Goal: Information Seeking & Learning: Learn about a topic

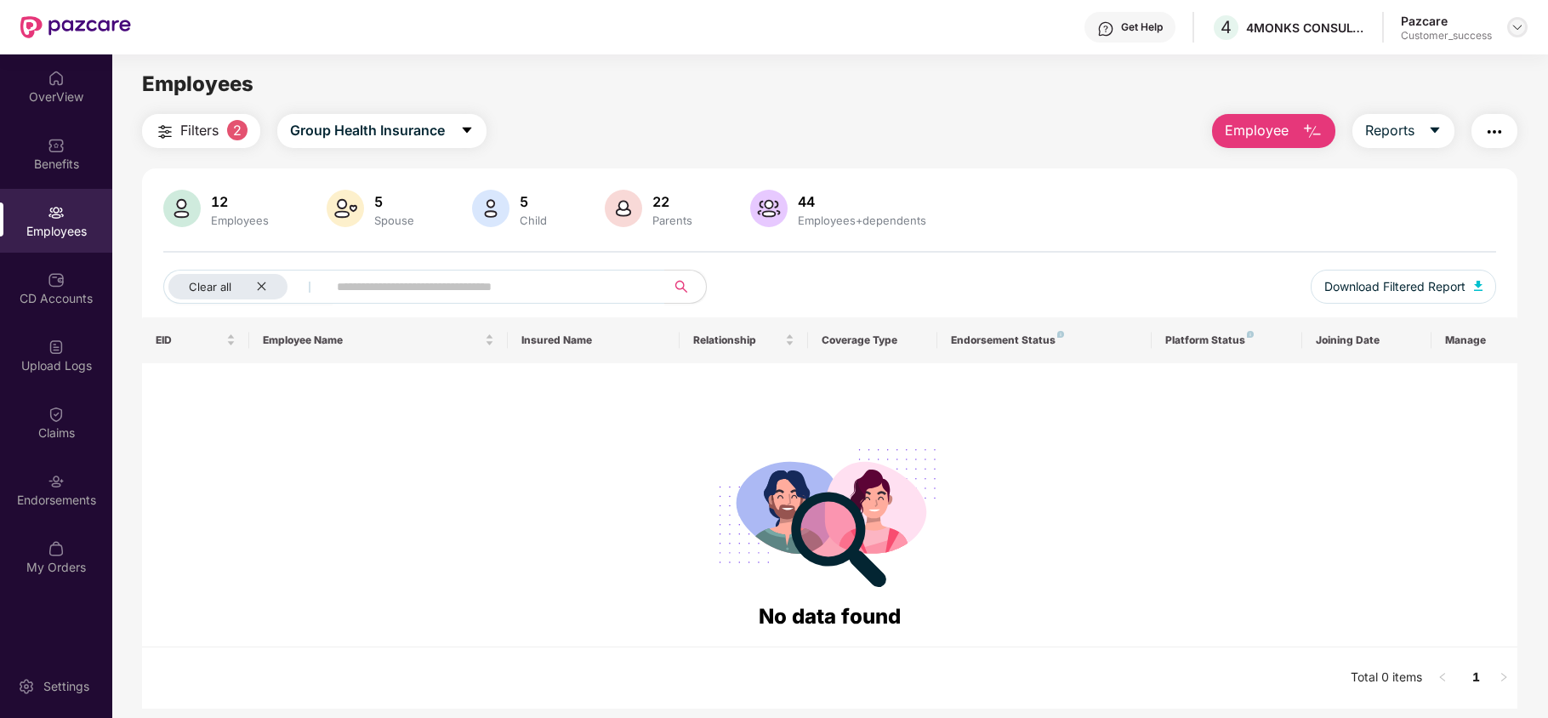
click at [1508, 29] on div at bounding box center [1517, 27] width 20 height 20
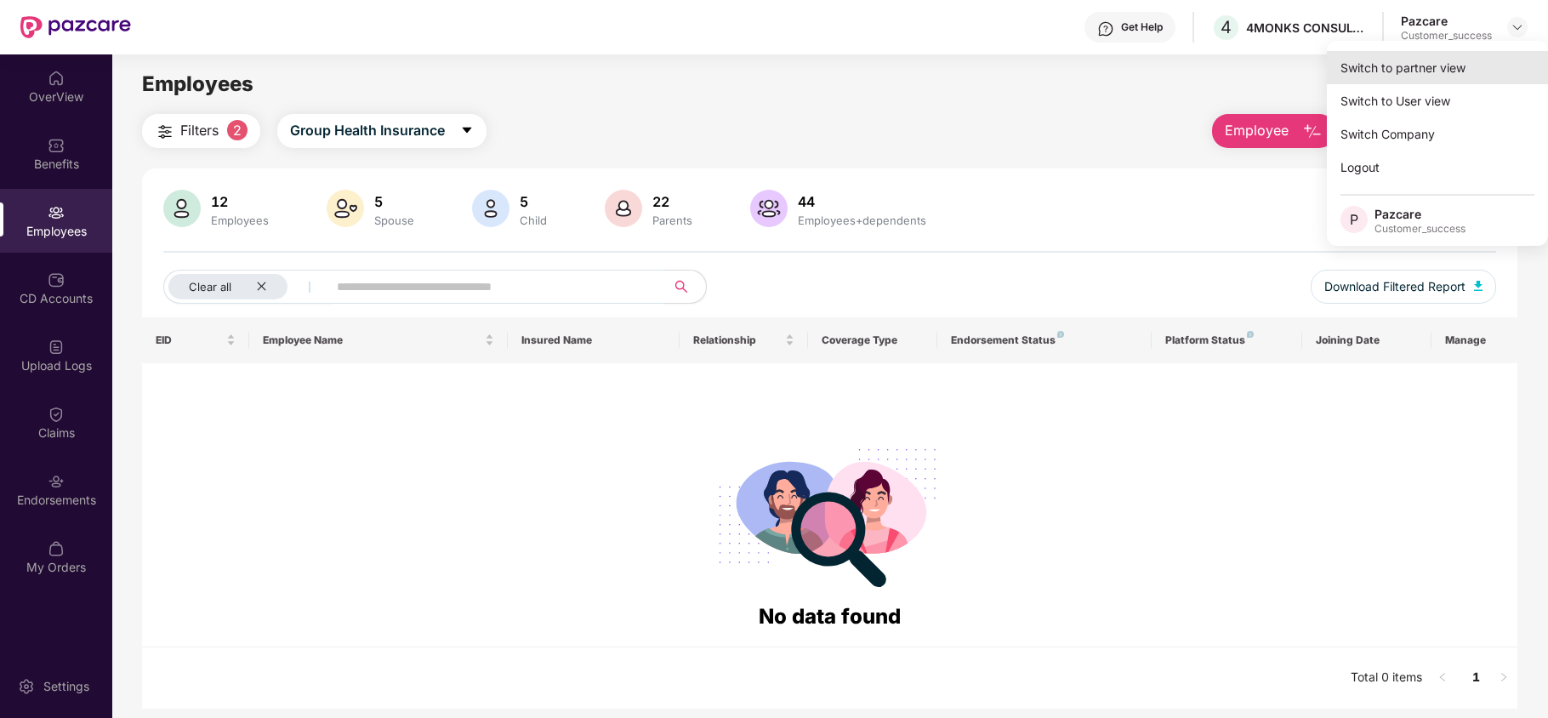
click at [1459, 65] on div "Switch to partner view" at bounding box center [1436, 67] width 221 height 33
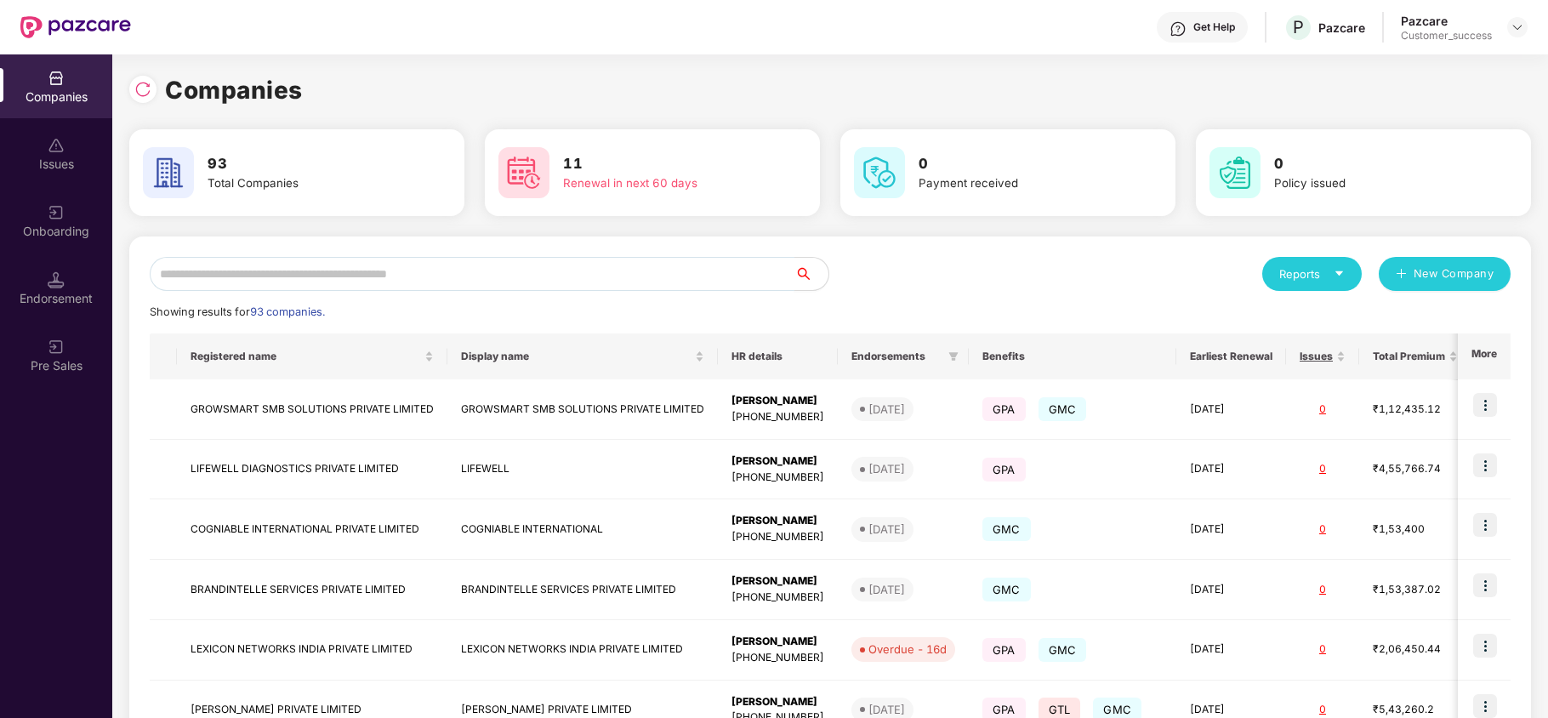
click at [388, 277] on input "text" at bounding box center [472, 274] width 645 height 34
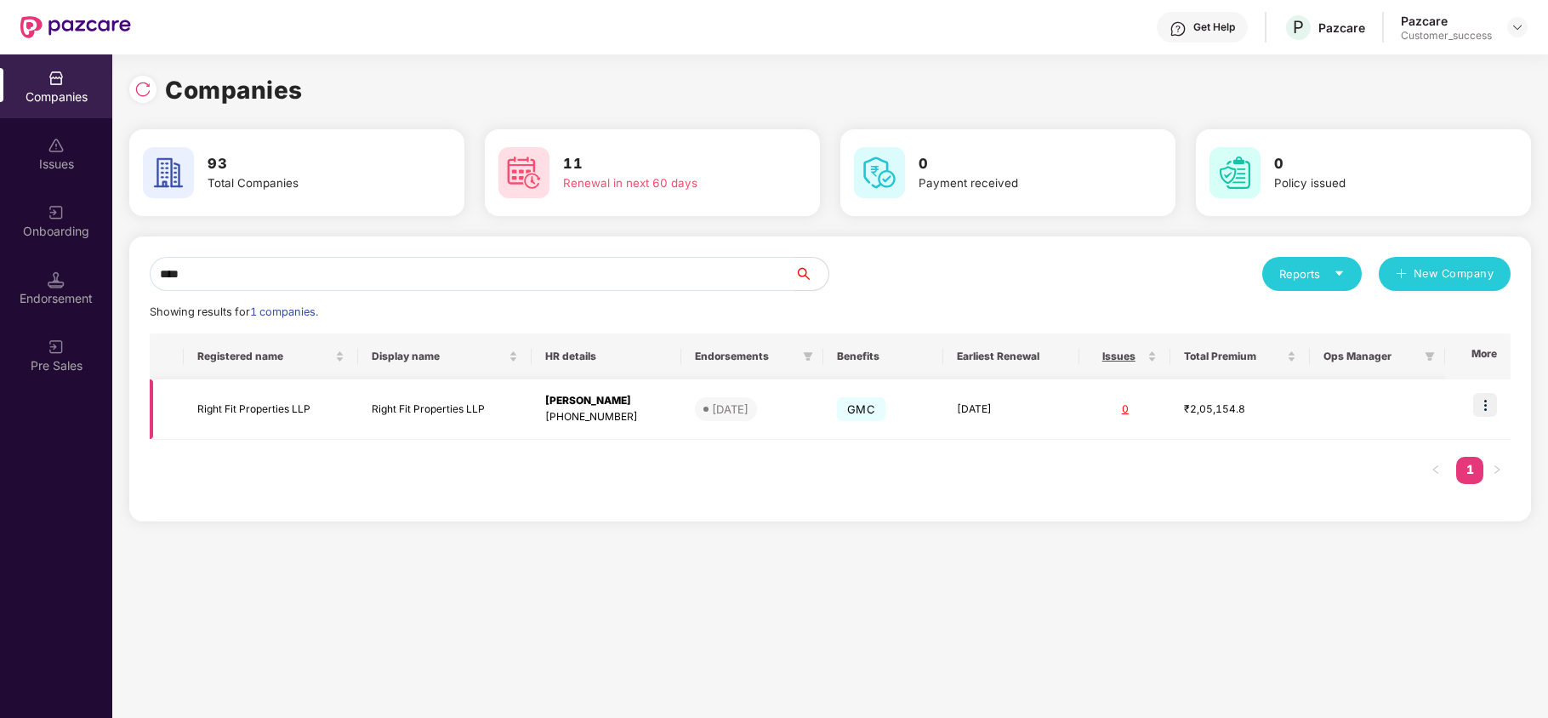
type input "****"
click at [1498, 408] on td at bounding box center [1477, 409] width 65 height 60
click at [1484, 406] on img at bounding box center [1485, 405] width 24 height 24
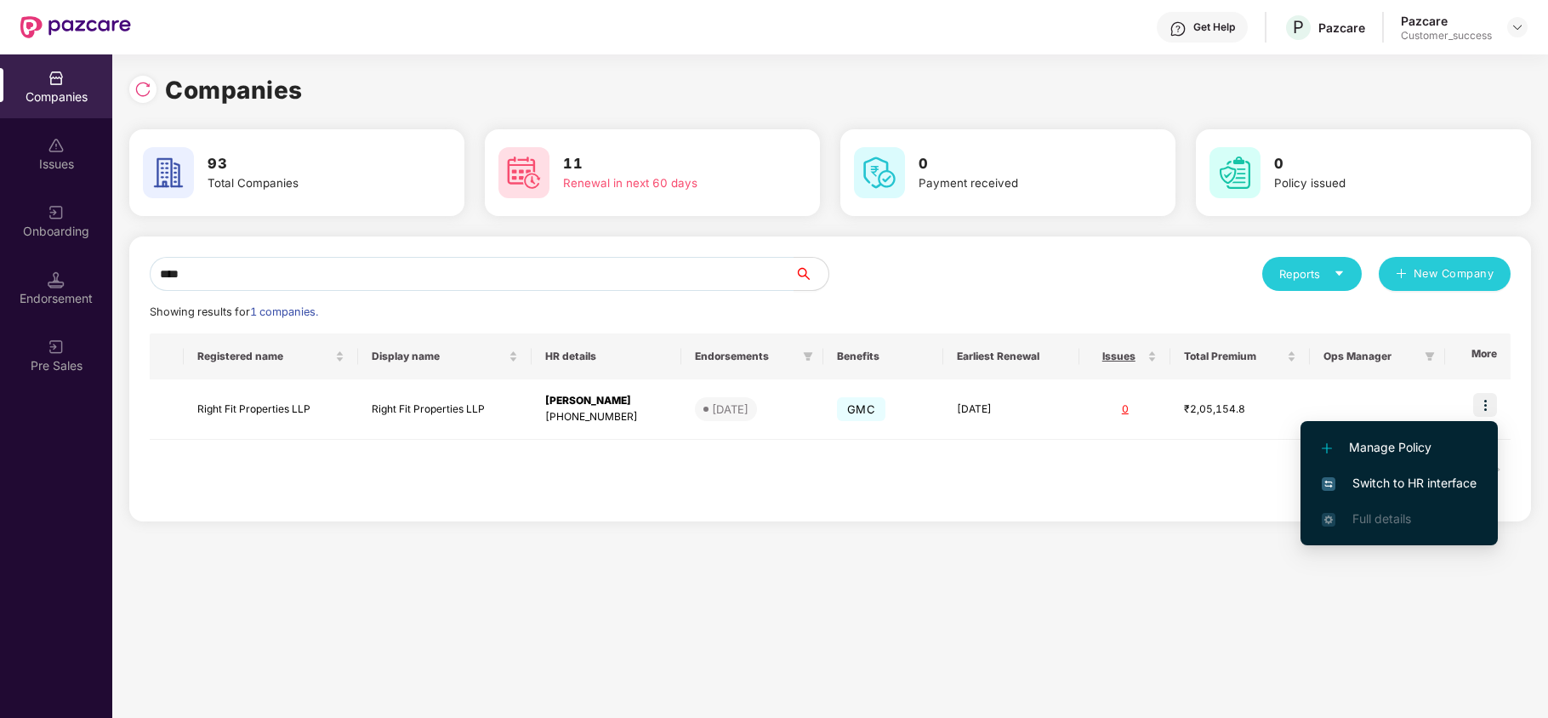
click at [1443, 474] on span "Switch to HR interface" at bounding box center [1398, 483] width 155 height 19
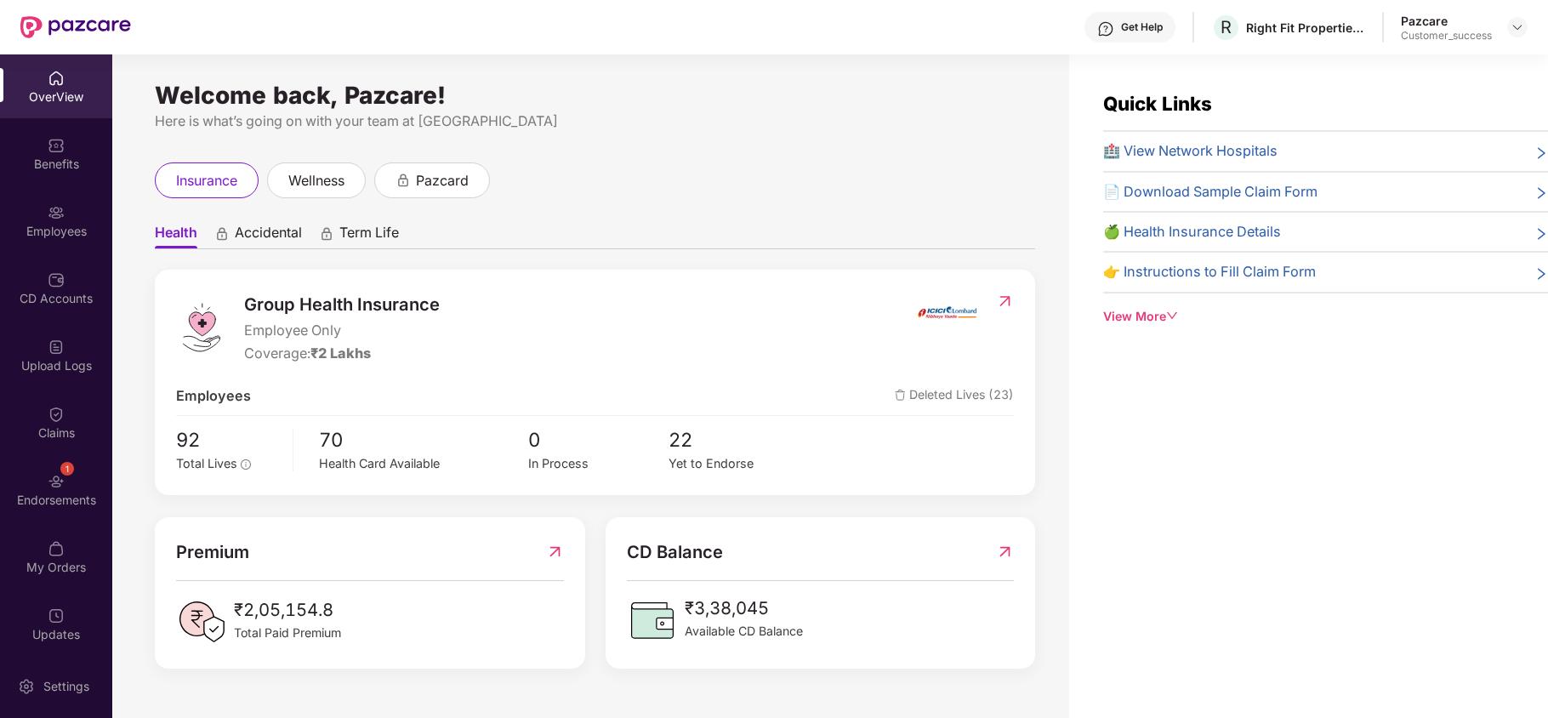
click at [54, 490] on div "1 Endorsements" at bounding box center [56, 489] width 112 height 64
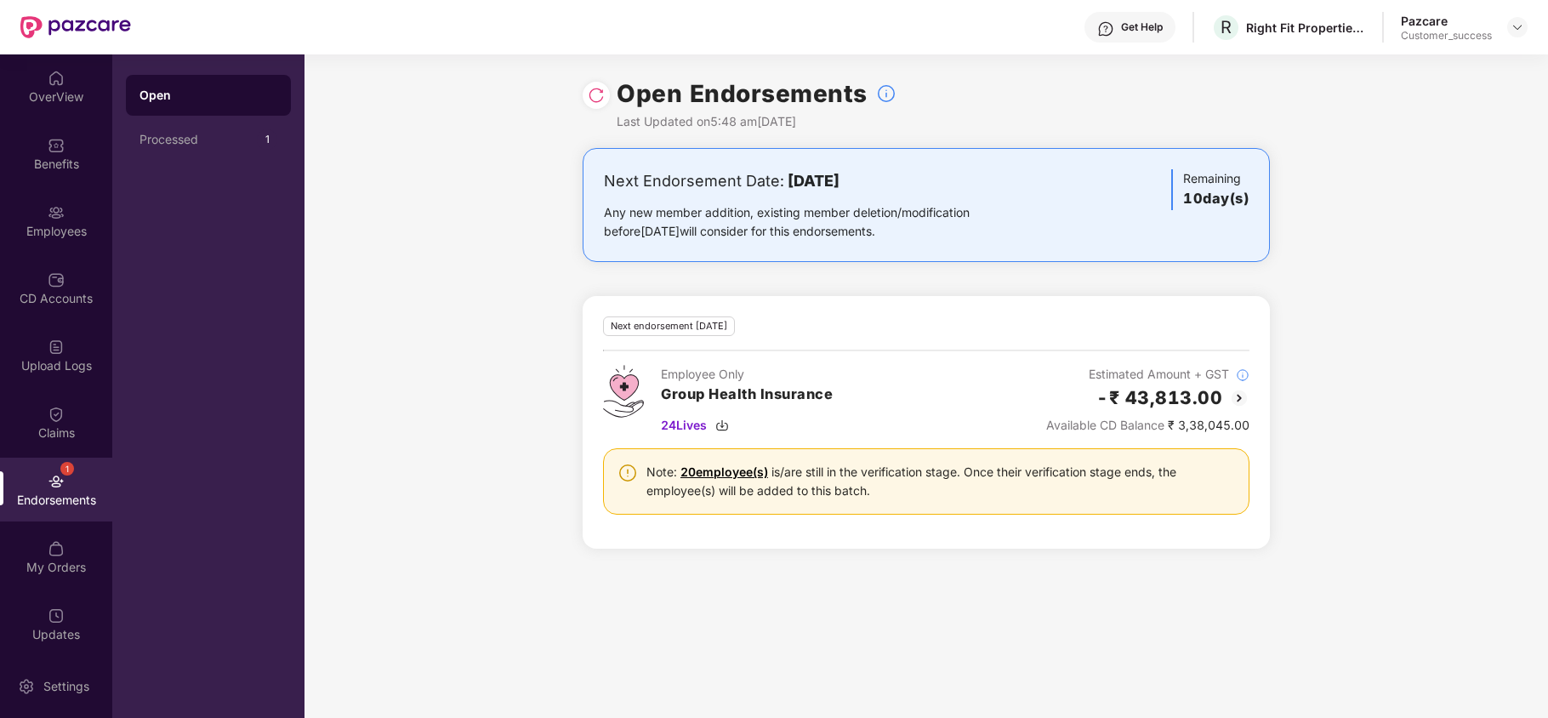
click at [599, 95] on img at bounding box center [596, 95] width 17 height 17
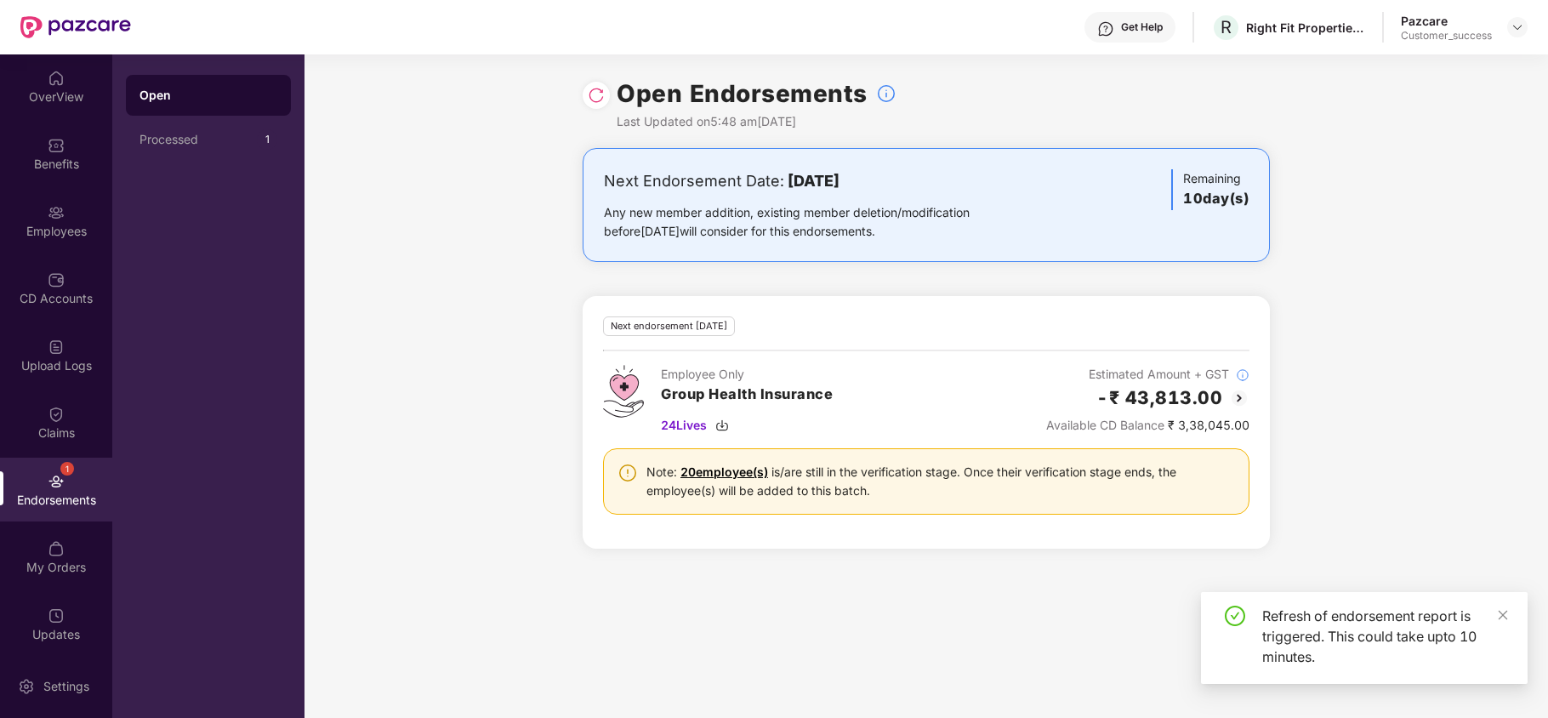
click at [1236, 395] on img at bounding box center [1239, 398] width 20 height 20
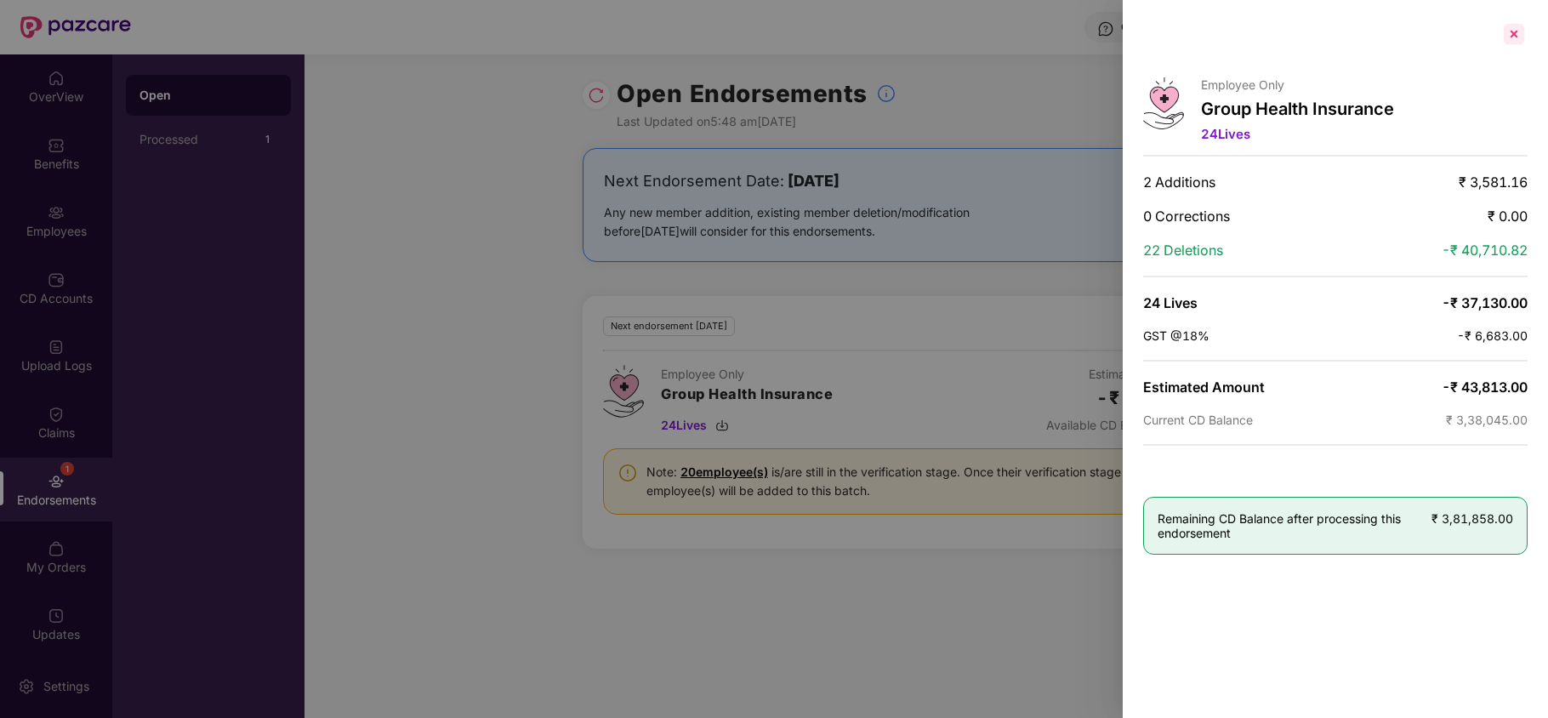
click at [1508, 45] on div at bounding box center [1513, 33] width 27 height 27
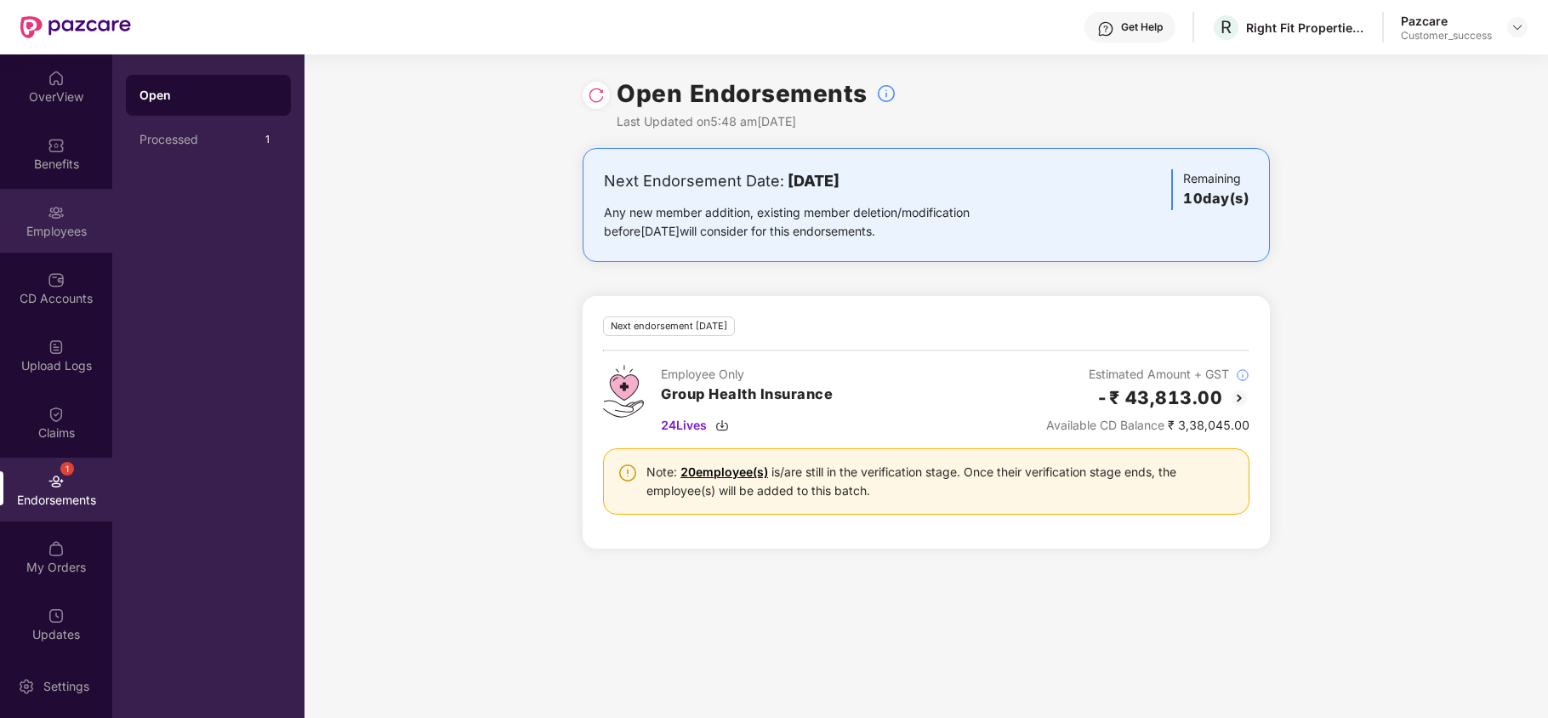
click at [51, 208] on img at bounding box center [56, 212] width 17 height 17
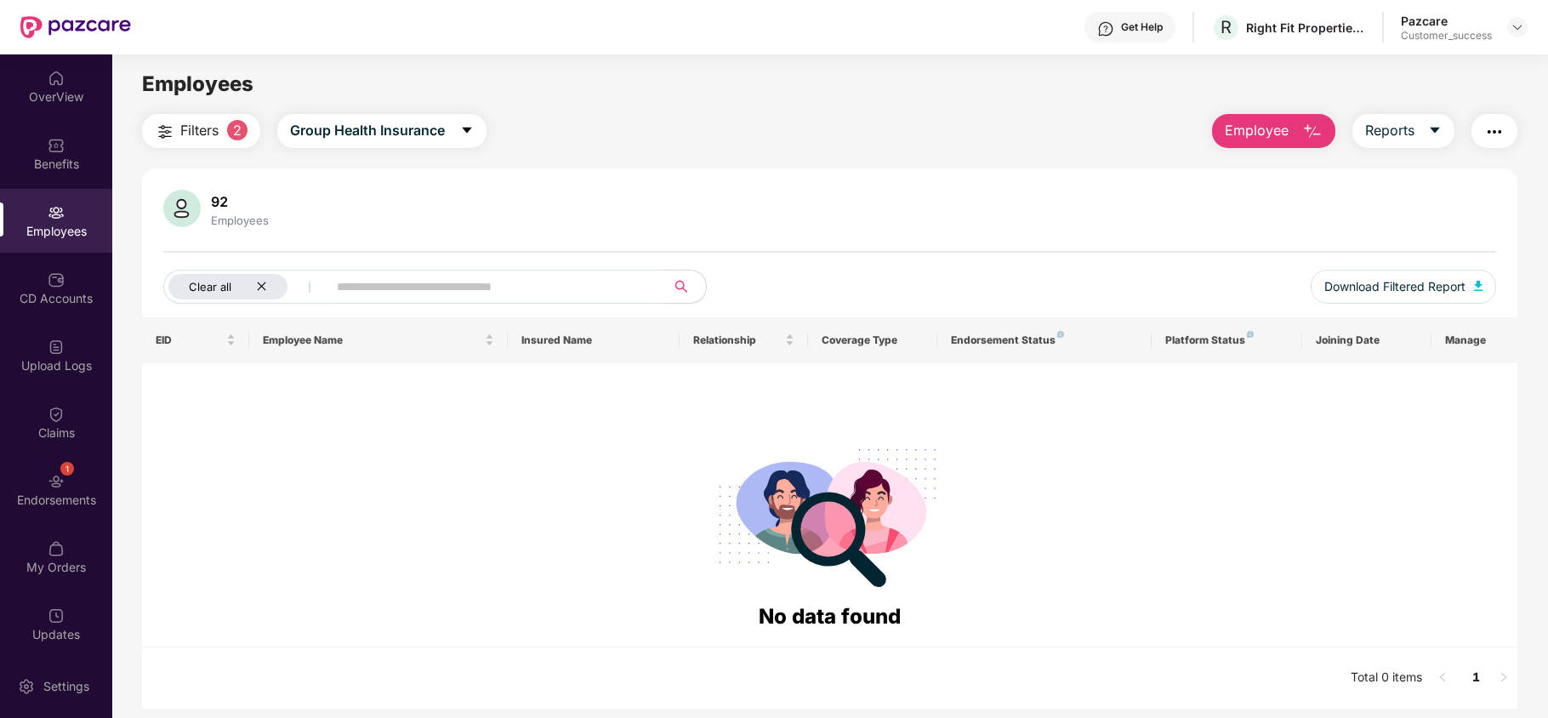
click at [264, 281] on icon "close" at bounding box center [261, 286] width 11 height 11
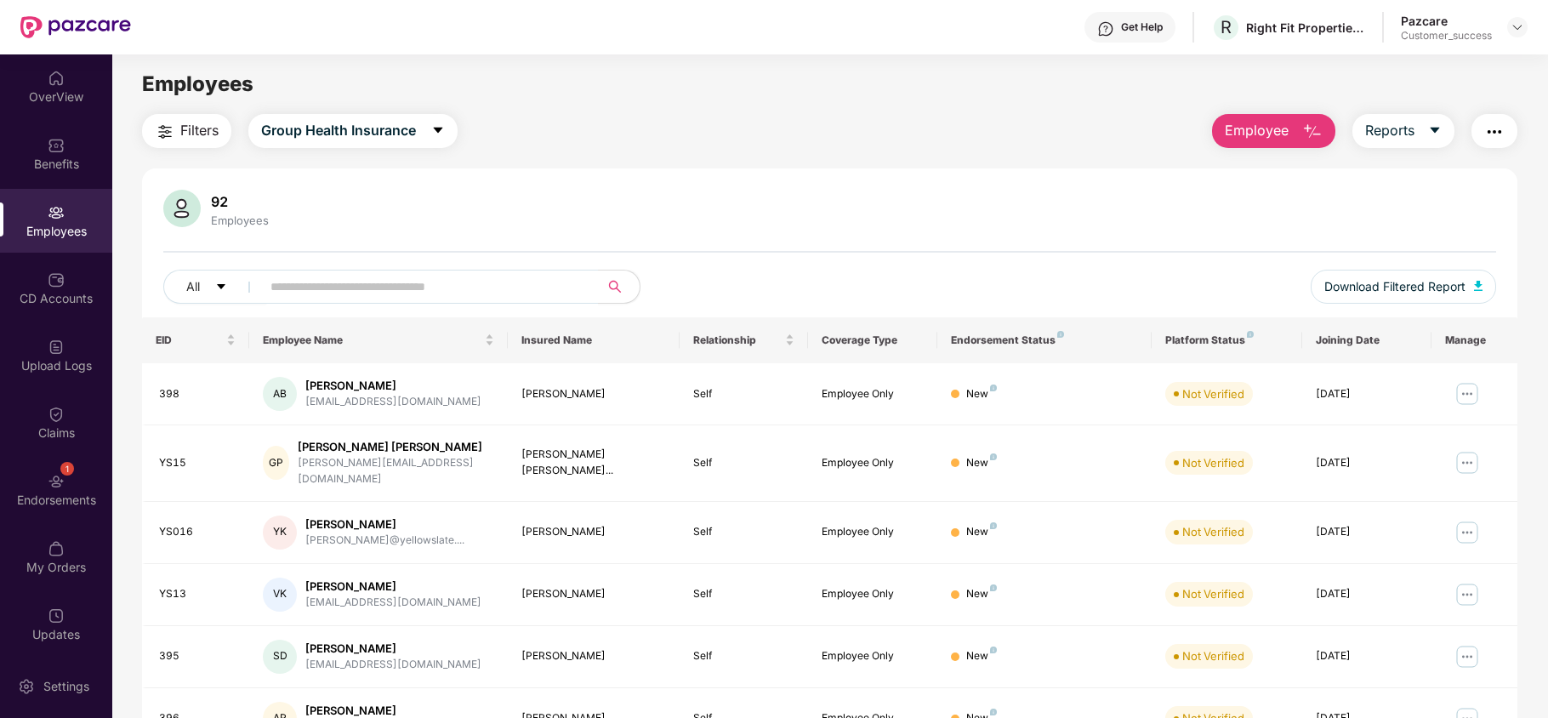
scroll to position [1, 0]
click at [39, 508] on div "1 Endorsements" at bounding box center [56, 489] width 112 height 64
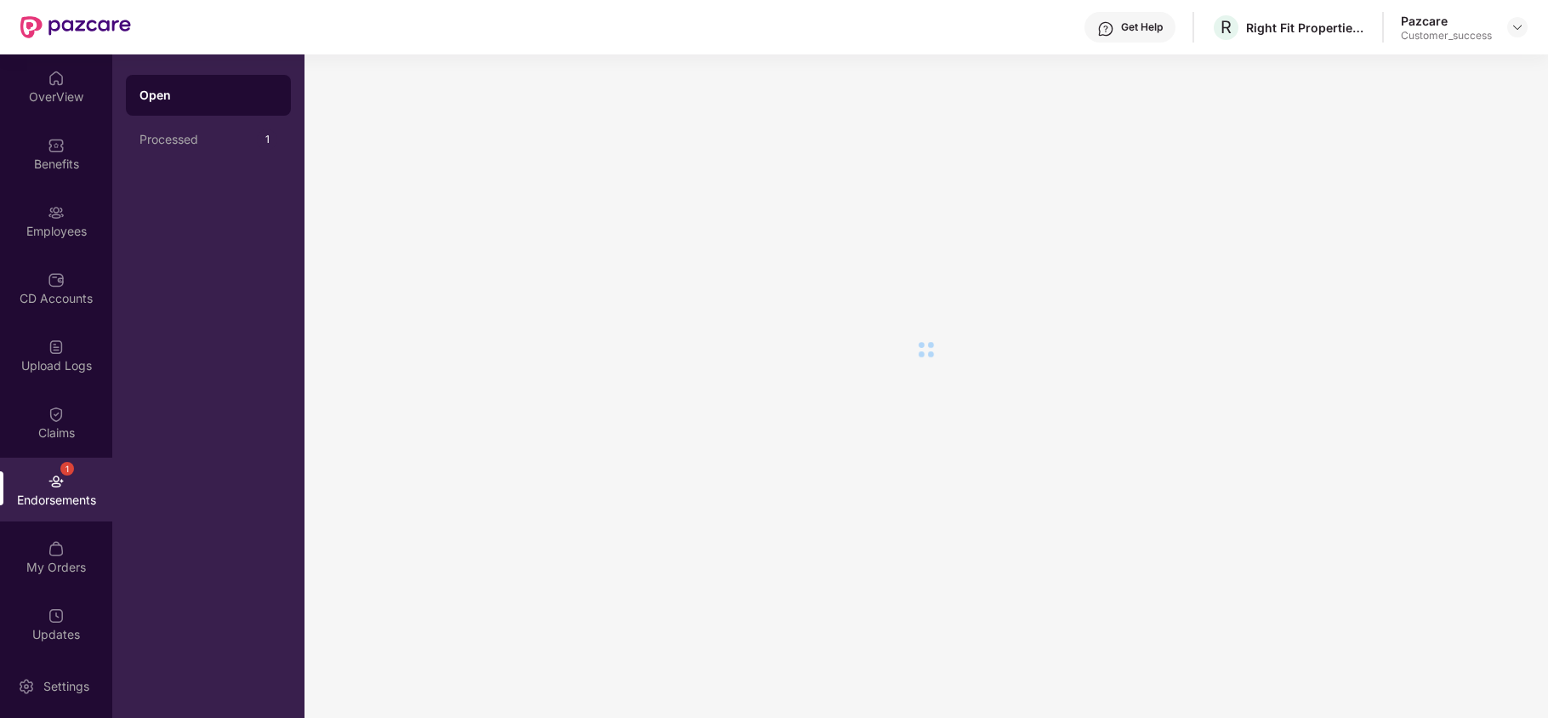
scroll to position [0, 0]
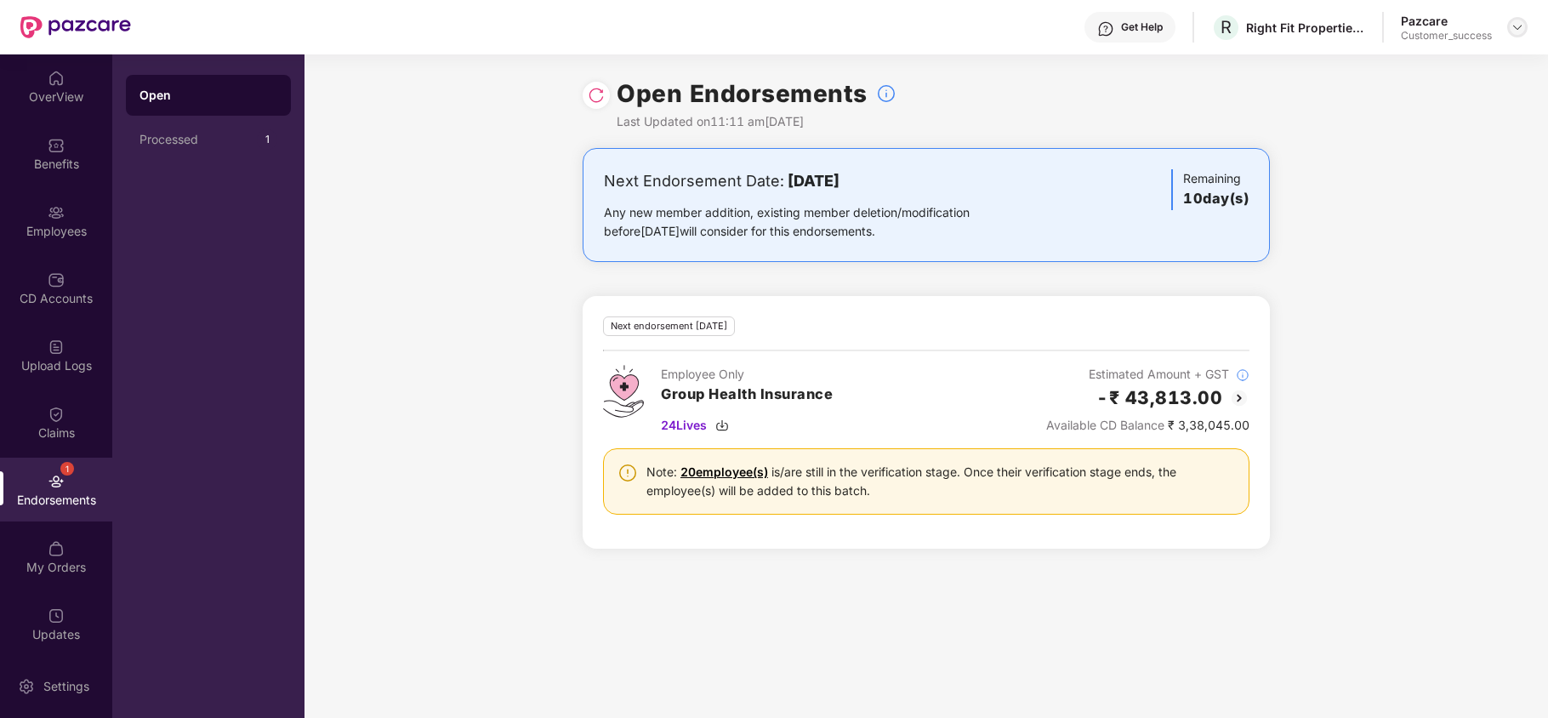
click at [1515, 22] on img at bounding box center [1517, 27] width 14 height 14
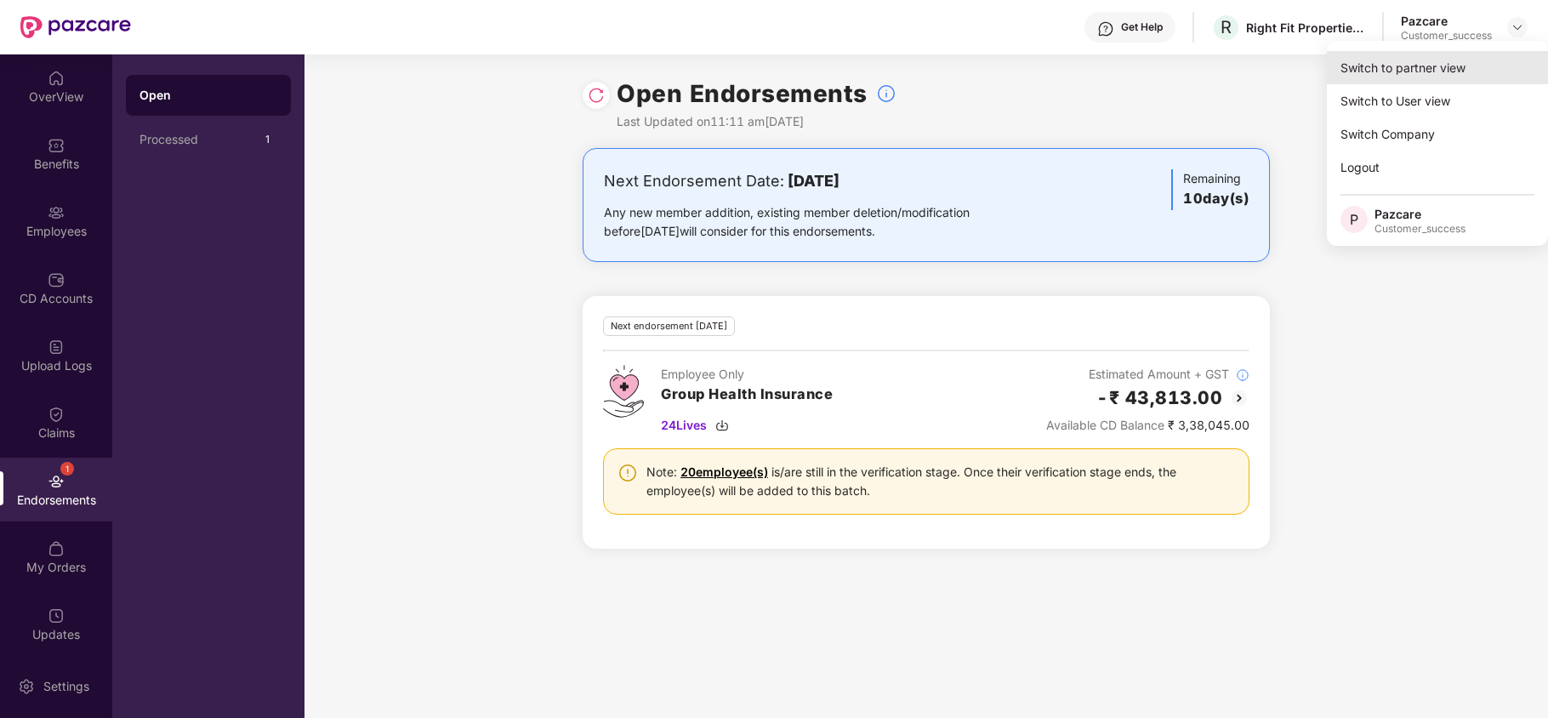
click at [1452, 62] on div "Switch to partner view" at bounding box center [1436, 67] width 221 height 33
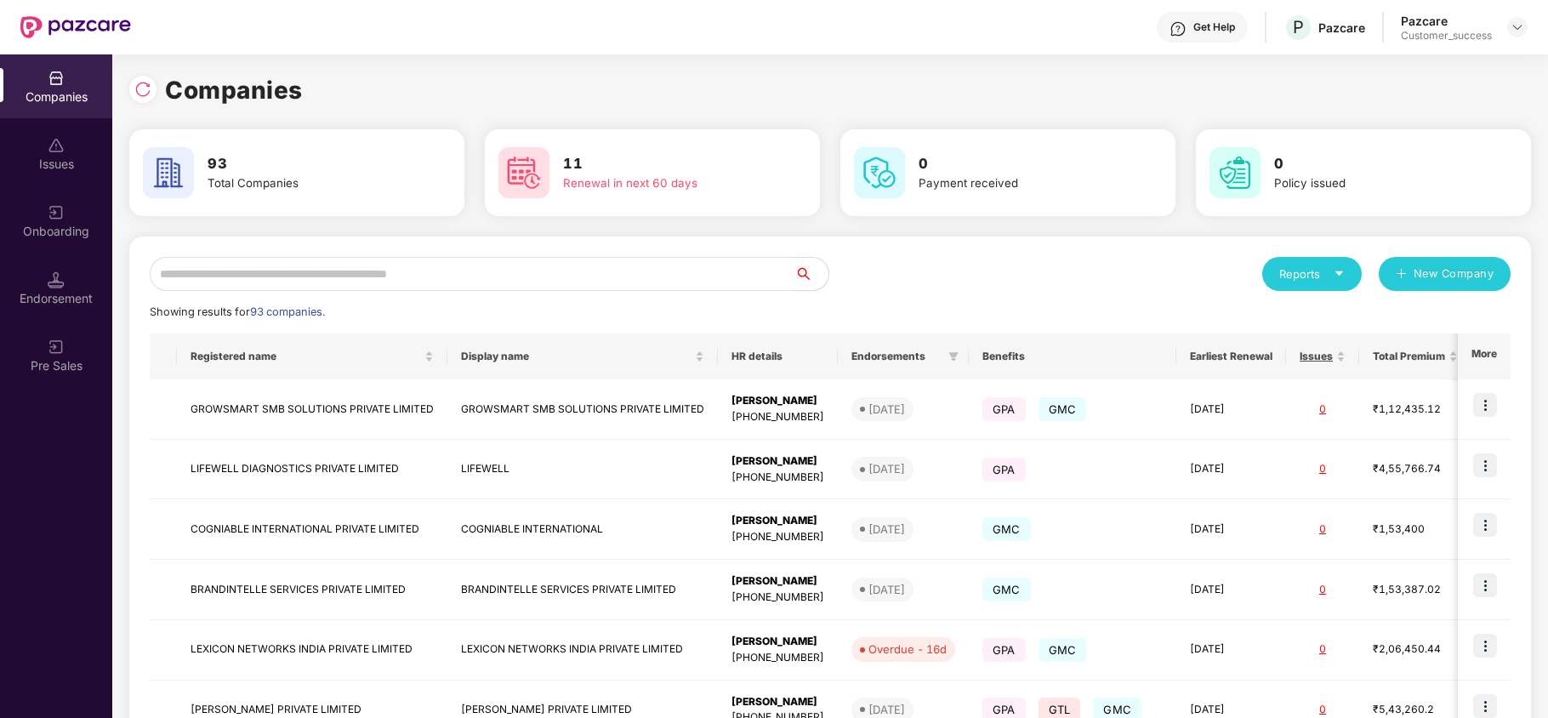
click at [588, 277] on input "text" at bounding box center [472, 274] width 645 height 34
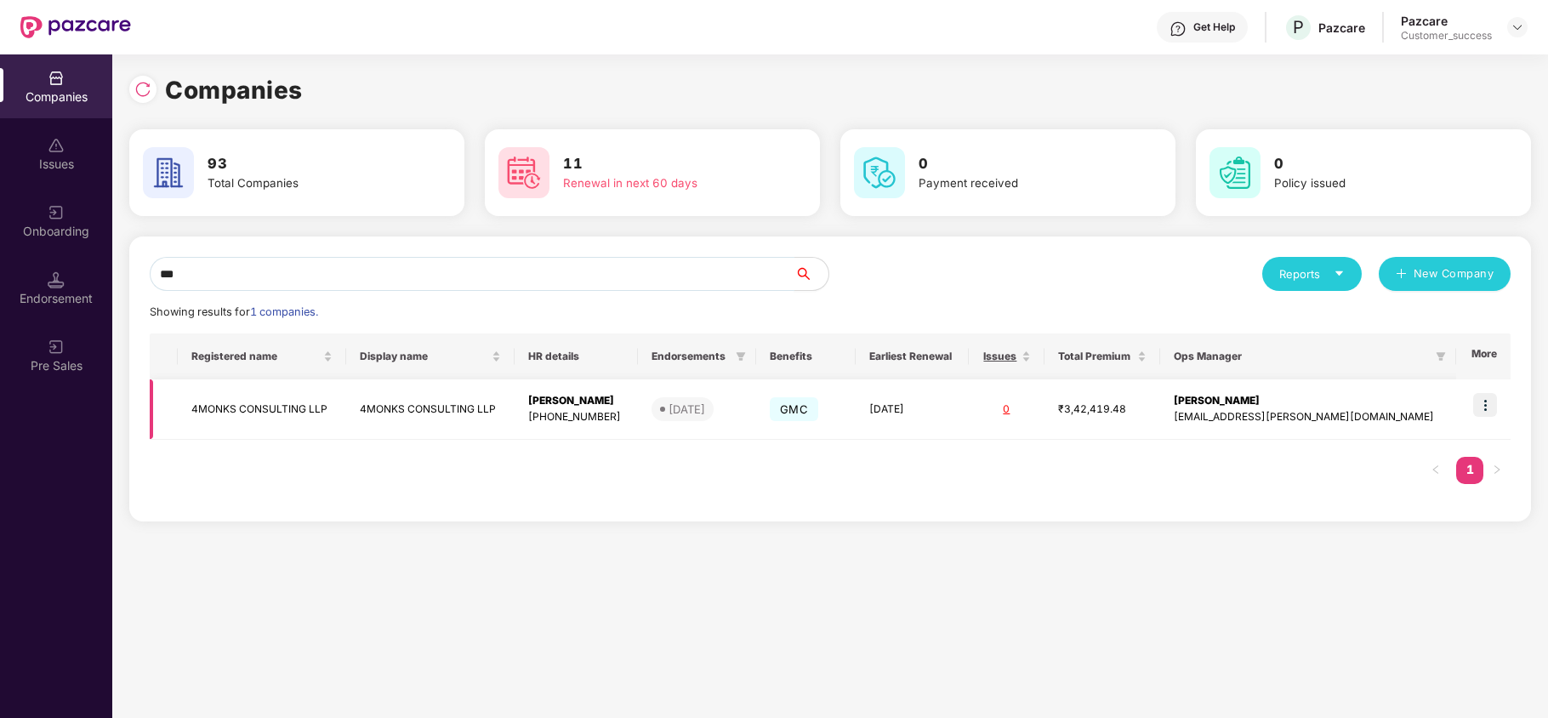
type input "***"
click at [1483, 396] on img at bounding box center [1485, 405] width 24 height 24
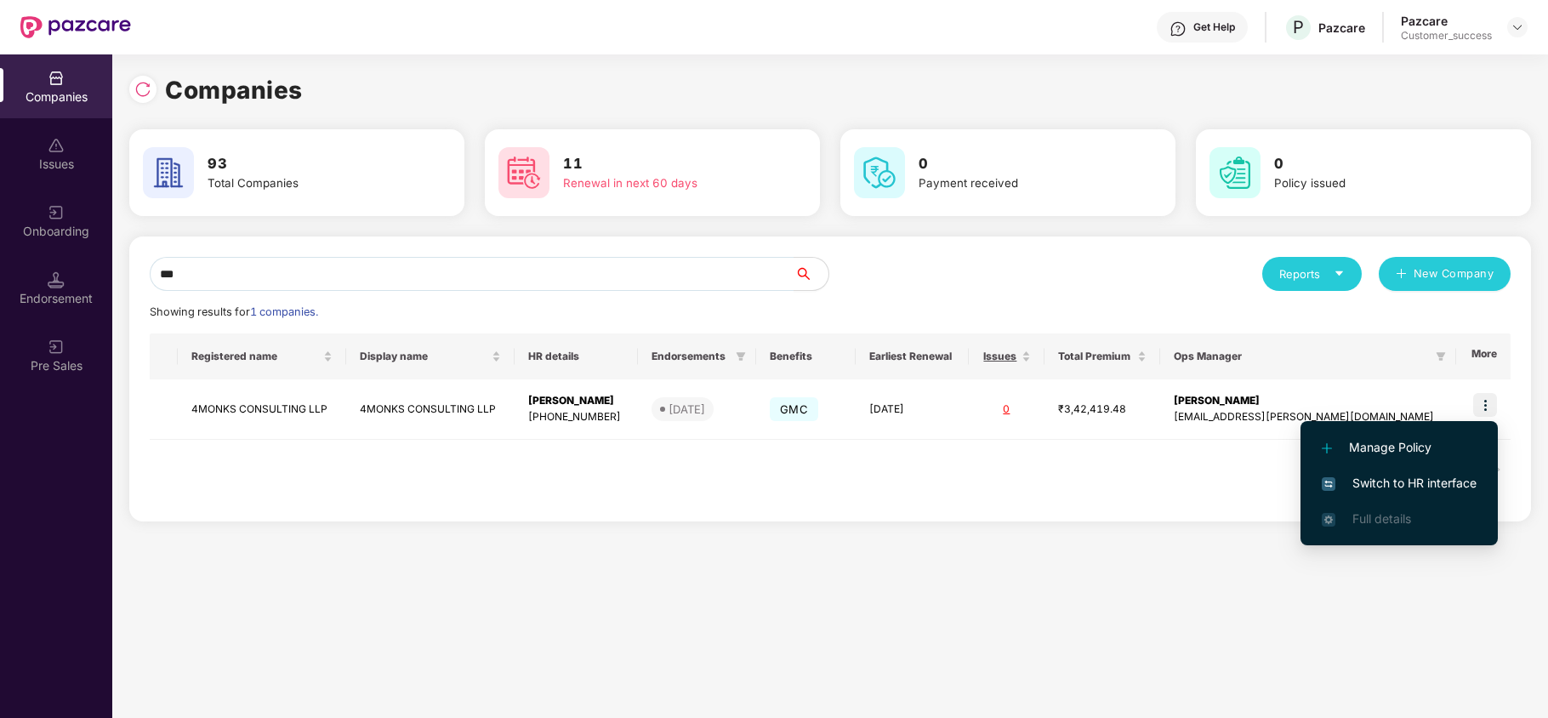
click at [1410, 484] on span "Switch to HR interface" at bounding box center [1398, 483] width 155 height 19
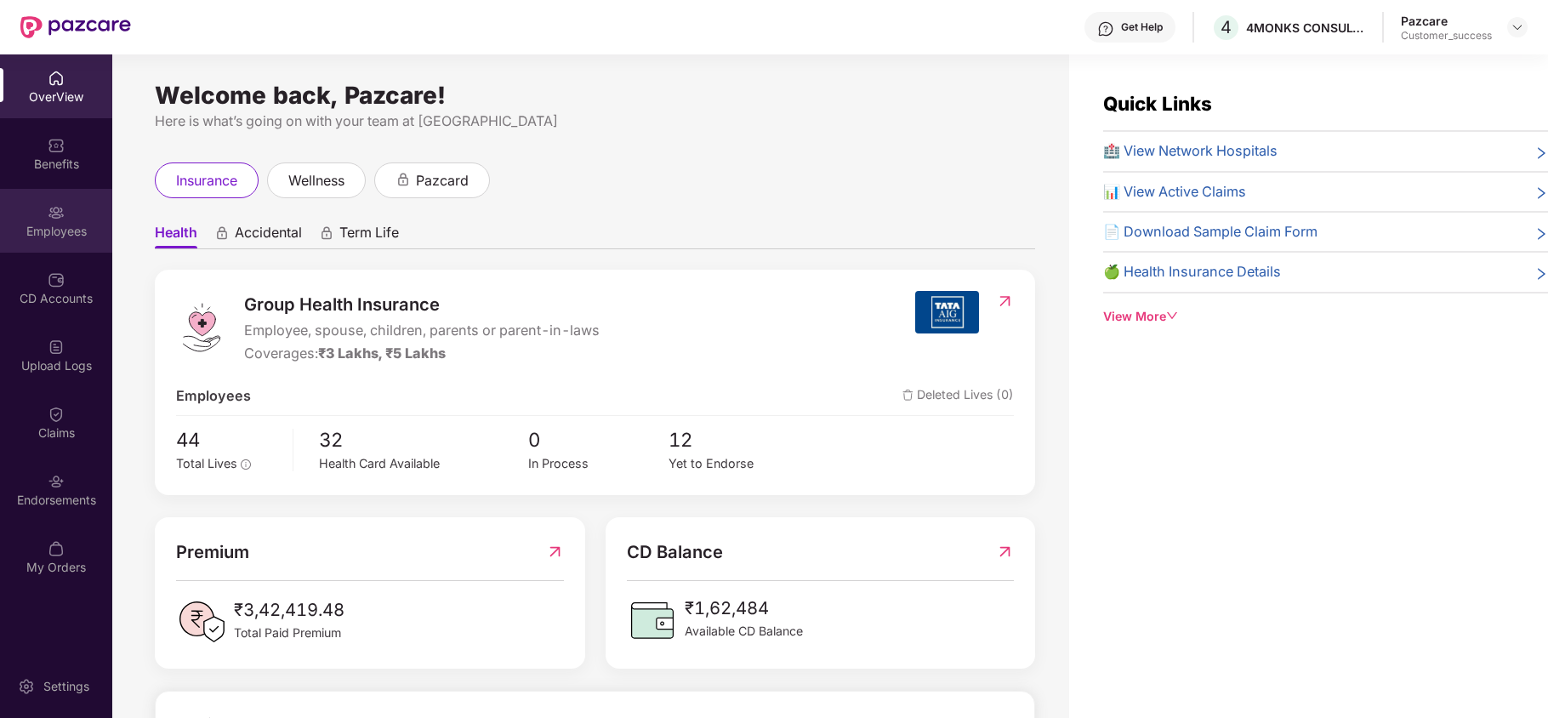
click at [92, 205] on div "Employees" at bounding box center [56, 221] width 112 height 64
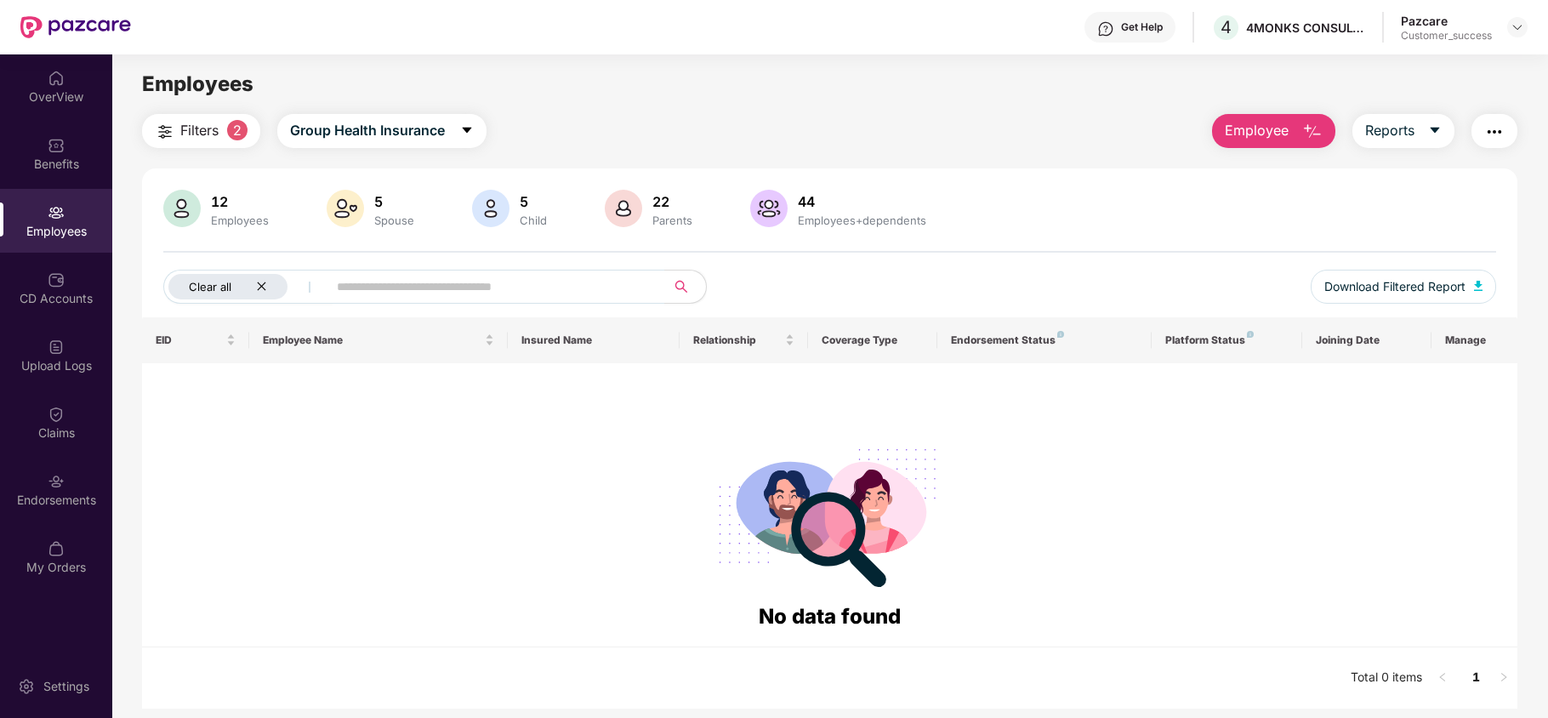
click at [262, 282] on icon "close" at bounding box center [261, 286] width 11 height 11
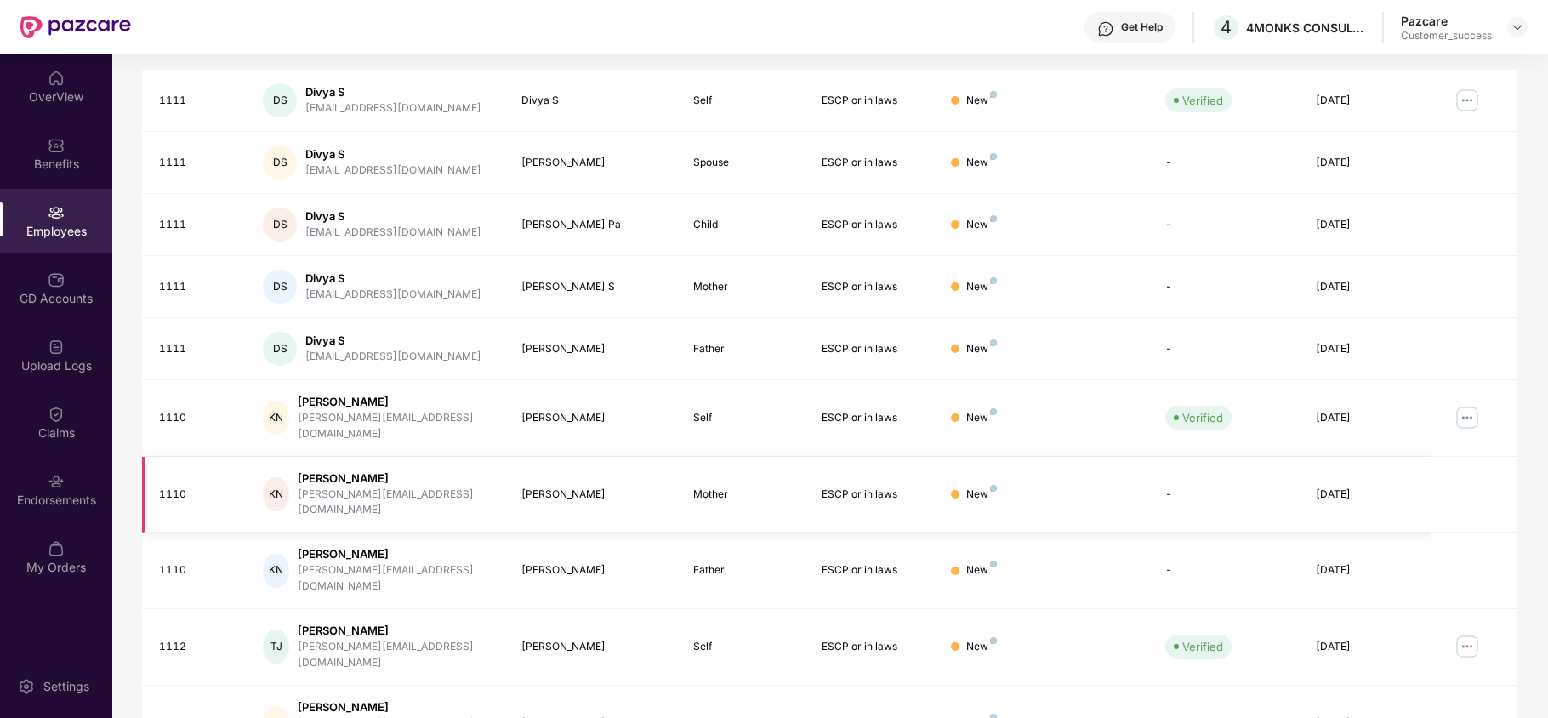
scroll to position [331, 0]
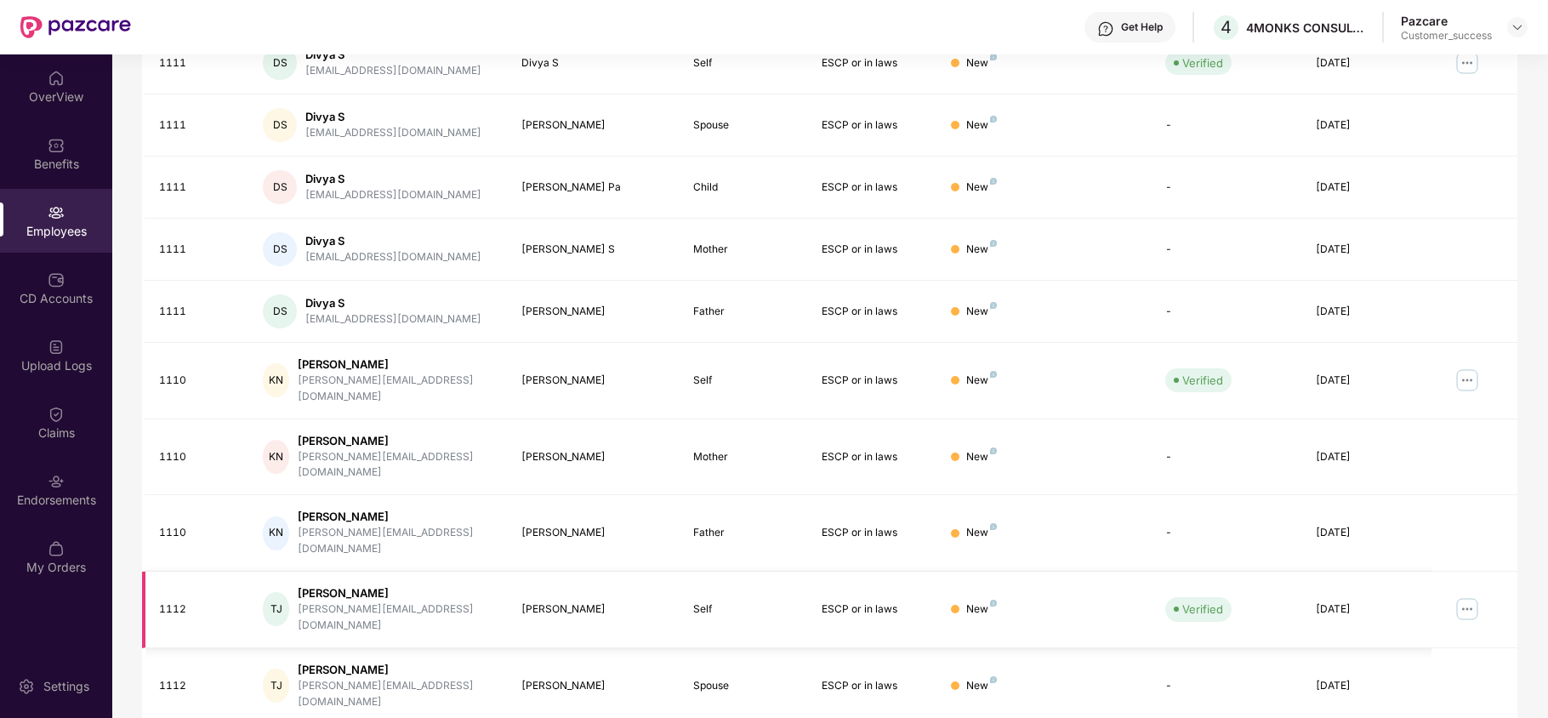
click at [1469, 595] on img at bounding box center [1466, 608] width 27 height 27
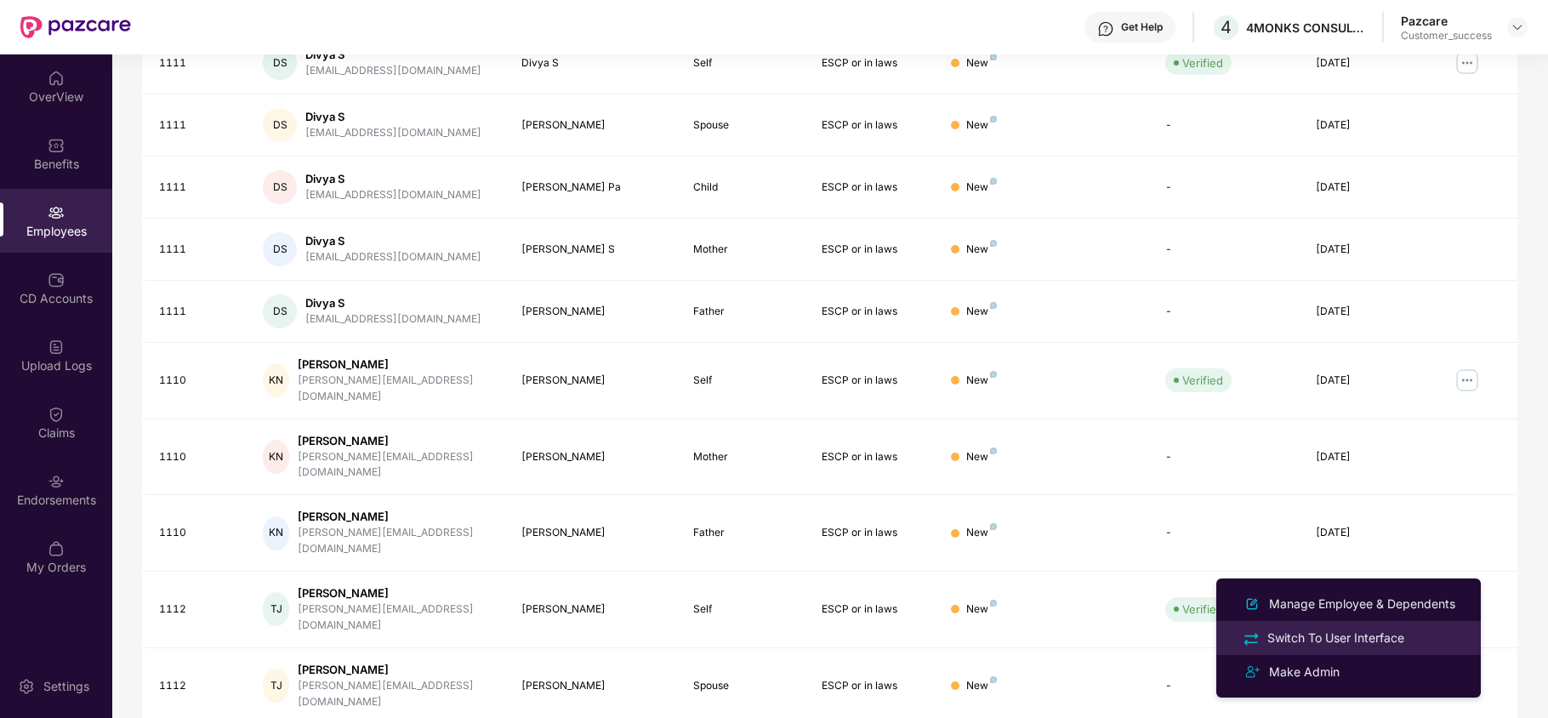
click at [1316, 630] on div "Switch To User Interface" at bounding box center [1336, 637] width 144 height 19
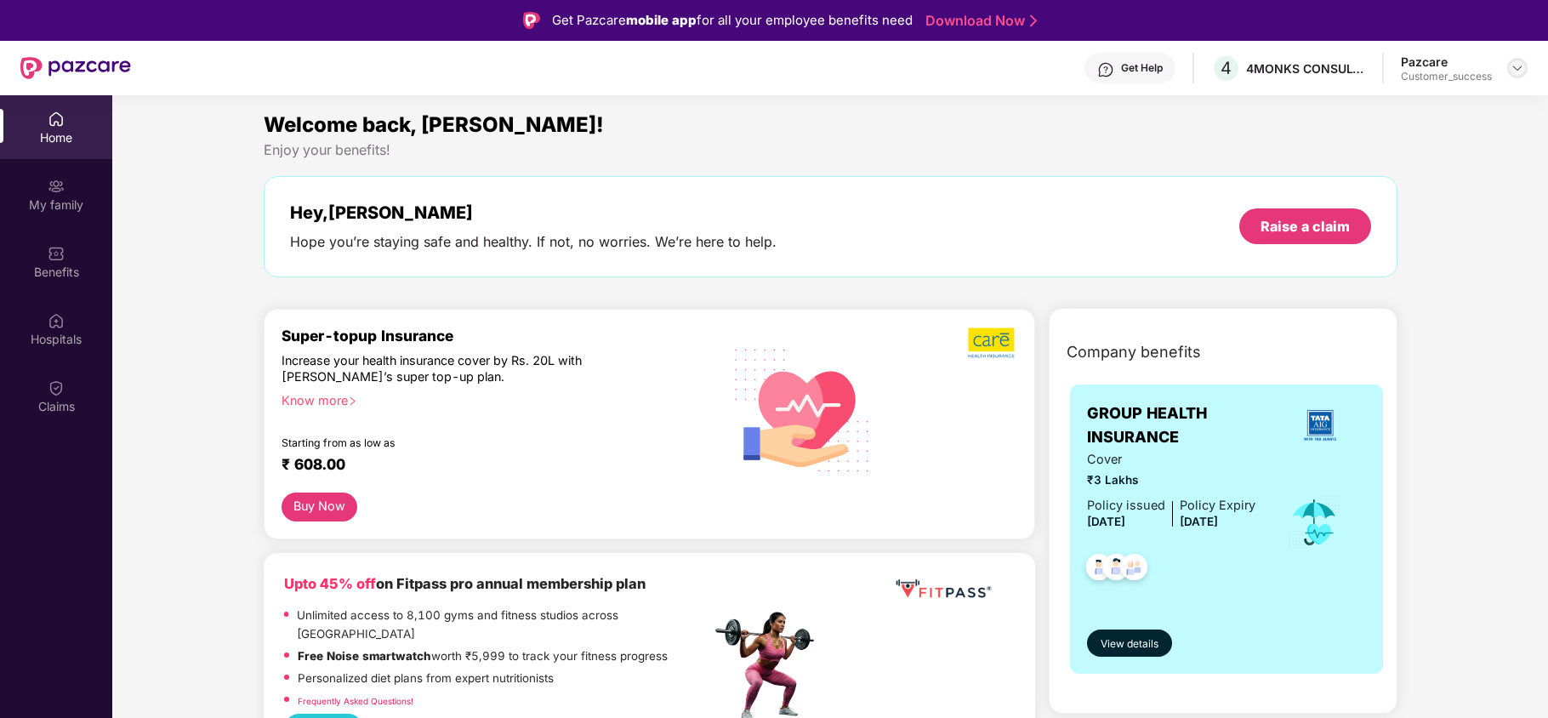
click at [1517, 73] on img at bounding box center [1517, 68] width 14 height 14
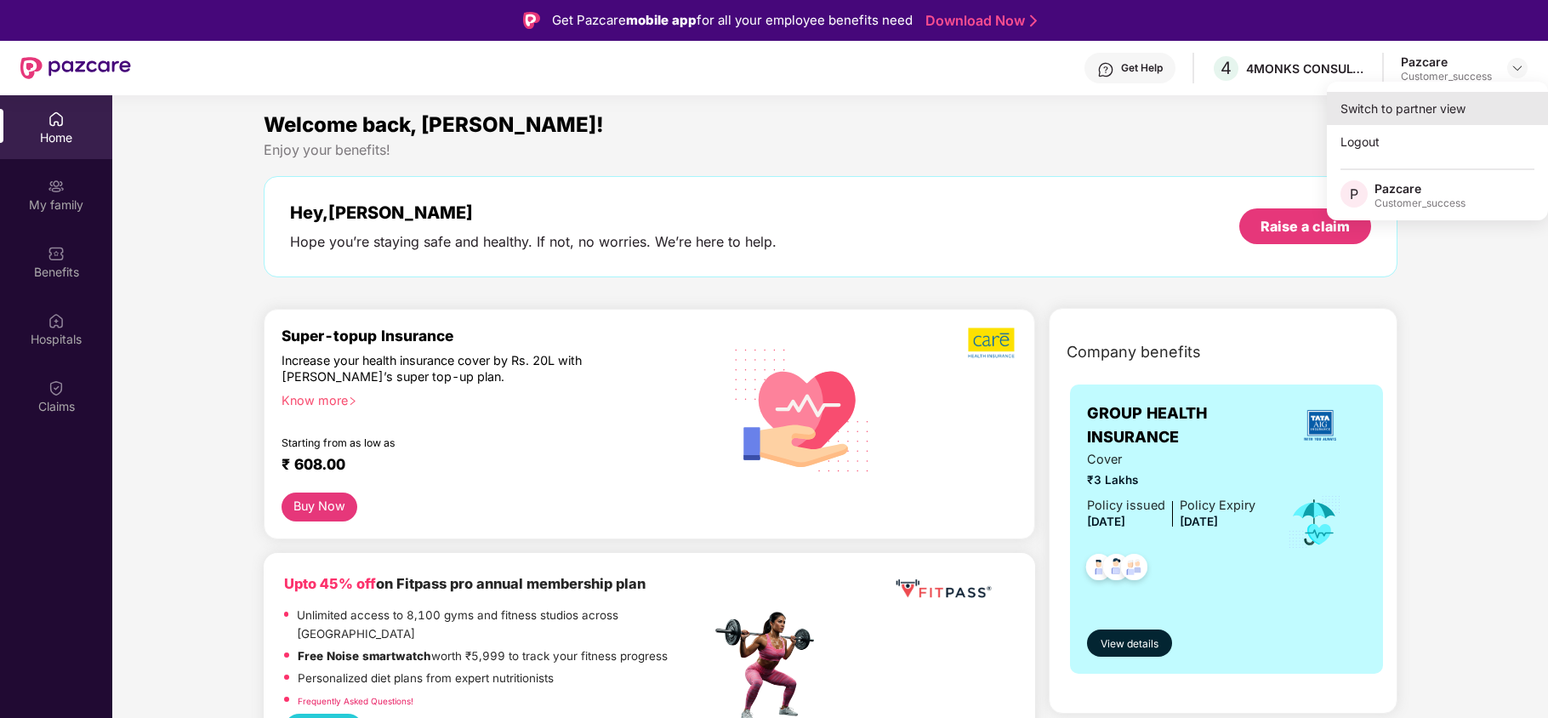
click at [1460, 111] on div "Switch to partner view" at bounding box center [1436, 108] width 221 height 33
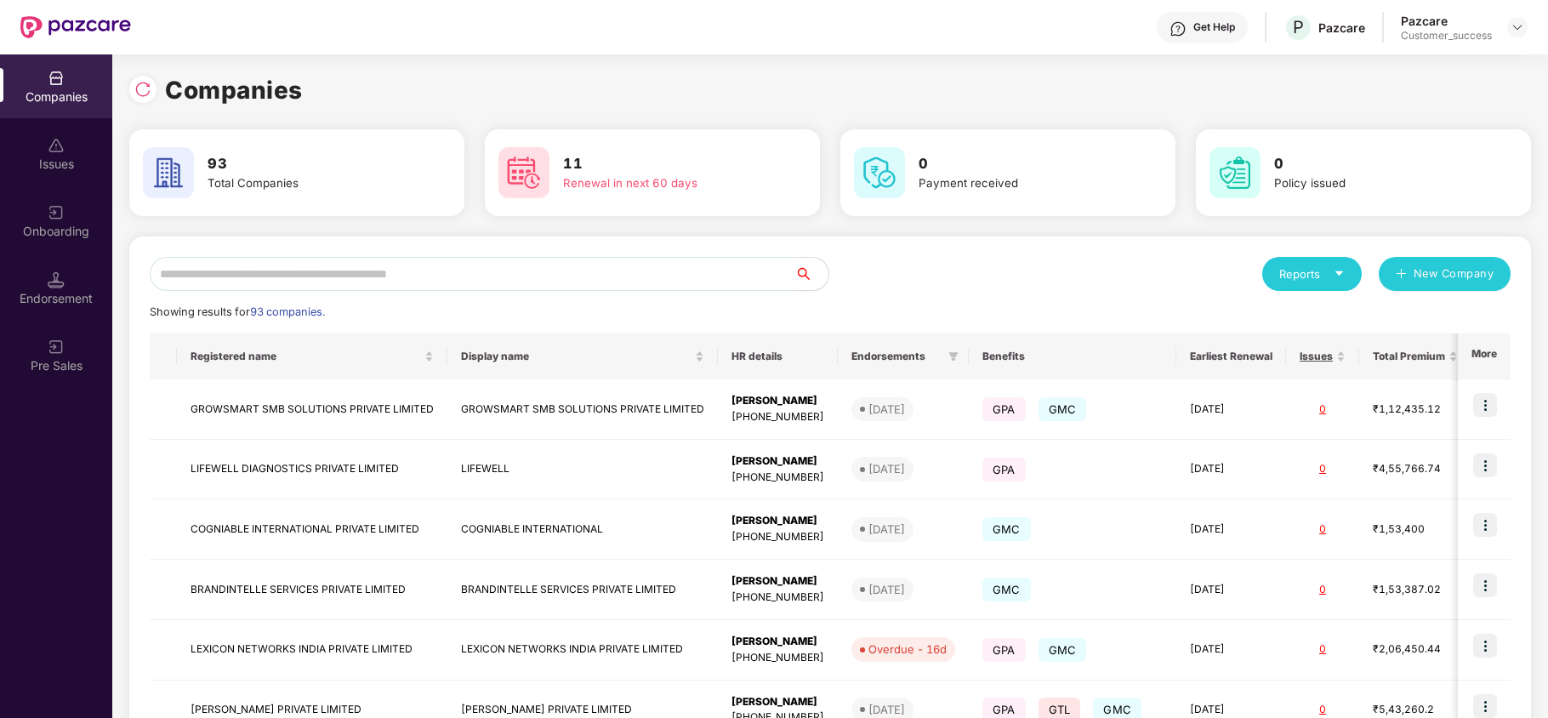
click at [607, 275] on input "text" at bounding box center [472, 274] width 645 height 34
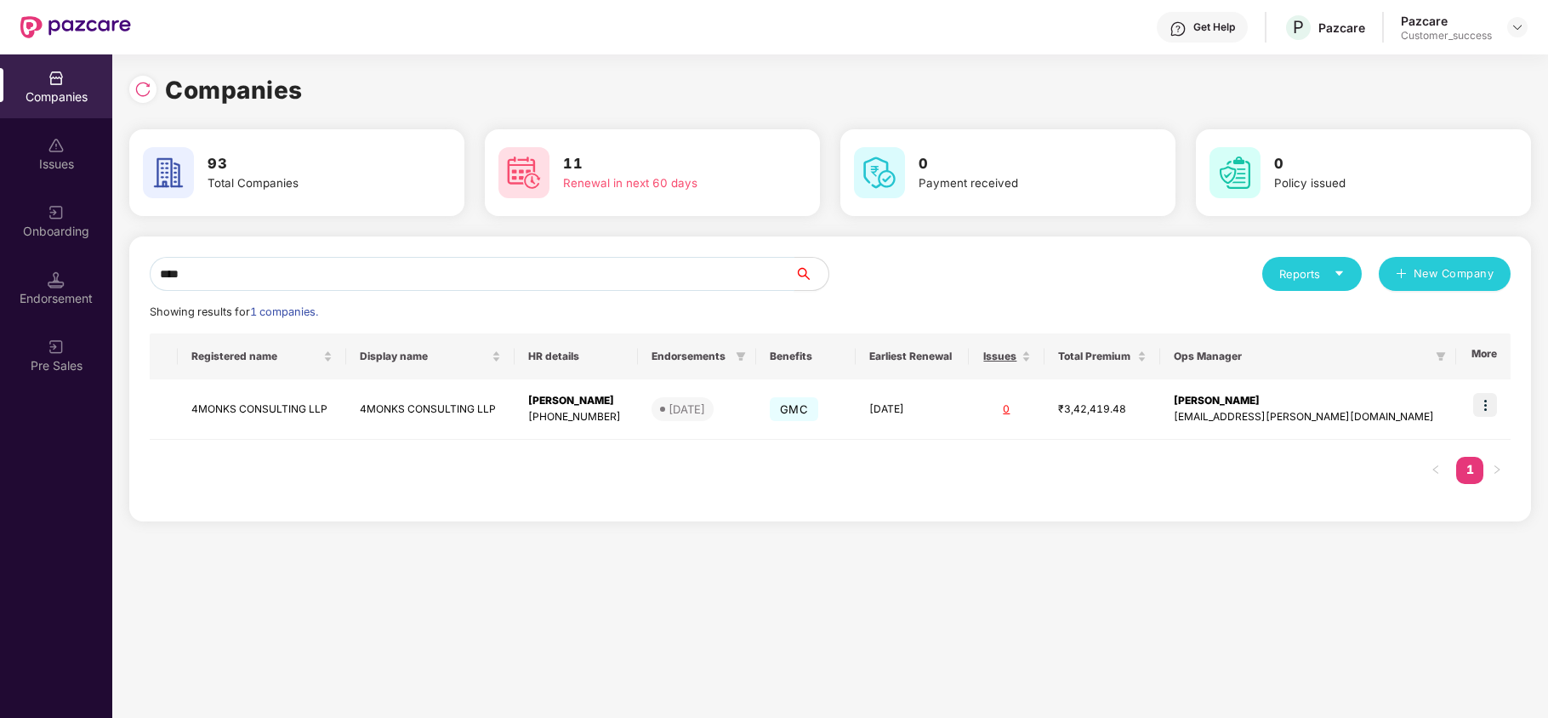
type input "****"
click at [1484, 406] on img at bounding box center [1485, 405] width 24 height 24
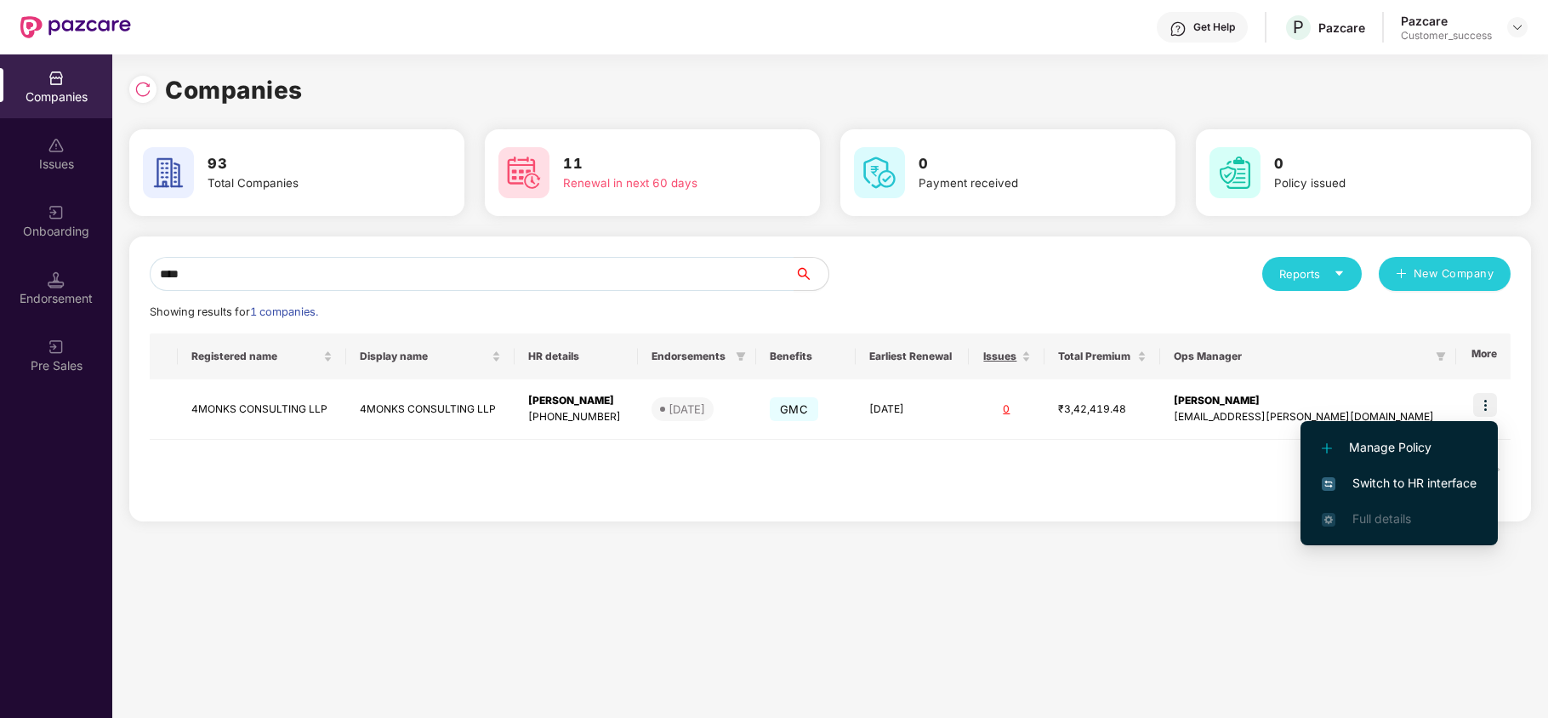
click at [1444, 478] on span "Switch to HR interface" at bounding box center [1398, 483] width 155 height 19
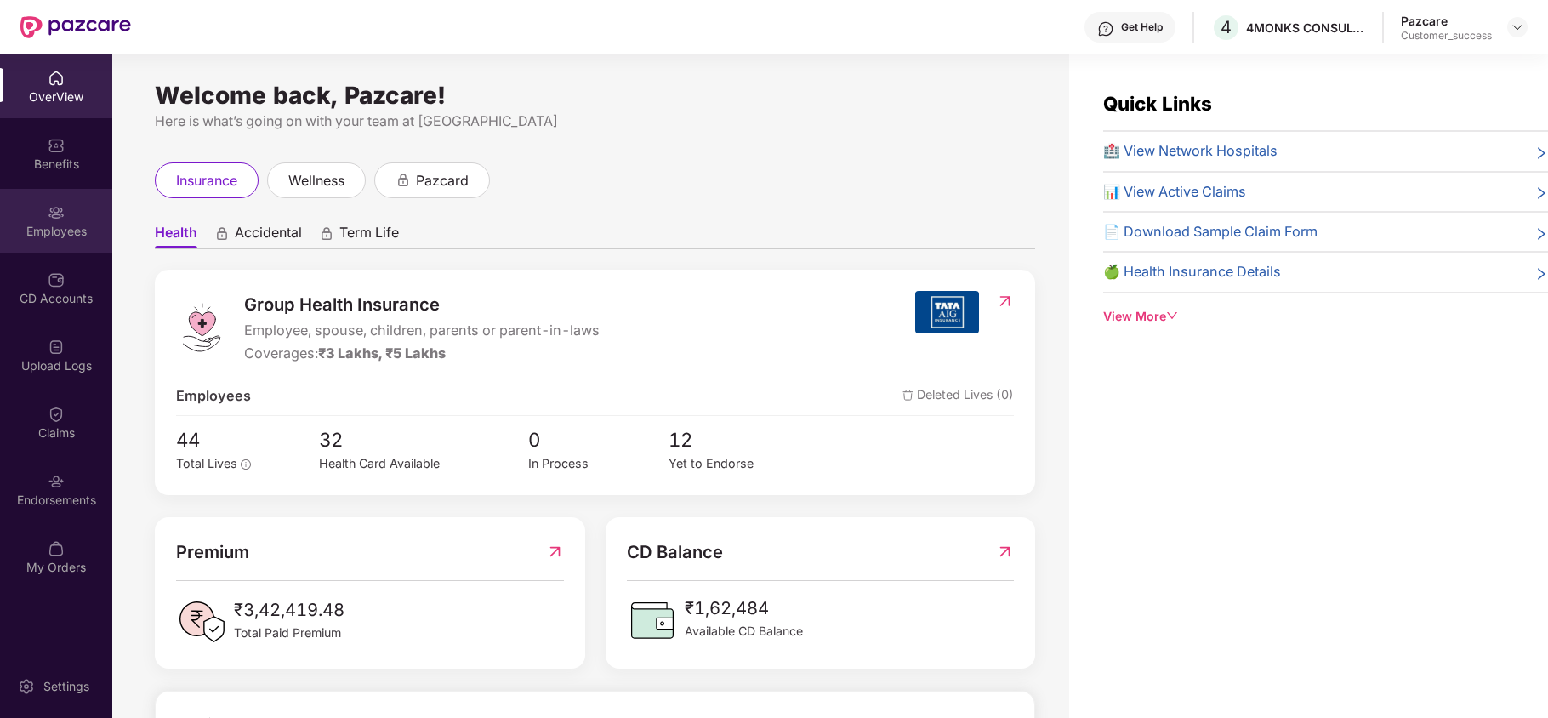
click at [65, 242] on div "Employees" at bounding box center [56, 221] width 112 height 64
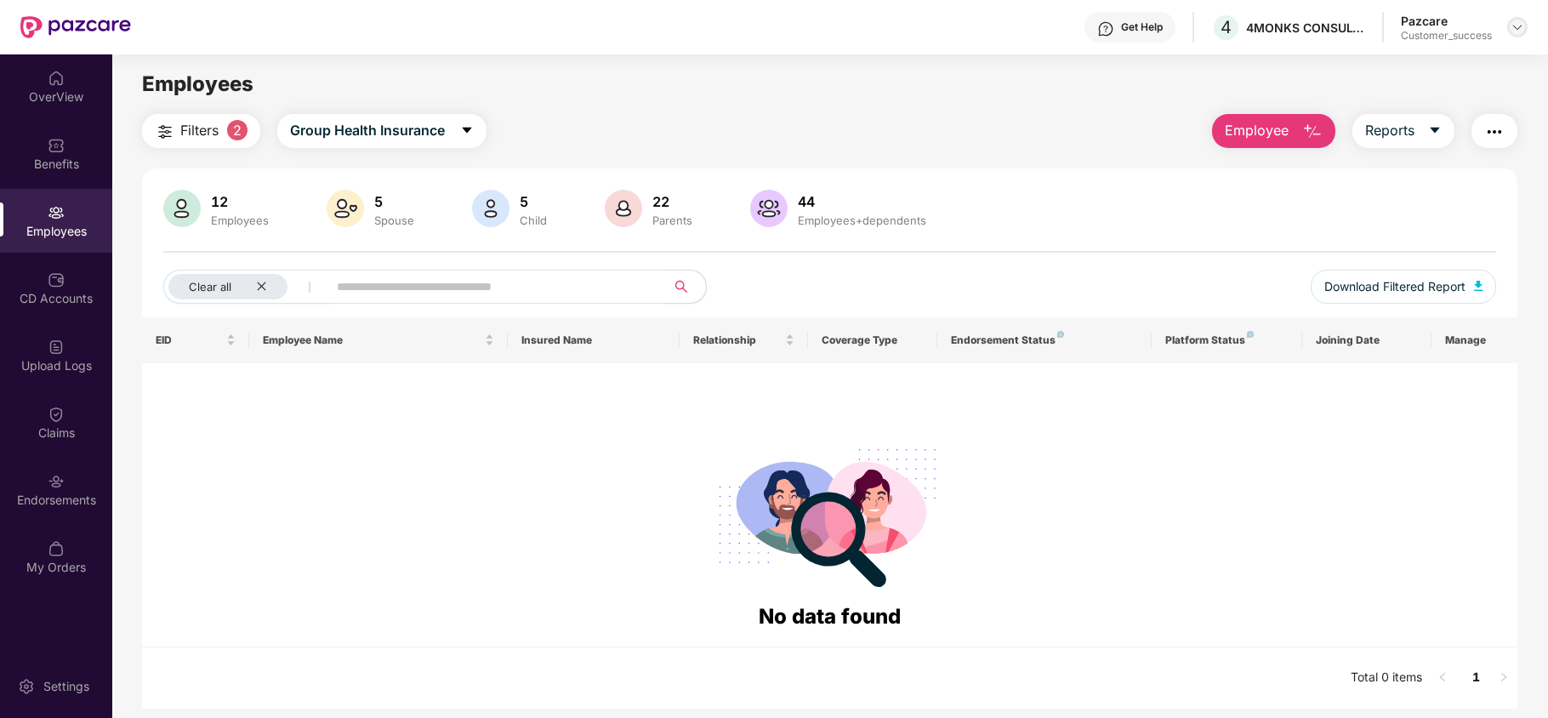
click at [1524, 29] on div at bounding box center [1517, 27] width 20 height 20
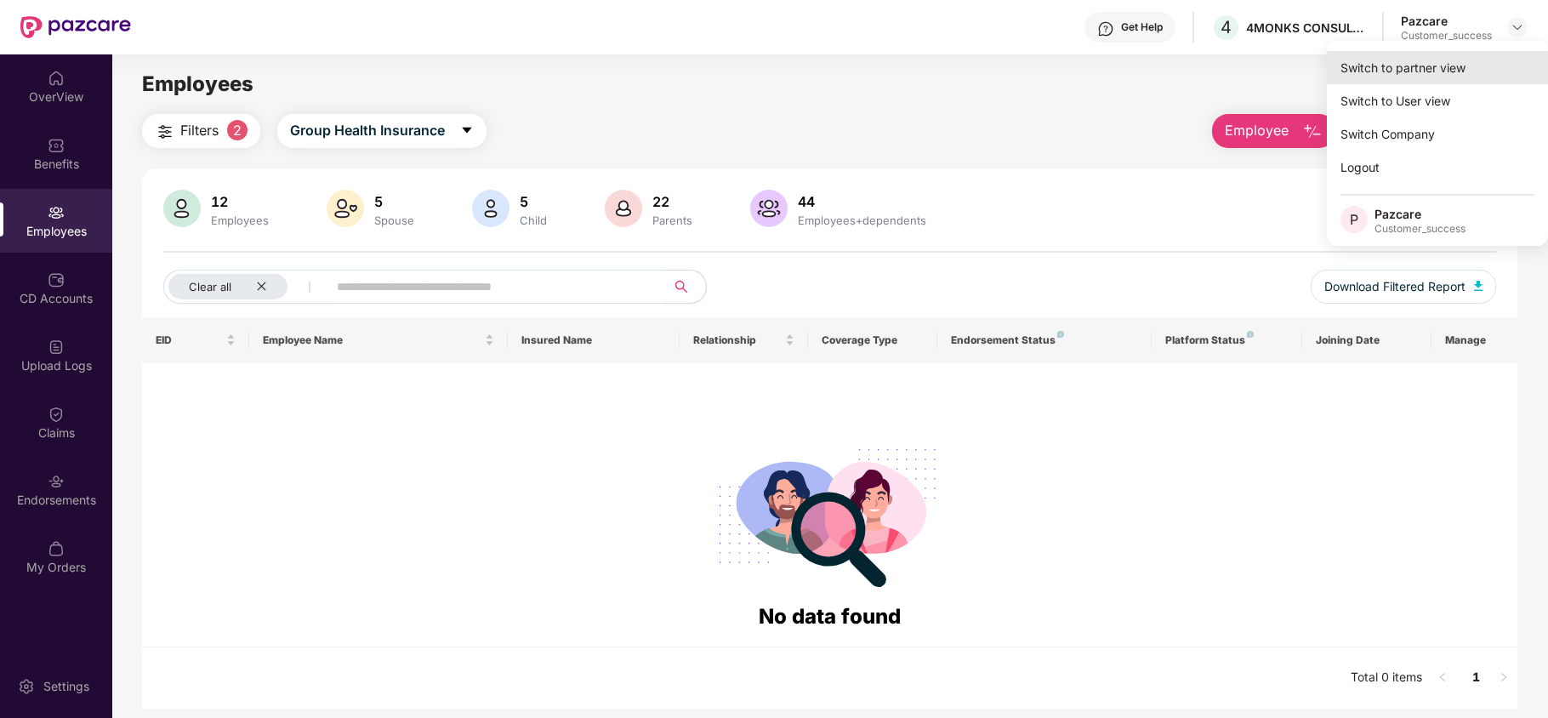
click at [1463, 59] on div "Switch to partner view" at bounding box center [1436, 67] width 221 height 33
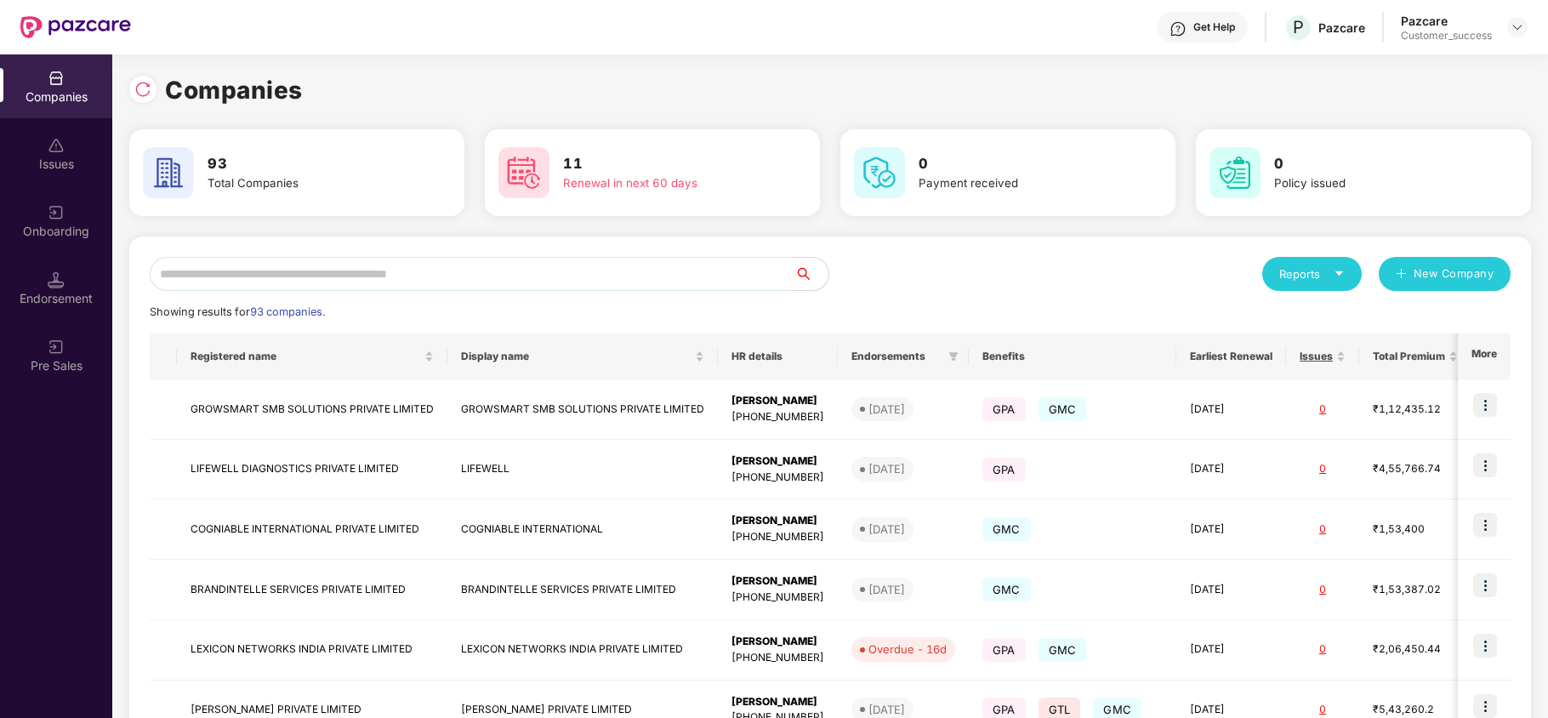
click at [531, 281] on input "text" at bounding box center [472, 274] width 645 height 34
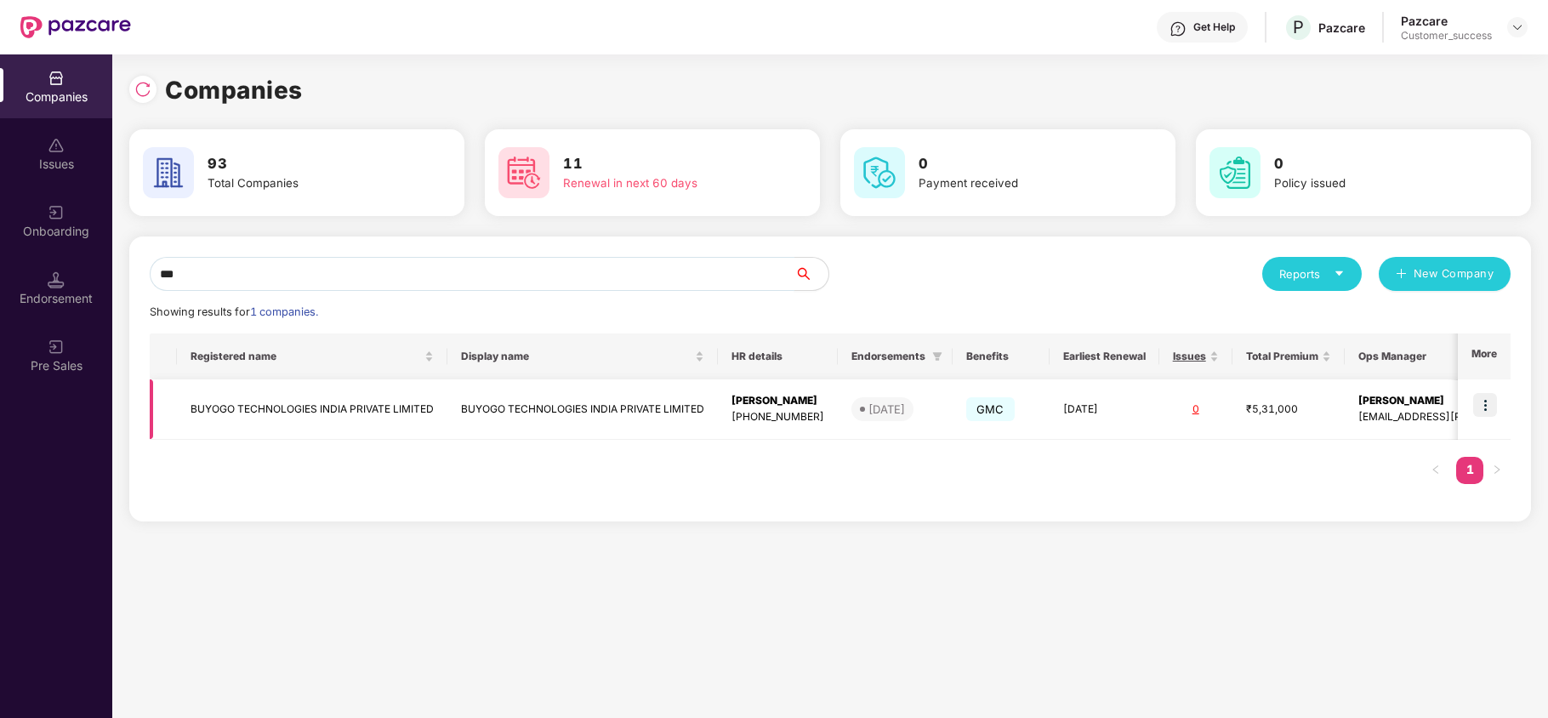
type input "***"
click at [1488, 405] on img at bounding box center [1485, 405] width 24 height 24
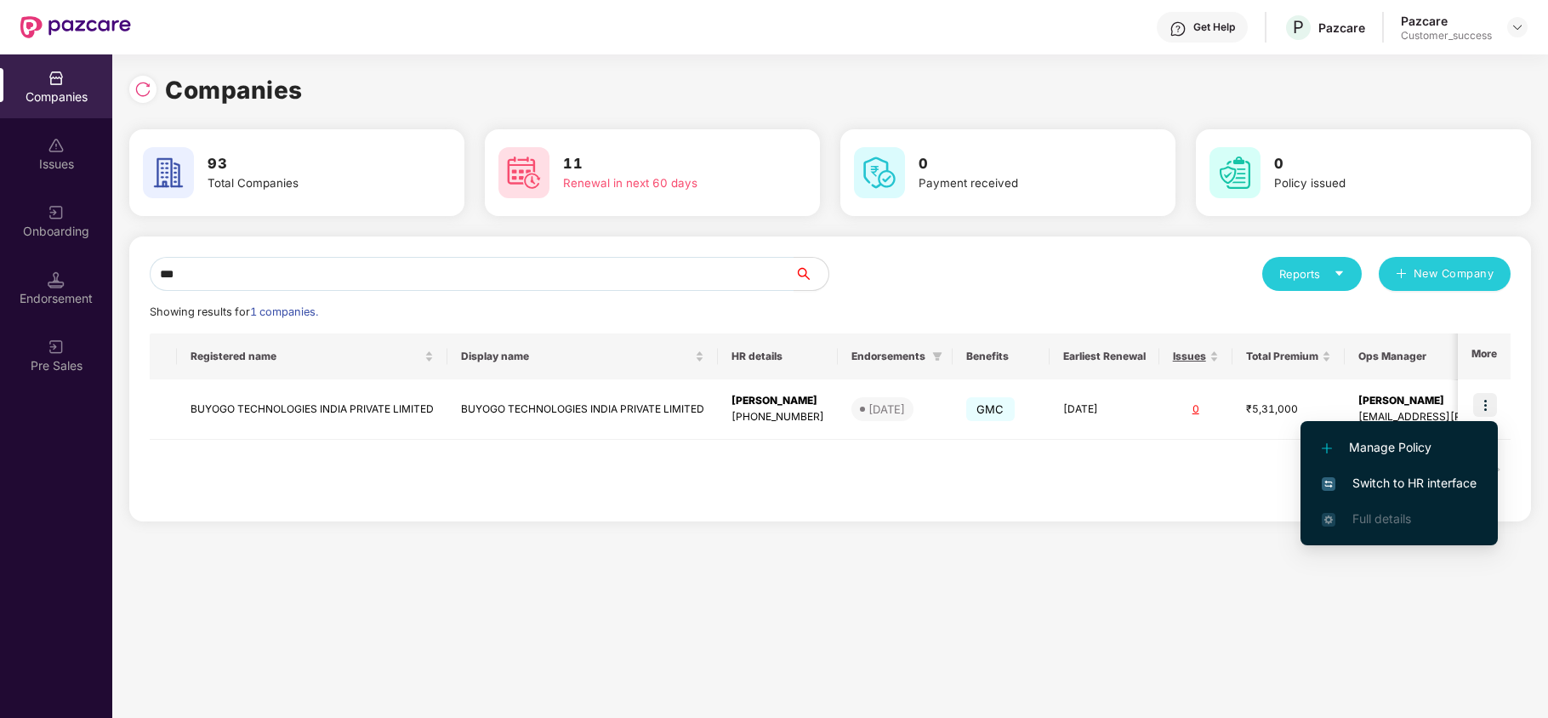
click at [1435, 480] on span "Switch to HR interface" at bounding box center [1398, 483] width 155 height 19
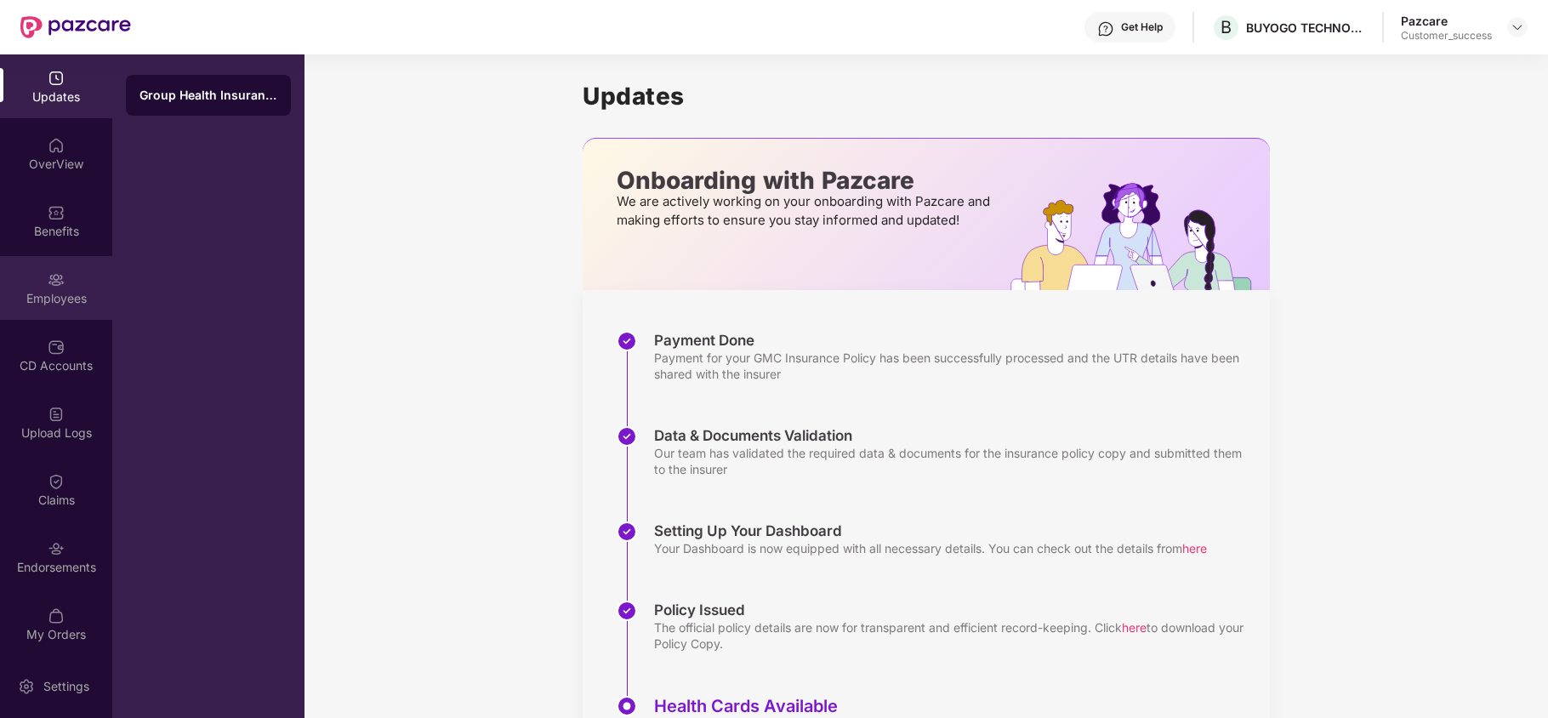
click at [73, 310] on div "Employees" at bounding box center [56, 288] width 112 height 64
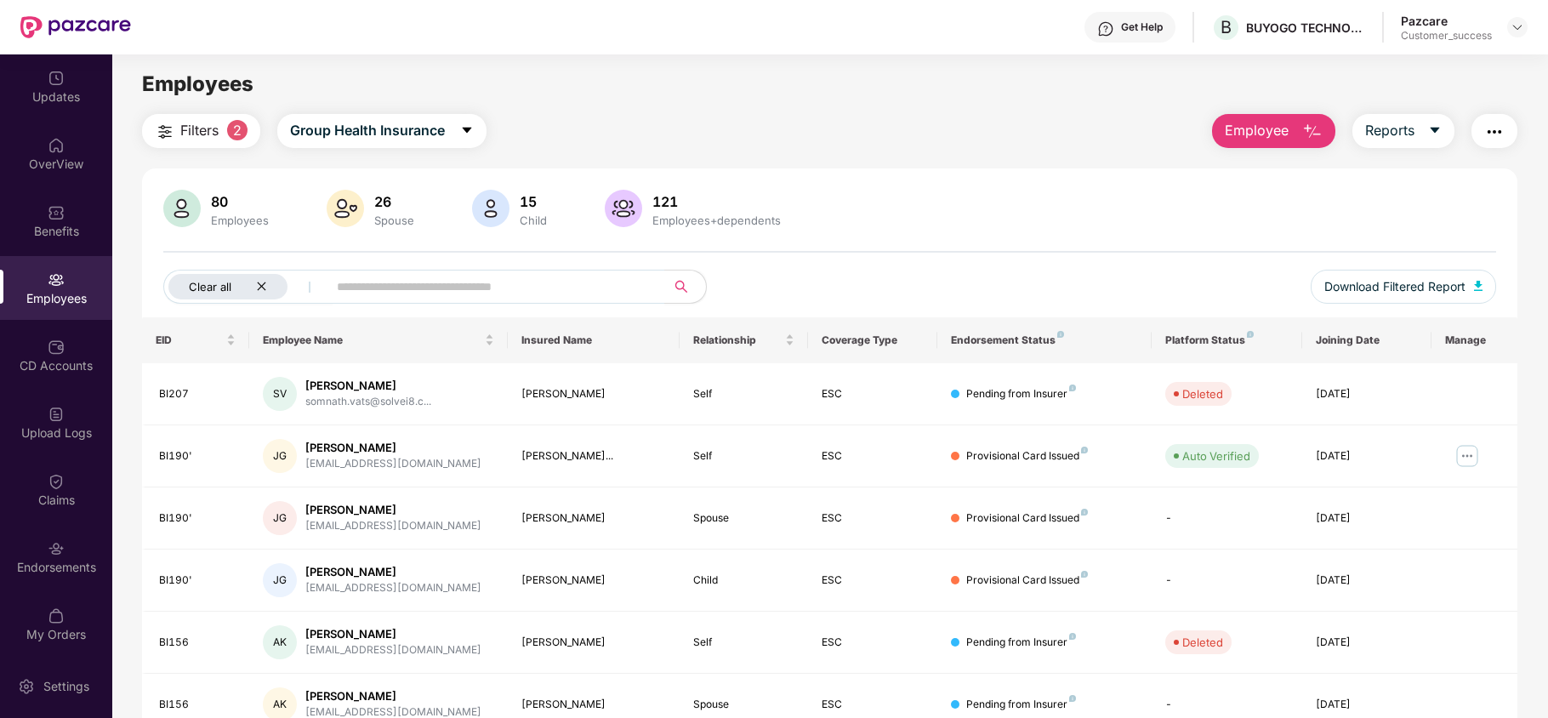
click at [265, 286] on icon "close" at bounding box center [261, 286] width 11 height 11
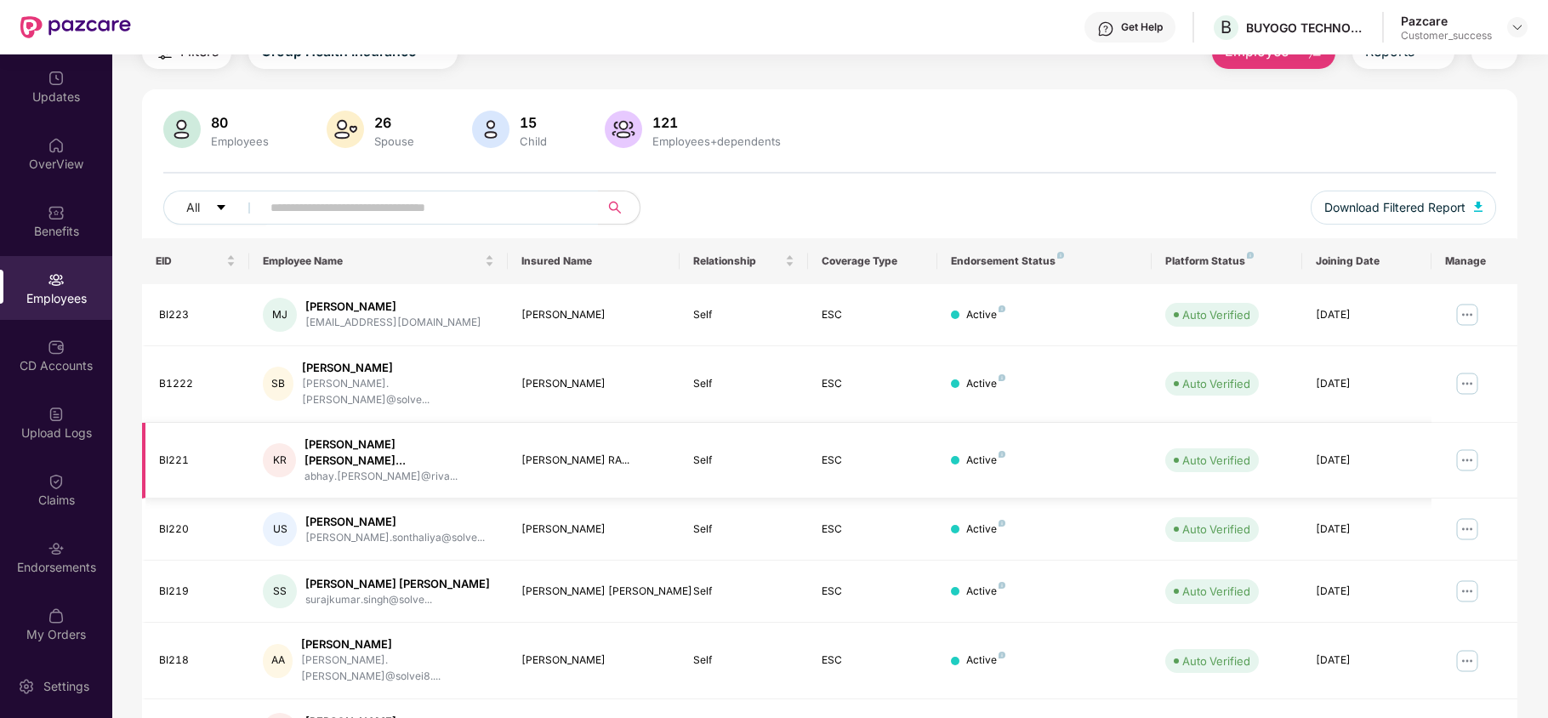
scroll to position [80, 0]
click at [378, 215] on input "text" at bounding box center [422, 207] width 305 height 26
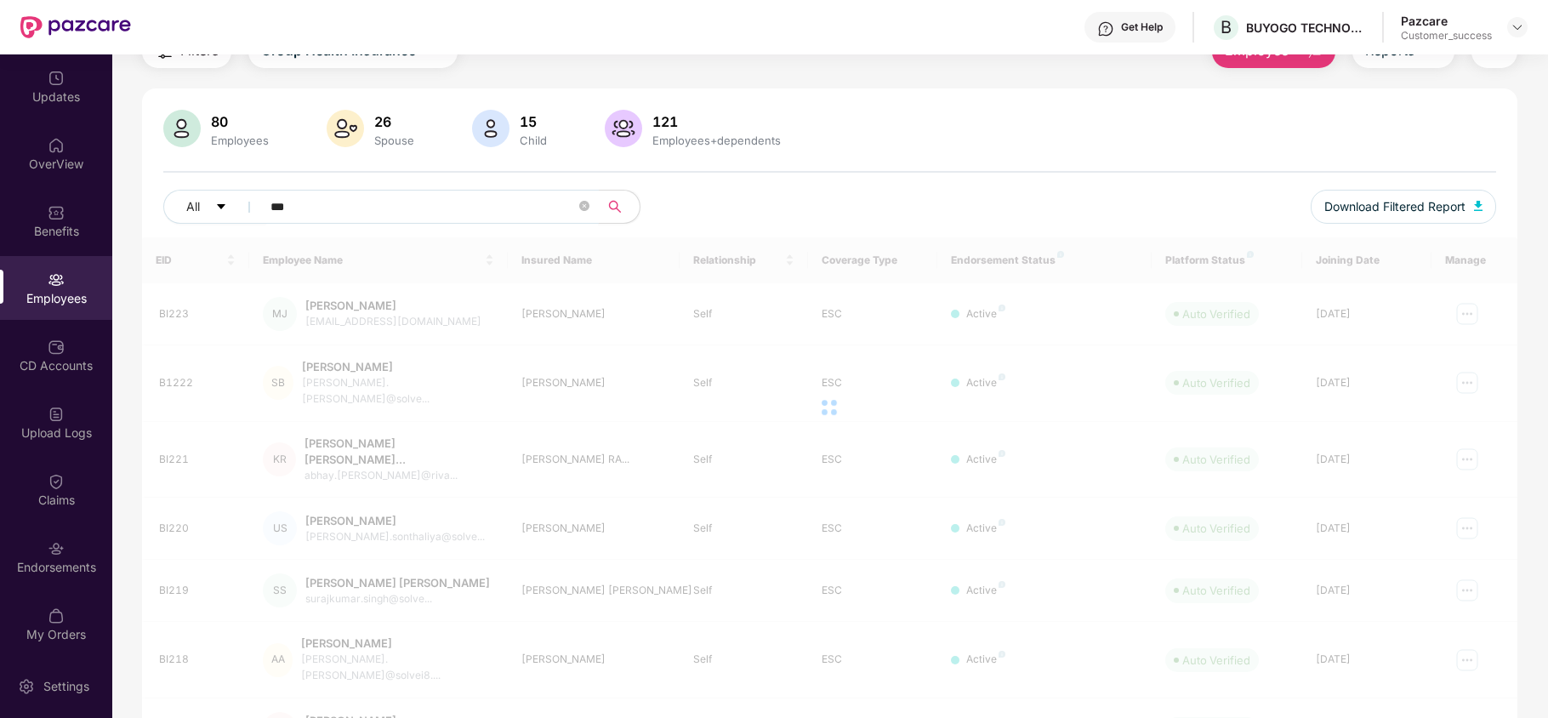
scroll to position [54, 0]
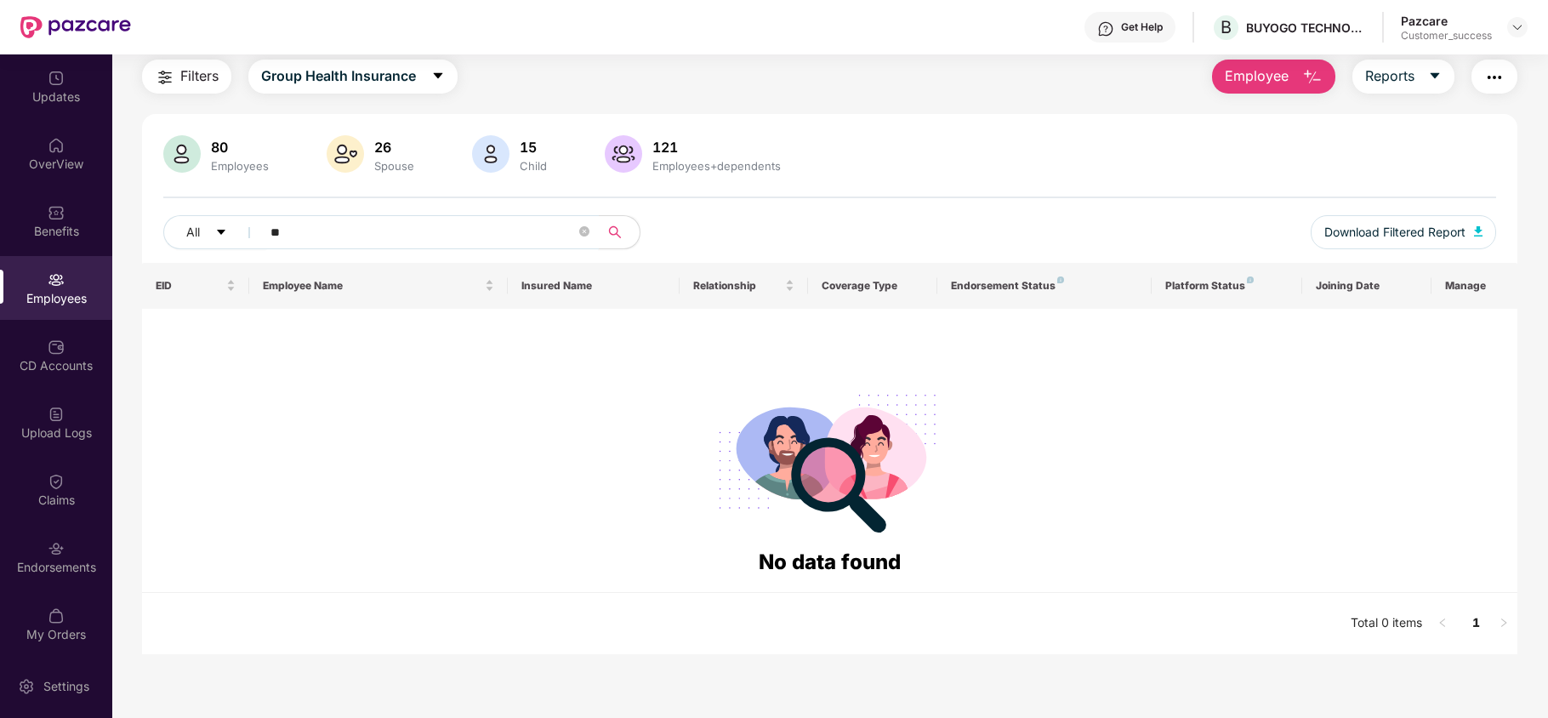
type input "*"
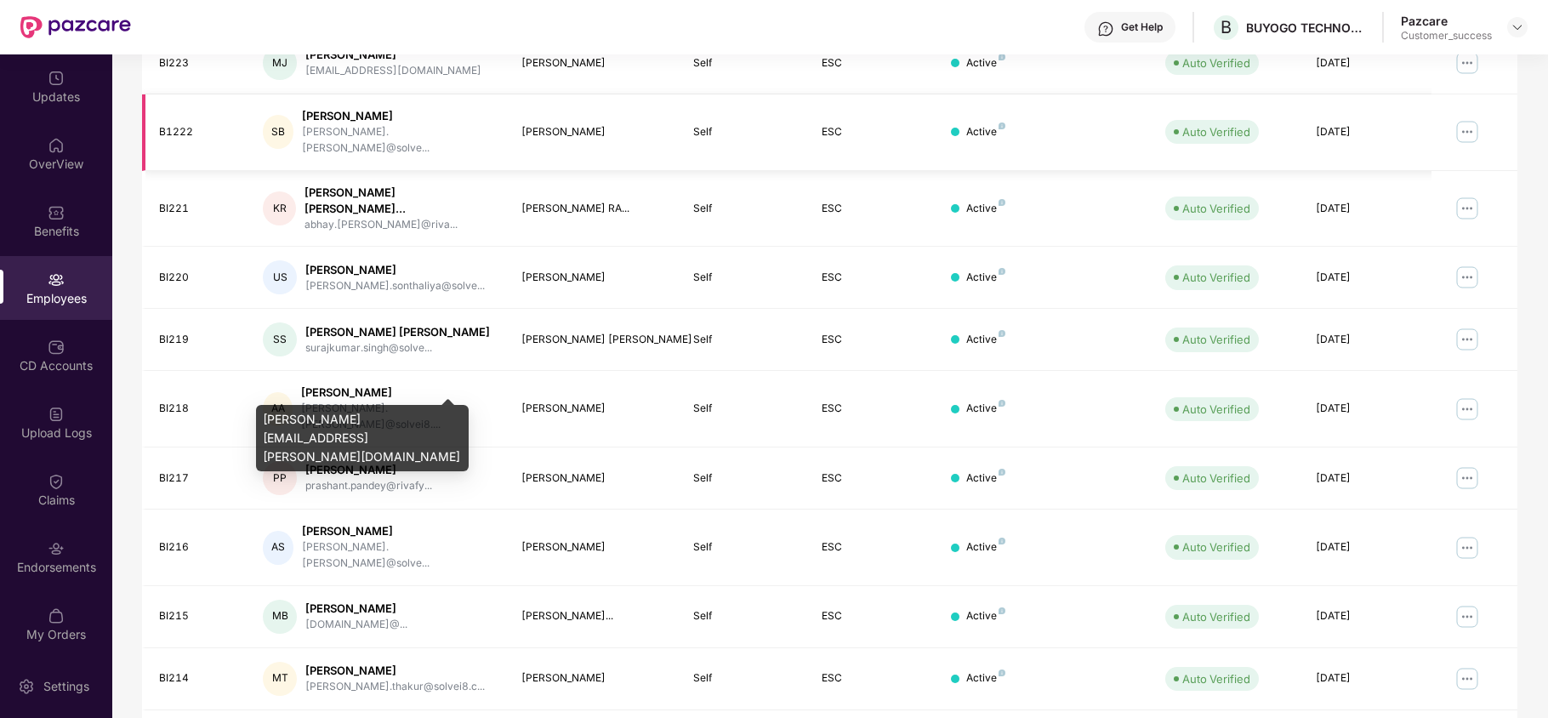
scroll to position [0, 0]
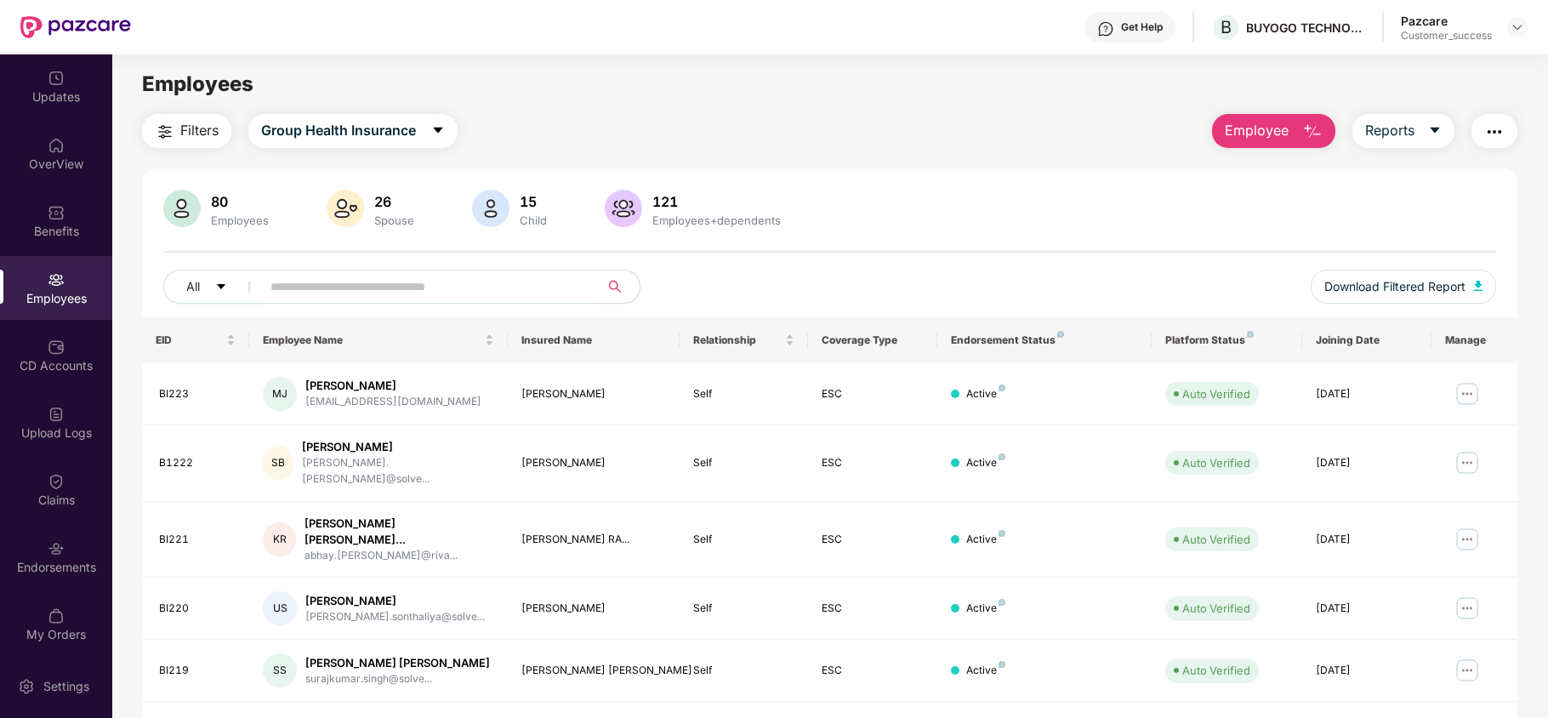
click at [379, 280] on input "text" at bounding box center [422, 287] width 305 height 26
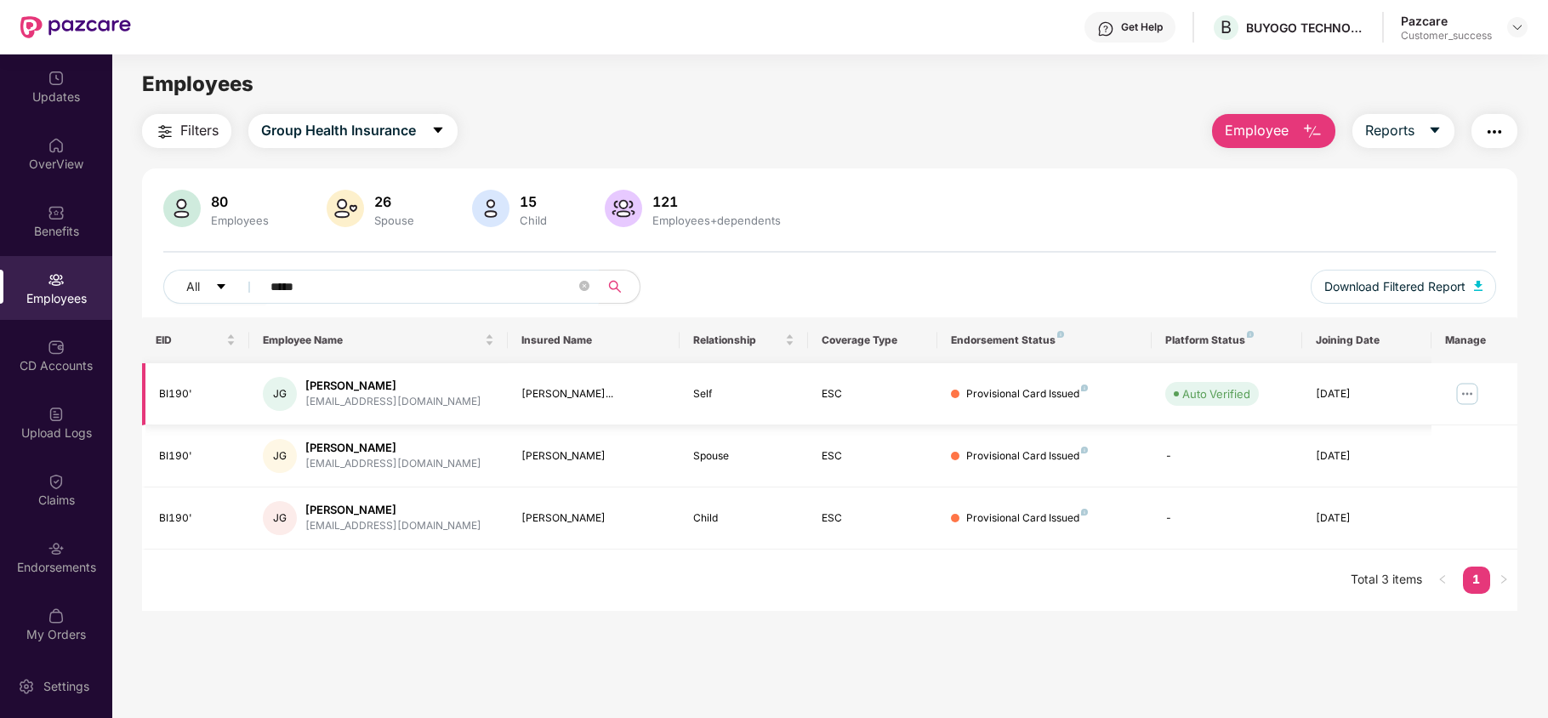
type input "*****"
click at [1468, 389] on img at bounding box center [1466, 393] width 27 height 27
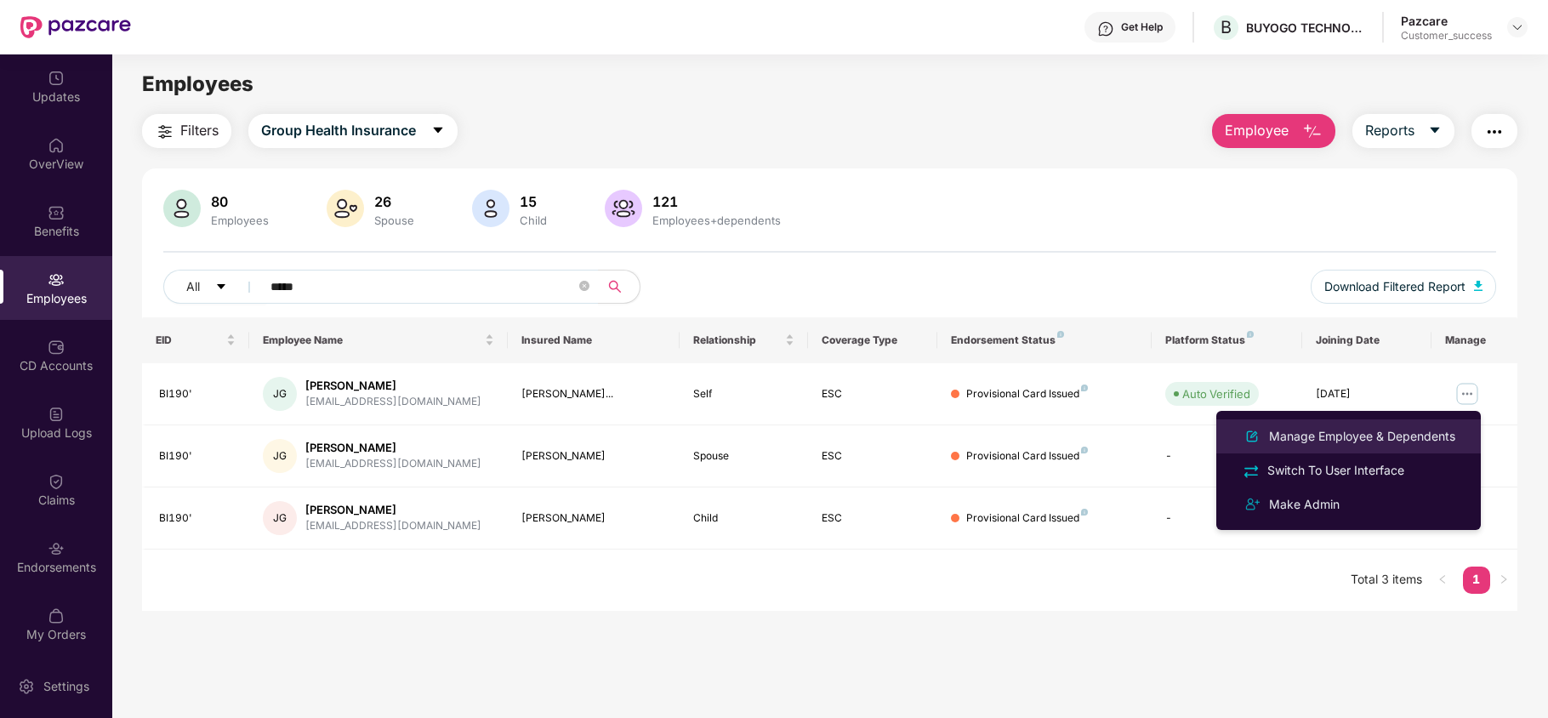
click at [1423, 440] on div "Manage Employee & Dependents" at bounding box center [1361, 436] width 193 height 19
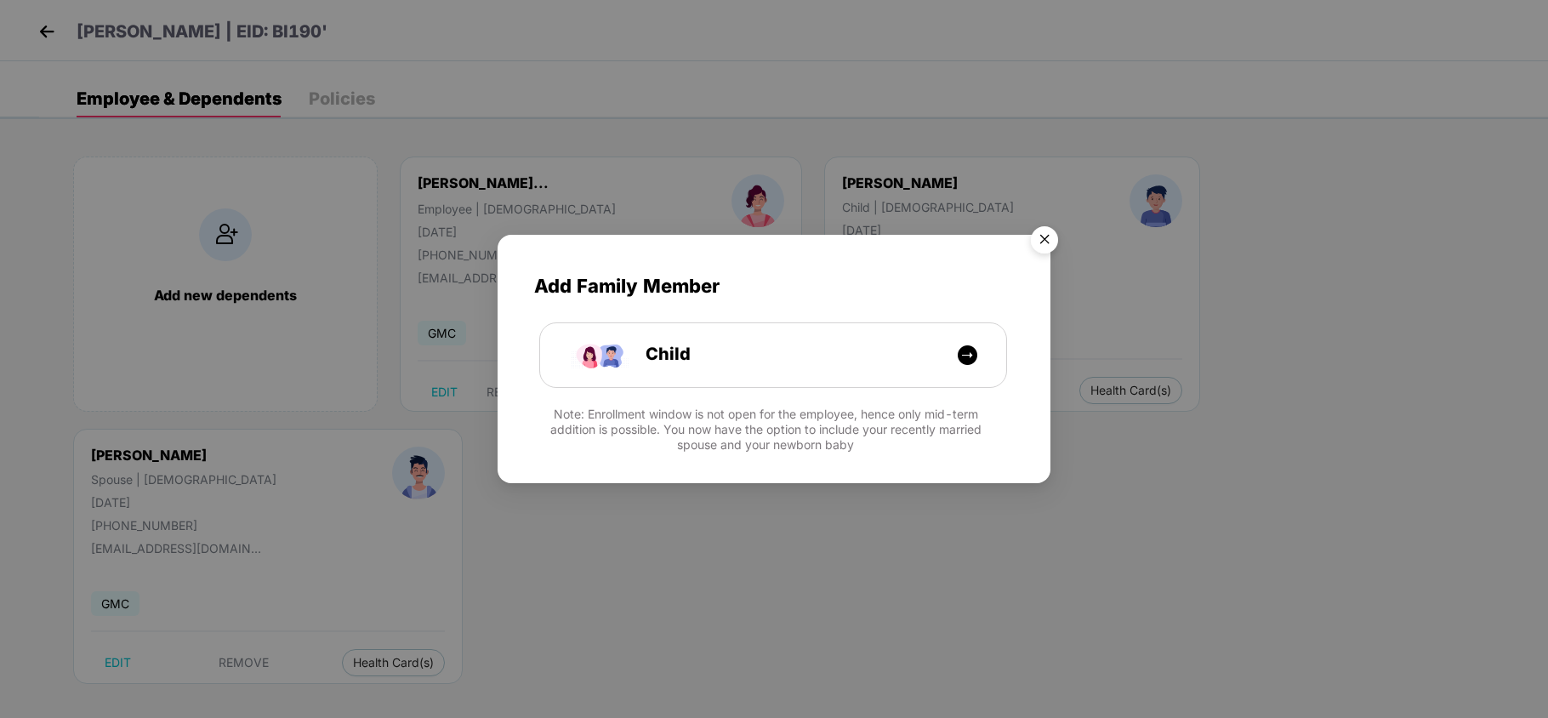
click at [1053, 236] on img "Close" at bounding box center [1044, 243] width 48 height 48
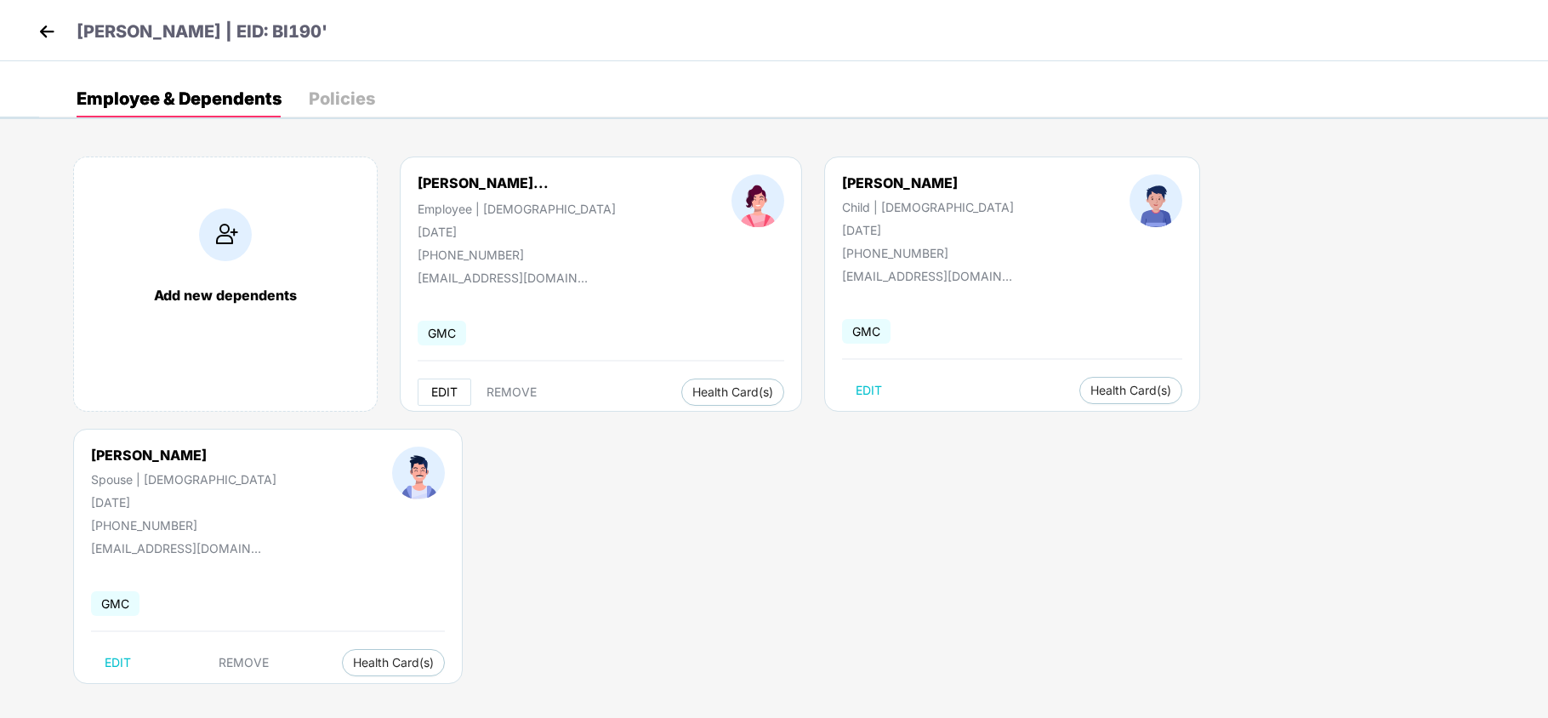
drag, startPoint x: 436, startPoint y: 378, endPoint x: 437, endPoint y: 391, distance: 12.8
click at [437, 391] on div "[PERSON_NAME]... Employee | [DEMOGRAPHIC_DATA] [DATE] [PHONE_NUMBER] [EMAIL_ADD…" at bounding box center [601, 283] width 402 height 255
click at [437, 391] on span "EDIT" at bounding box center [444, 392] width 26 height 14
select select "******"
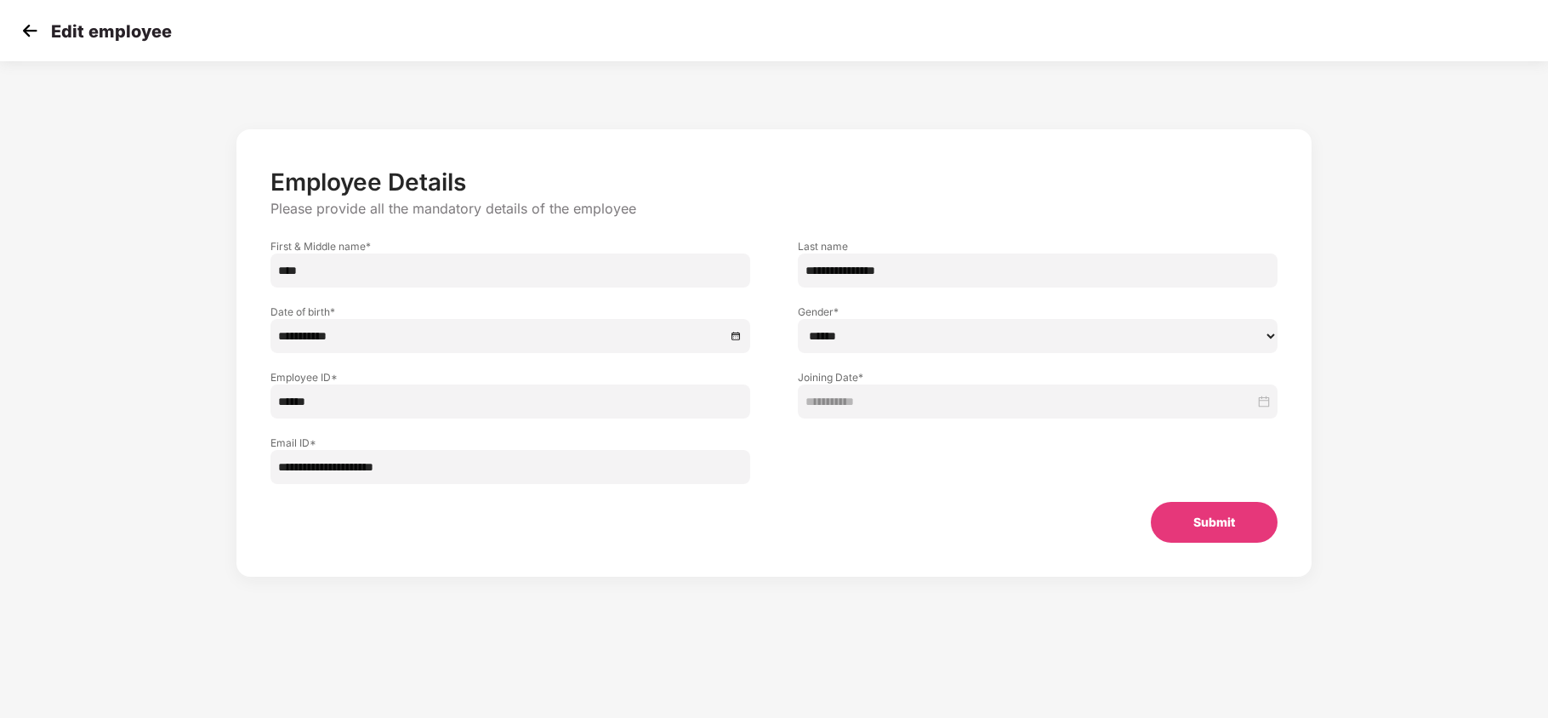
click at [330, 406] on input "******" at bounding box center [510, 401] width 480 height 34
type input "*****"
click at [1222, 525] on button "Submit" at bounding box center [1213, 522] width 127 height 41
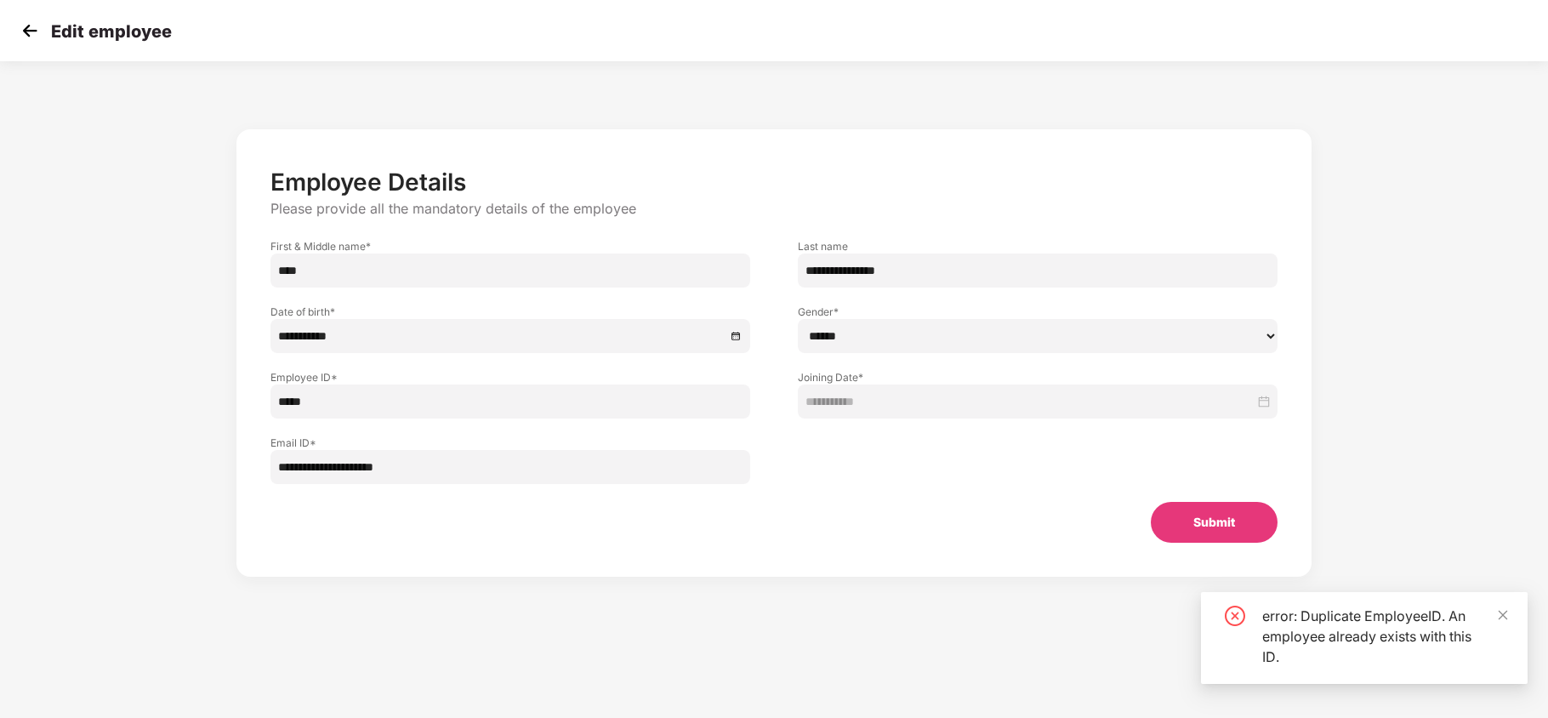
click at [596, 399] on input "*****" at bounding box center [510, 401] width 480 height 34
click at [31, 29] on img at bounding box center [30, 31] width 26 height 26
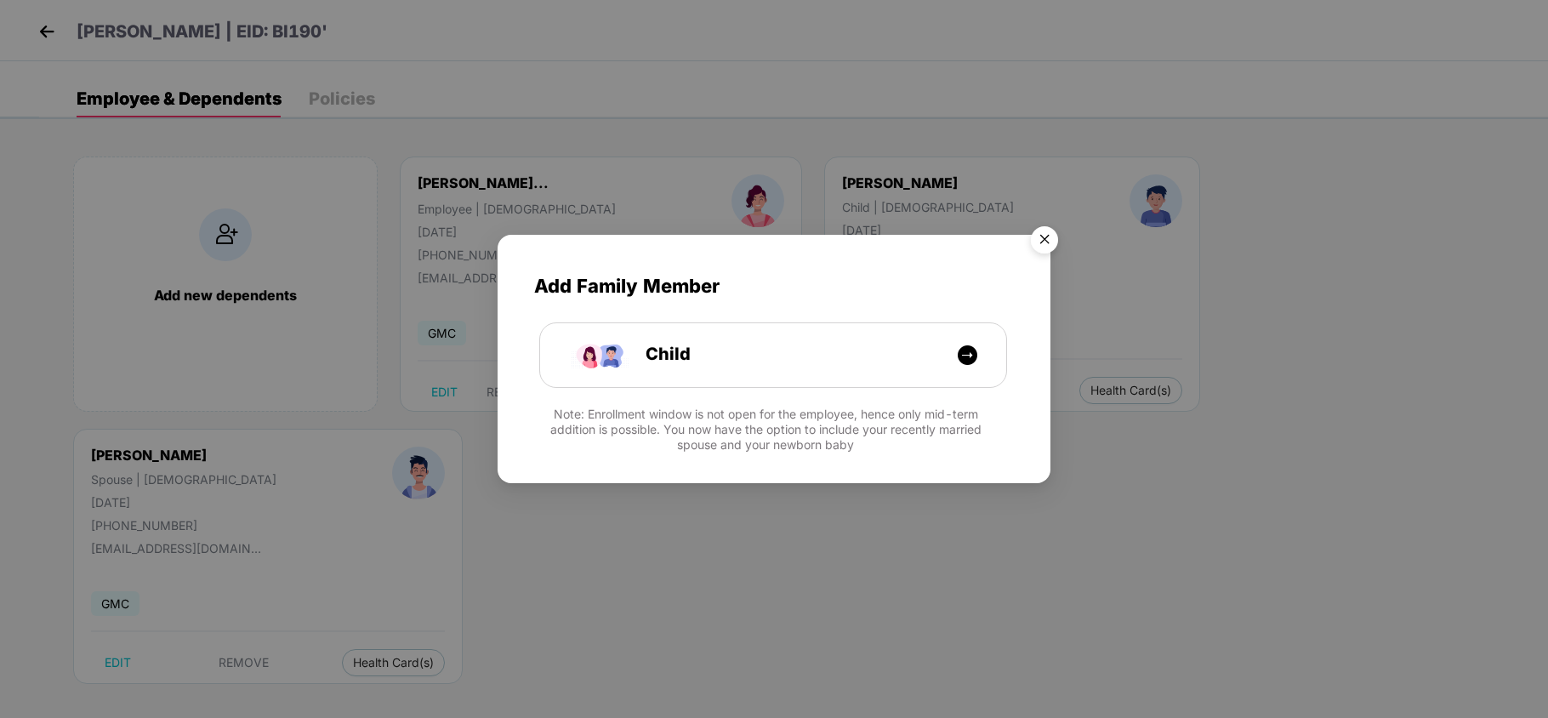
click at [1046, 245] on img "Close" at bounding box center [1044, 243] width 48 height 48
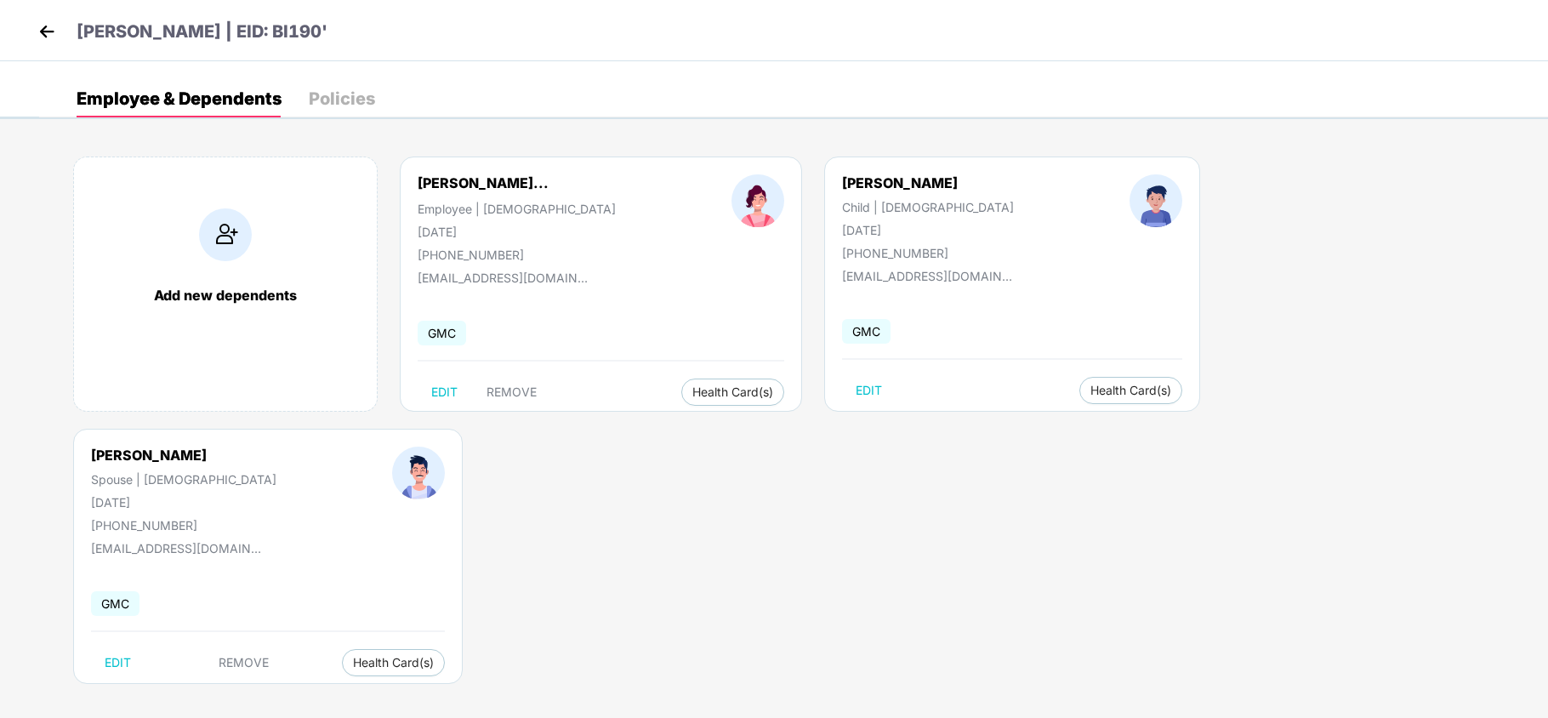
click at [51, 24] on img at bounding box center [47, 32] width 26 height 26
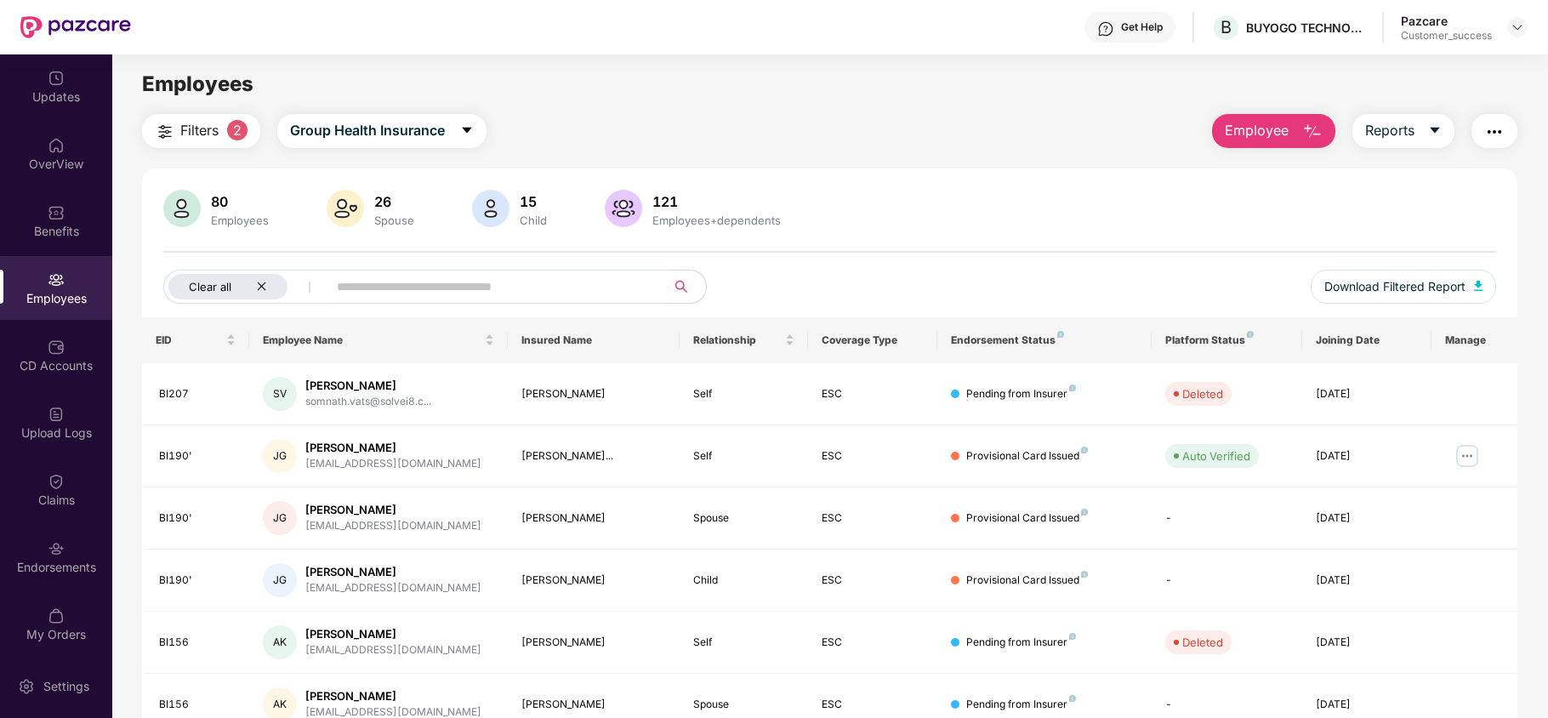
click at [257, 287] on icon "close" at bounding box center [261, 286] width 11 height 11
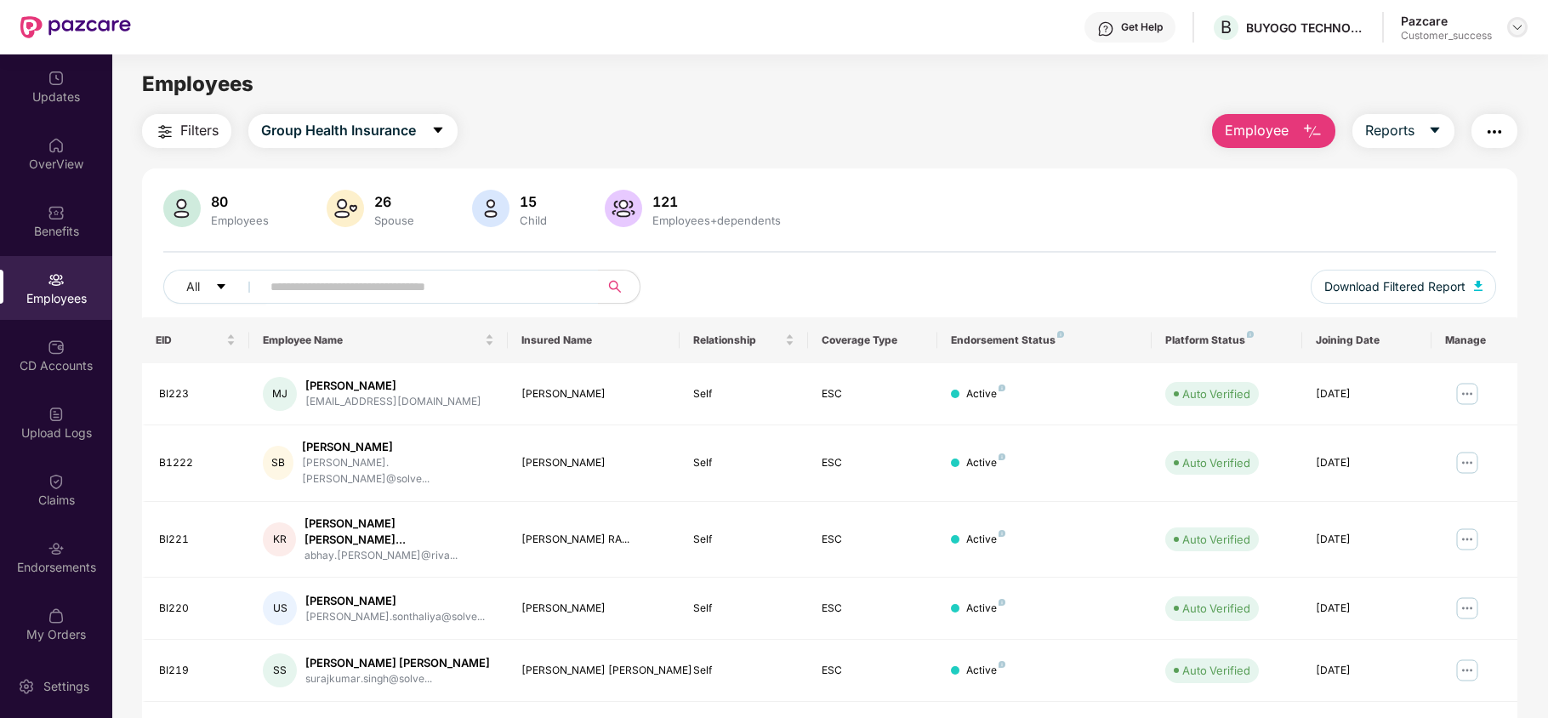
click at [1518, 27] on img at bounding box center [1517, 27] width 14 height 14
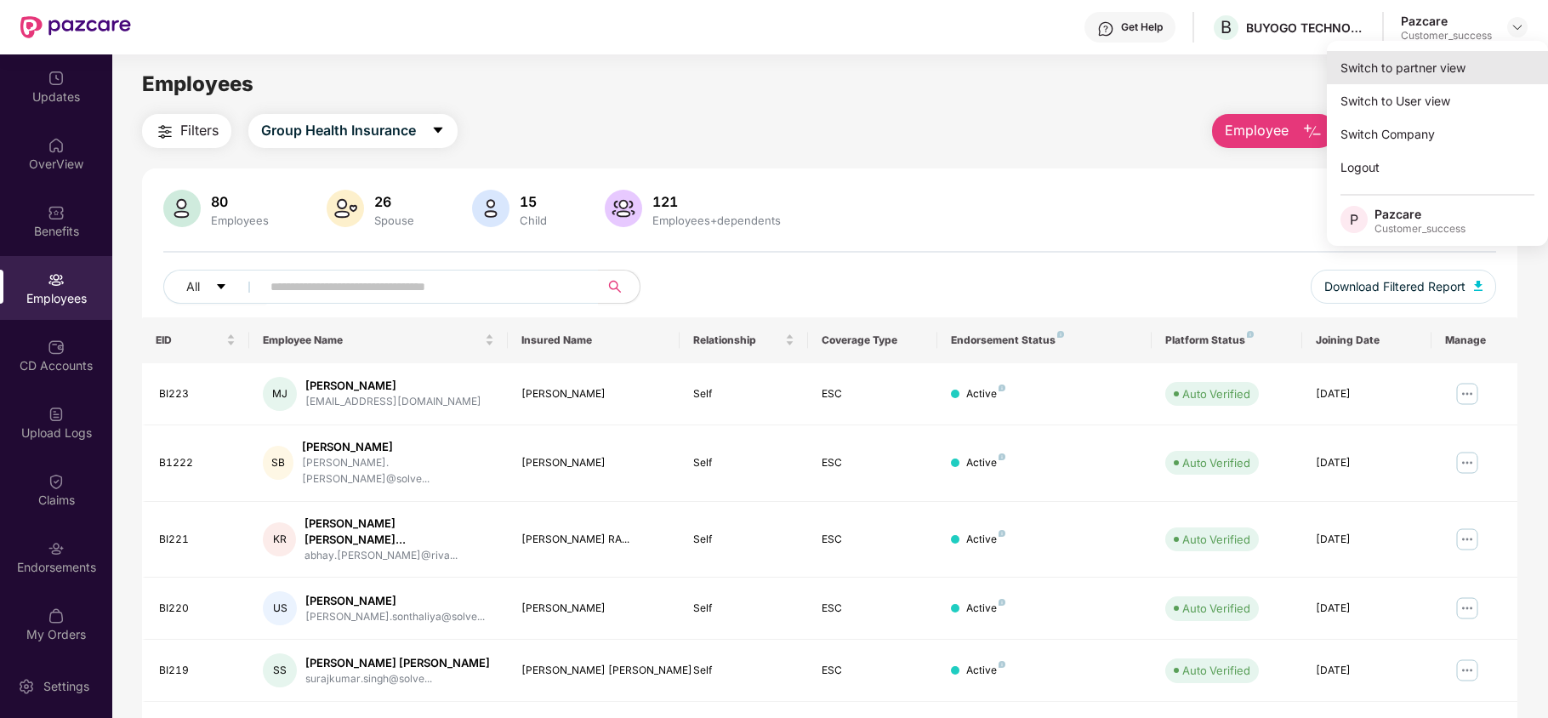
click at [1468, 55] on div "Switch to partner view" at bounding box center [1436, 67] width 221 height 33
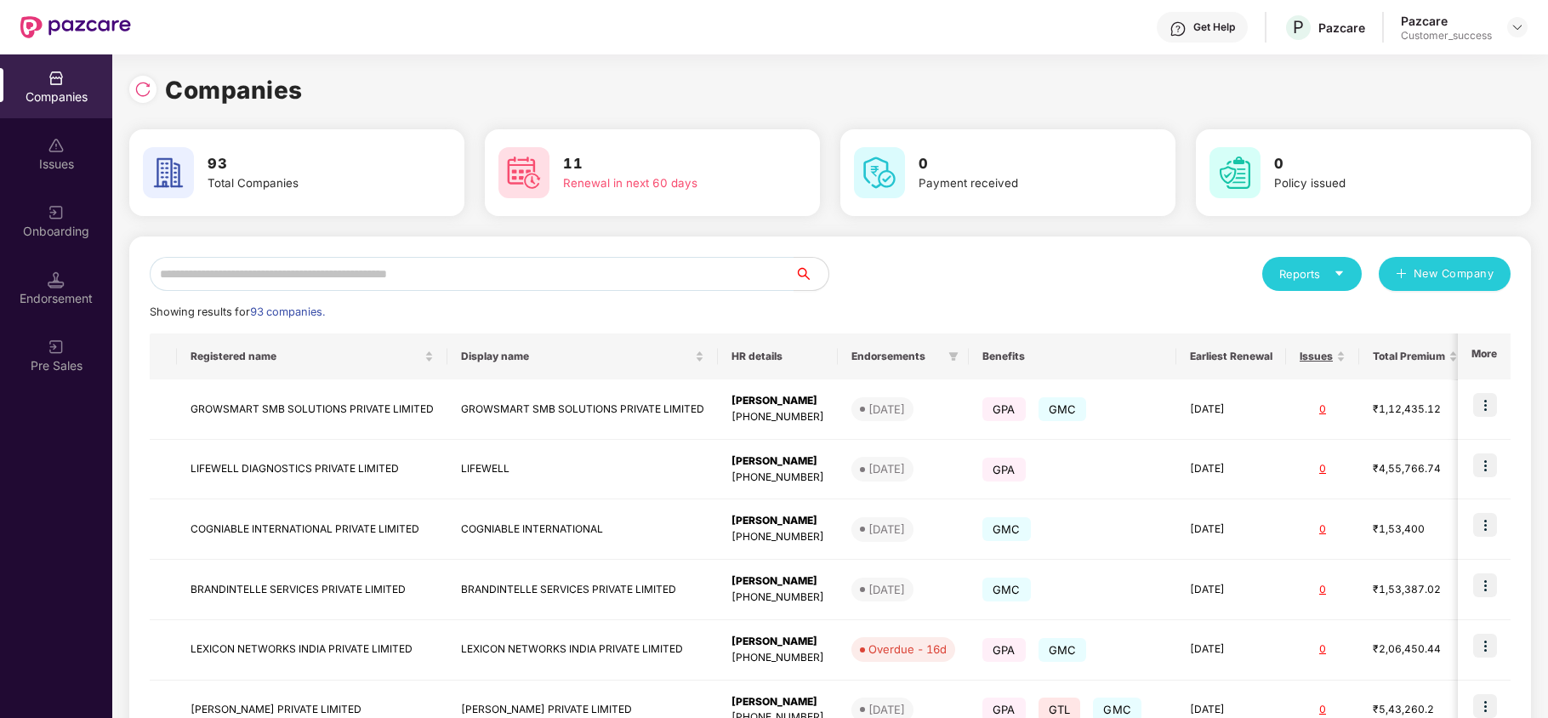
click at [41, 224] on div "Onboarding" at bounding box center [56, 231] width 112 height 17
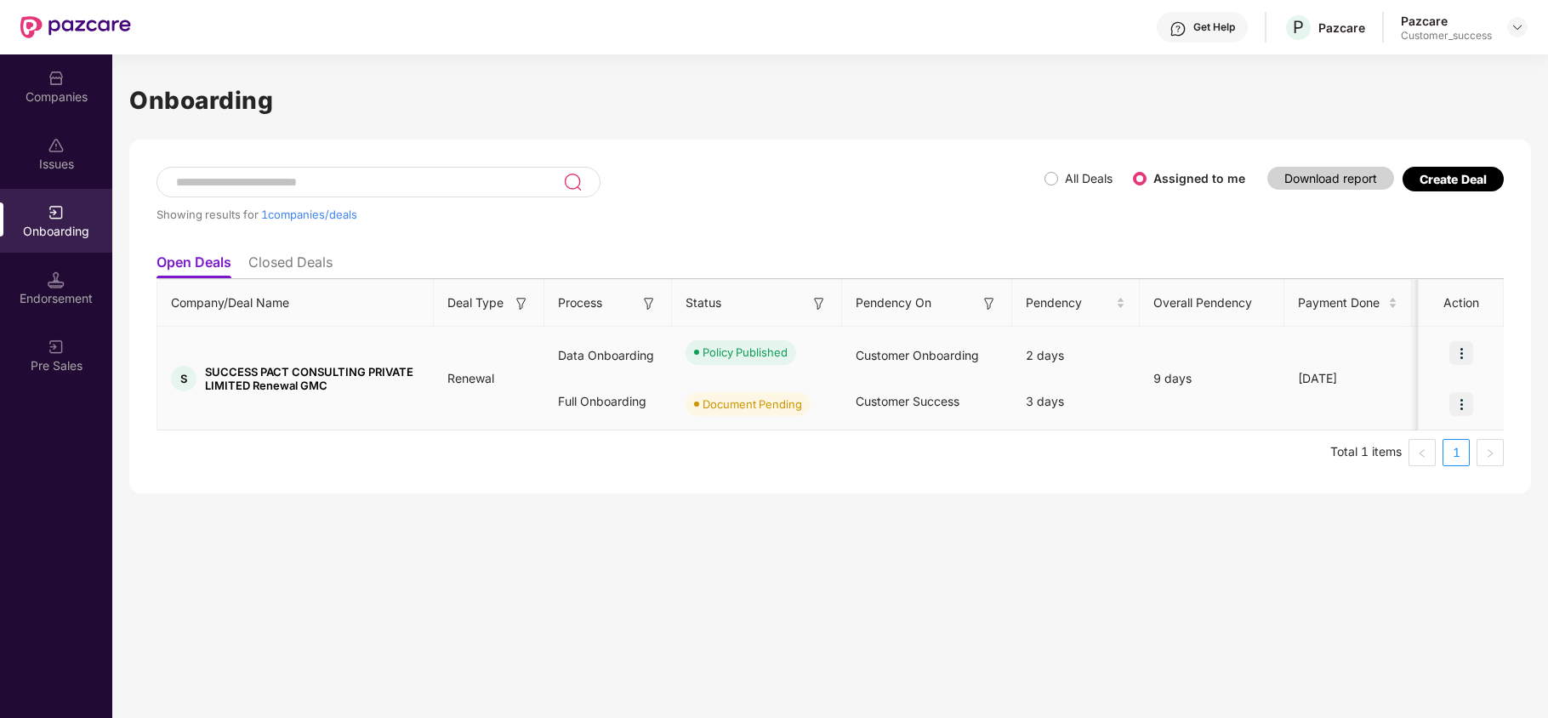
click at [1461, 406] on img at bounding box center [1461, 404] width 24 height 24
click at [1368, 454] on span "Upload Documents" at bounding box center [1381, 447] width 140 height 19
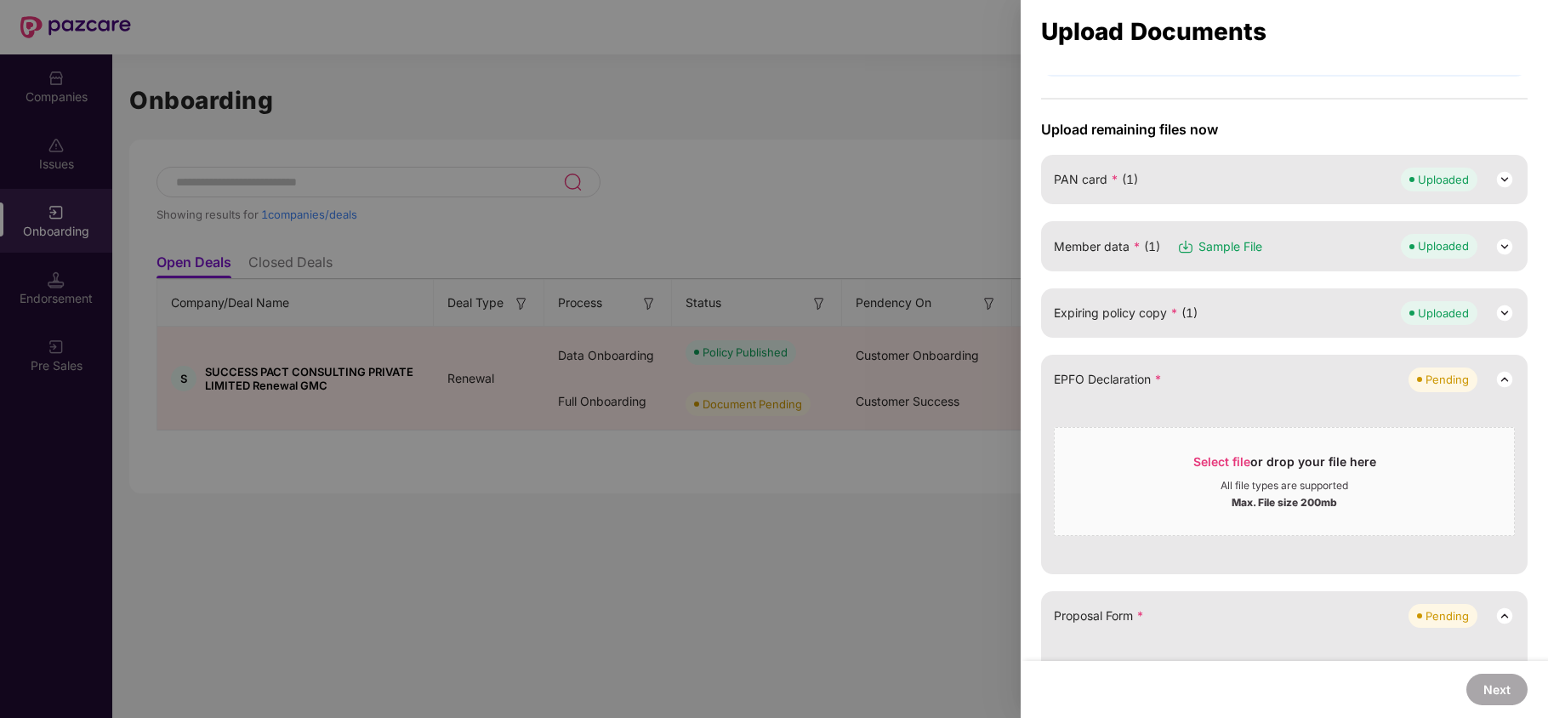
scroll to position [105, 0]
click at [1239, 467] on div "Select file or drop your file here" at bounding box center [1284, 465] width 183 height 26
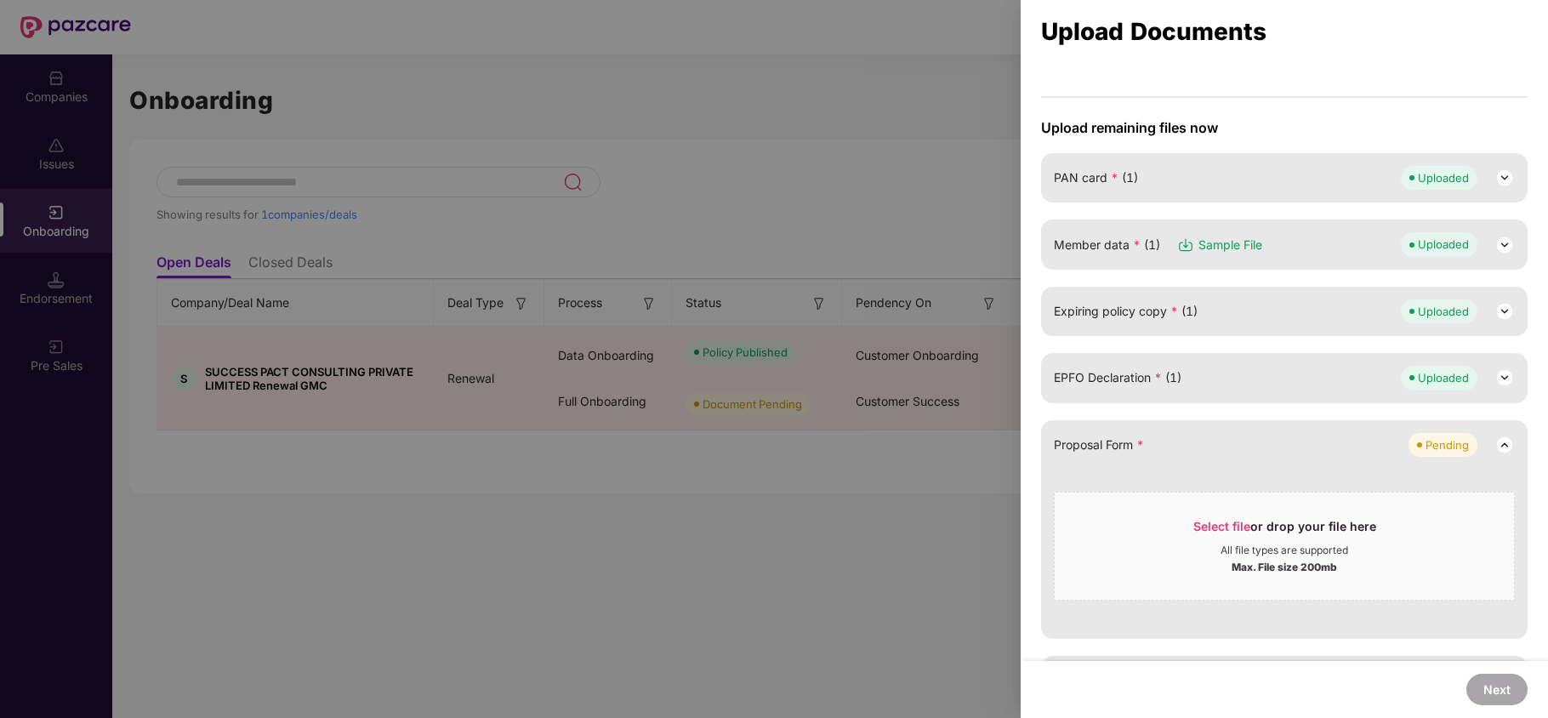
scroll to position [154, 0]
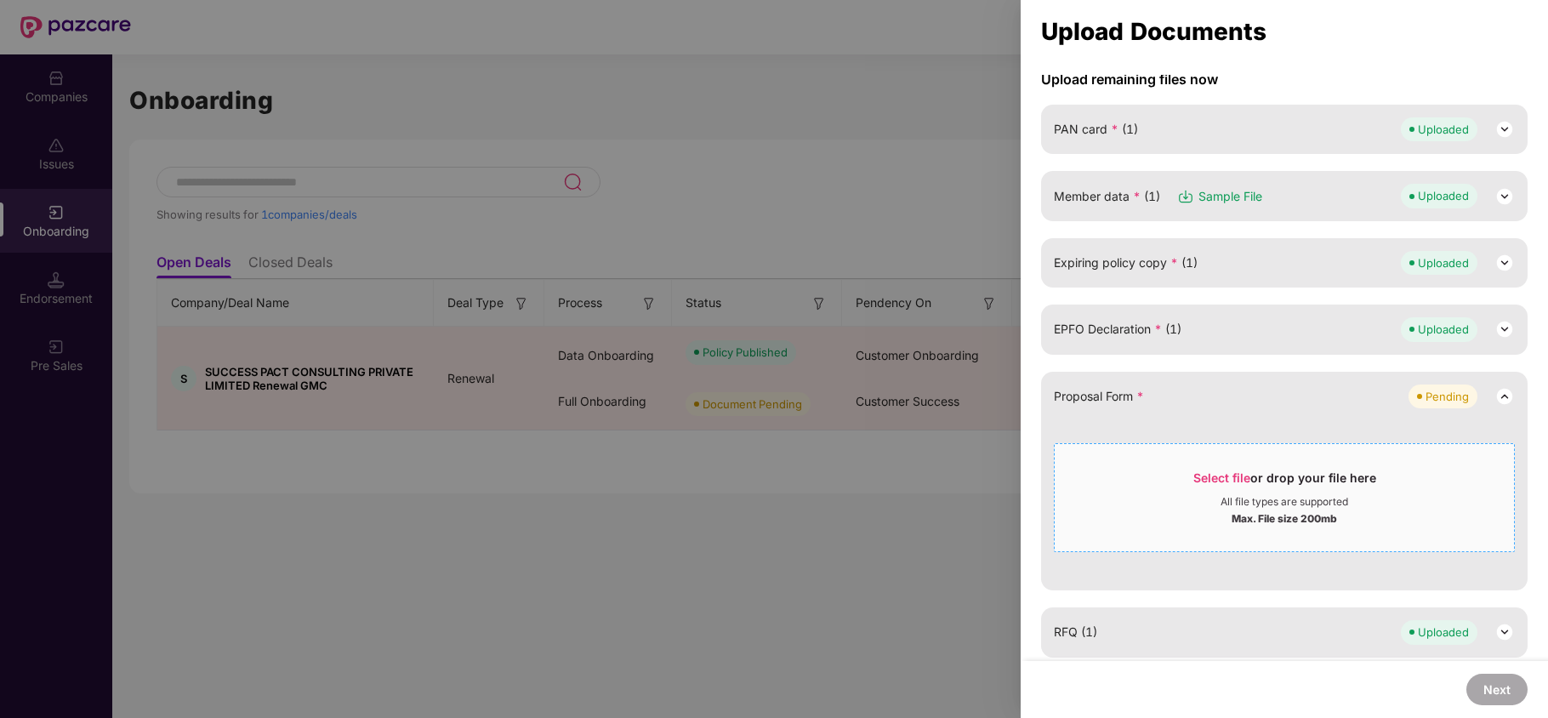
click at [1218, 473] on span "Select file" at bounding box center [1221, 477] width 57 height 14
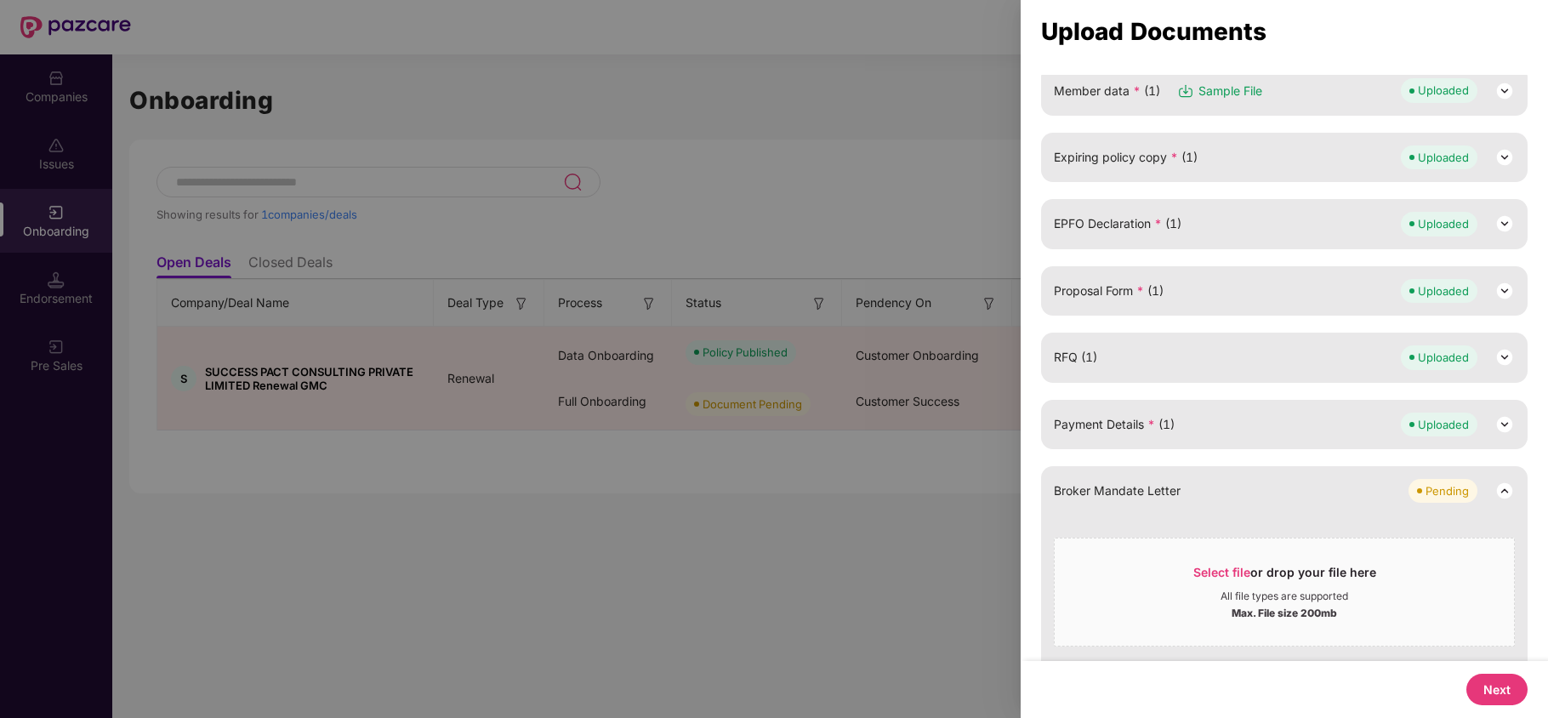
scroll to position [284, 0]
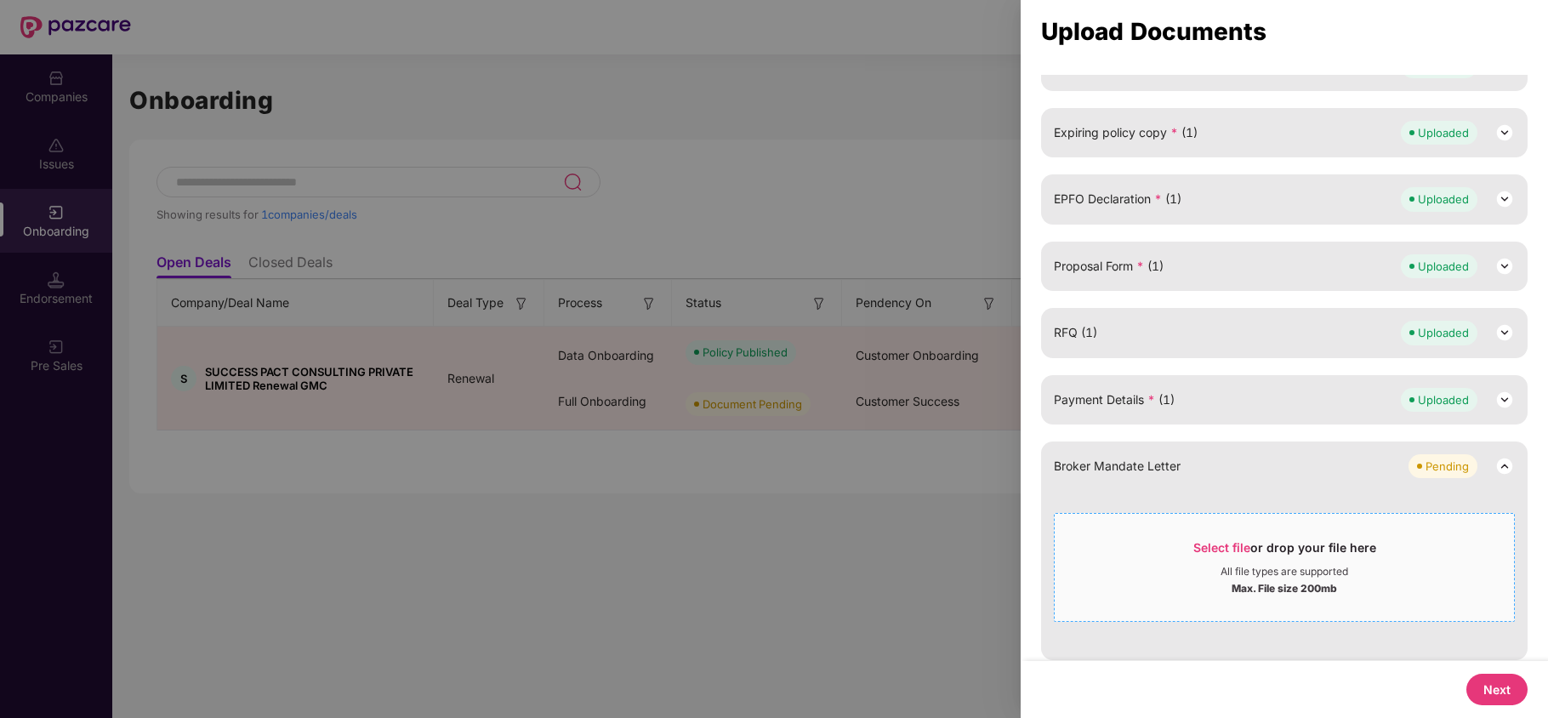
click at [1189, 545] on div "Select file or drop your file here" at bounding box center [1283, 552] width 459 height 26
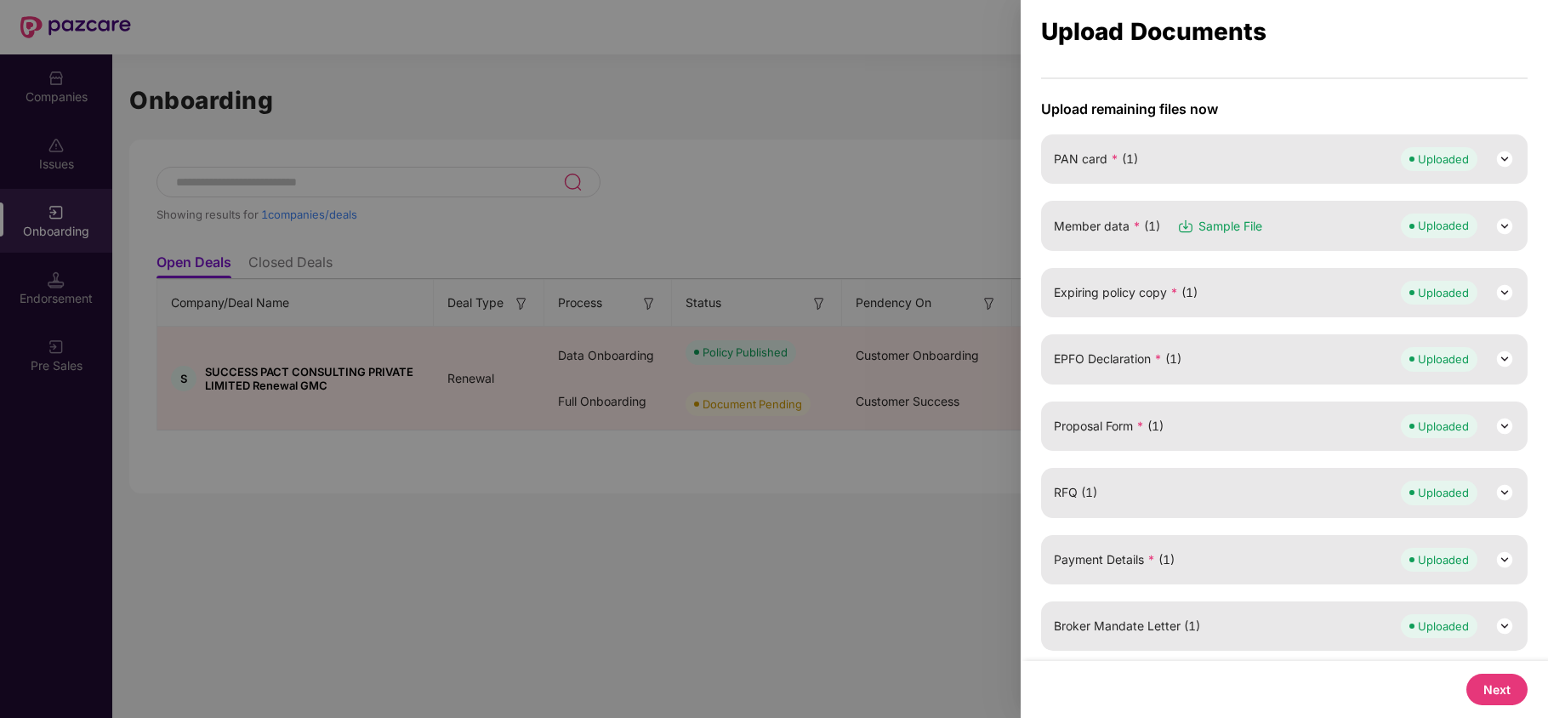
click at [1473, 692] on button "Next" at bounding box center [1496, 688] width 61 height 31
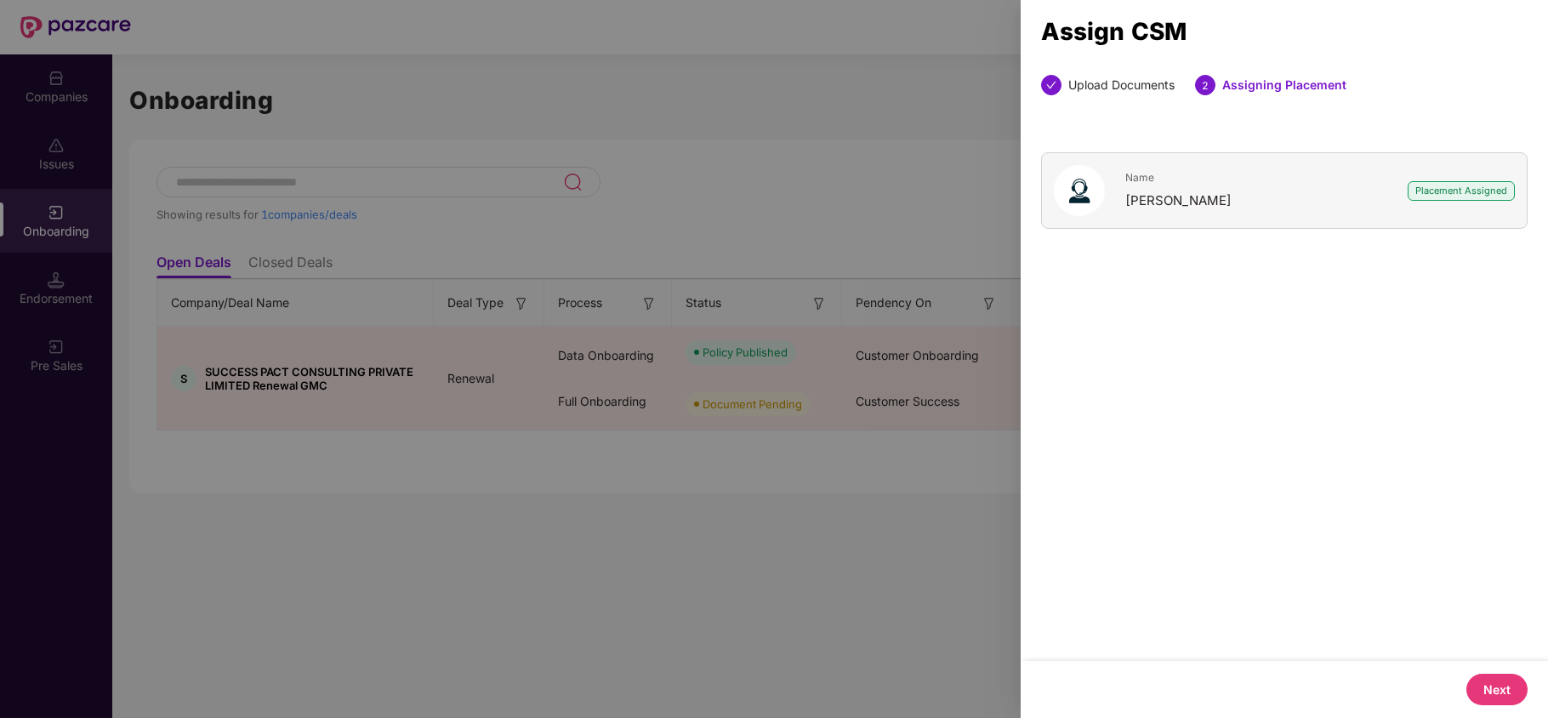
click at [1485, 688] on button "Next" at bounding box center [1496, 688] width 61 height 31
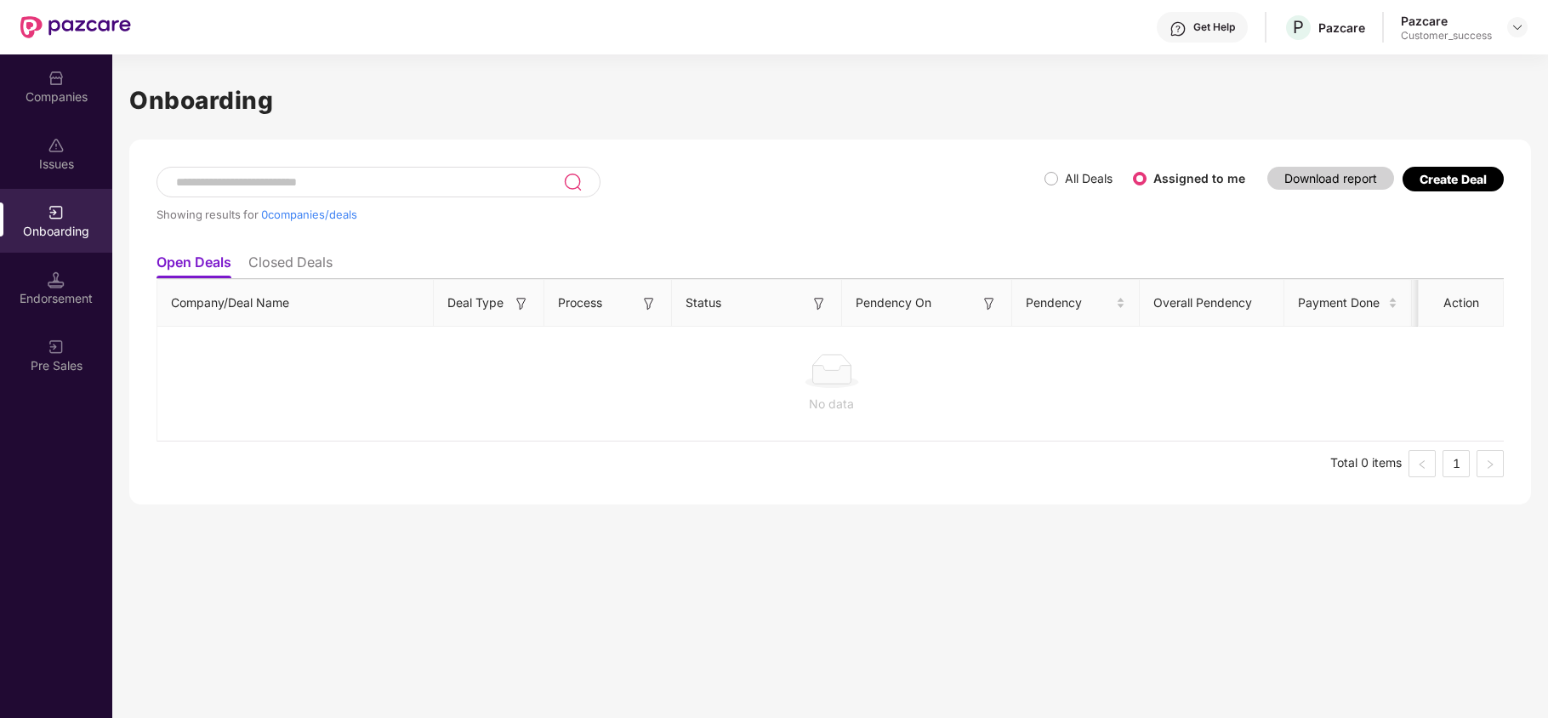
click at [61, 109] on div "Companies" at bounding box center [56, 86] width 112 height 64
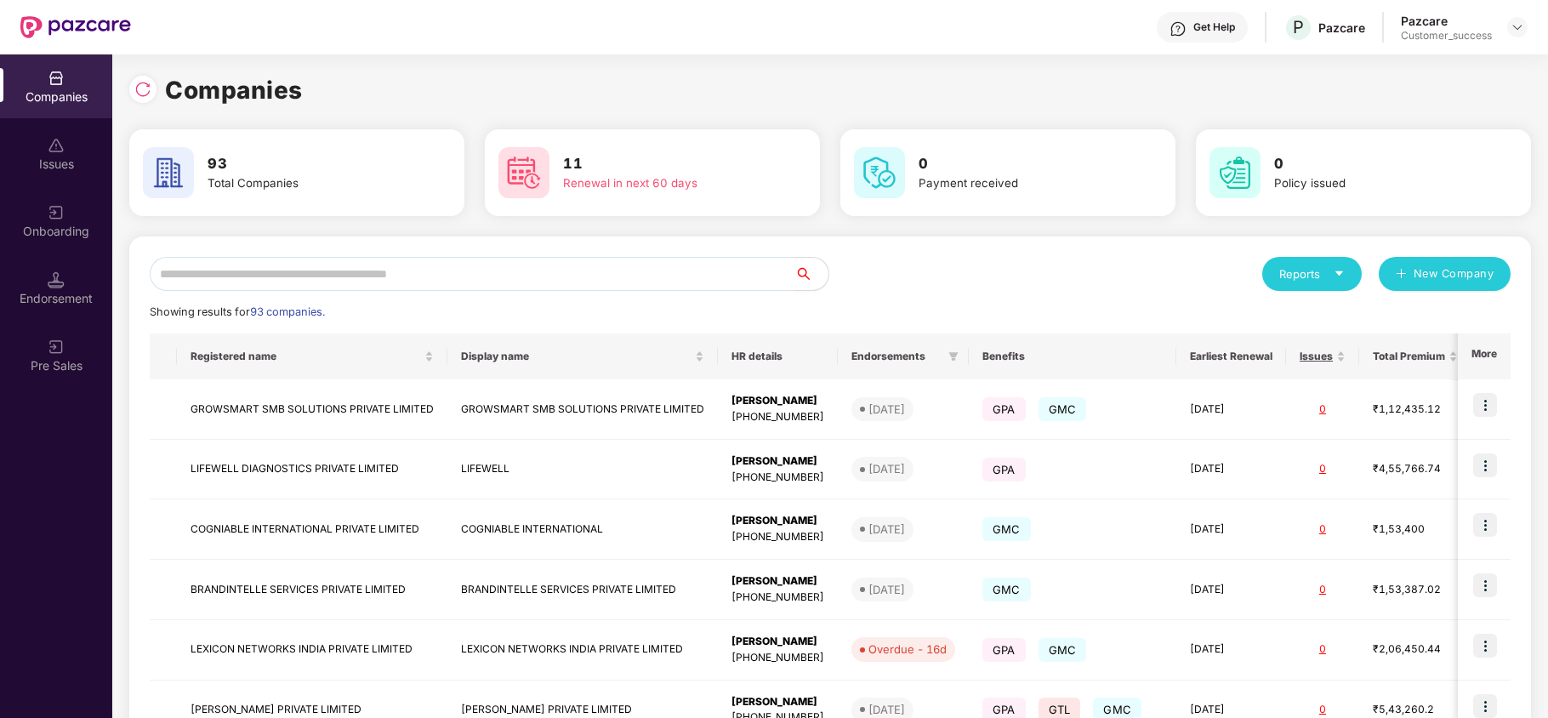
click at [277, 270] on input "text" at bounding box center [472, 274] width 645 height 34
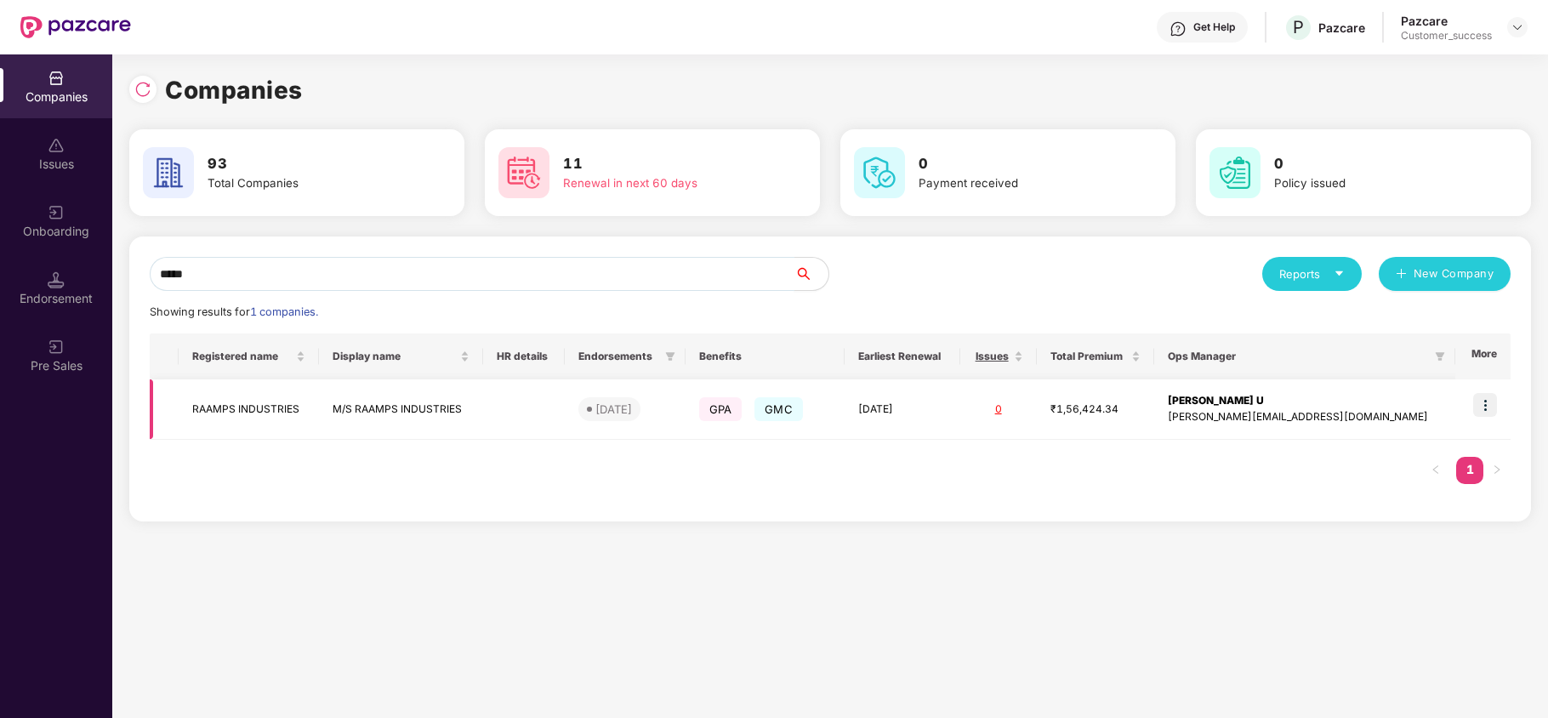
type input "*****"
click at [1490, 406] on img at bounding box center [1485, 405] width 24 height 24
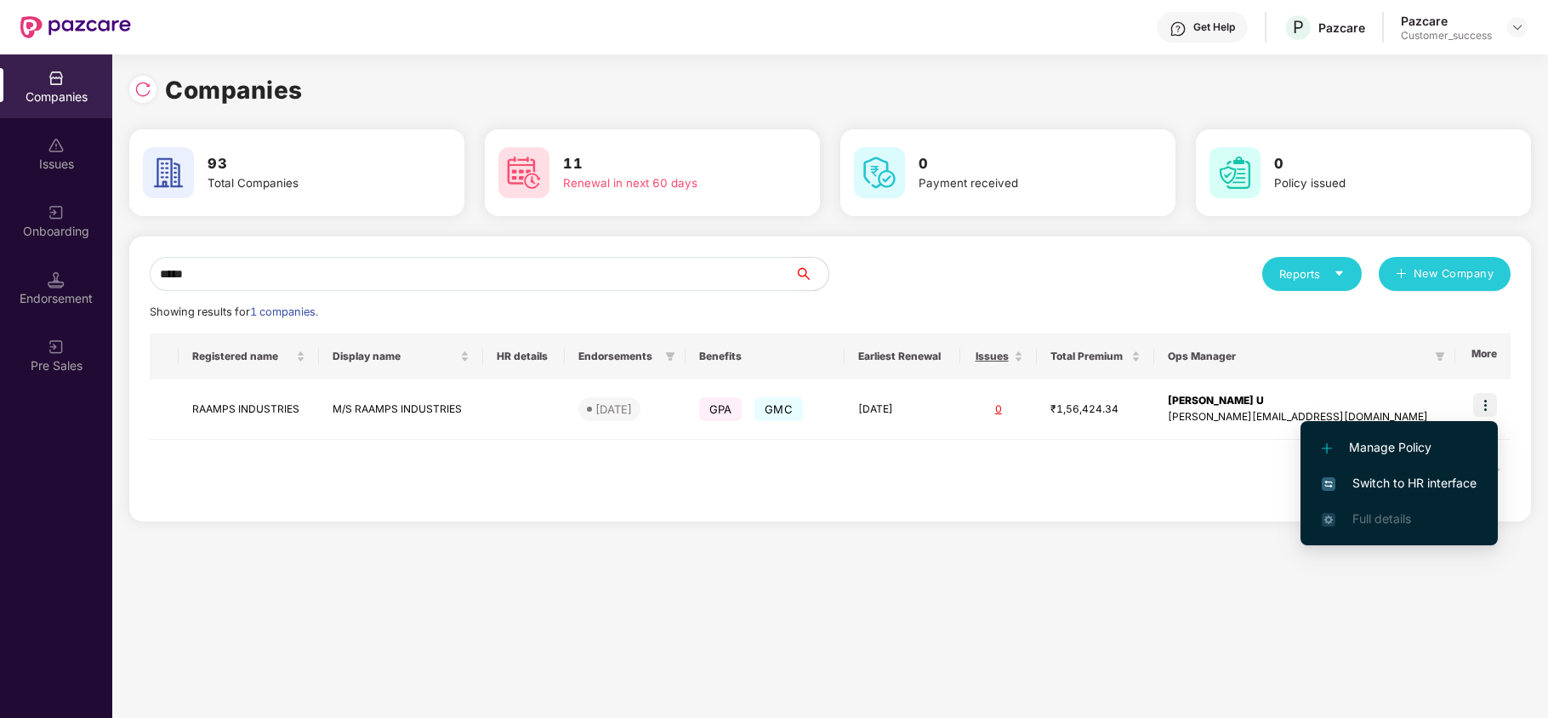
click at [1428, 485] on span "Switch to HR interface" at bounding box center [1398, 483] width 155 height 19
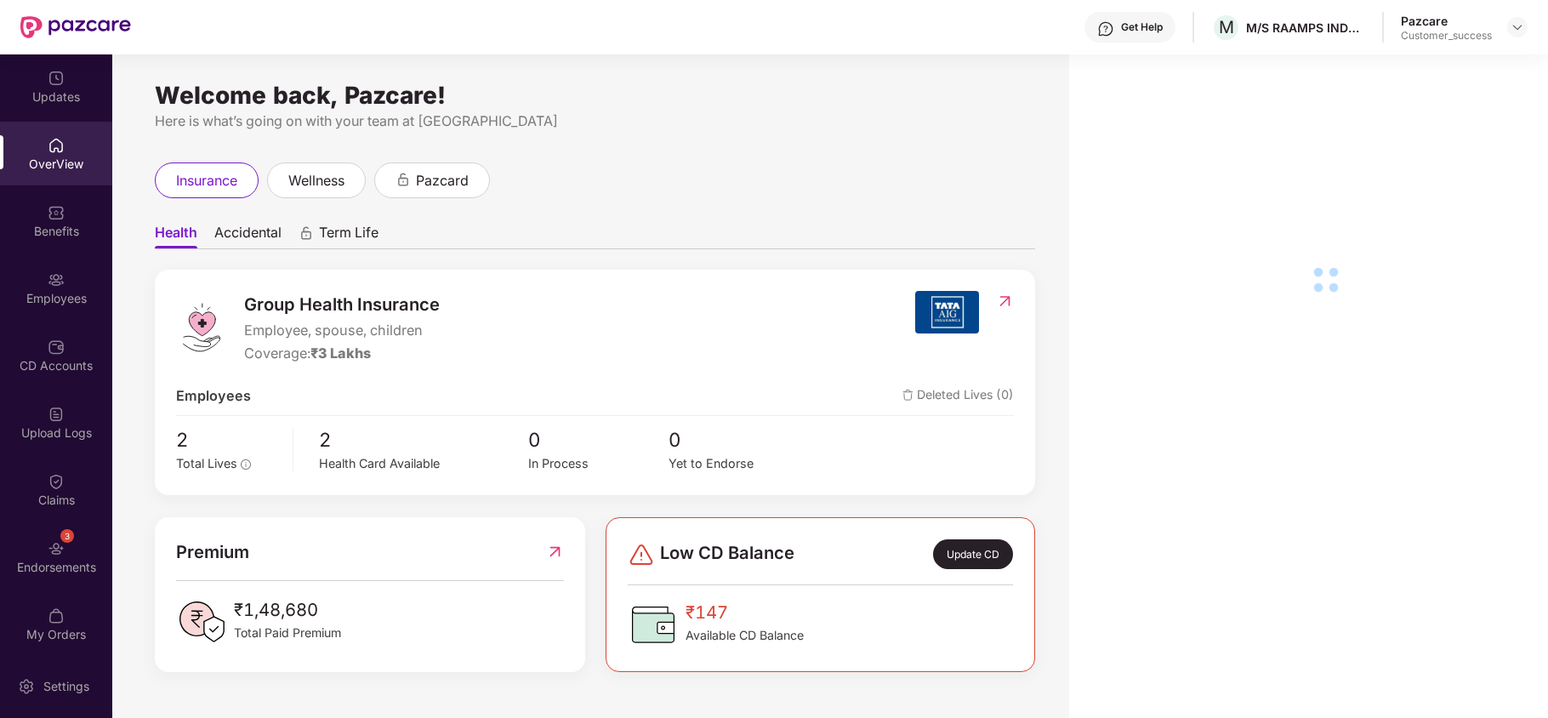
click at [41, 280] on div "Employees" at bounding box center [56, 288] width 112 height 64
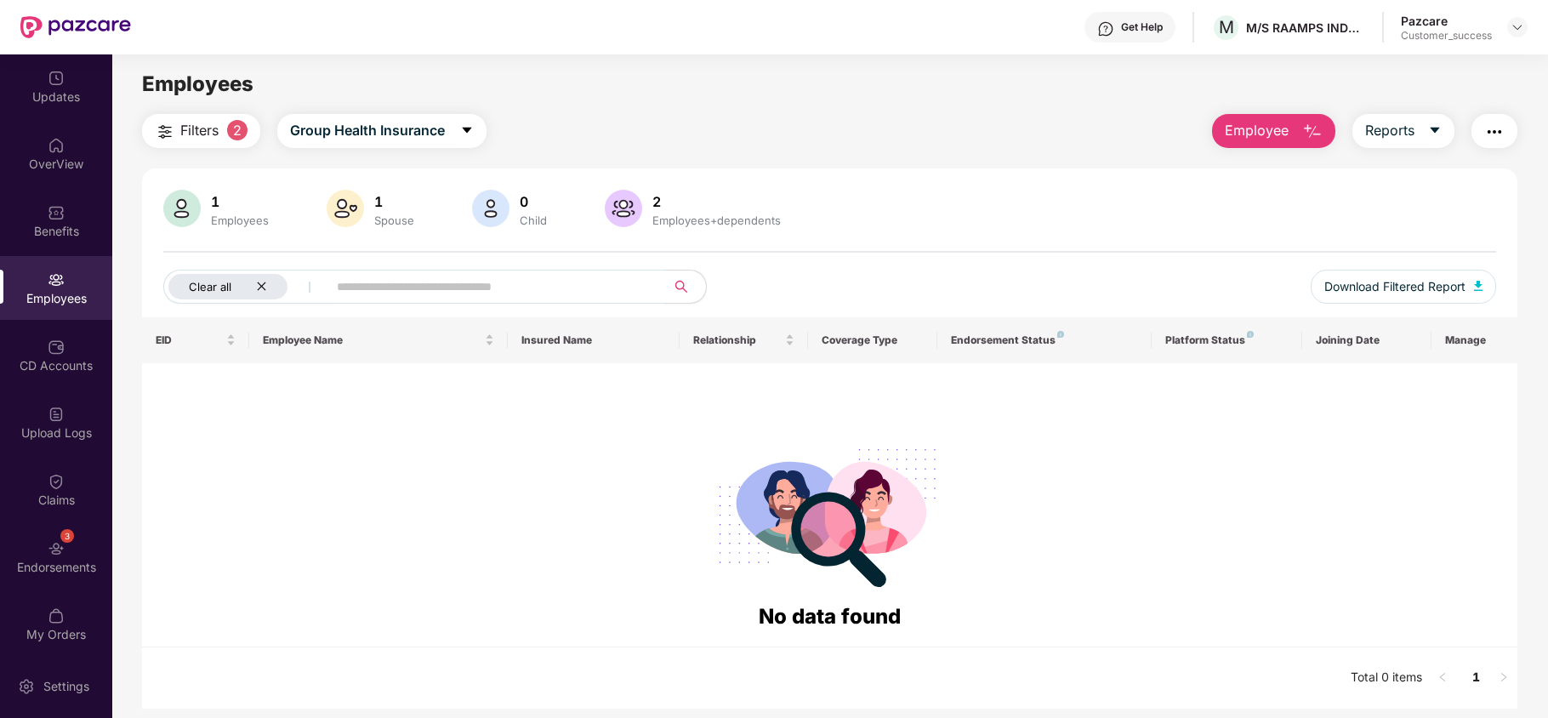
click at [258, 287] on icon "close" at bounding box center [261, 286] width 11 height 11
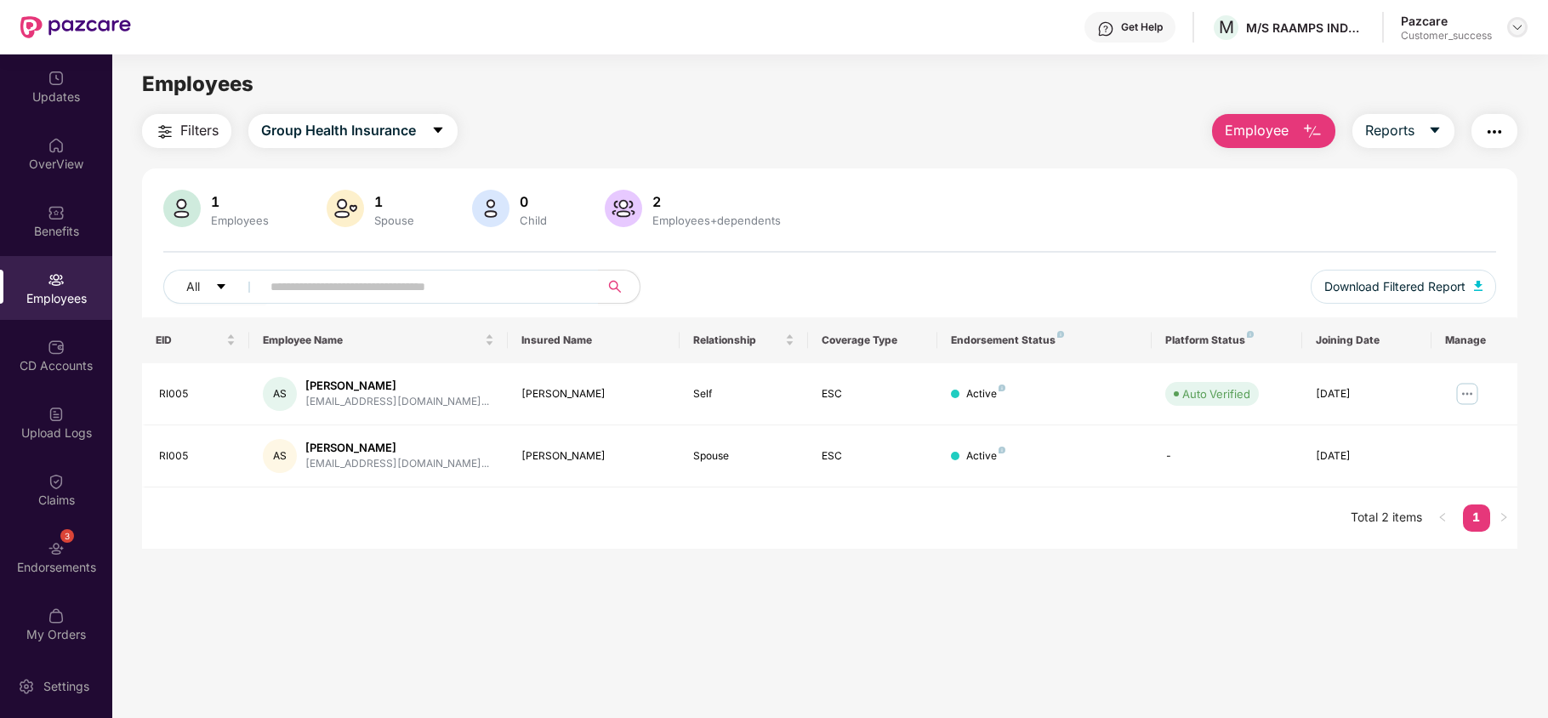
click at [1512, 26] on img at bounding box center [1517, 27] width 14 height 14
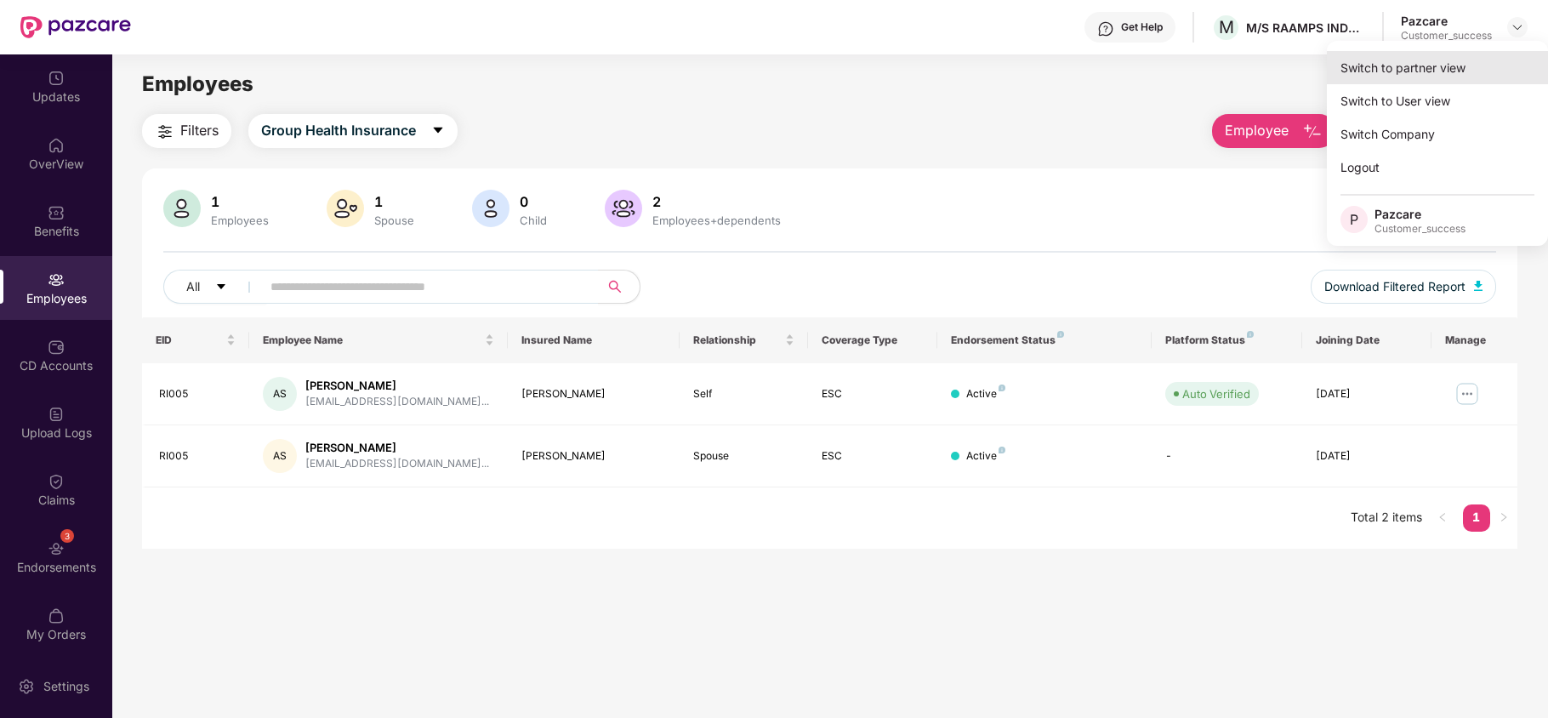
click at [1457, 58] on div "Switch to partner view" at bounding box center [1436, 67] width 221 height 33
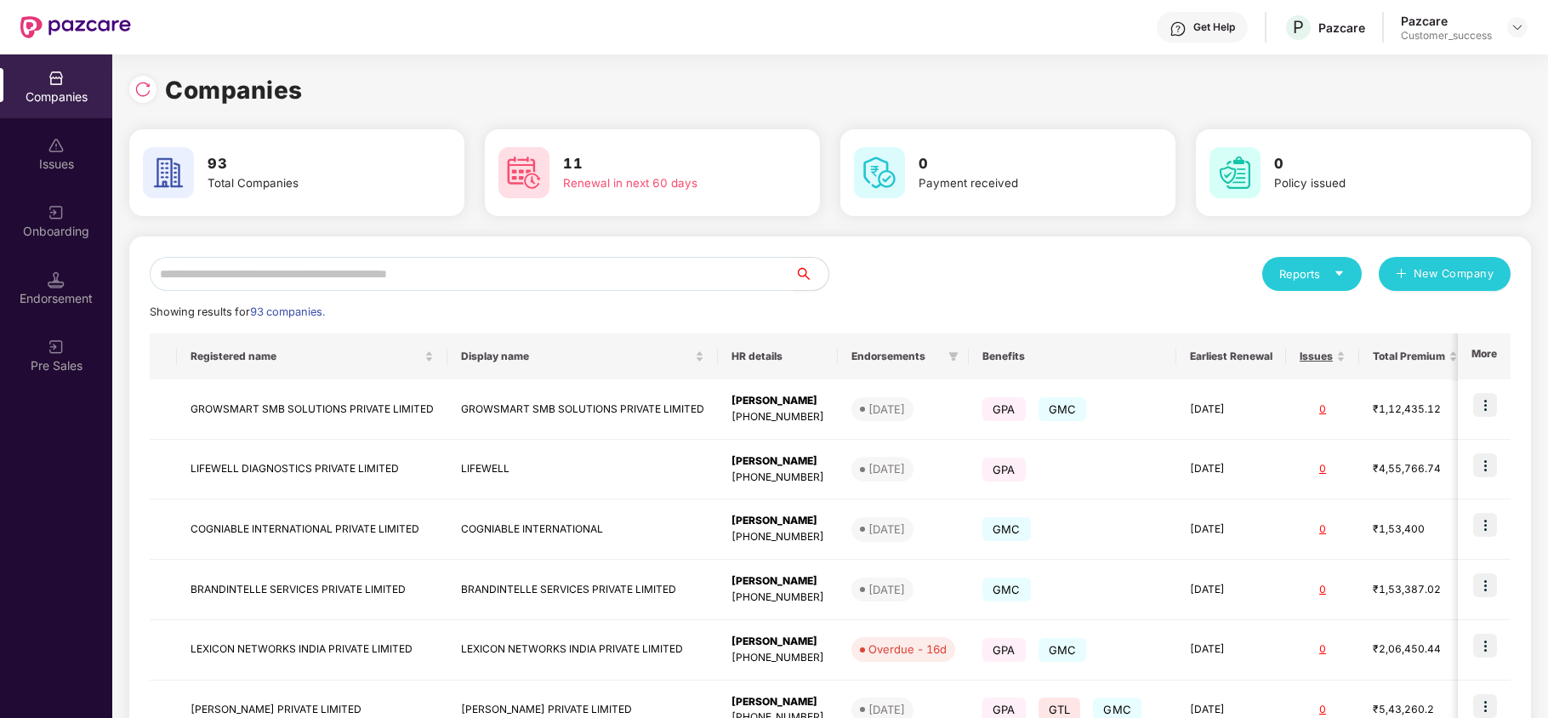
click at [79, 226] on div "Onboarding" at bounding box center [56, 231] width 112 height 17
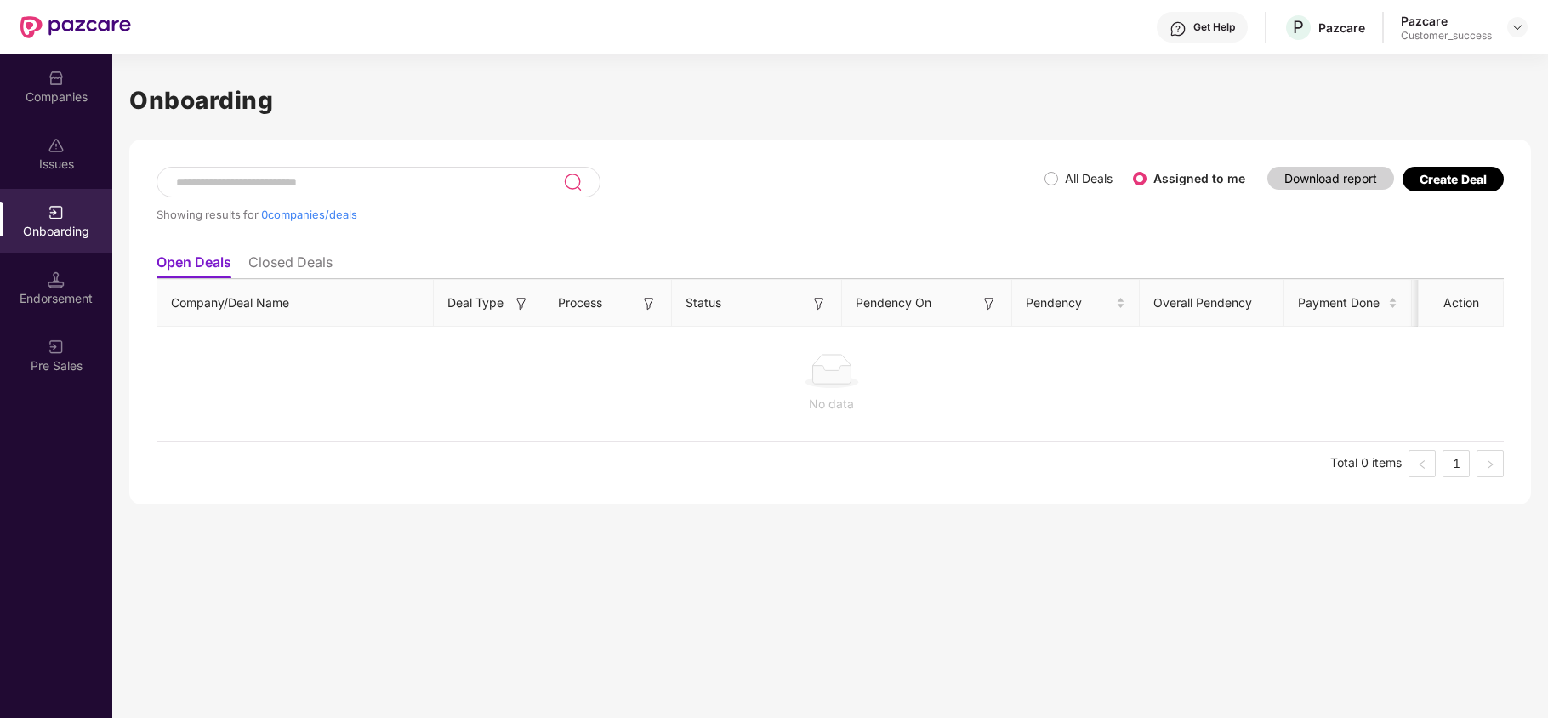
click at [1440, 179] on div "Create Deal" at bounding box center [1452, 179] width 67 height 14
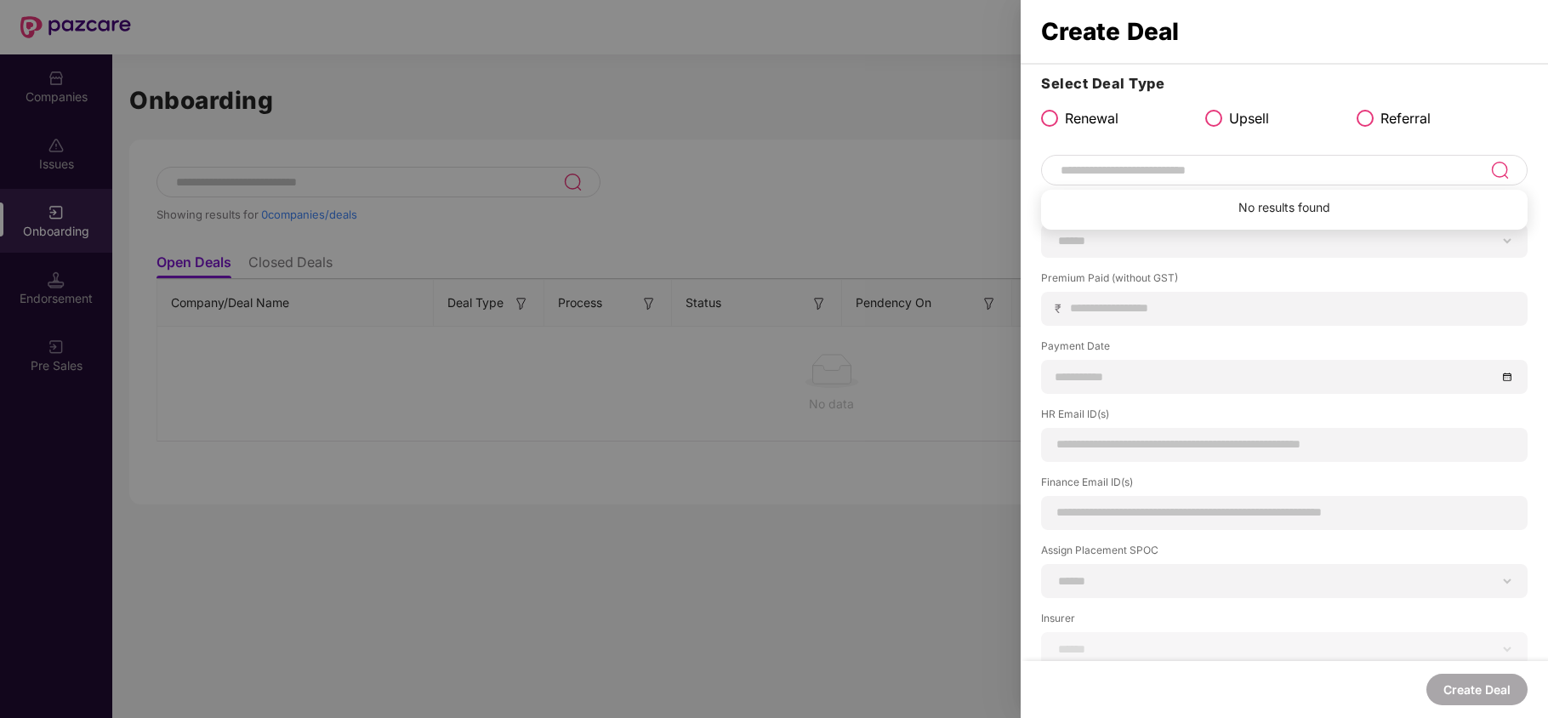
click at [1144, 164] on input at bounding box center [1274, 170] width 431 height 20
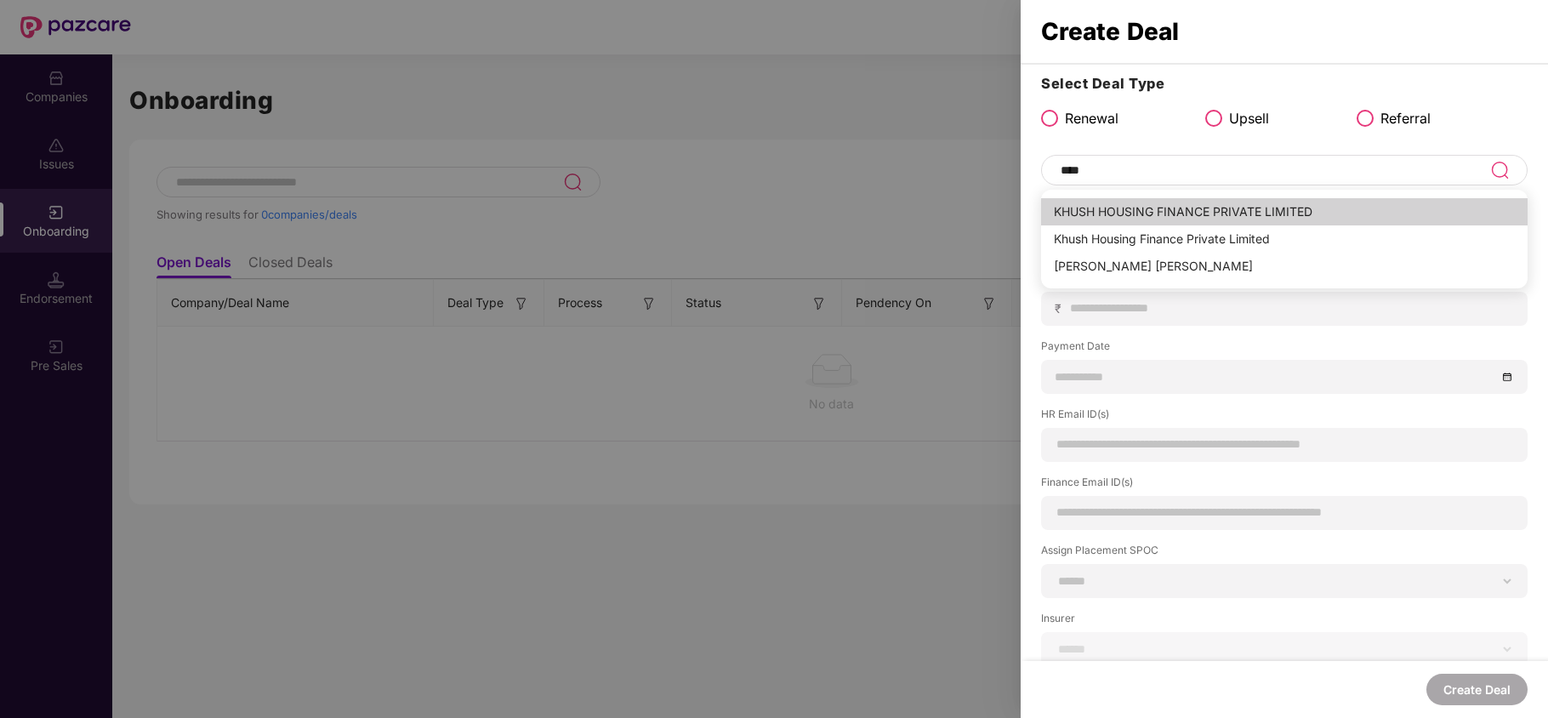
type input "**********"
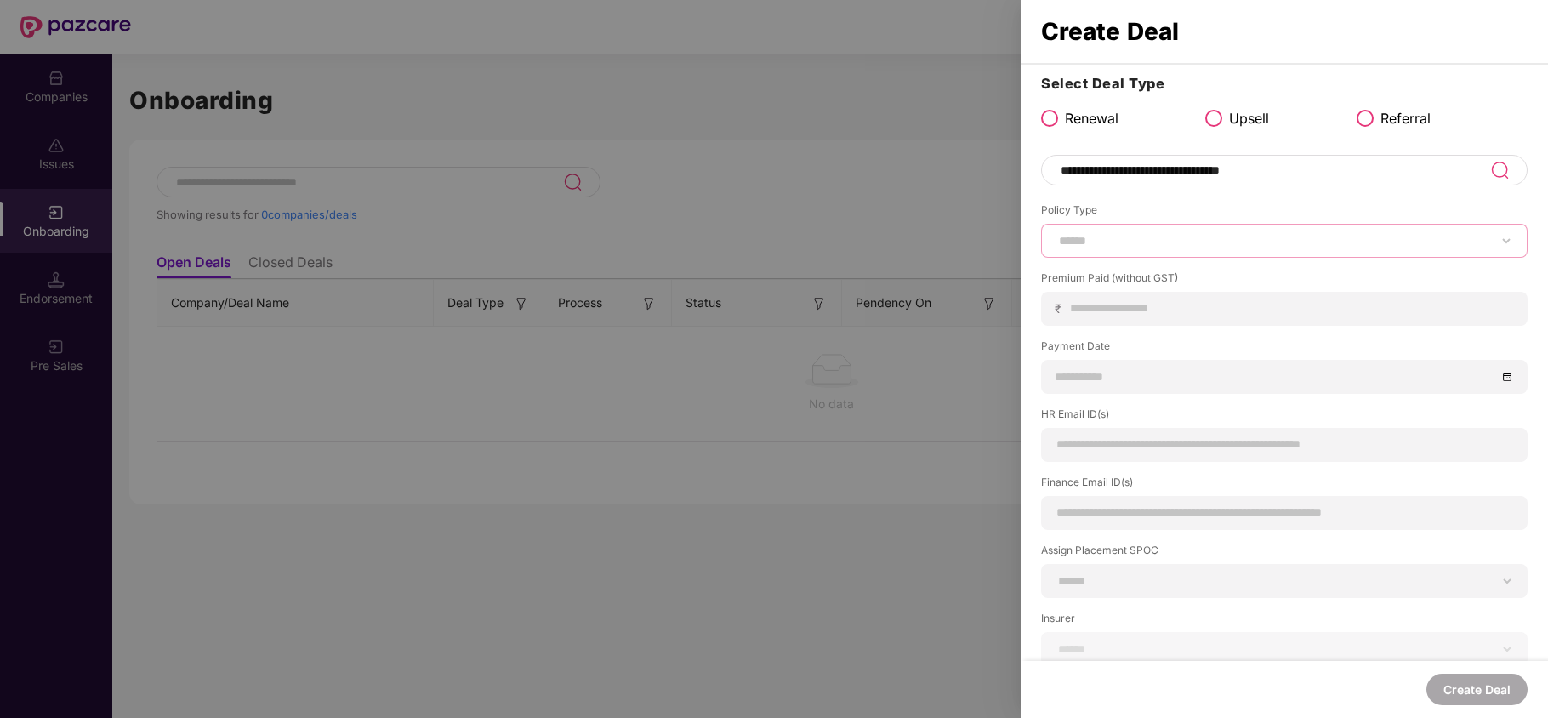
click at [1173, 235] on select "****** *** ********* *** *** *** **** ***" at bounding box center [1283, 241] width 457 height 14
select select "***"
click at [1055, 234] on select "****** *** ********* *** *** *** **** ***" at bounding box center [1283, 241] width 457 height 14
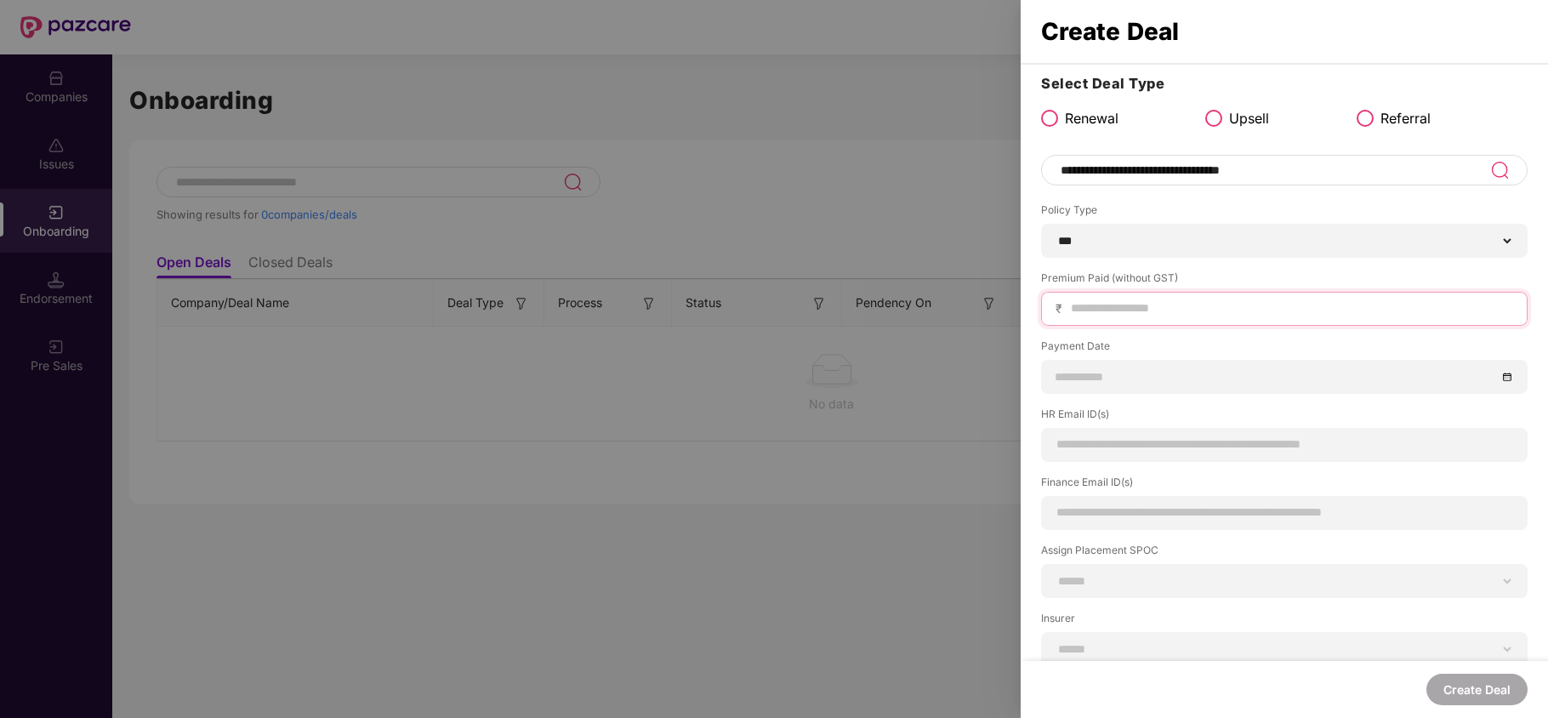
click at [1095, 307] on input at bounding box center [1291, 308] width 444 height 18
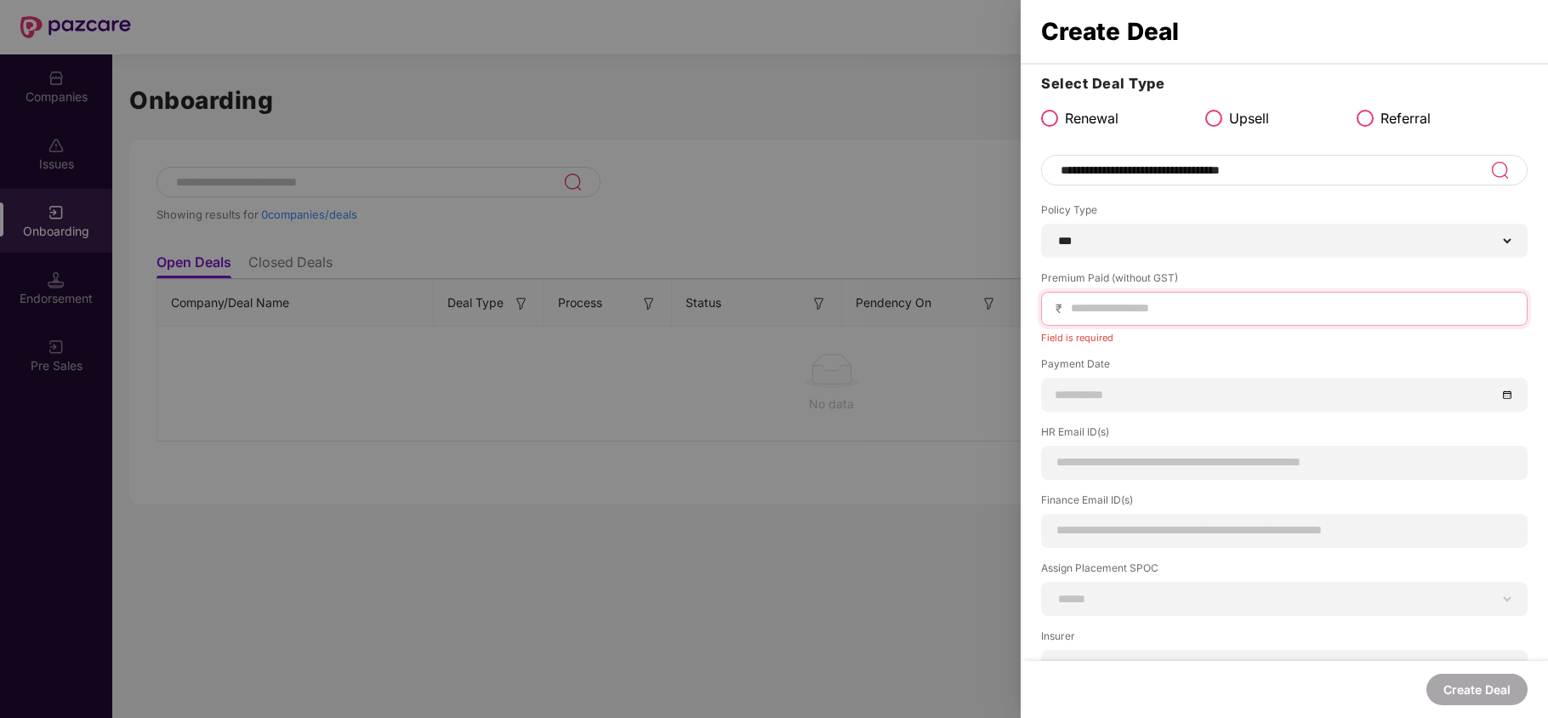
paste input "******"
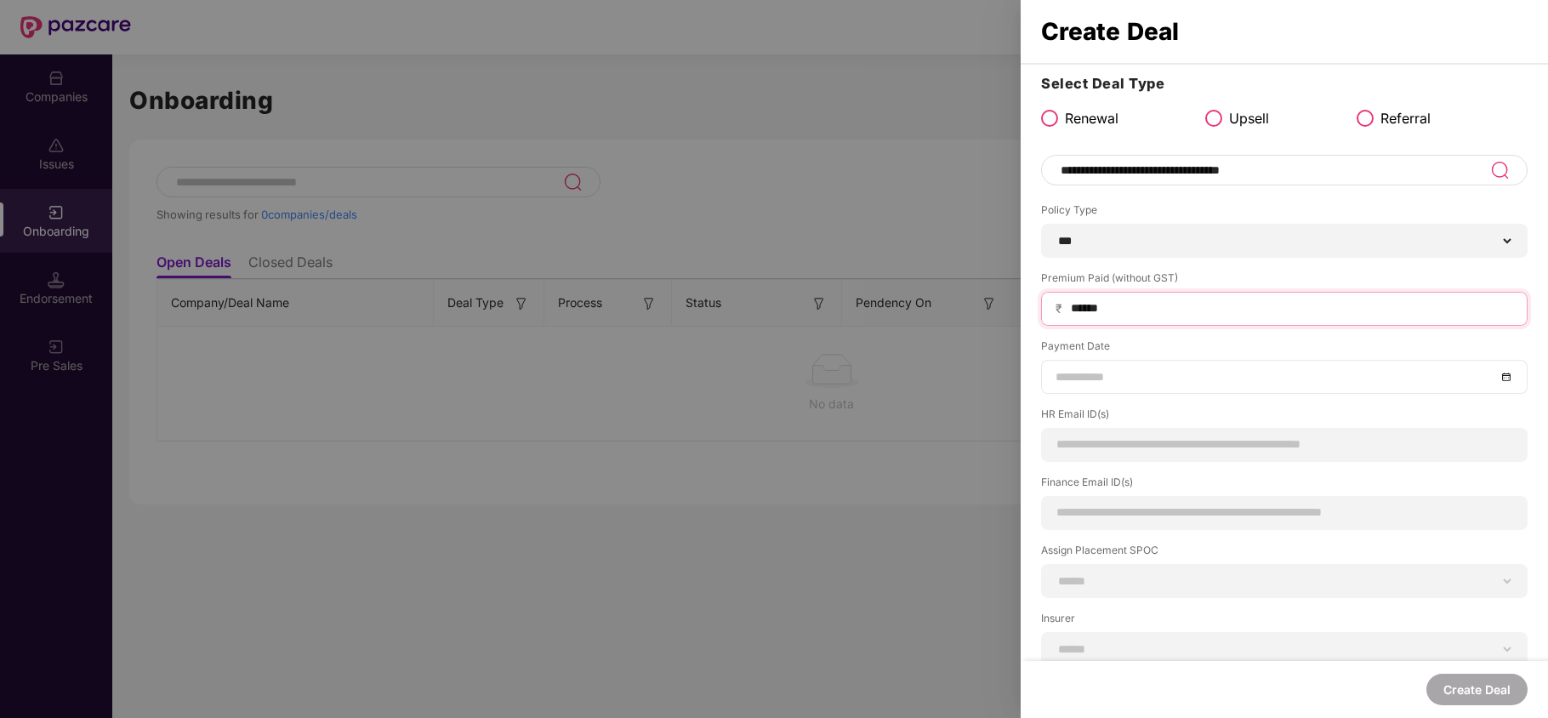
type input "******"
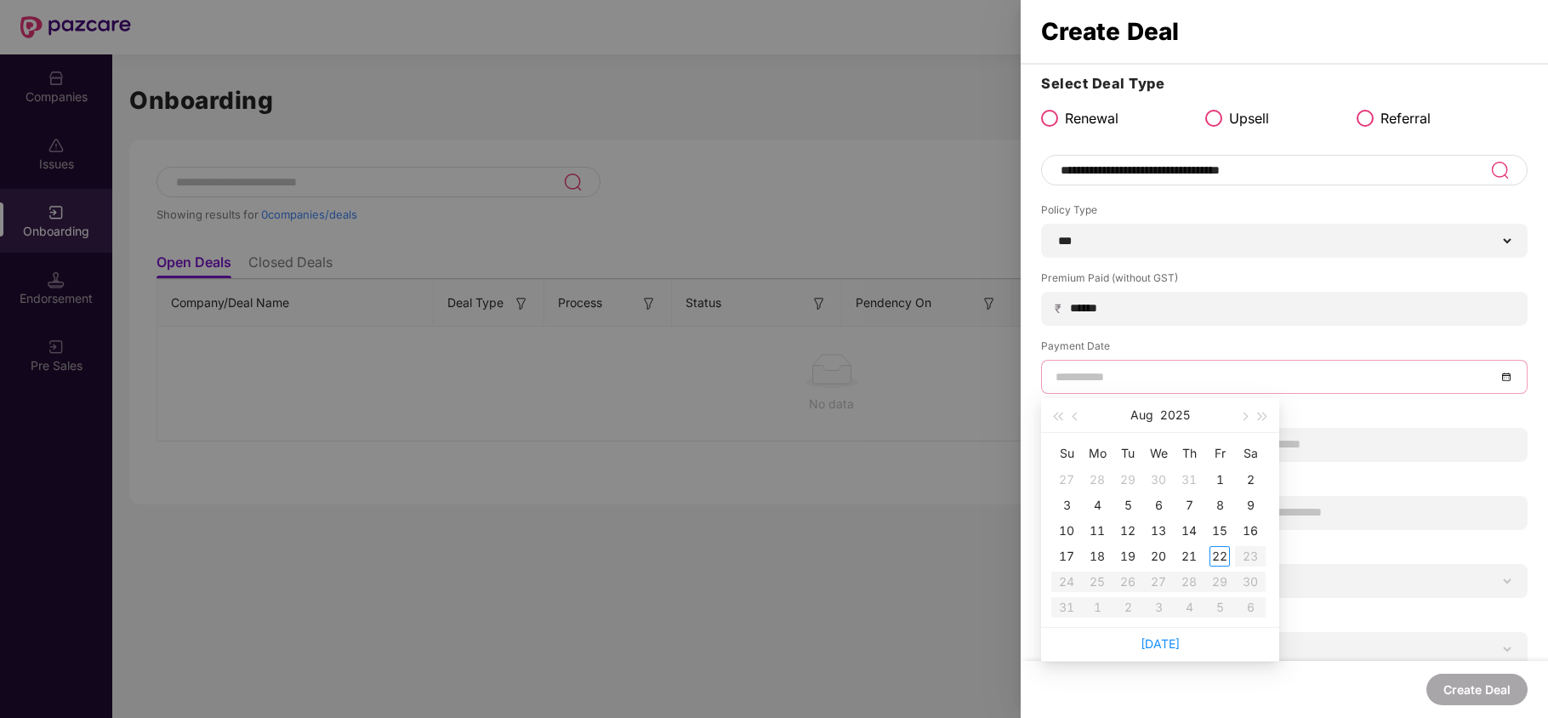
click at [1116, 384] on input at bounding box center [1275, 376] width 440 height 19
type input "**********"
click at [1190, 505] on div "7" at bounding box center [1189, 505] width 20 height 20
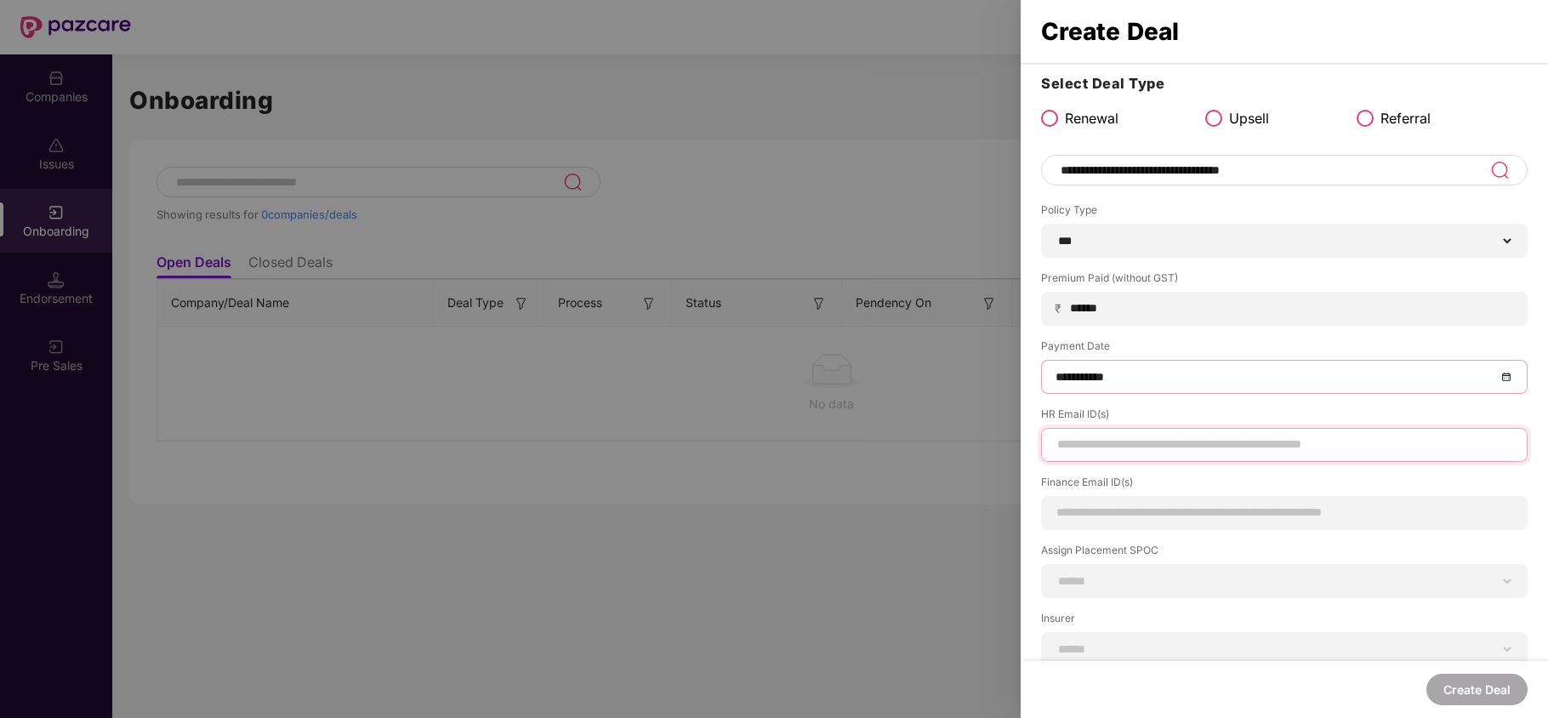
click at [1099, 446] on input at bounding box center [1283, 444] width 457 height 18
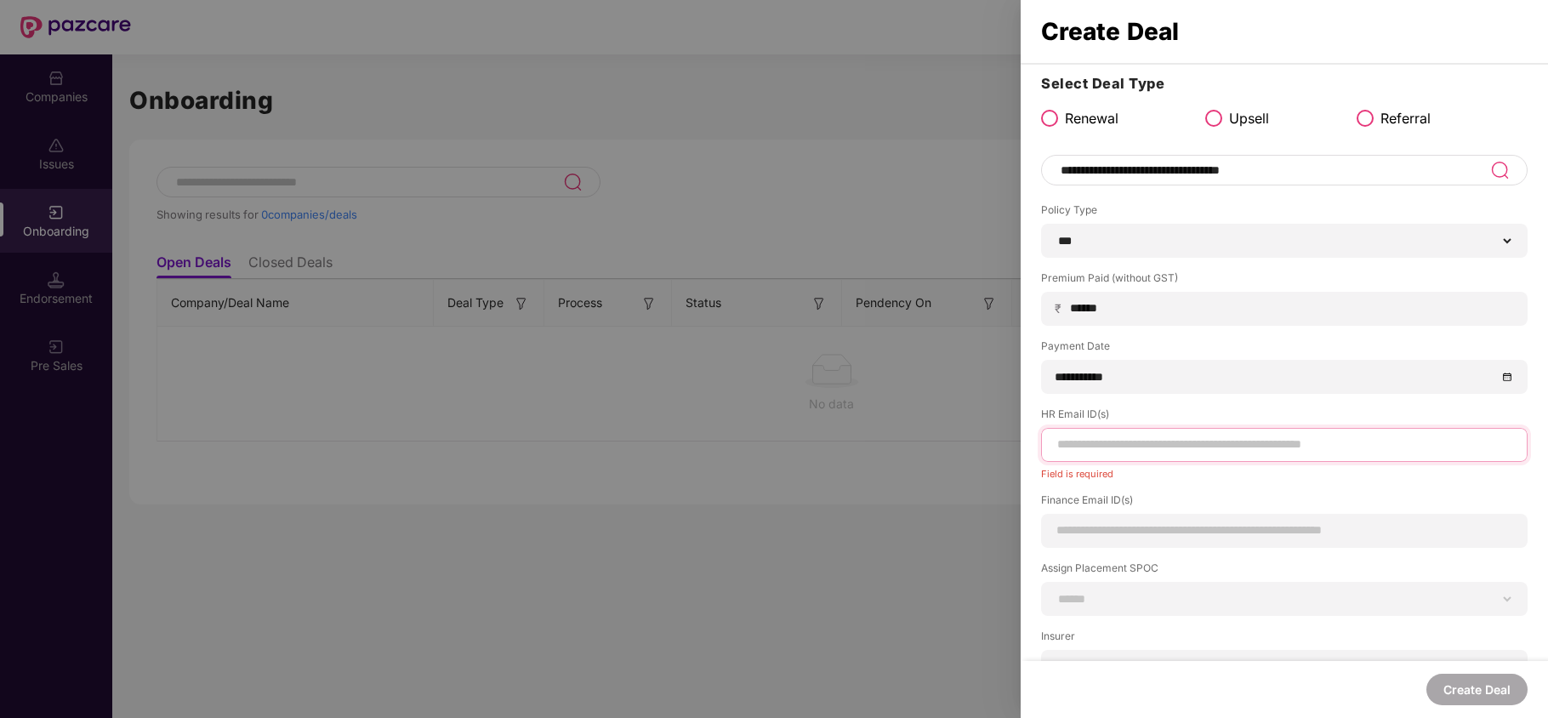
paste input "**********"
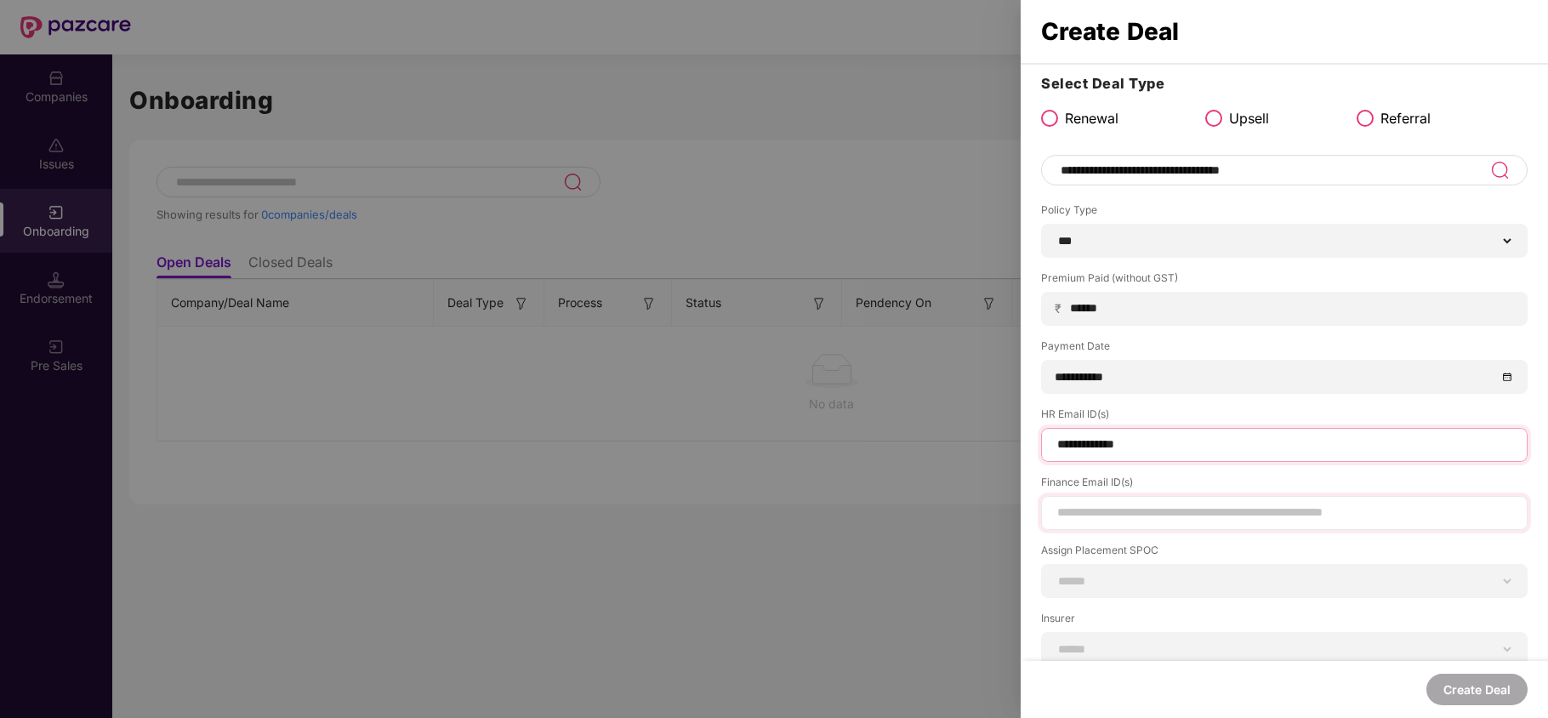
type input "**********"
click at [1072, 500] on div at bounding box center [1284, 513] width 486 height 34
click at [1076, 511] on input at bounding box center [1283, 512] width 457 height 18
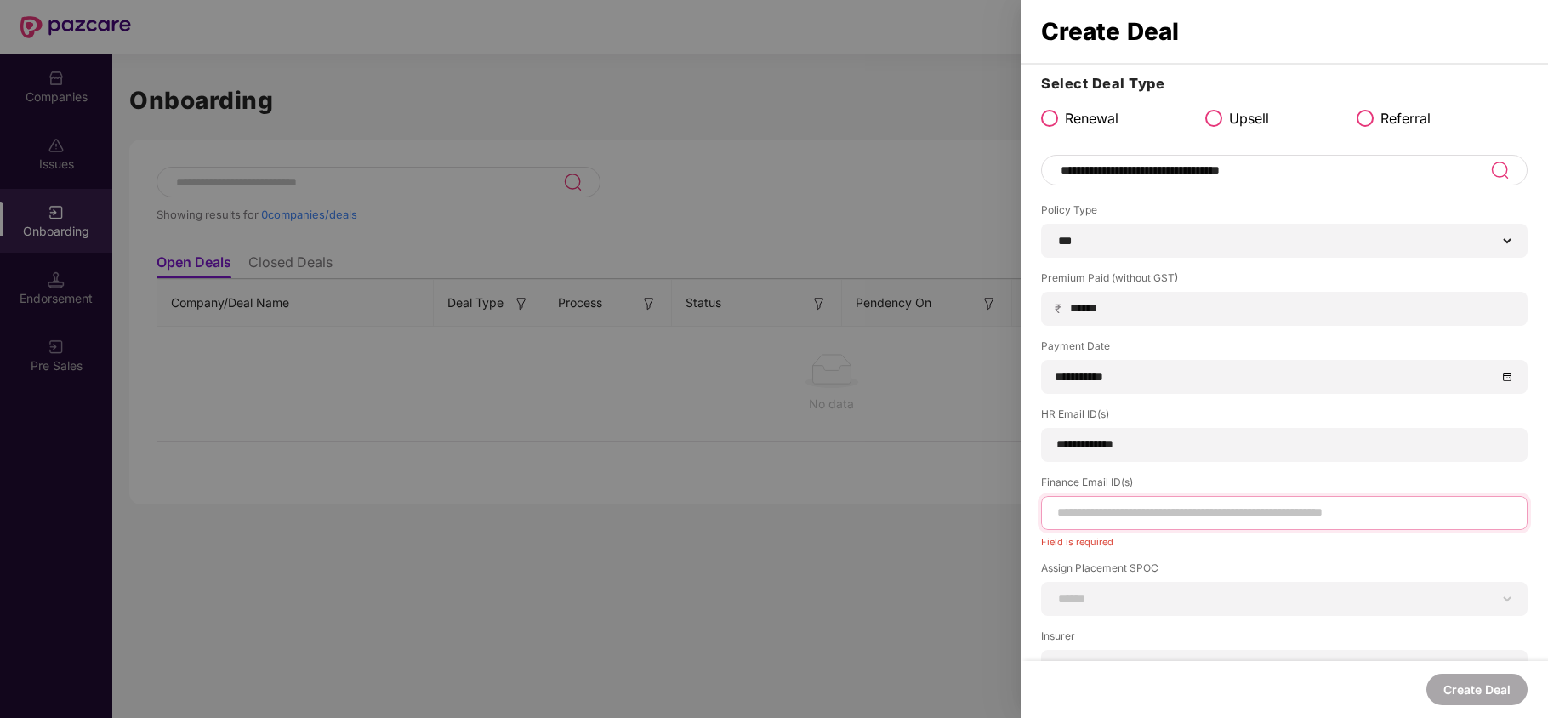
paste input "**********"
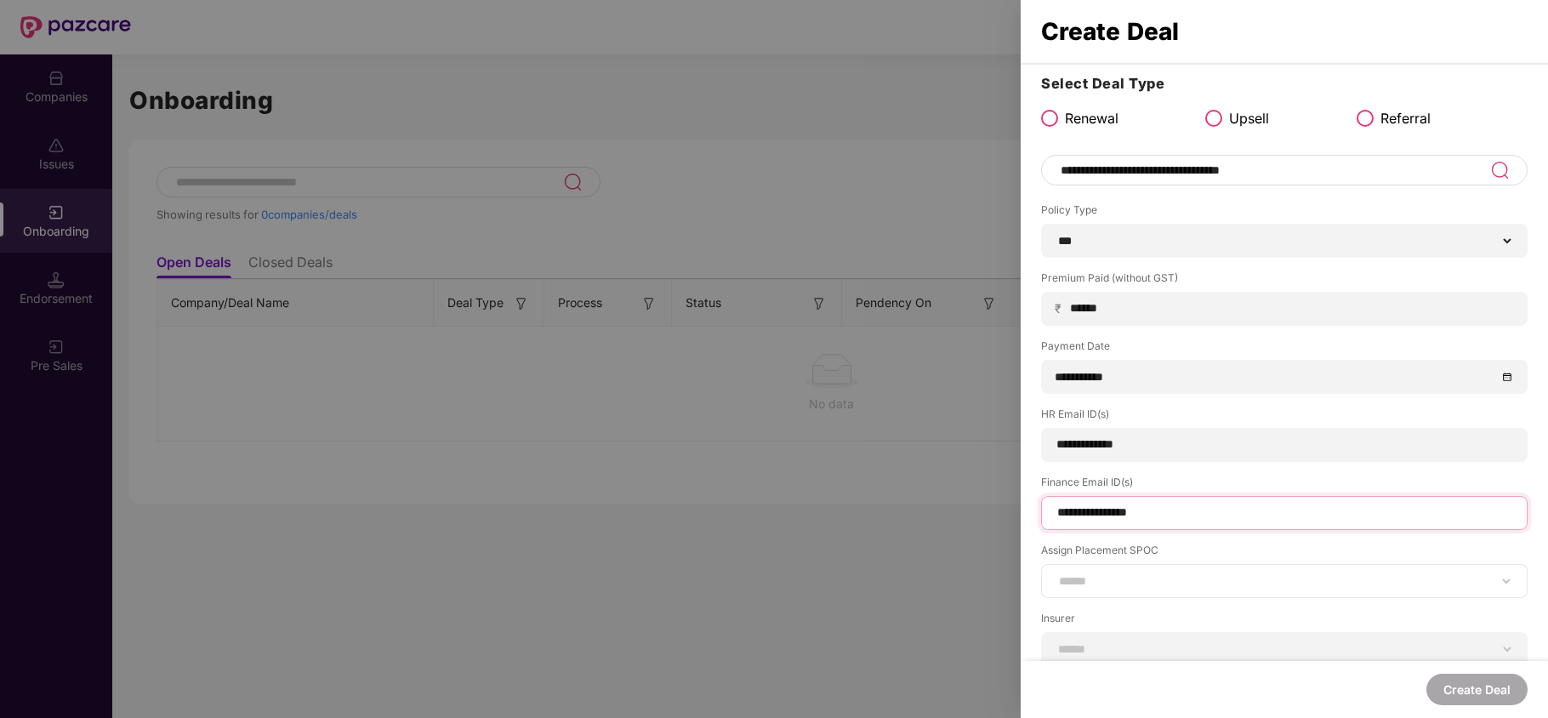
type input "**********"
click at [1082, 568] on div "**********" at bounding box center [1284, 581] width 486 height 34
click at [1090, 582] on select "**********" at bounding box center [1283, 581] width 457 height 14
select select "**********"
click at [1055, 574] on select "**********" at bounding box center [1283, 581] width 457 height 14
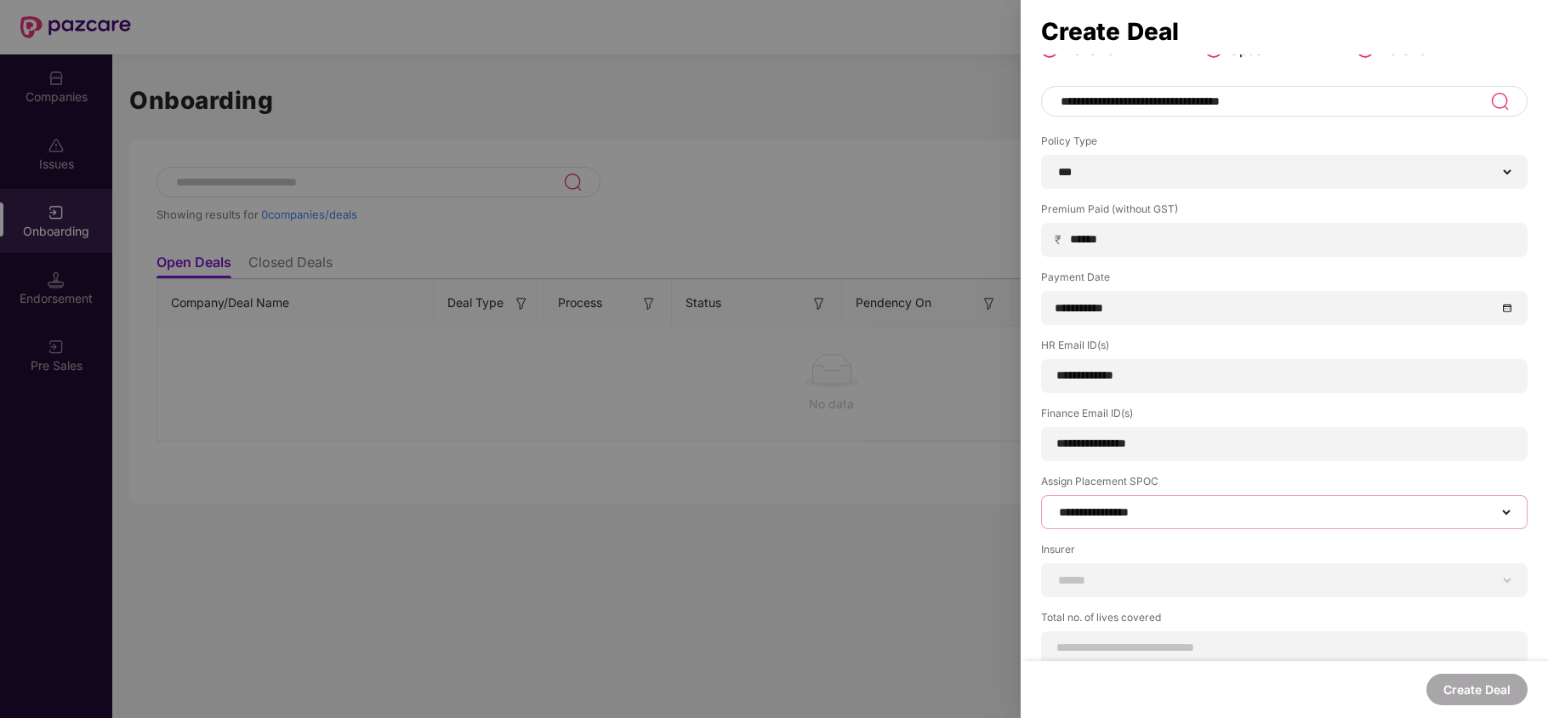
scroll to position [71, 0]
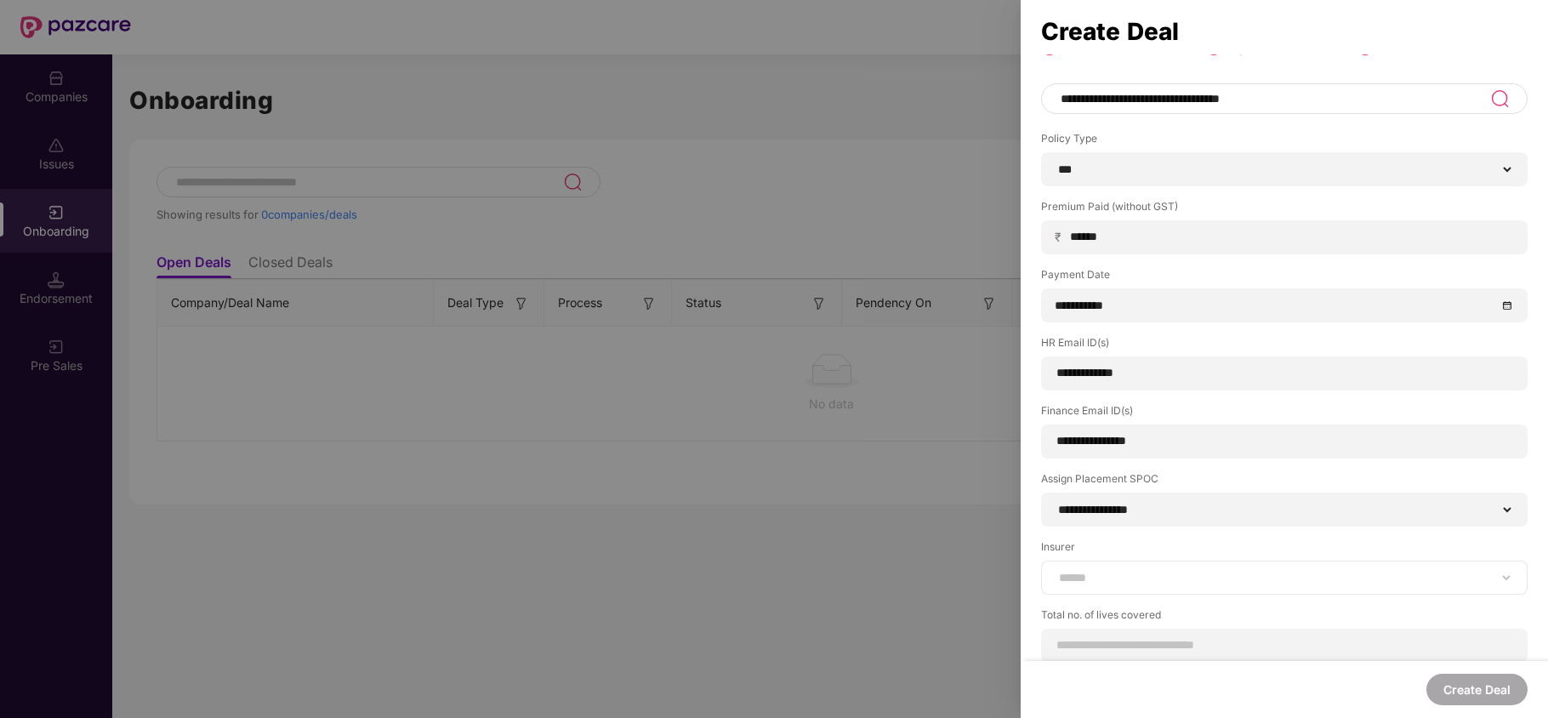
click at [1136, 588] on div "**********" at bounding box center [1284, 577] width 486 height 34
click at [1138, 584] on select "**********" at bounding box center [1283, 578] width 457 height 14
select select "*****"
click at [1055, 571] on select "**********" at bounding box center [1283, 578] width 457 height 14
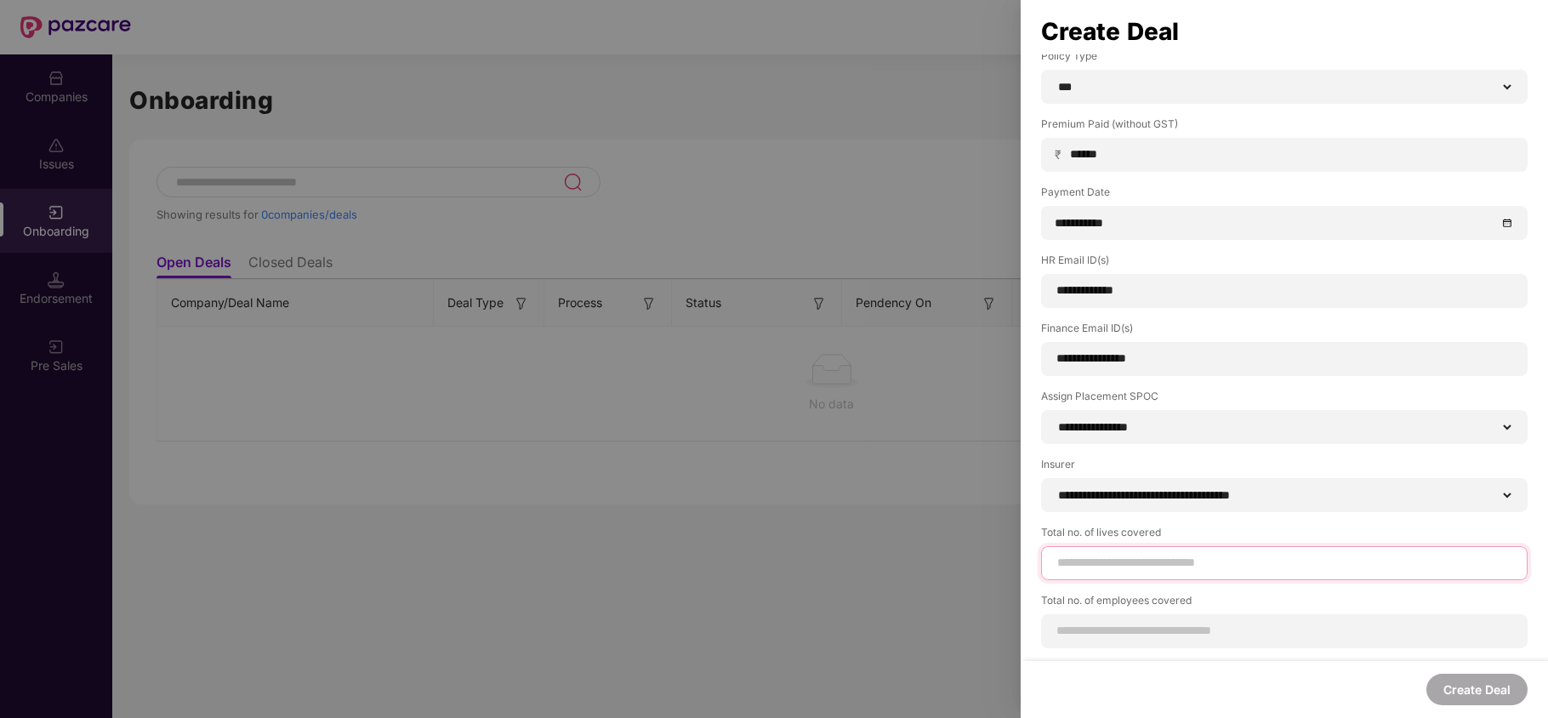
click at [1139, 563] on input at bounding box center [1283, 563] width 457 height 18
type input "*"
type input "***"
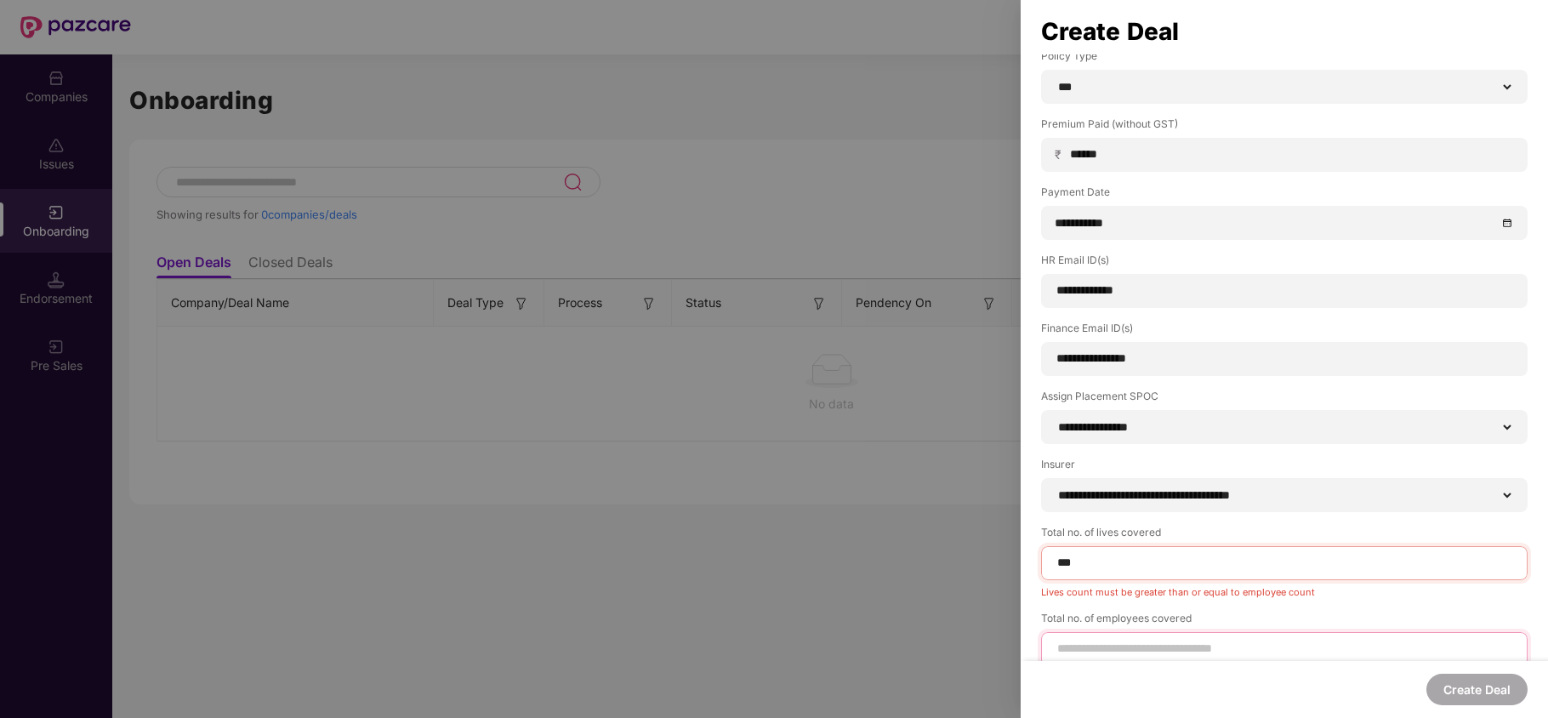
click at [1204, 647] on input at bounding box center [1283, 648] width 457 height 18
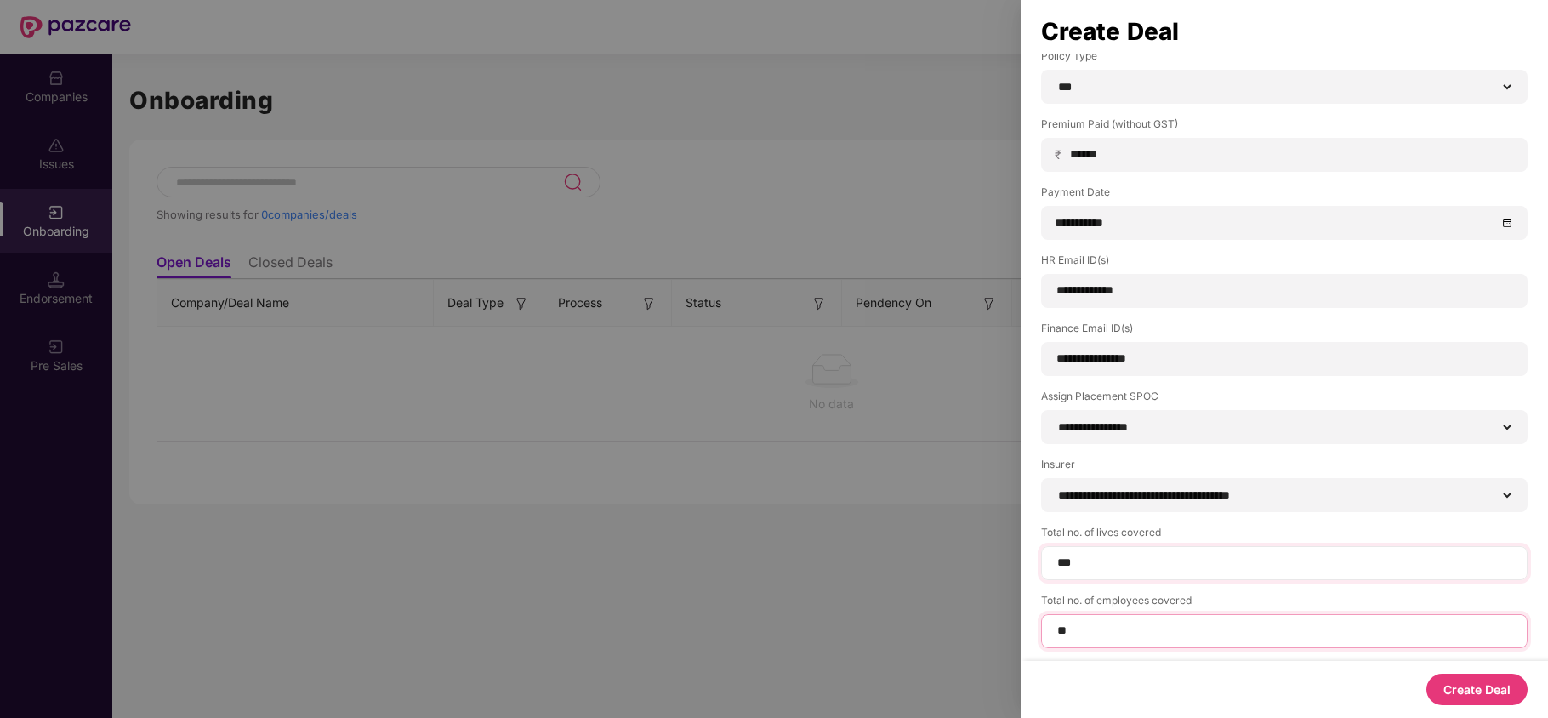
type input "**"
click at [1486, 694] on button "Create Deal" at bounding box center [1476, 688] width 101 height 31
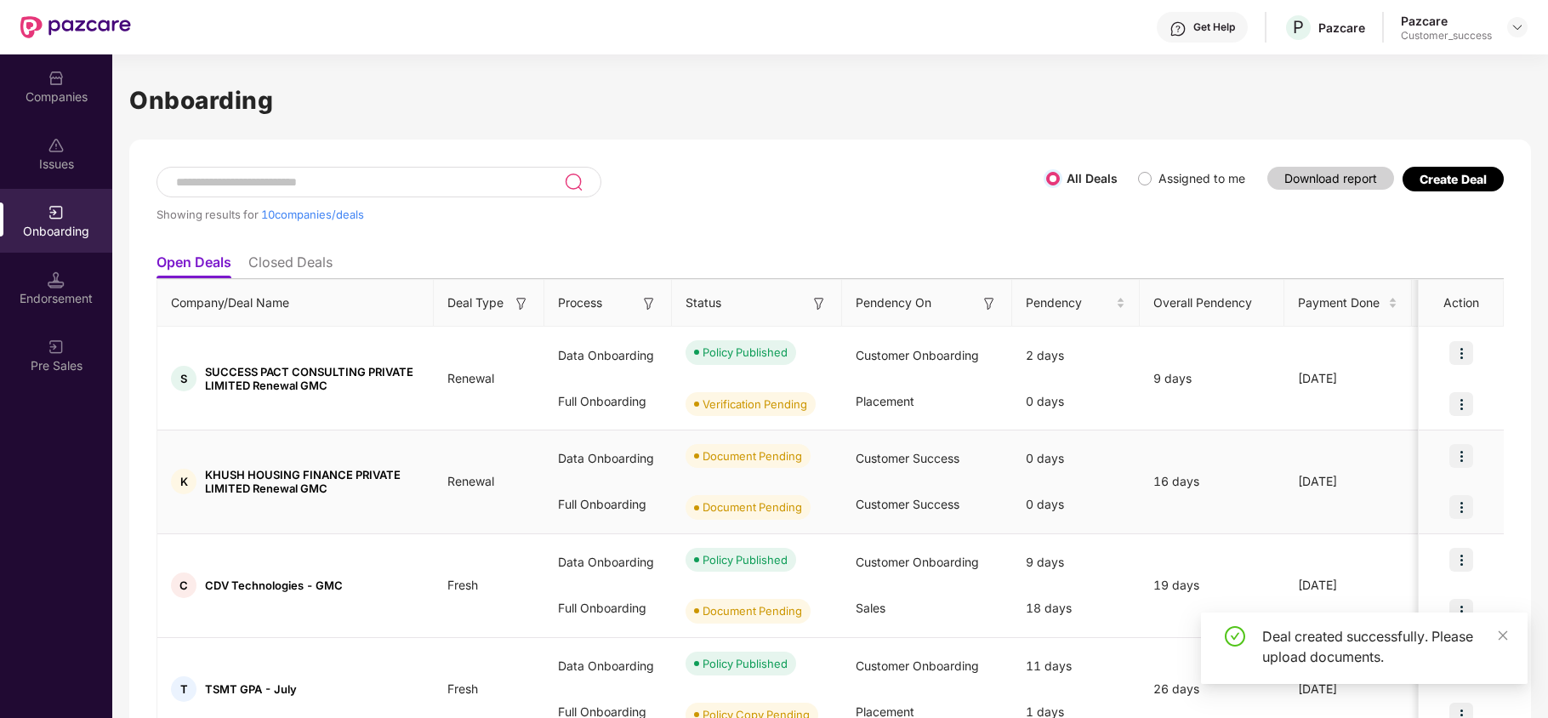
scroll to position [58, 0]
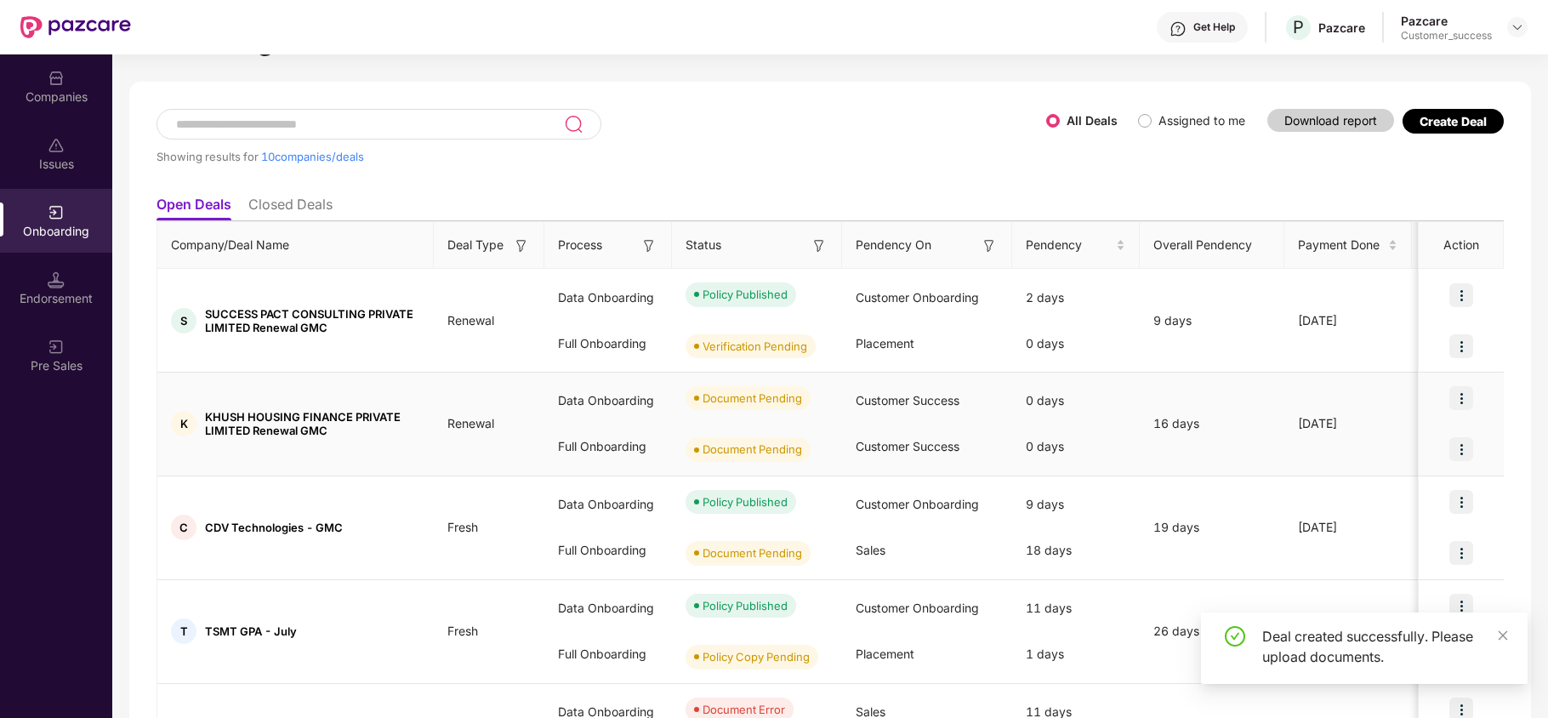
click at [1468, 398] on img at bounding box center [1461, 398] width 24 height 24
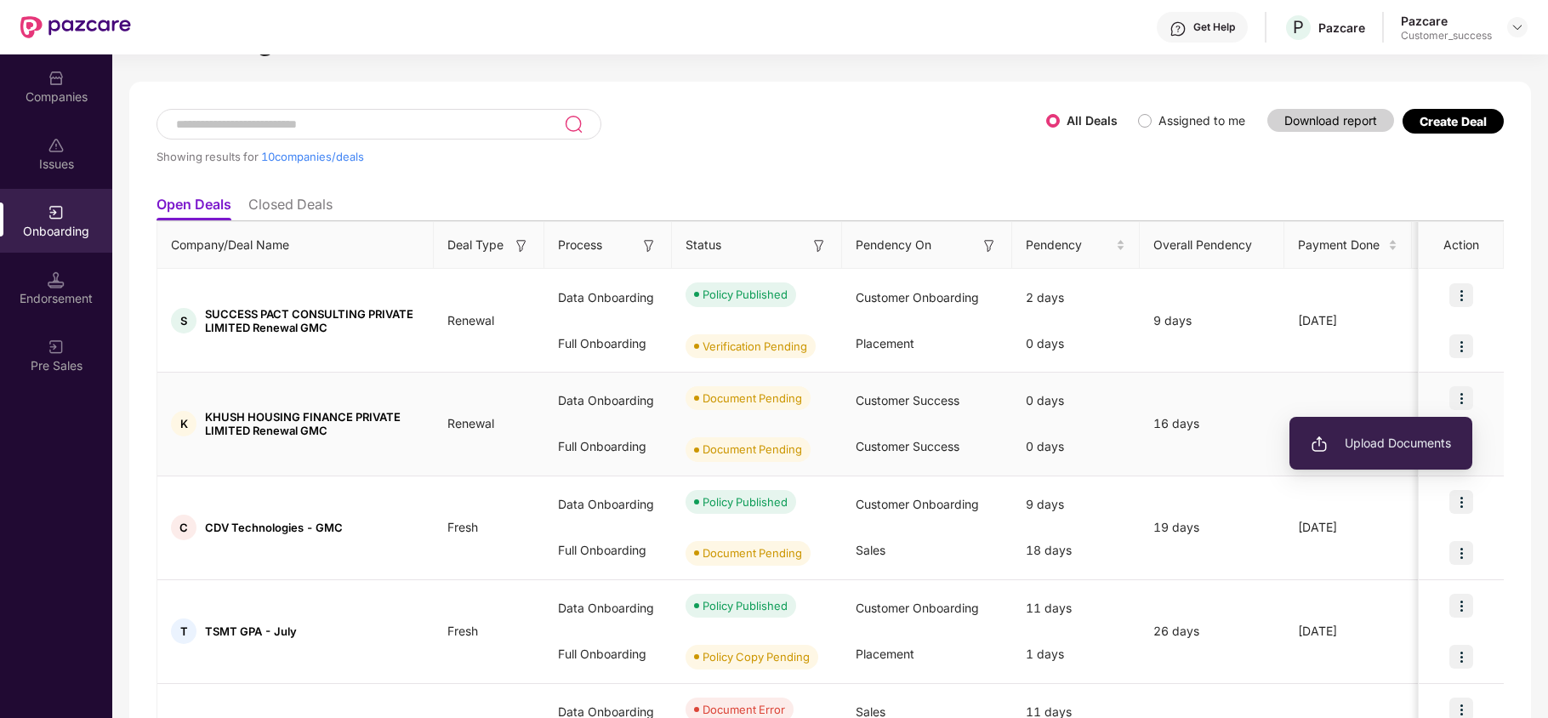
click at [1349, 446] on span "Upload Documents" at bounding box center [1380, 443] width 140 height 19
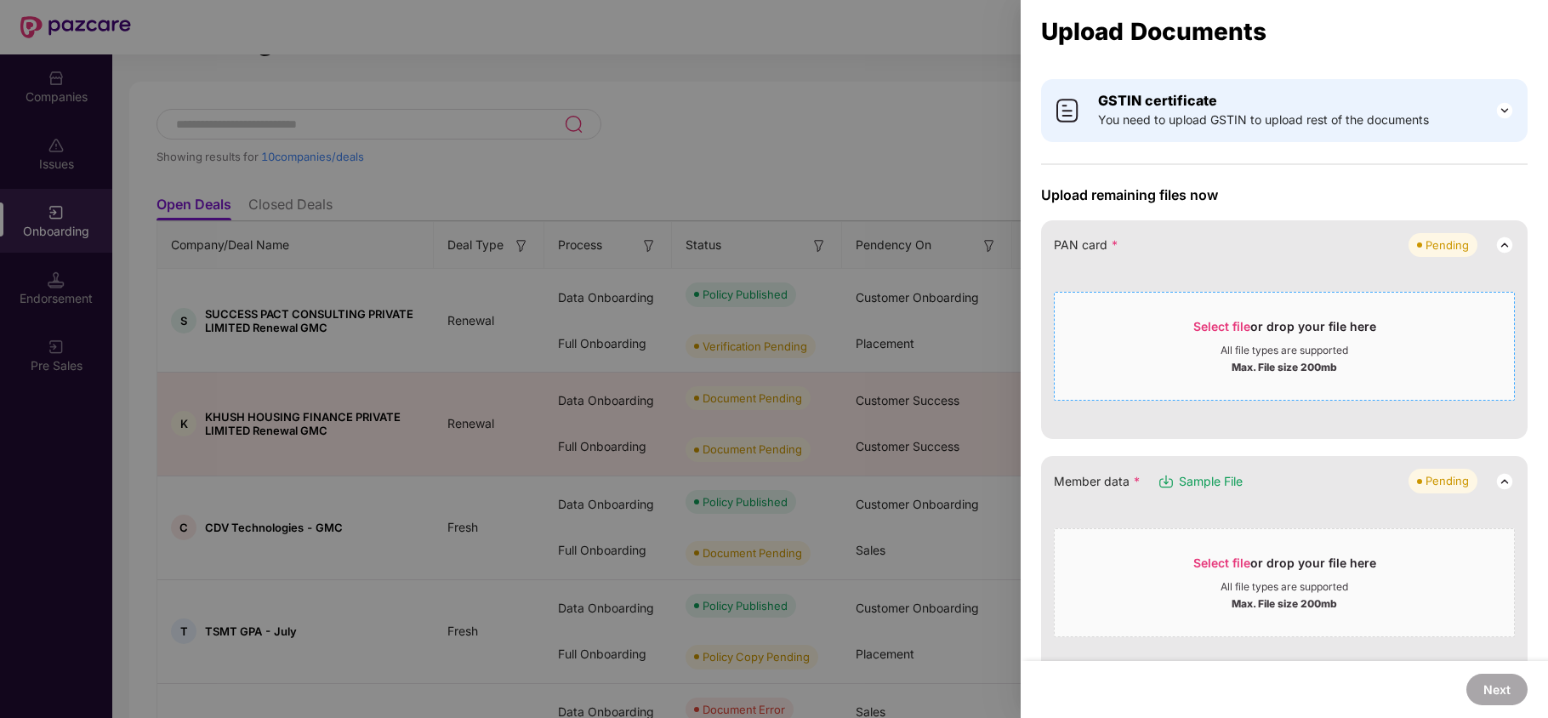
scroll to position [0, 0]
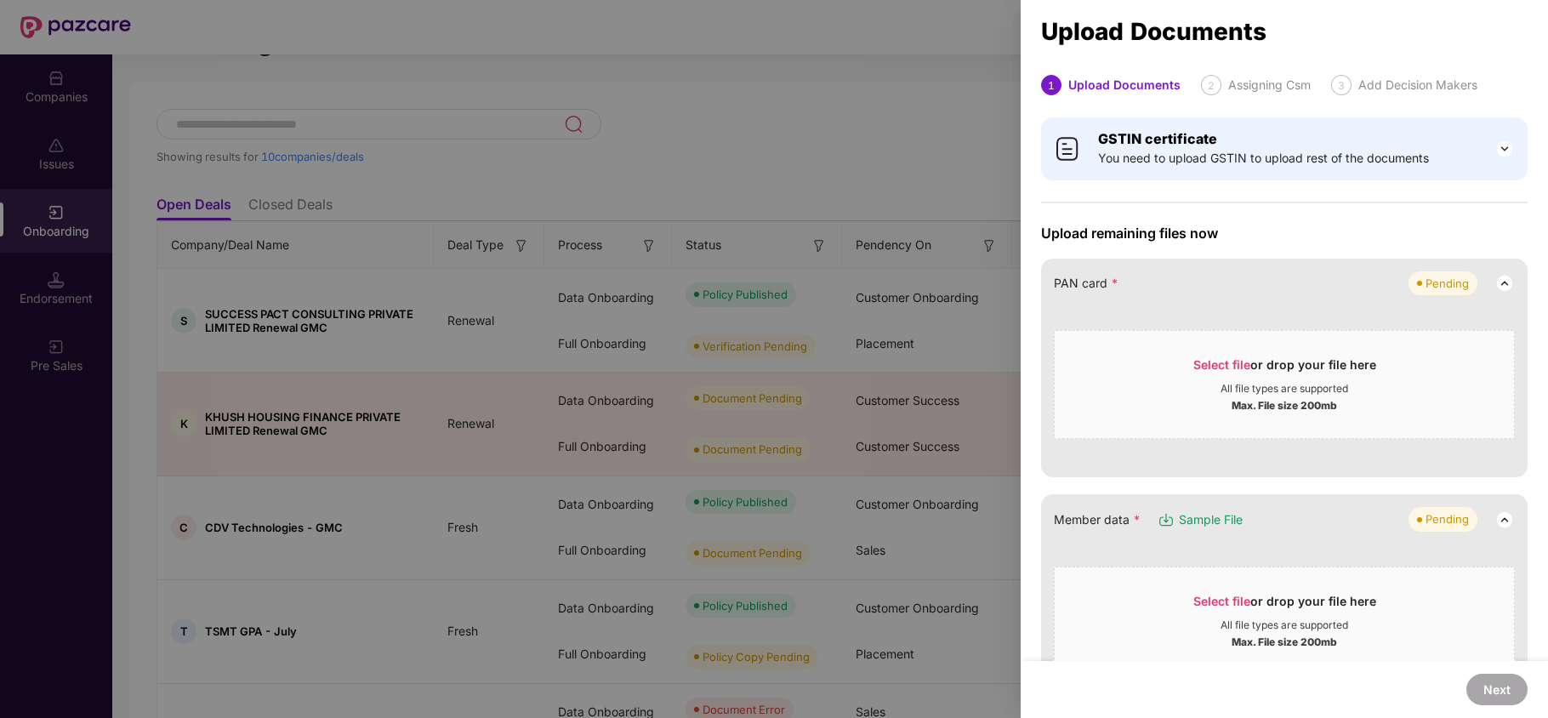
click at [875, 294] on div at bounding box center [774, 359] width 1548 height 718
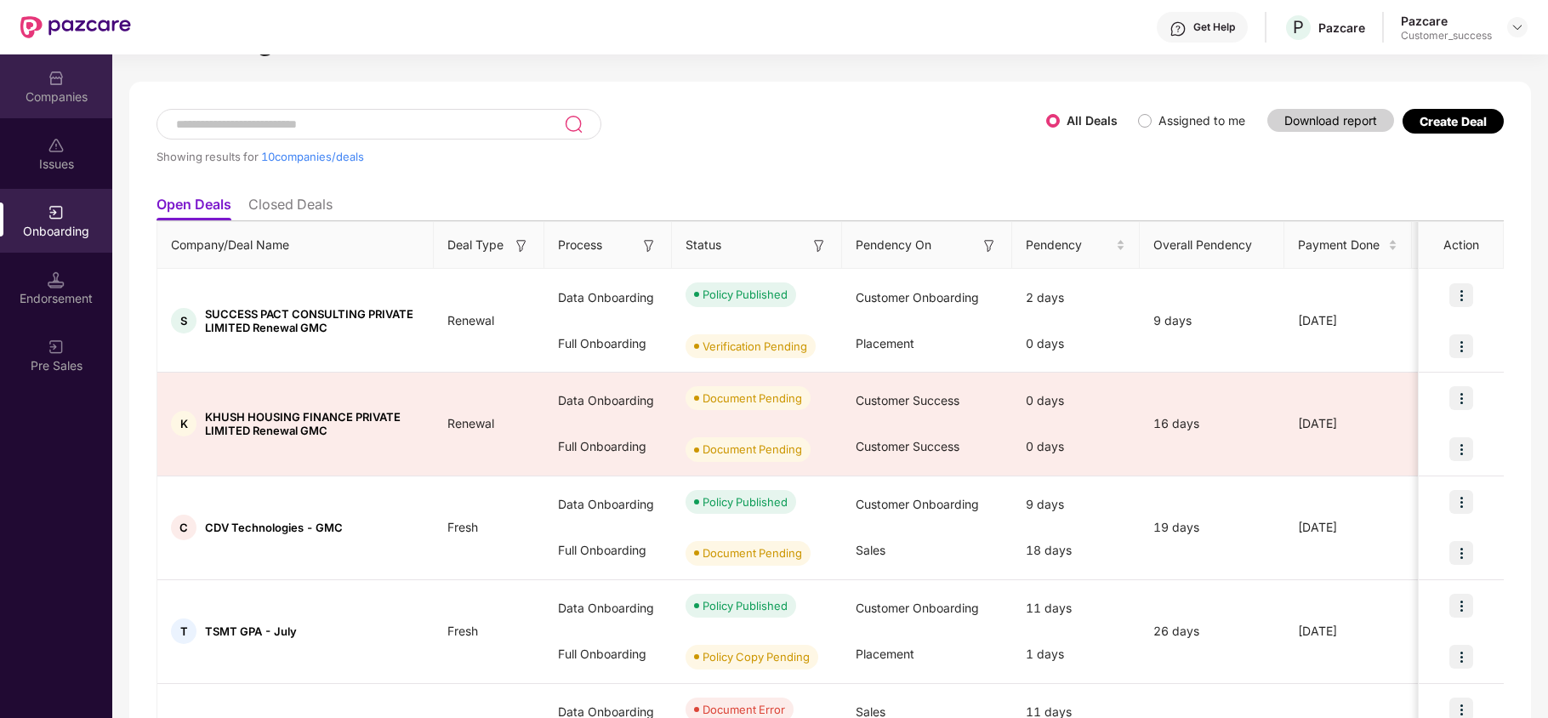
click at [39, 90] on div "Companies" at bounding box center [56, 96] width 112 height 17
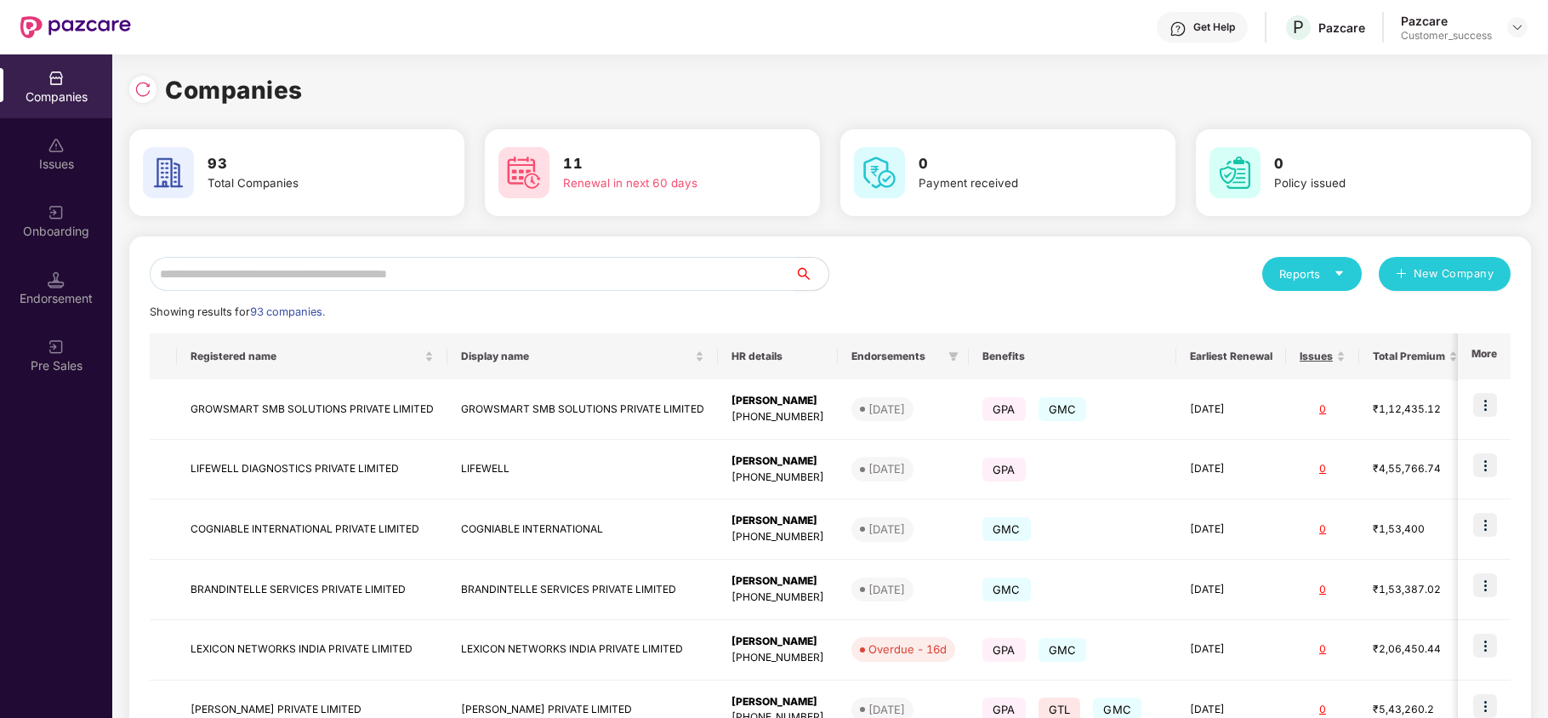
click at [272, 257] on input "text" at bounding box center [472, 274] width 645 height 34
type input "*"
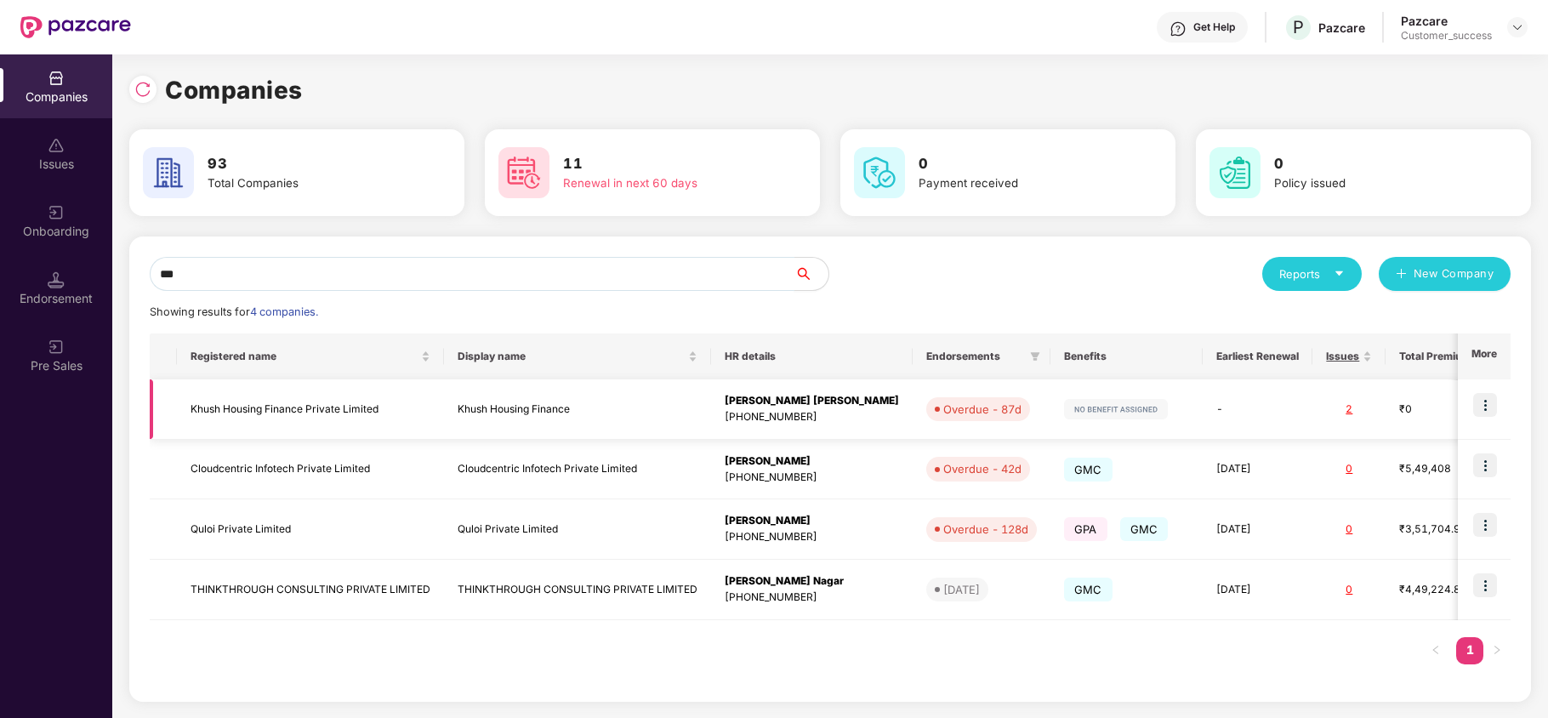
type input "***"
click at [287, 423] on td "Khush Housing Finance Private Limited" at bounding box center [310, 409] width 267 height 60
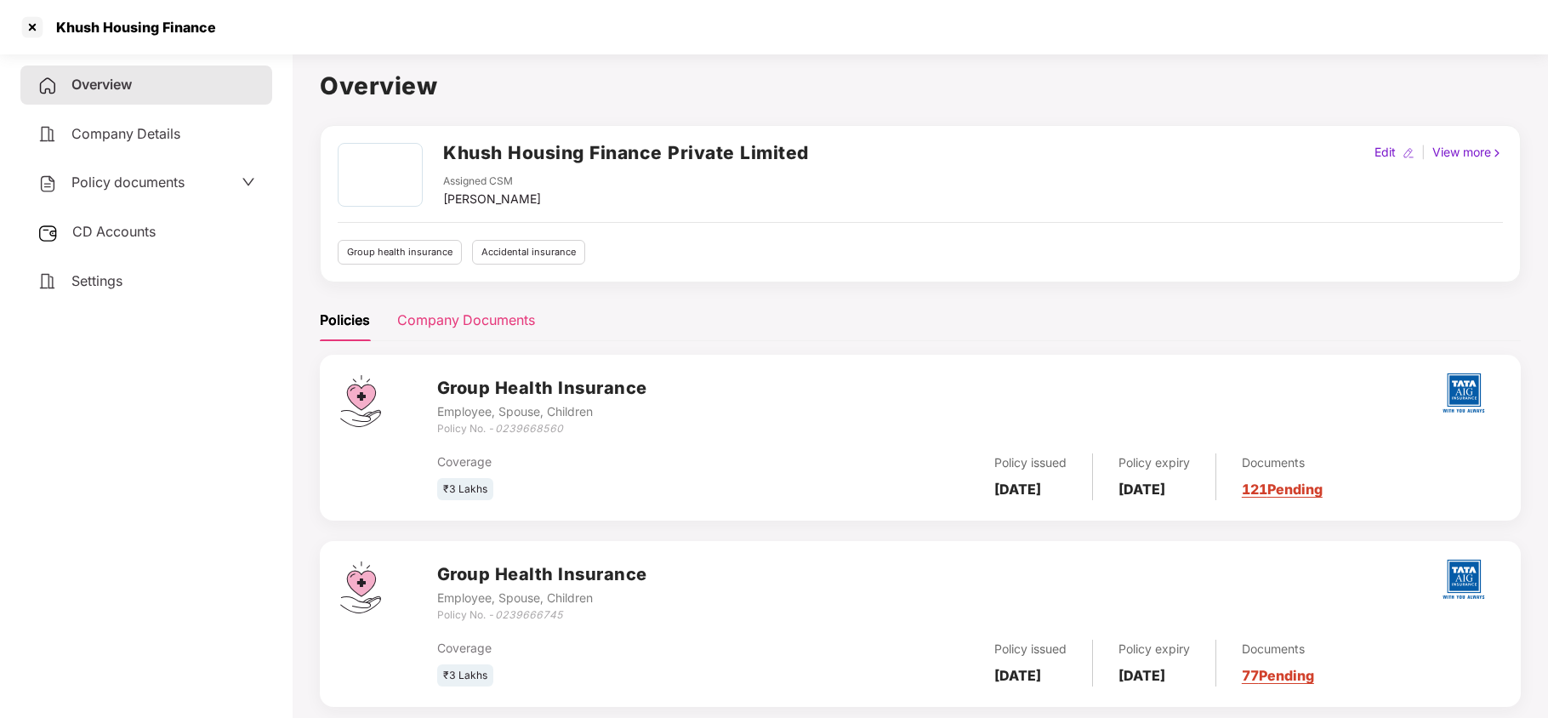
click at [449, 332] on div "Company Documents" at bounding box center [466, 320] width 138 height 42
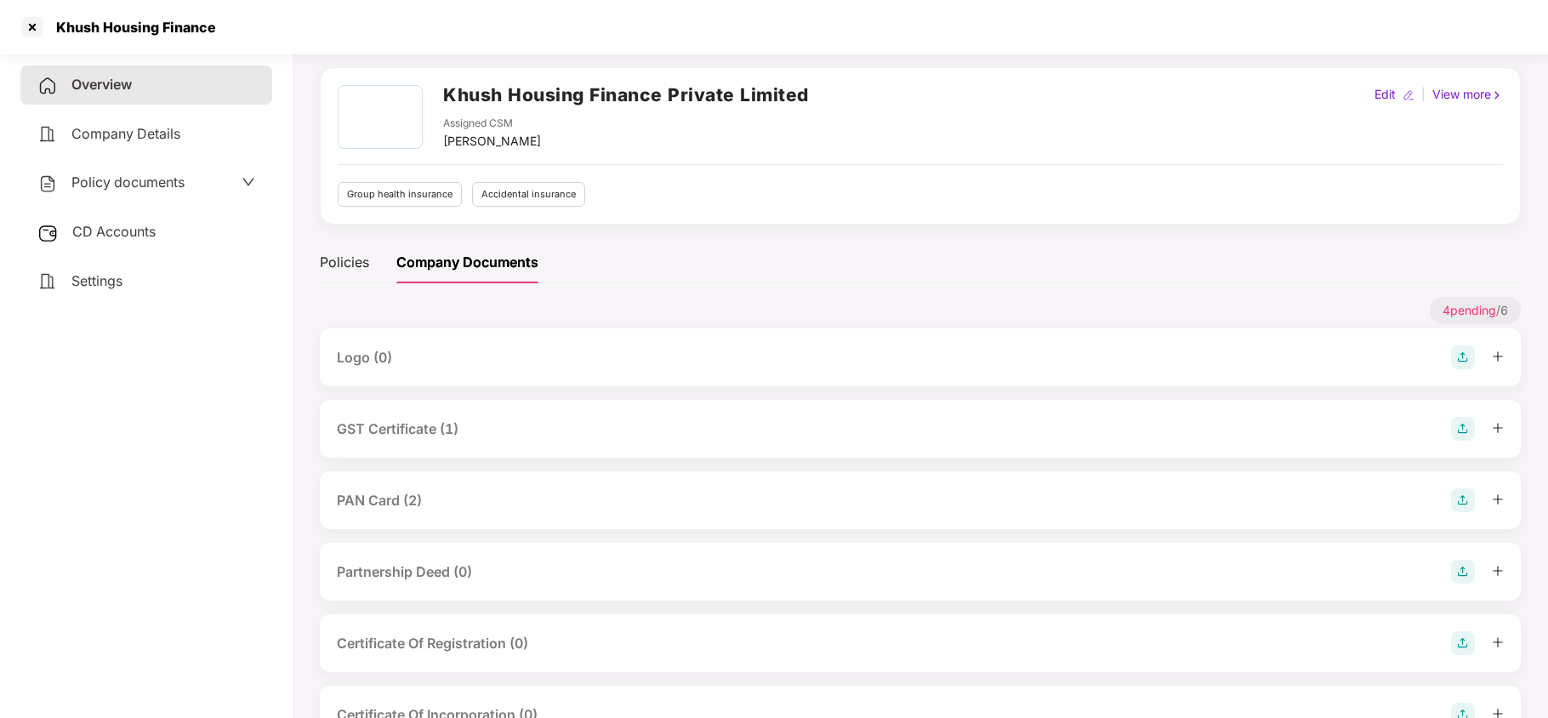
scroll to position [59, 0]
click at [451, 498] on div "PAN Card (2)" at bounding box center [920, 499] width 1167 height 24
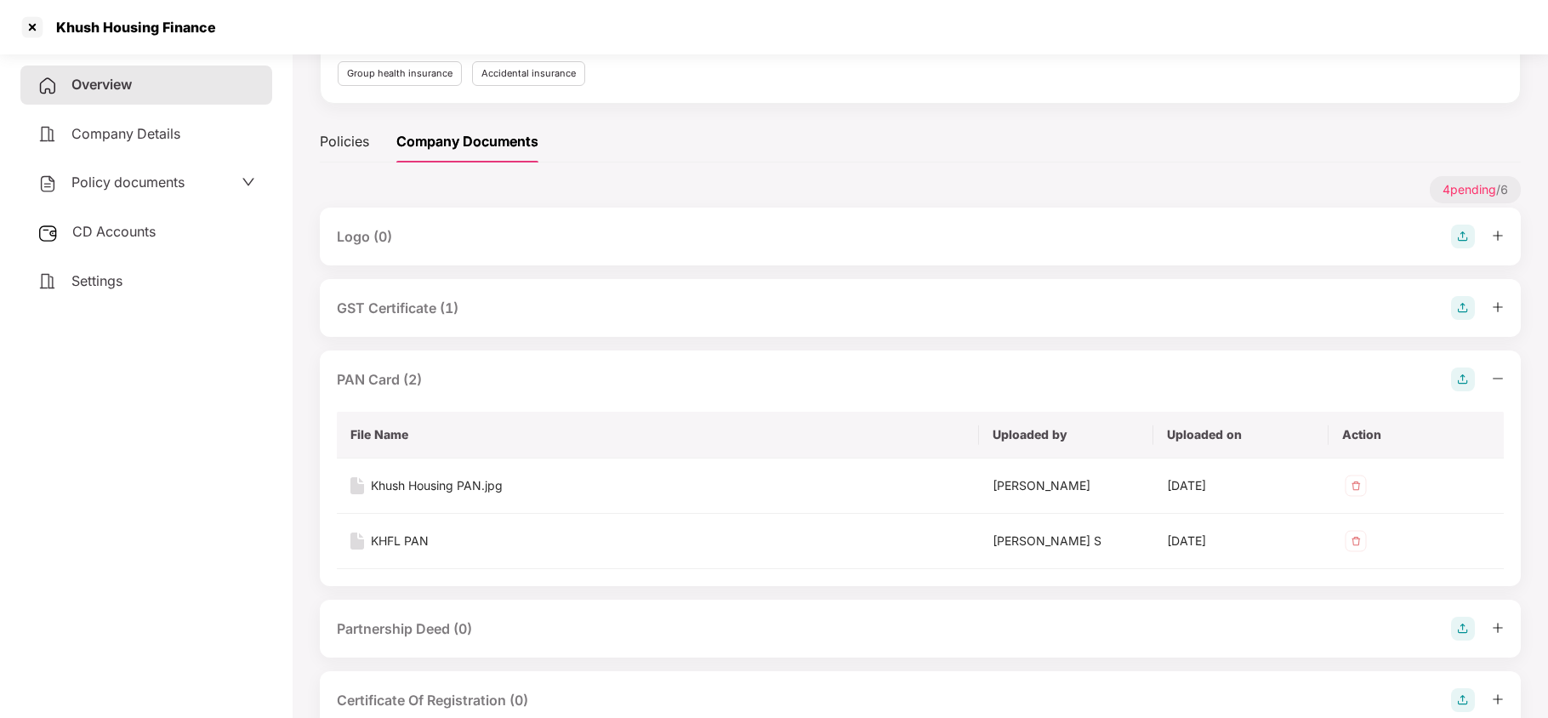
scroll to position [180, 0]
click at [473, 487] on div "Khush Housing PAN.jpg" at bounding box center [437, 483] width 132 height 19
click at [474, 324] on div "GST Certificate (1)" at bounding box center [920, 306] width 1201 height 58
click at [483, 317] on div "GST Certificate (1)" at bounding box center [920, 306] width 1167 height 24
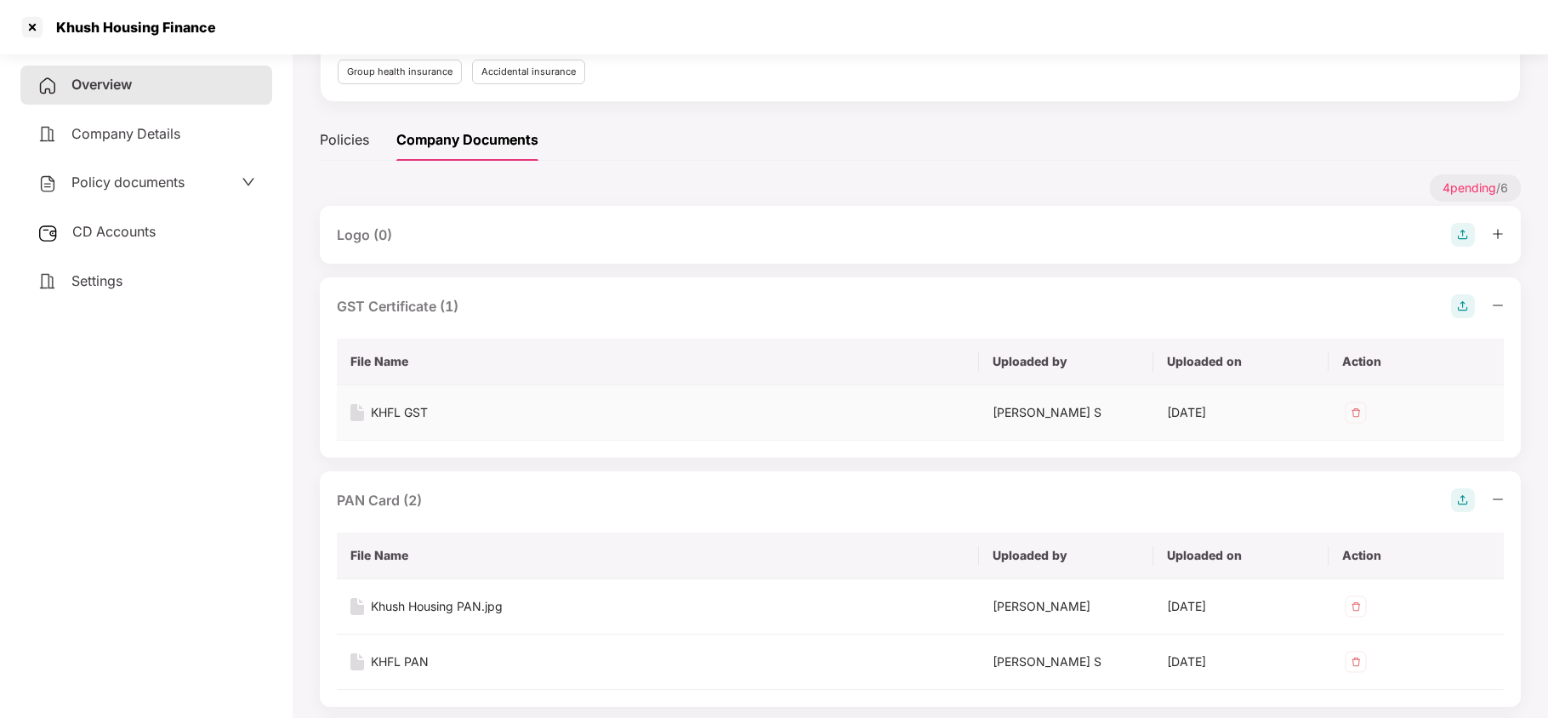
click at [417, 418] on div "KHFL GST" at bounding box center [399, 412] width 57 height 19
drag, startPoint x: 174, startPoint y: 100, endPoint x: 31, endPoint y: 29, distance: 160.5
click at [31, 29] on section "Khush Housing Finance Overview Company Details Policy documents CD Accounts Set…" at bounding box center [774, 179] width 1548 height 718
click at [39, 26] on div at bounding box center [32, 27] width 27 height 27
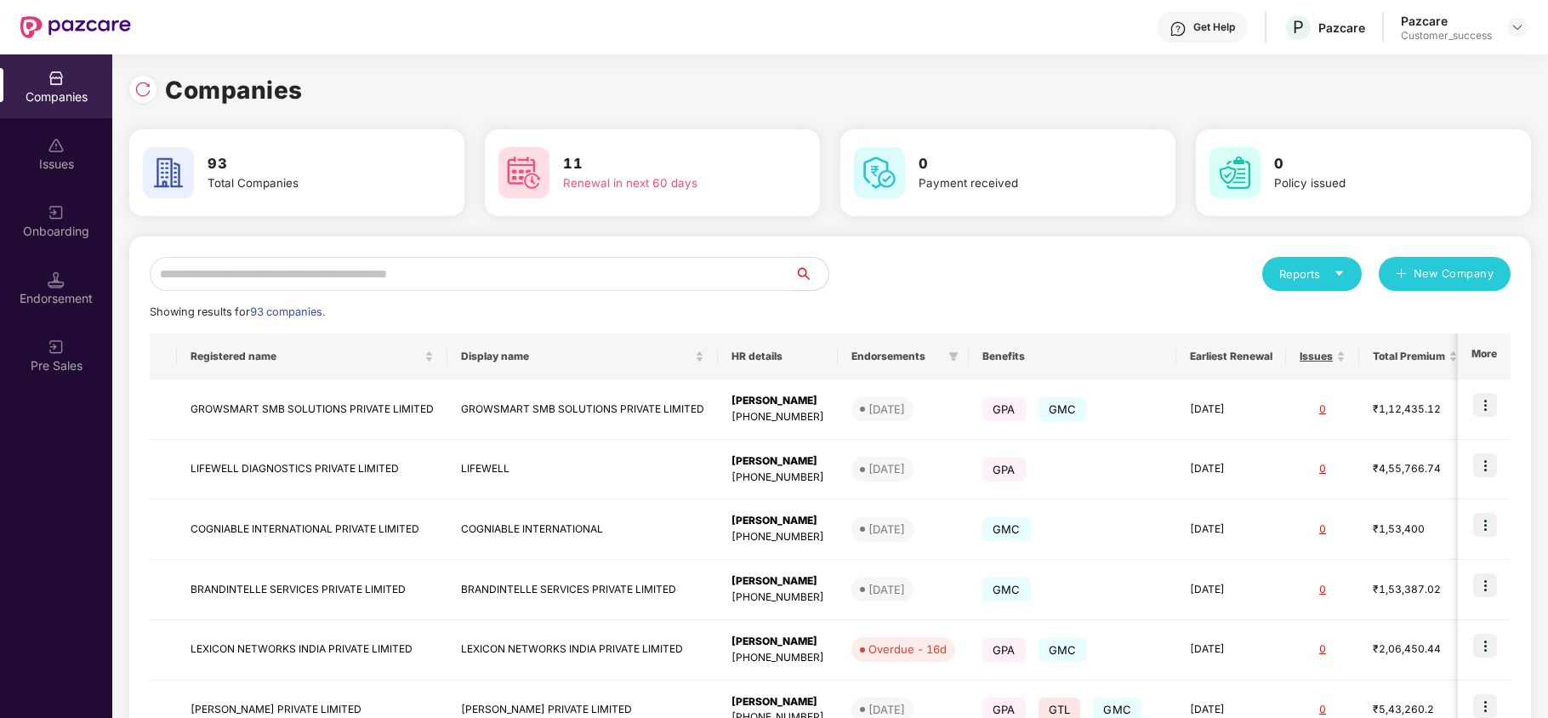
scroll to position [0, 0]
click at [327, 272] on input "text" at bounding box center [472, 274] width 645 height 34
click at [44, 230] on div "Onboarding" at bounding box center [56, 231] width 112 height 17
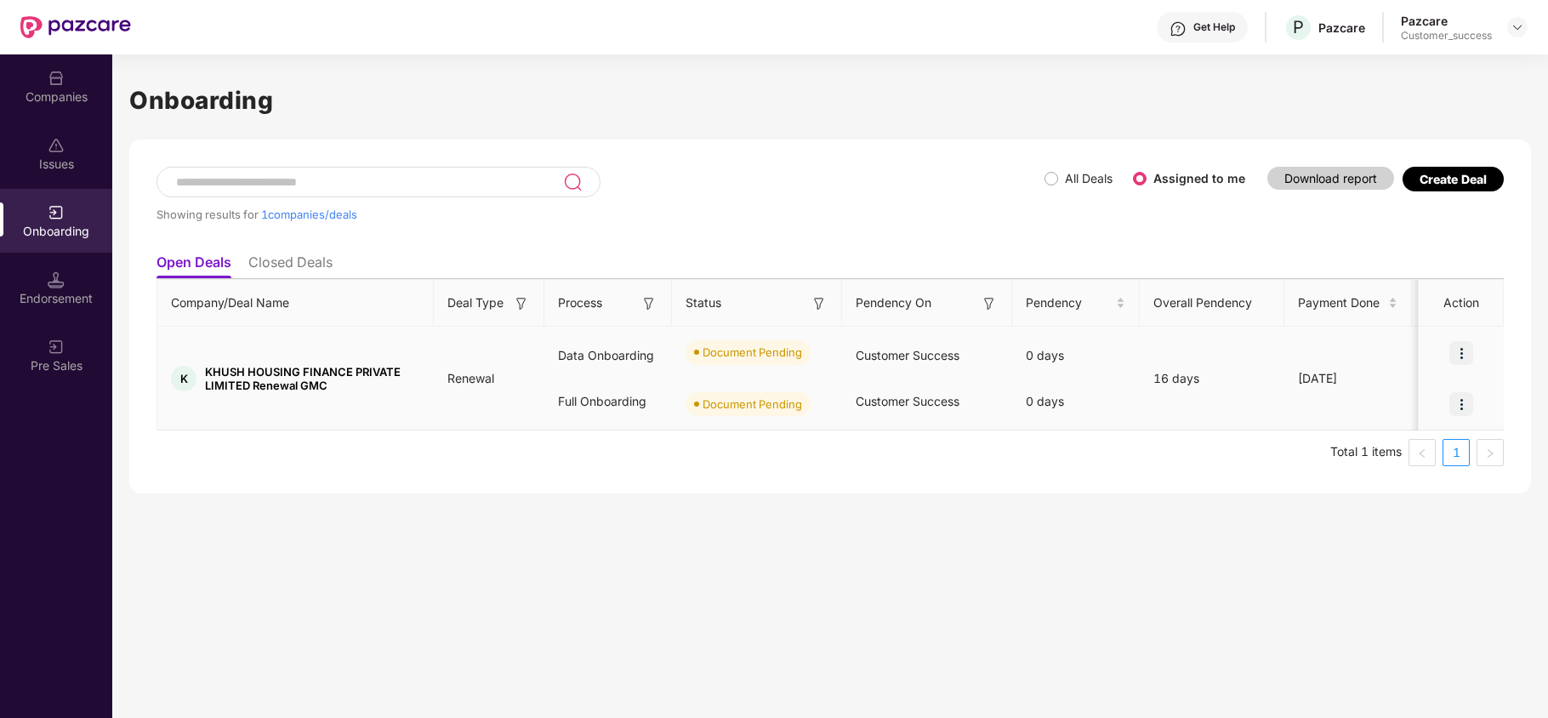
click at [1461, 355] on img at bounding box center [1461, 353] width 24 height 24
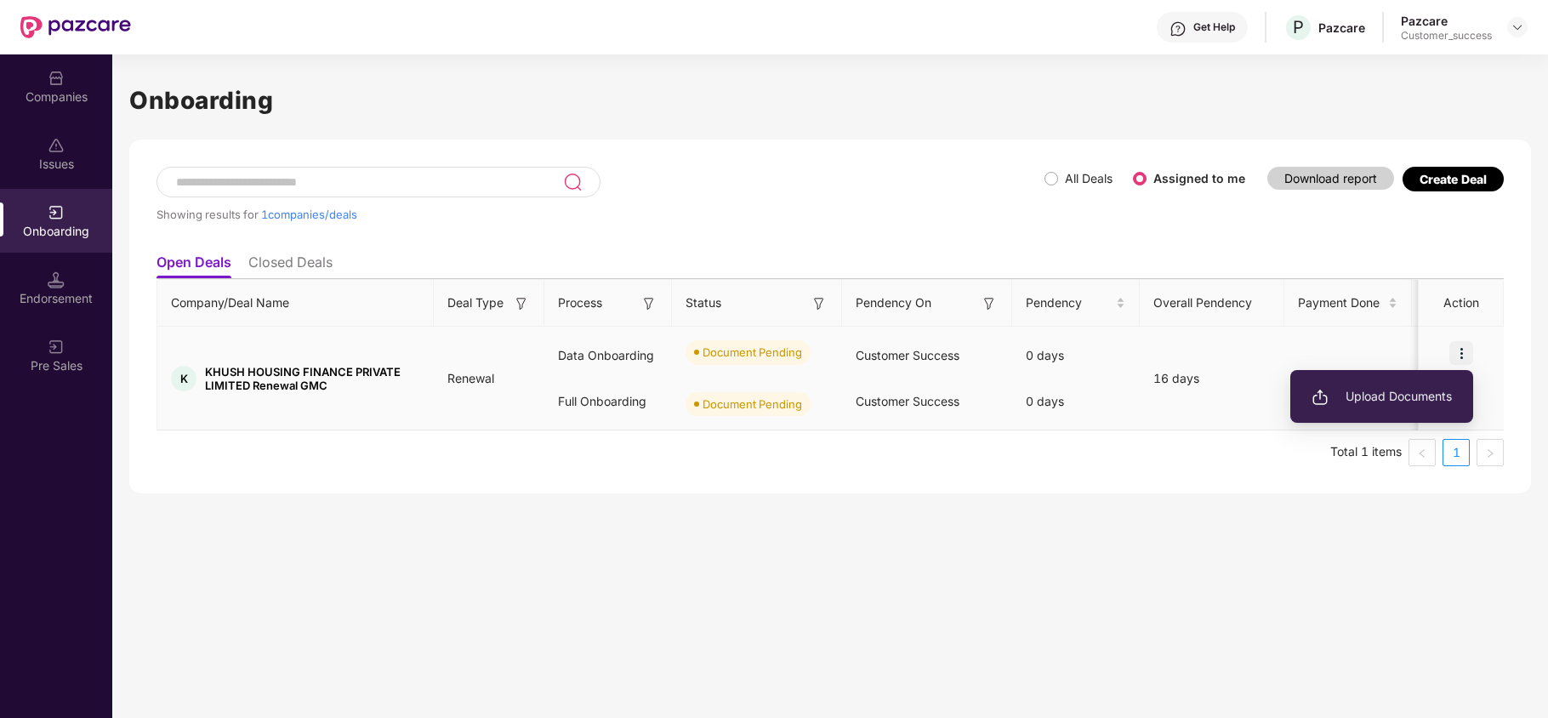
click at [1411, 392] on span "Upload Documents" at bounding box center [1381, 396] width 140 height 19
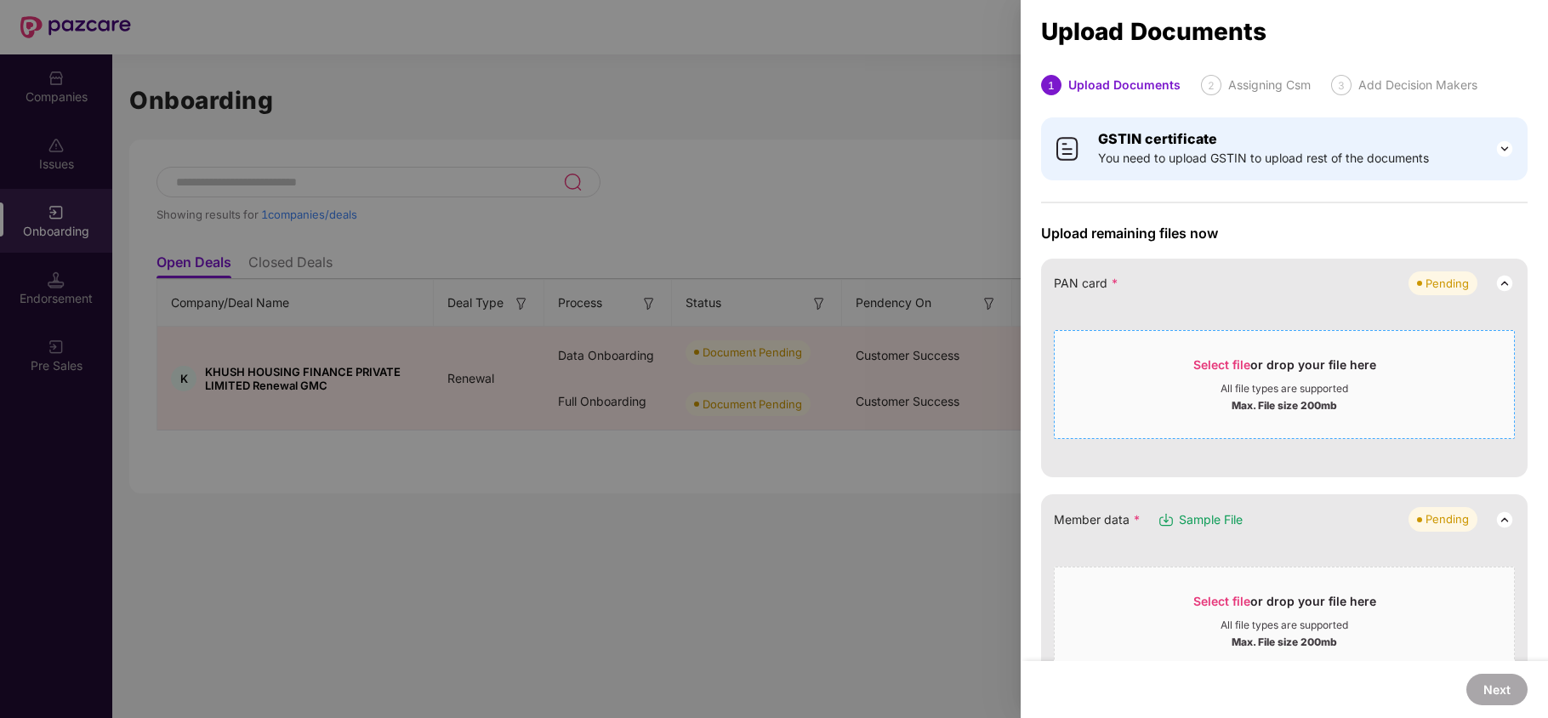
click at [1213, 355] on span "Select file or drop your file here All file types are supported Max. File size …" at bounding box center [1283, 385] width 459 height 82
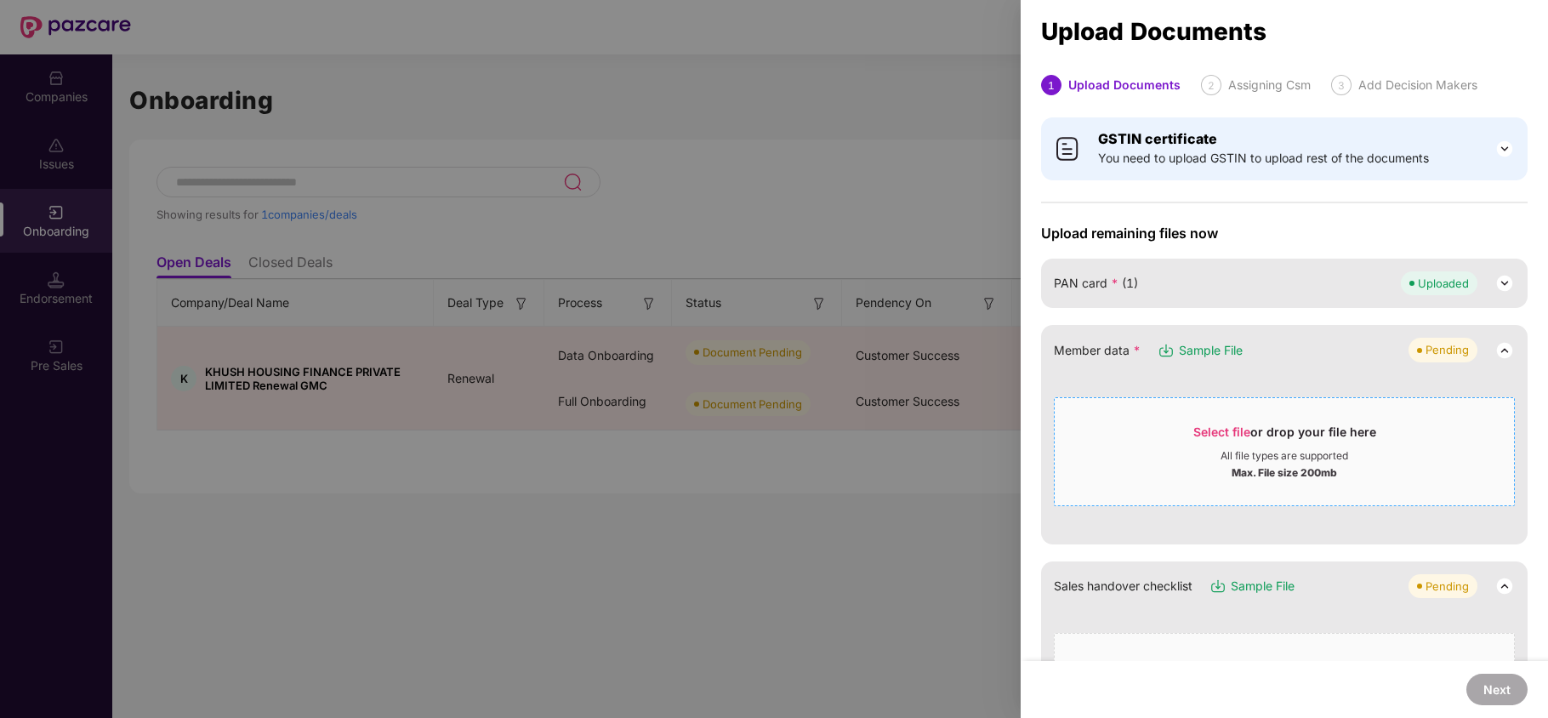
click at [1213, 432] on span "Select file" at bounding box center [1221, 431] width 57 height 14
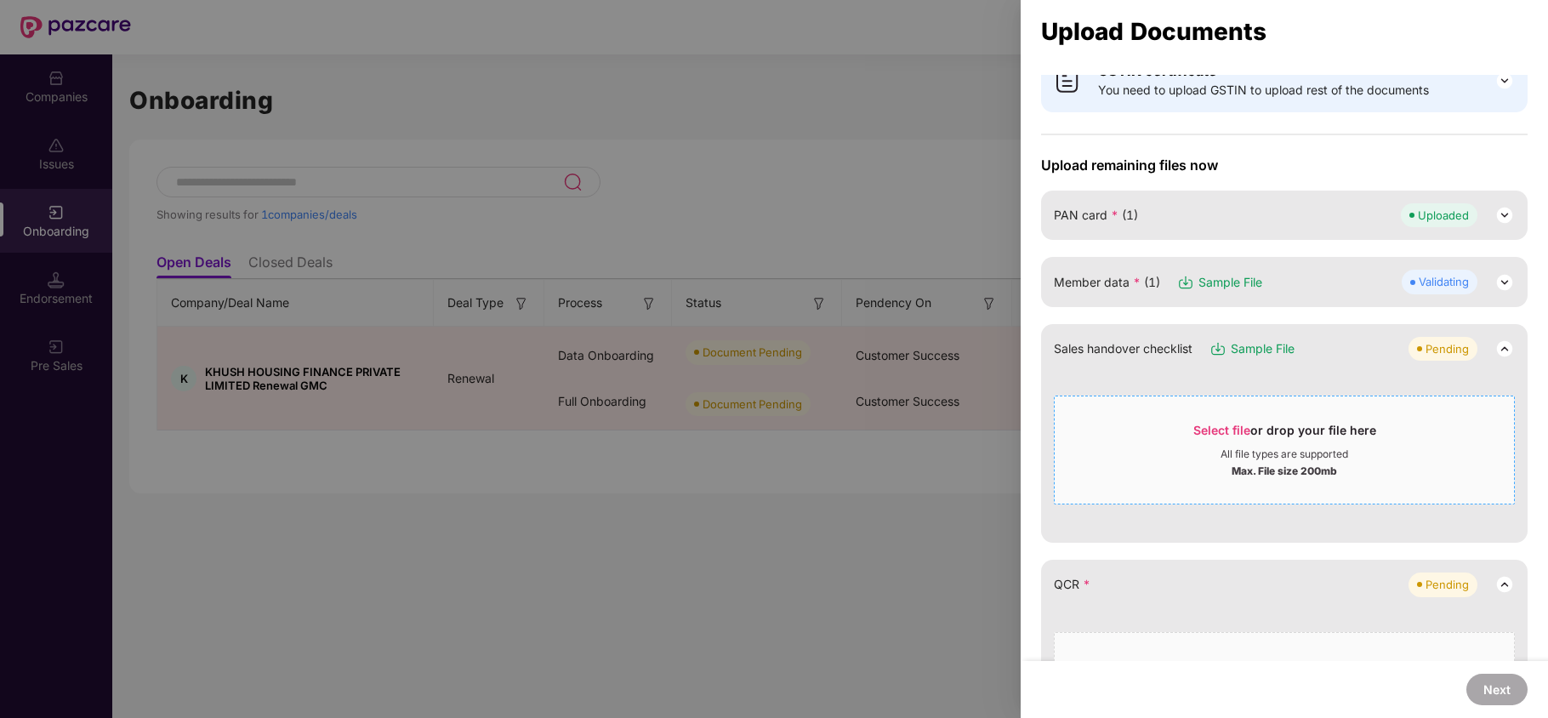
scroll to position [69, 0]
click at [1233, 419] on span "Select file or drop your file here All file types are supported Max. File size …" at bounding box center [1283, 449] width 459 height 82
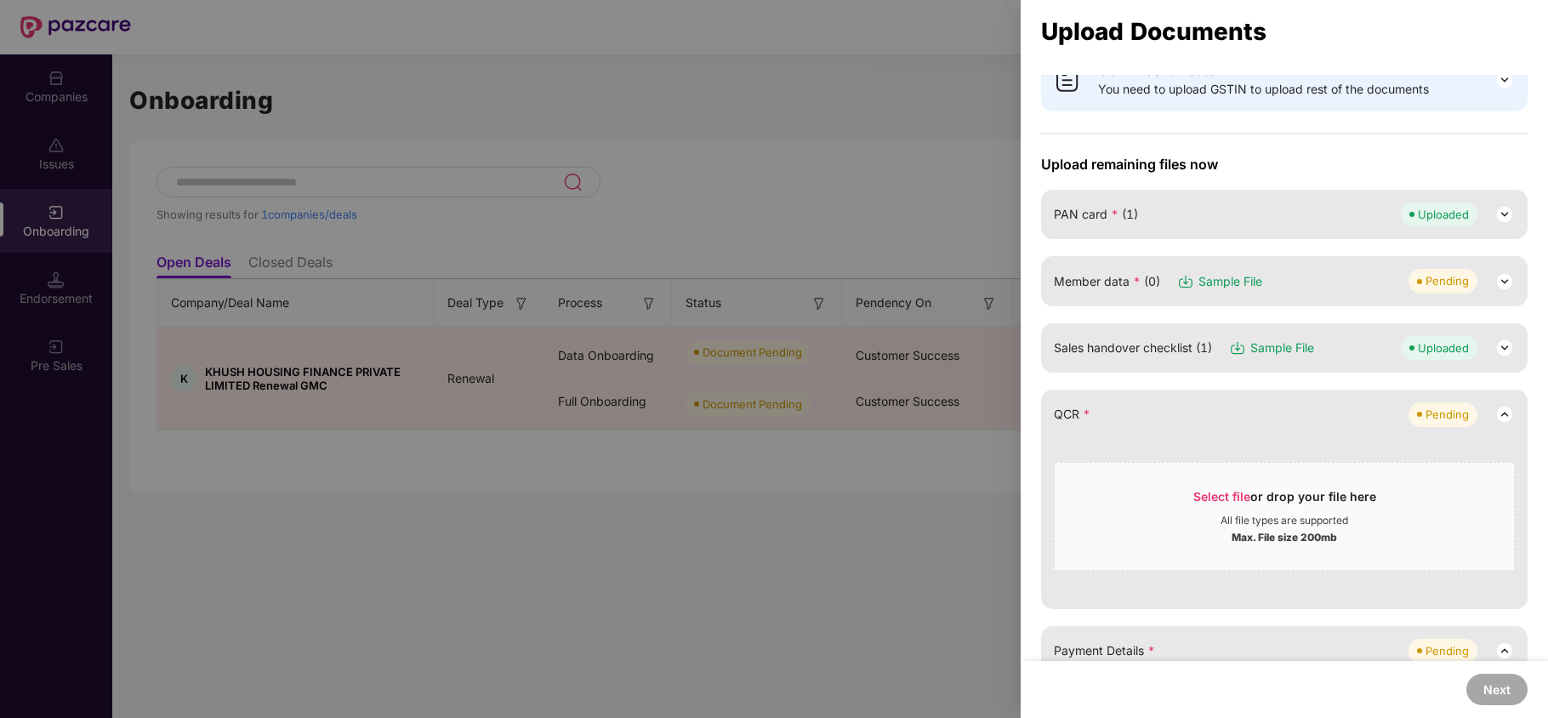
click at [1502, 281] on img at bounding box center [1504, 281] width 20 height 20
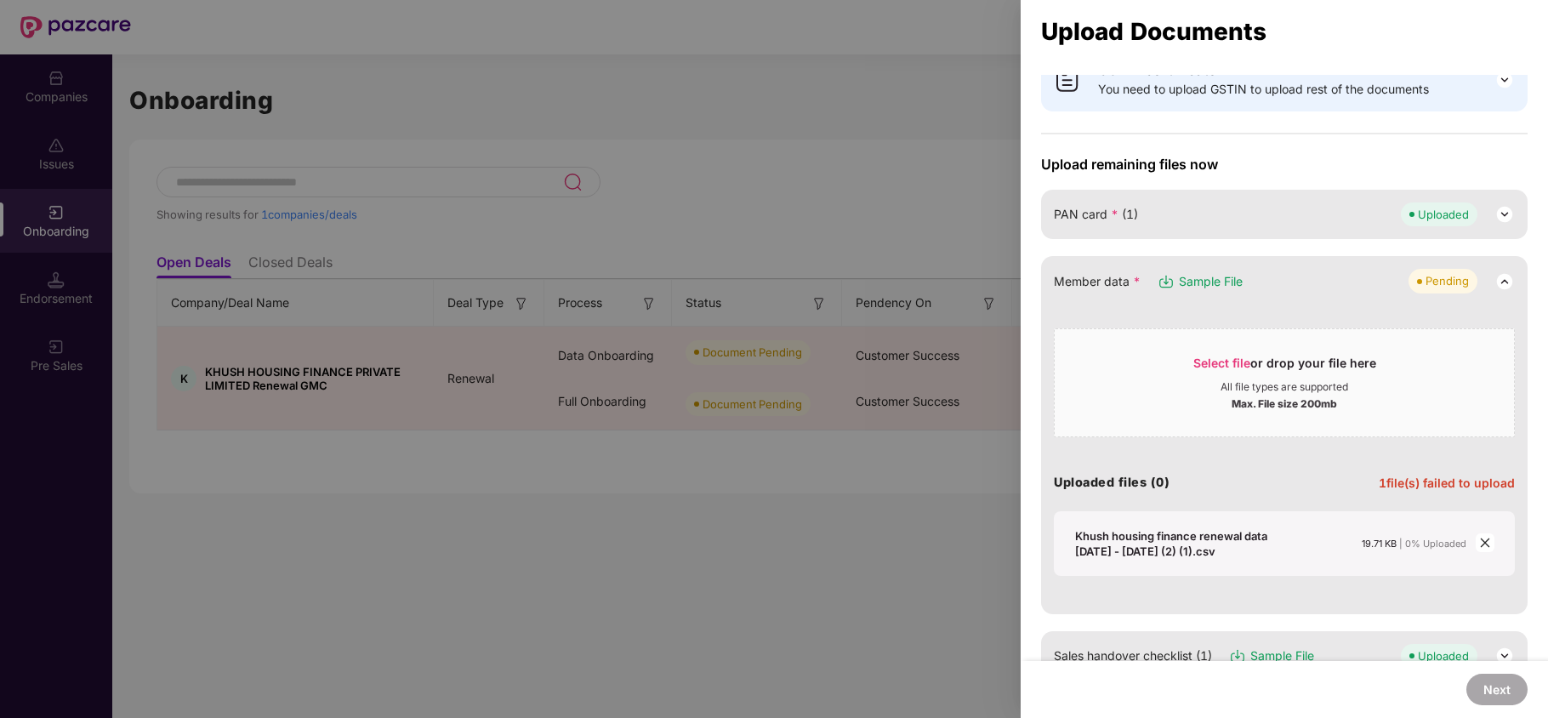
click at [1213, 282] on span "Sample File" at bounding box center [1211, 281] width 64 height 19
click at [1240, 369] on span "Select file" at bounding box center [1221, 362] width 57 height 14
click at [1484, 544] on icon "close" at bounding box center [1484, 542] width 9 height 9
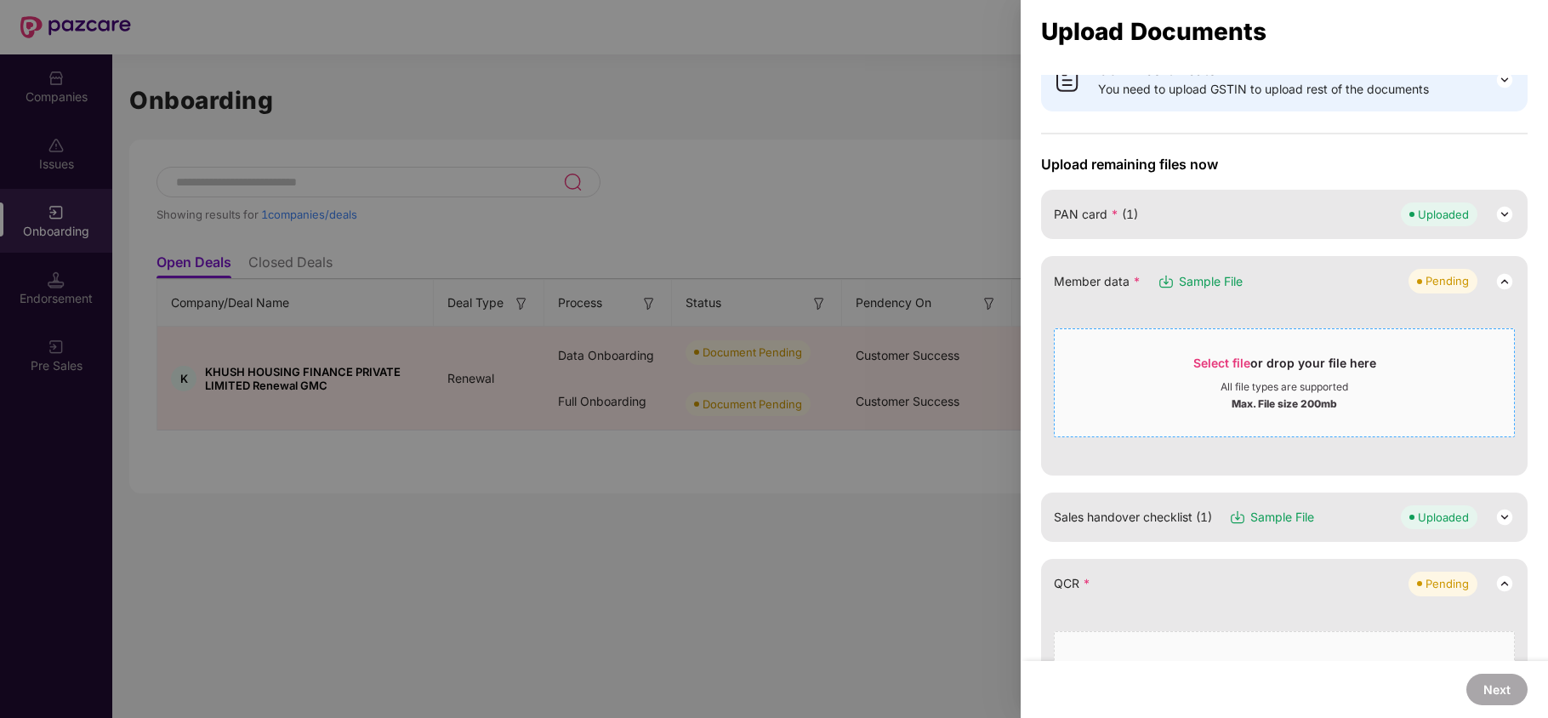
click at [1202, 359] on span "Select file" at bounding box center [1221, 362] width 57 height 14
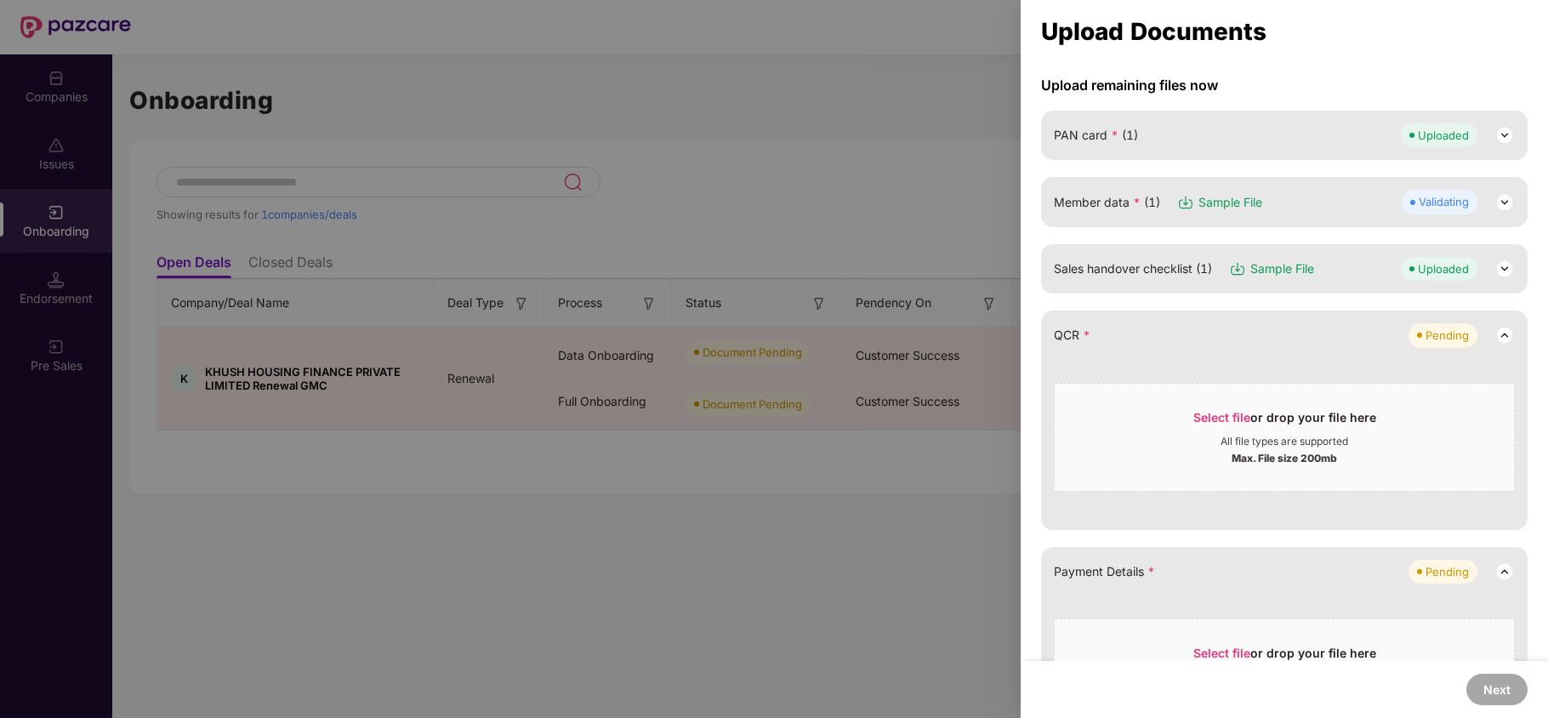
scroll to position [182, 0]
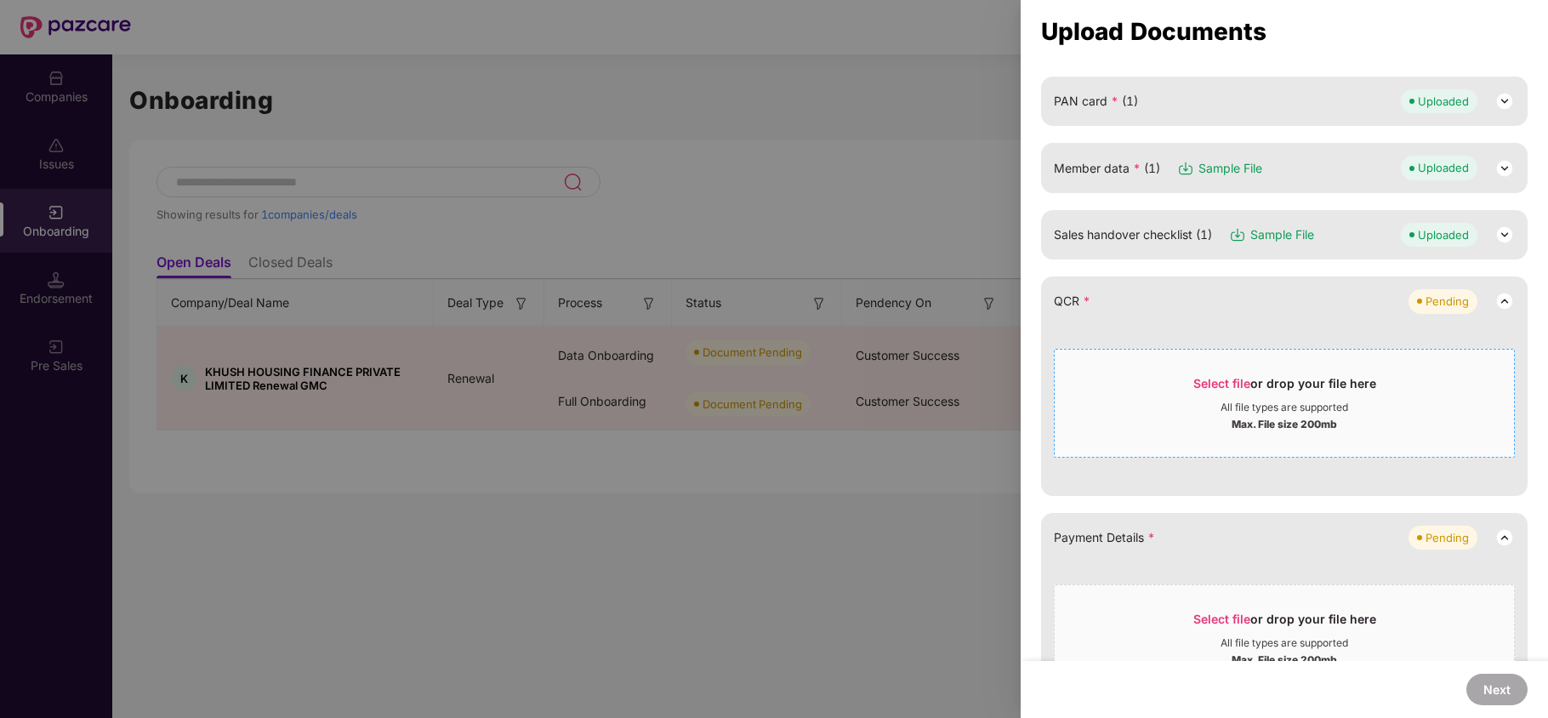
click at [1440, 395] on div "Select file or drop your file here" at bounding box center [1283, 388] width 459 height 26
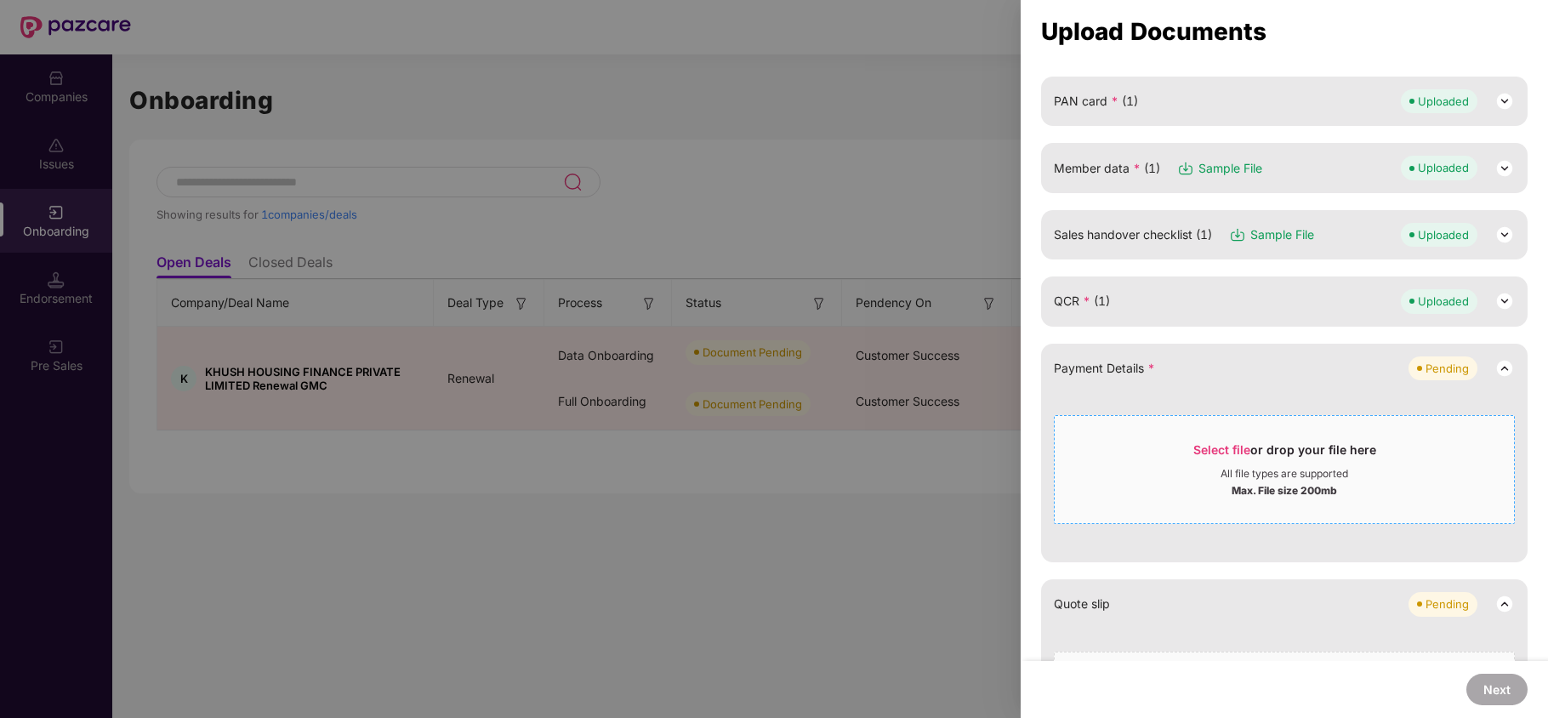
click at [1219, 446] on span "Select file" at bounding box center [1221, 449] width 57 height 14
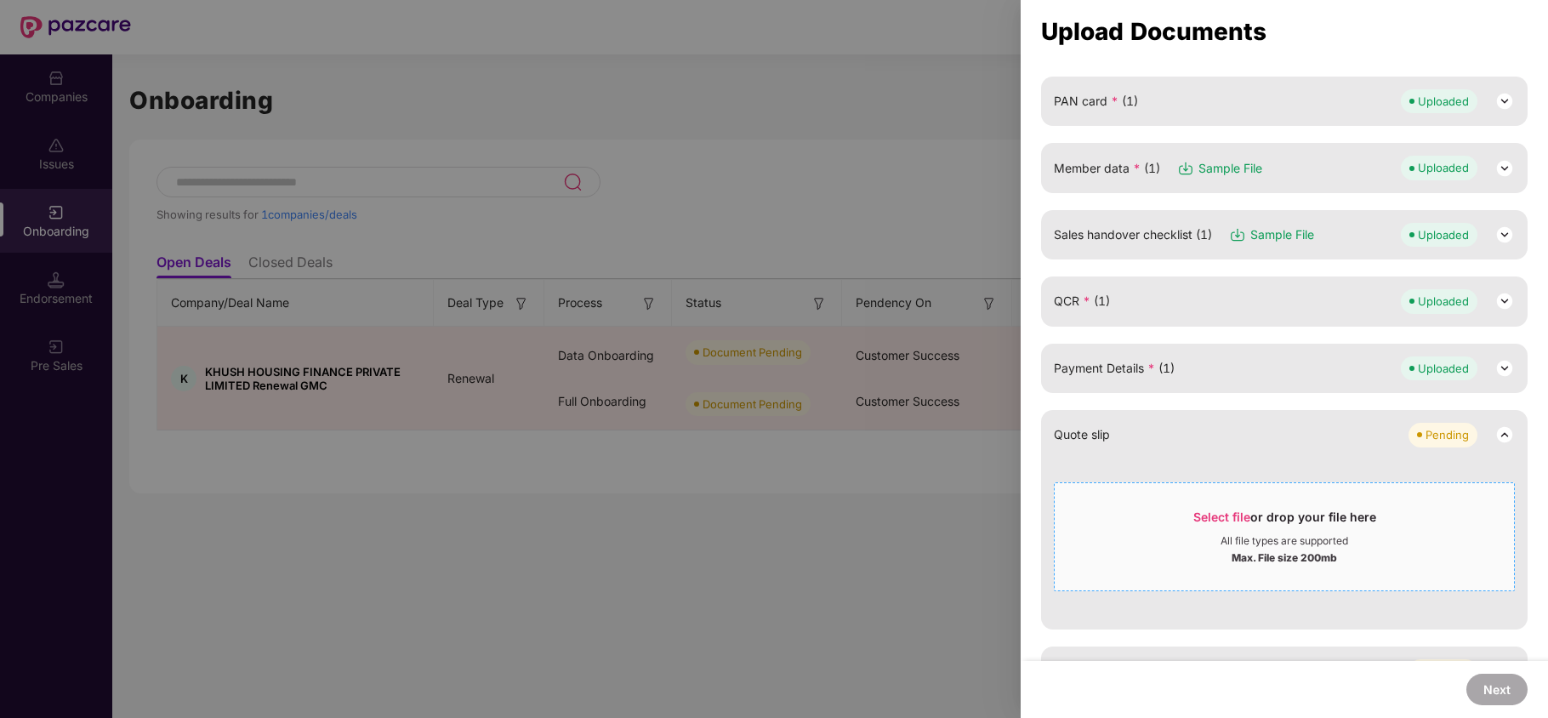
click at [1223, 519] on span "Select file" at bounding box center [1221, 516] width 57 height 14
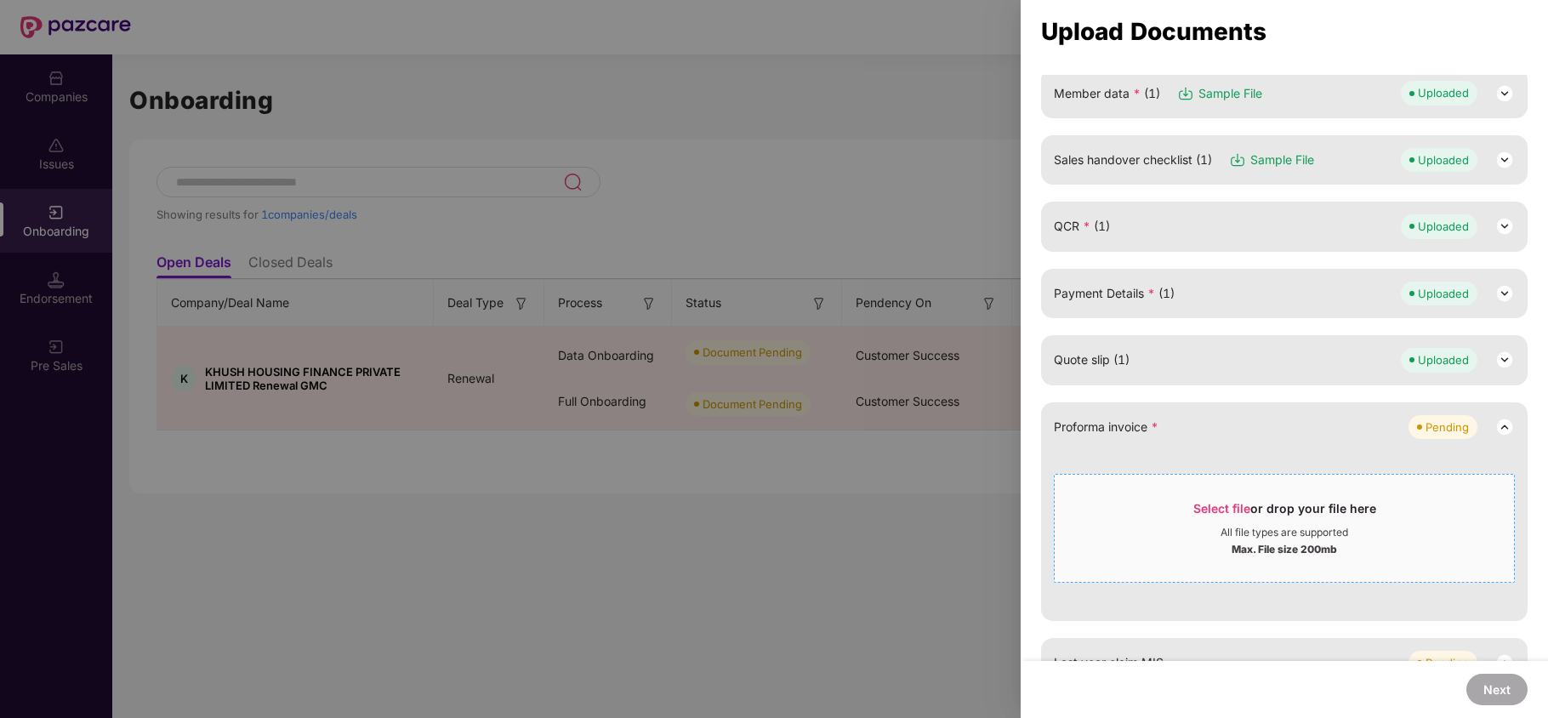
scroll to position [296, 0]
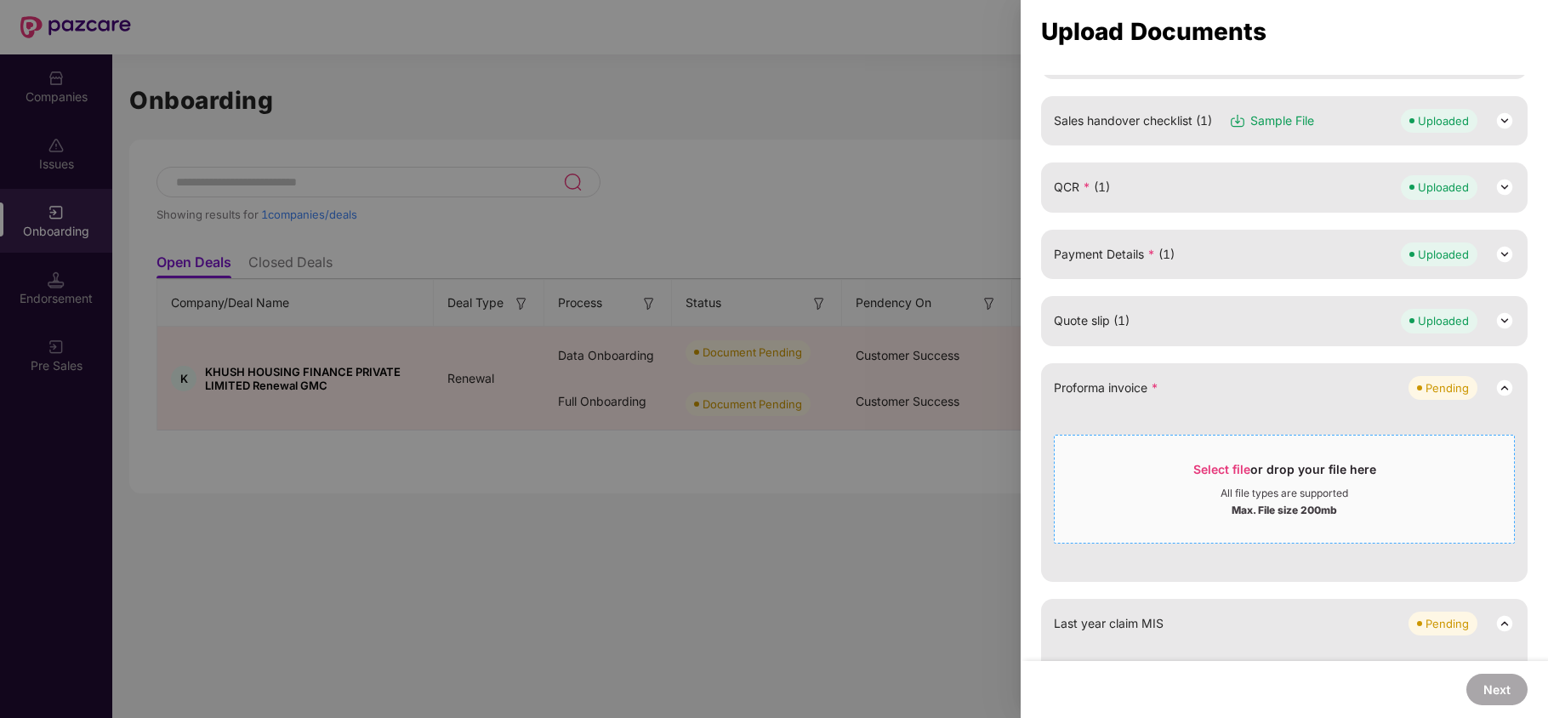
click at [1443, 470] on div "Select file or drop your file here" at bounding box center [1283, 474] width 459 height 26
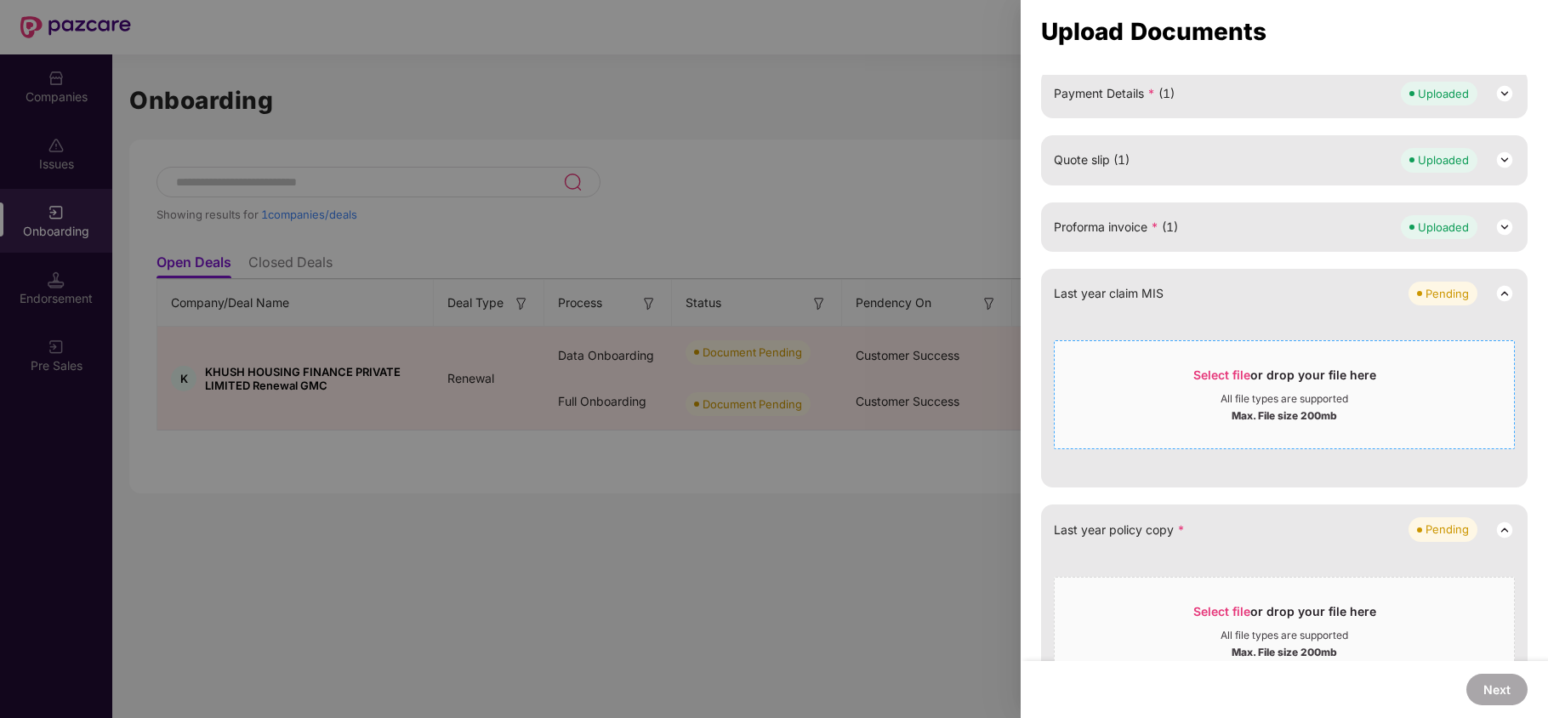
scroll to position [417, 0]
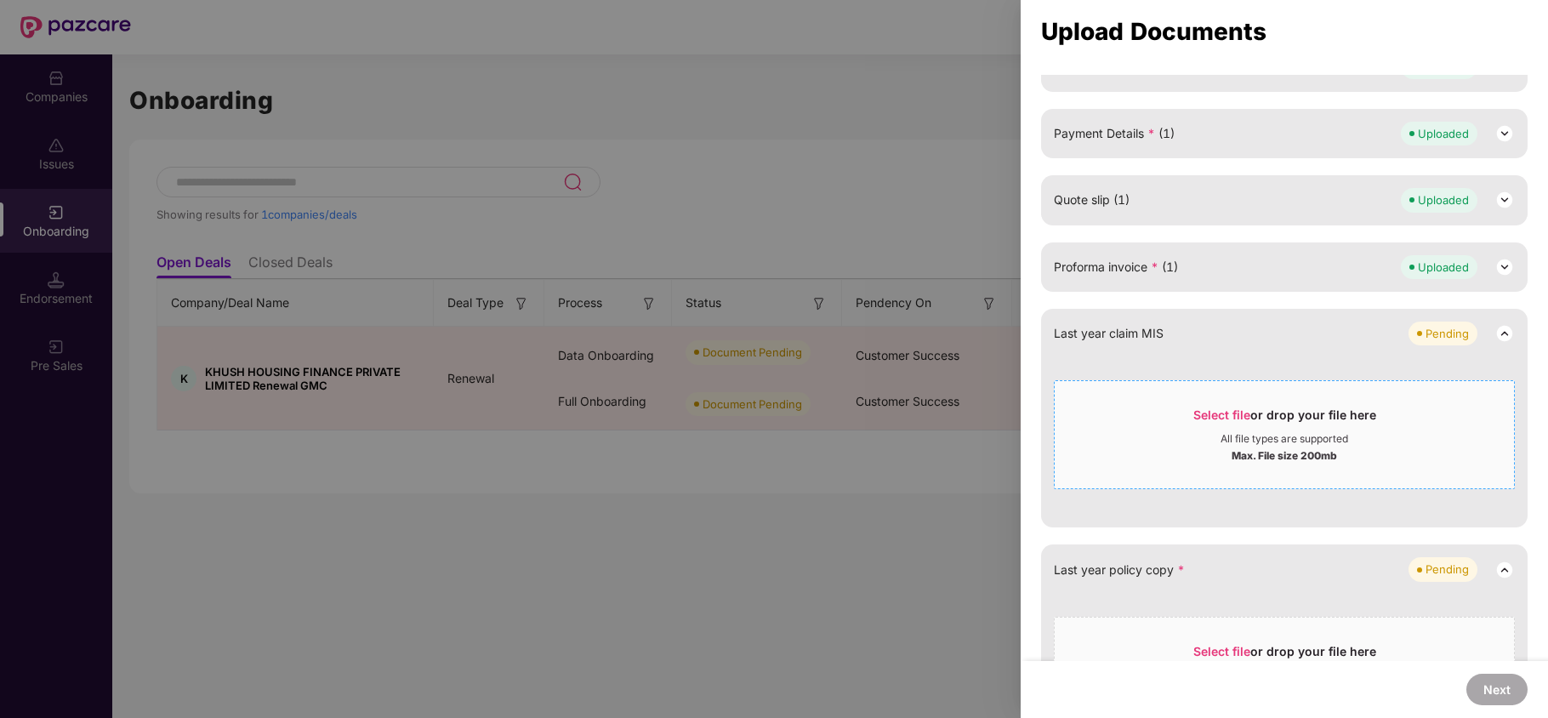
click at [1225, 418] on span "Select file" at bounding box center [1221, 414] width 57 height 14
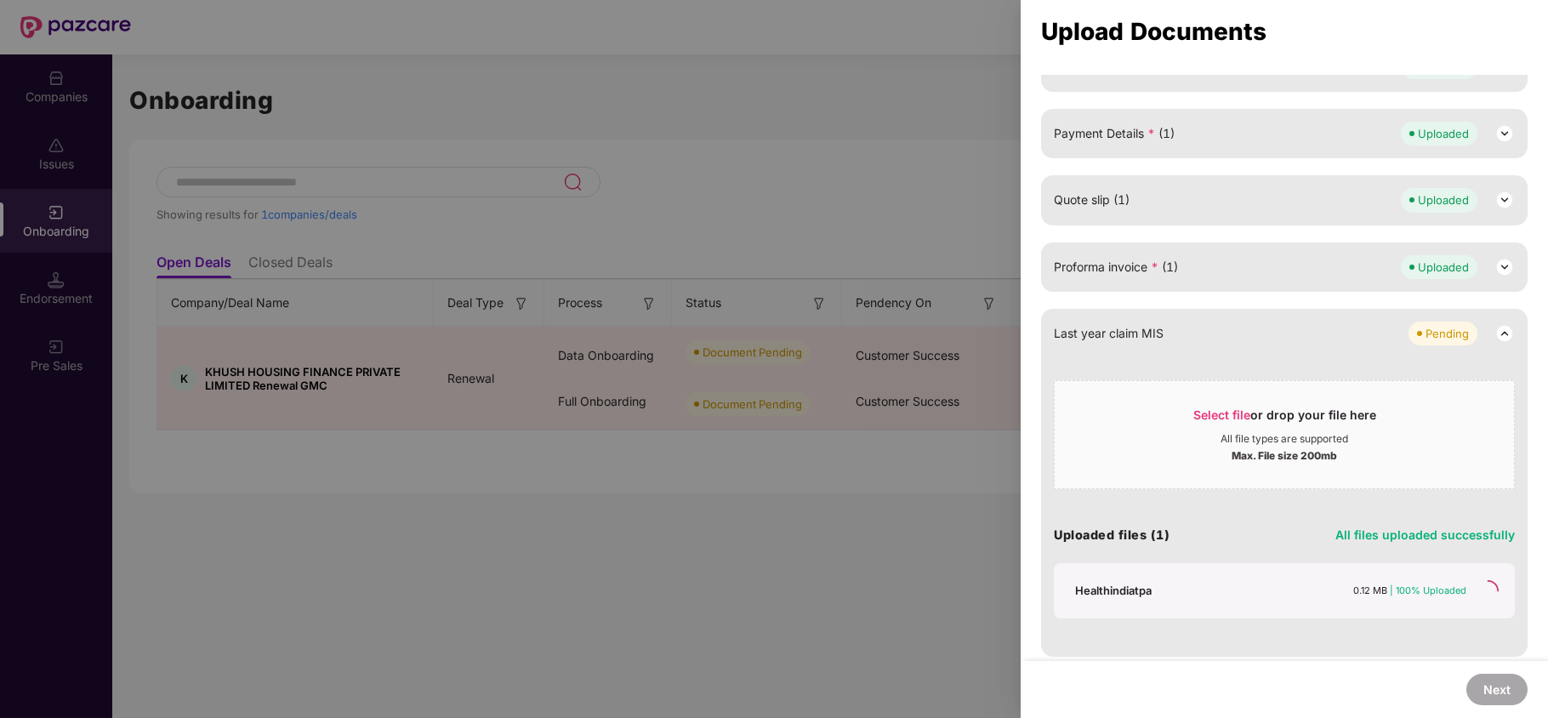
scroll to position [361, 0]
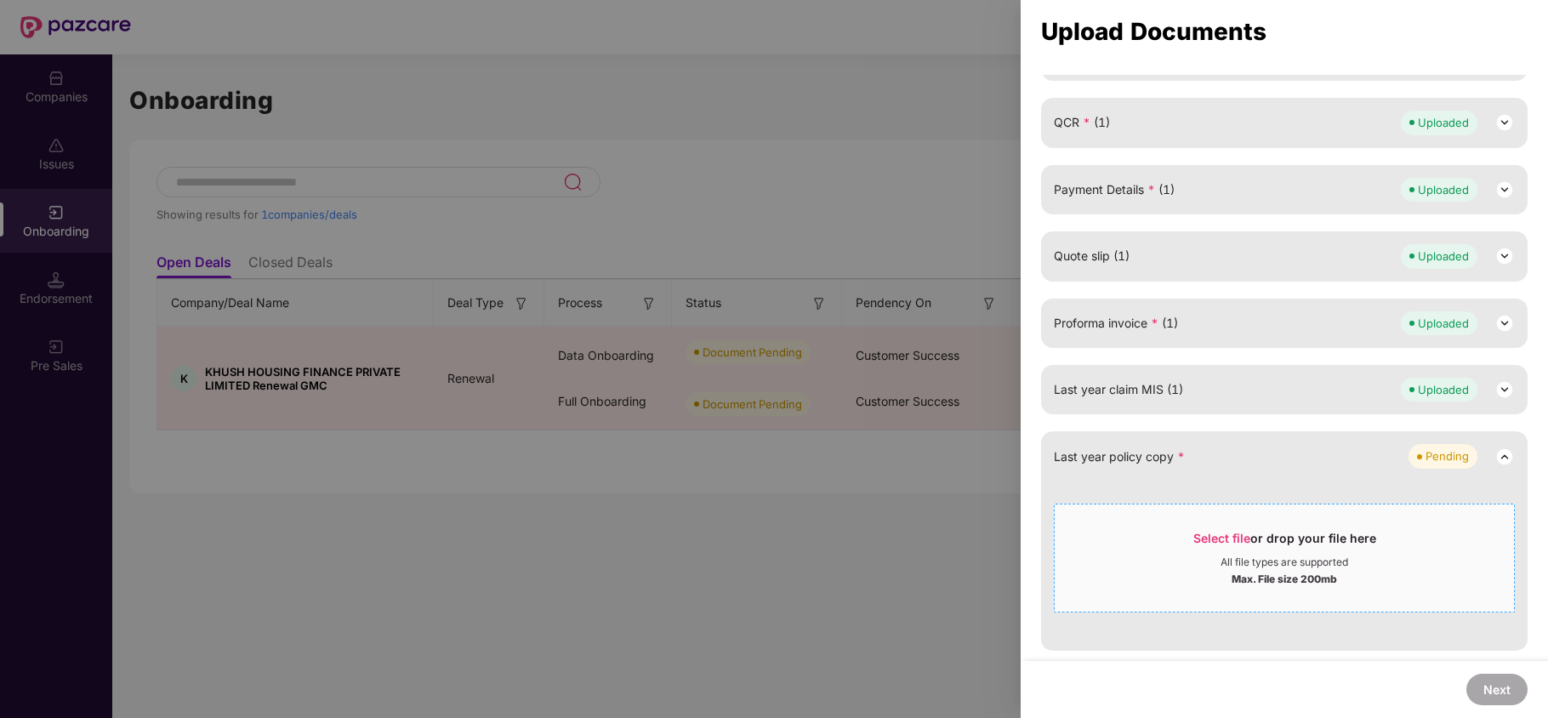
click at [1196, 538] on span "Select file" at bounding box center [1221, 538] width 57 height 14
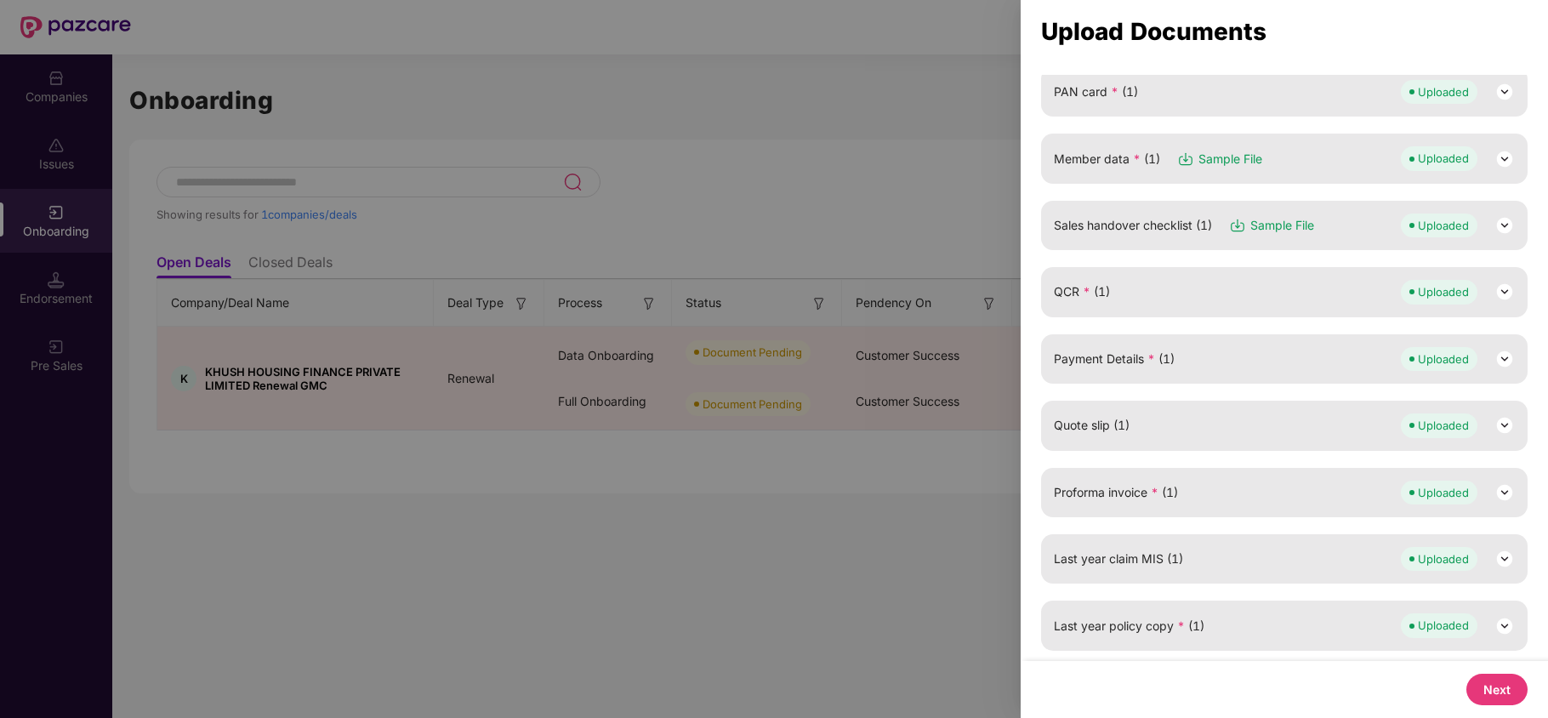
click at [1483, 690] on button "Next" at bounding box center [1496, 688] width 61 height 31
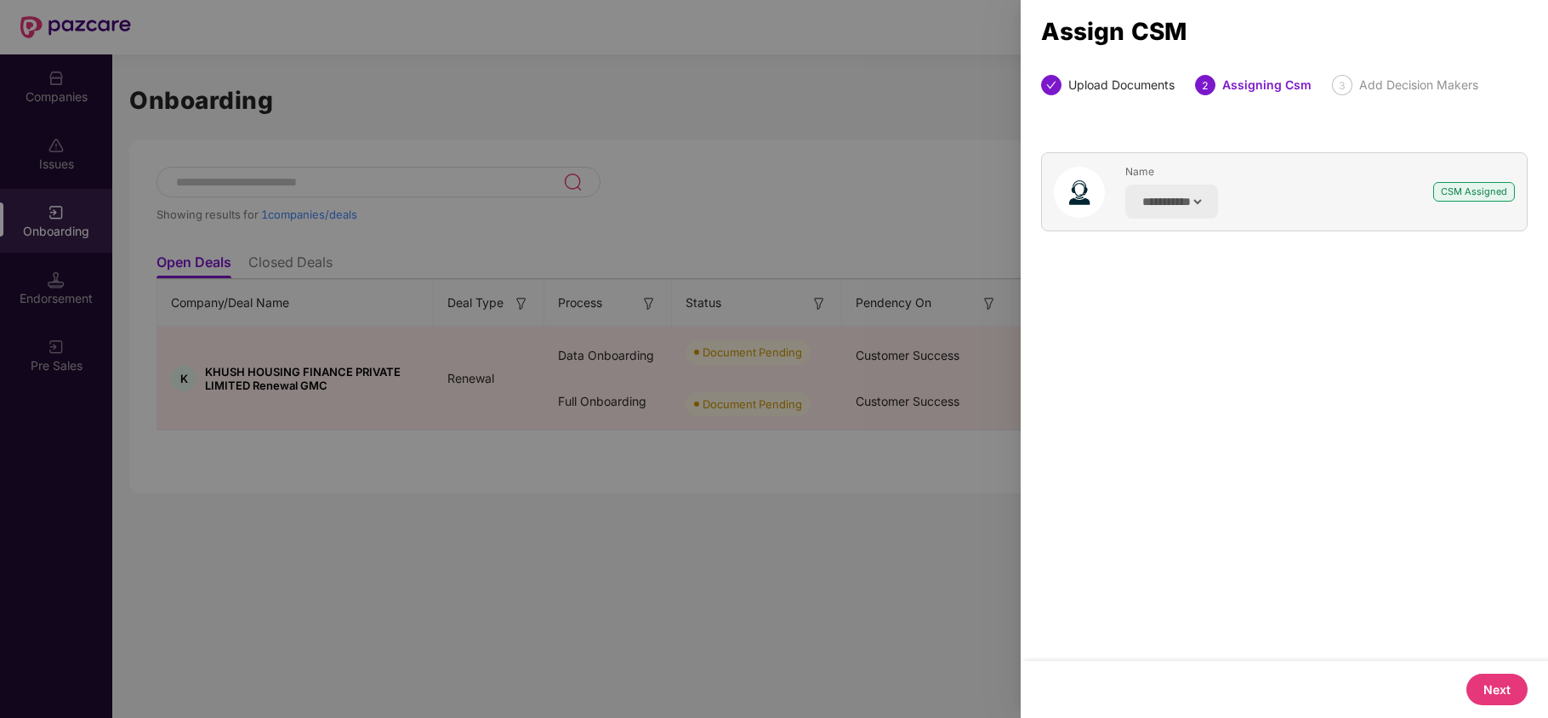
click at [1477, 674] on button "Next" at bounding box center [1496, 688] width 61 height 31
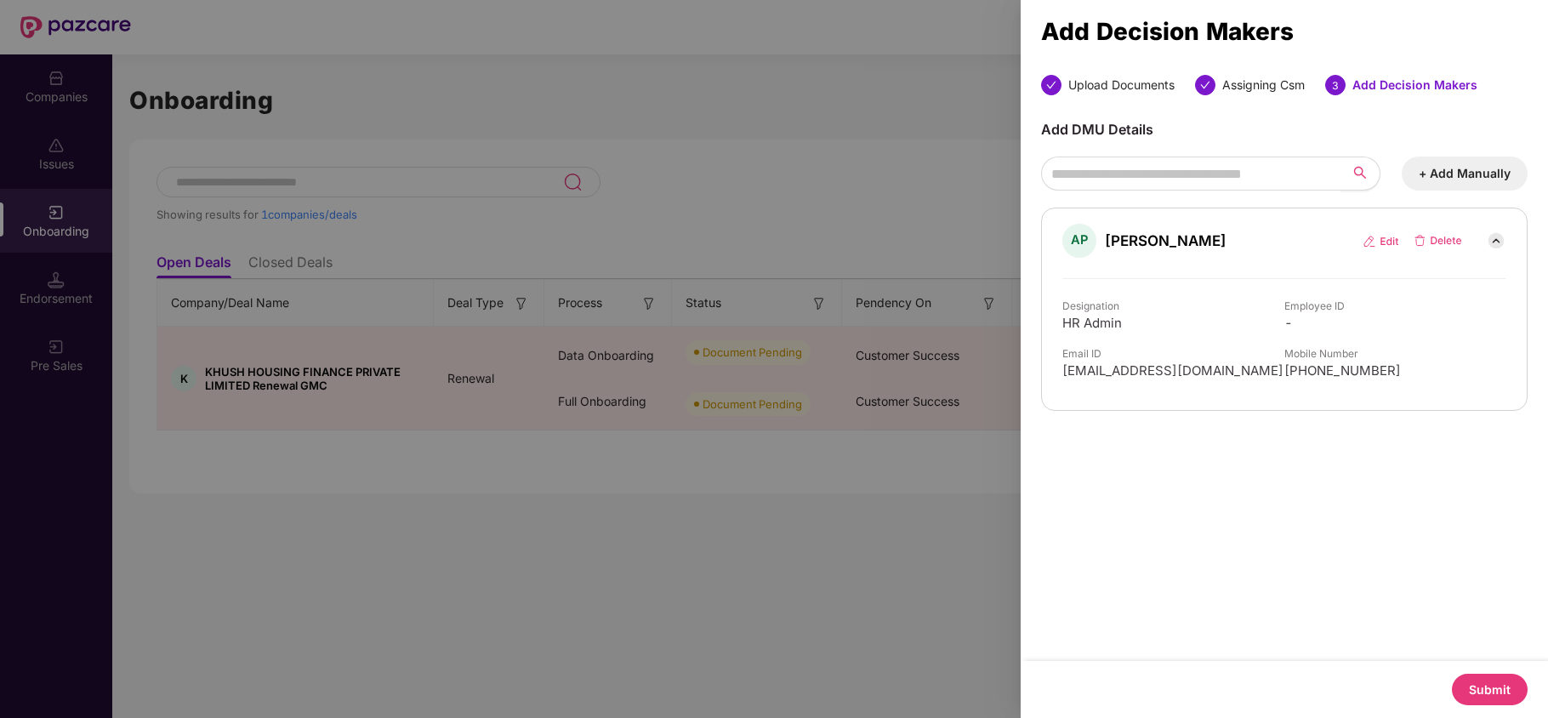
click at [1495, 689] on button "Submit" at bounding box center [1489, 688] width 76 height 31
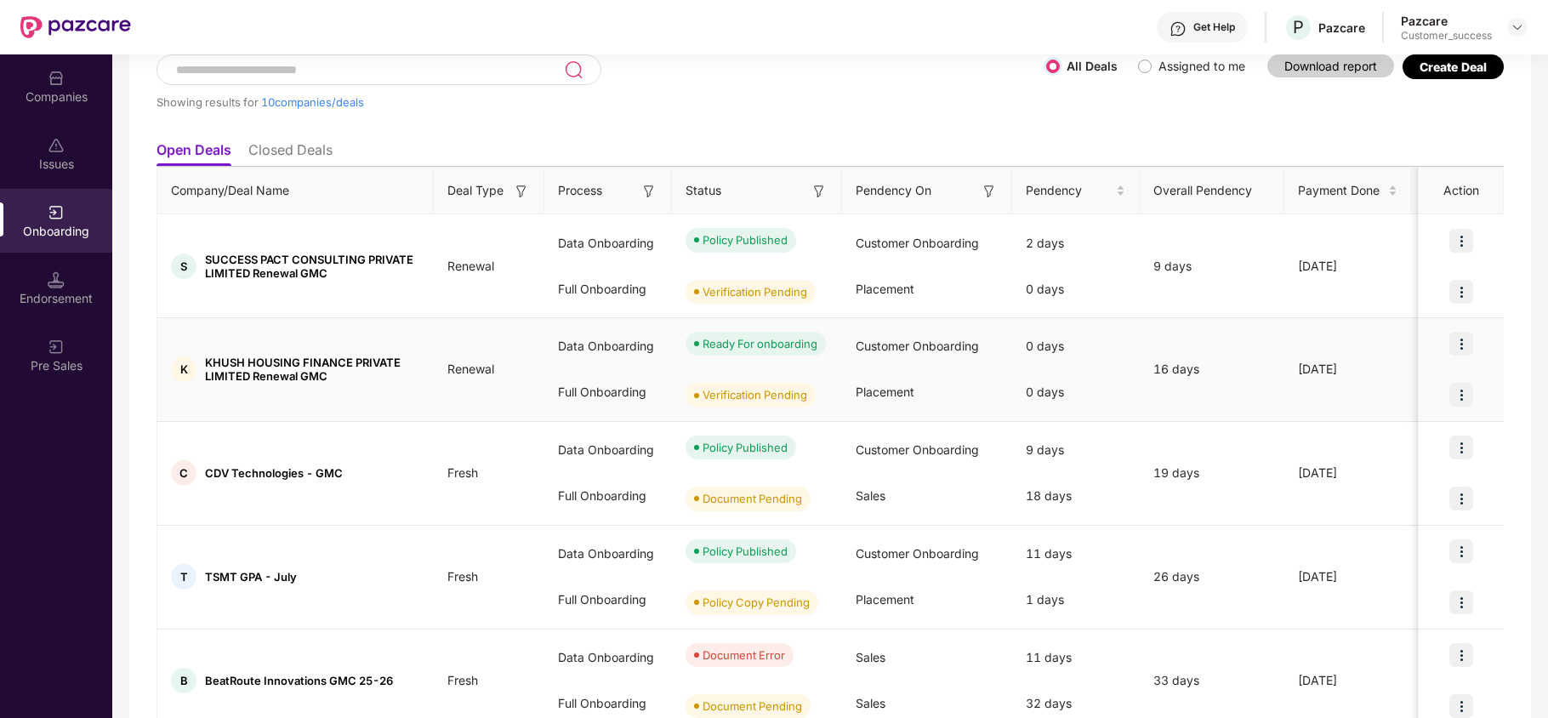
scroll to position [113, 0]
click at [1469, 401] on img at bounding box center [1461, 394] width 24 height 24
click at [1389, 417] on ul "View Document" at bounding box center [1390, 438] width 164 height 53
click at [1372, 443] on span "View Document" at bounding box center [1390, 438] width 122 height 19
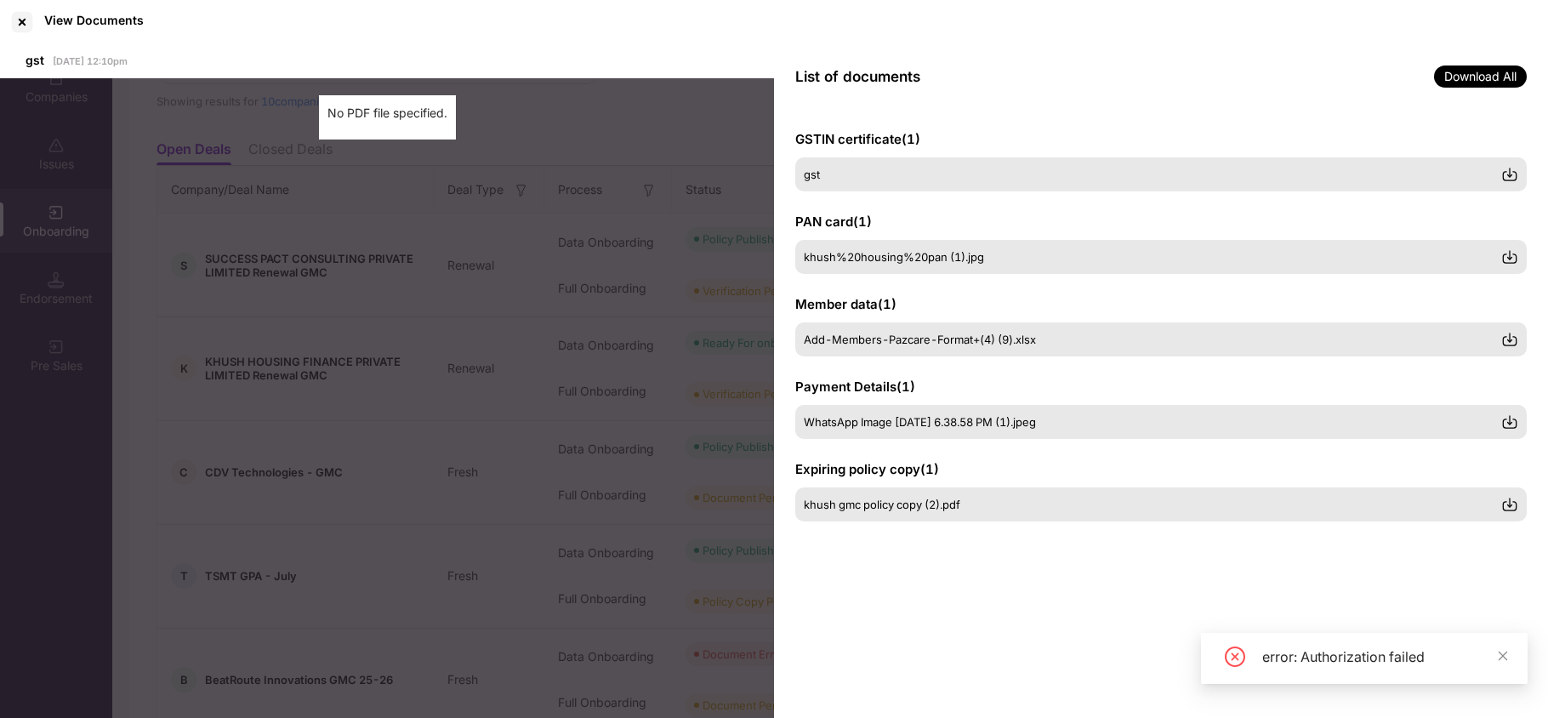
click at [486, 280] on div "gst [DATE] 12:10pm No PDF file specified." at bounding box center [387, 381] width 774 height 675
click at [27, 21] on div at bounding box center [22, 22] width 27 height 27
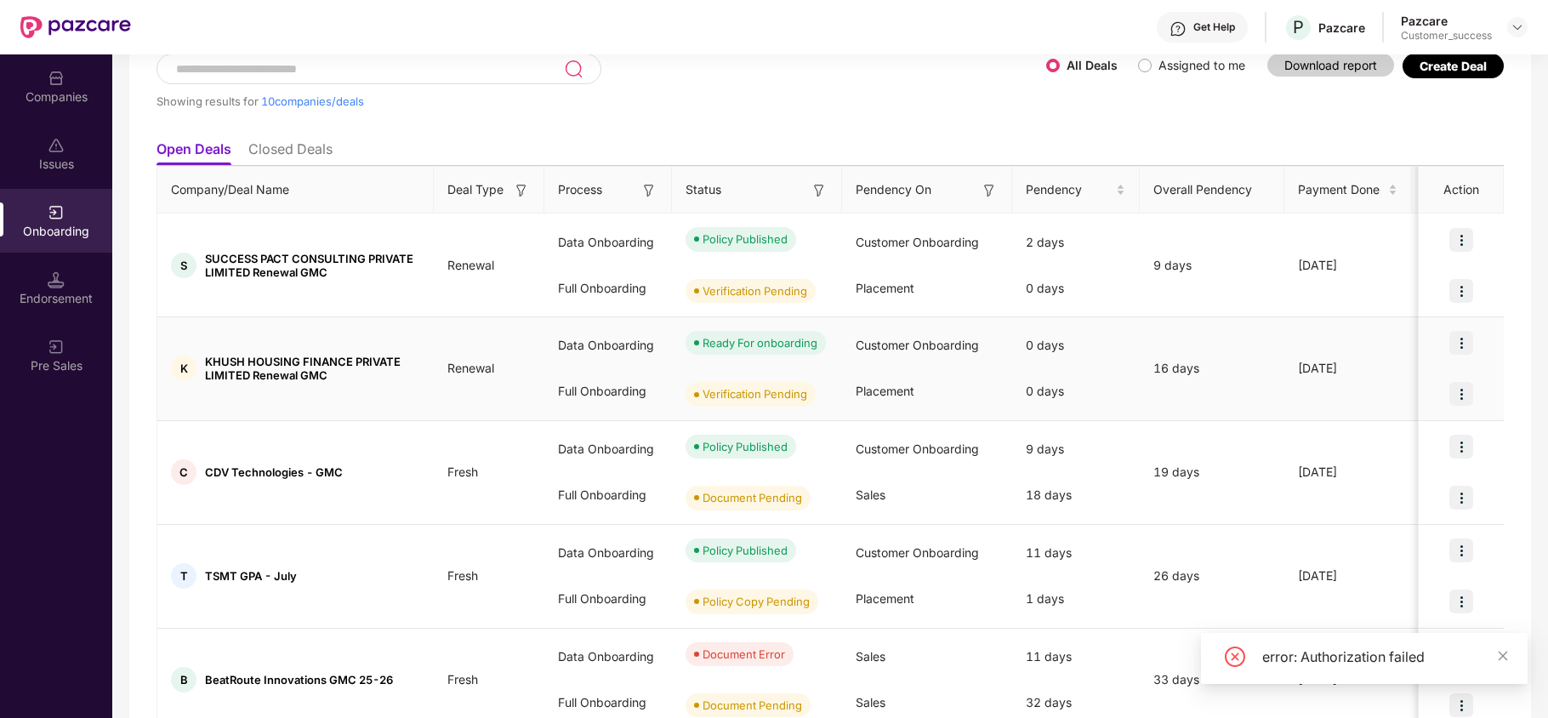
click at [1463, 338] on img at bounding box center [1461, 343] width 24 height 24
click at [1099, 355] on div "0 days" at bounding box center [1076, 345] width 128 height 46
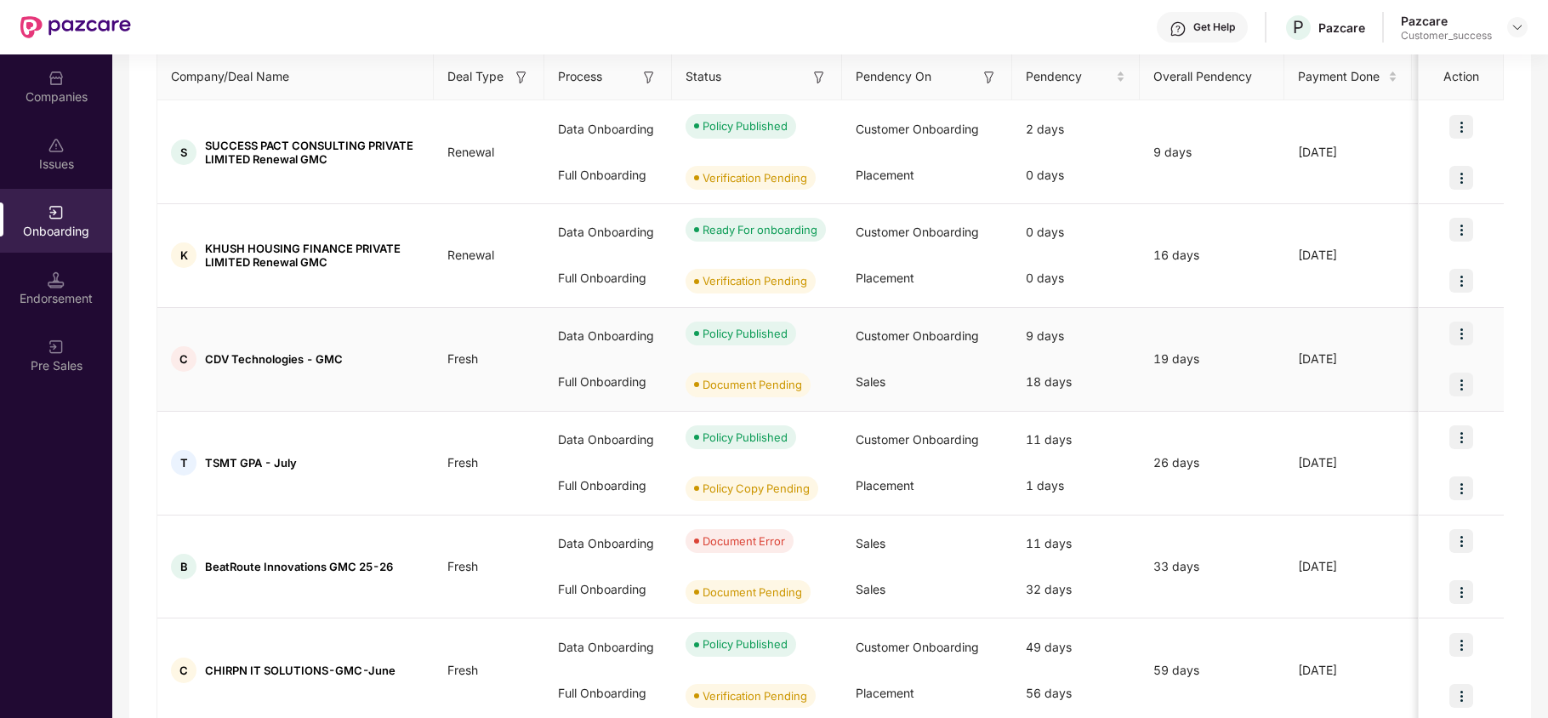
scroll to position [0, 0]
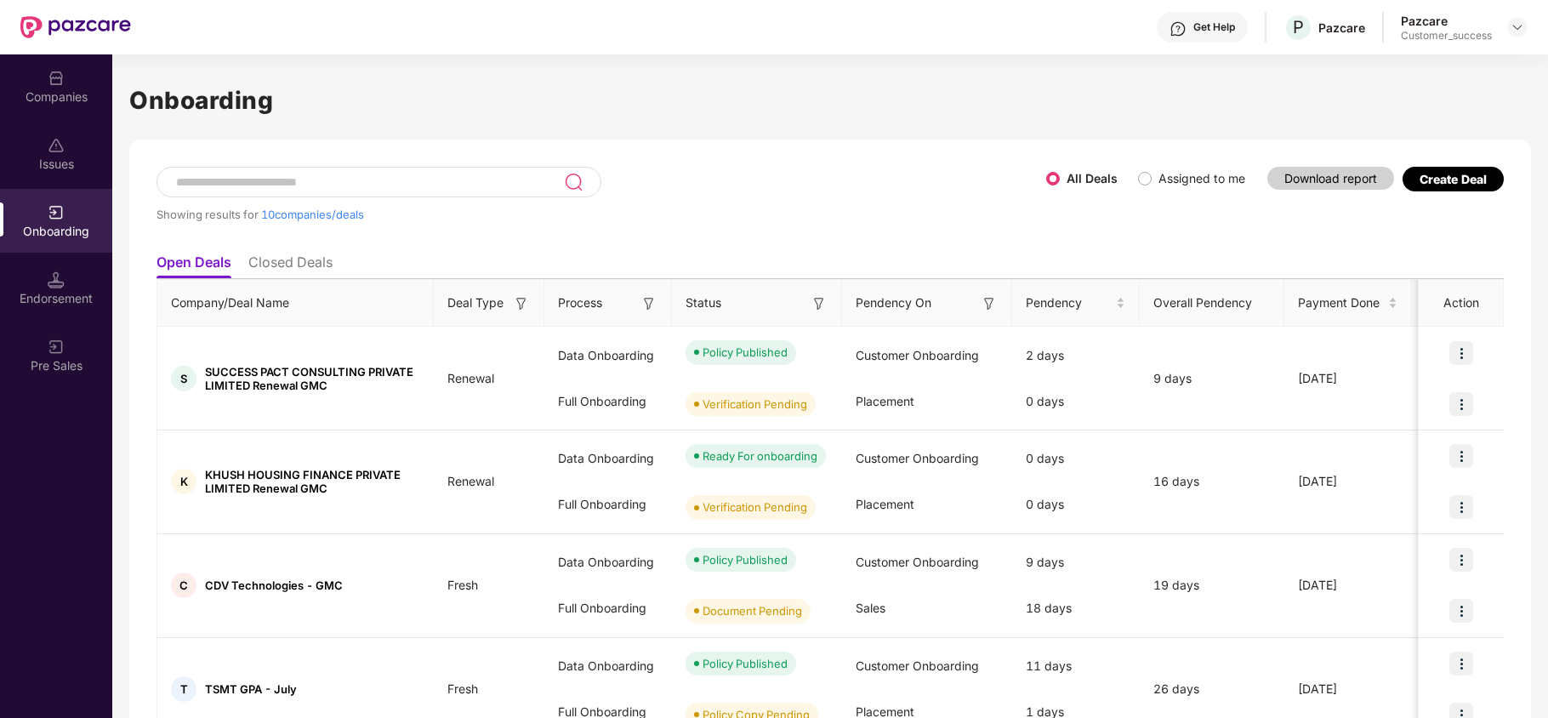
click at [1153, 179] on span "Assigned to me" at bounding box center [1201, 178] width 100 height 19
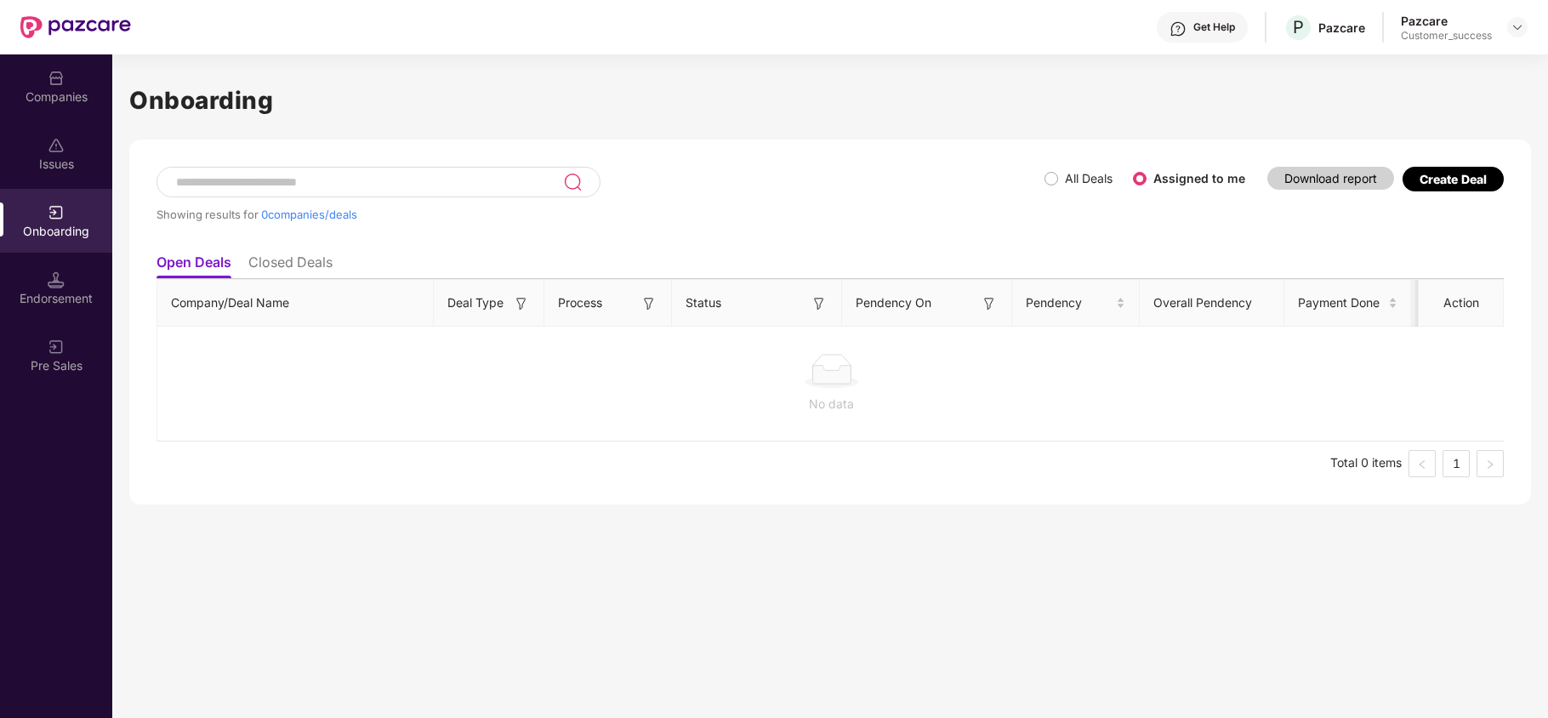
click at [1049, 185] on label "All Deals" at bounding box center [1081, 178] width 75 height 19
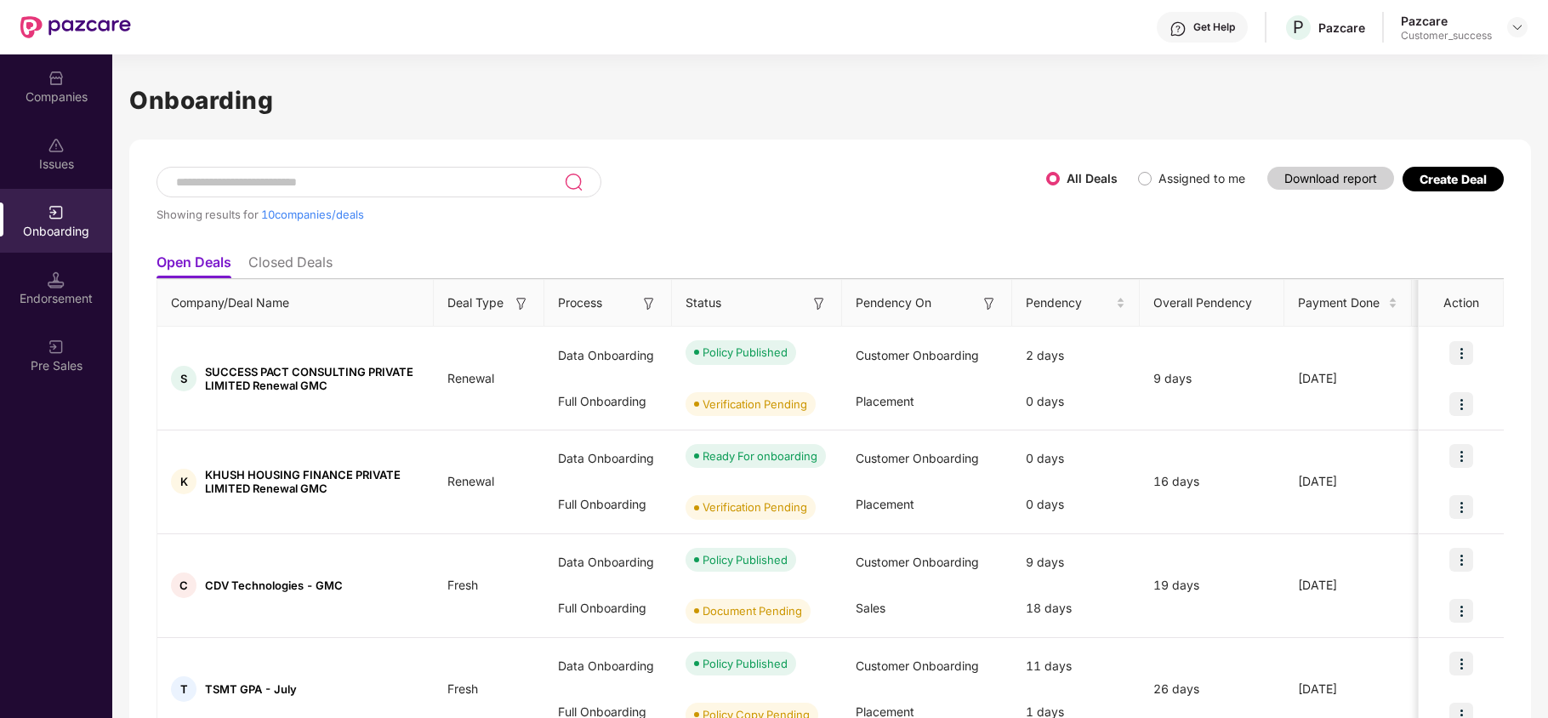
click at [1429, 179] on div "Create Deal" at bounding box center [1452, 179] width 67 height 14
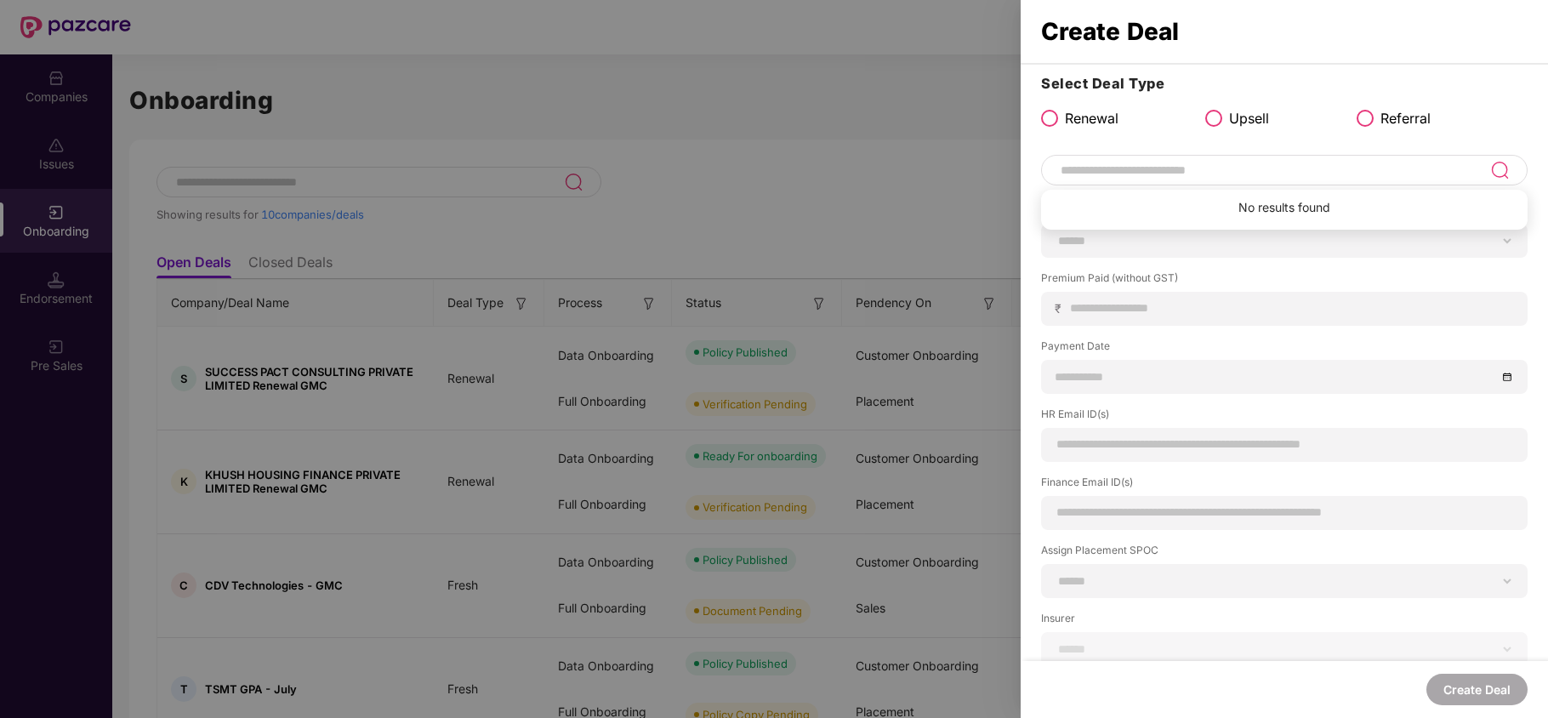
click at [1156, 171] on input at bounding box center [1274, 170] width 431 height 20
type input "**********"
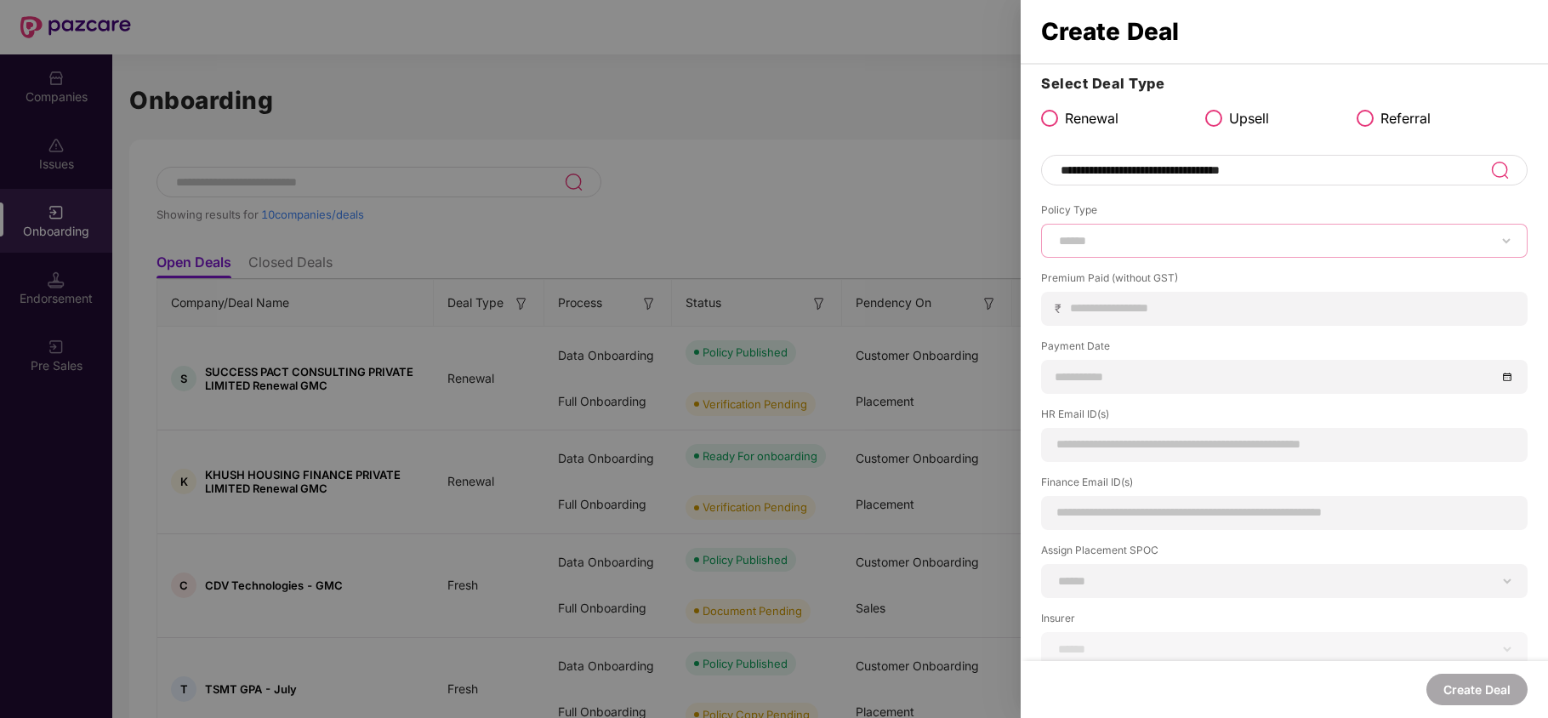
click at [1123, 236] on select "****** *** ********* *** *** *** **** ***" at bounding box center [1283, 241] width 457 height 14
select select "***"
click at [1055, 234] on select "****** *** ********* *** *** *** **** ***" at bounding box center [1283, 241] width 457 height 14
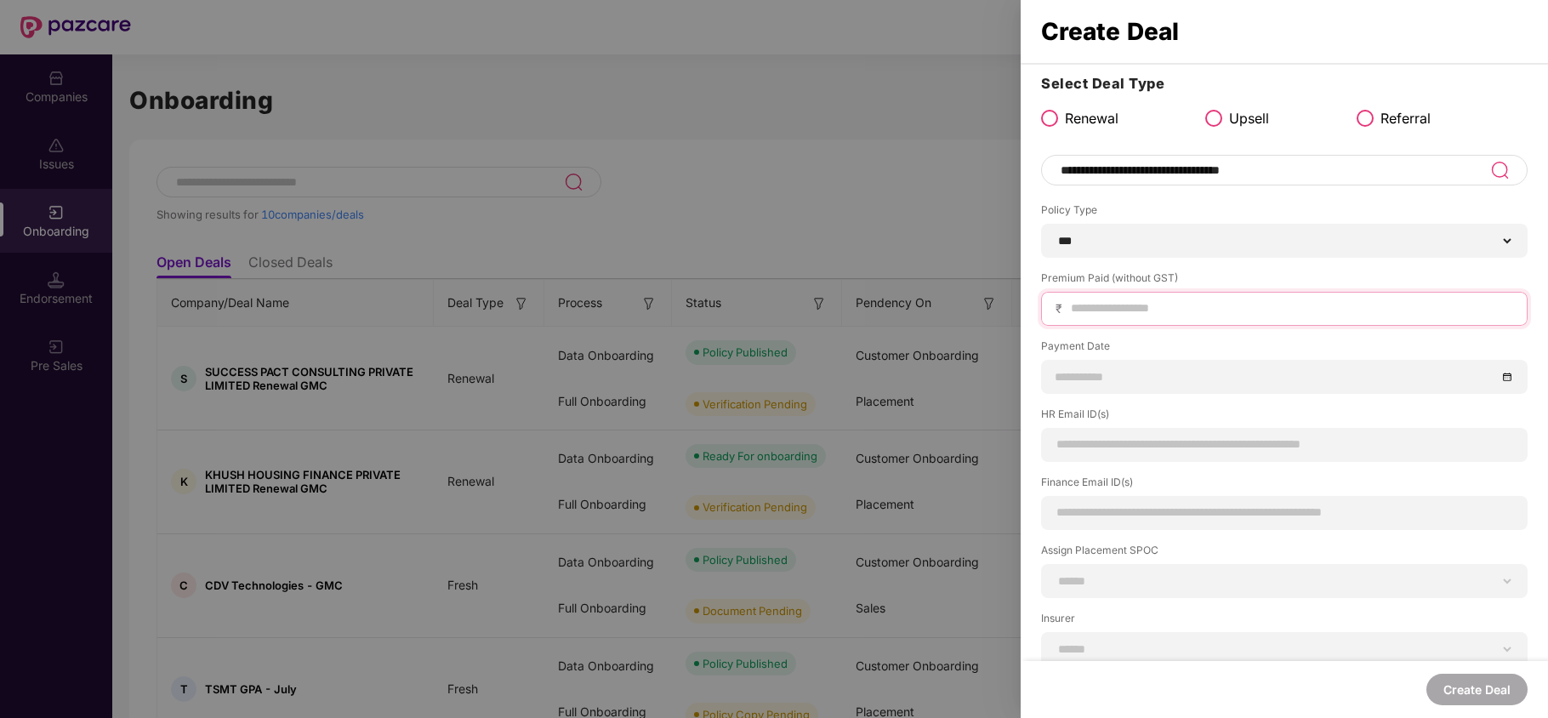
click at [1117, 313] on input at bounding box center [1291, 308] width 444 height 18
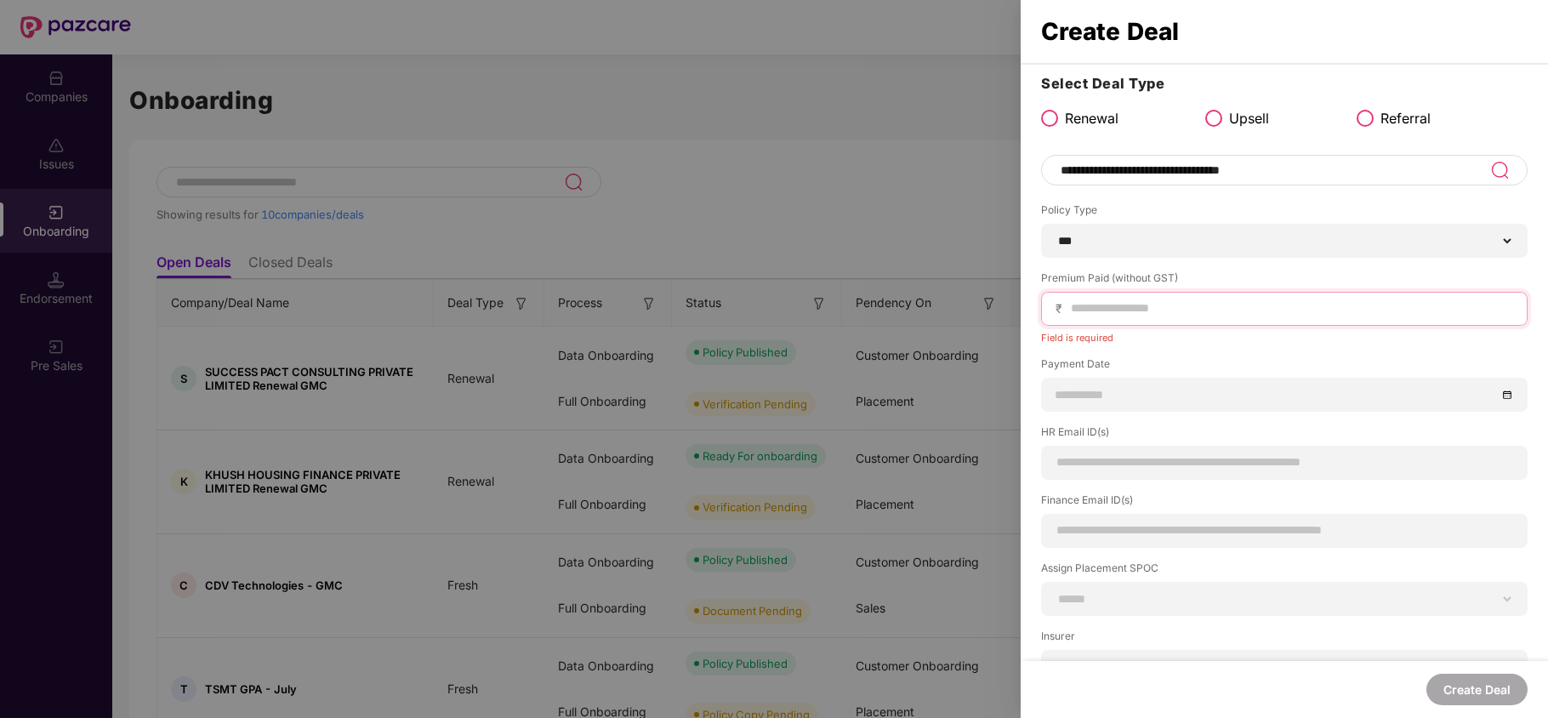
paste input "********"
click at [1092, 303] on input "********" at bounding box center [1291, 308] width 444 height 18
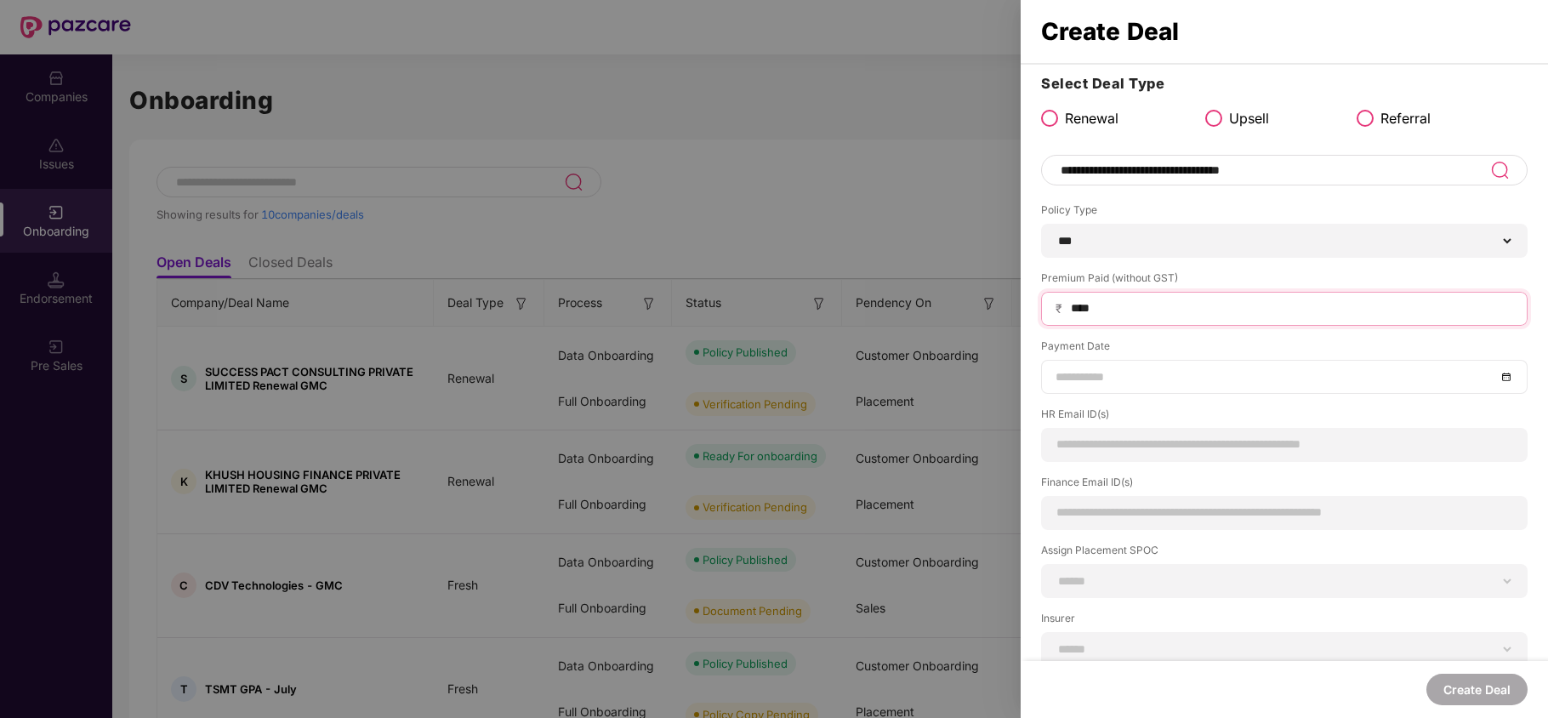
type input "****"
click at [1093, 382] on input at bounding box center [1275, 376] width 440 height 19
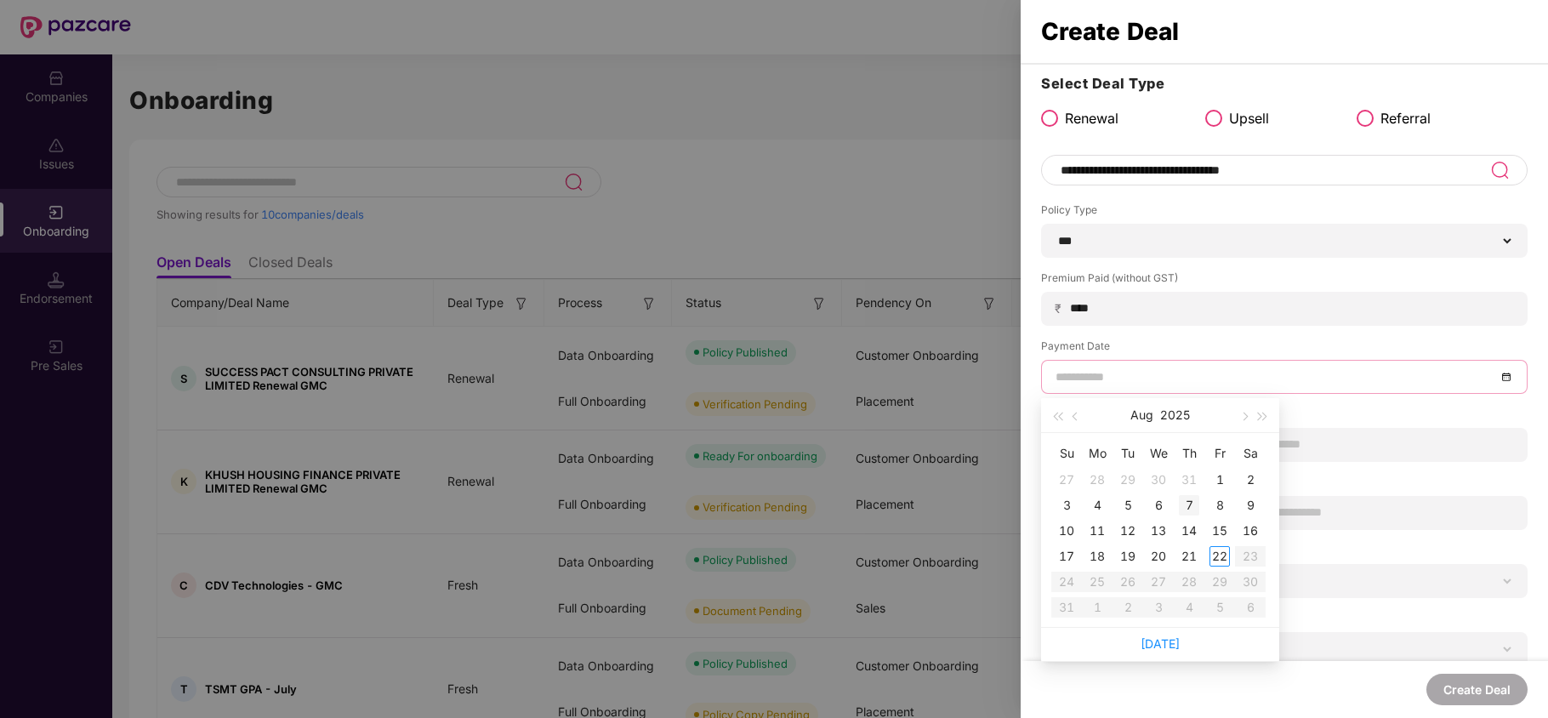
type input "**********"
click at [1187, 508] on div "7" at bounding box center [1189, 505] width 20 height 20
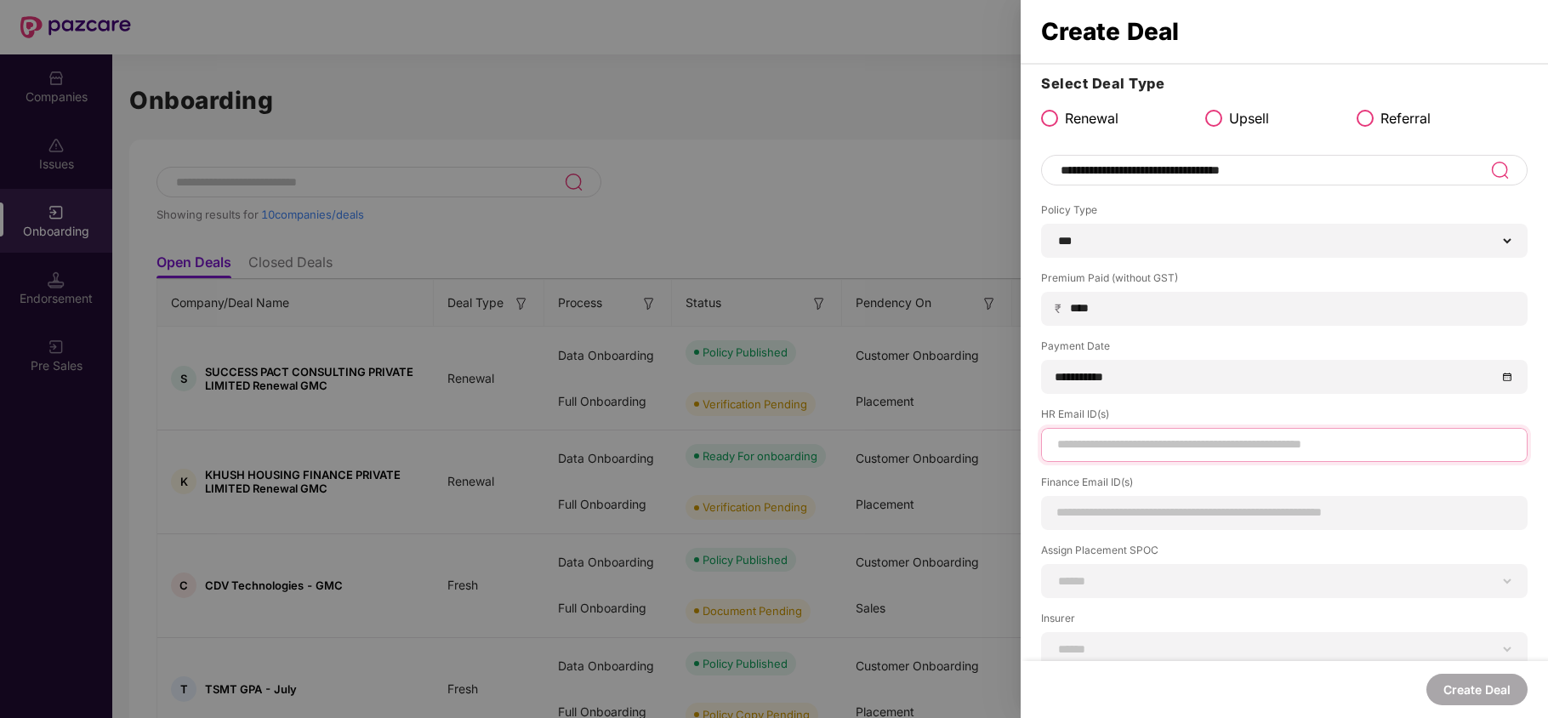
click at [1151, 444] on input at bounding box center [1283, 444] width 457 height 18
paste input "**********"
type input "**********"
click at [1110, 529] on div at bounding box center [1284, 513] width 486 height 34
click at [1113, 519] on input at bounding box center [1283, 512] width 457 height 18
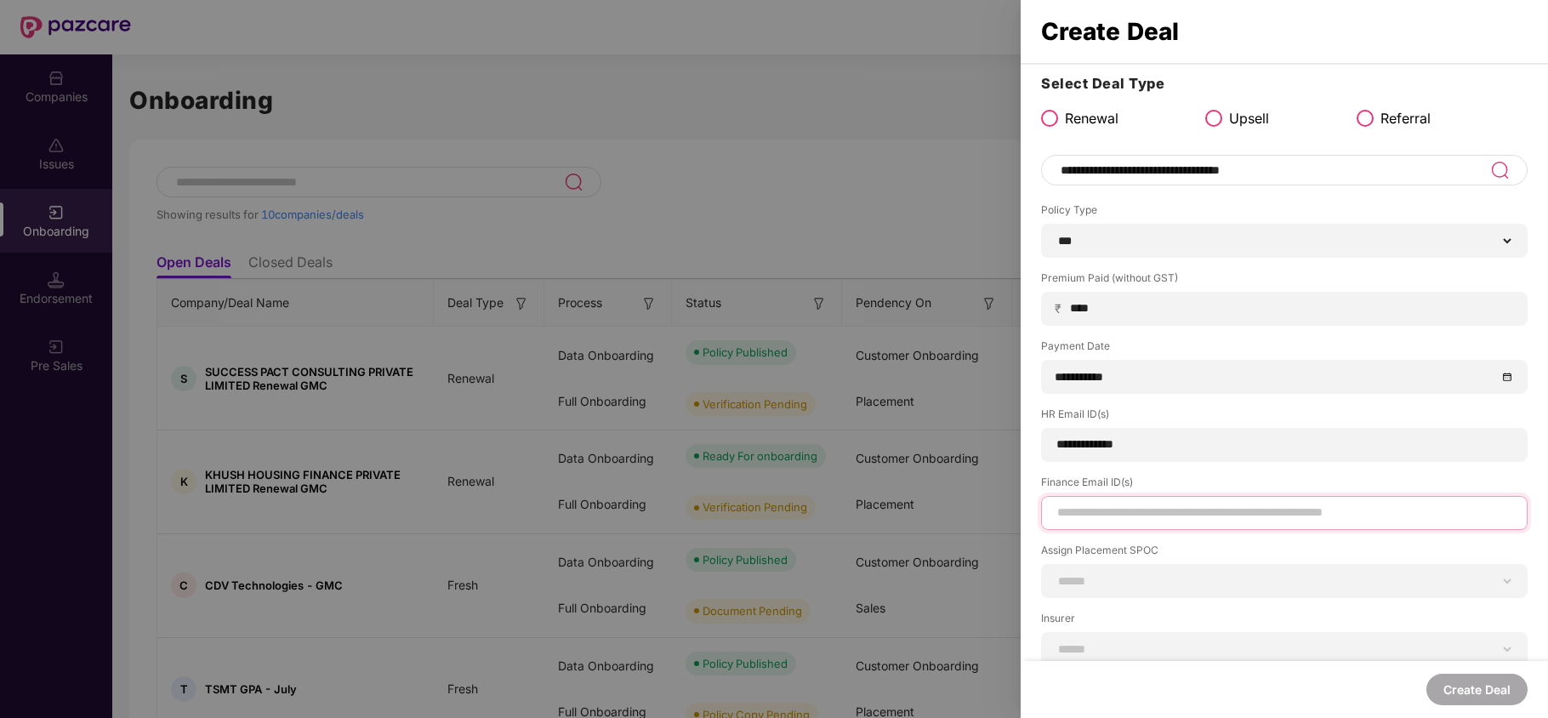
paste input "**********"
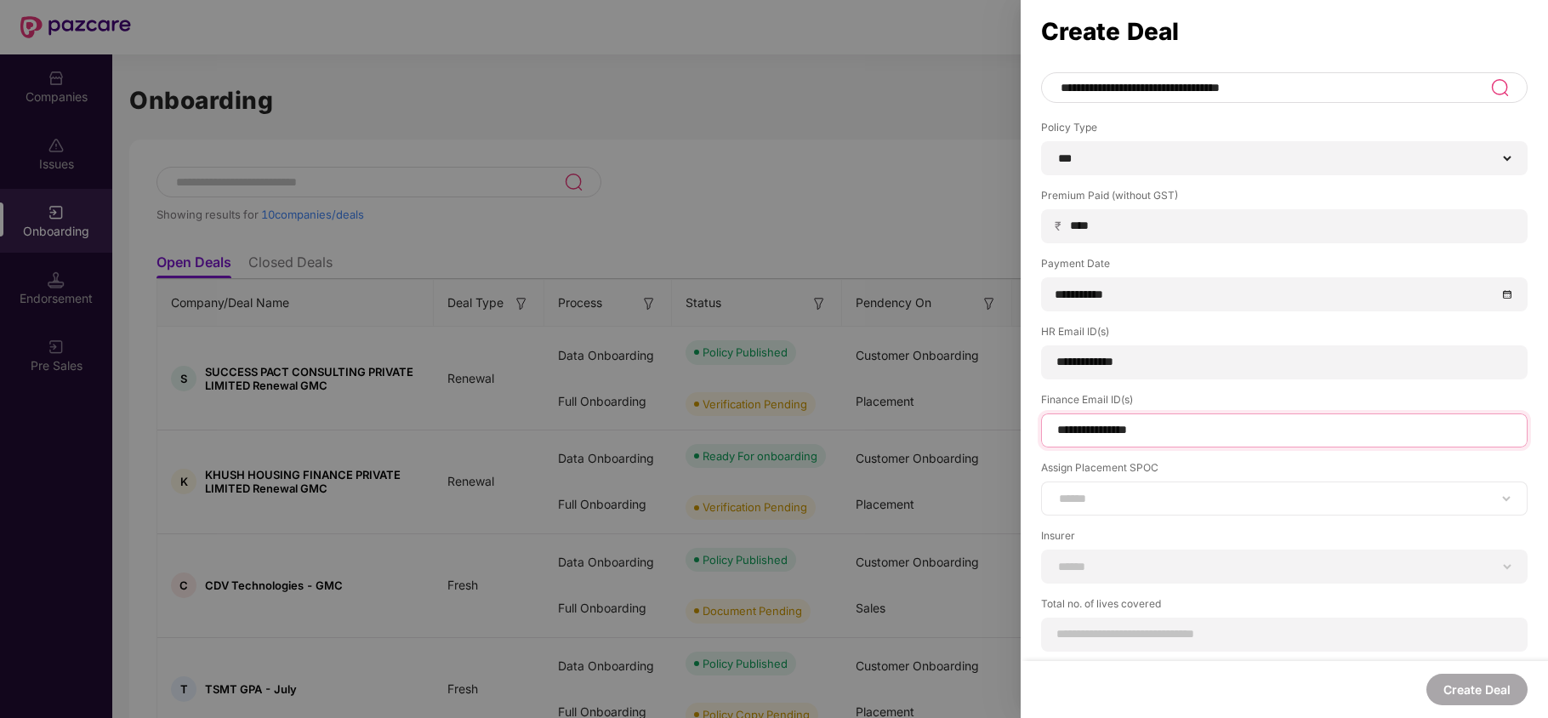
scroll to position [83, 0]
type input "**********"
click at [1133, 487] on div "**********" at bounding box center [1284, 497] width 486 height 34
click at [1117, 504] on select "**********" at bounding box center [1283, 498] width 457 height 14
select select "**********"
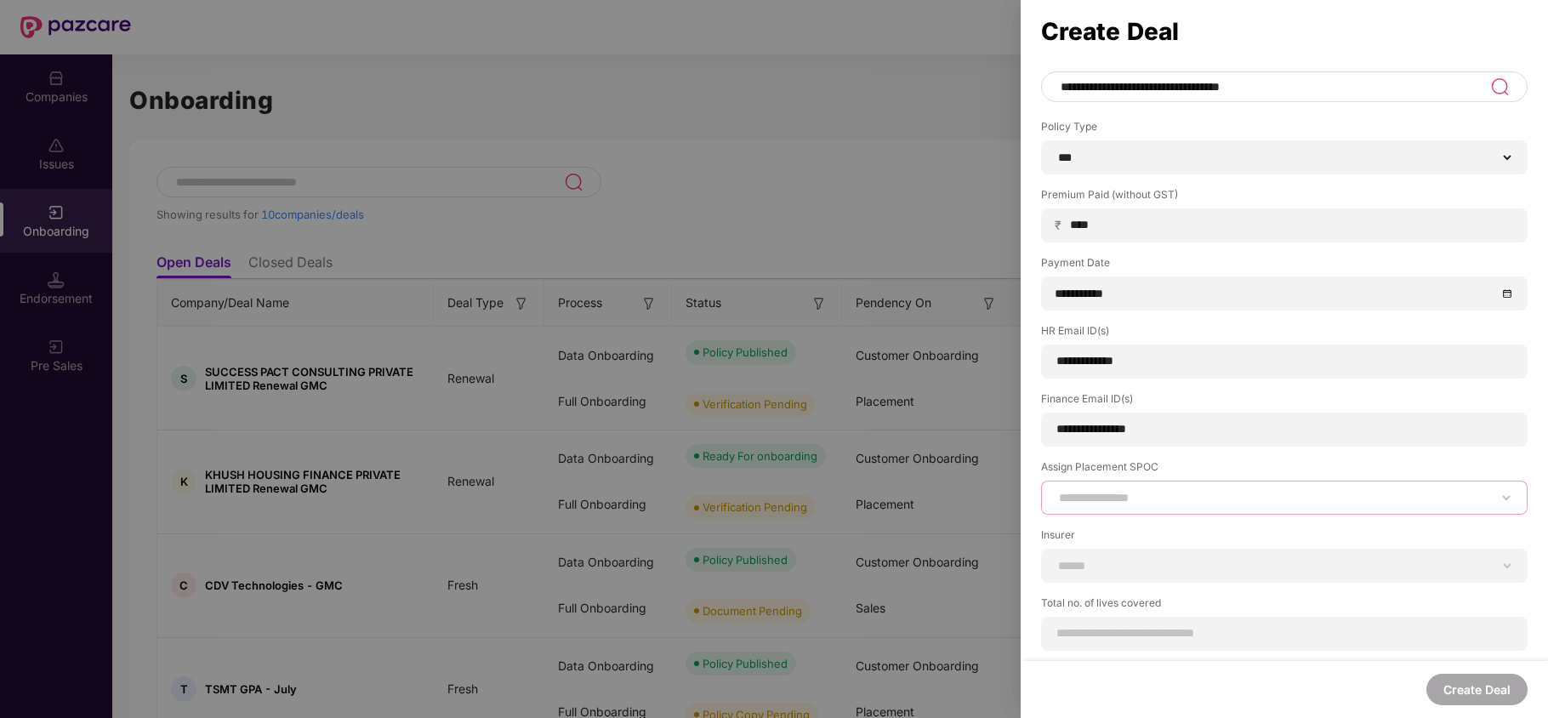
click at [1055, 491] on select "**********" at bounding box center [1283, 498] width 457 height 14
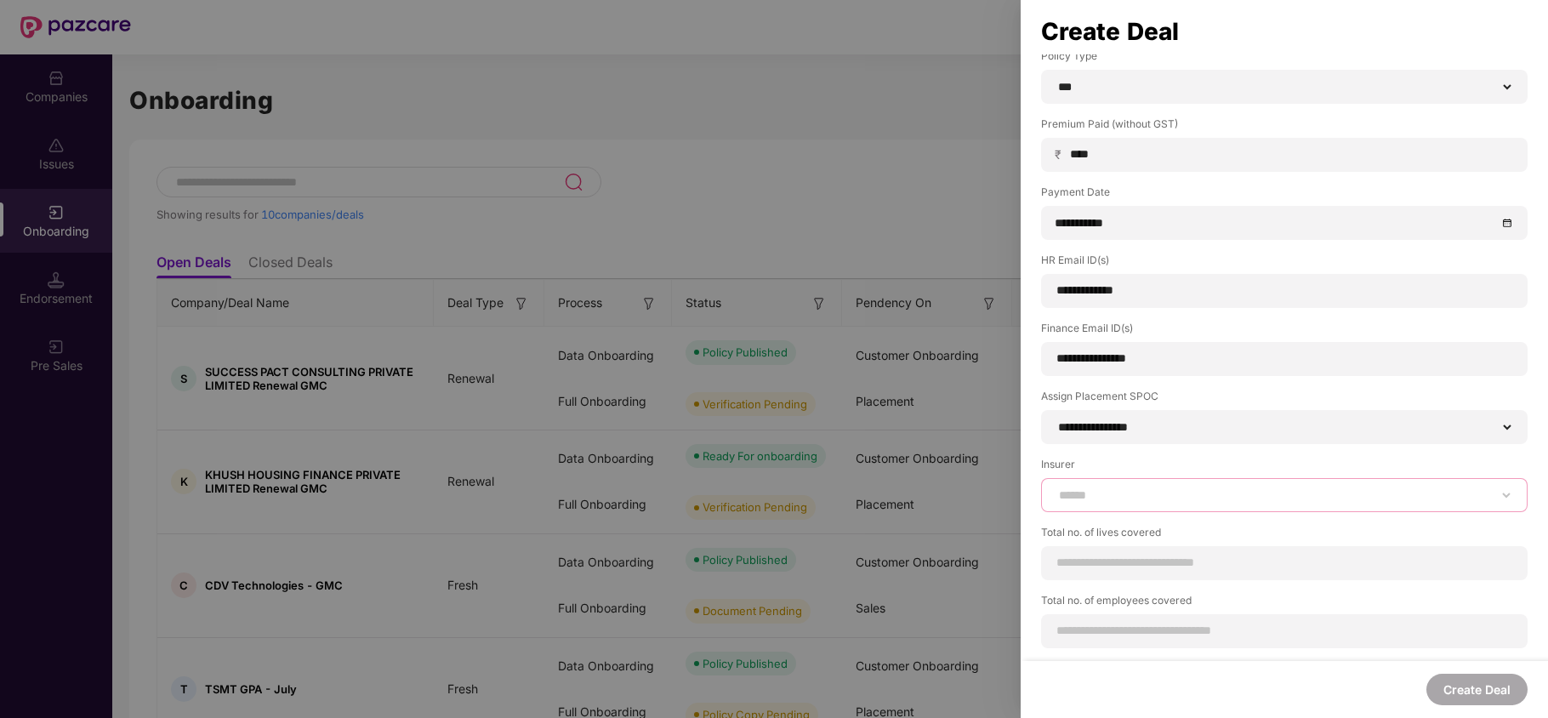
click at [1093, 490] on select "**********" at bounding box center [1283, 495] width 457 height 14
select select "*****"
click at [1055, 488] on select "**********" at bounding box center [1283, 495] width 457 height 14
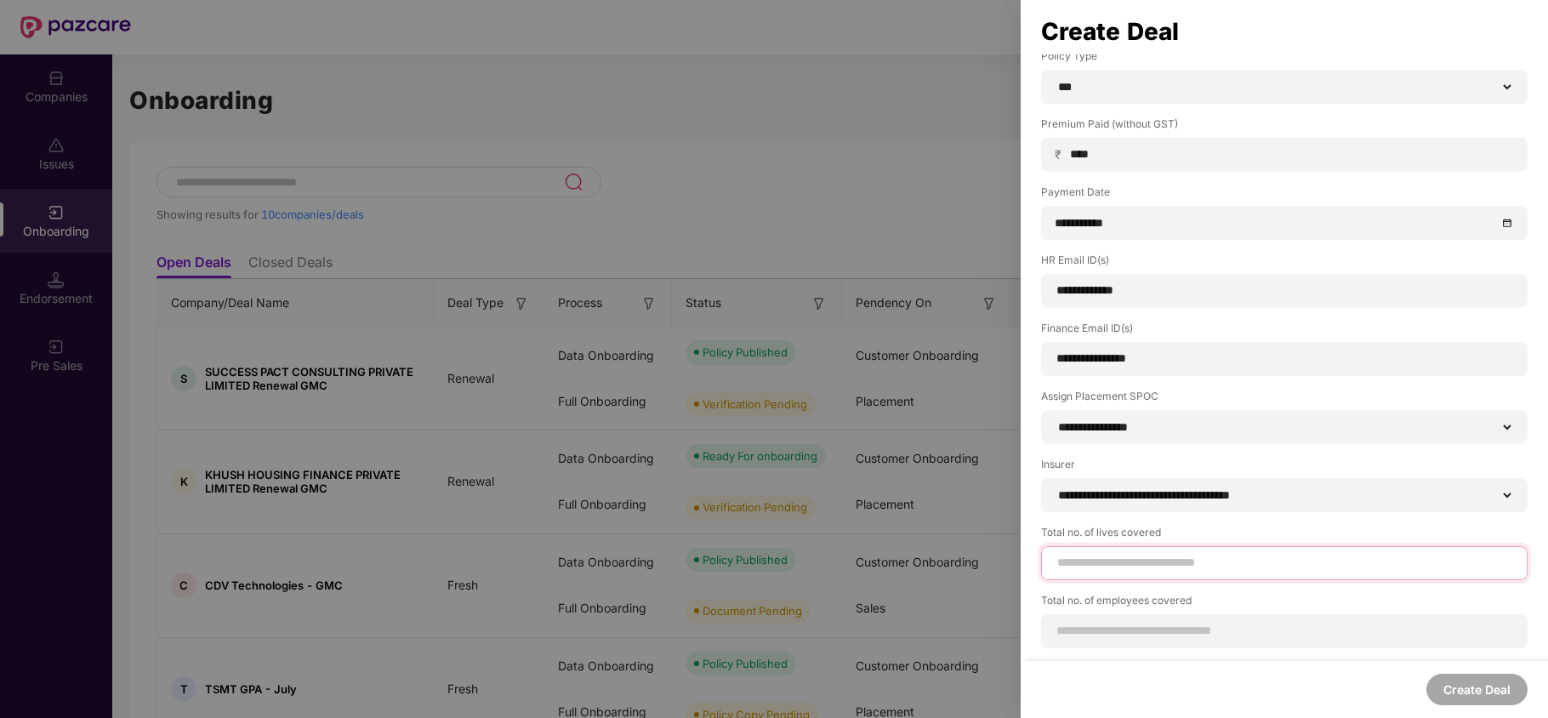
click at [1116, 559] on input at bounding box center [1283, 563] width 457 height 18
type input "**"
click at [1096, 641] on div at bounding box center [1284, 631] width 486 height 34
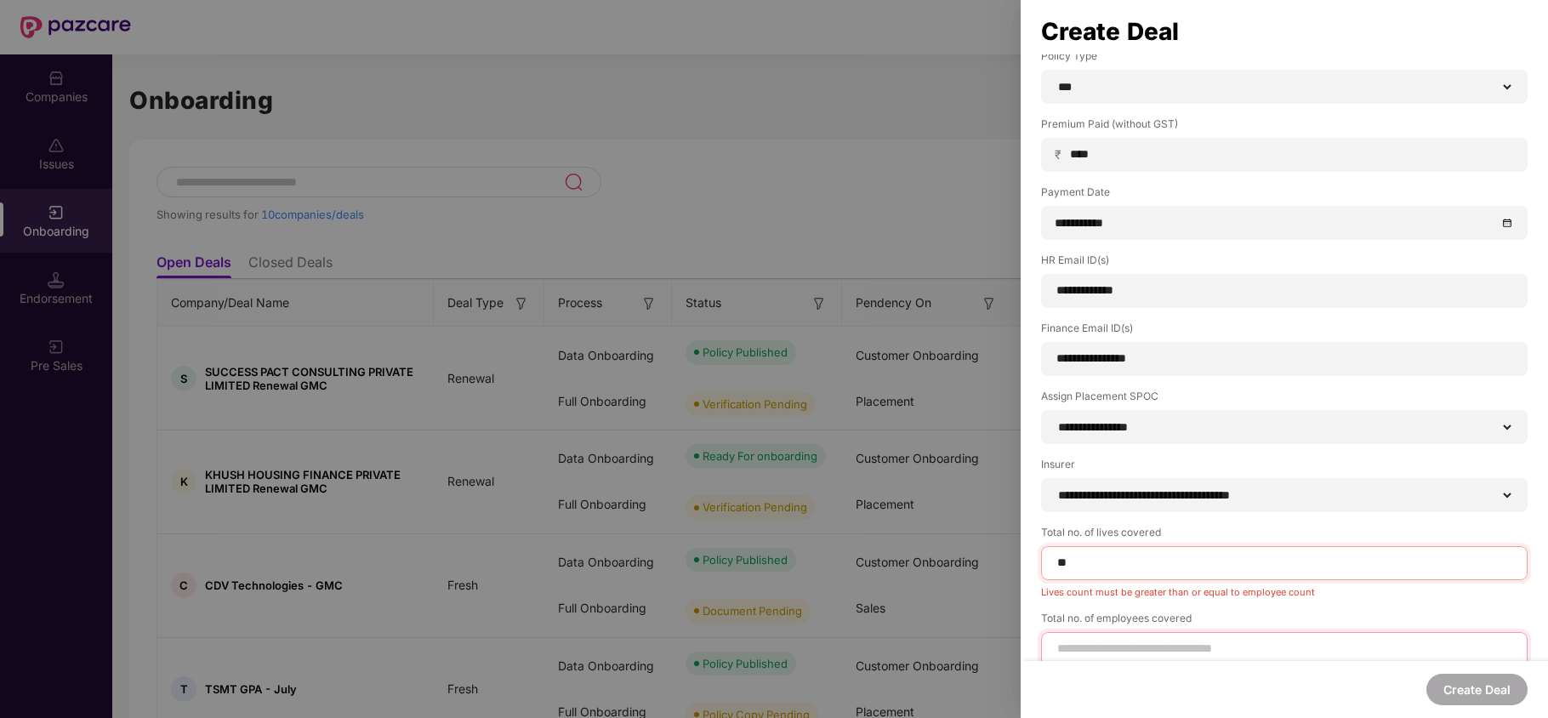
click at [1096, 641] on input at bounding box center [1283, 648] width 457 height 18
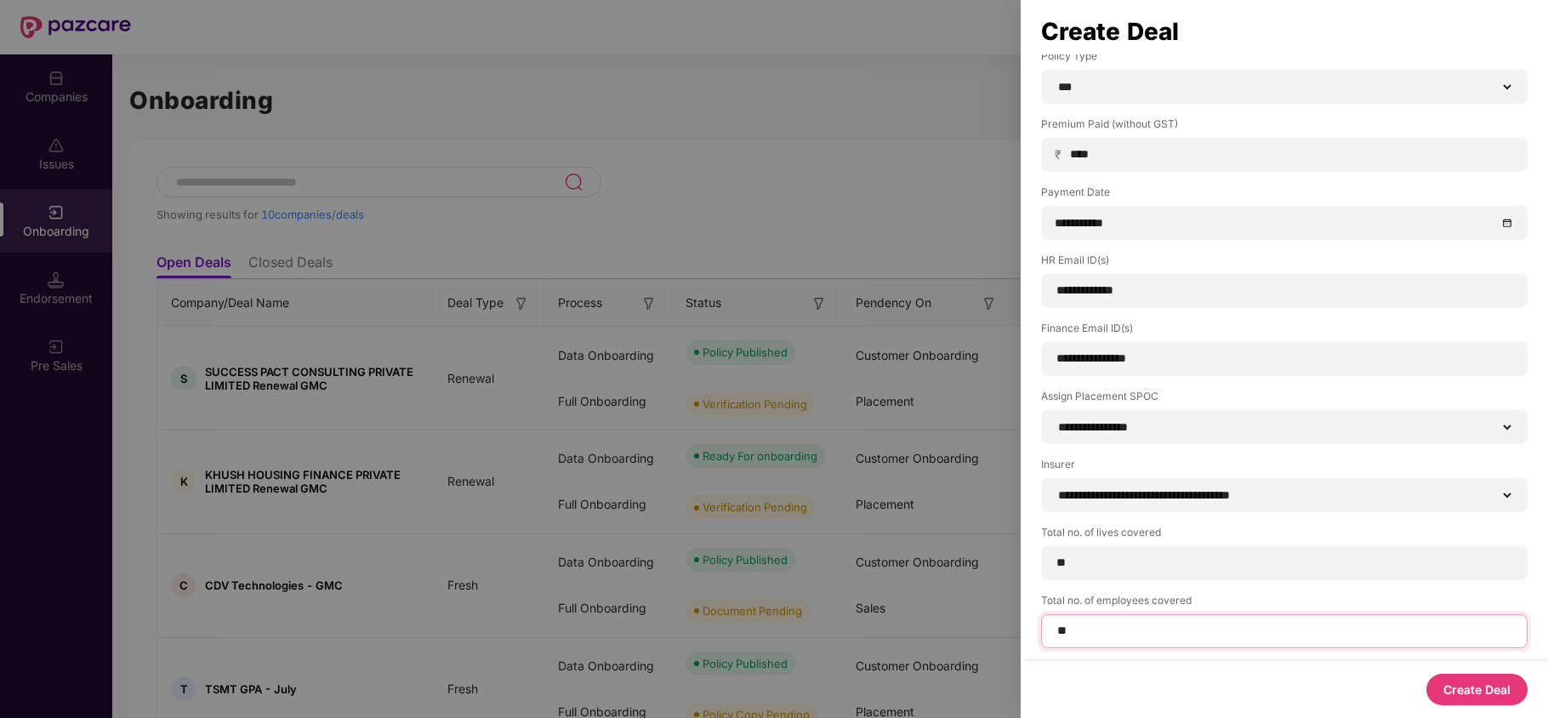
type input "**"
click at [1466, 694] on button "Create Deal" at bounding box center [1476, 688] width 101 height 31
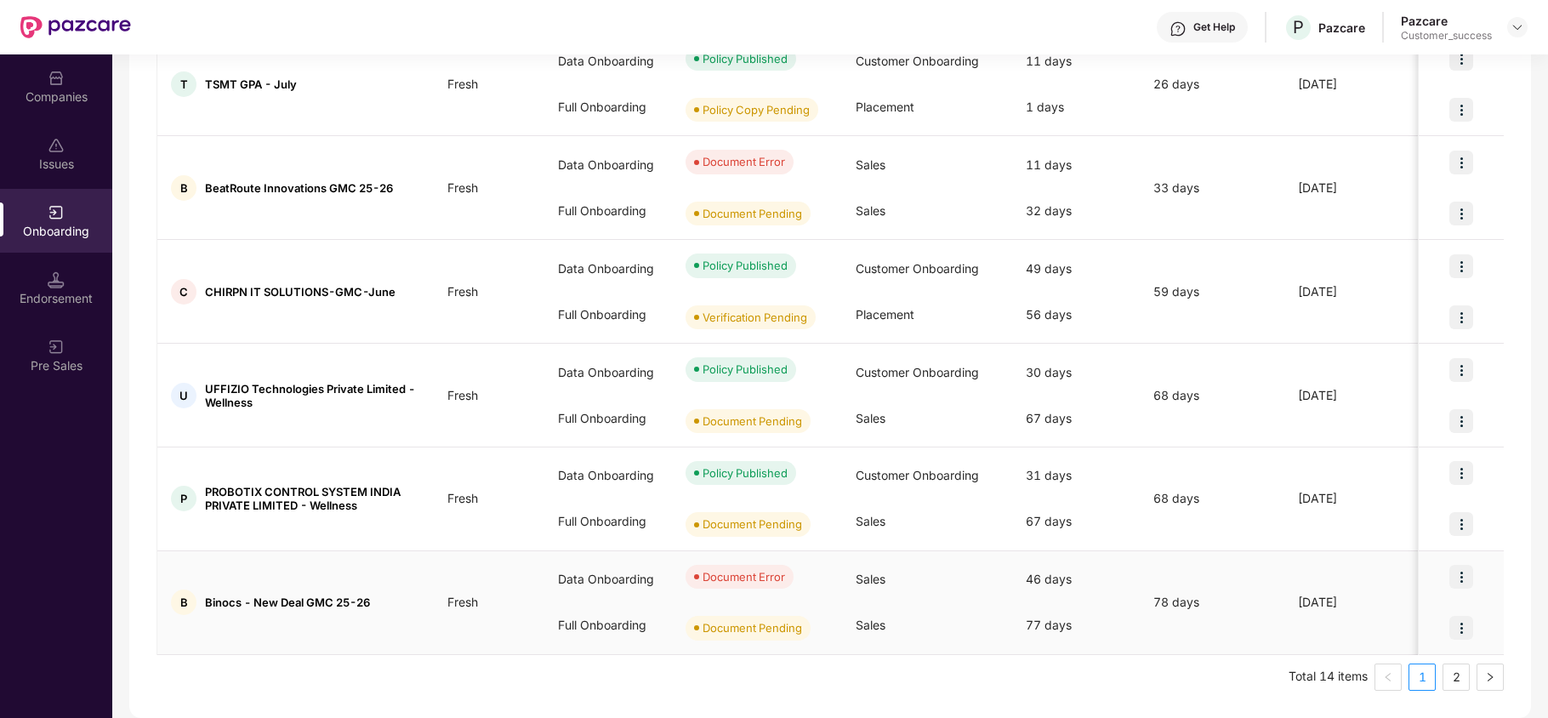
scroll to position [0, 0]
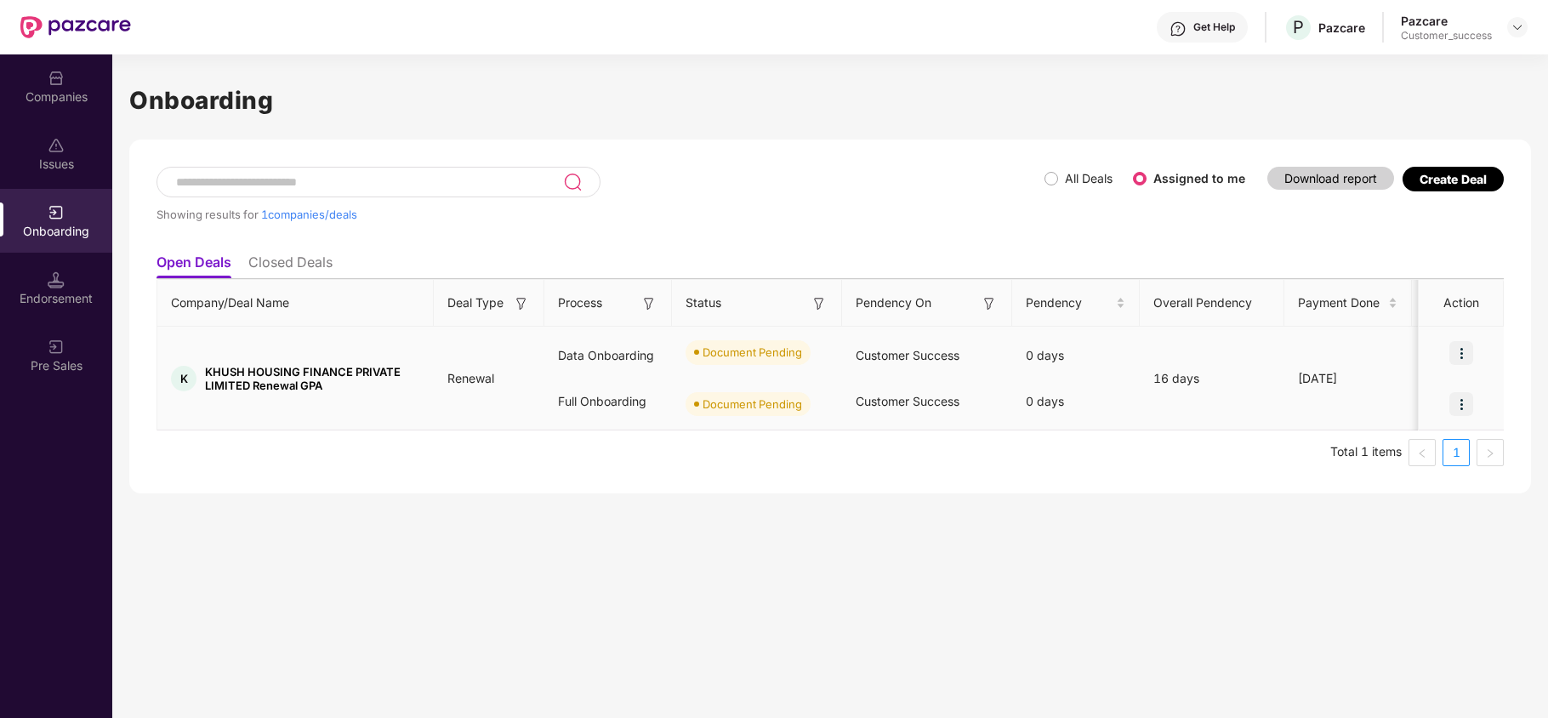
click at [1463, 344] on img at bounding box center [1461, 353] width 24 height 24
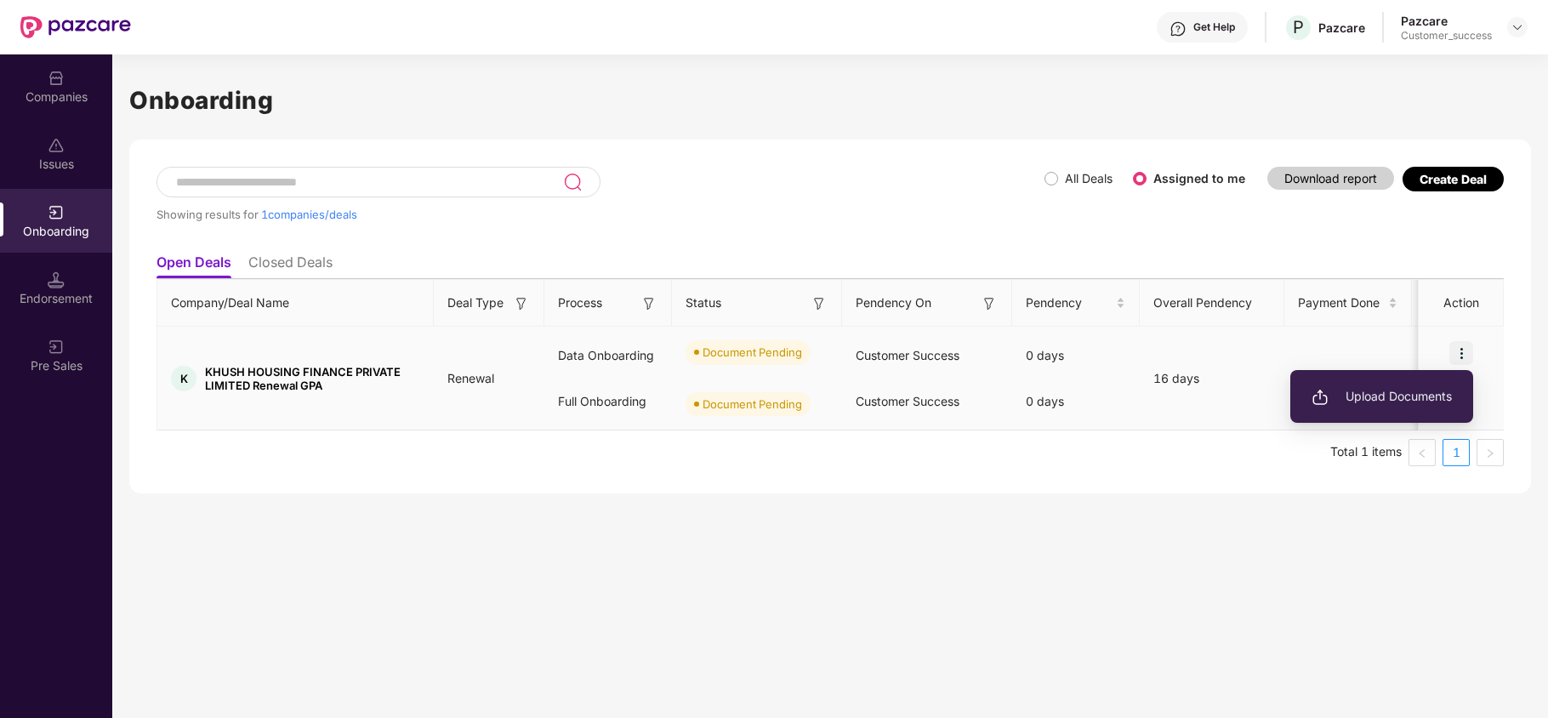
click at [1395, 396] on span "Upload Documents" at bounding box center [1381, 396] width 140 height 19
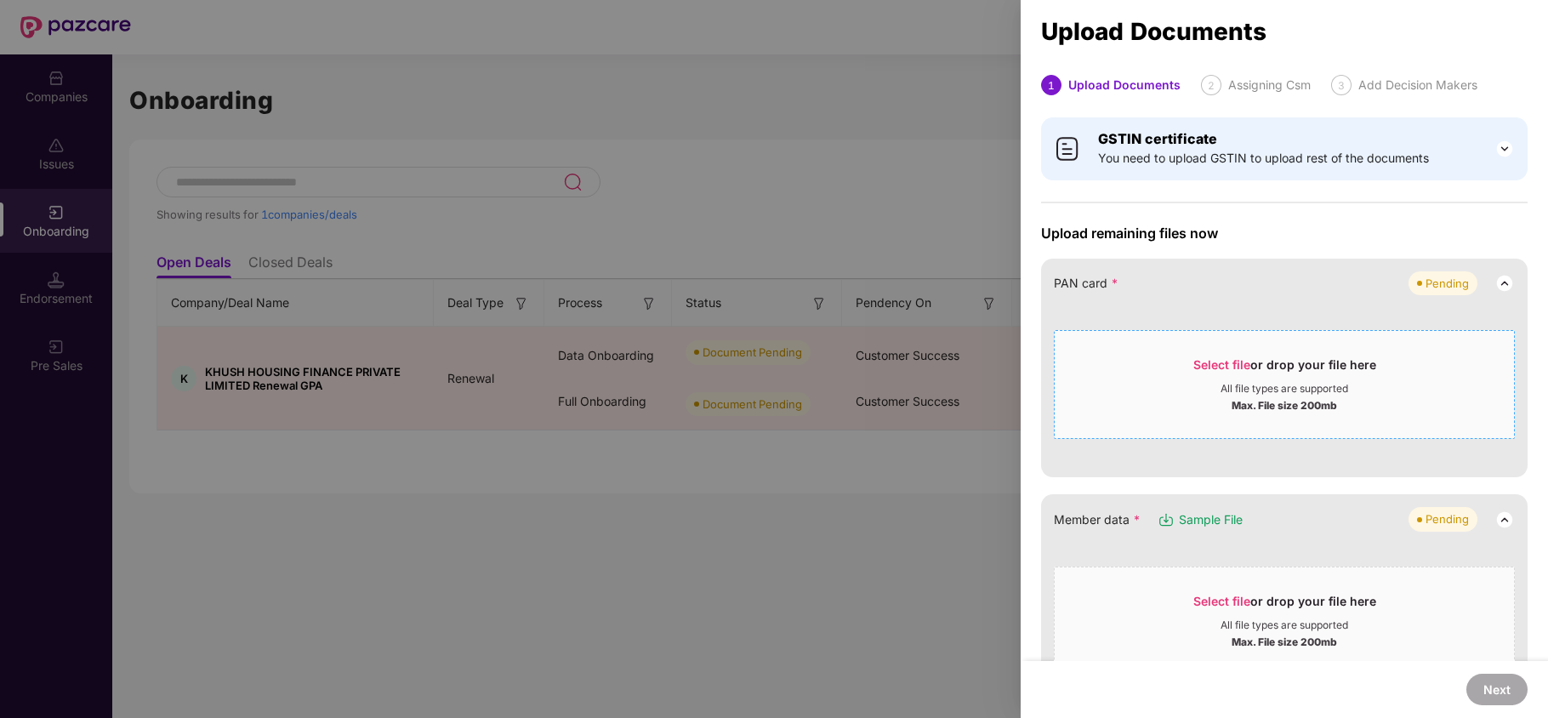
click at [1209, 368] on span "Select file" at bounding box center [1221, 364] width 57 height 14
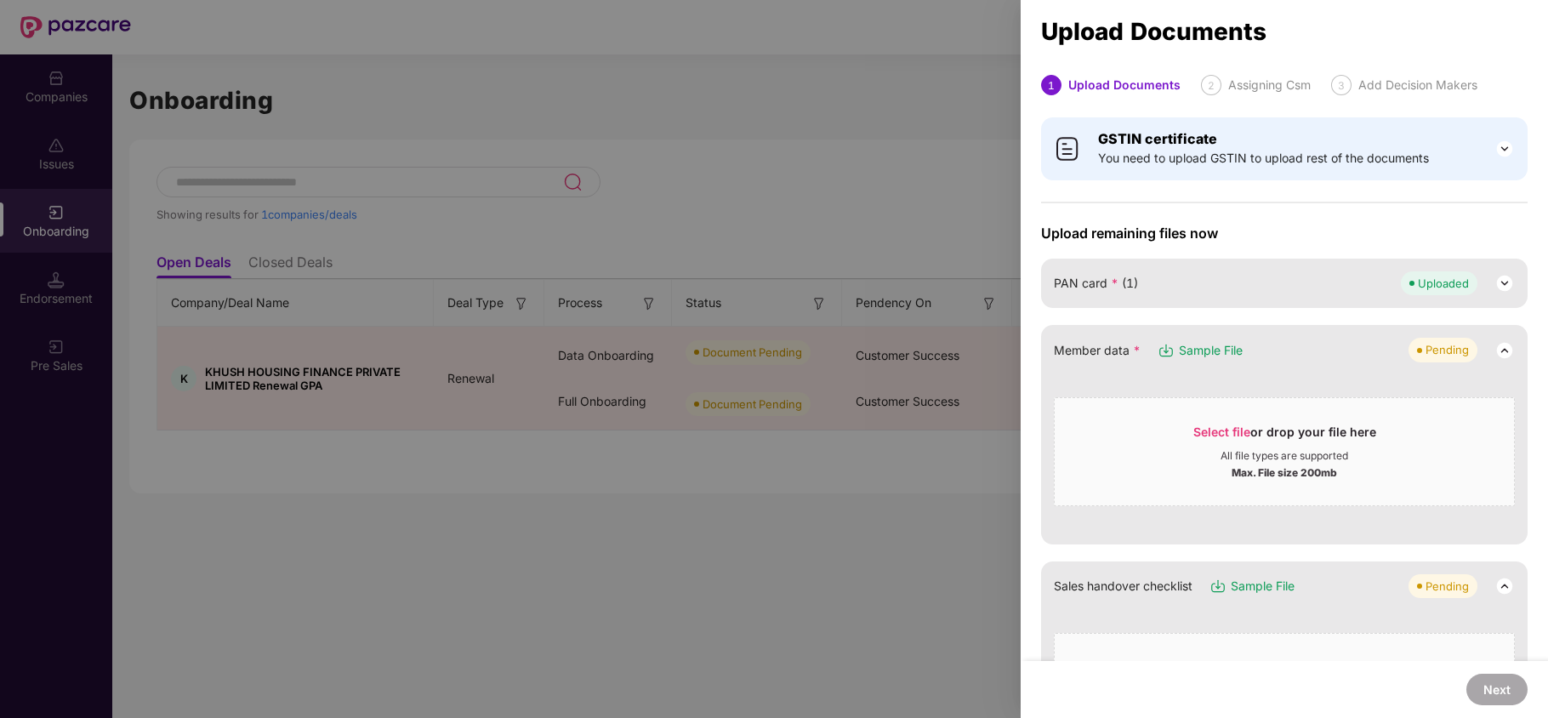
click at [1222, 345] on span "Sample File" at bounding box center [1211, 350] width 64 height 19
click at [1212, 423] on span "Select file or drop your file here All file types are supported Max. File size …" at bounding box center [1283, 452] width 459 height 82
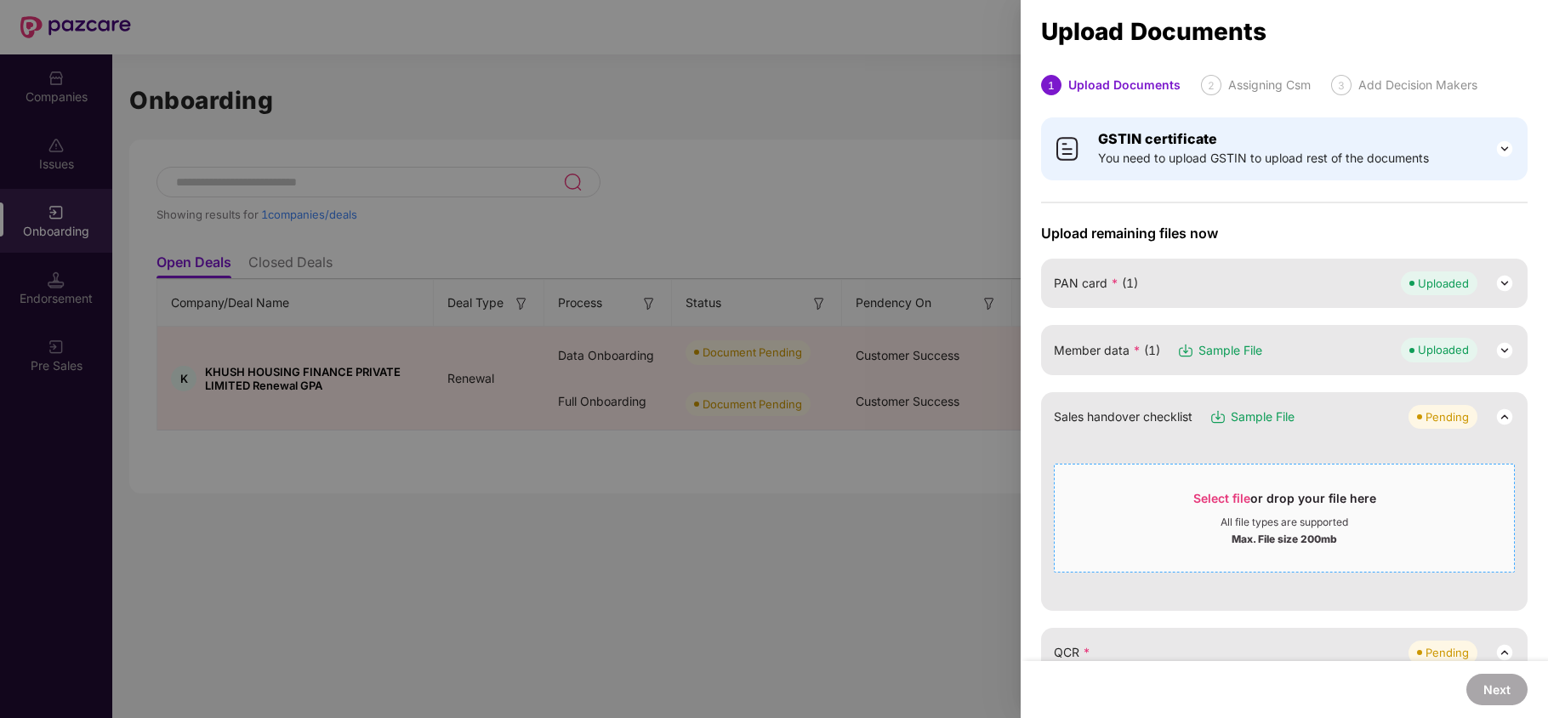
click at [1208, 501] on span "Select file" at bounding box center [1221, 498] width 57 height 14
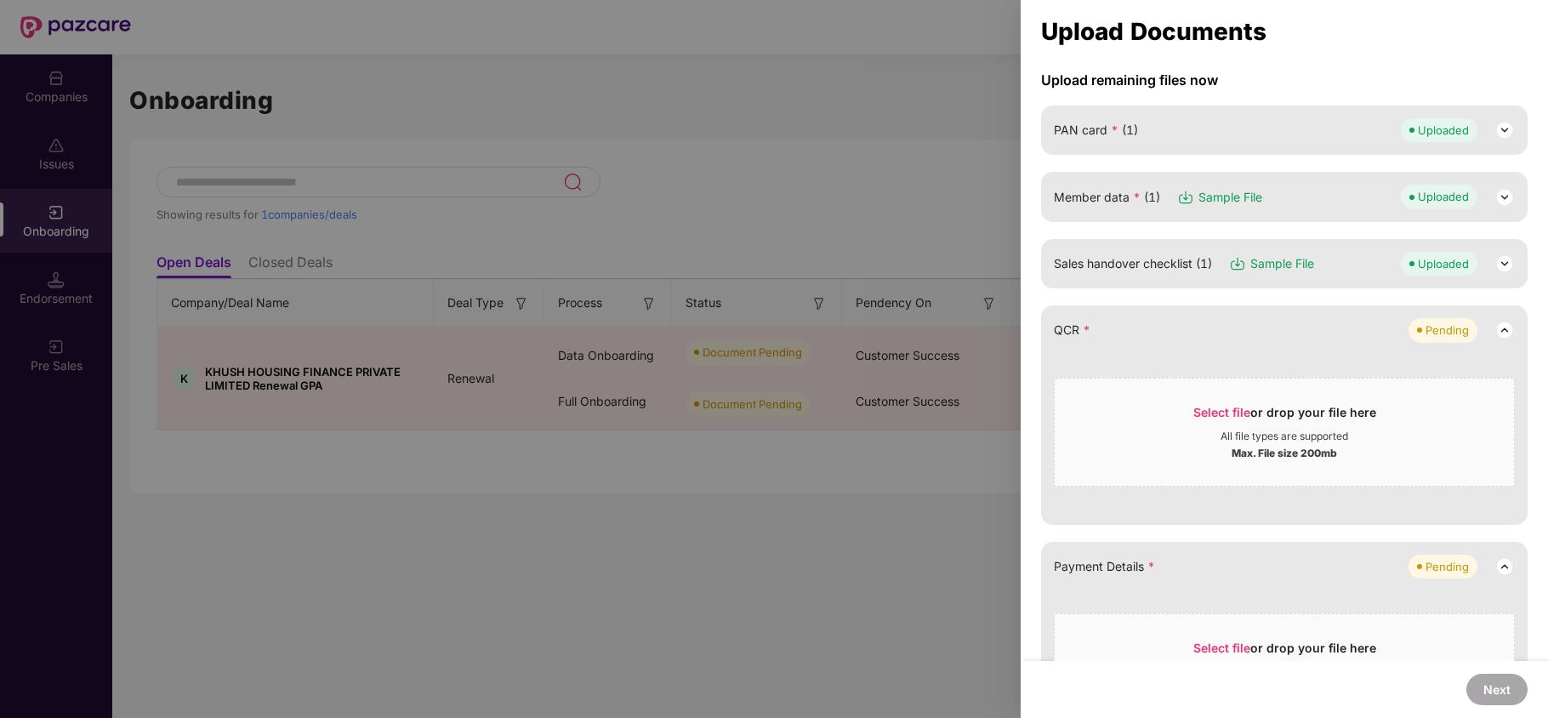
scroll to position [113, 0]
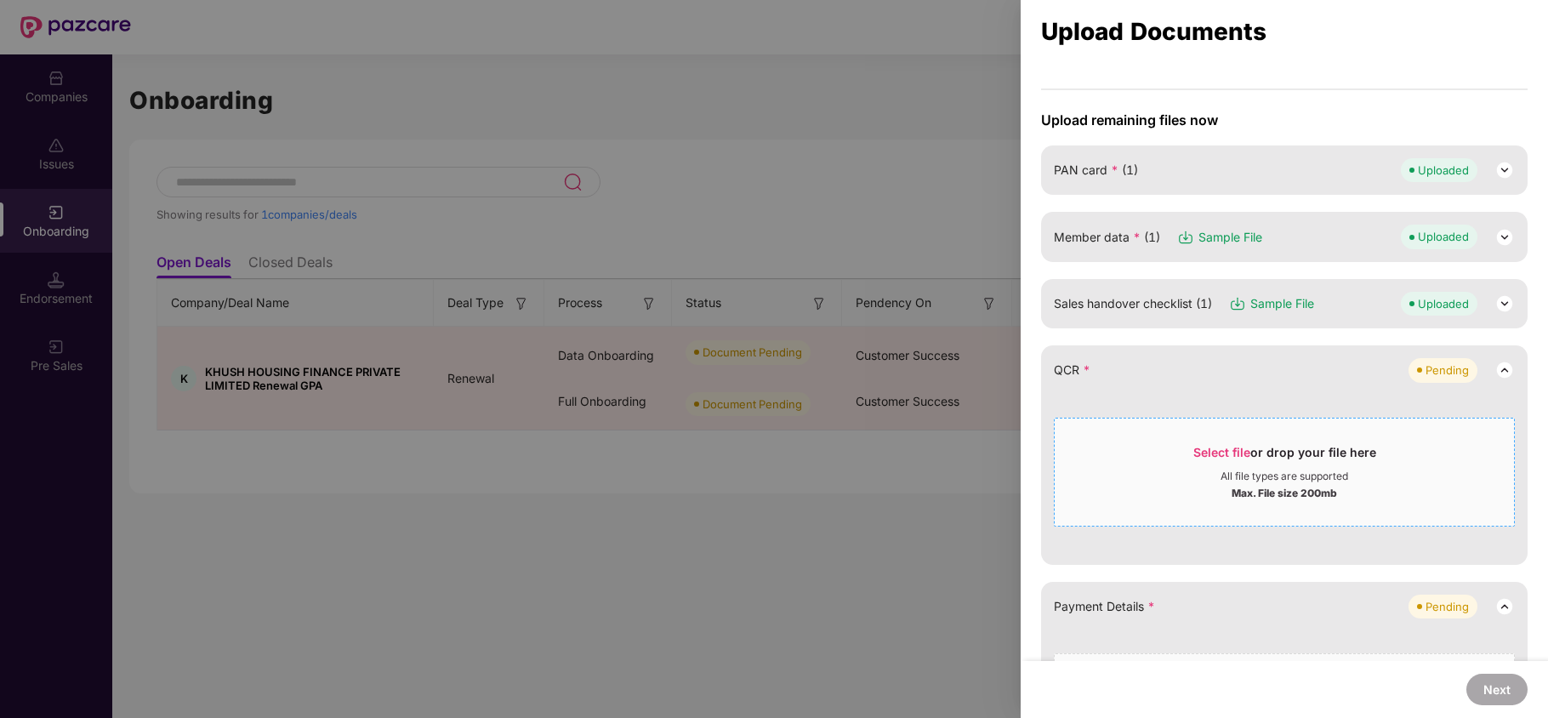
click at [1214, 464] on div "Select file or drop your file here" at bounding box center [1284, 457] width 183 height 26
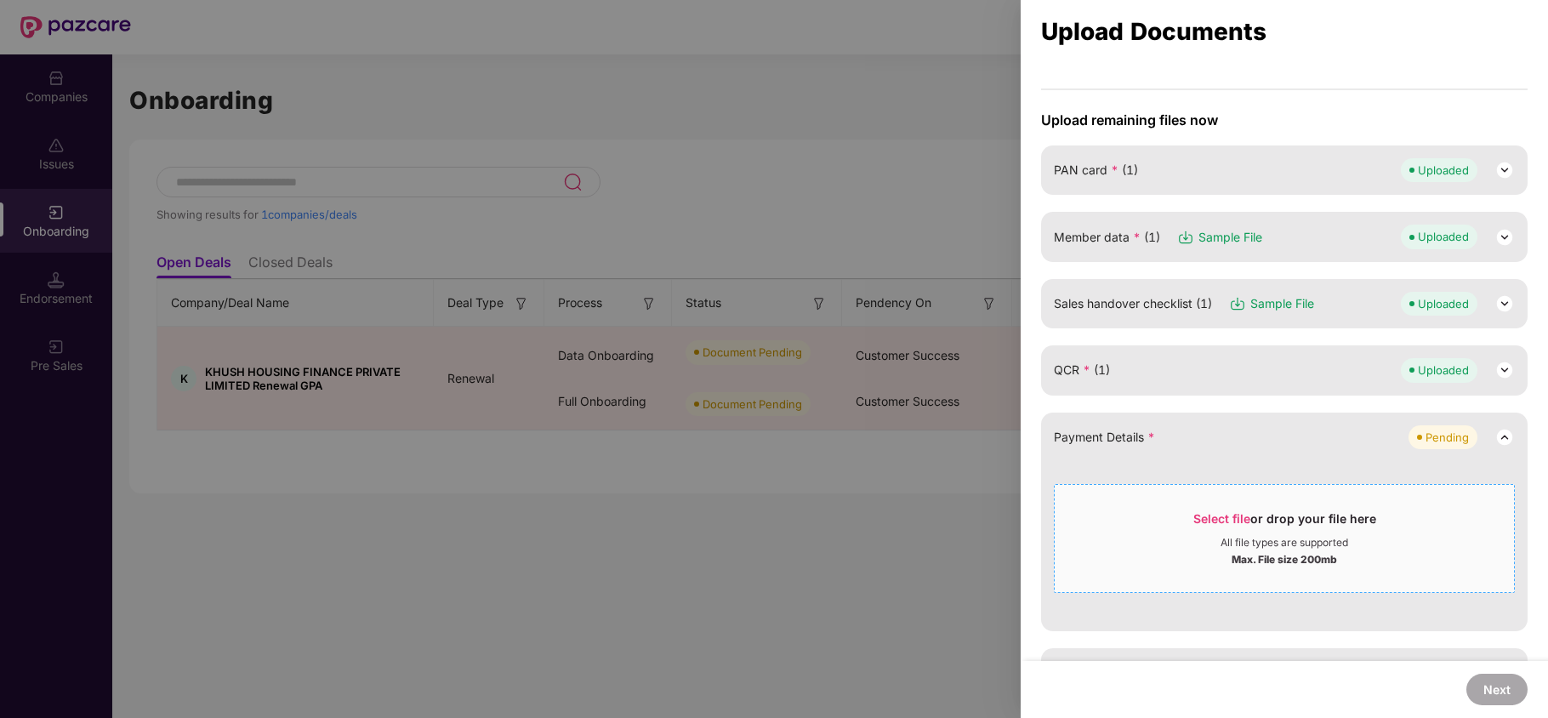
click at [1205, 493] on div "Select file or drop your file here All file types are supported Max. File size …" at bounding box center [1284, 538] width 461 height 109
click at [1206, 517] on span "Select file" at bounding box center [1221, 518] width 57 height 14
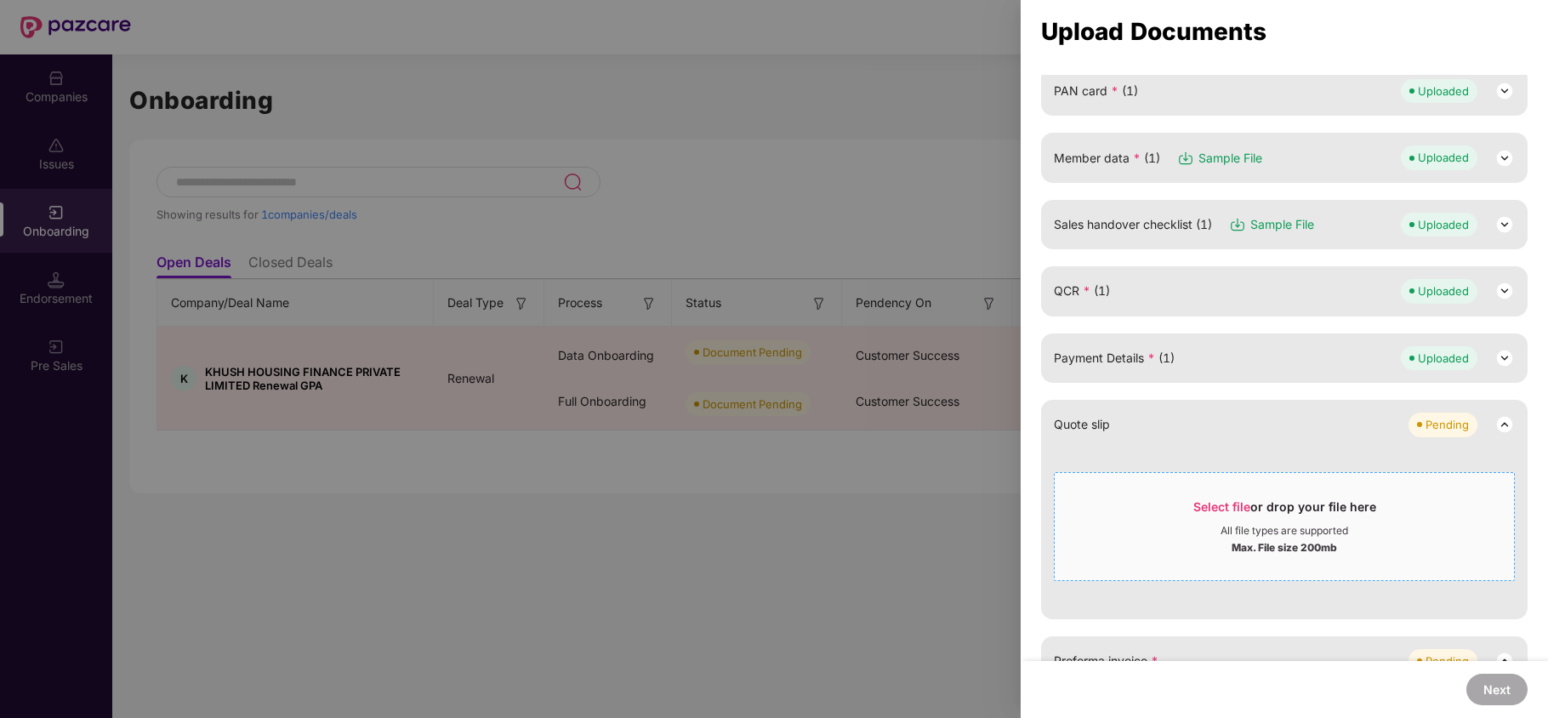
scroll to position [226, 0]
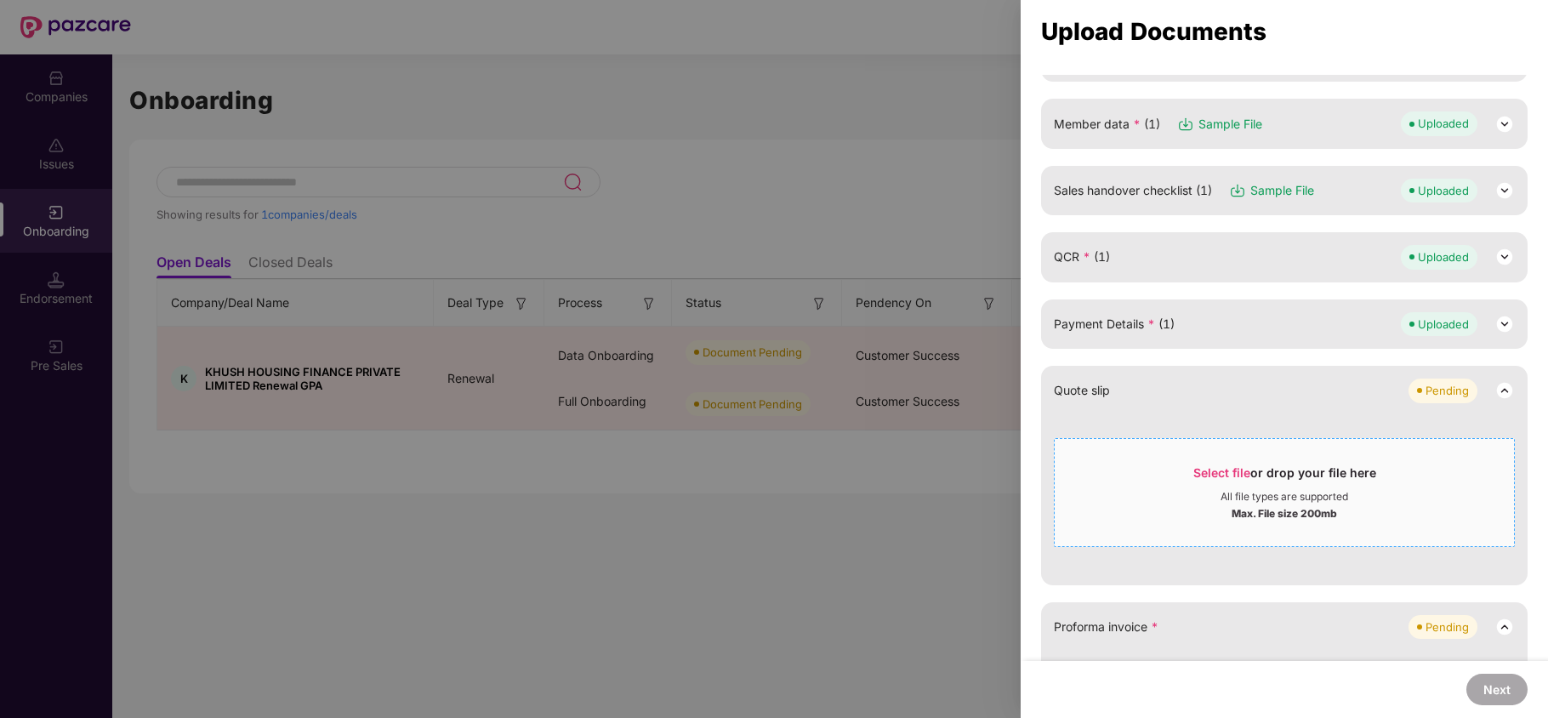
click at [1207, 465] on span "Select file" at bounding box center [1221, 472] width 57 height 14
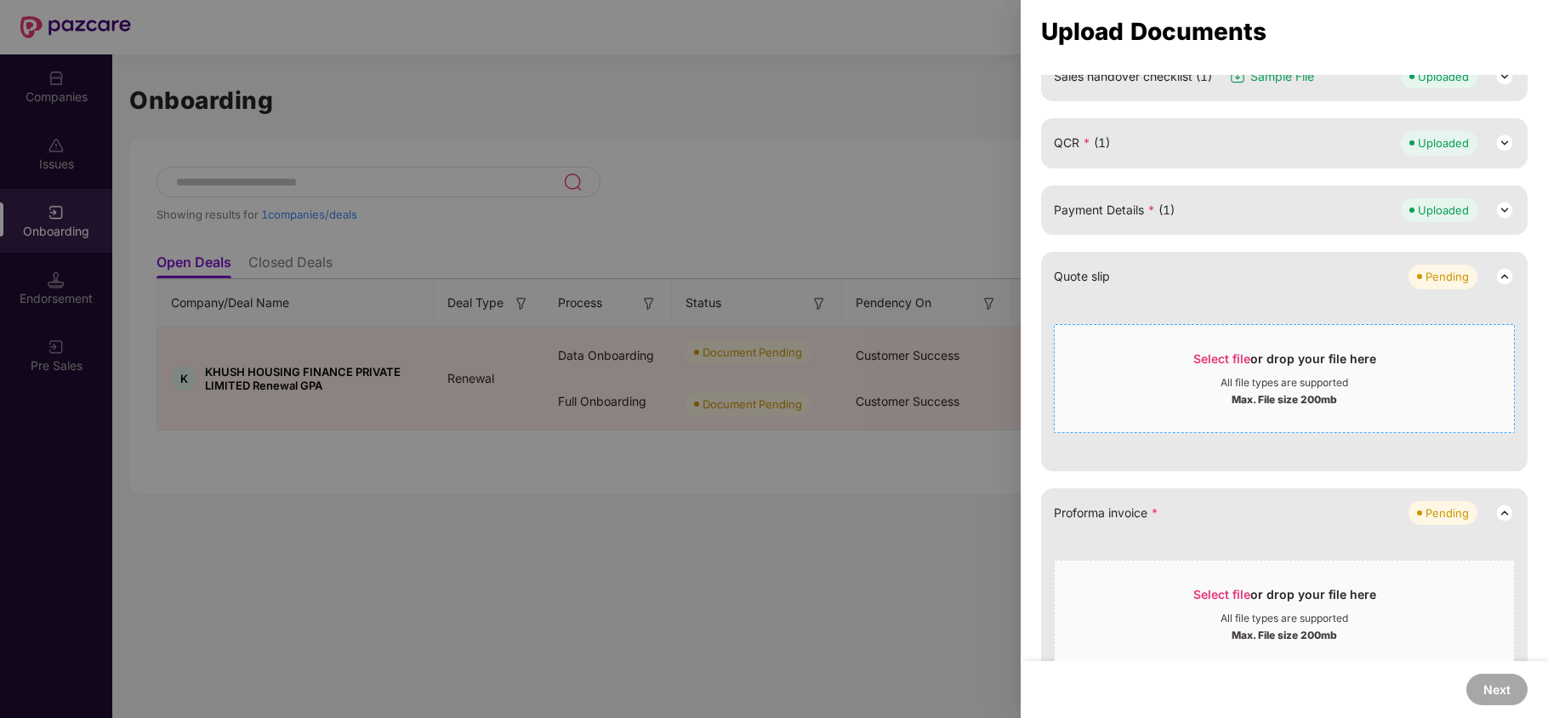
click at [1224, 362] on span "Select file" at bounding box center [1221, 358] width 57 height 14
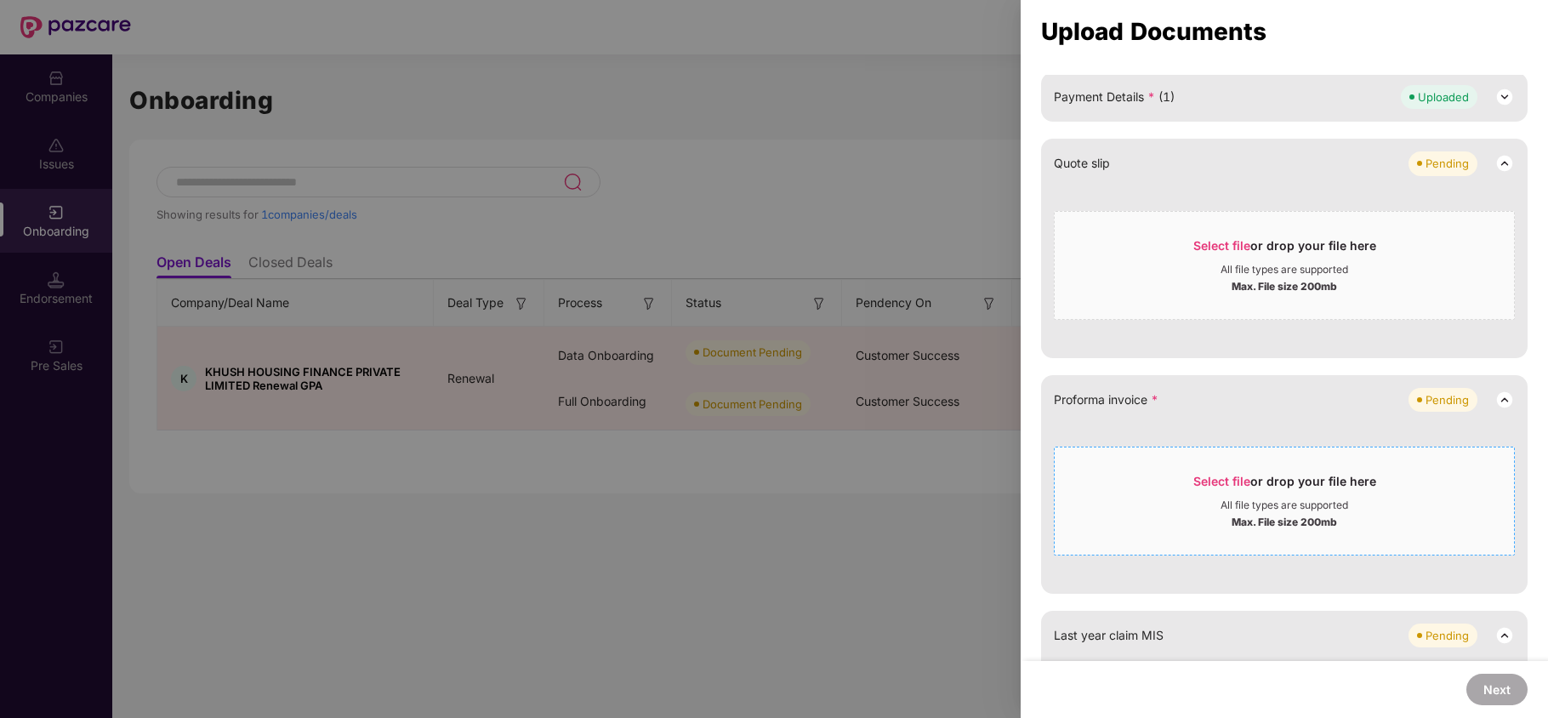
click at [1228, 483] on span "Select file" at bounding box center [1221, 481] width 57 height 14
click at [1230, 488] on div "Select file or drop your file here" at bounding box center [1284, 486] width 183 height 26
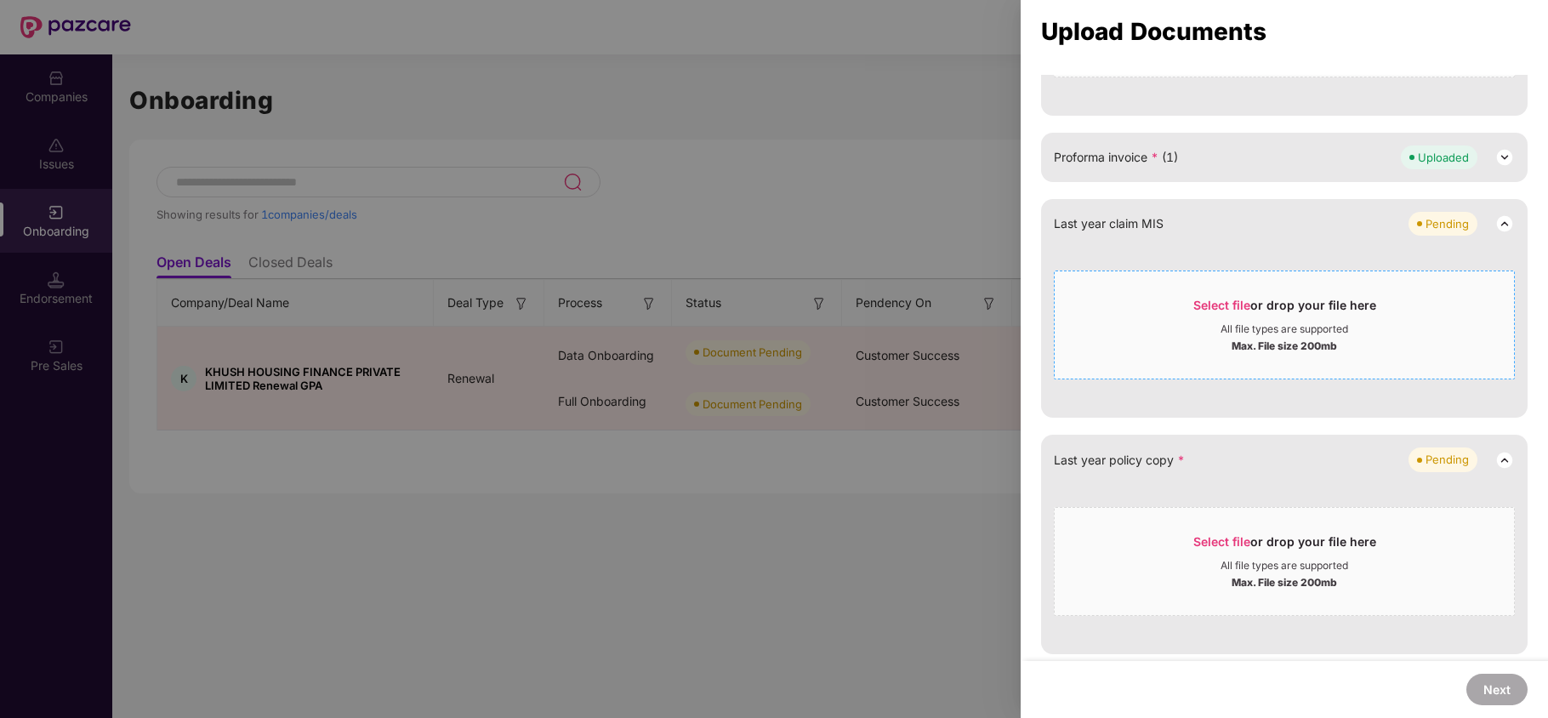
scroll to position [701, 0]
click at [1231, 311] on div "Select file or drop your file here" at bounding box center [1284, 306] width 183 height 26
click at [1207, 298] on span "Select file" at bounding box center [1221, 301] width 57 height 14
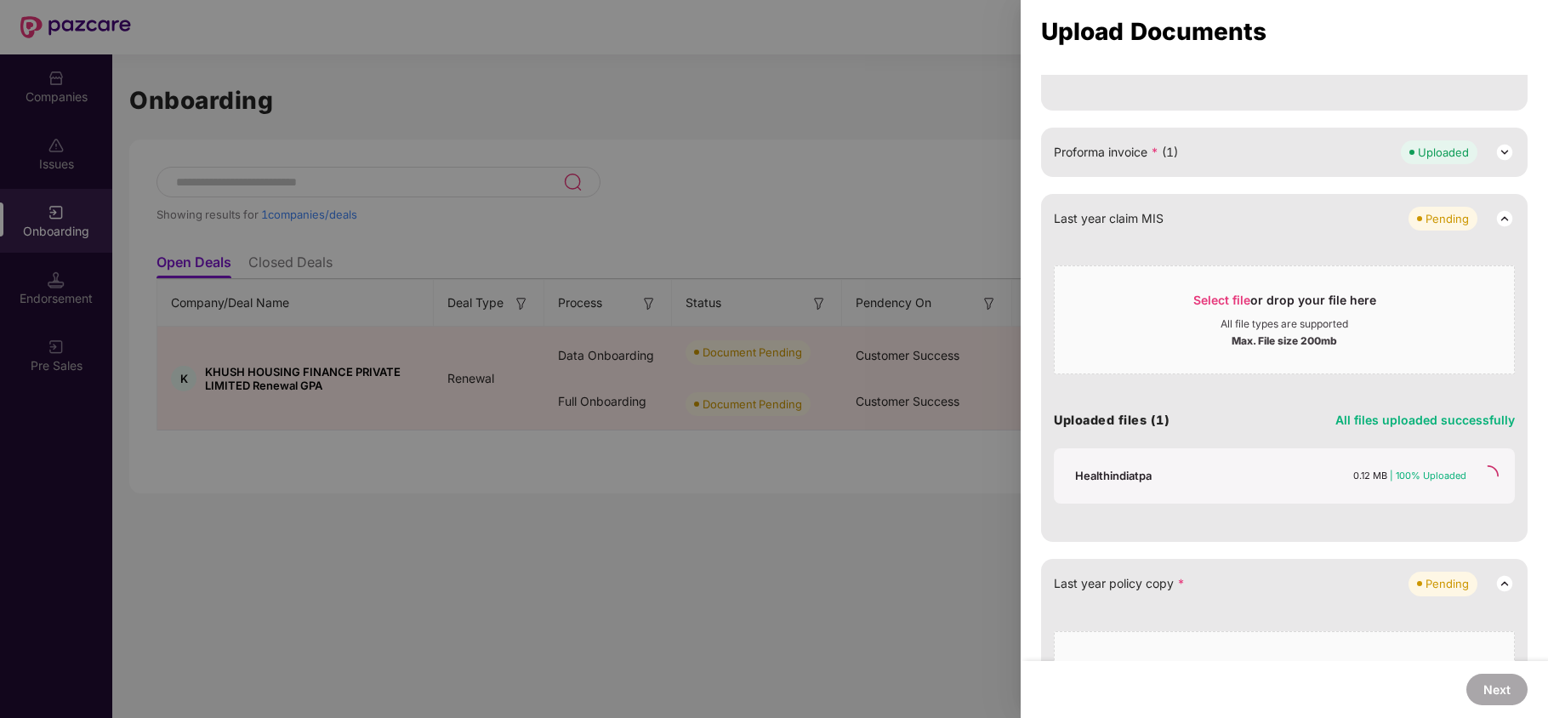
scroll to position [531, 0]
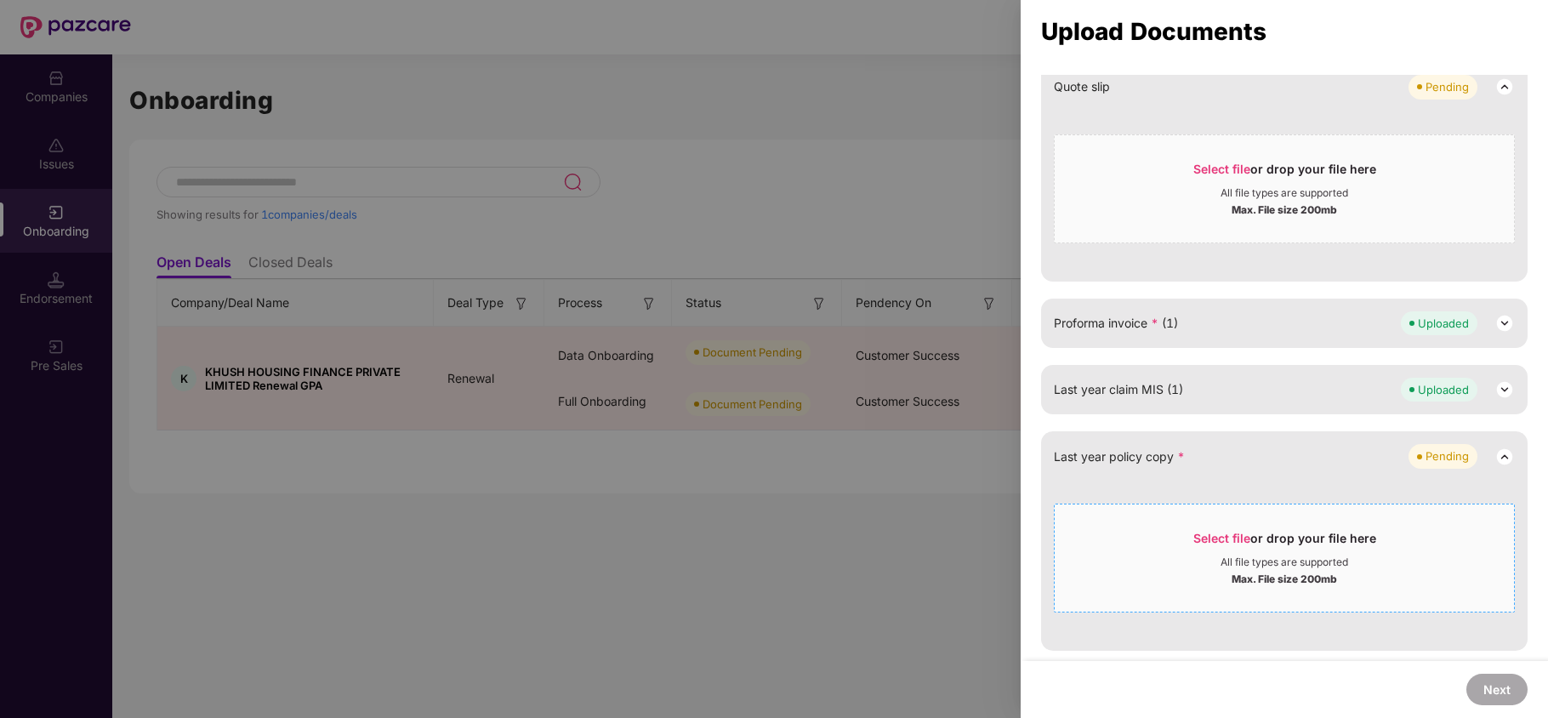
click at [1205, 536] on span "Select file" at bounding box center [1221, 538] width 57 height 14
click at [1212, 548] on div "Select file or drop your file here" at bounding box center [1284, 543] width 183 height 26
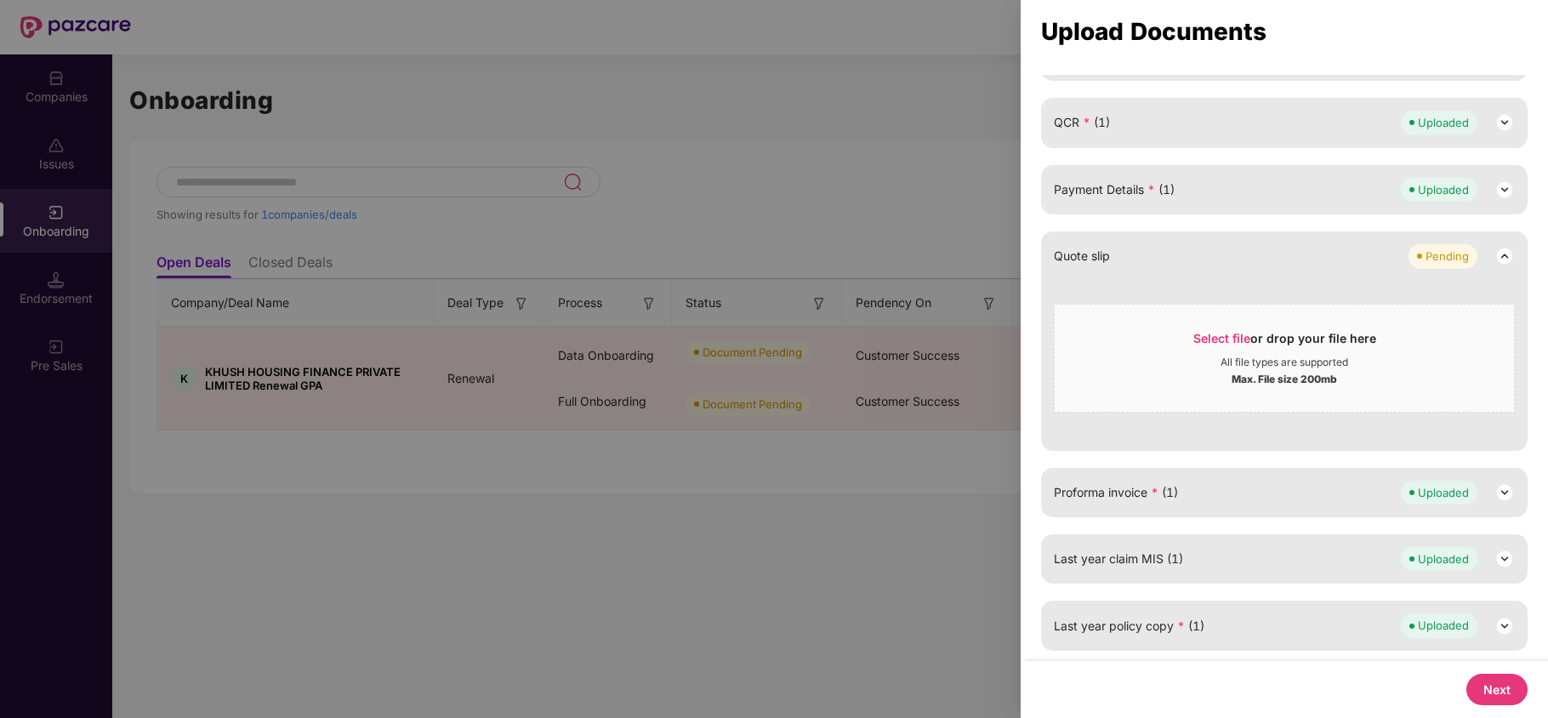
scroll to position [248, 0]
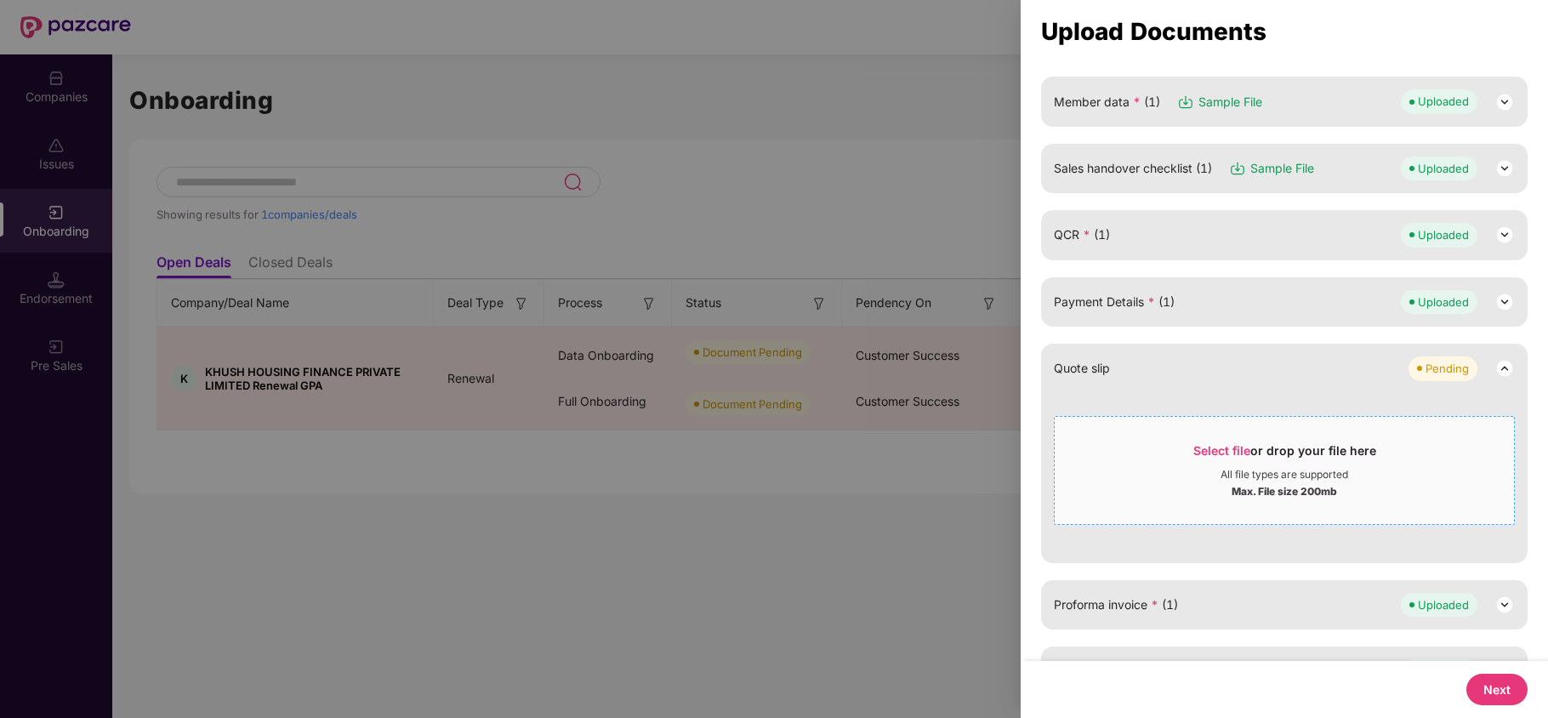
click at [1215, 435] on span "Select file or drop your file here All file types are supported Max. File size …" at bounding box center [1283, 470] width 459 height 82
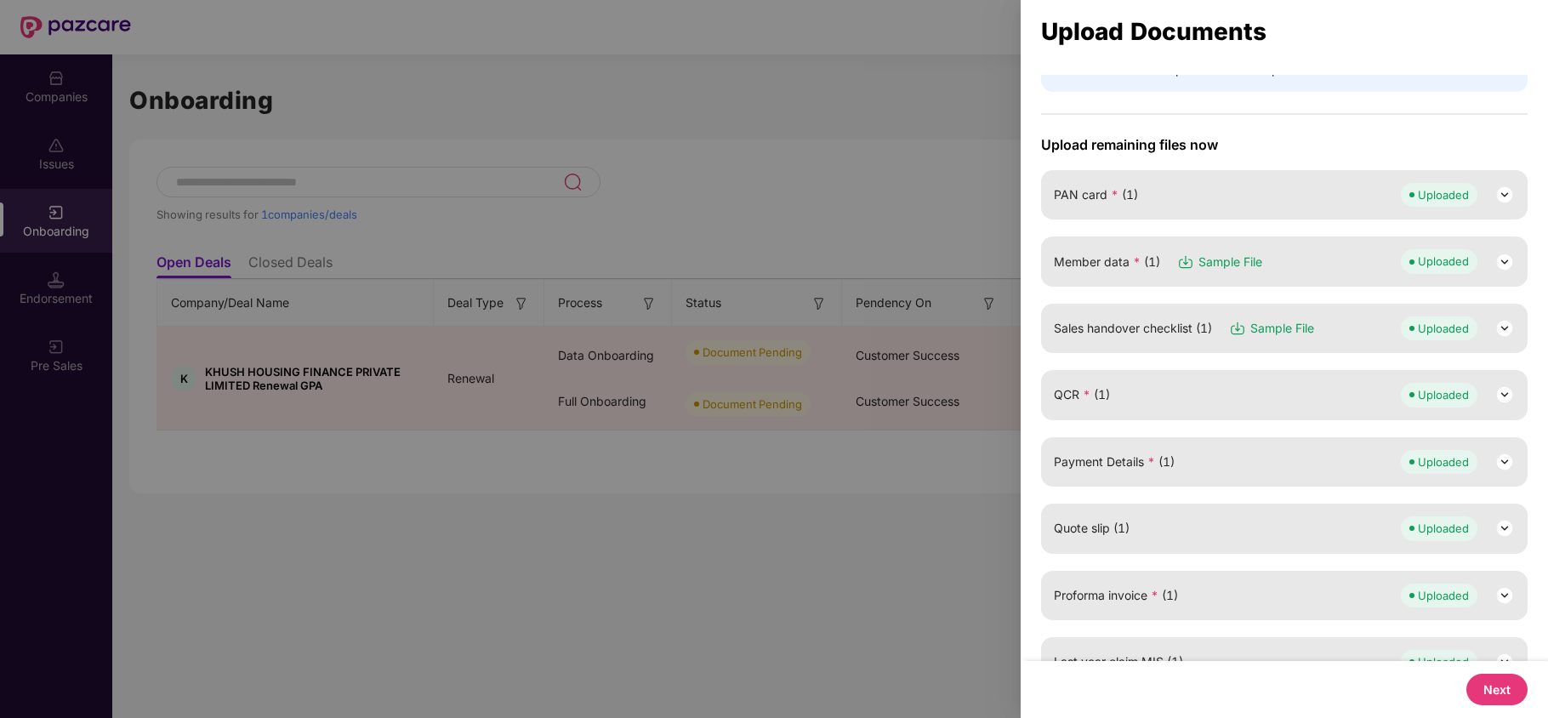
scroll to position [191, 0]
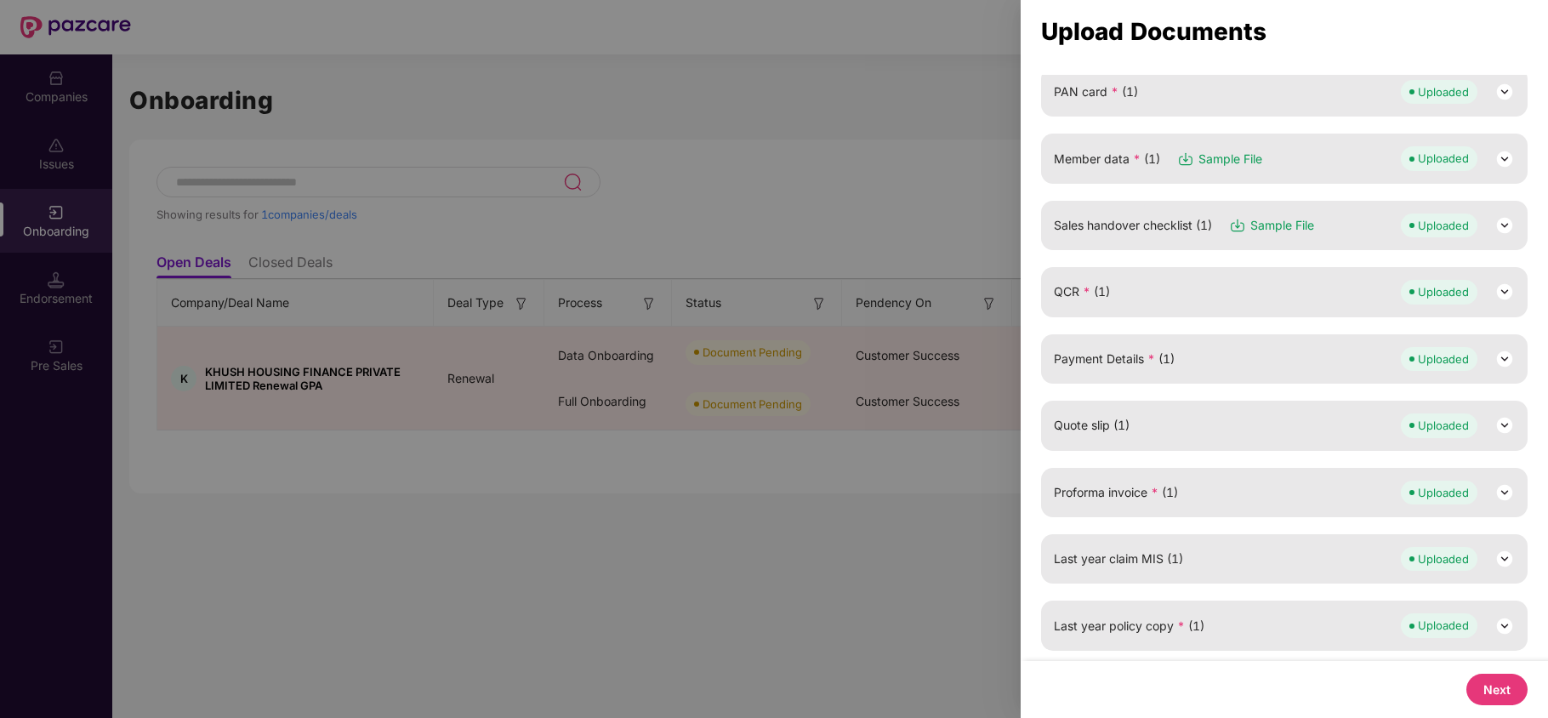
click at [1503, 695] on button "Next" at bounding box center [1496, 688] width 61 height 31
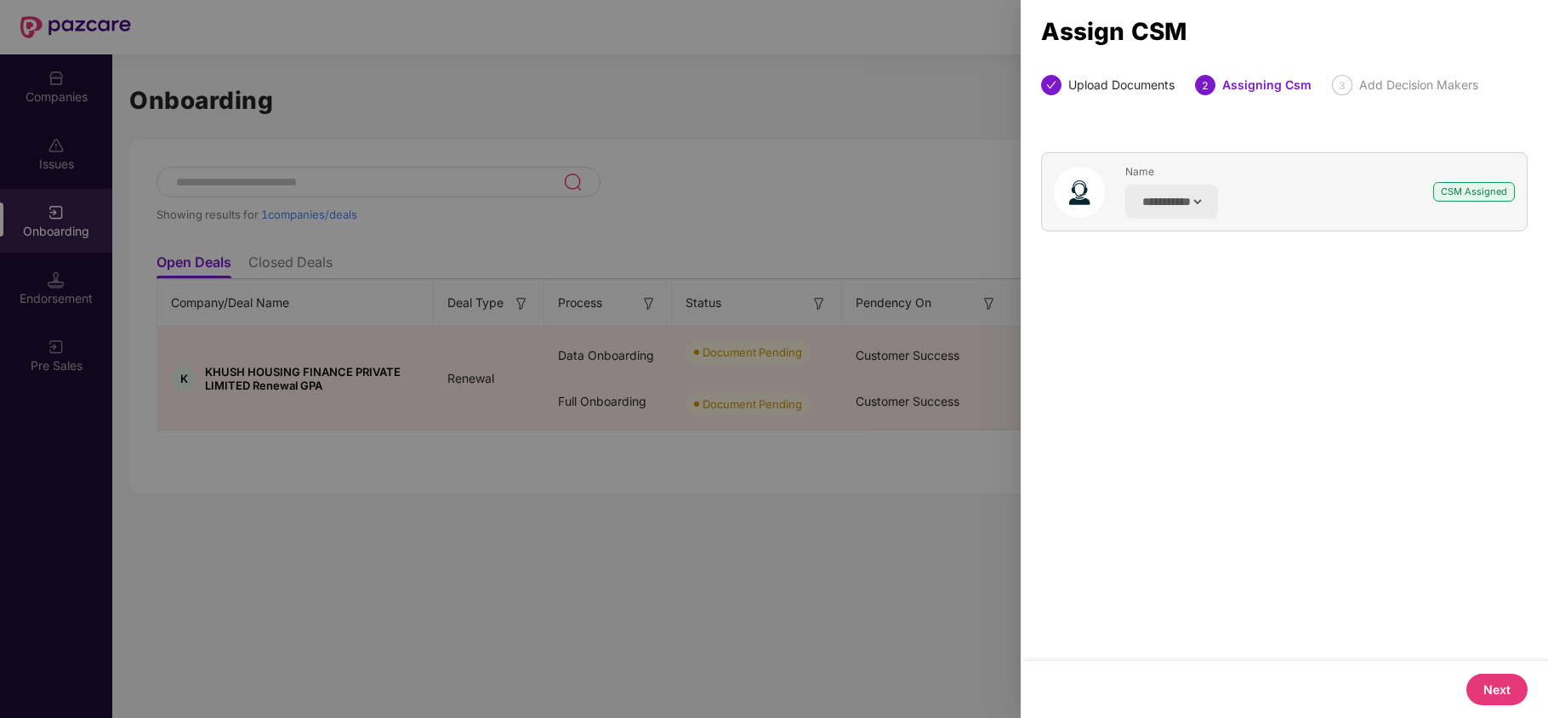
scroll to position [0, 0]
click at [1497, 690] on button "Next" at bounding box center [1496, 688] width 61 height 31
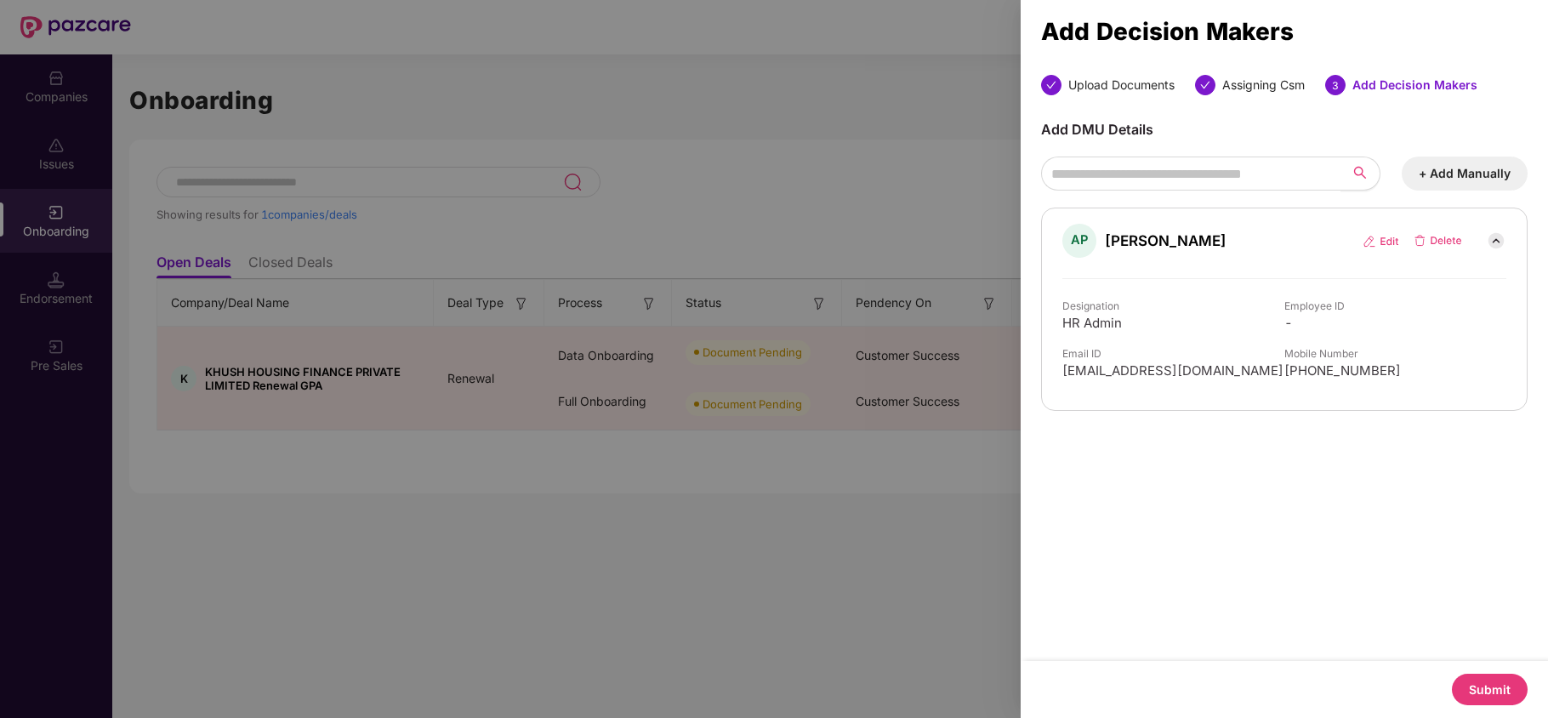
click at [1495, 688] on button "Submit" at bounding box center [1489, 688] width 76 height 31
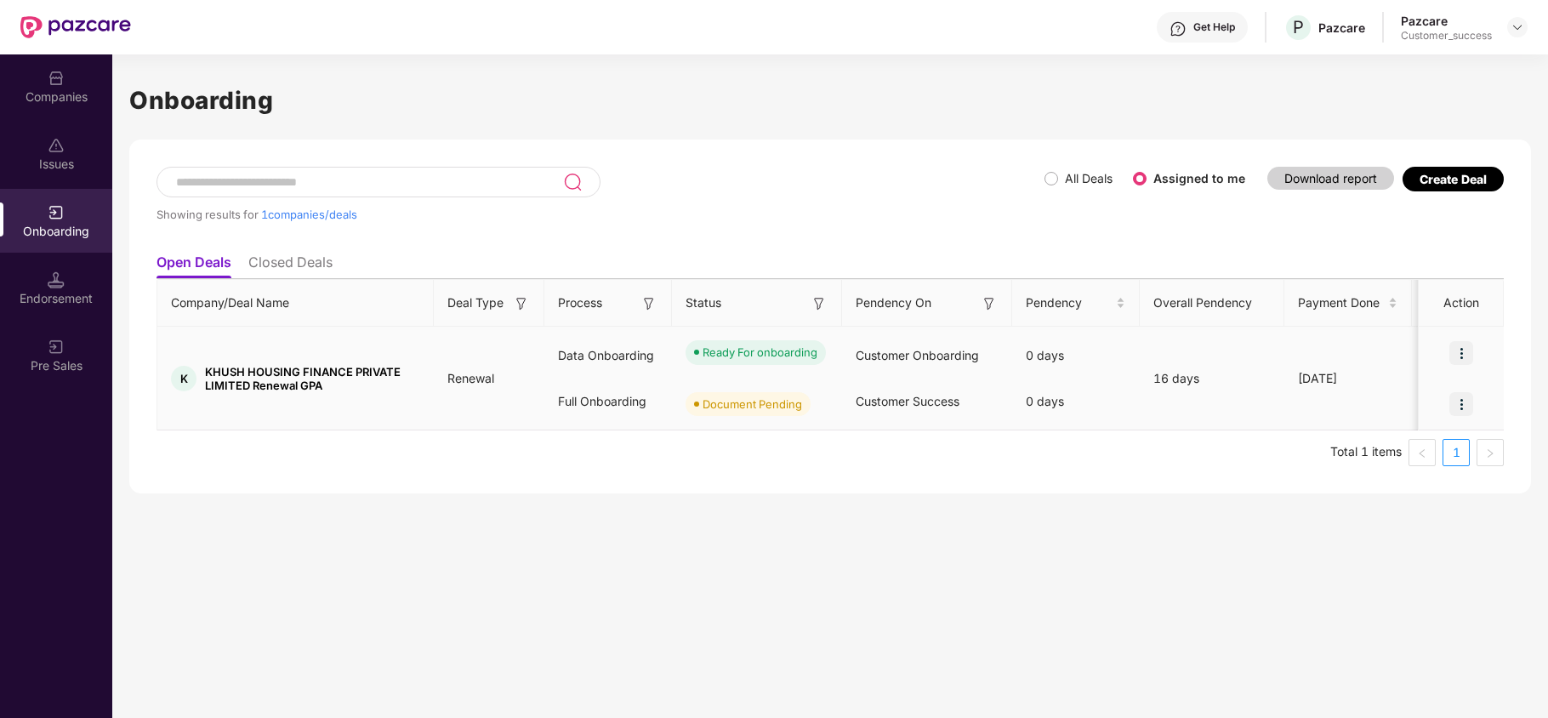
click at [1460, 401] on img at bounding box center [1461, 404] width 24 height 24
click at [1389, 440] on span "Upload Documents" at bounding box center [1381, 447] width 140 height 19
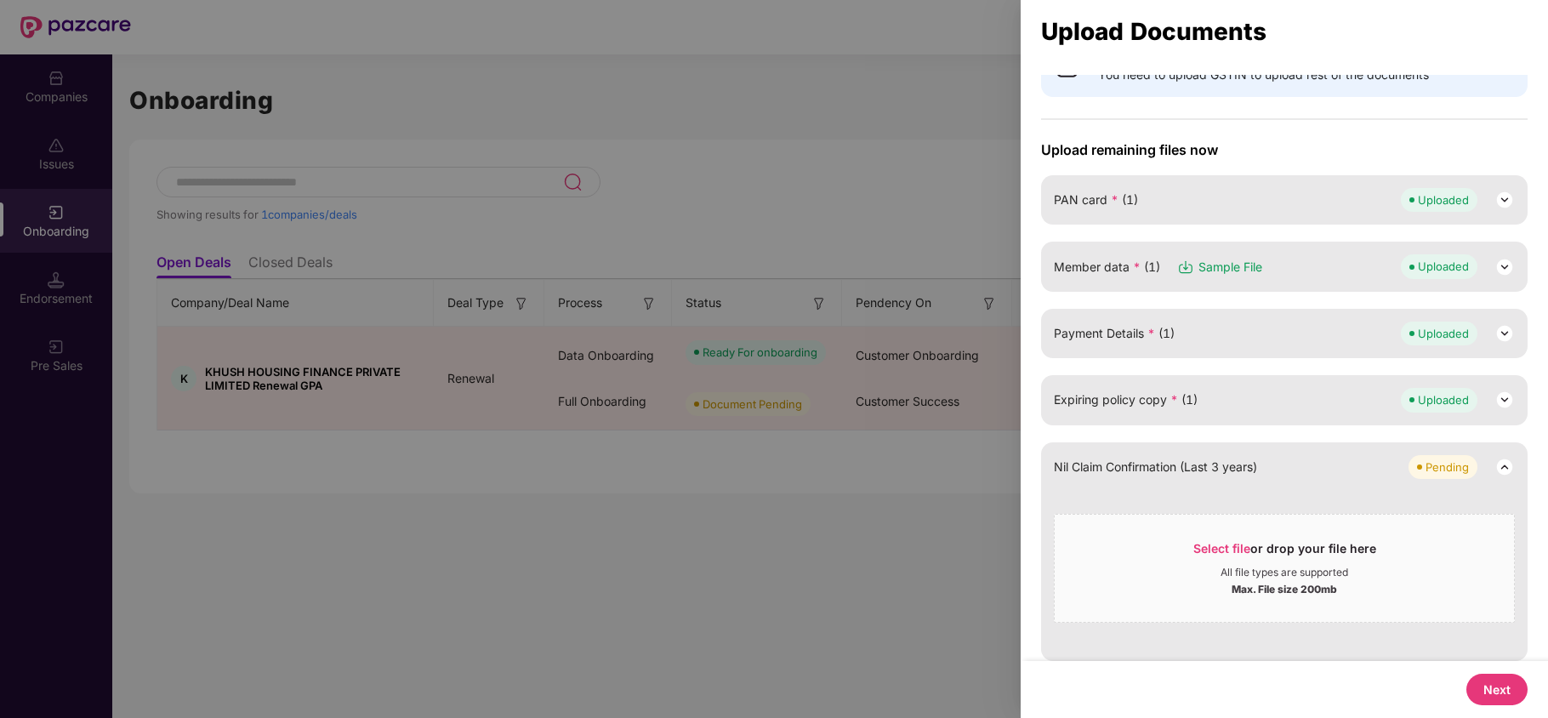
scroll to position [94, 0]
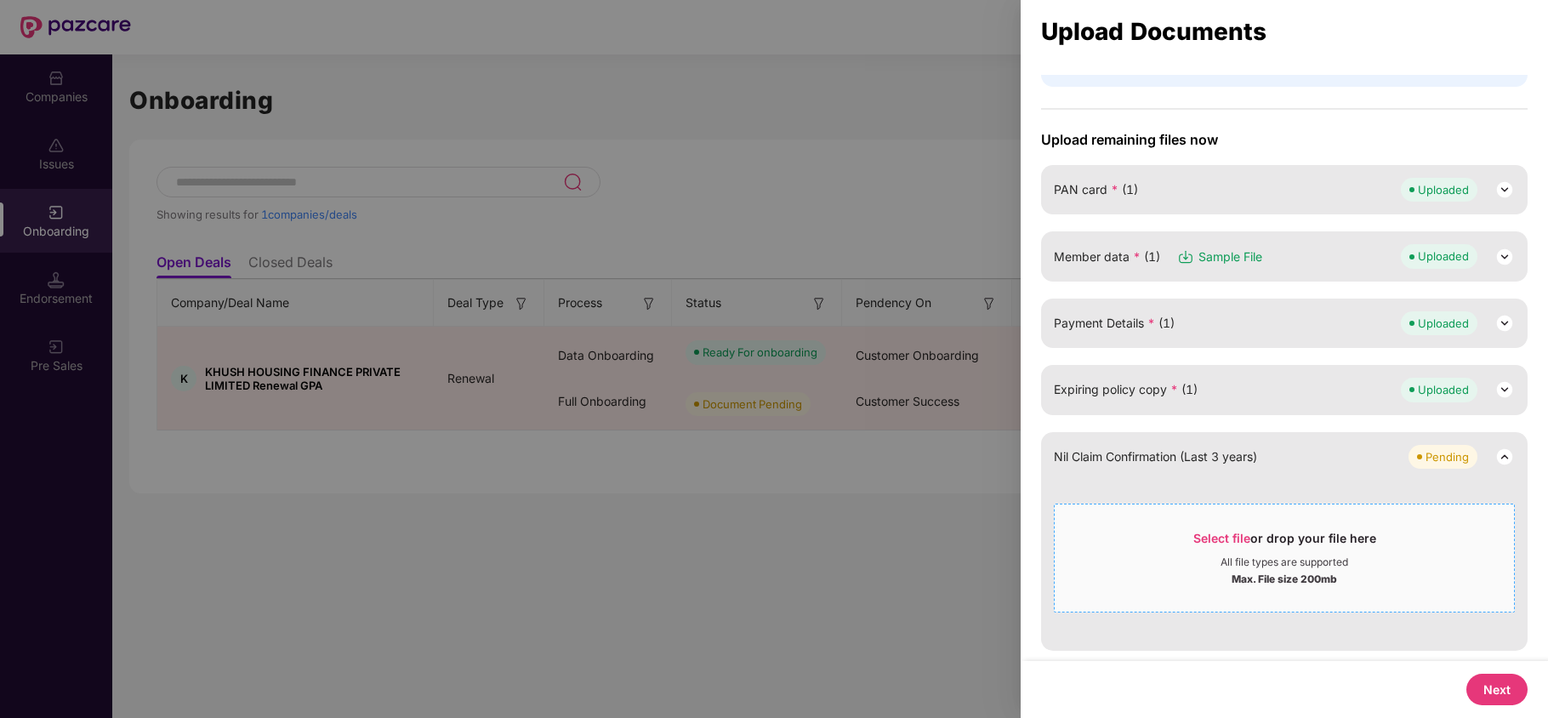
click at [1199, 514] on div "Select file or drop your file here All file types are supported Max. File size …" at bounding box center [1284, 557] width 461 height 109
click at [1213, 531] on span "Select file" at bounding box center [1221, 538] width 57 height 14
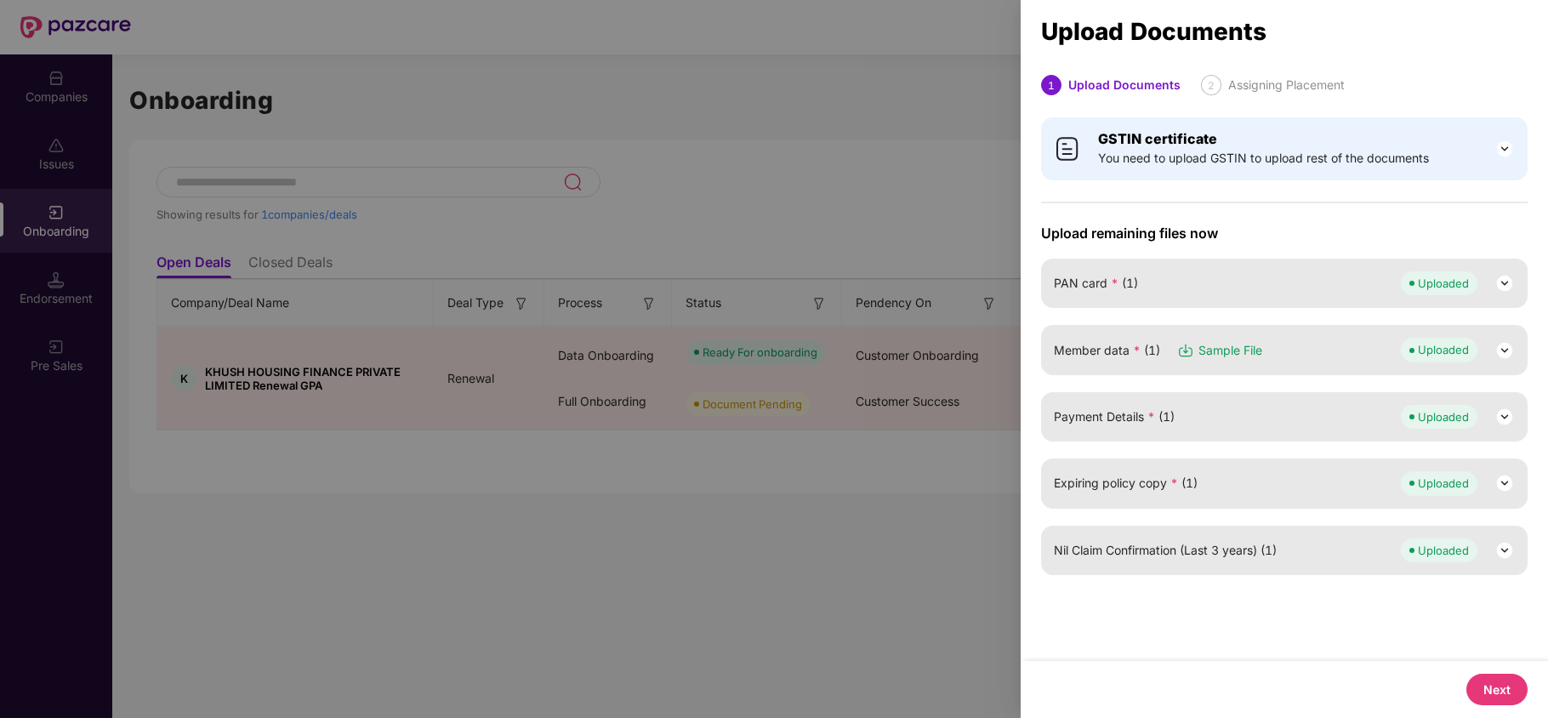
click at [1488, 675] on button "Next" at bounding box center [1496, 688] width 61 height 31
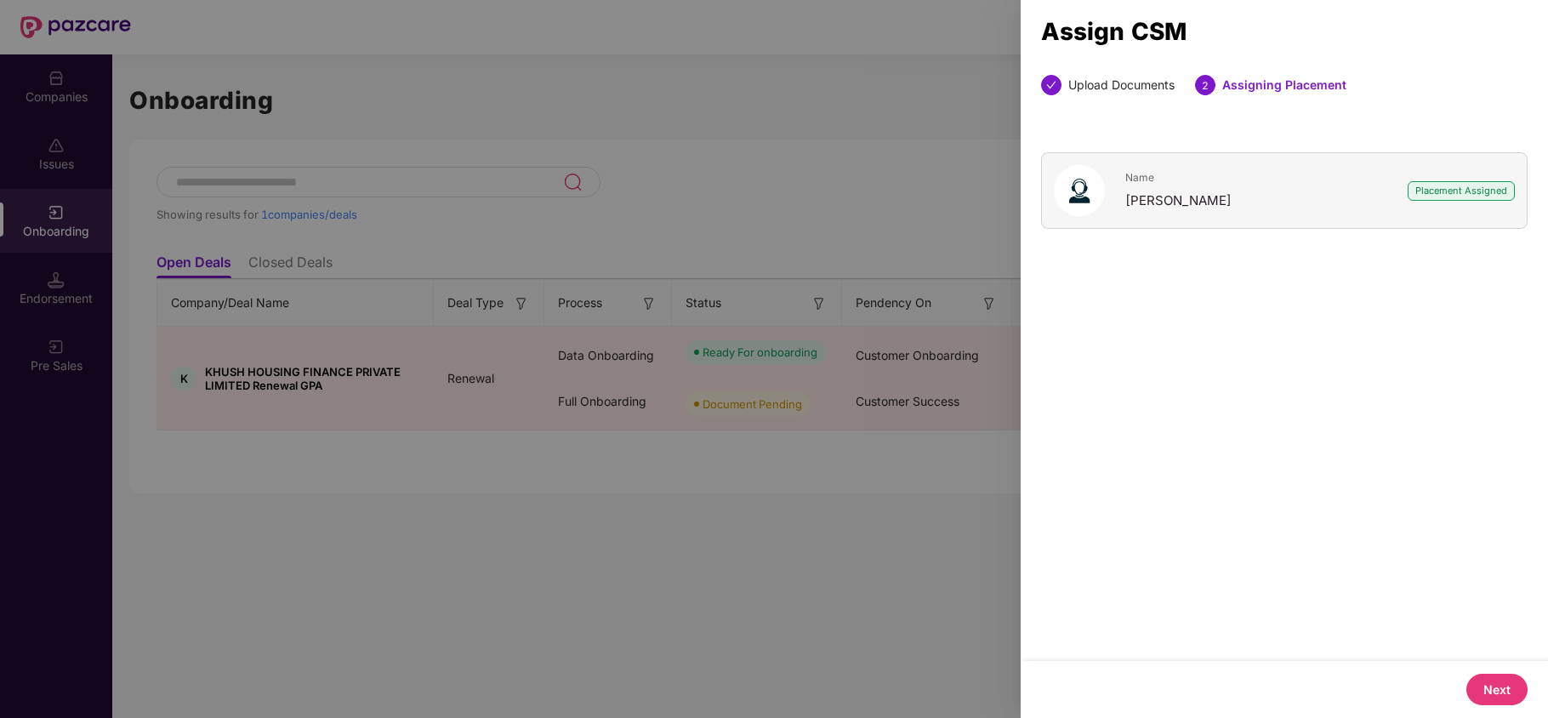
click at [1505, 694] on button "Next" at bounding box center [1496, 688] width 61 height 31
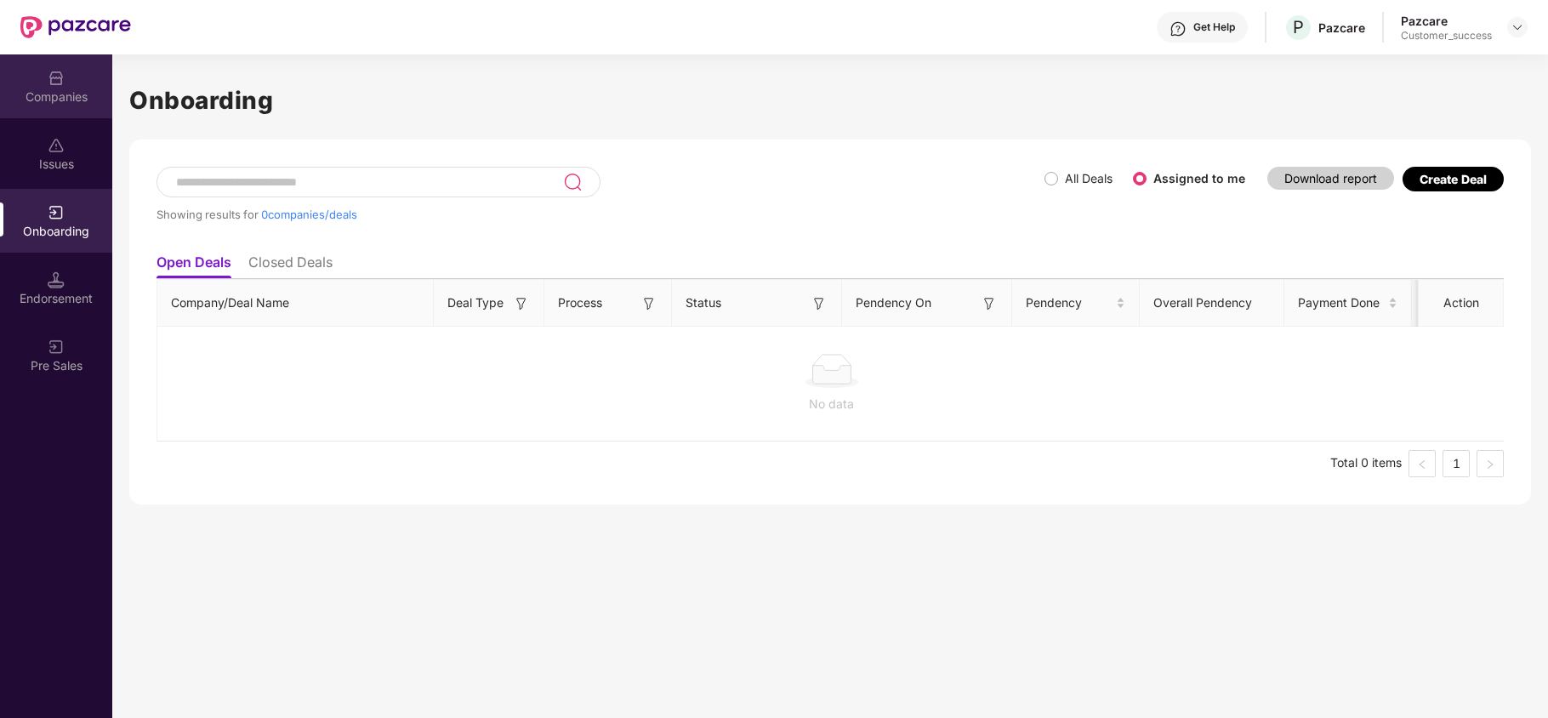
click at [39, 82] on div "Companies" at bounding box center [56, 86] width 112 height 64
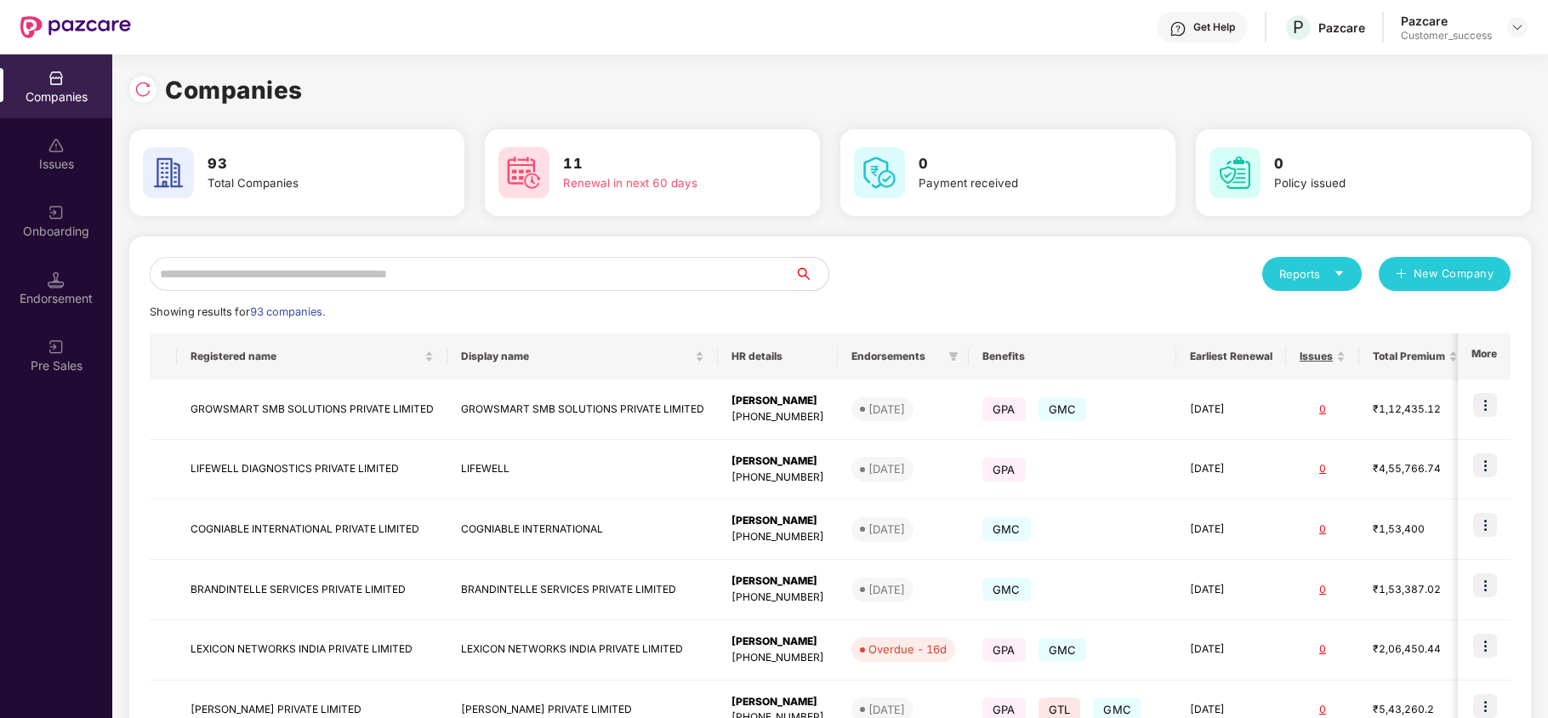
click at [273, 277] on input "text" at bounding box center [472, 274] width 645 height 34
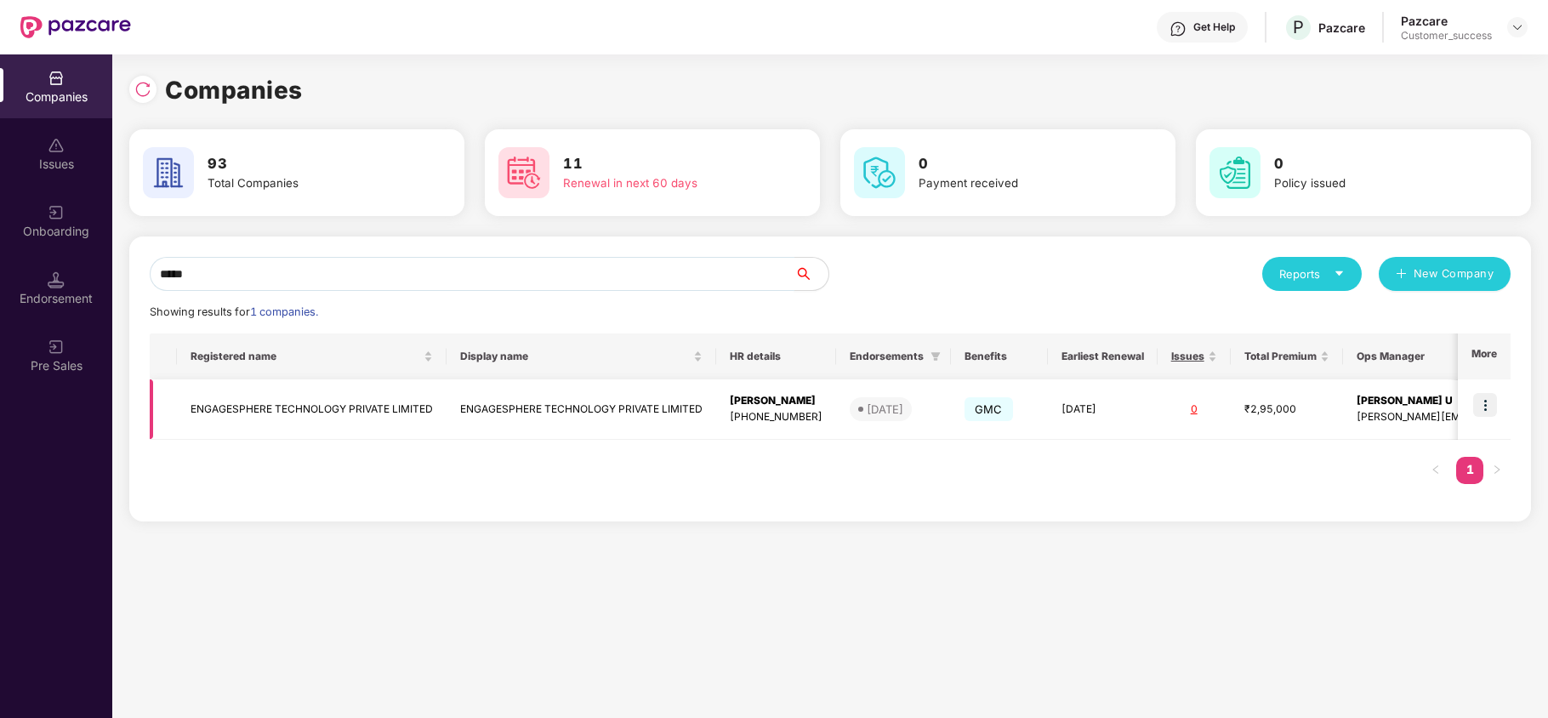
type input "*****"
click at [396, 413] on td "ENGAGESPHERE TECHNOLOGY PRIVATE LIMITED" at bounding box center [312, 409] width 270 height 60
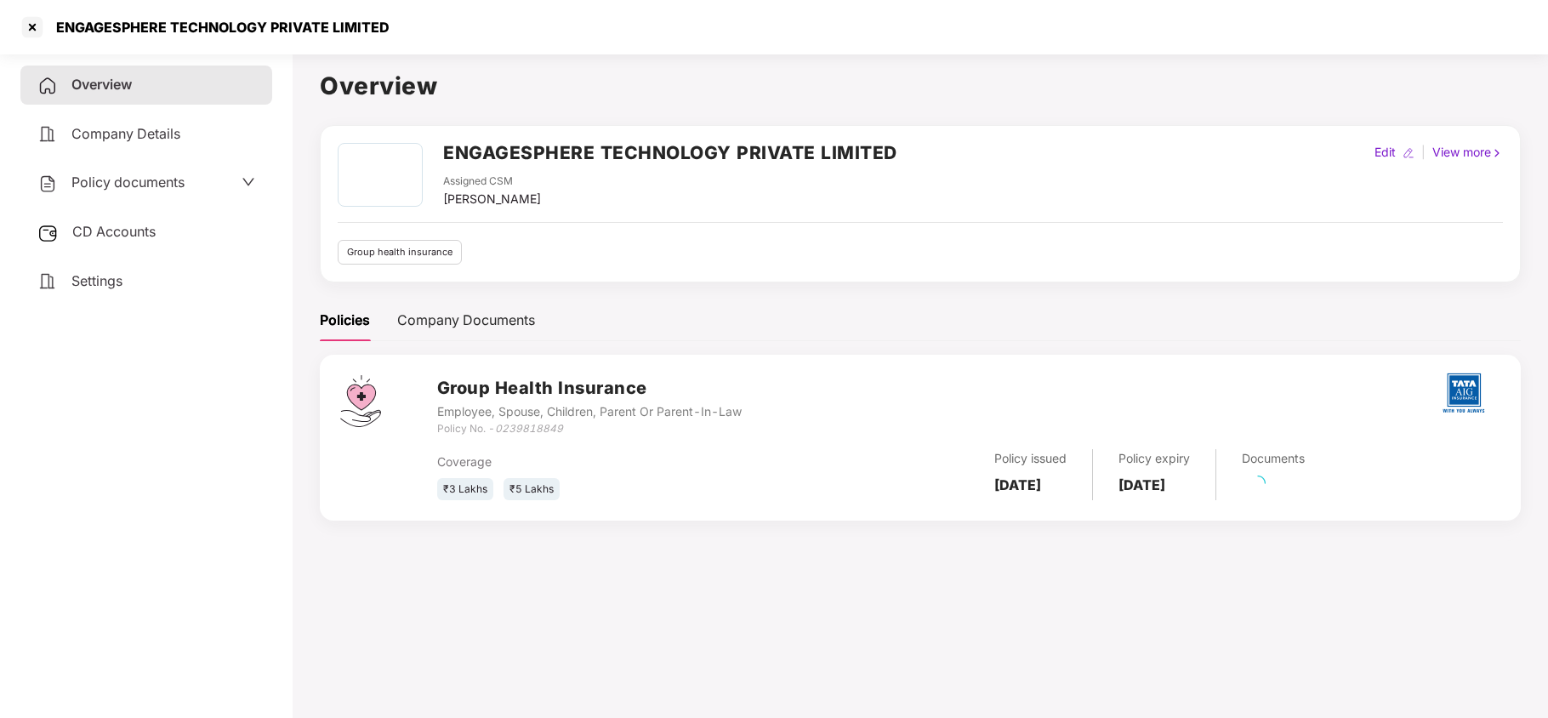
click at [109, 175] on span "Policy documents" at bounding box center [127, 181] width 113 height 17
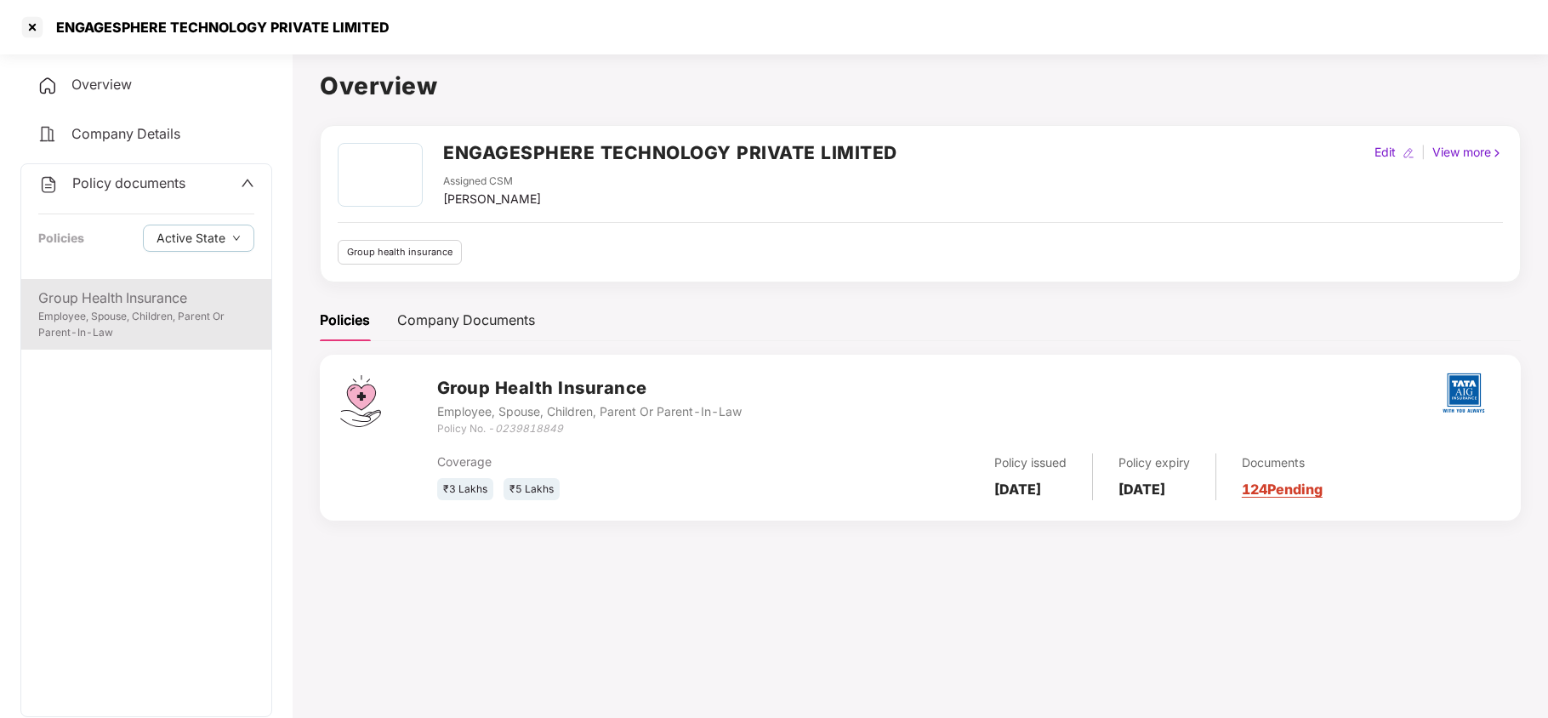
click at [136, 325] on div "Employee, Spouse, Children, Parent Or Parent-In-Law" at bounding box center [146, 325] width 216 height 32
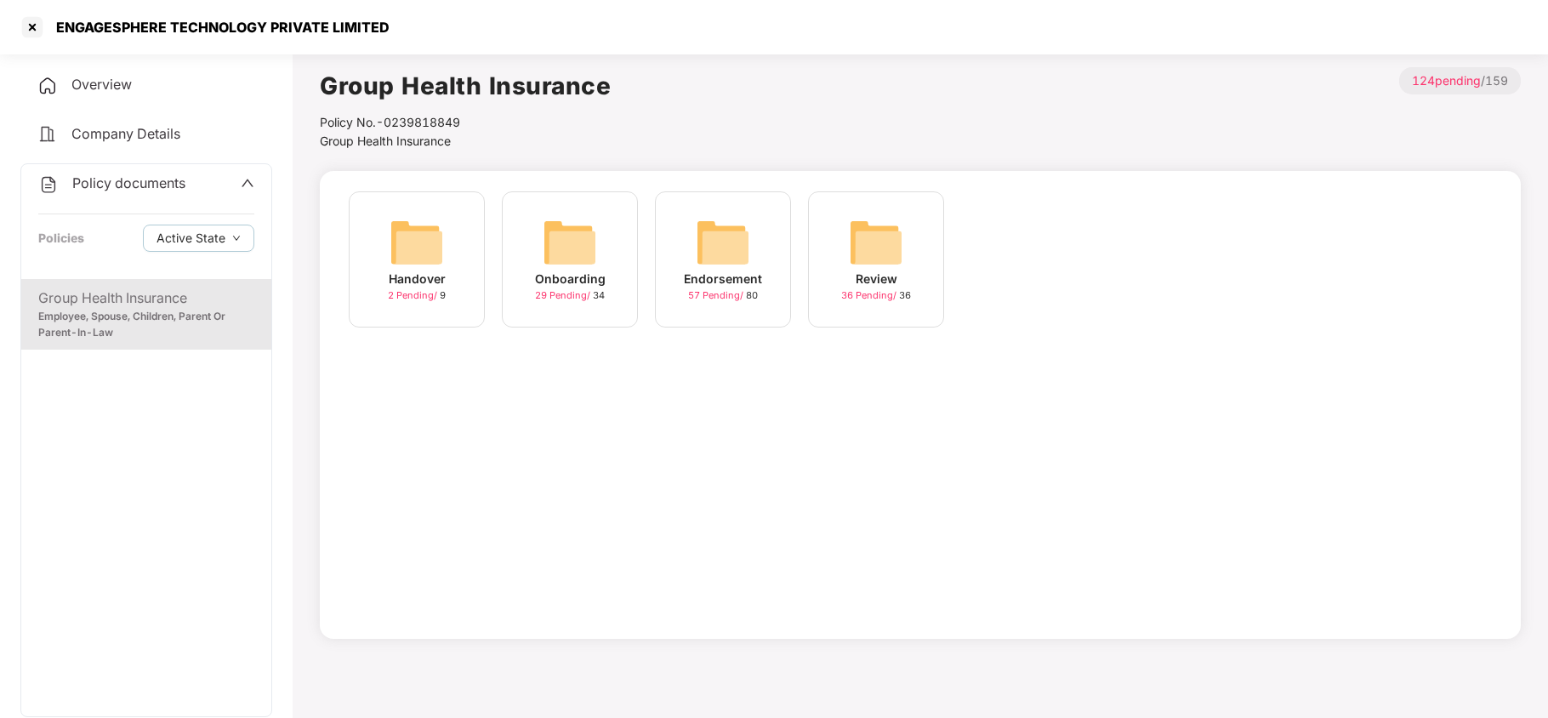
click at [570, 252] on img at bounding box center [569, 242] width 54 height 54
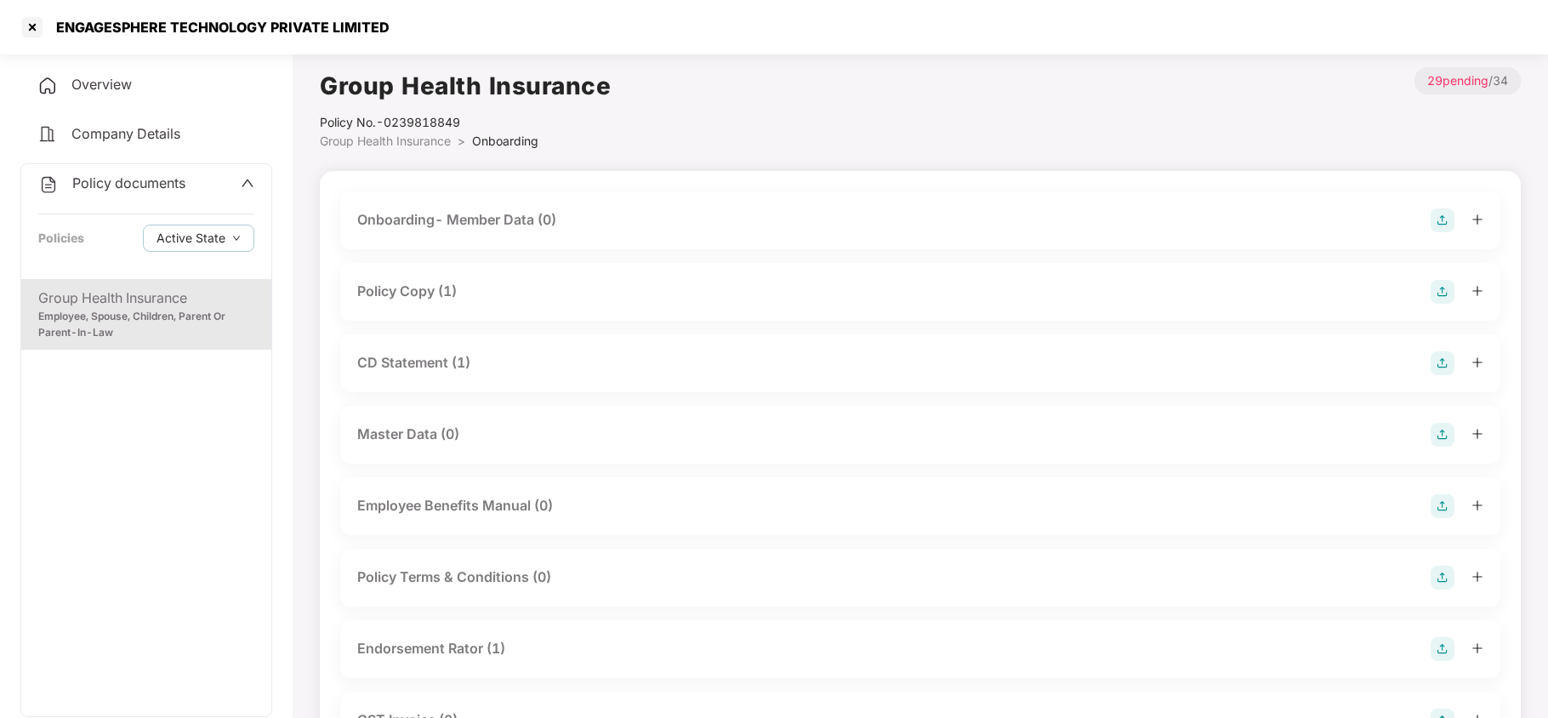
click at [474, 303] on div "Policy Copy (1)" at bounding box center [920, 292] width 1126 height 24
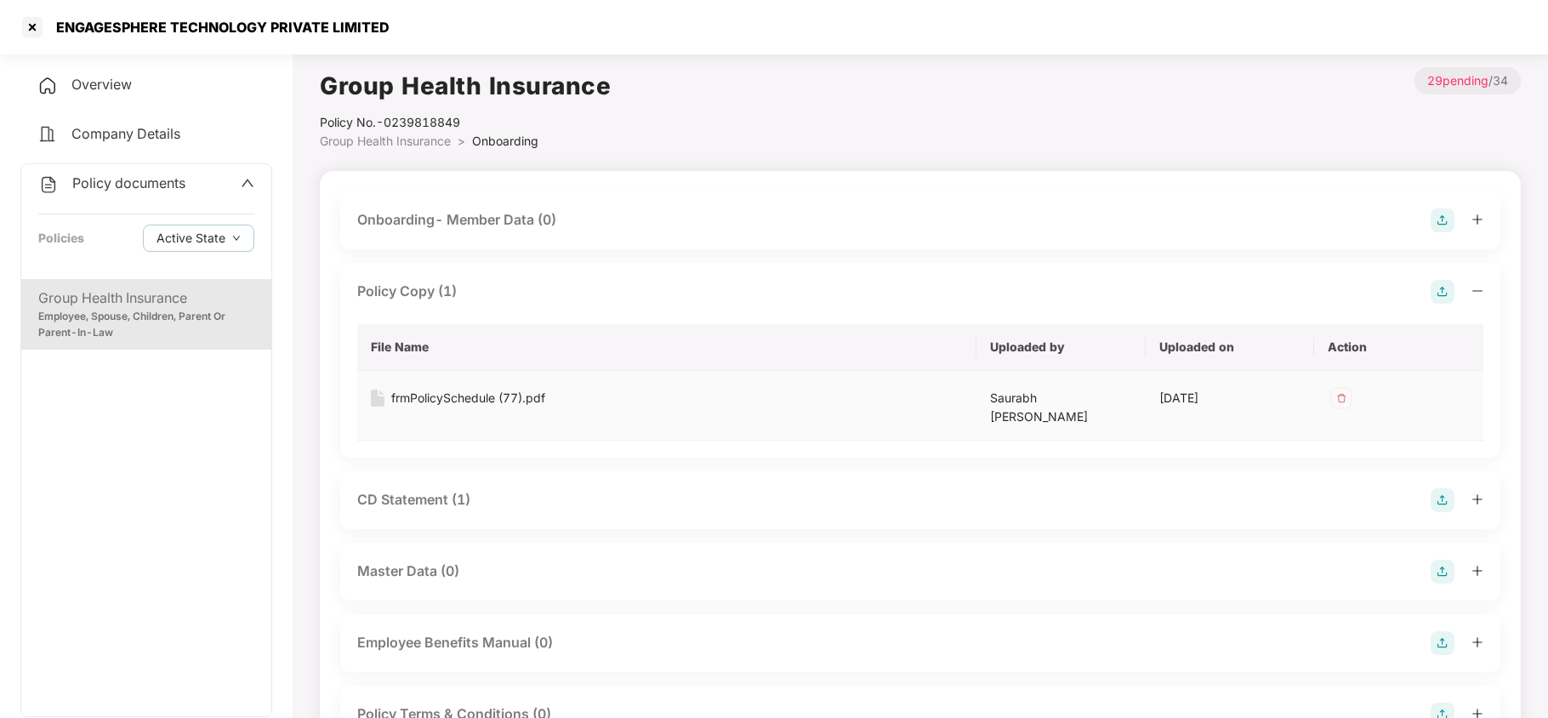
click at [480, 395] on div "frmPolicySchedule (77).pdf" at bounding box center [468, 398] width 154 height 19
click at [464, 297] on div "Policy Copy (1)" at bounding box center [920, 292] width 1126 height 24
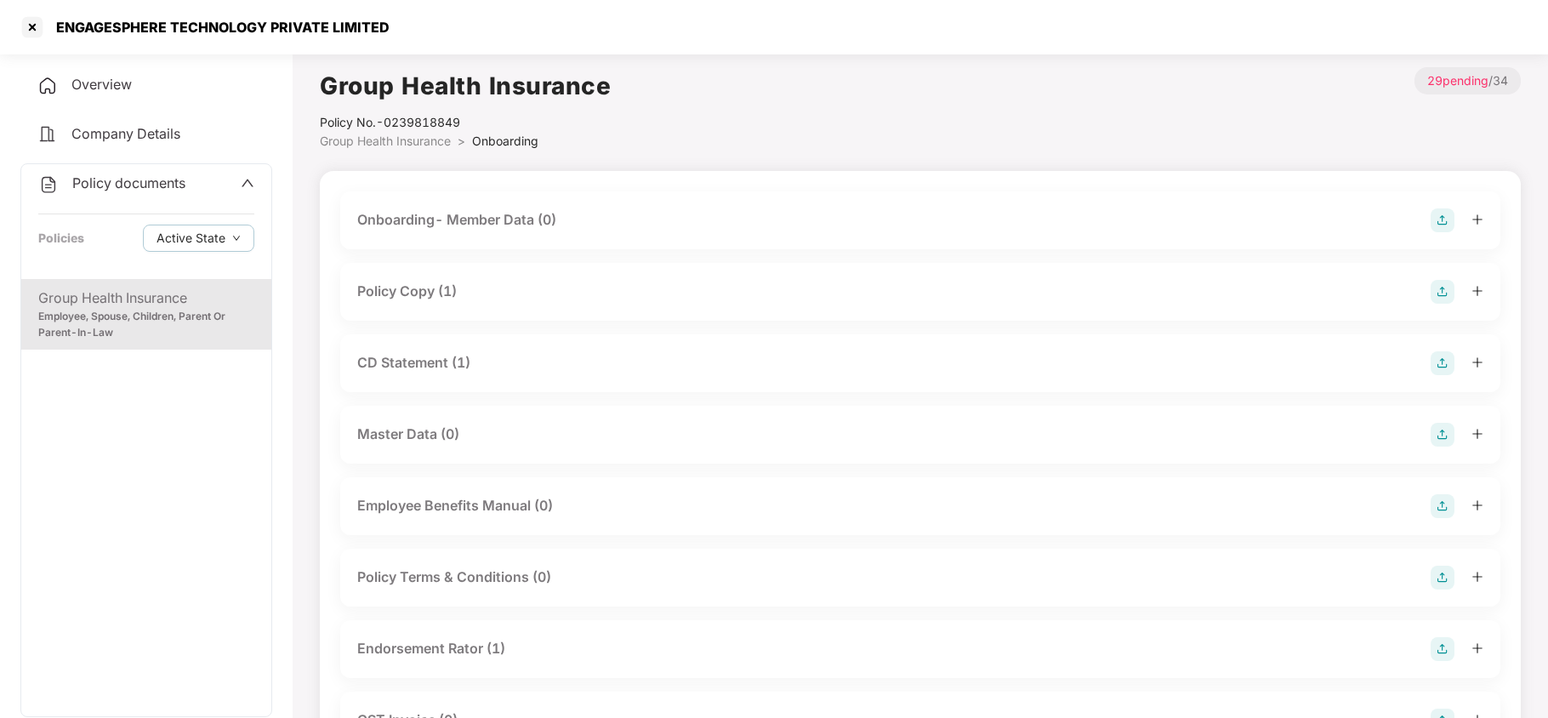
click at [103, 133] on span "Company Details" at bounding box center [125, 133] width 109 height 17
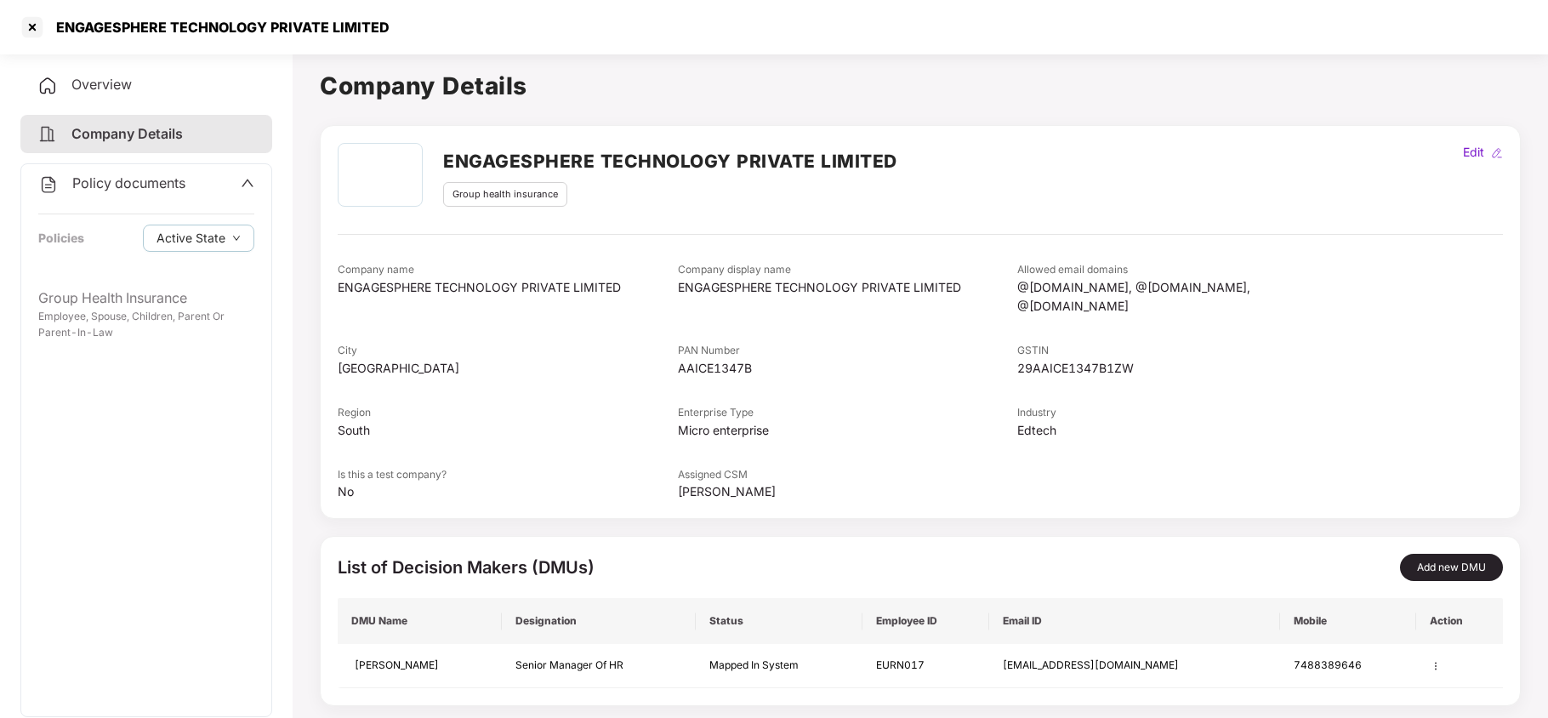
click at [114, 78] on span "Overview" at bounding box center [101, 84] width 60 height 17
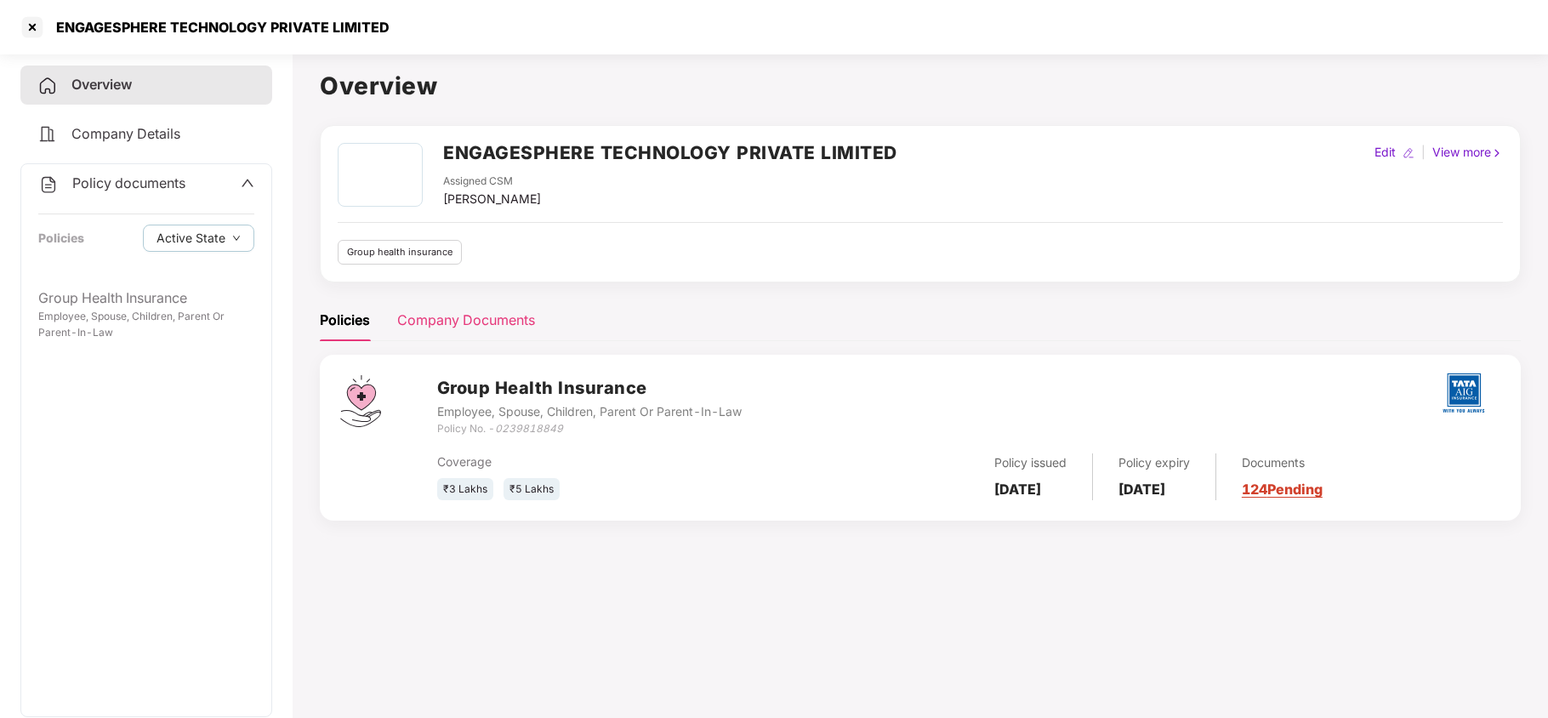
drag, startPoint x: 437, startPoint y: 310, endPoint x: 484, endPoint y: 340, distance: 55.9
click at [436, 310] on div "Company Documents" at bounding box center [466, 320] width 138 height 42
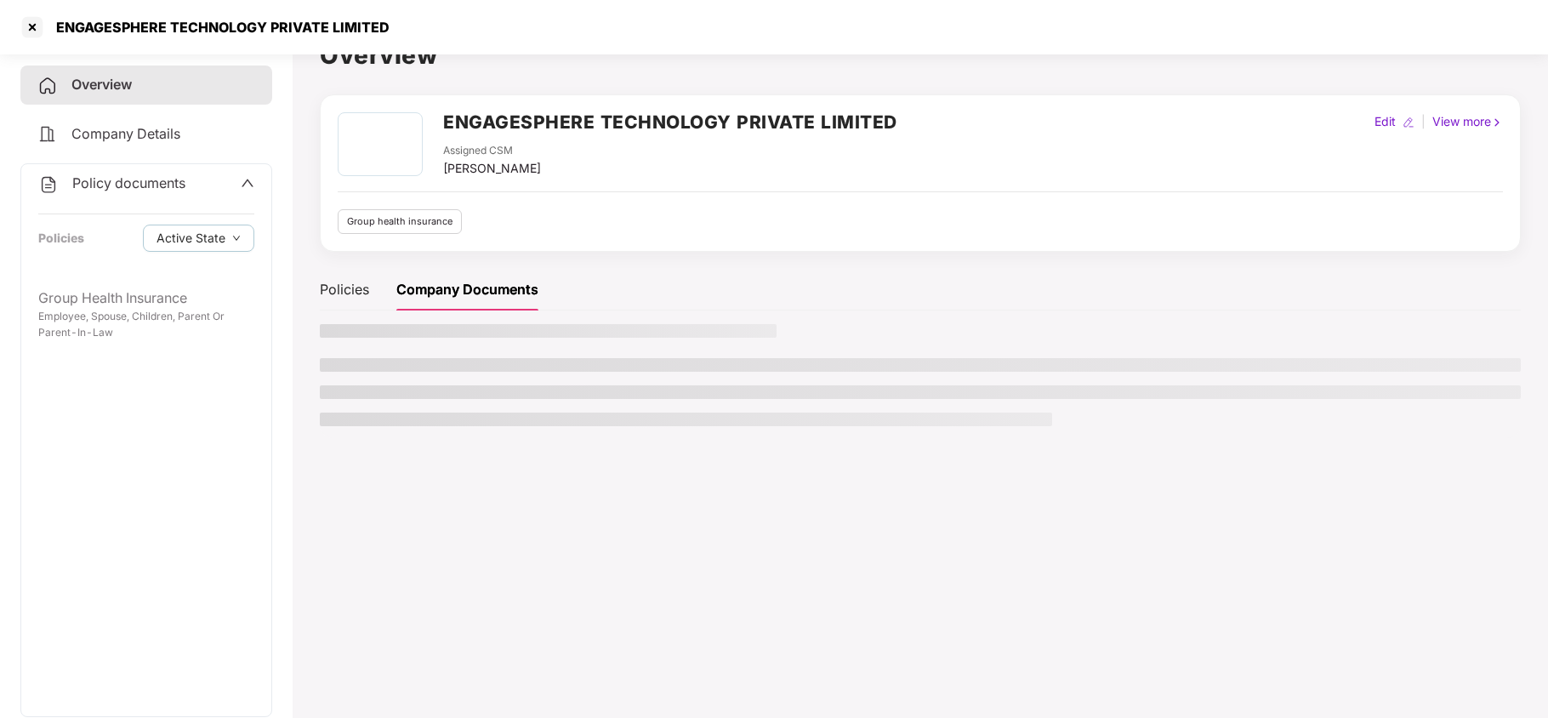
scroll to position [46, 0]
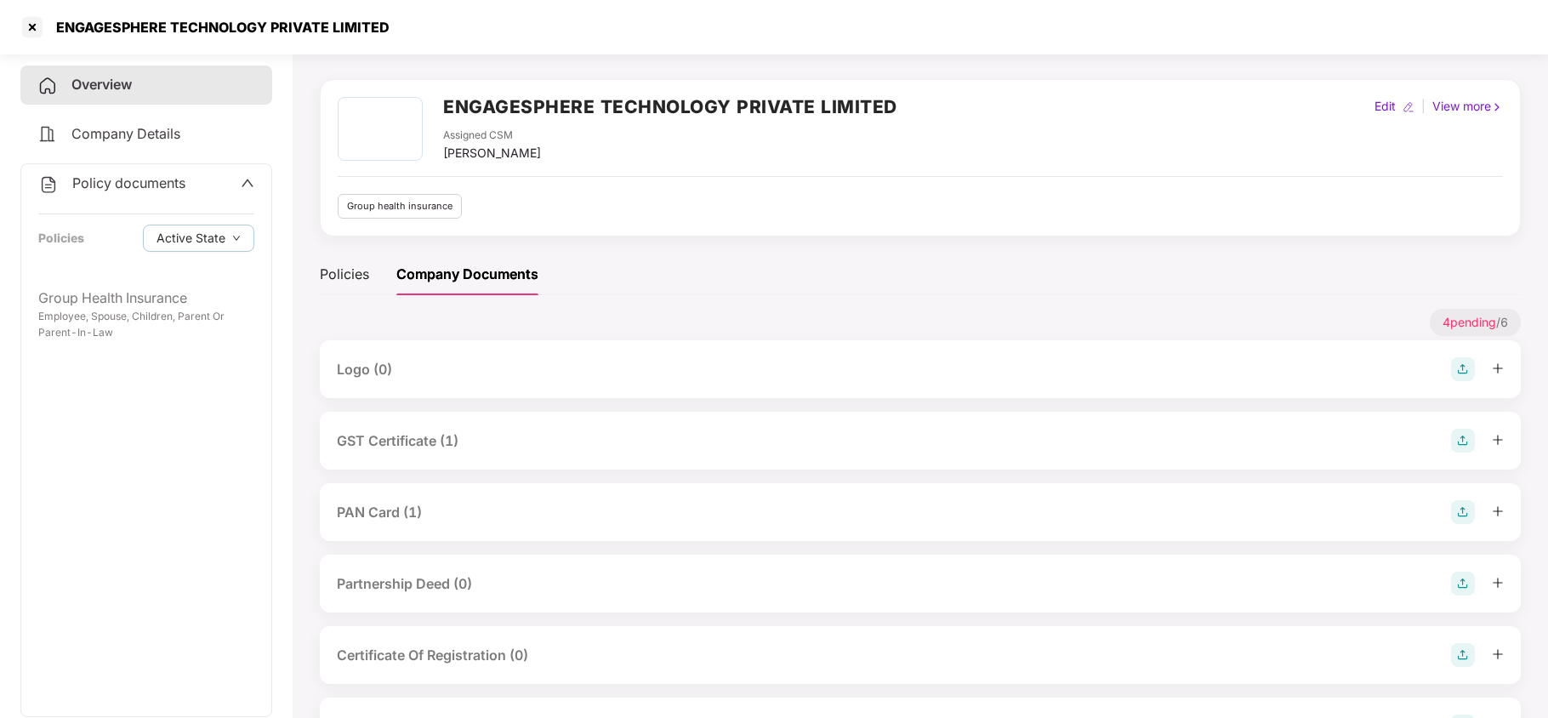
click at [440, 434] on div "GST Certificate (1)" at bounding box center [398, 440] width 122 height 21
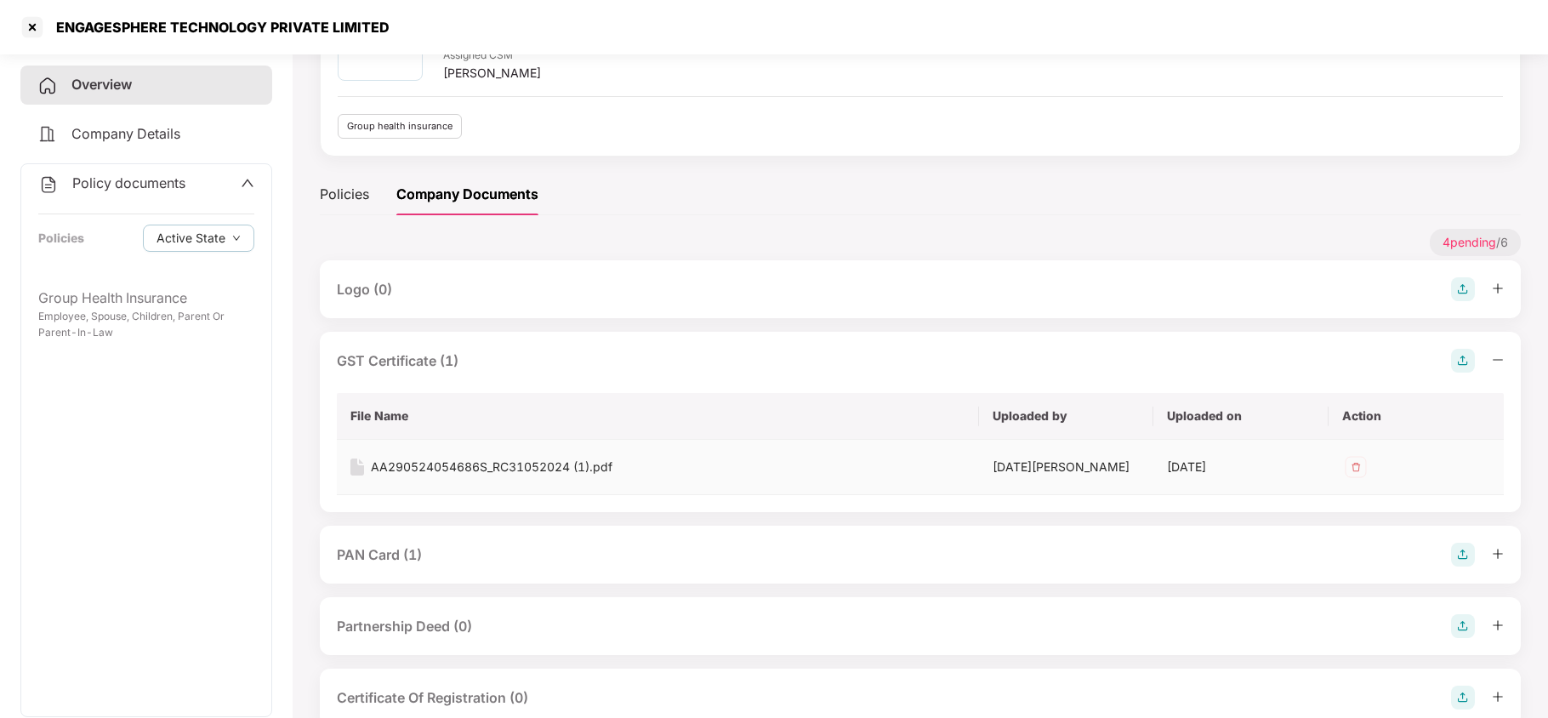
scroll to position [160, 0]
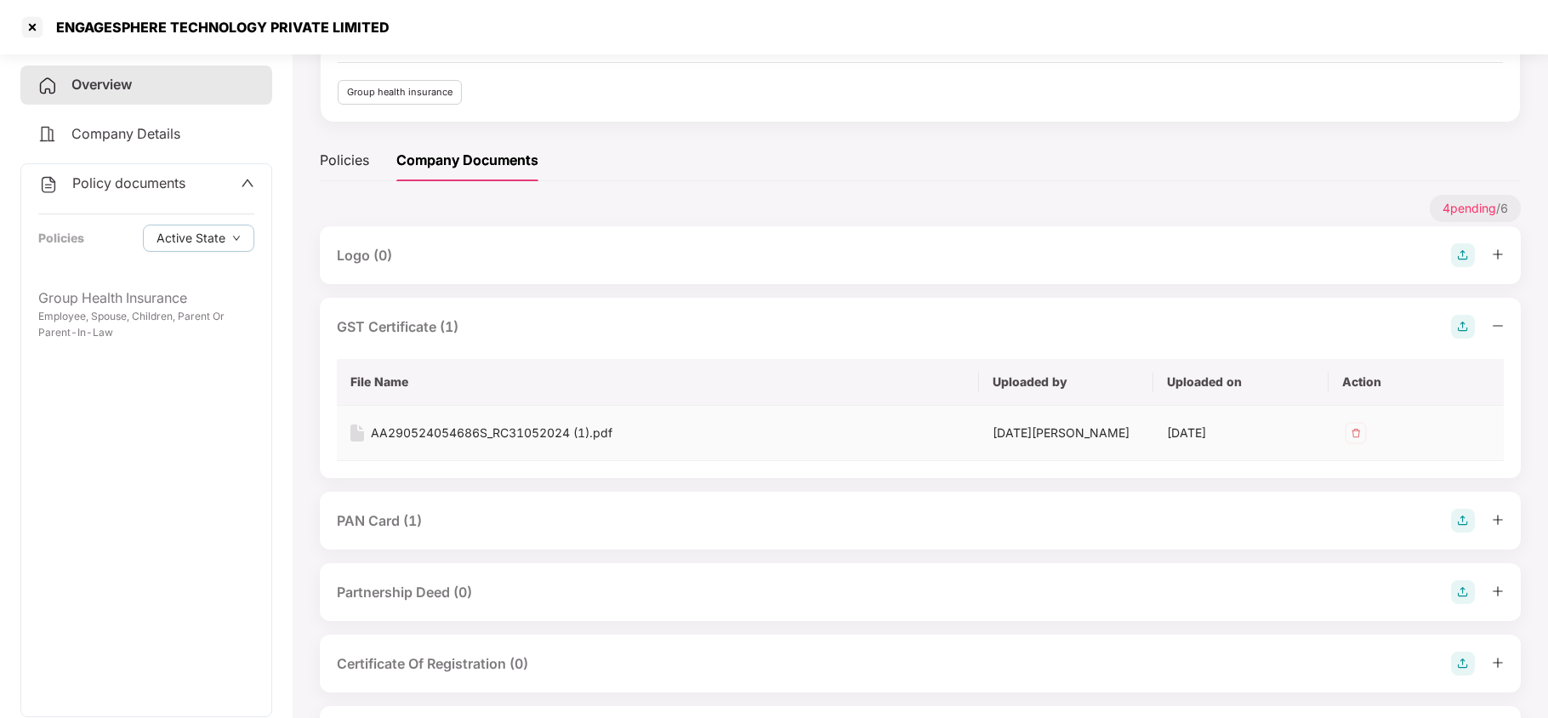
click at [548, 435] on div "AA290524054686S_RC31052024 (1).pdf" at bounding box center [491, 432] width 241 height 19
drag, startPoint x: 474, startPoint y: 331, endPoint x: 454, endPoint y: 392, distance: 64.3
click at [474, 331] on div "GST Certificate (1)" at bounding box center [920, 327] width 1167 height 24
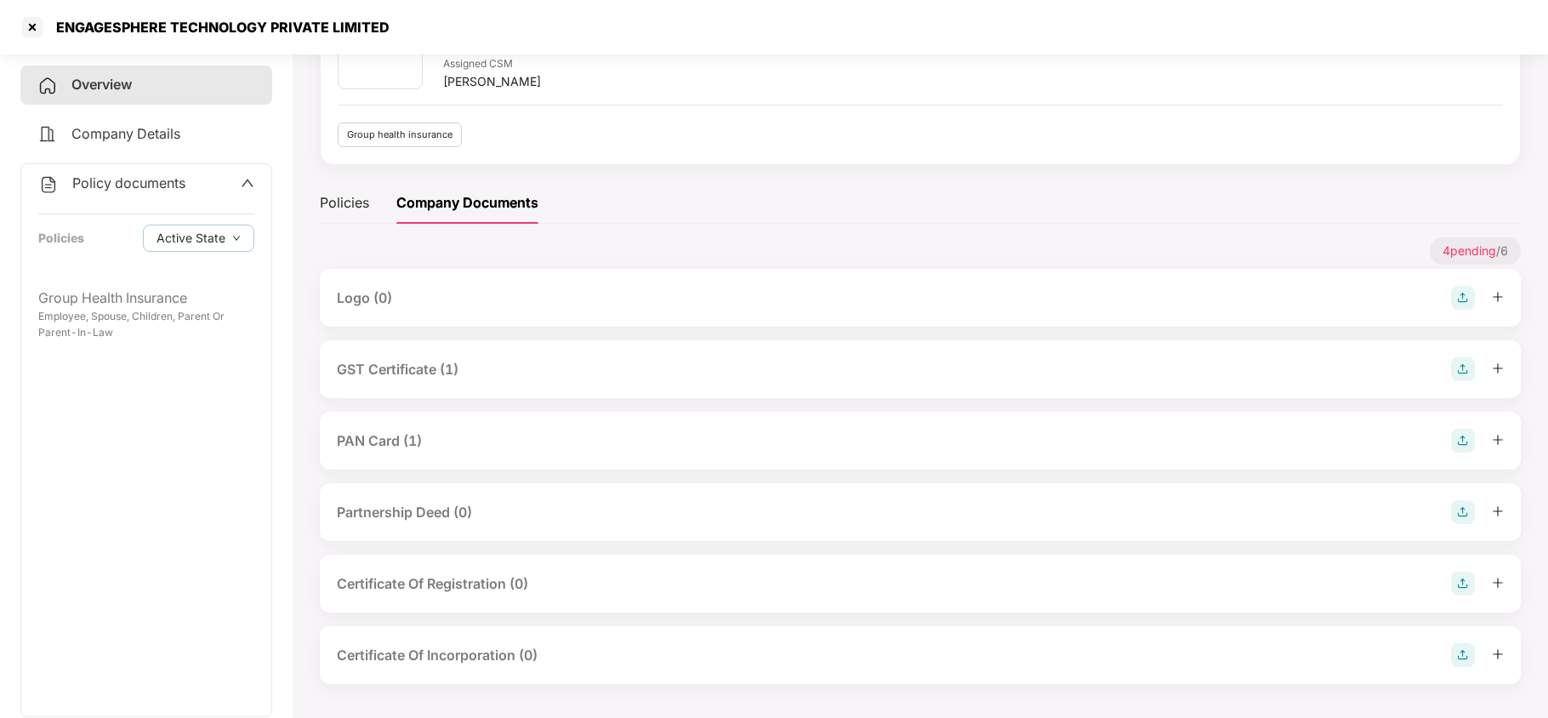
click at [427, 449] on div "PAN Card (1)" at bounding box center [920, 441] width 1167 height 24
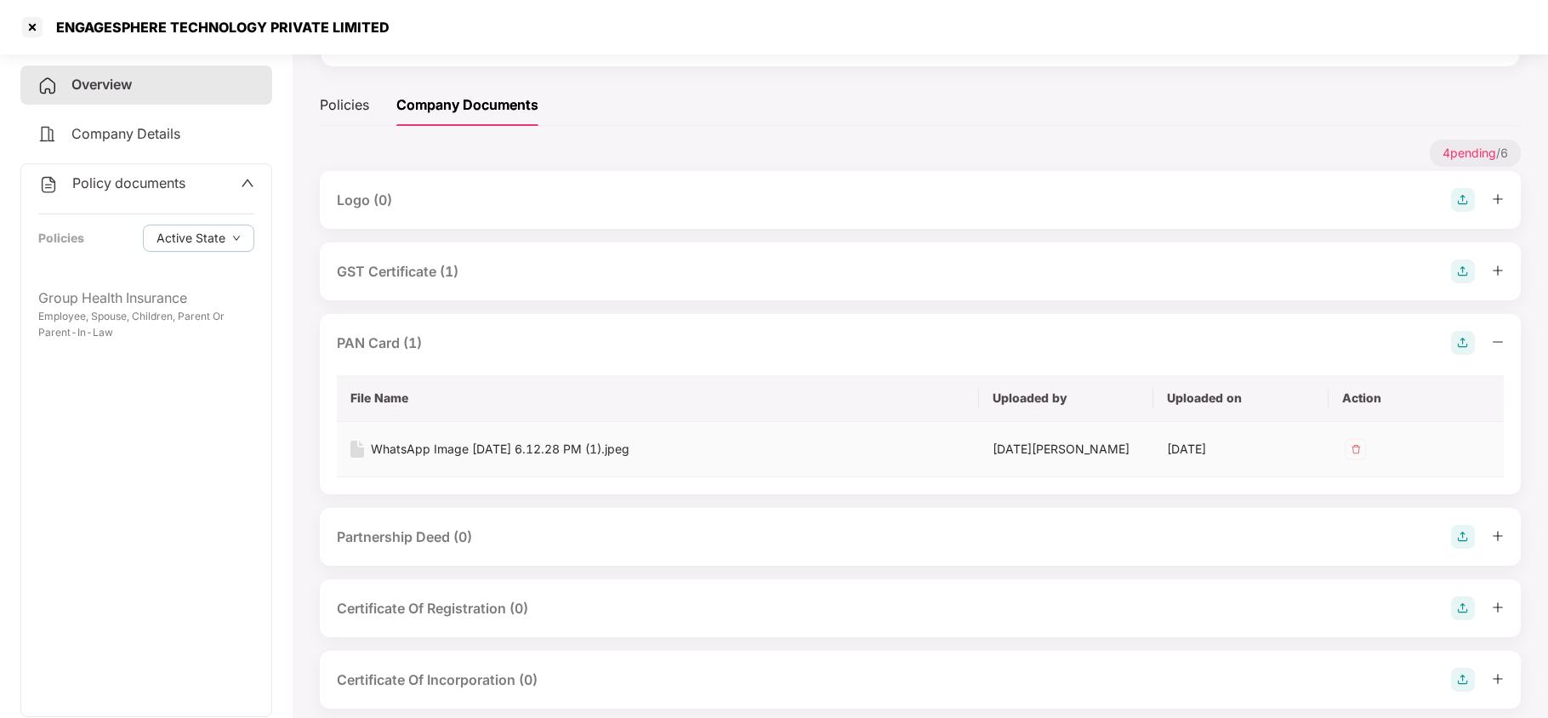
scroll to position [241, 0]
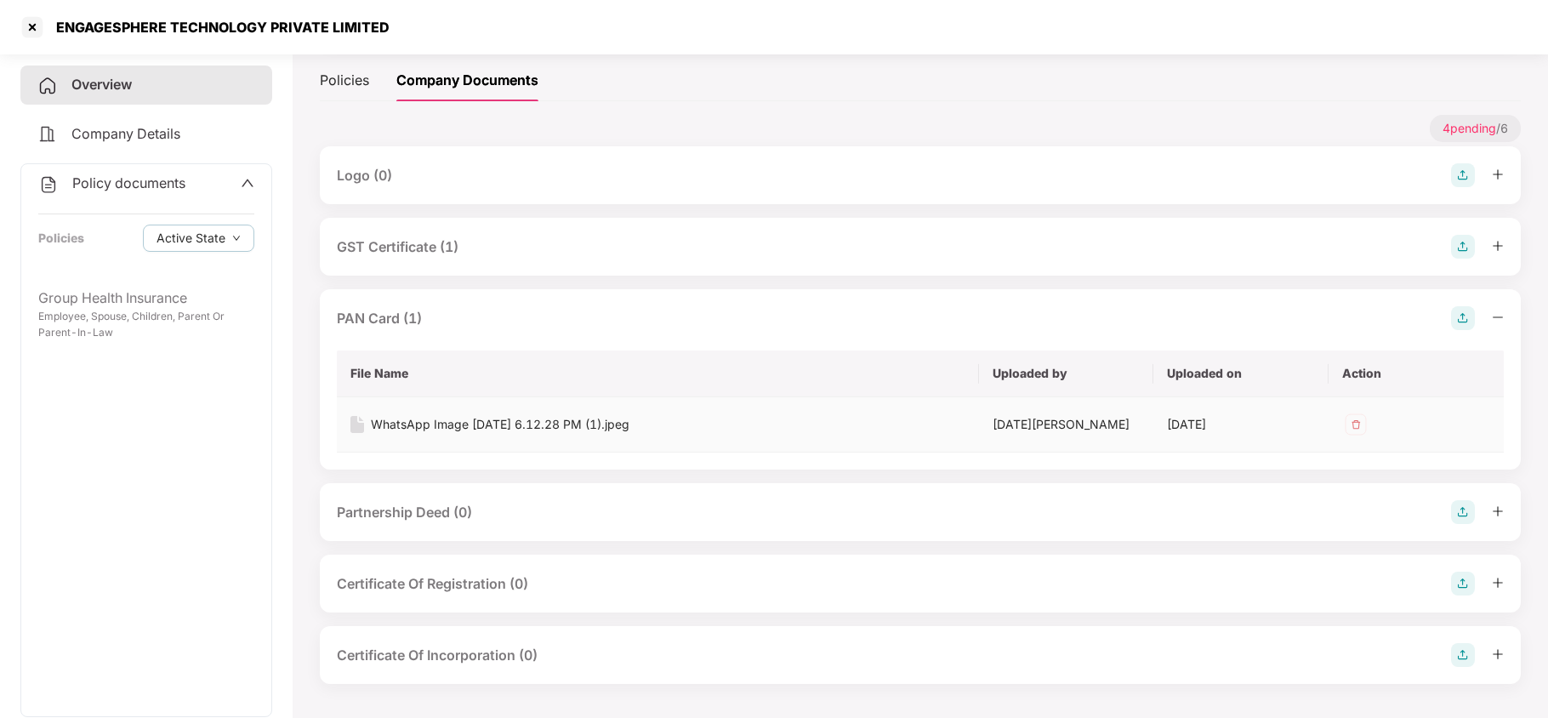
click at [629, 425] on div "WhatsApp Image [DATE] 6.12.28 PM (1).jpeg" at bounding box center [500, 424] width 258 height 19
click at [129, 178] on span "Policy documents" at bounding box center [128, 182] width 113 height 17
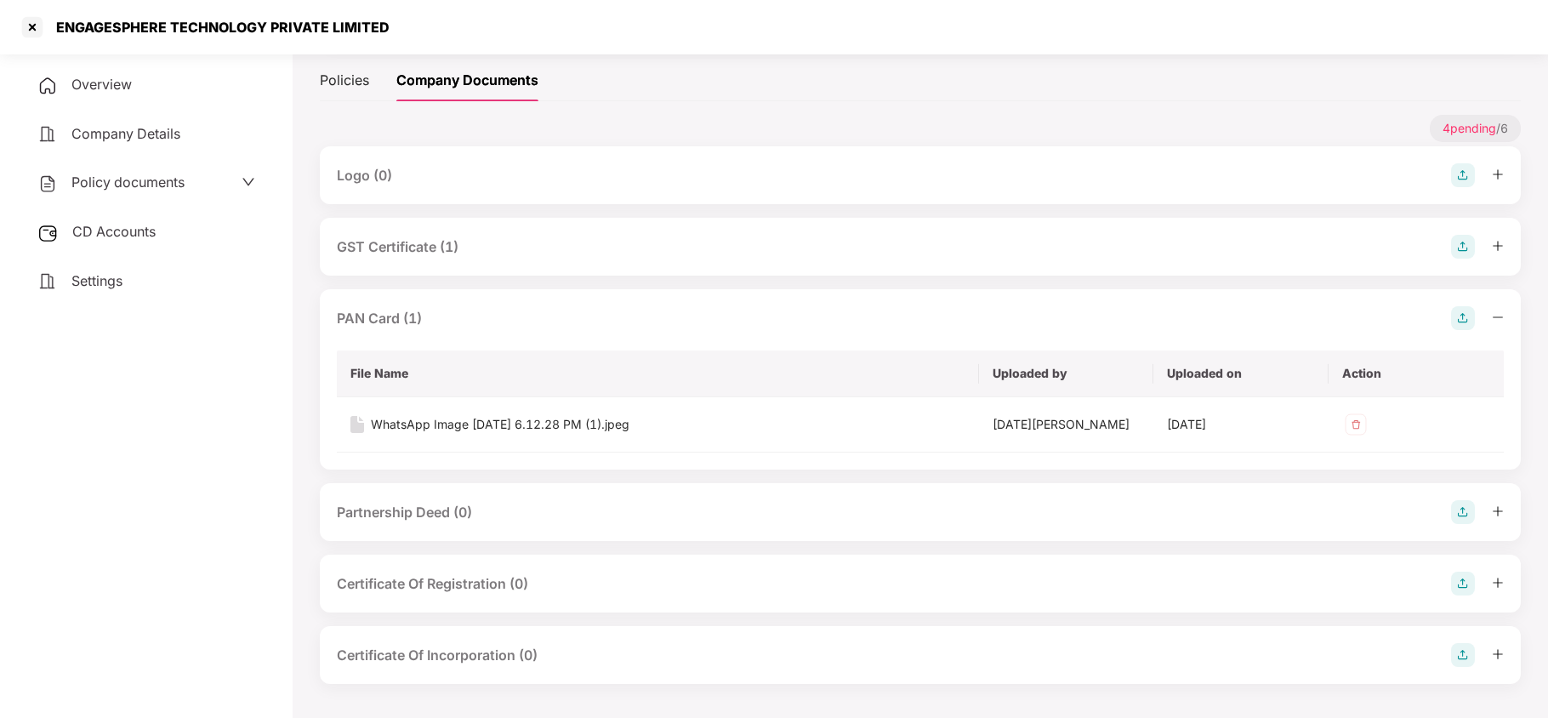
click at [129, 163] on div "Policy documents" at bounding box center [146, 182] width 252 height 39
drag, startPoint x: 119, startPoint y: 181, endPoint x: 129, endPoint y: 275, distance: 94.9
click at [117, 181] on span "Policy documents" at bounding box center [127, 181] width 113 height 17
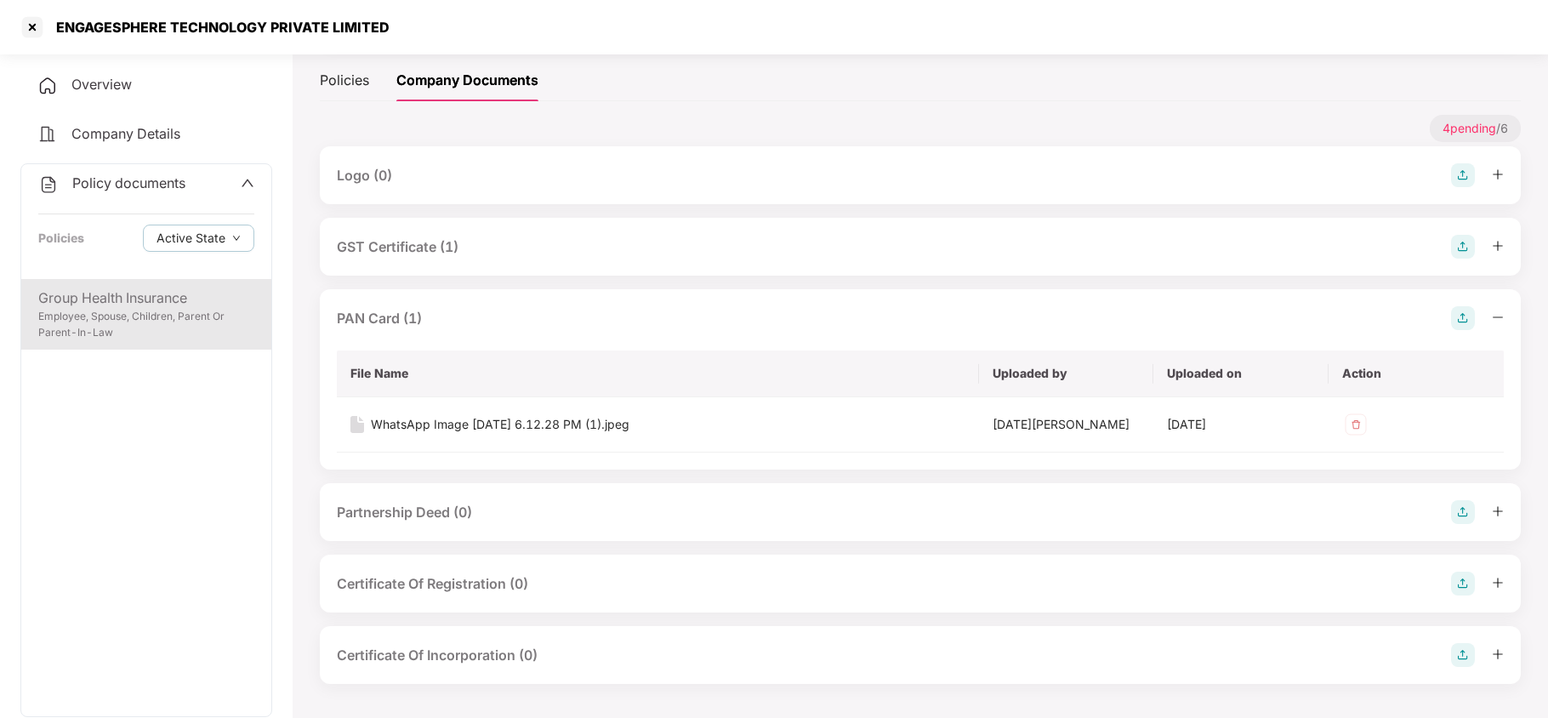
click at [130, 284] on div "Group Health Insurance Employee, Spouse, Children, Parent Or Parent-In-Law" at bounding box center [146, 314] width 250 height 71
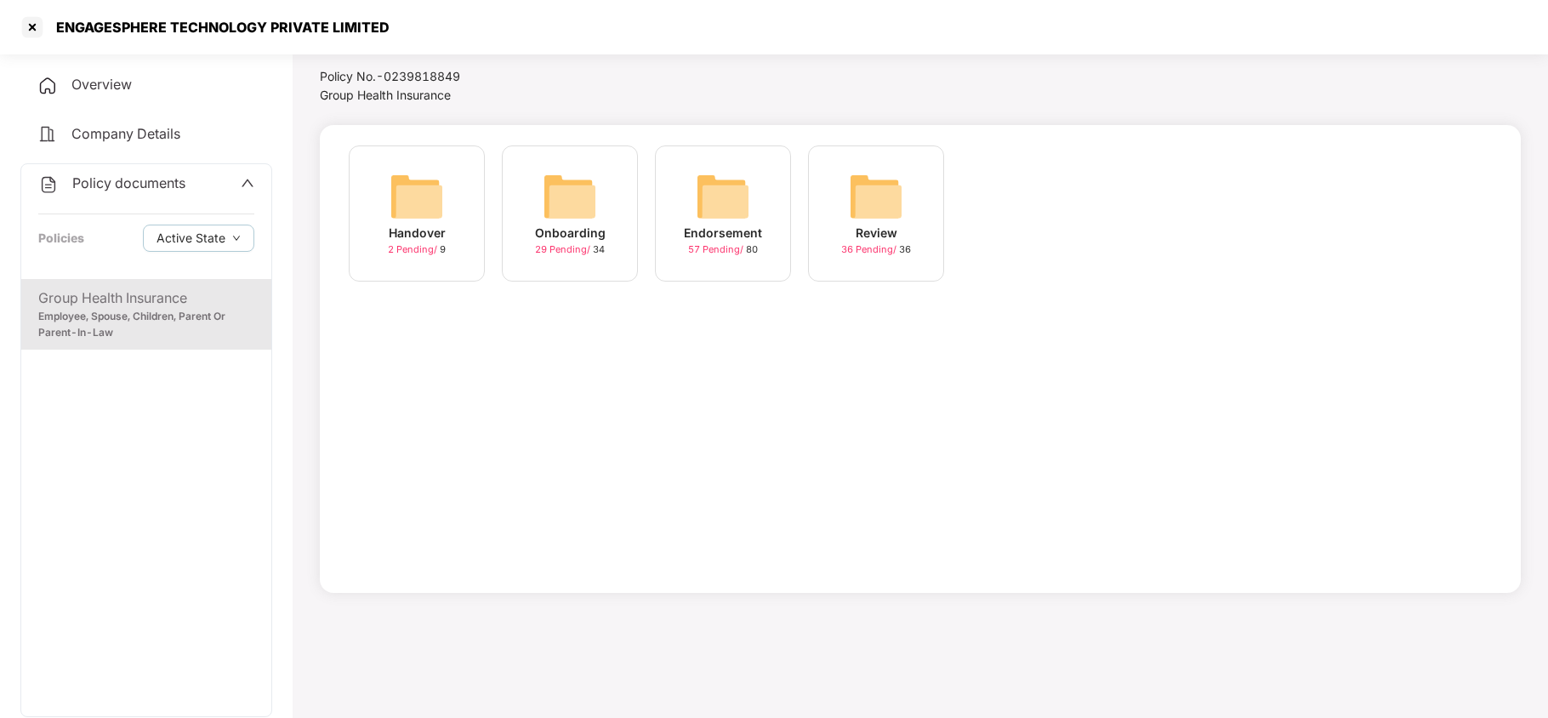
click at [715, 188] on img at bounding box center [723, 196] width 54 height 54
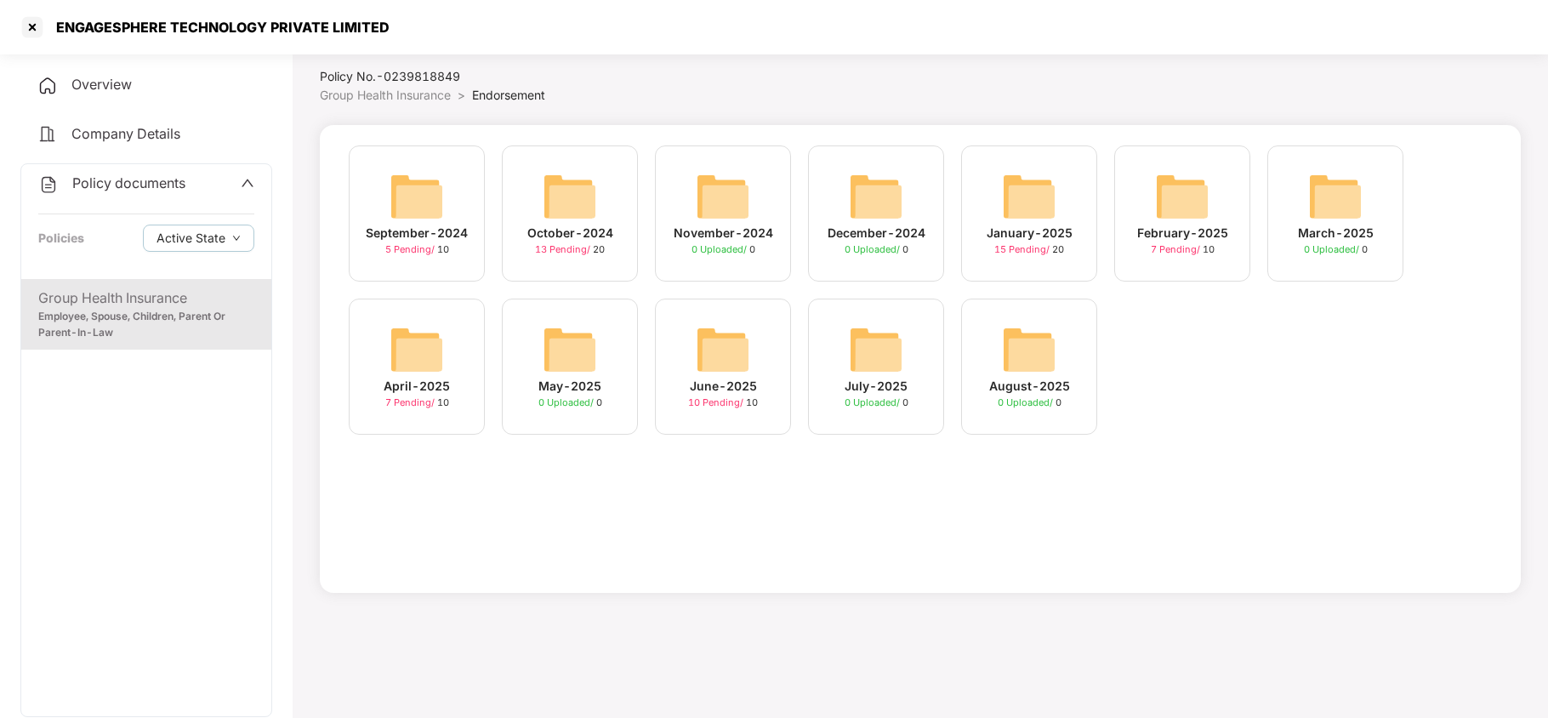
click at [1022, 361] on img at bounding box center [1029, 349] width 54 height 54
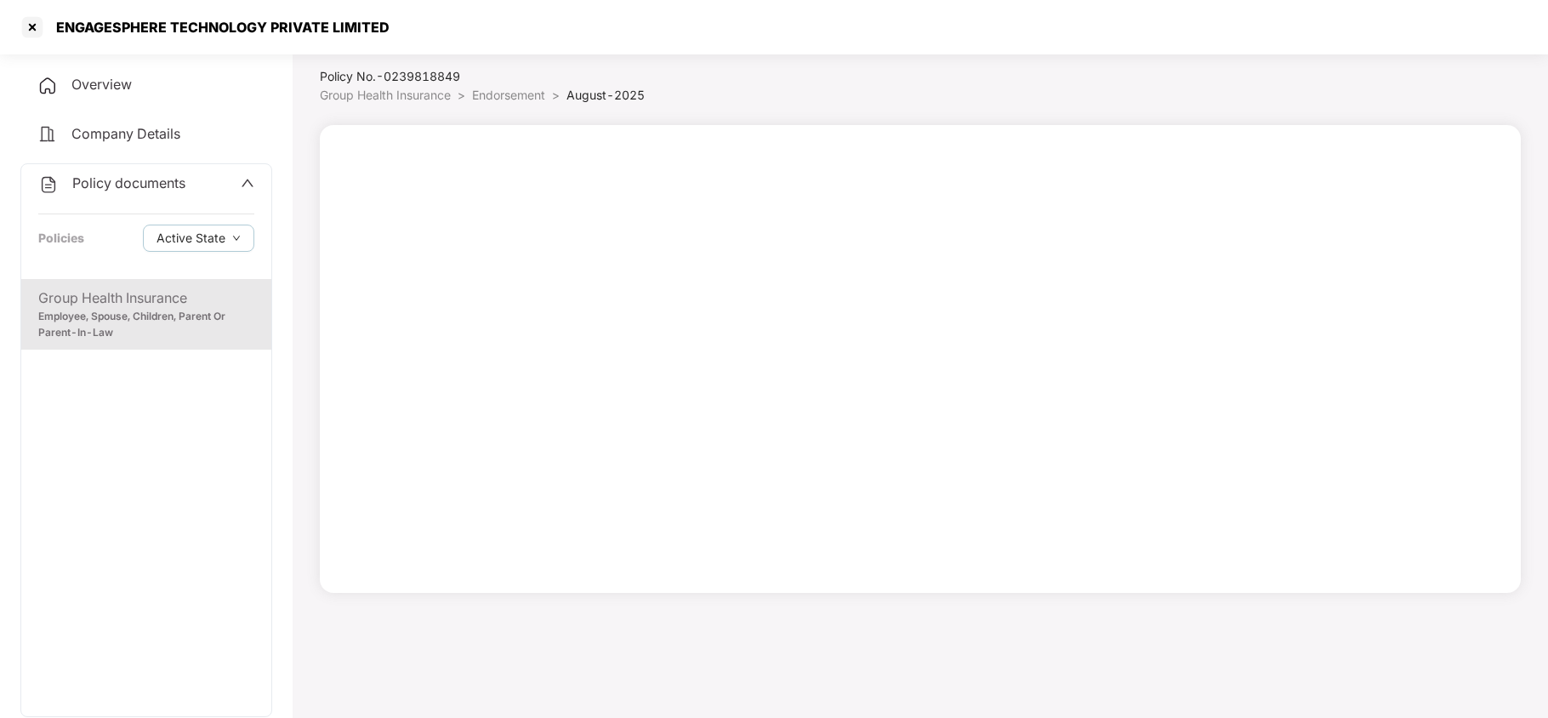
click at [511, 96] on span "Endorsement" at bounding box center [508, 95] width 73 height 14
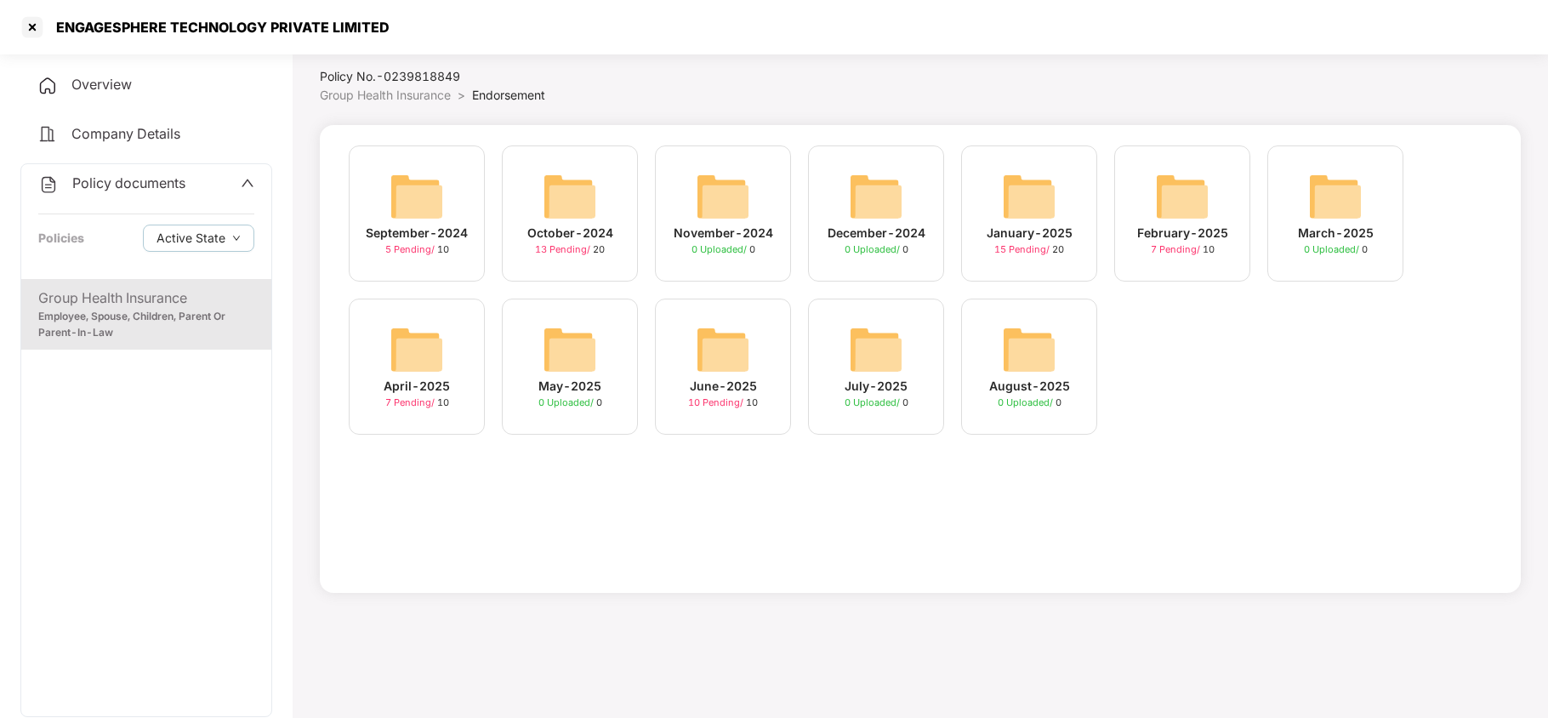
click at [851, 347] on img at bounding box center [876, 349] width 54 height 54
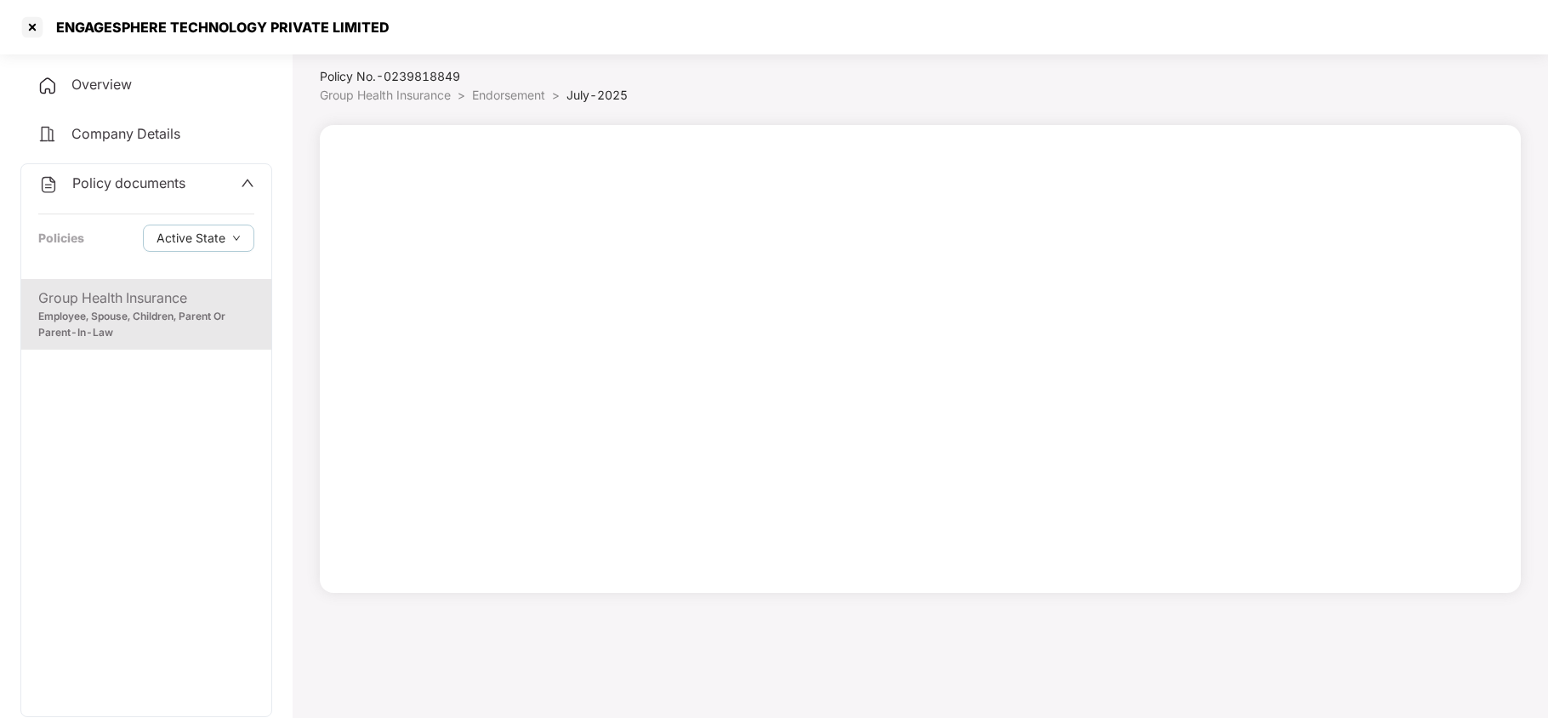
click at [494, 94] on span "Endorsement" at bounding box center [508, 95] width 73 height 14
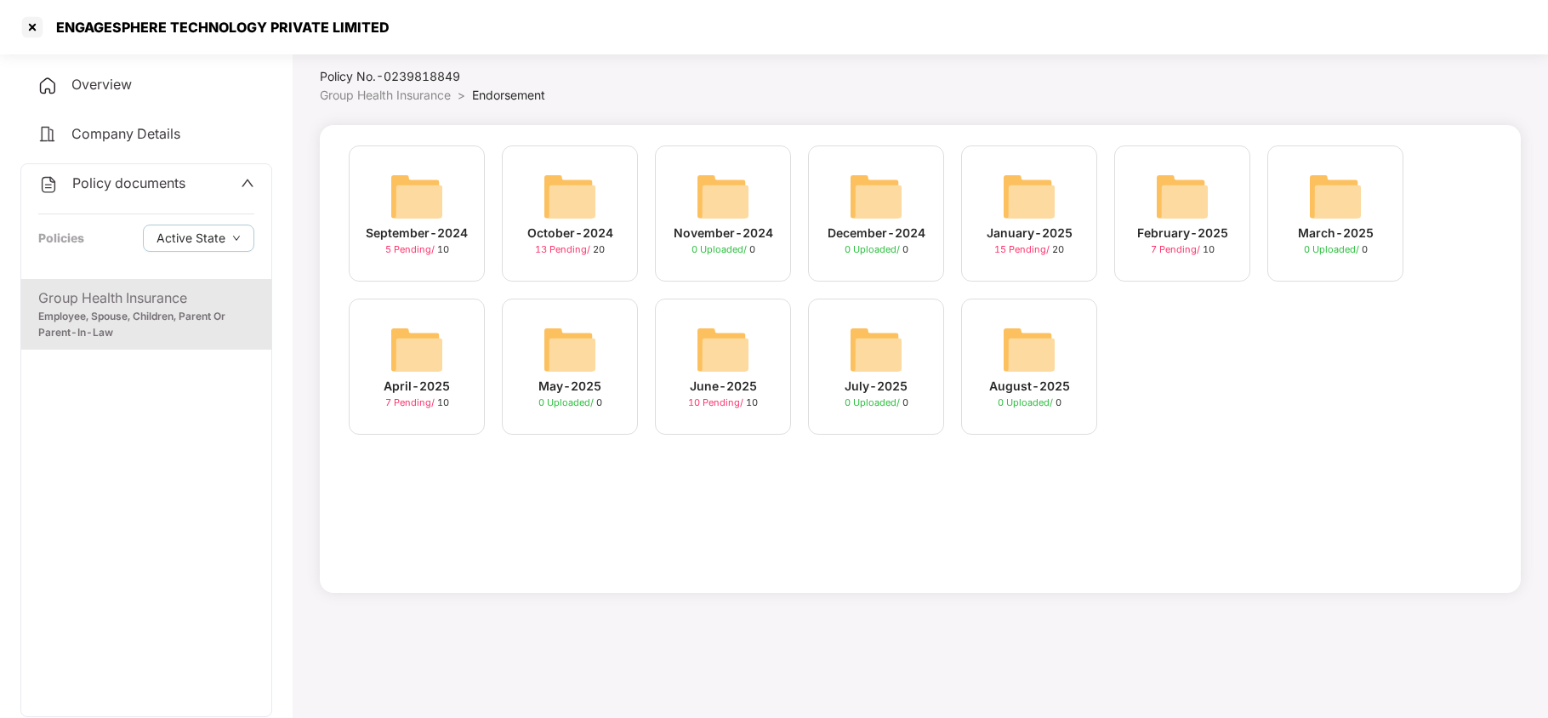
click at [724, 327] on img at bounding box center [723, 349] width 54 height 54
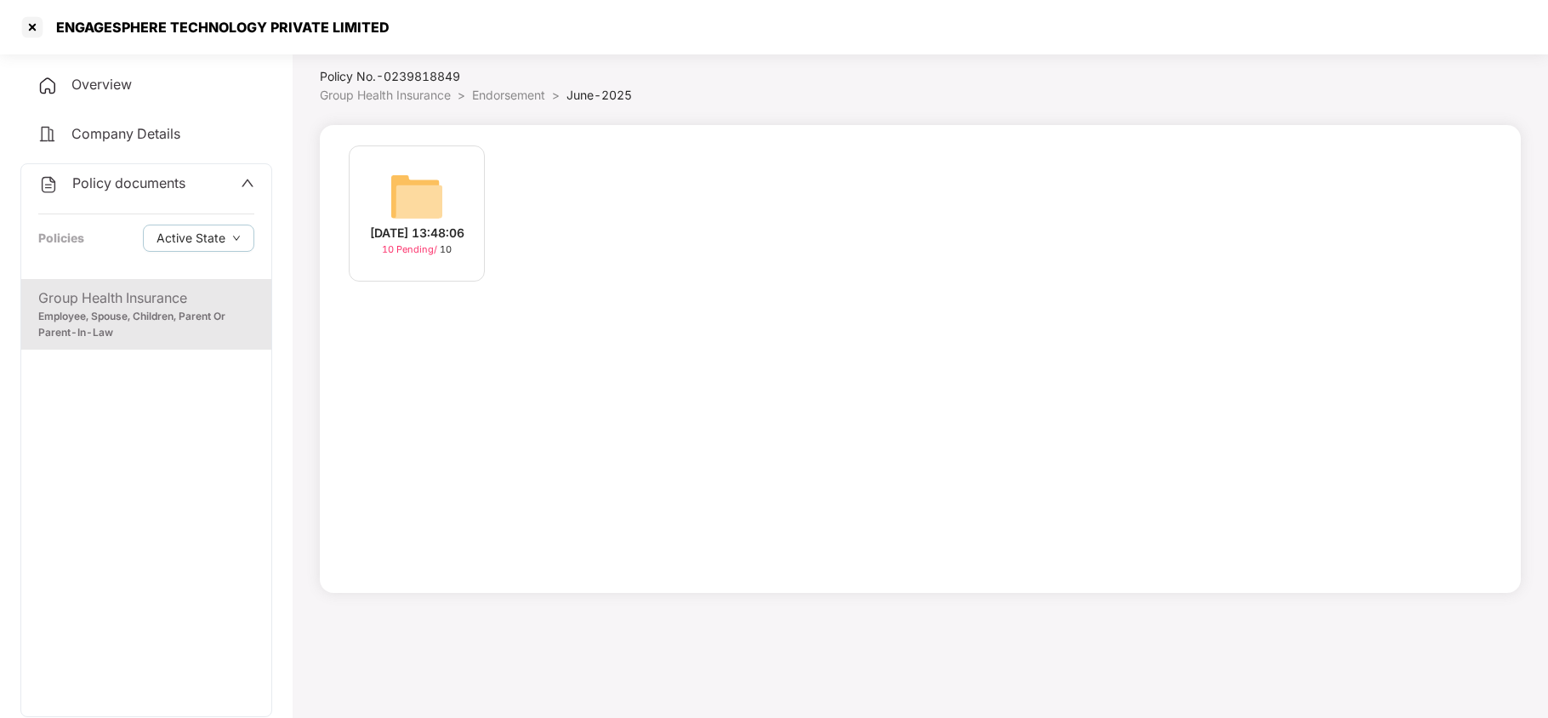
click at [395, 188] on img at bounding box center [416, 196] width 54 height 54
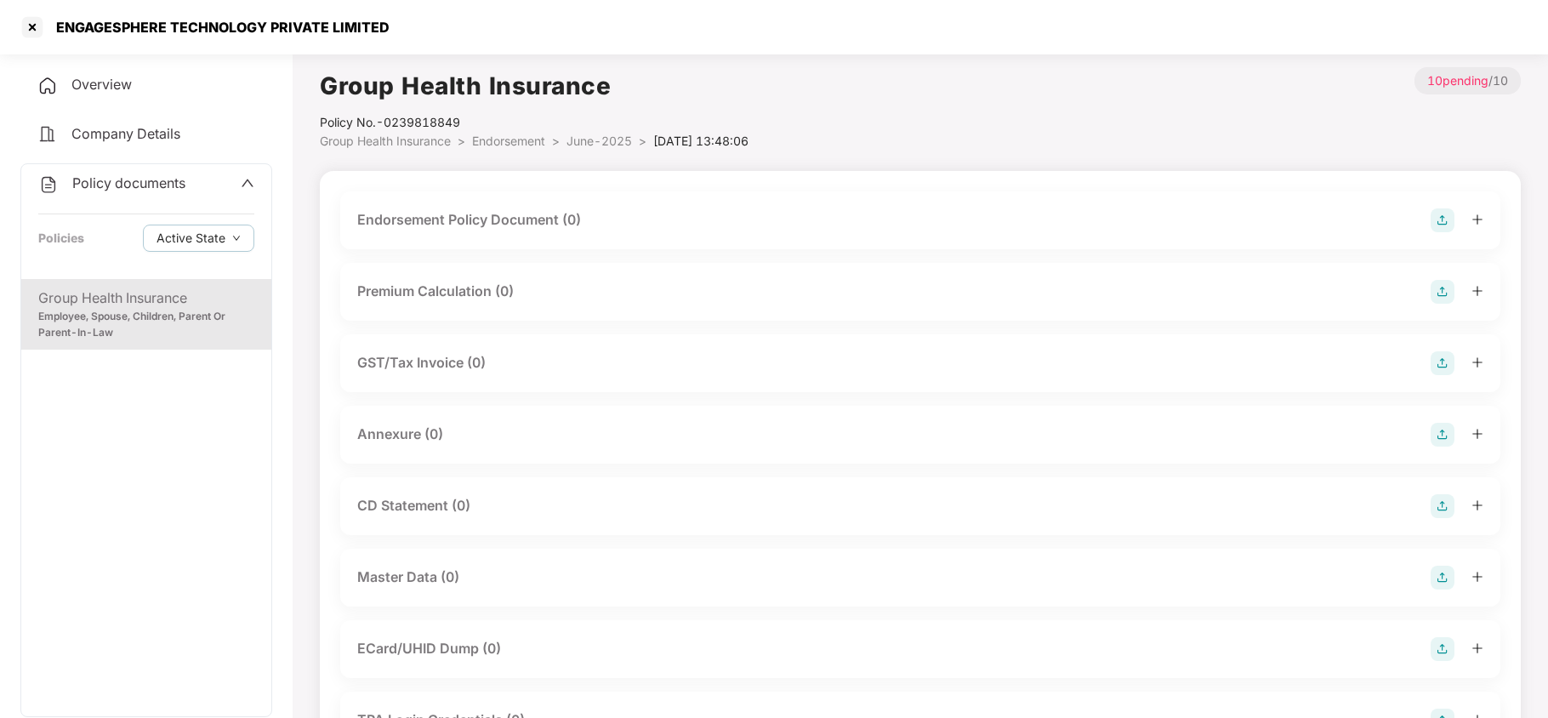
click at [587, 141] on span "June-2025" at bounding box center [598, 140] width 65 height 14
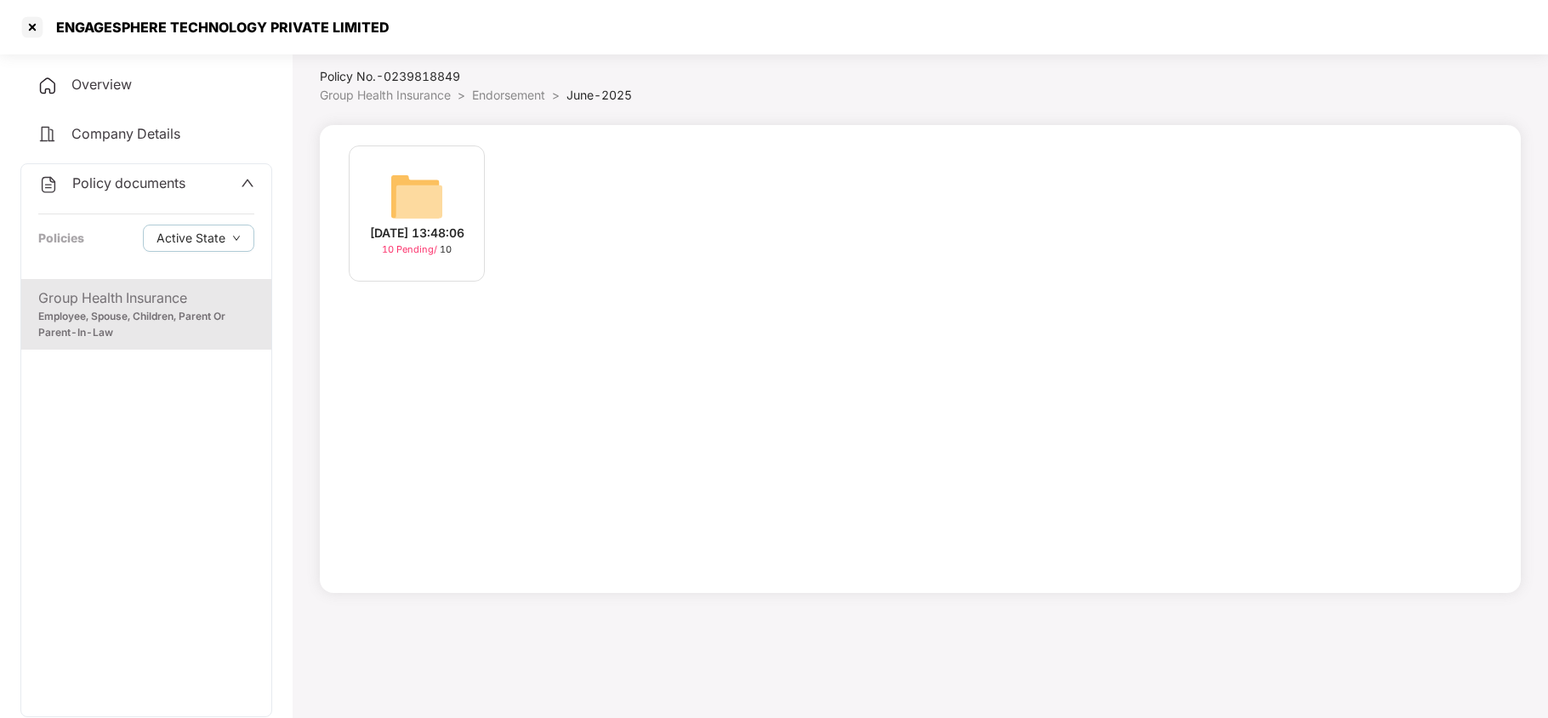
click at [504, 90] on span "Endorsement" at bounding box center [508, 95] width 73 height 14
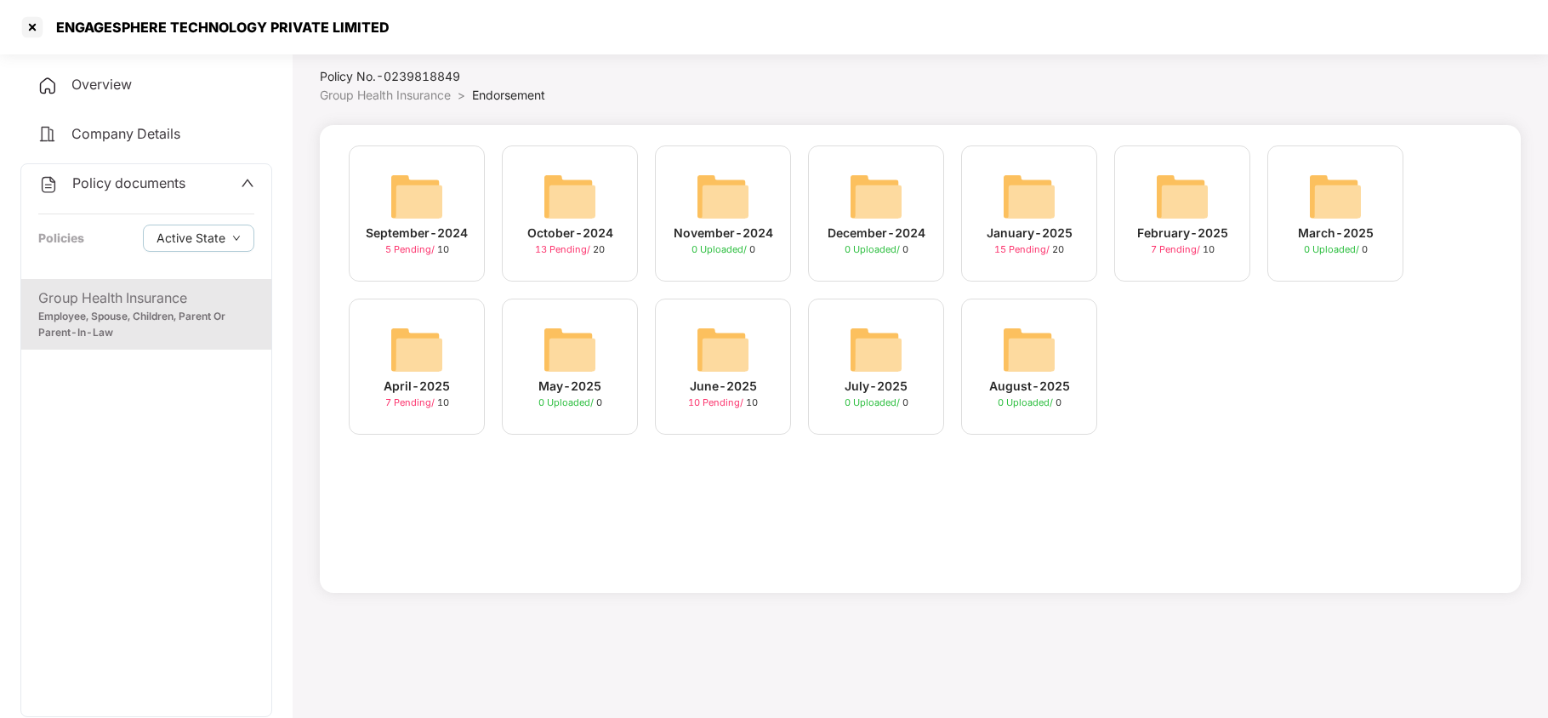
click at [531, 340] on div "May-2025 0 Uploaded / 0" at bounding box center [570, 366] width 136 height 136
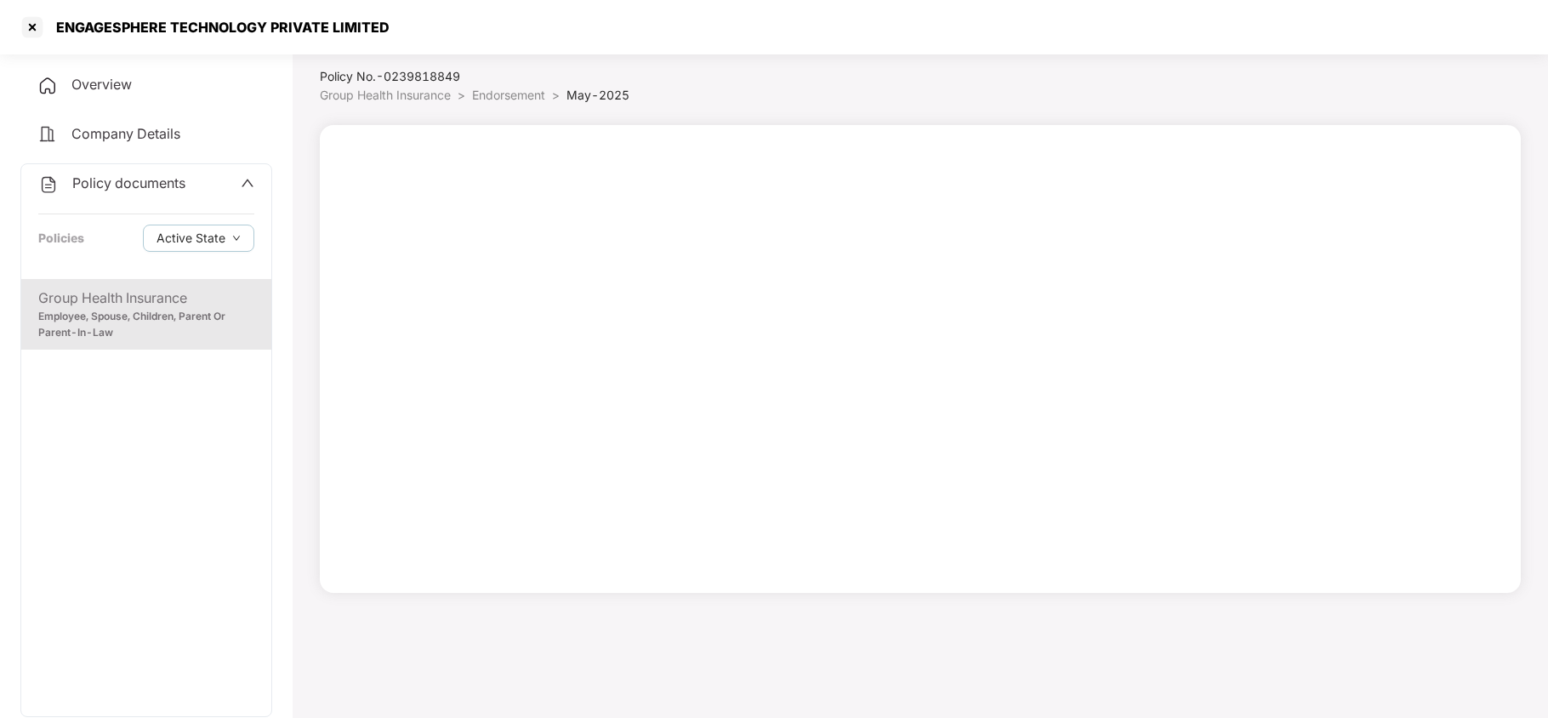
click at [525, 100] on span "Endorsement" at bounding box center [508, 95] width 73 height 14
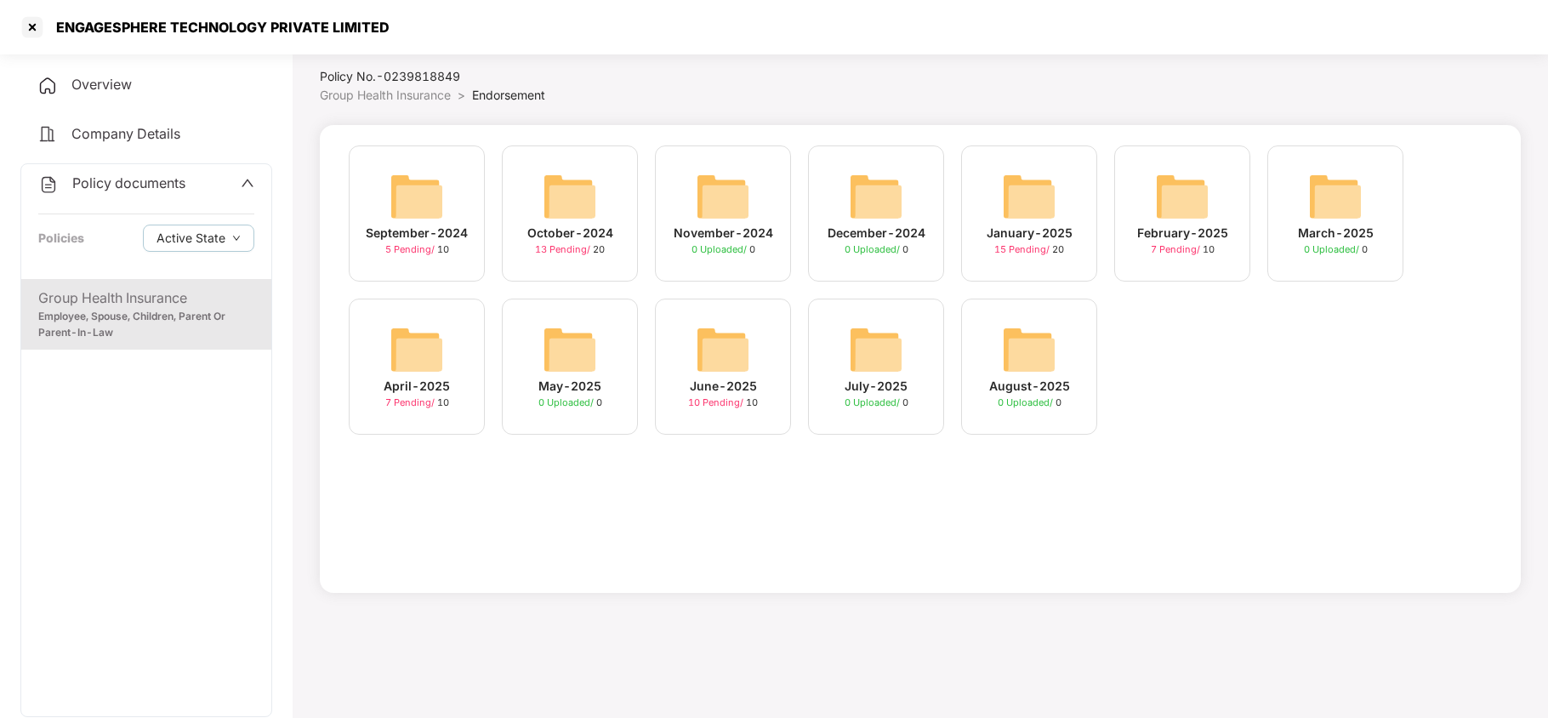
drag, startPoint x: 410, startPoint y: 320, endPoint x: 426, endPoint y: 324, distance: 16.7
click at [408, 320] on div "April-2025 7 Pending / 10" at bounding box center [417, 366] width 136 height 136
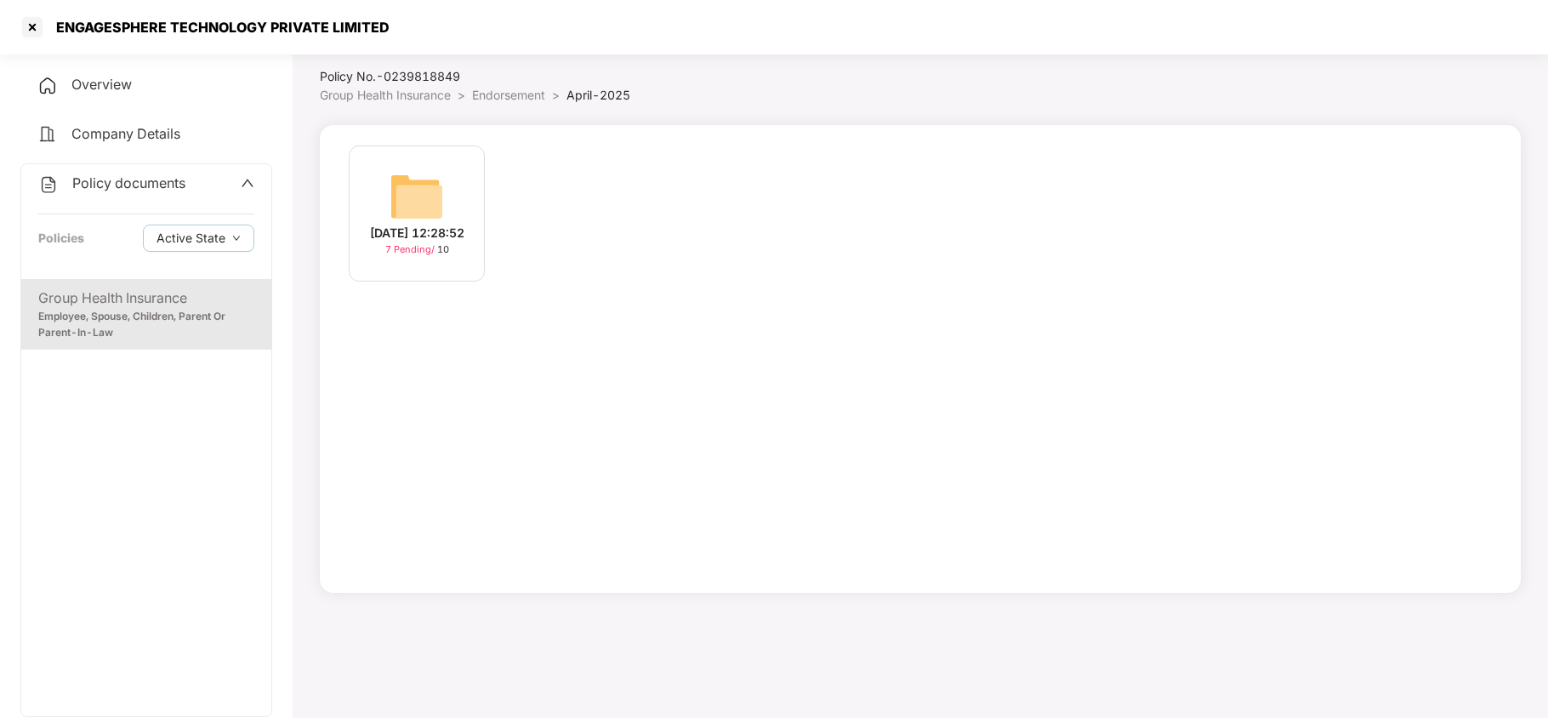
click at [426, 209] on img at bounding box center [416, 196] width 54 height 54
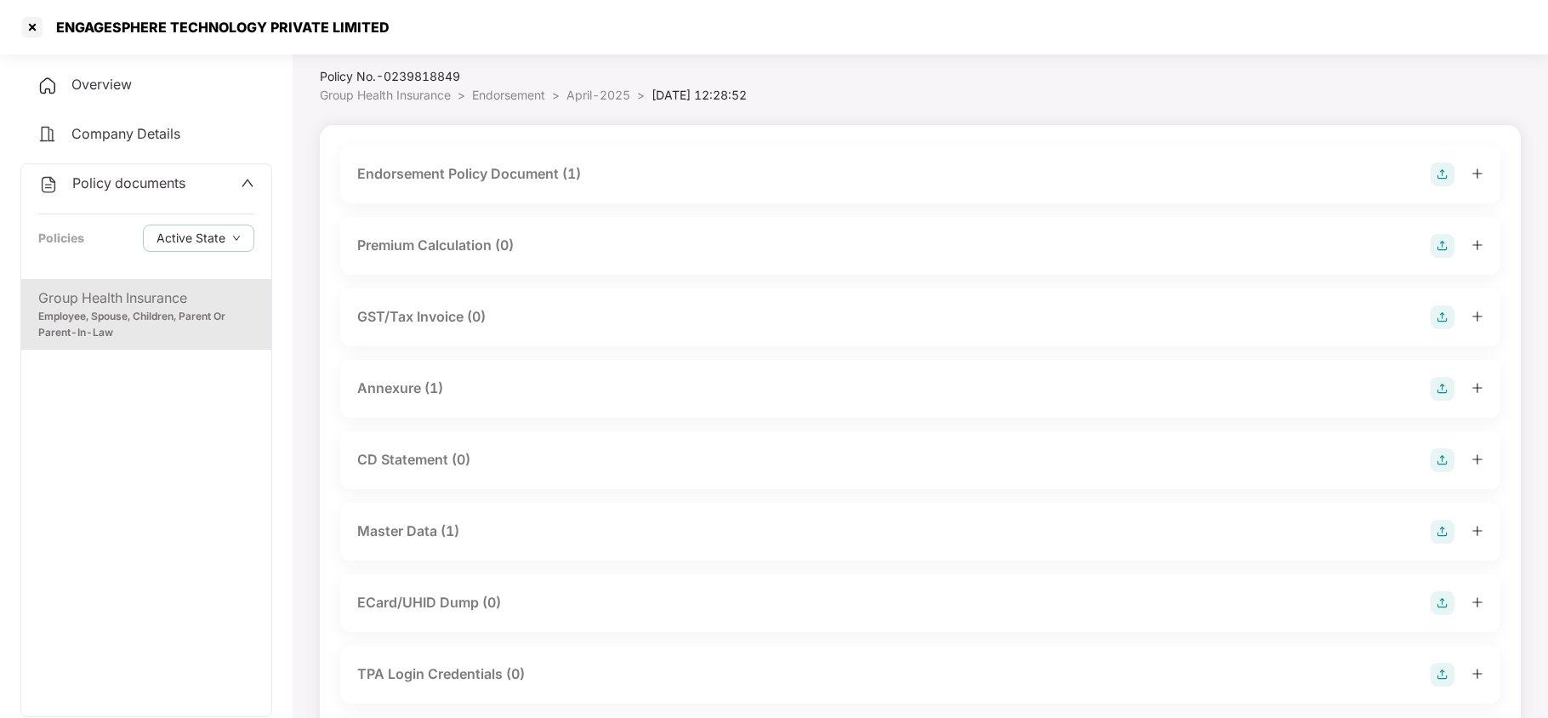
click at [498, 529] on div "Master Data (1)" at bounding box center [920, 532] width 1126 height 24
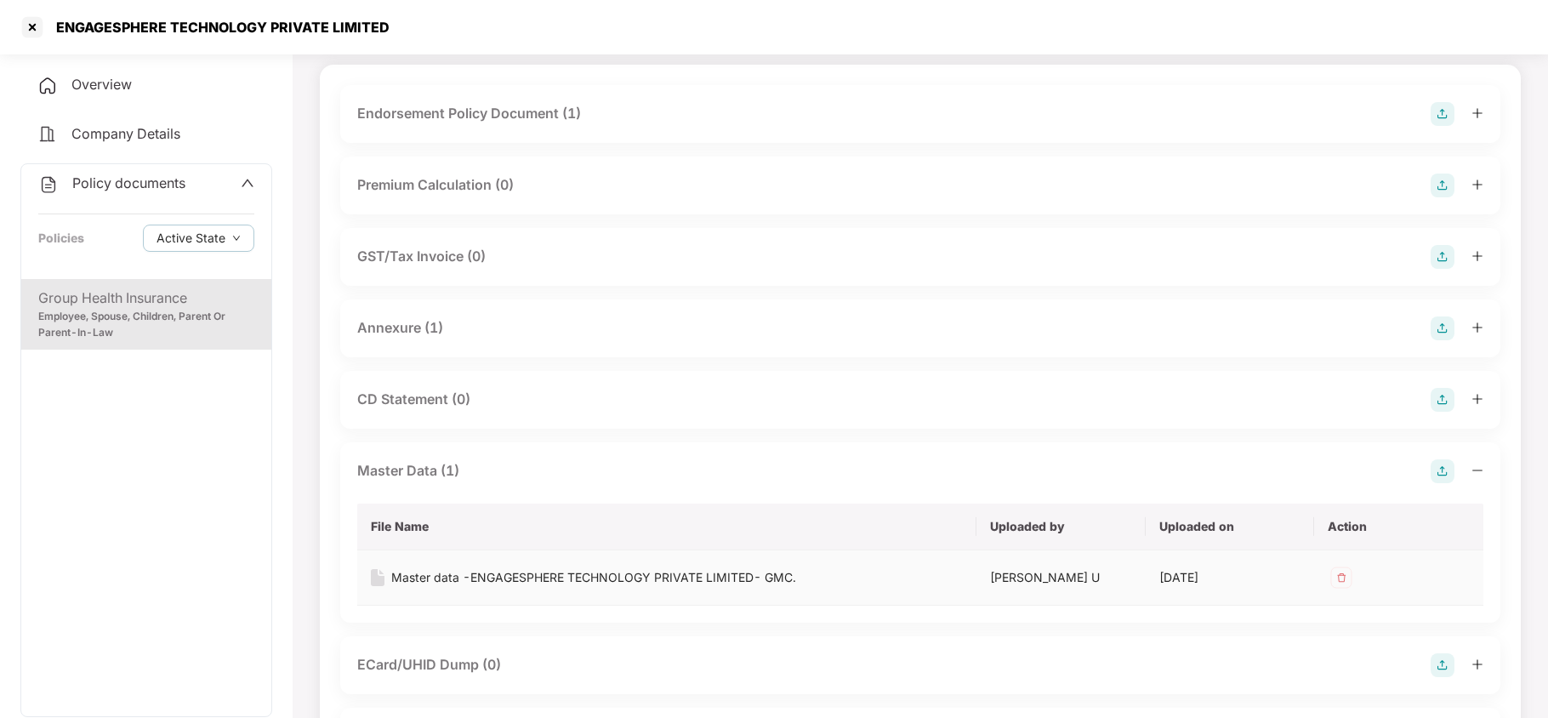
scroll to position [160, 0]
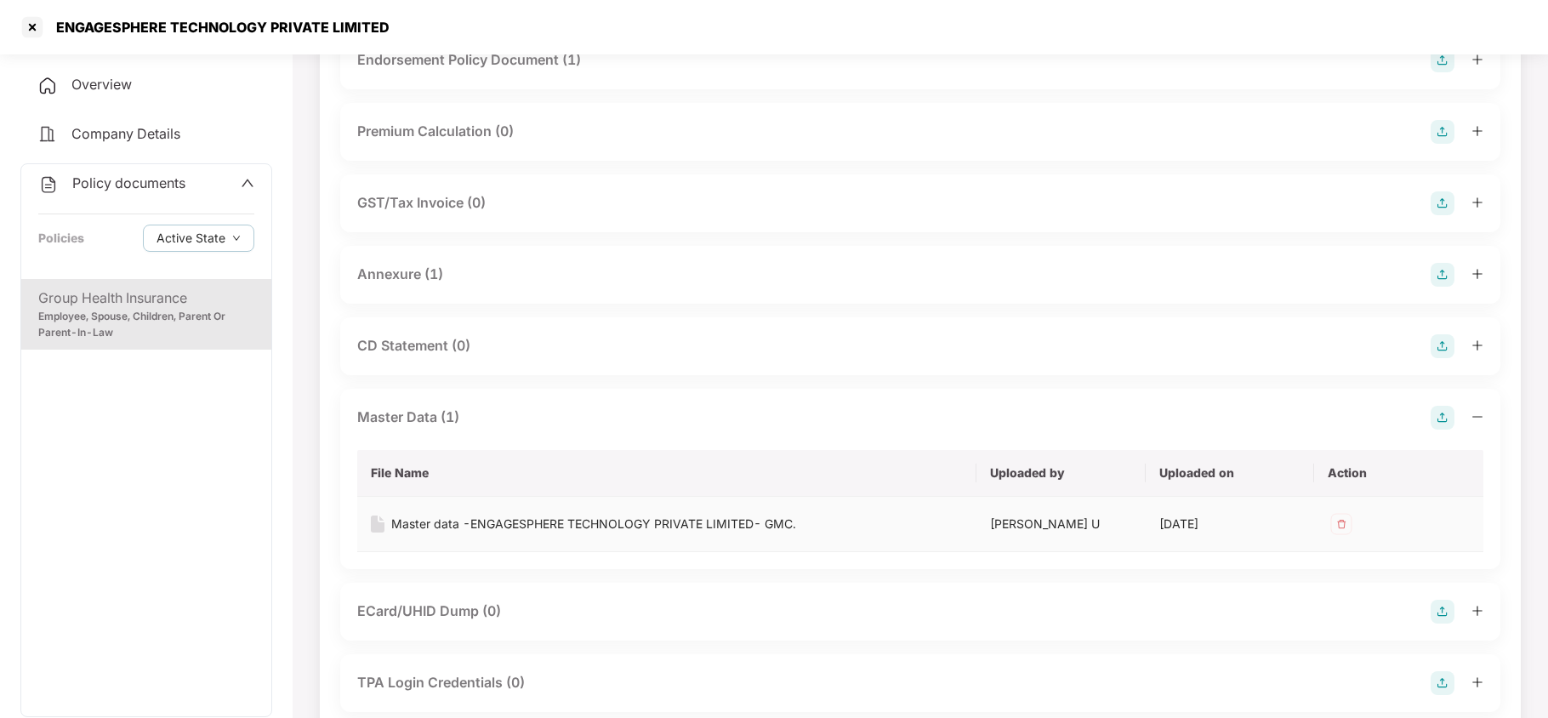
click at [775, 518] on div "Master data -ENGAGESPHERE TECHNOLOGY PRIVATE LIMITED- GMC." at bounding box center [593, 523] width 405 height 19
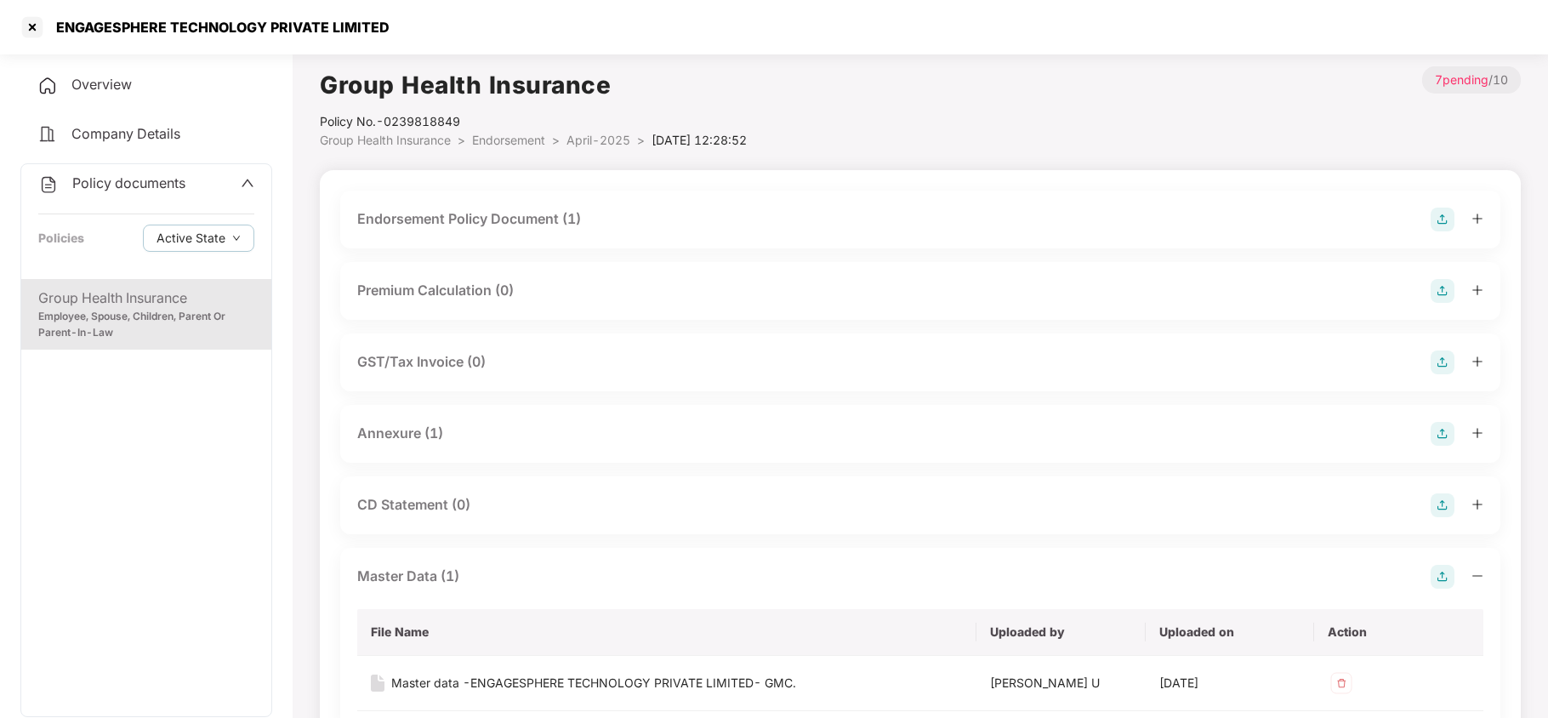
scroll to position [0, 0]
drag, startPoint x: 474, startPoint y: 114, endPoint x: 388, endPoint y: 127, distance: 87.7
click at [388, 127] on div "Policy No.- 0239818849" at bounding box center [533, 122] width 427 height 19
copy div "0239818849"
click at [55, 25] on div "ENGAGESPHERE TECHNOLOGY PRIVATE LIMITED" at bounding box center [218, 27] width 344 height 17
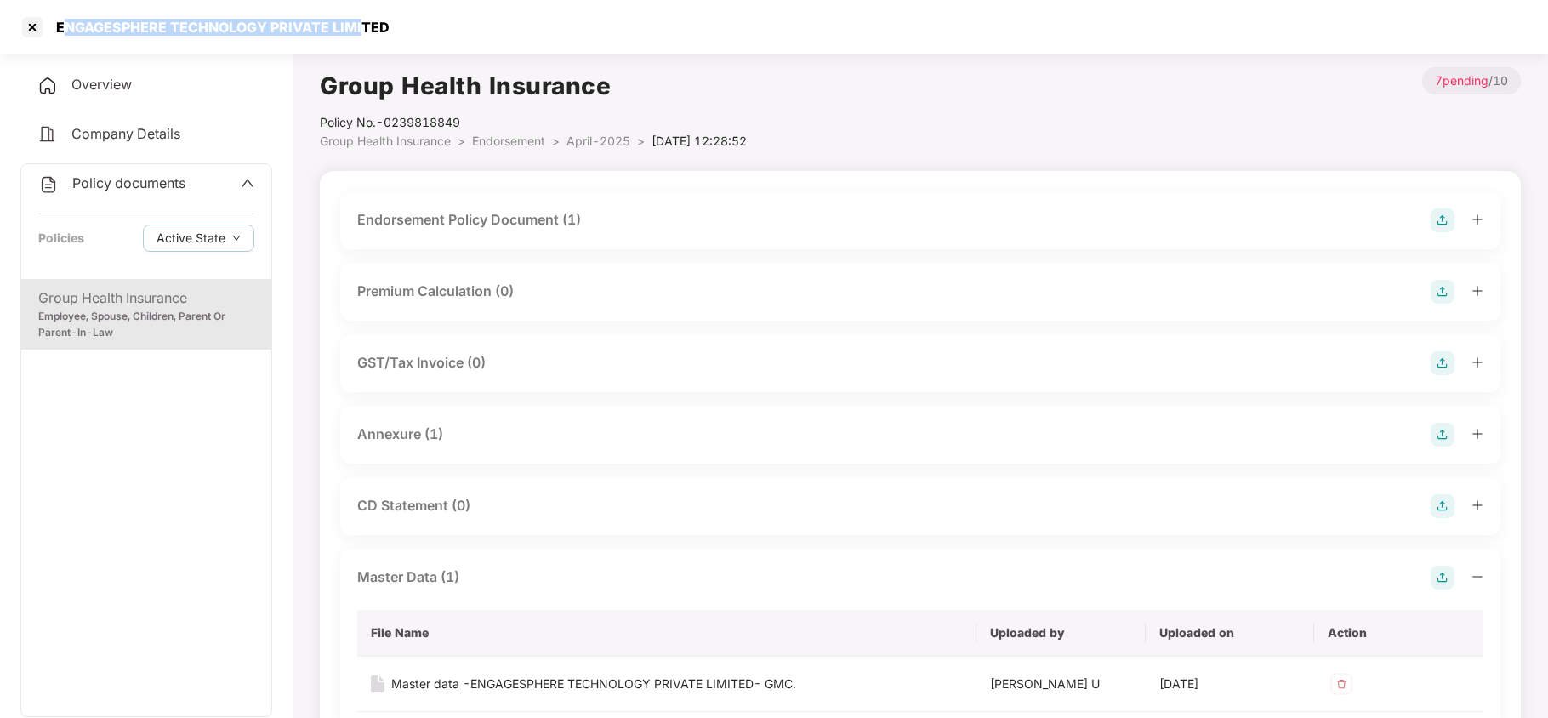
drag, startPoint x: 194, startPoint y: 53, endPoint x: 376, endPoint y: 26, distance: 184.0
click at [361, 39] on div "ENGAGESPHERE TECHNOLOGY PRIVATE LIMITED" at bounding box center [204, 27] width 371 height 27
click at [376, 26] on div "ENGAGESPHERE TECHNOLOGY PRIVATE LIMITED" at bounding box center [218, 27] width 344 height 17
copy div "ENGAGESPHERE TECHNOLOGY PRIVATE LIMITED"
drag, startPoint x: 392, startPoint y: 25, endPoint x: 58, endPoint y: 29, distance: 334.2
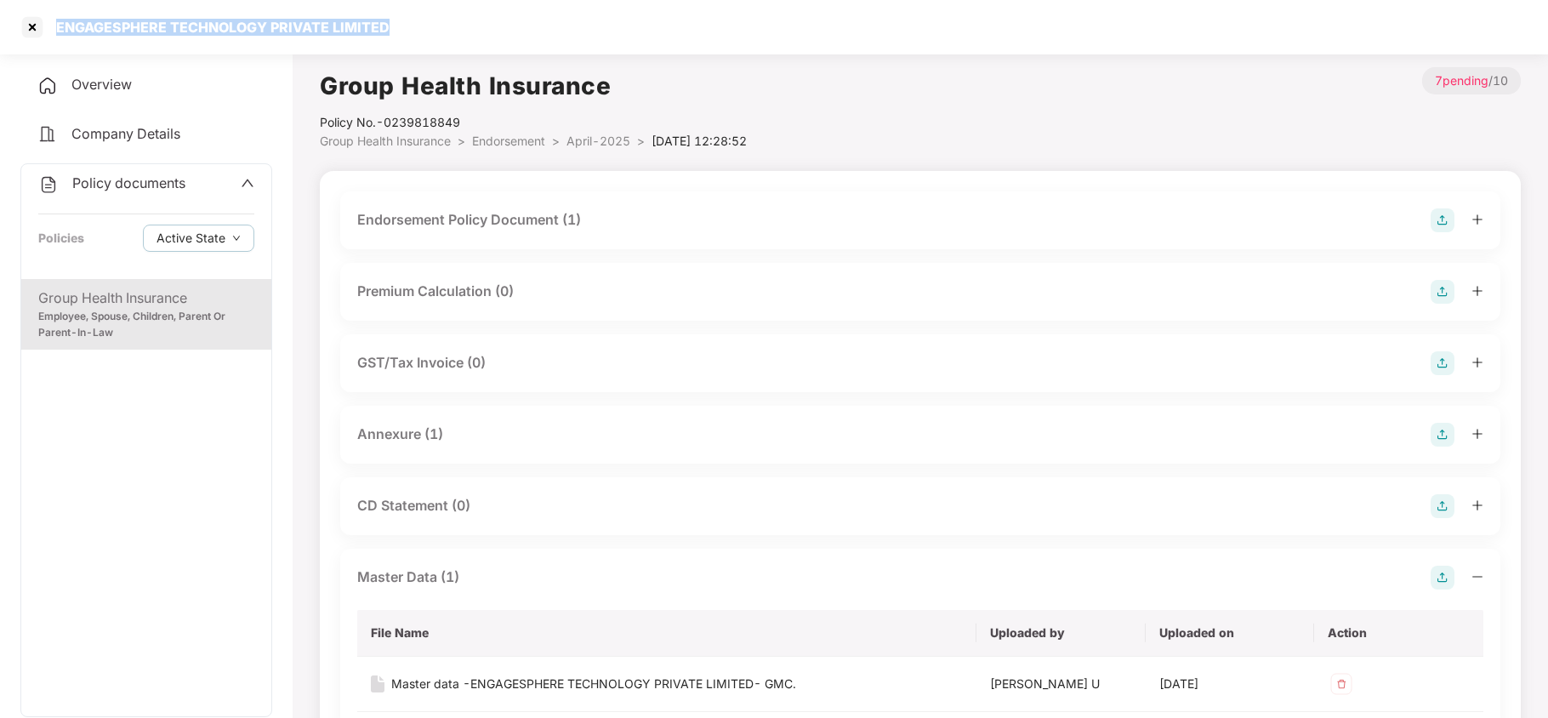
click at [58, 29] on div "ENGAGESPHERE TECHNOLOGY PRIVATE LIMITED" at bounding box center [774, 27] width 1548 height 54
click at [29, 22] on div at bounding box center [32, 27] width 27 height 27
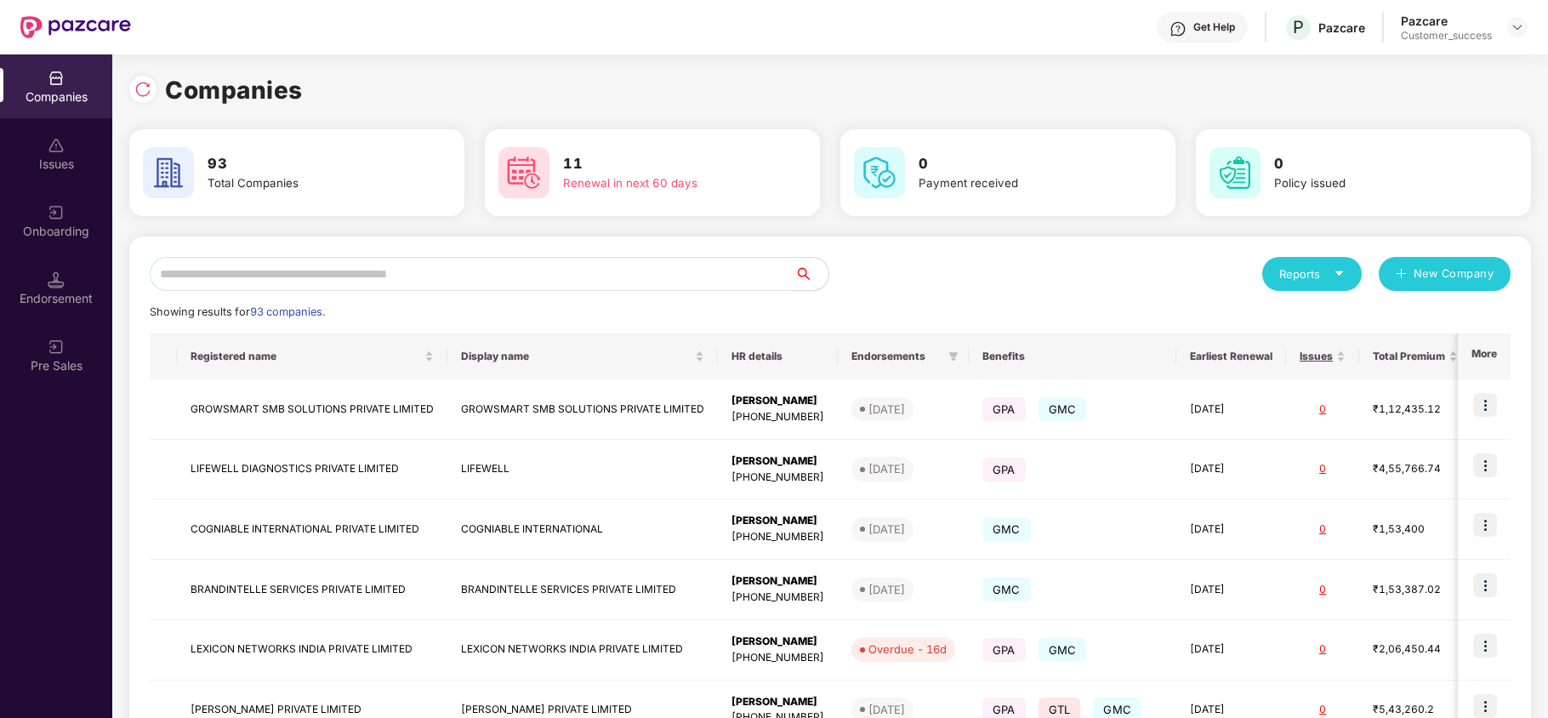
click at [250, 269] on input "text" at bounding box center [472, 274] width 645 height 34
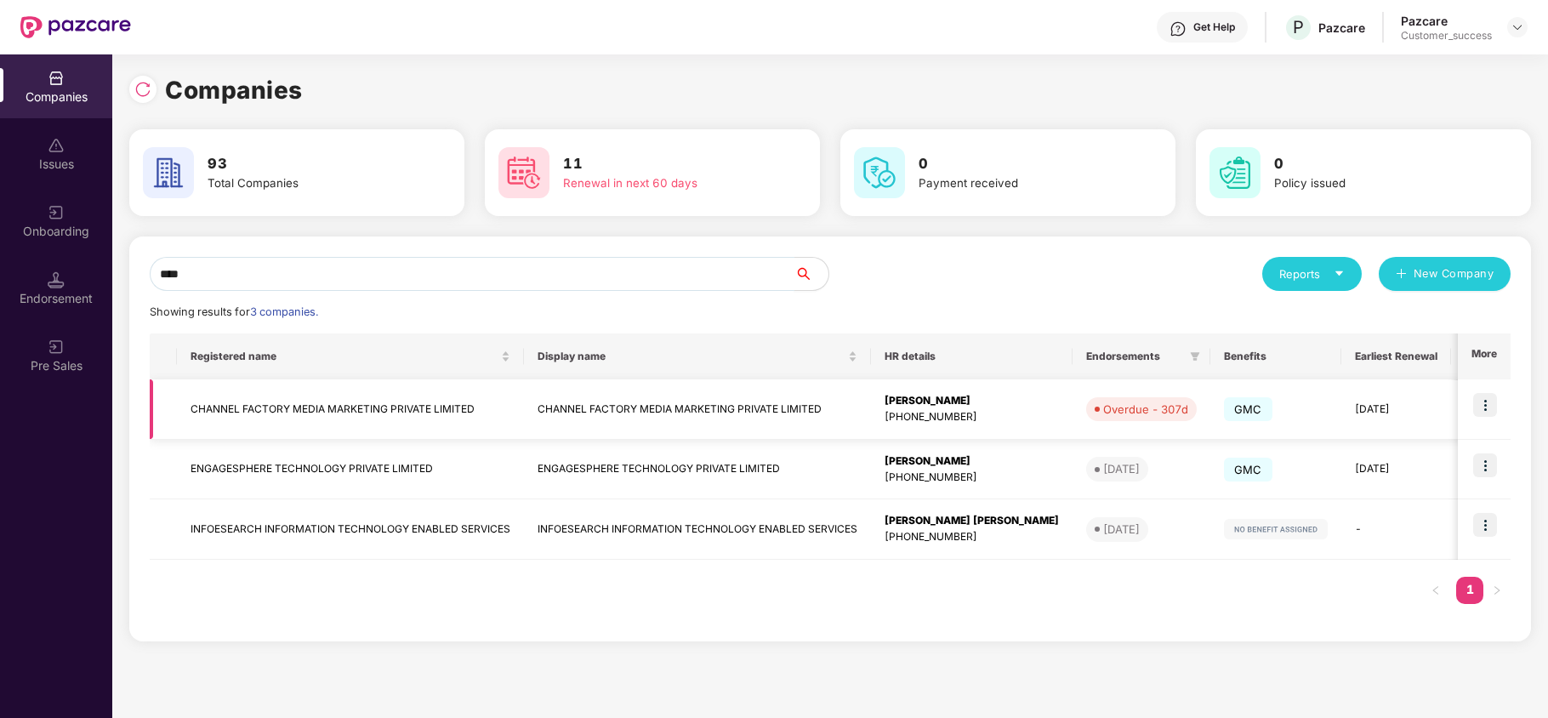
type input "****"
click at [235, 406] on td "CHANNEL FACTORY MEDIA MARKETING PRIVATE LIMITED" at bounding box center [350, 409] width 347 height 60
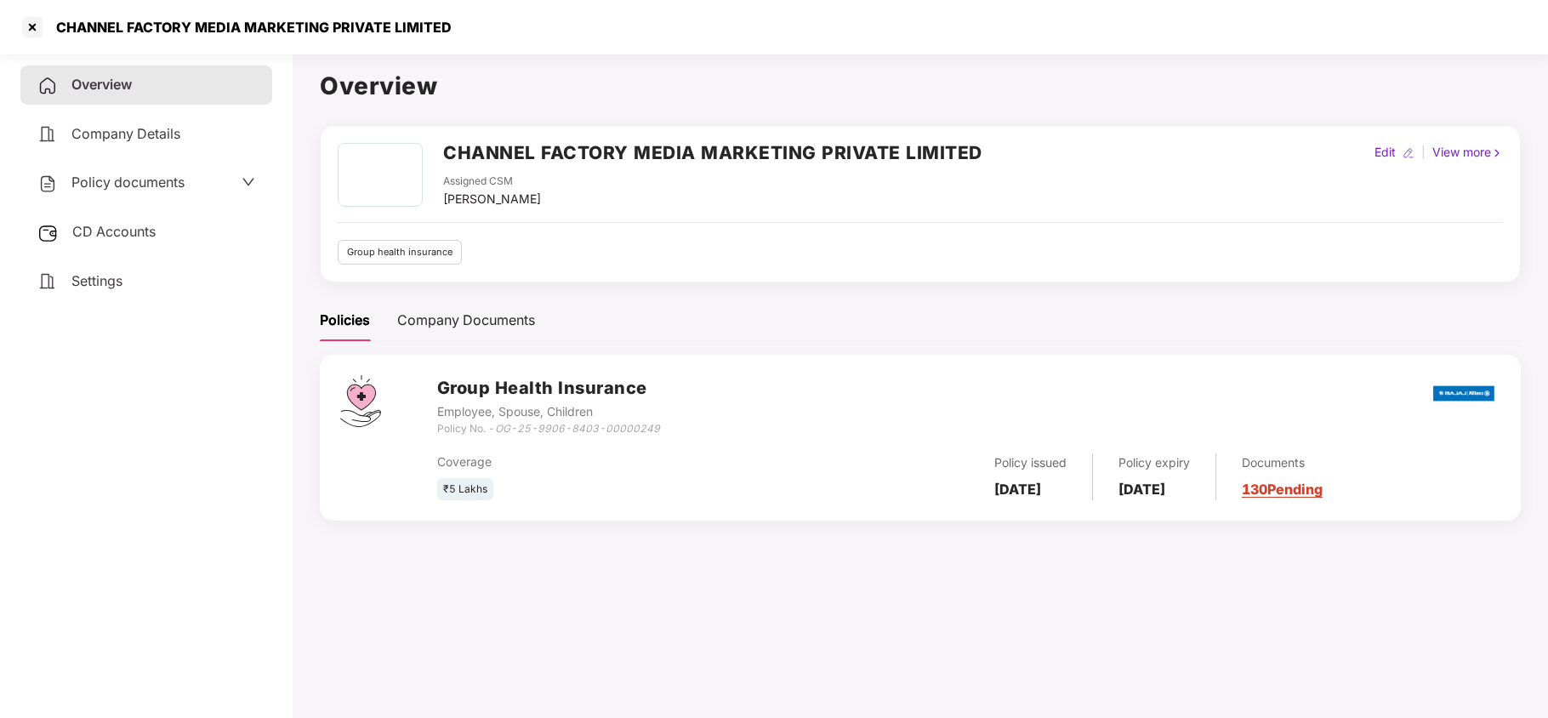
click at [121, 185] on span "Policy documents" at bounding box center [127, 181] width 113 height 17
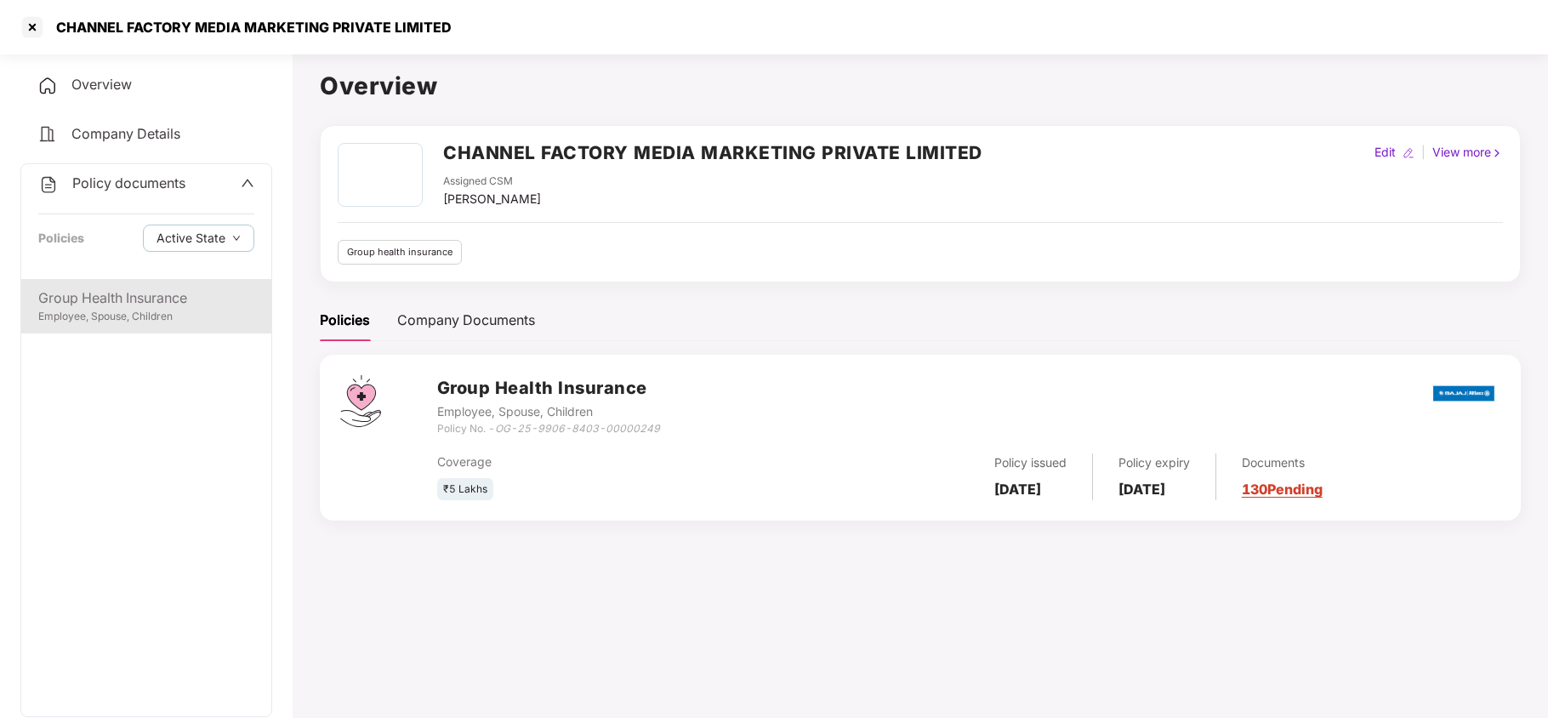
click at [134, 330] on div "Group Health Insurance Employee, Spouse, Children" at bounding box center [146, 497] width 250 height 437
click at [136, 328] on div "Group Health Insurance Employee, Spouse, Children" at bounding box center [146, 306] width 250 height 54
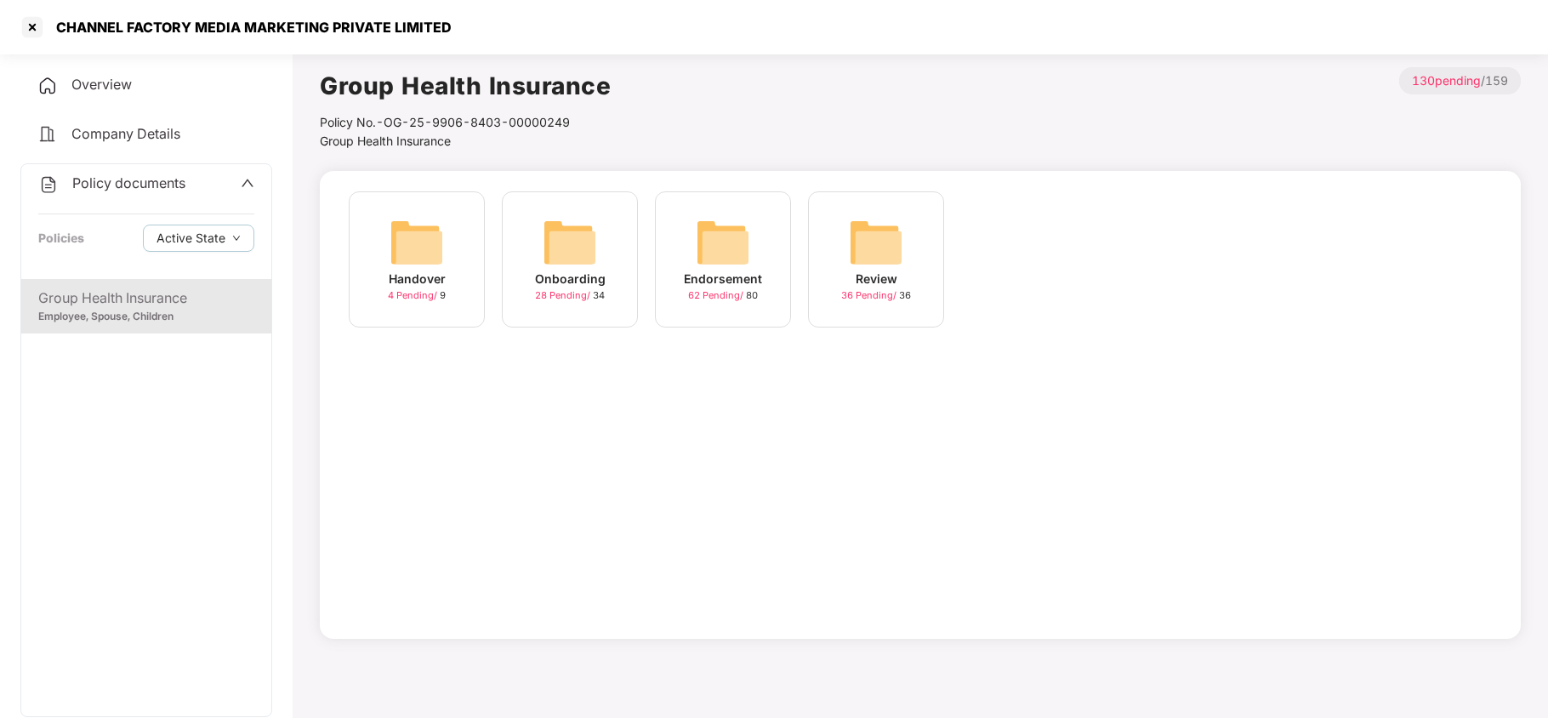
click at [555, 219] on img at bounding box center [569, 242] width 54 height 54
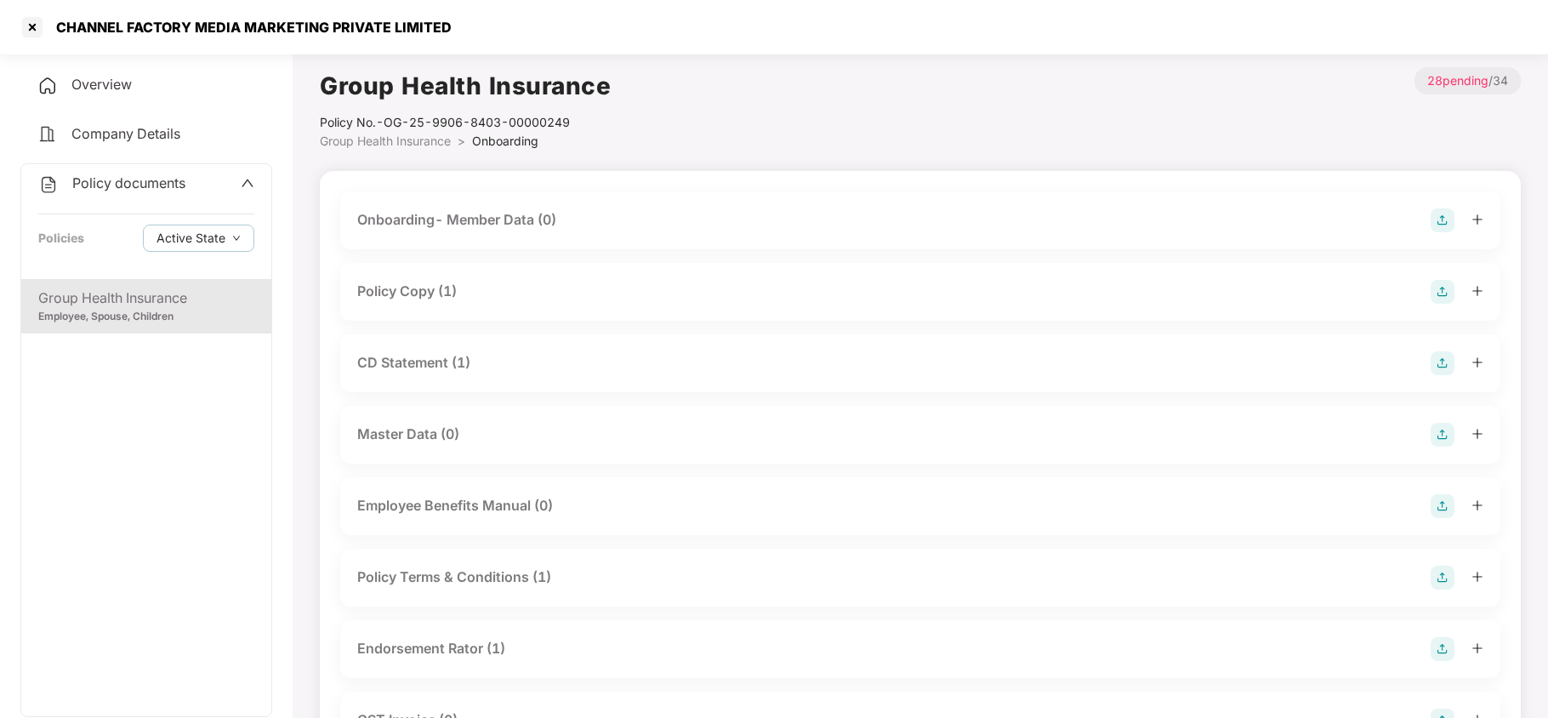
click at [444, 306] on div "Policy Copy (1)" at bounding box center [920, 292] width 1160 height 58
click at [474, 291] on div "Policy Copy (1)" at bounding box center [920, 292] width 1126 height 24
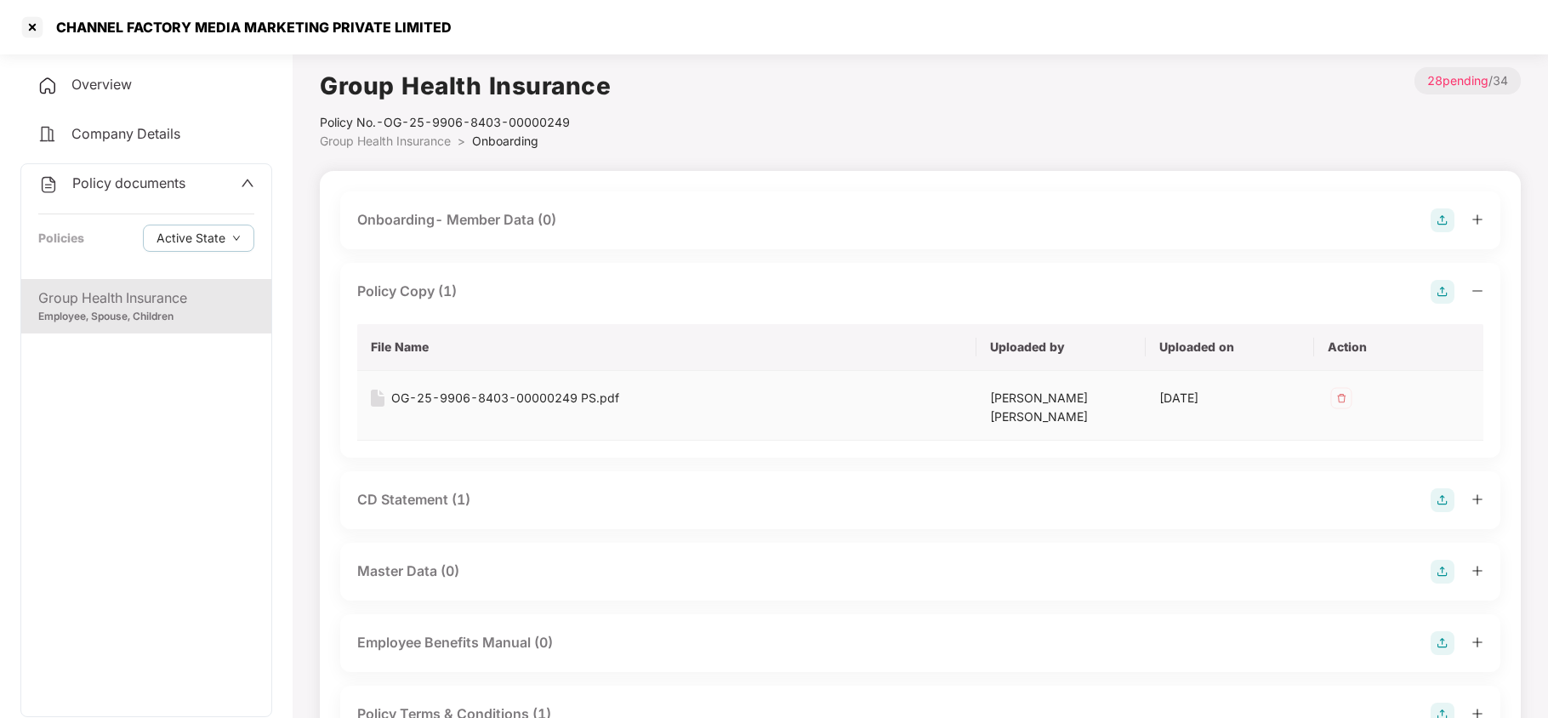
click at [538, 393] on div "OG-25-9906-8403-00000249 PS.pdf" at bounding box center [505, 398] width 228 height 19
click at [136, 138] on span "Company Details" at bounding box center [125, 133] width 109 height 17
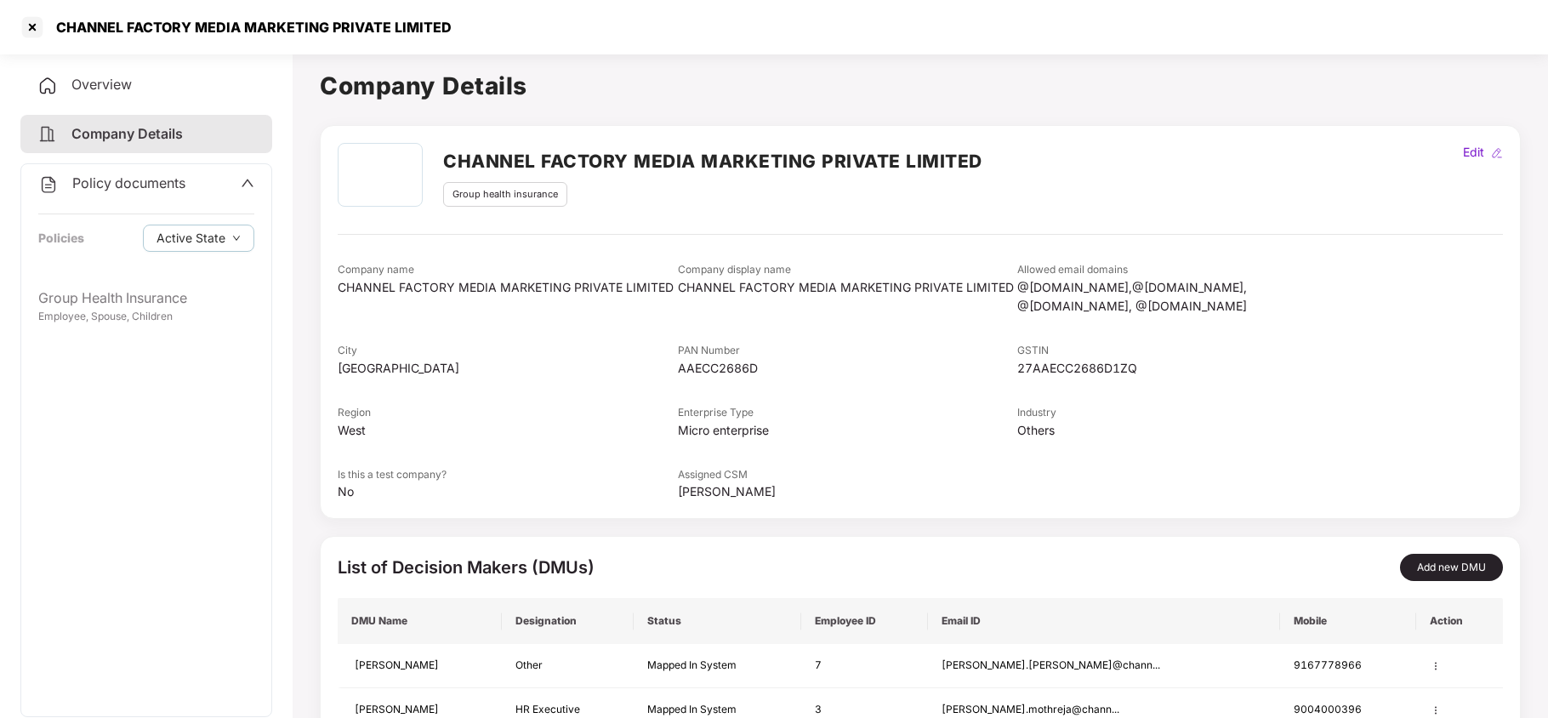
click at [123, 85] on span "Overview" at bounding box center [101, 84] width 60 height 17
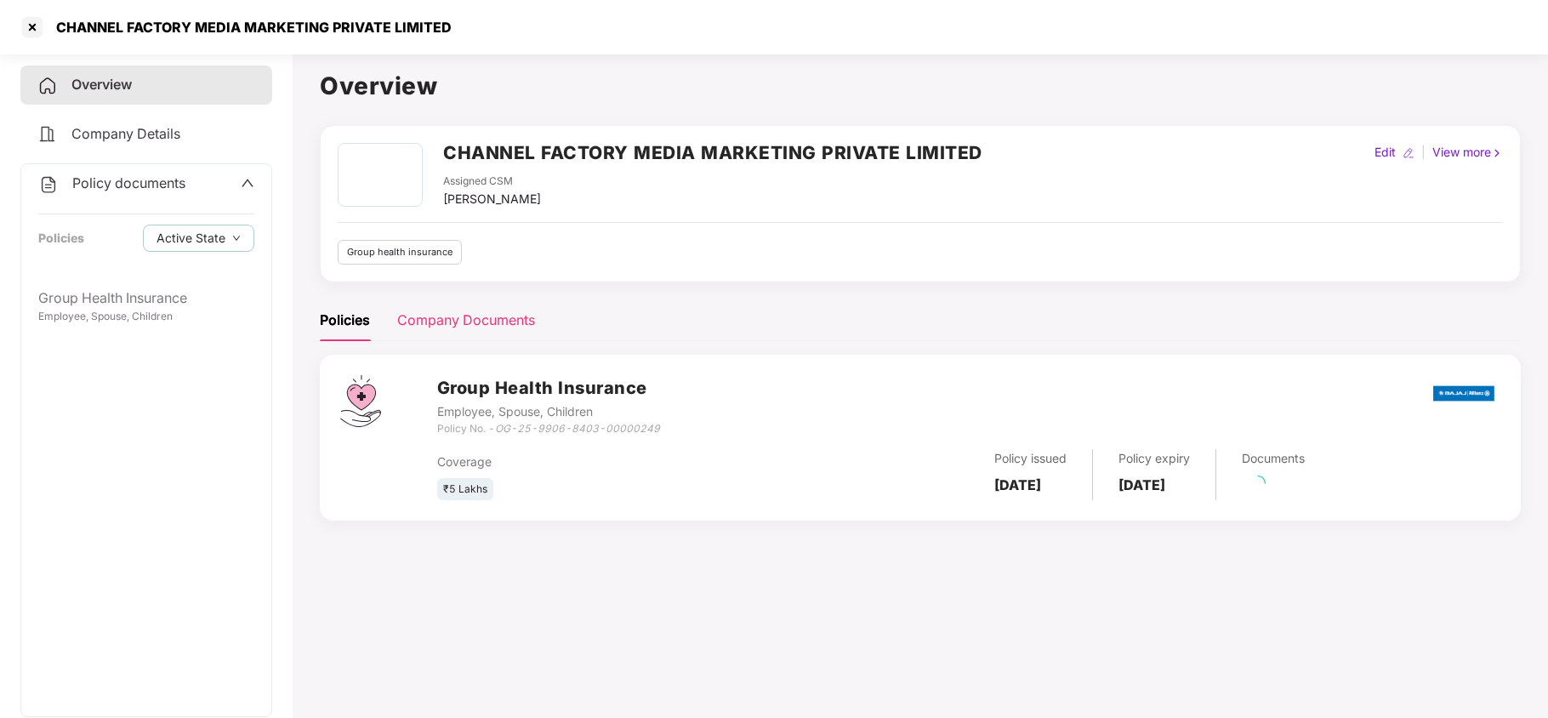
click at [484, 321] on div "Company Documents" at bounding box center [466, 320] width 138 height 21
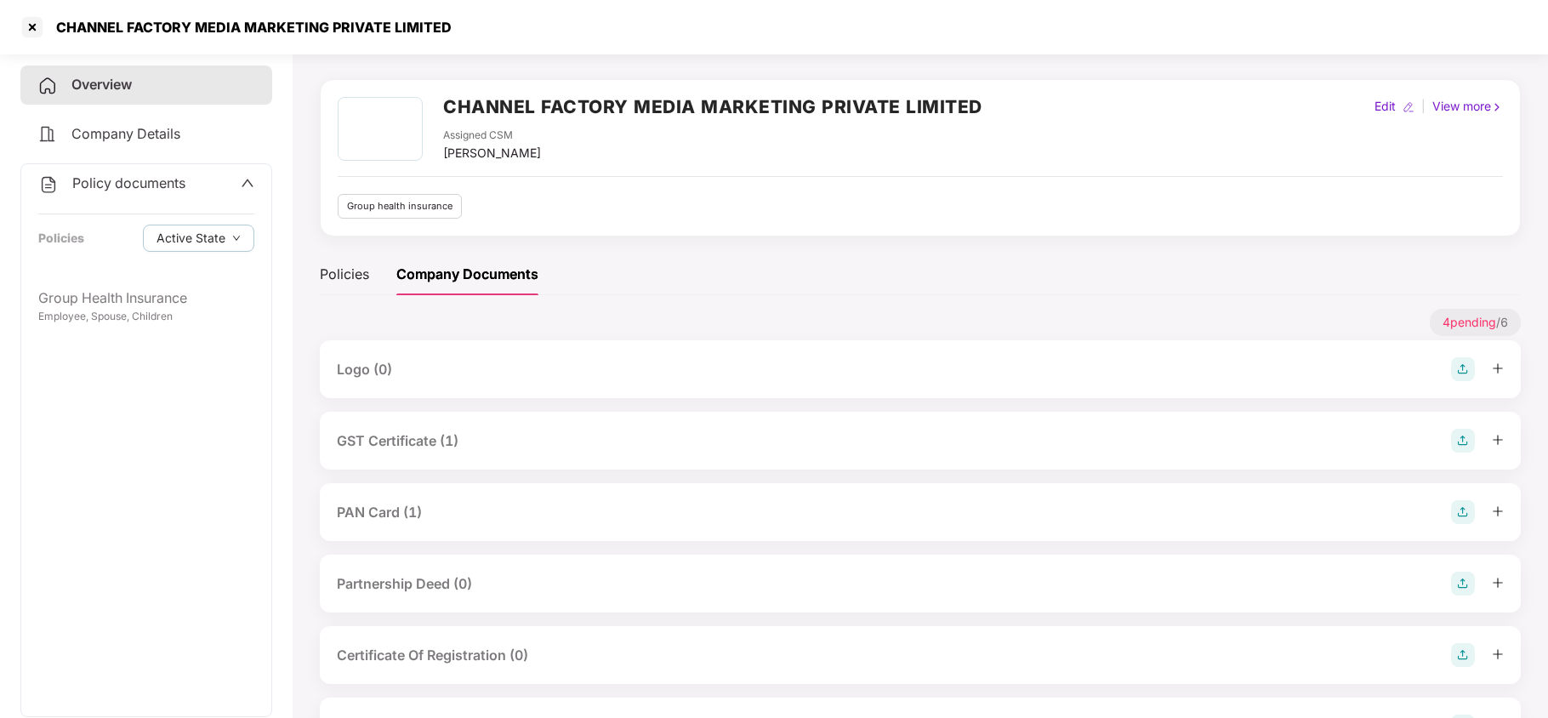
click at [457, 439] on div "GST Certificate (1)" at bounding box center [398, 440] width 122 height 21
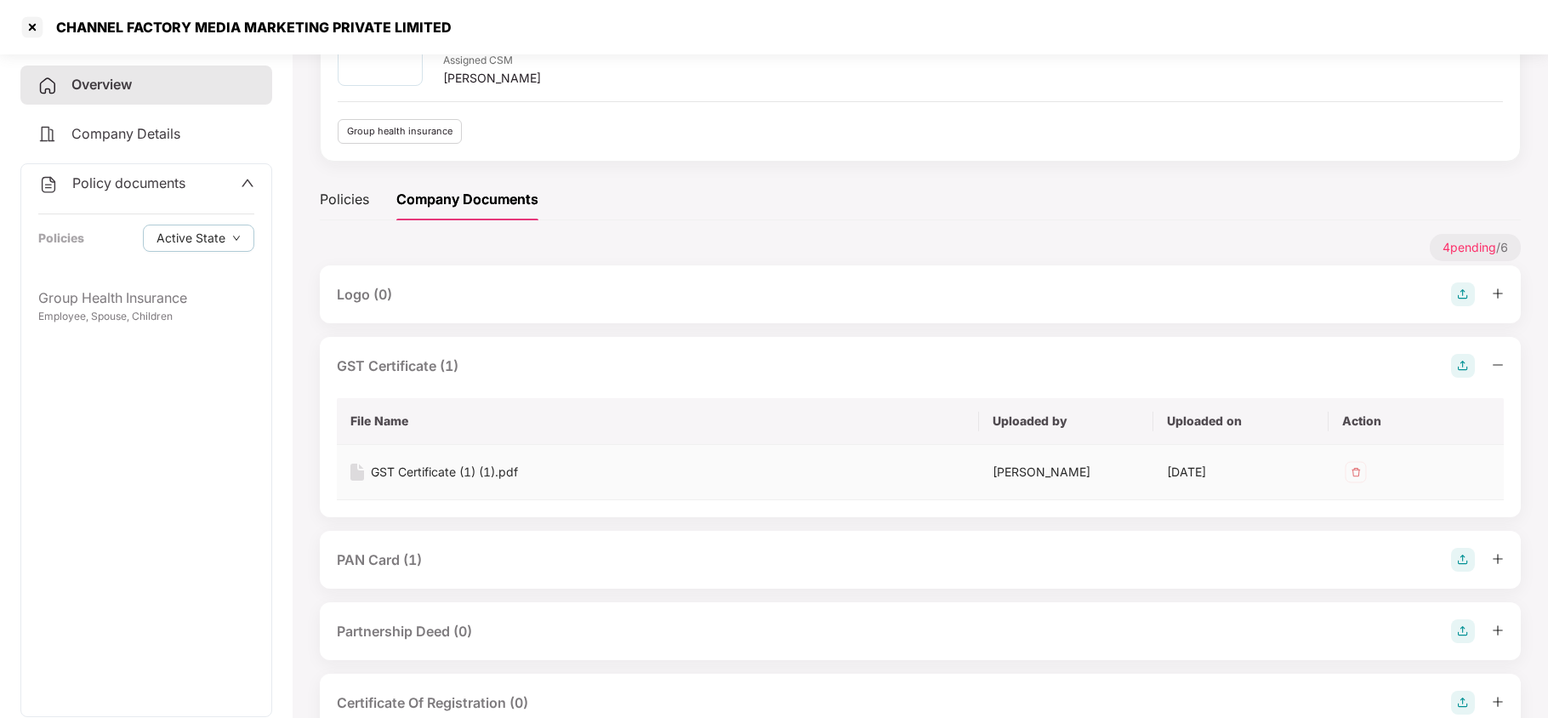
scroll to position [160, 0]
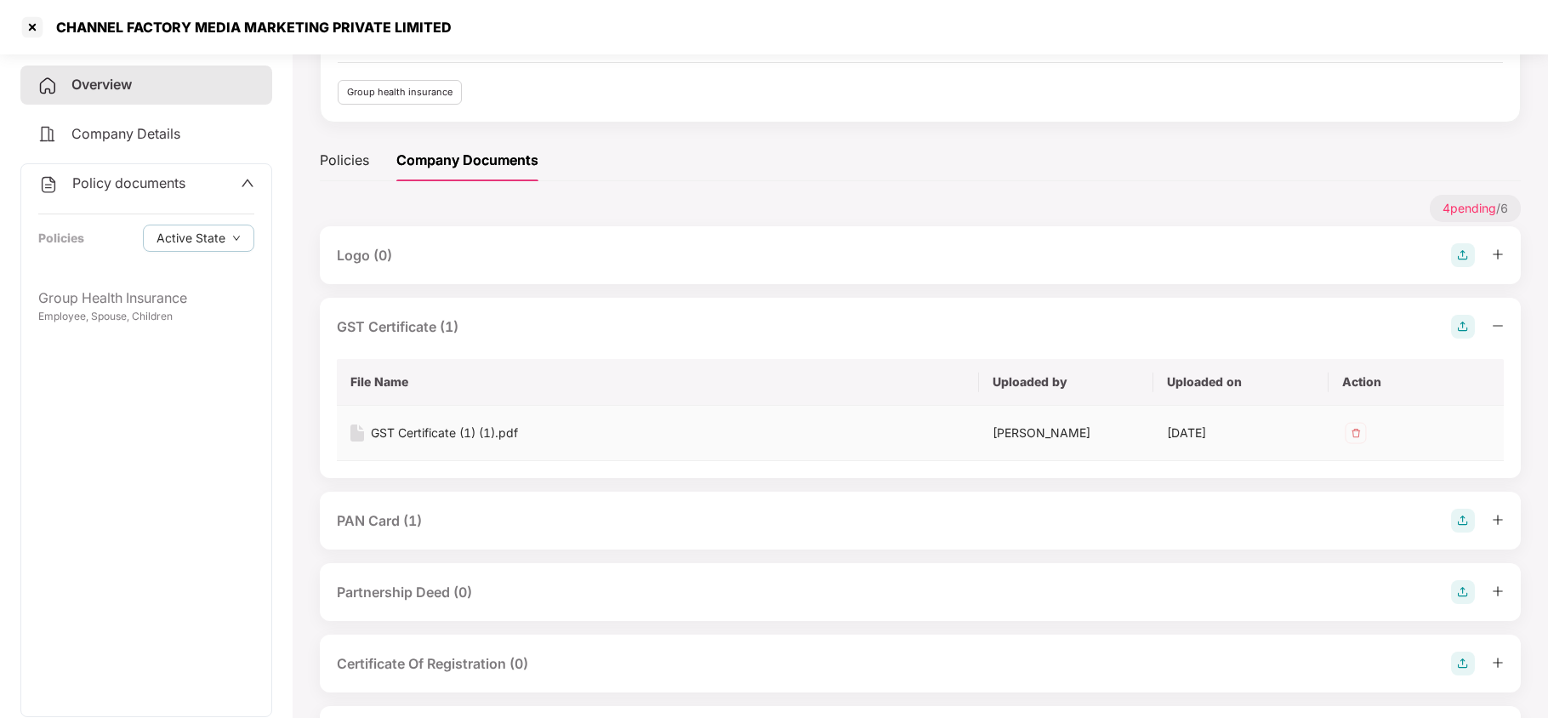
click at [486, 434] on div "GST Certificate (1) (1).pdf" at bounding box center [444, 432] width 147 height 19
click at [410, 505] on div "PAN Card (1)" at bounding box center [920, 520] width 1201 height 58
click at [429, 528] on div "PAN Card (1)" at bounding box center [920, 520] width 1167 height 24
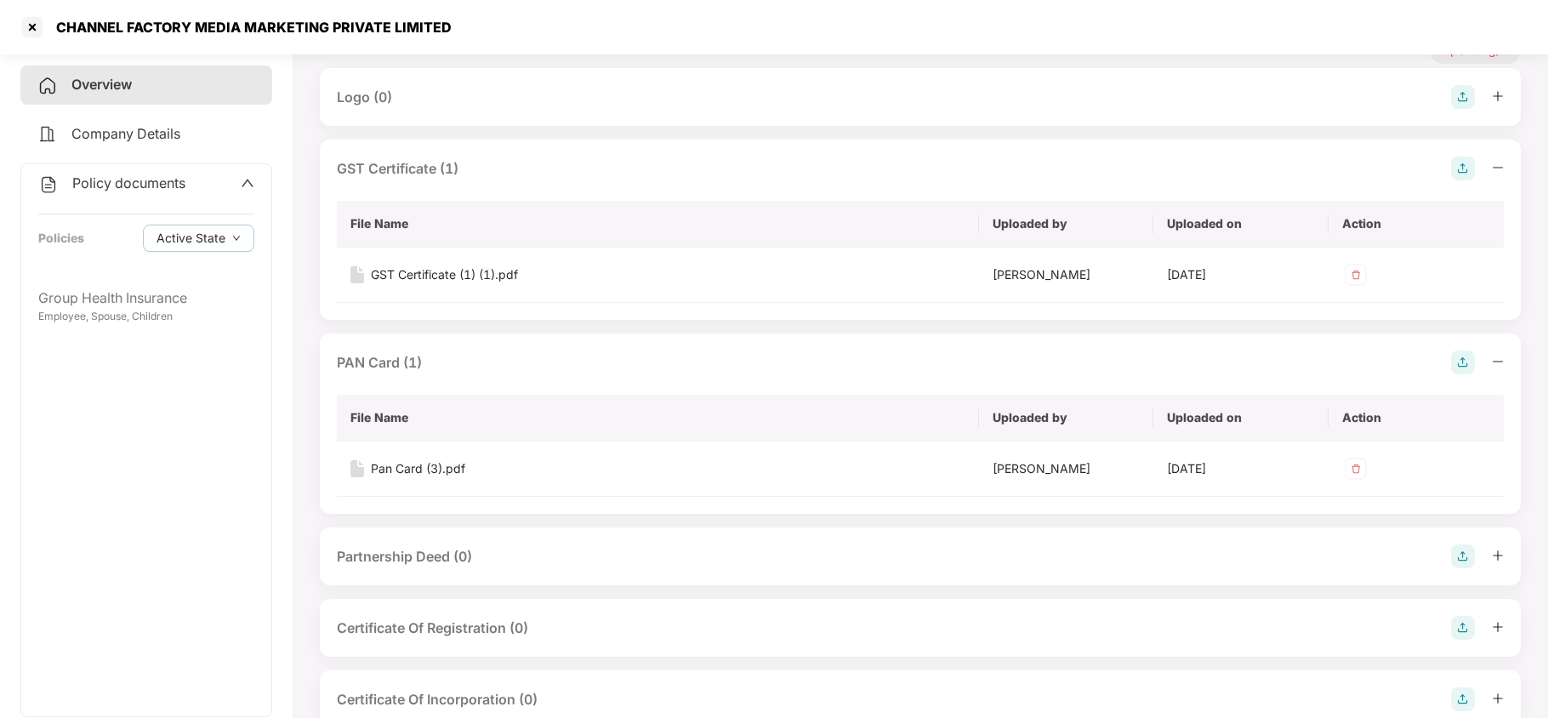
scroll to position [365, 0]
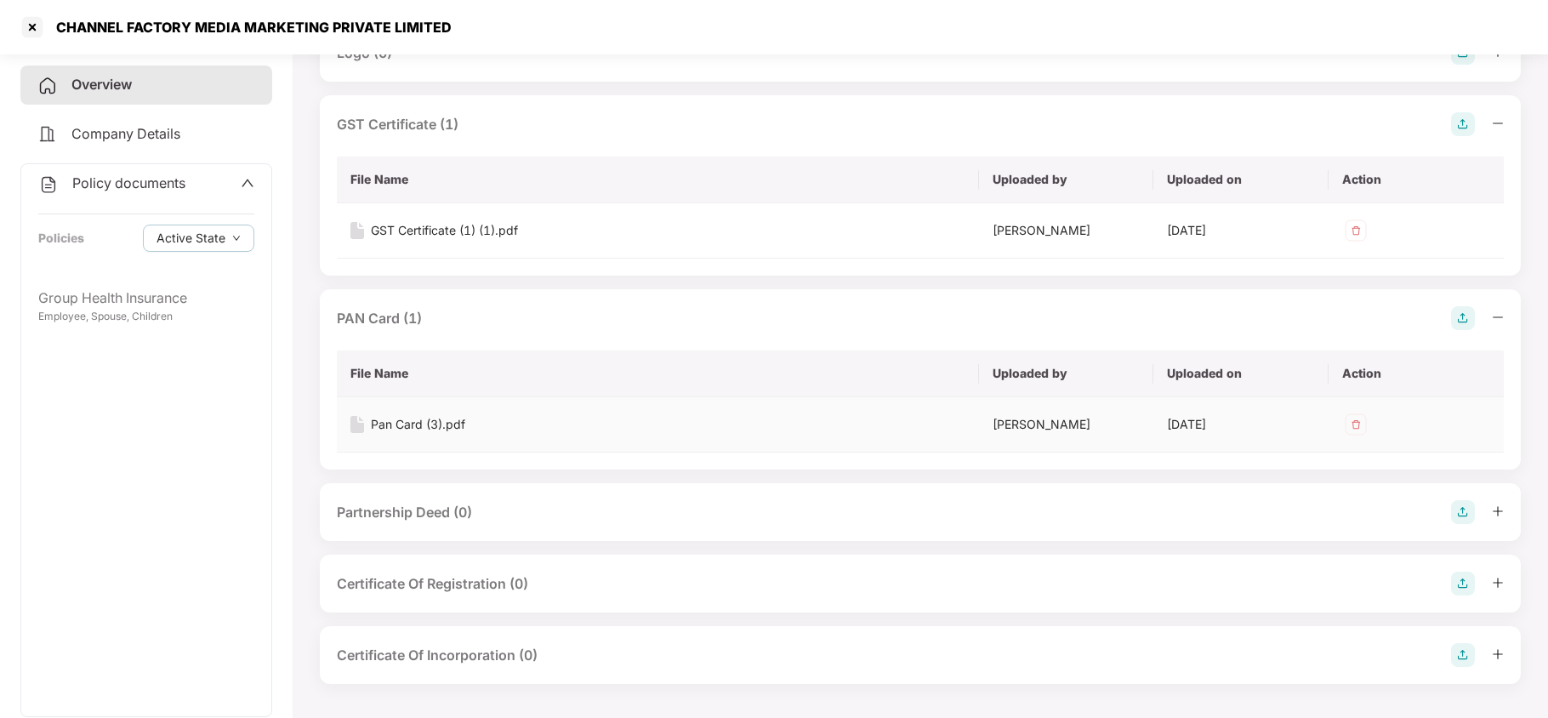
click at [454, 423] on div "Pan Card (3).pdf" at bounding box center [418, 424] width 94 height 19
copy div "CHANNEL FACTORY MEDIA MARKETING PRIVATE LIMITED"
drag, startPoint x: 52, startPoint y: 29, endPoint x: 476, endPoint y: 45, distance: 424.6
click at [476, 45] on div "CHANNEL FACTORY MEDIA MARKETING PRIVATE LIMITED" at bounding box center [774, 27] width 1548 height 54
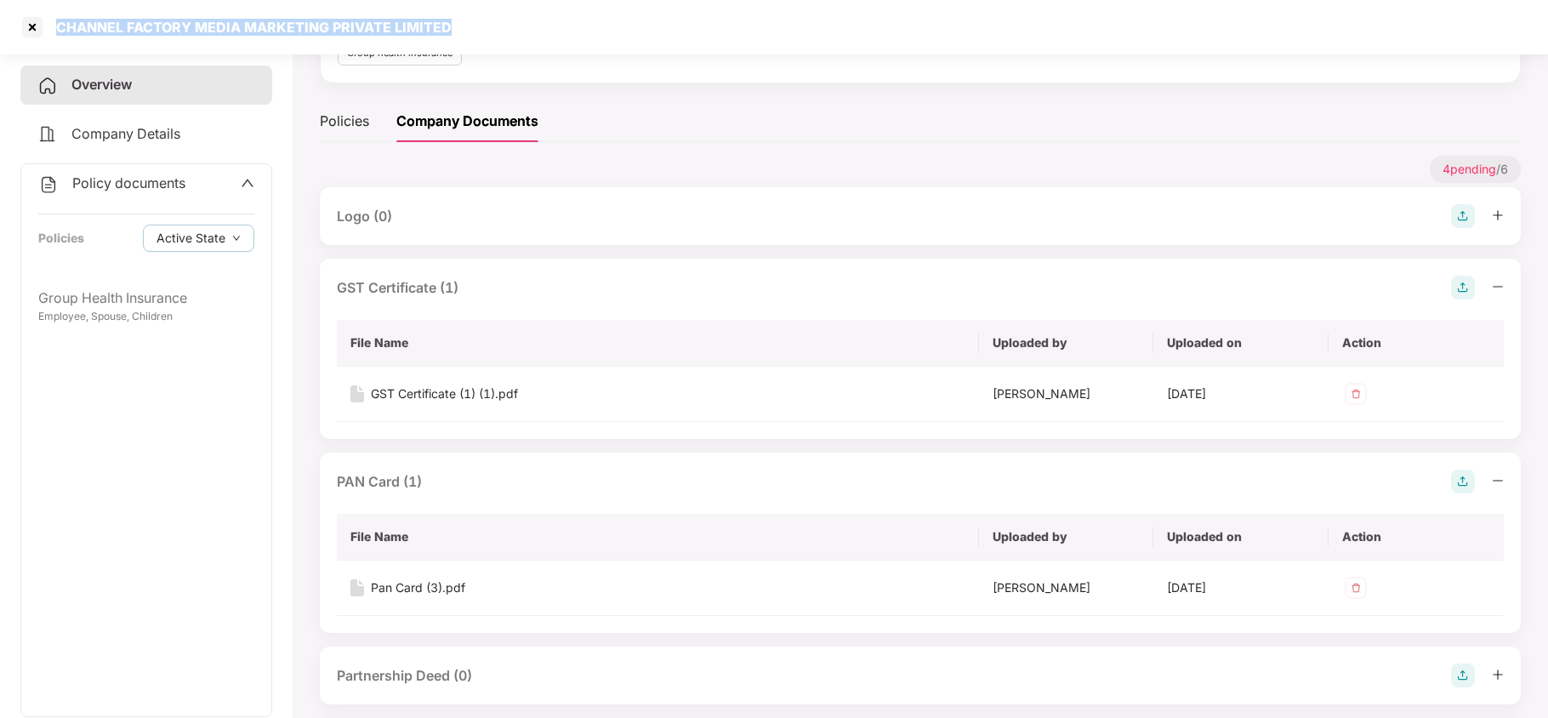
scroll to position [0, 0]
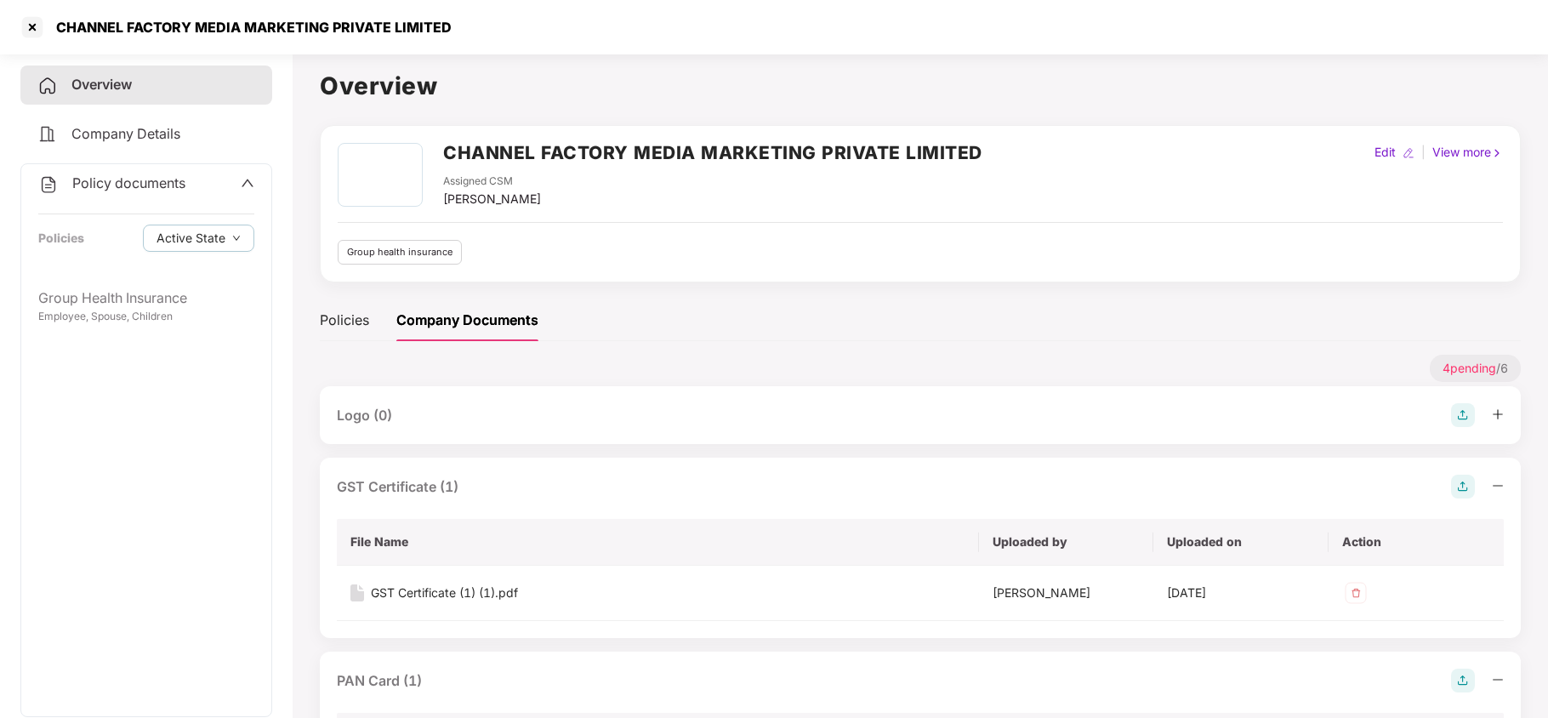
click at [129, 133] on span "Company Details" at bounding box center [125, 133] width 109 height 17
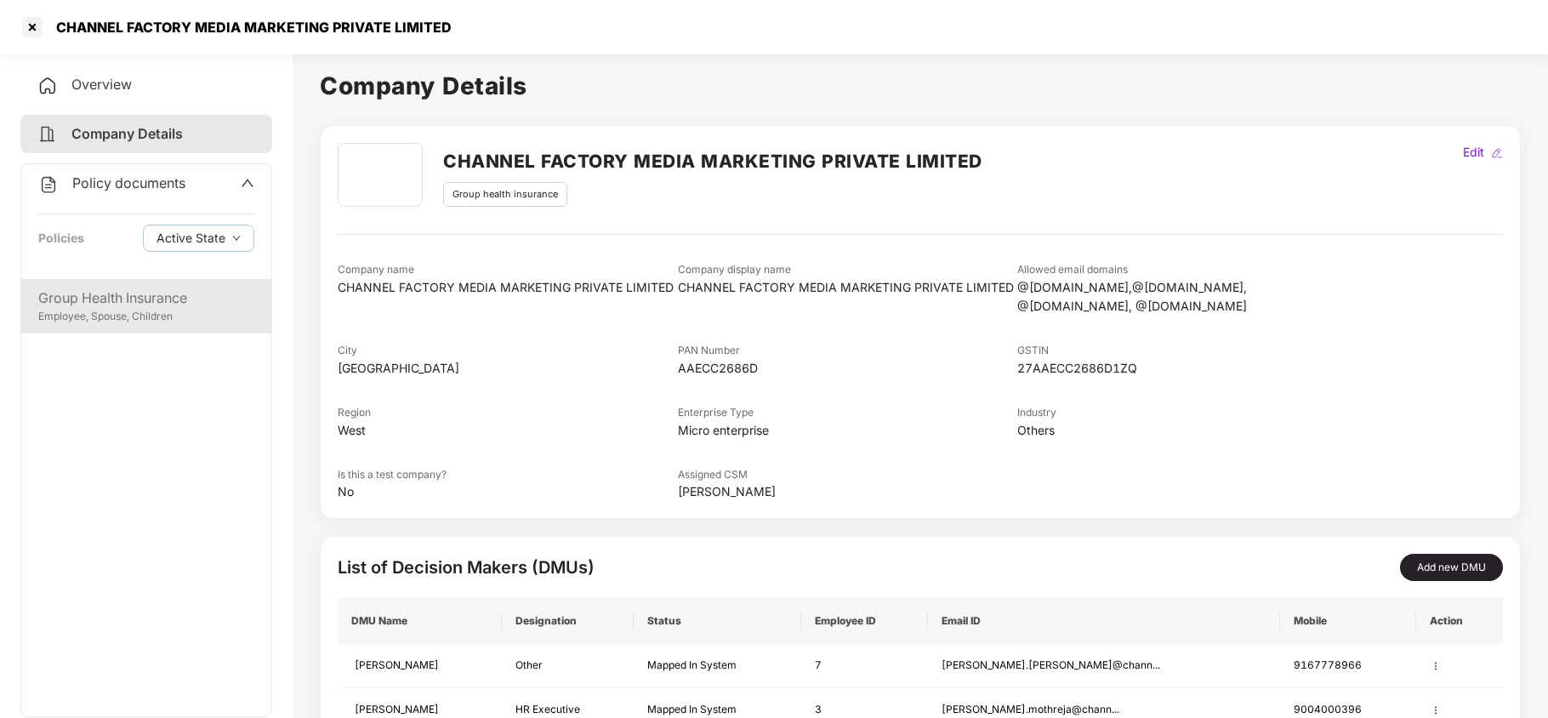
click at [96, 321] on div "Employee, Spouse, Children" at bounding box center [146, 317] width 216 height 16
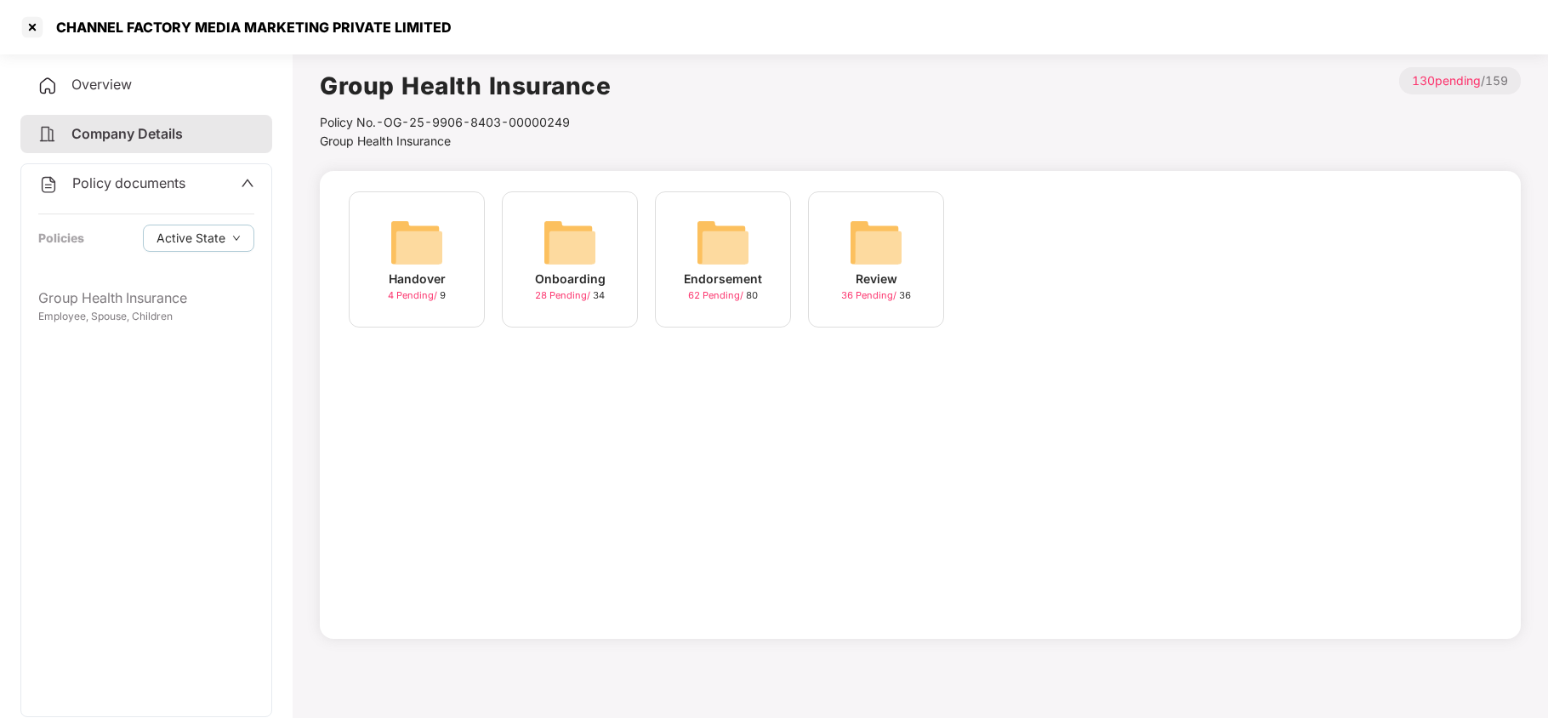
click at [712, 283] on div "Endorsement" at bounding box center [723, 279] width 78 height 19
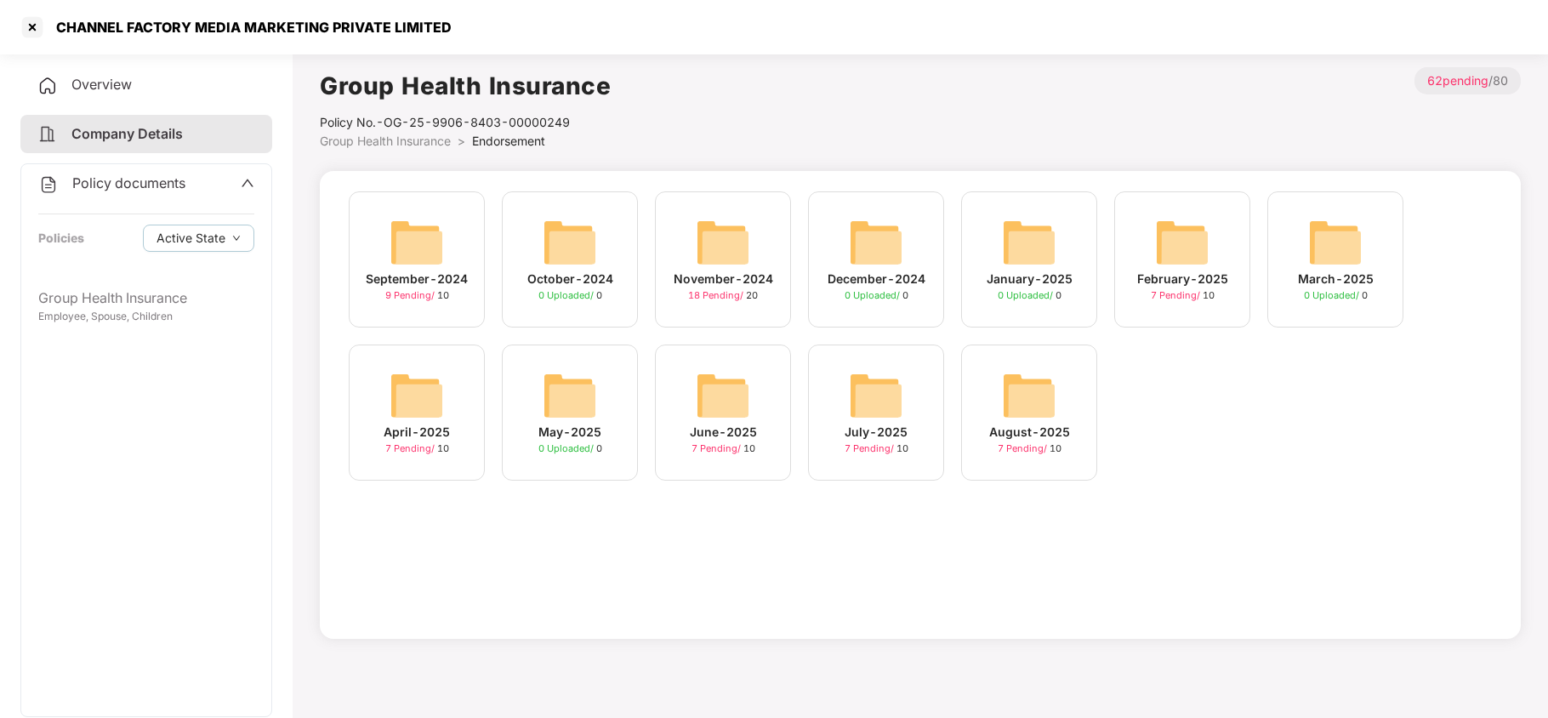
click at [1002, 388] on img at bounding box center [1029, 395] width 54 height 54
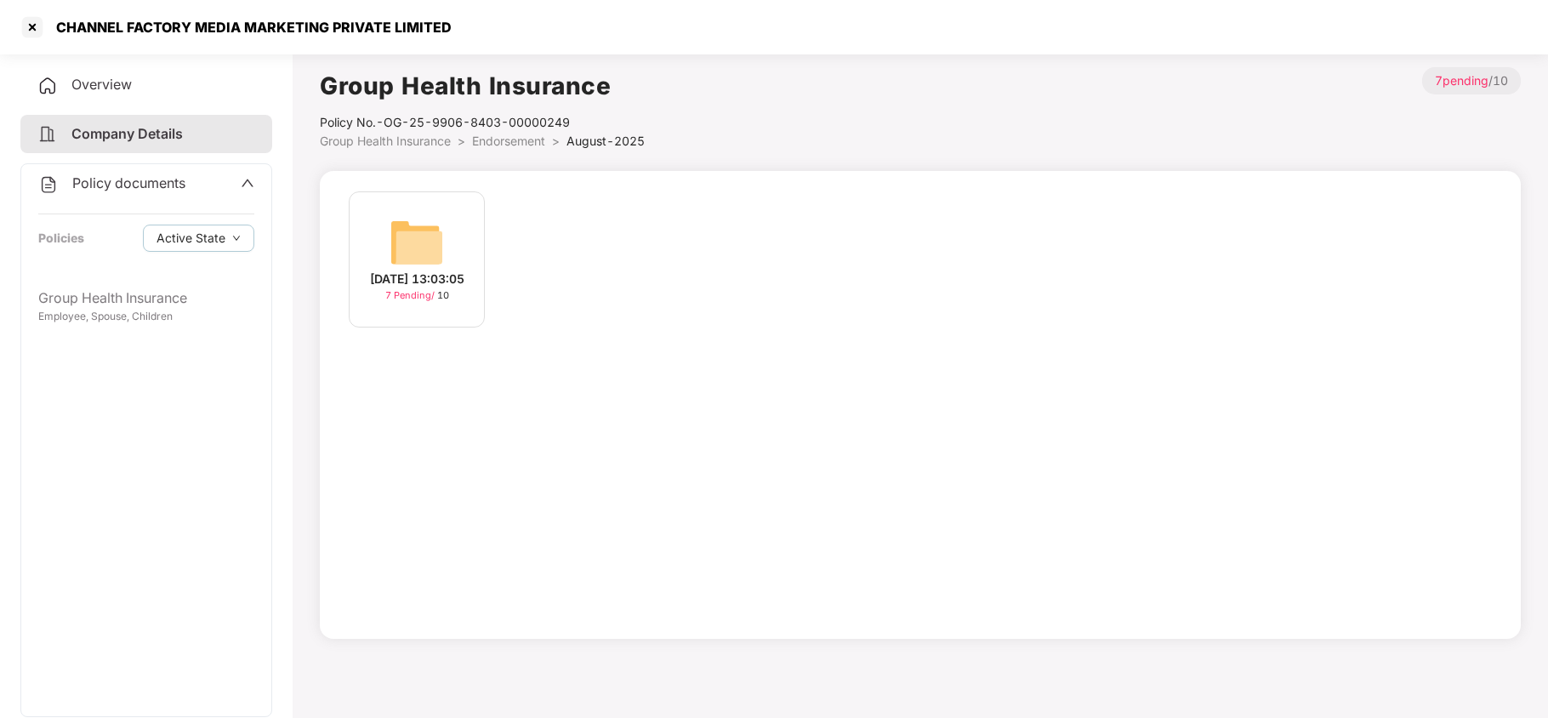
click at [376, 243] on div "[DATE] 13:03:05 7 Pending / 10" at bounding box center [417, 259] width 136 height 136
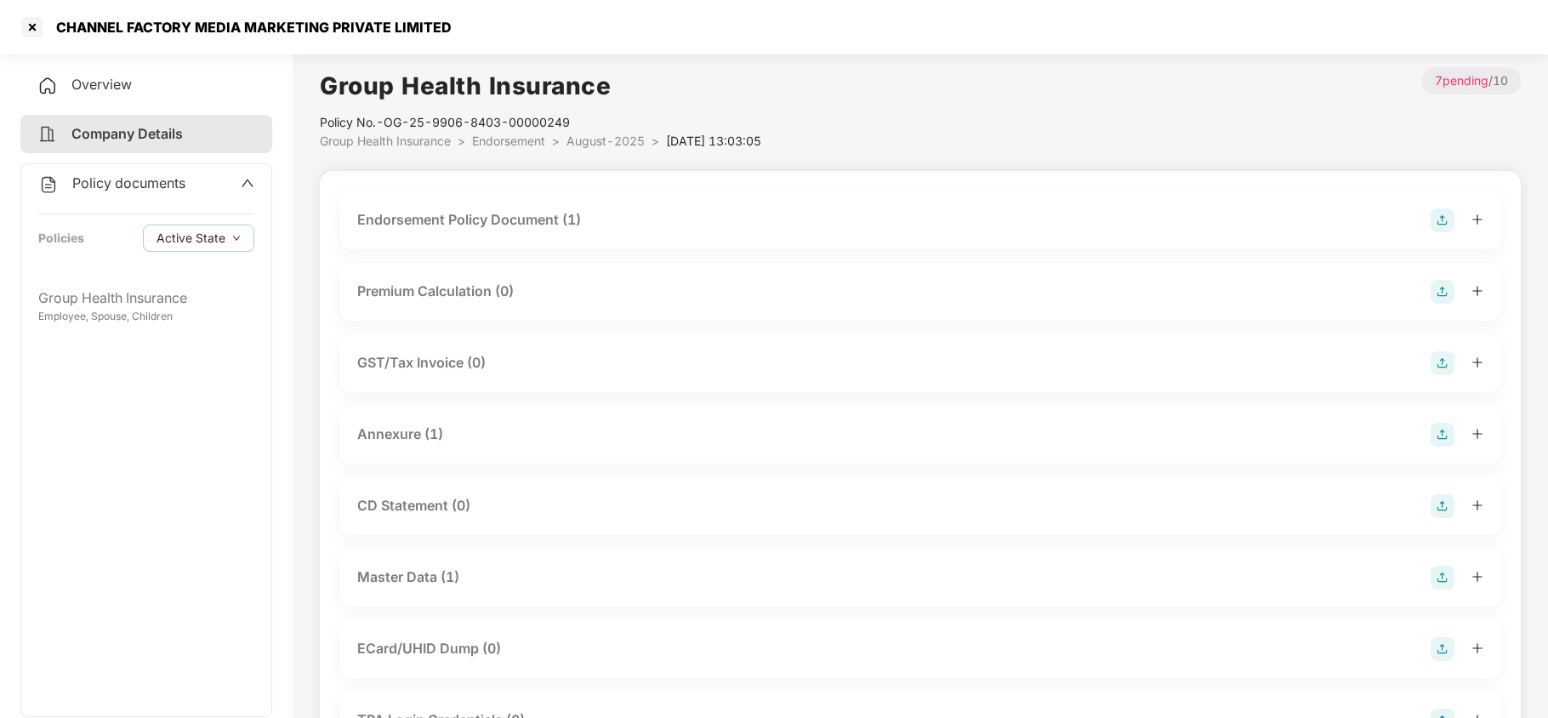
click at [442, 572] on div "Master Data (1)" at bounding box center [408, 576] width 102 height 21
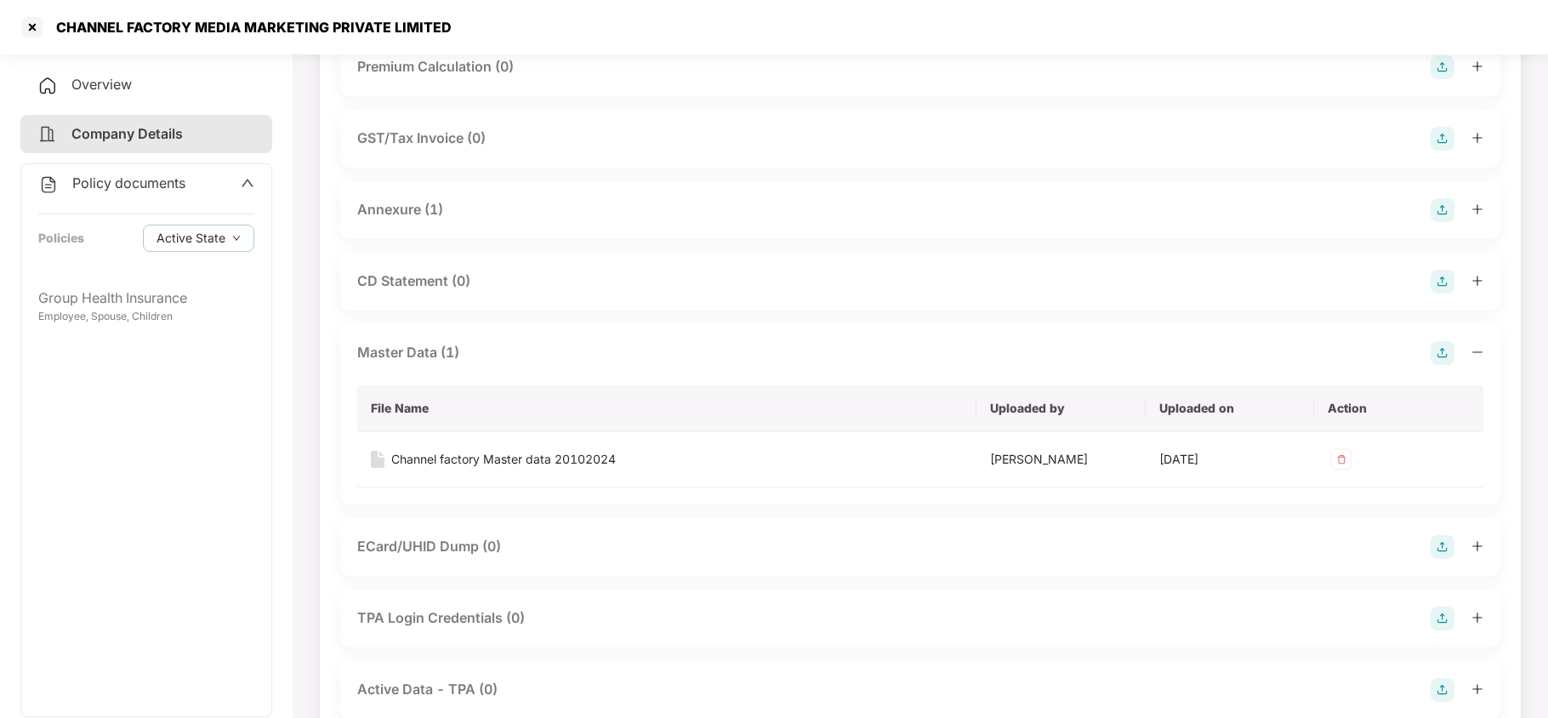
scroll to position [226, 0]
click at [599, 453] on div "Channel factory Master data 20102024" at bounding box center [503, 457] width 224 height 19
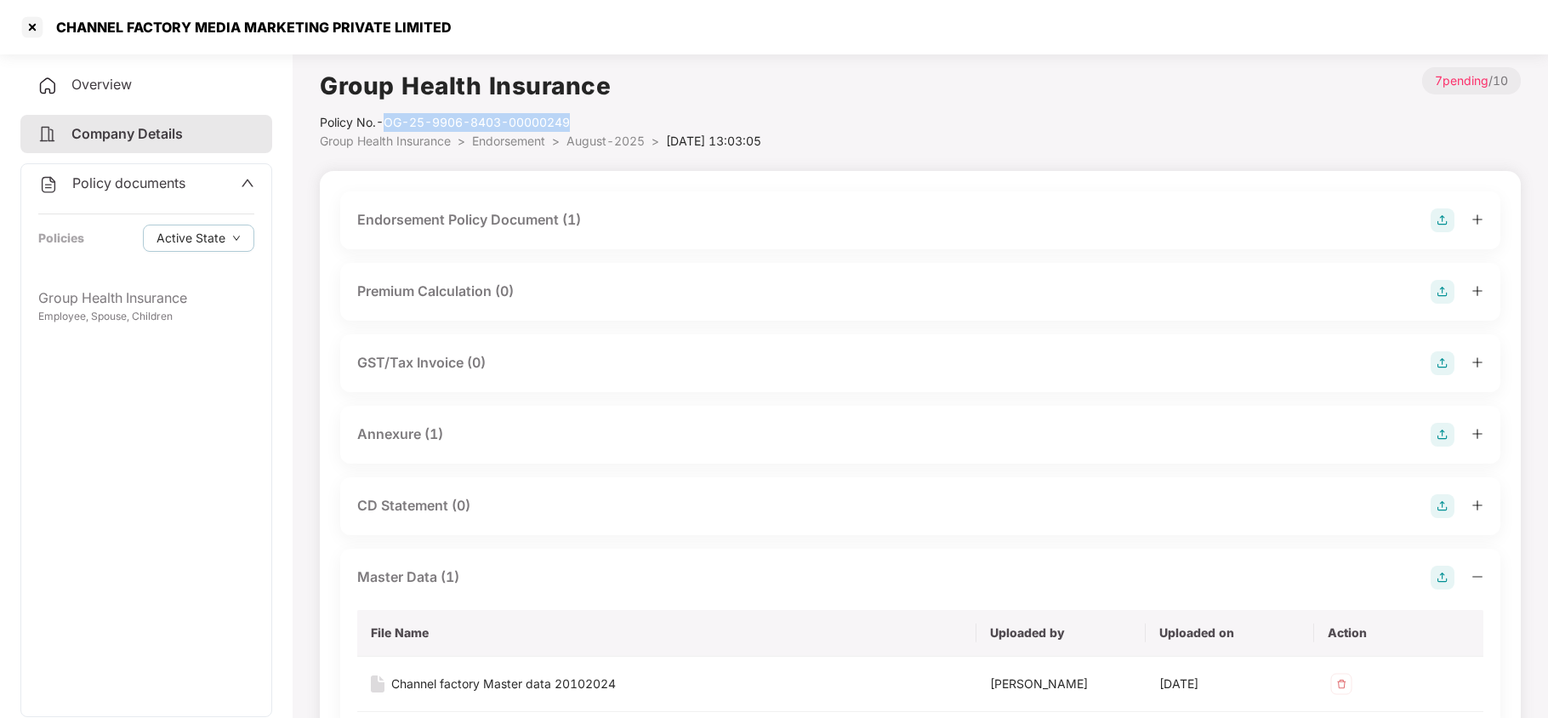
drag, startPoint x: 385, startPoint y: 119, endPoint x: 575, endPoint y: 122, distance: 189.6
click at [575, 122] on div "Policy No.- OG-25-9906-8403-00000249" at bounding box center [540, 122] width 441 height 19
copy div "OG-25-9906-8403-00000249"
click at [37, 22] on div at bounding box center [32, 27] width 27 height 27
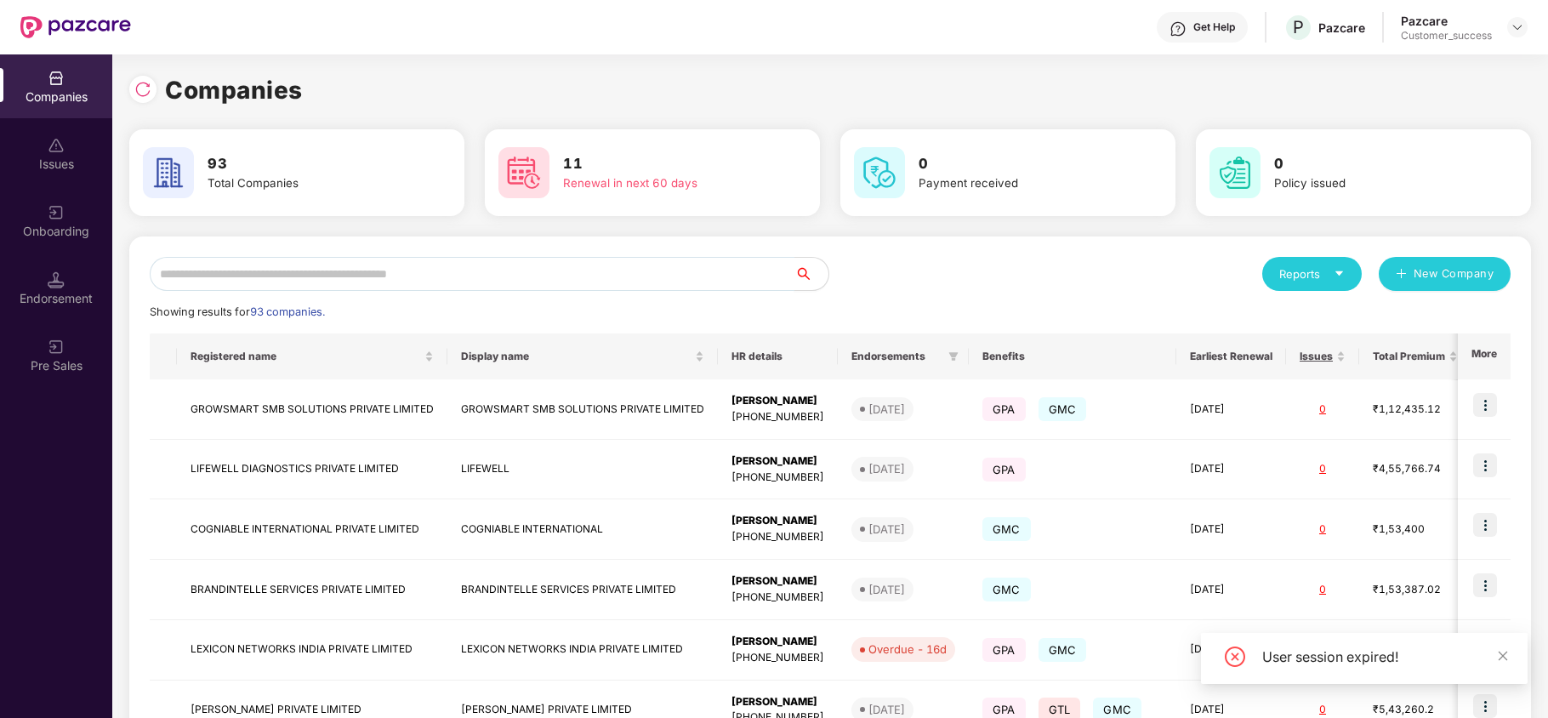
click at [364, 276] on input "text" at bounding box center [472, 274] width 645 height 34
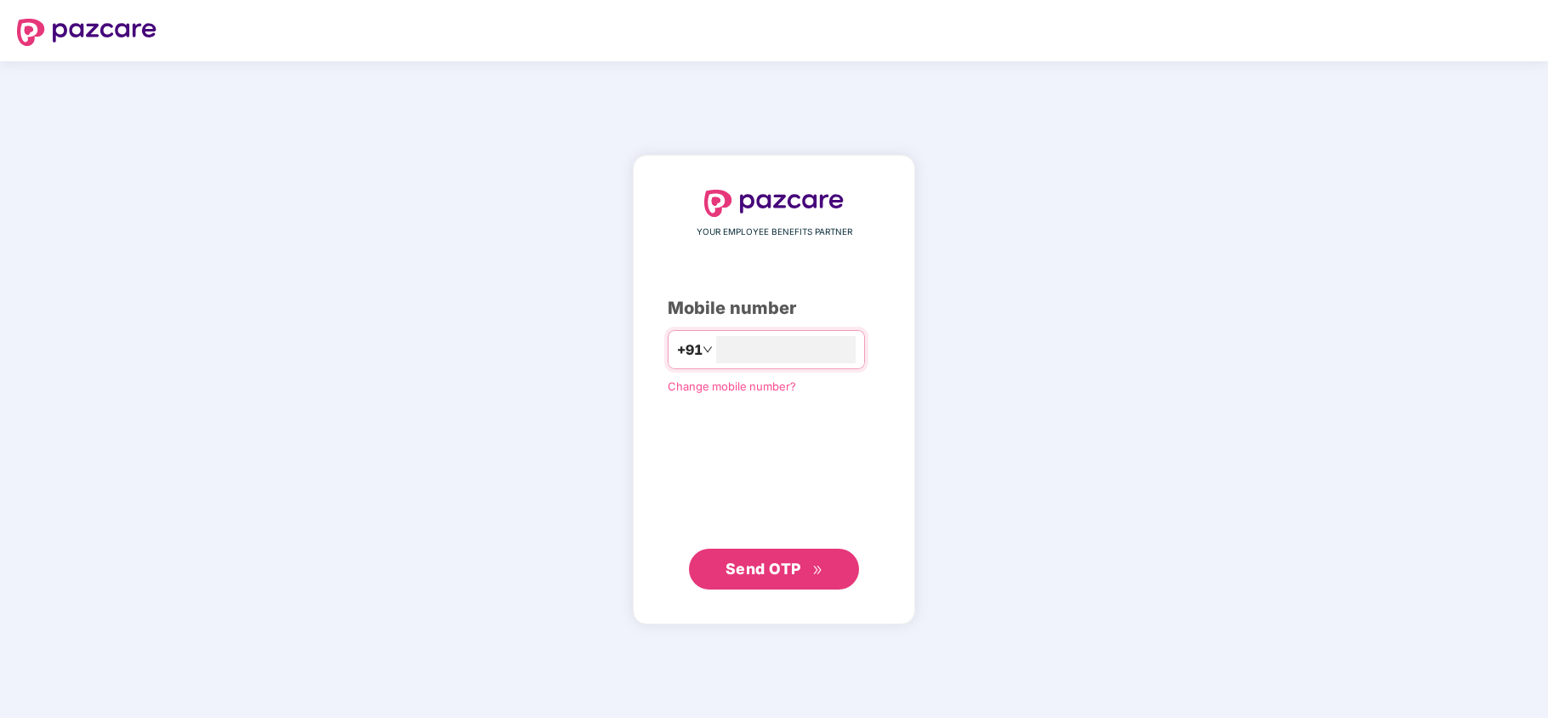
type input "**********"
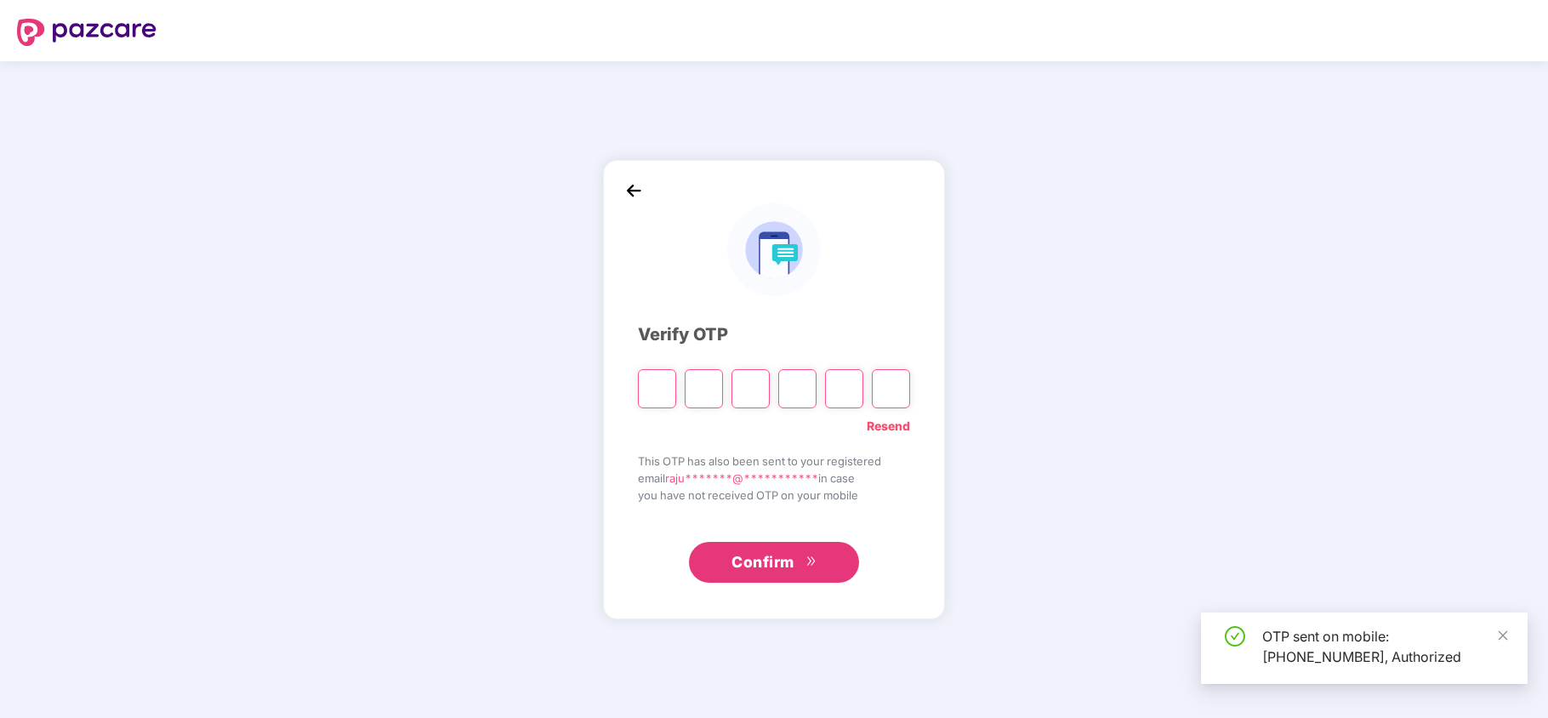
type input "*"
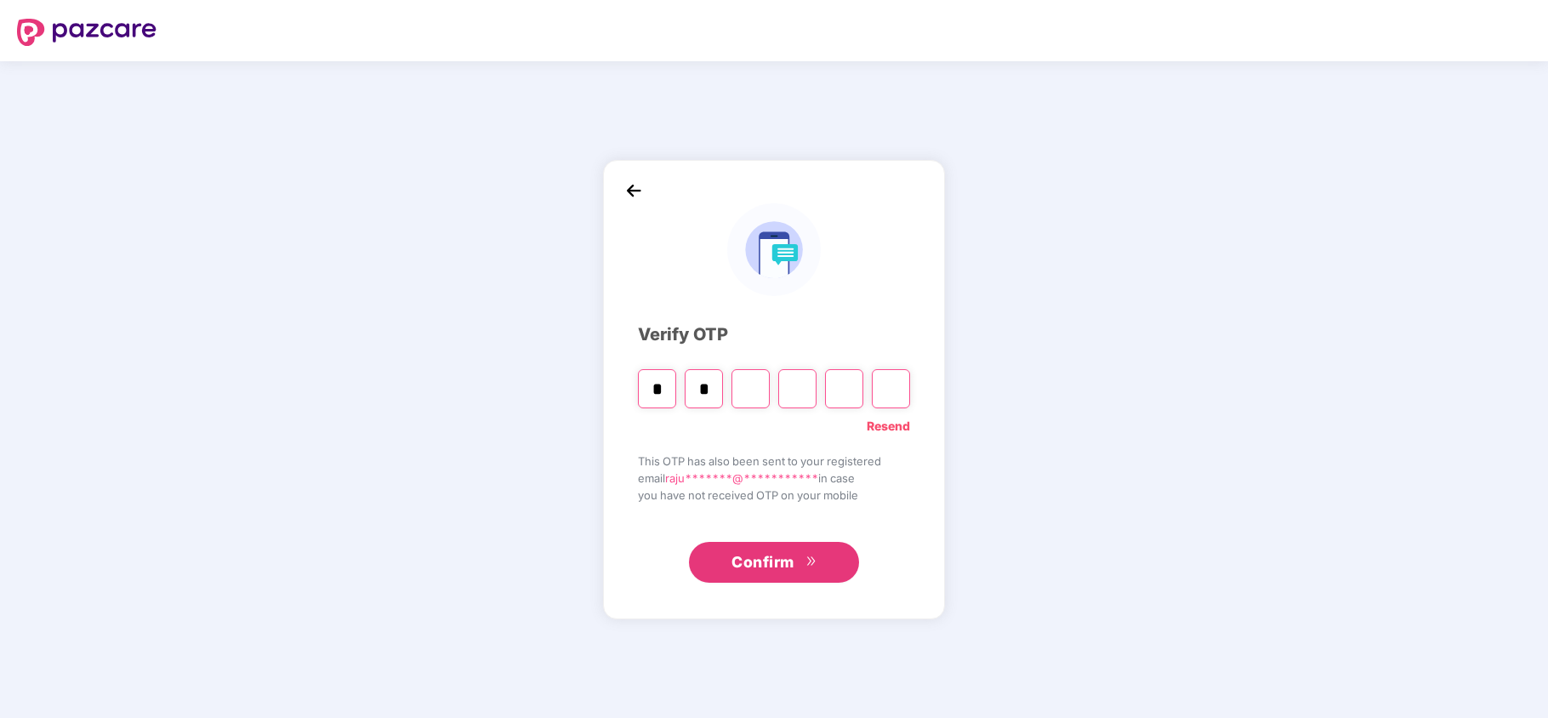
type input "*"
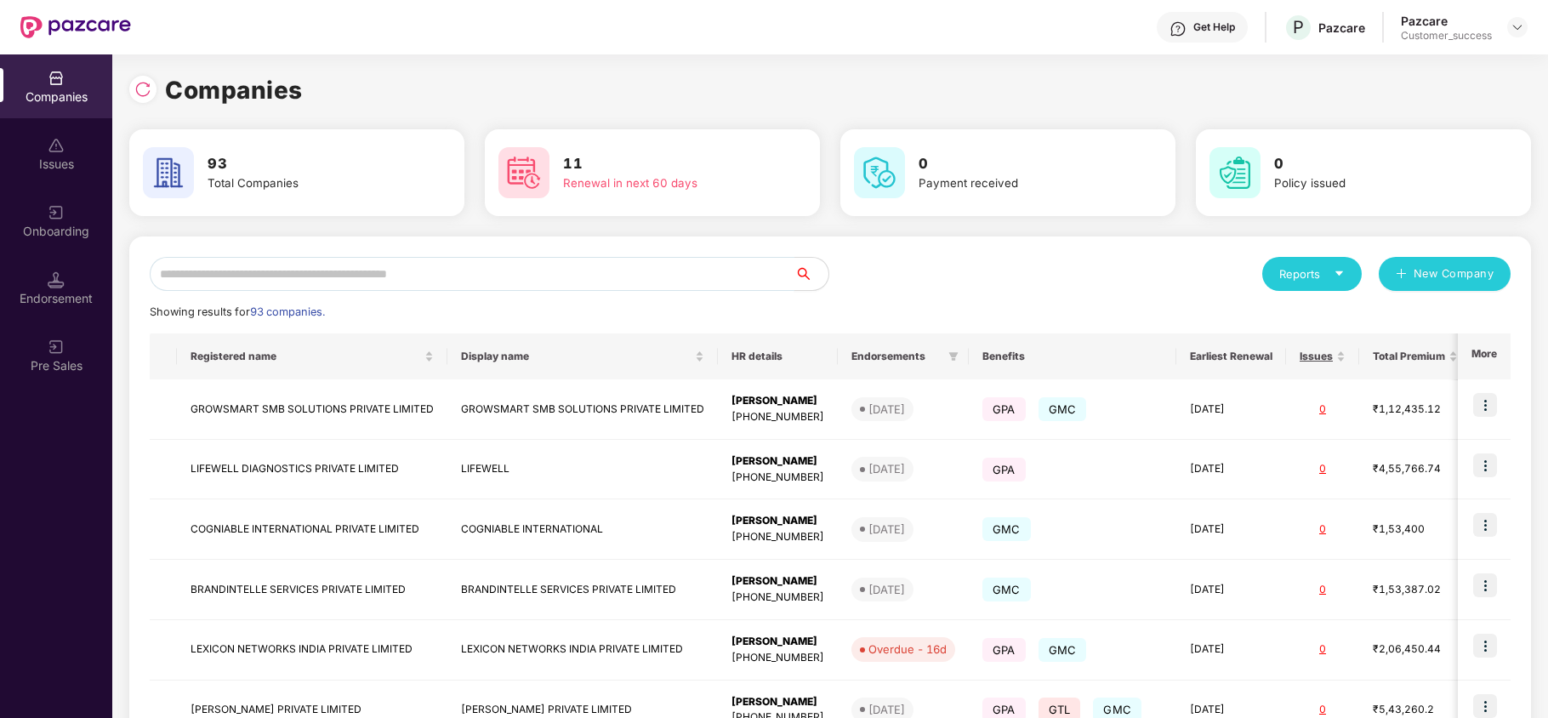
click at [498, 267] on input "text" at bounding box center [472, 274] width 645 height 34
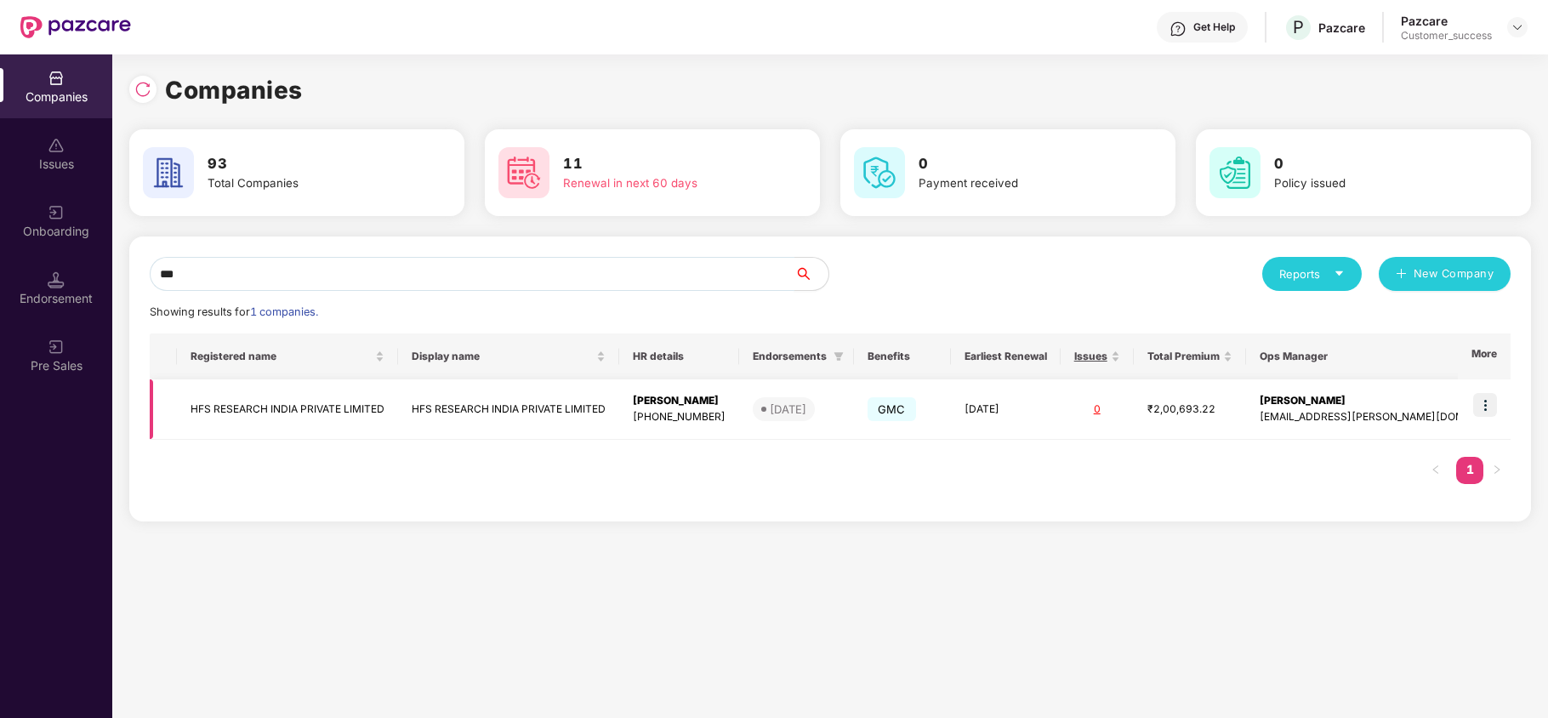
type input "***"
click at [328, 401] on td "HFS RESEARCH INDIA PRIVATE LIMITED" at bounding box center [287, 409] width 221 height 60
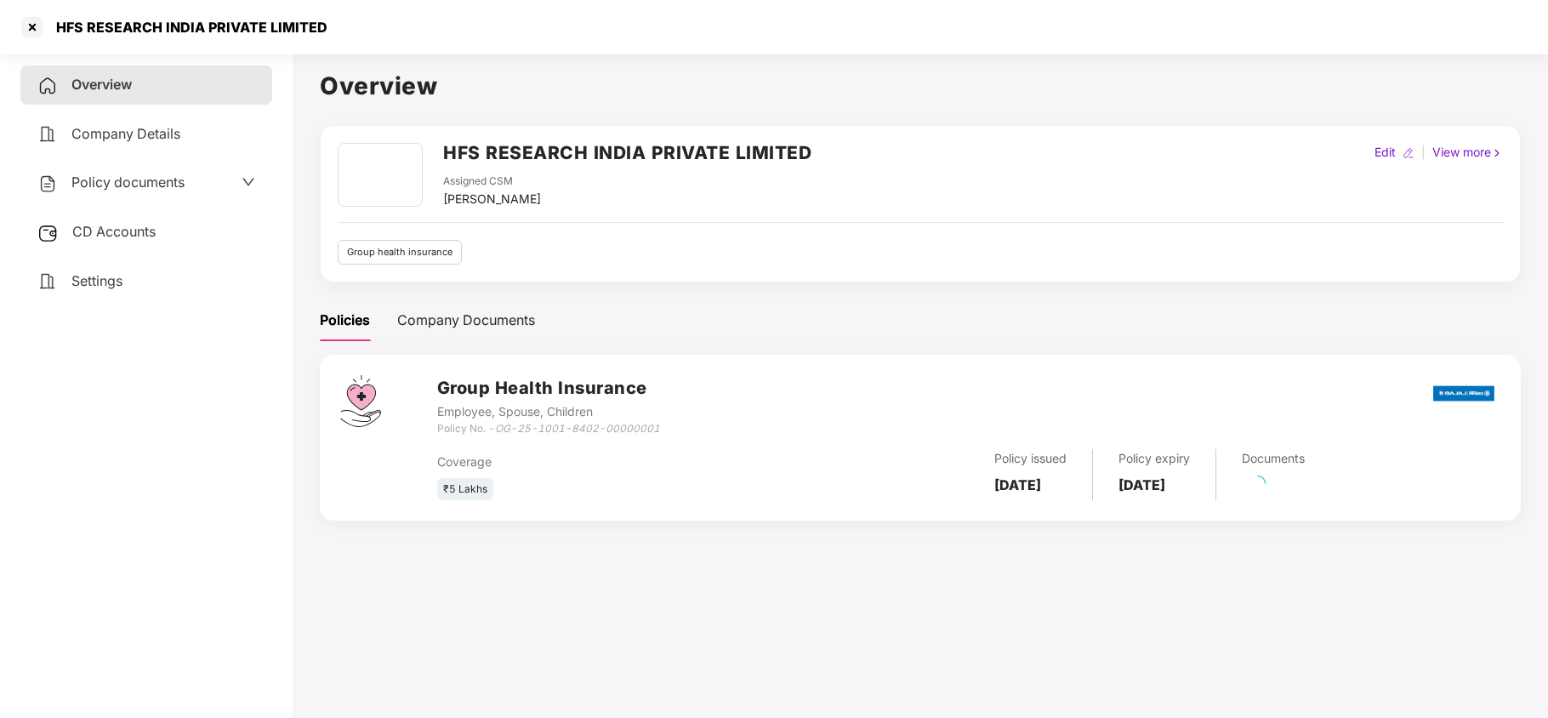
drag, startPoint x: 131, startPoint y: 179, endPoint x: 133, endPoint y: 187, distance: 8.7
click at [131, 178] on span "Policy documents" at bounding box center [127, 181] width 113 height 17
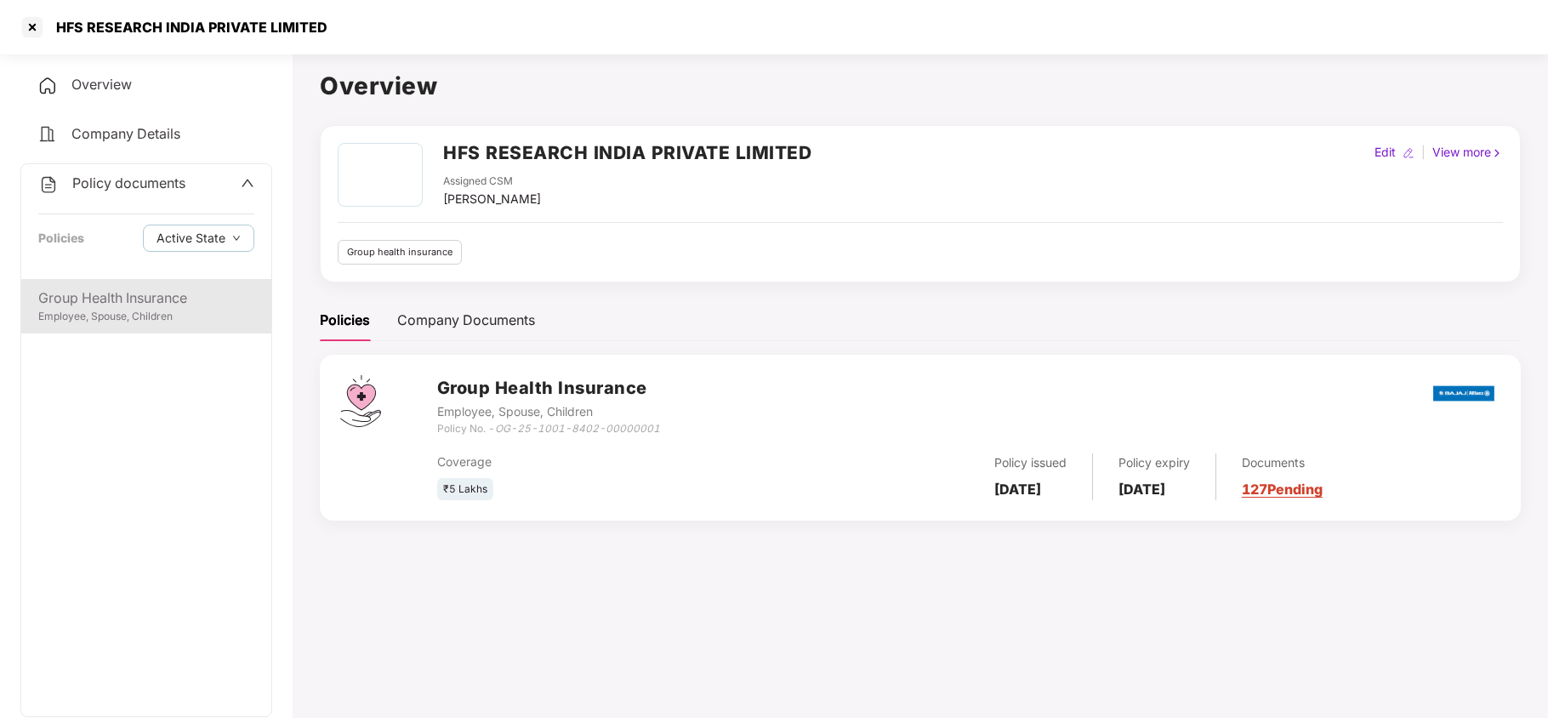
click at [148, 309] on div "Employee, Spouse, Children" at bounding box center [146, 317] width 216 height 16
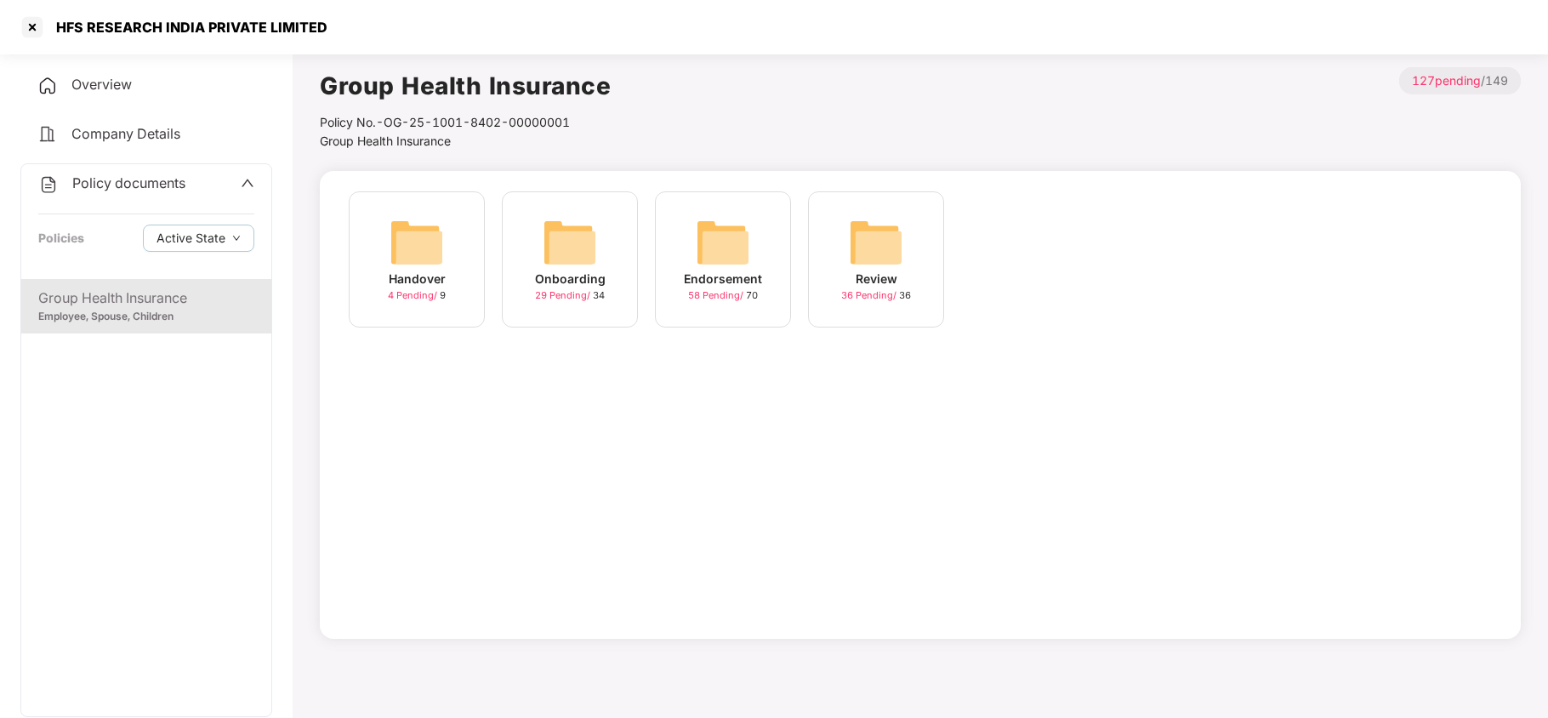
click at [548, 211] on div "Onboarding 29 Pending / 34" at bounding box center [570, 259] width 136 height 136
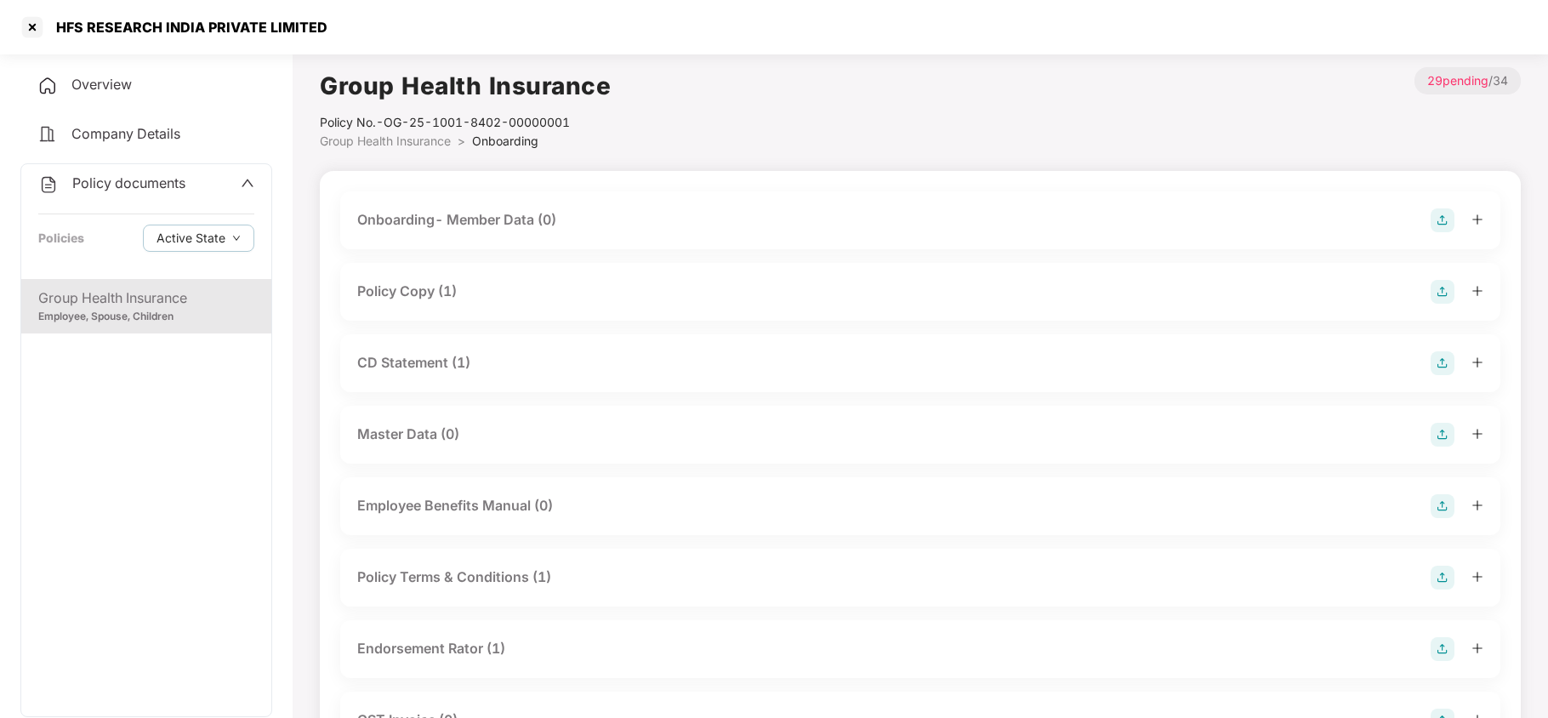
click at [497, 299] on div "Policy Copy (1)" at bounding box center [920, 292] width 1126 height 24
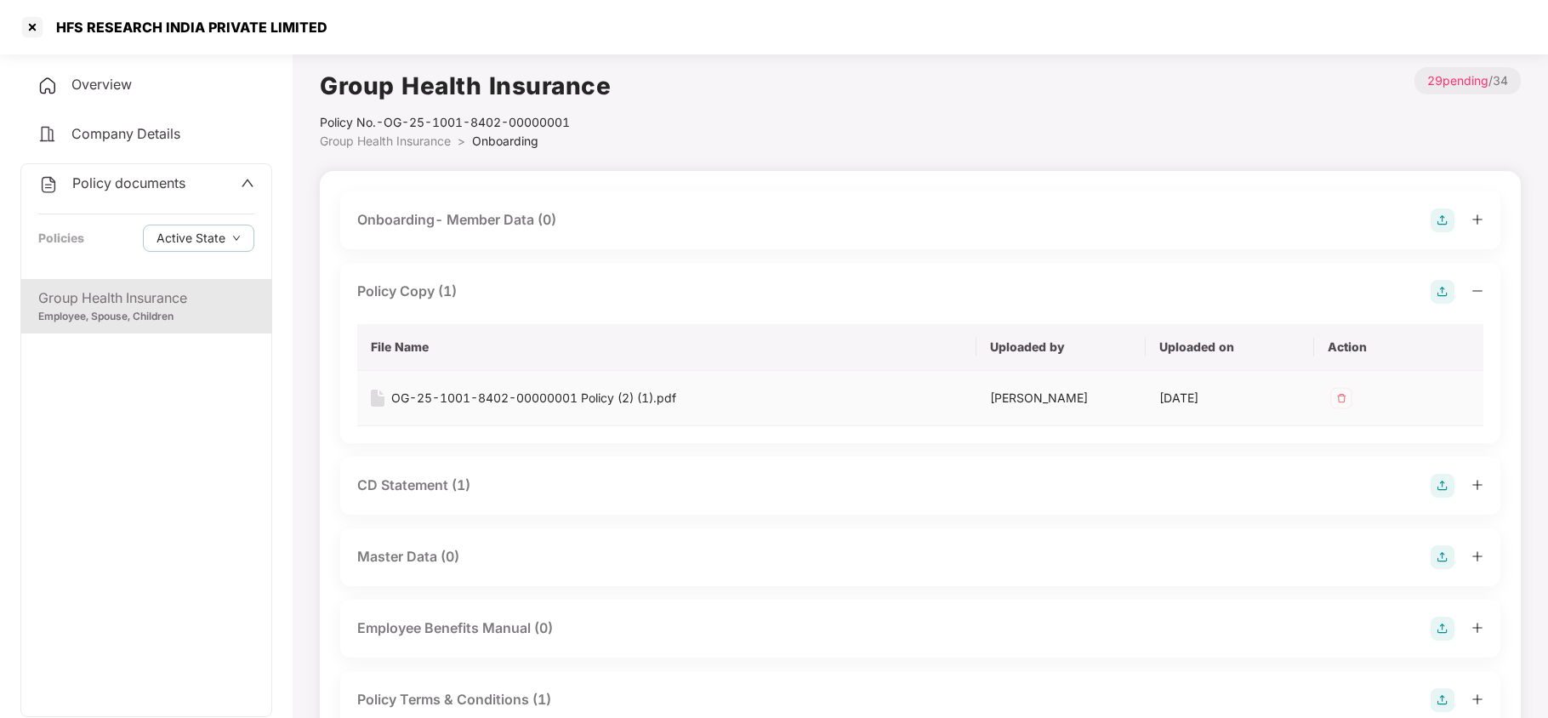
click at [616, 400] on div "OG-25-1001-8402-00000001 Policy (2) (1).pdf" at bounding box center [533, 398] width 285 height 19
click at [99, 112] on div "Overview Company Details Policy documents Policies Active State Group Health In…" at bounding box center [146, 439] width 252 height 749
click at [102, 127] on span "Company Details" at bounding box center [125, 133] width 109 height 17
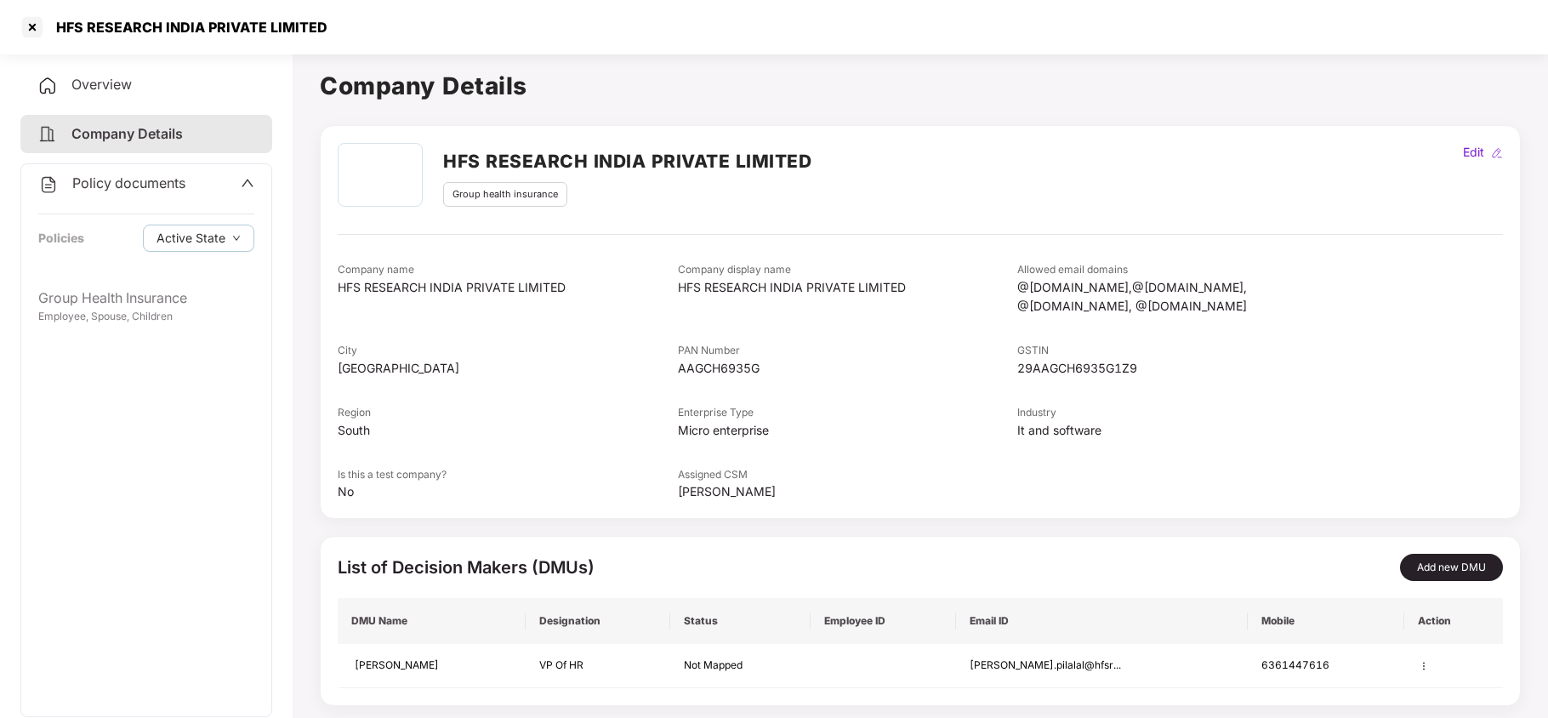
click at [133, 87] on div "Overview" at bounding box center [146, 84] width 252 height 39
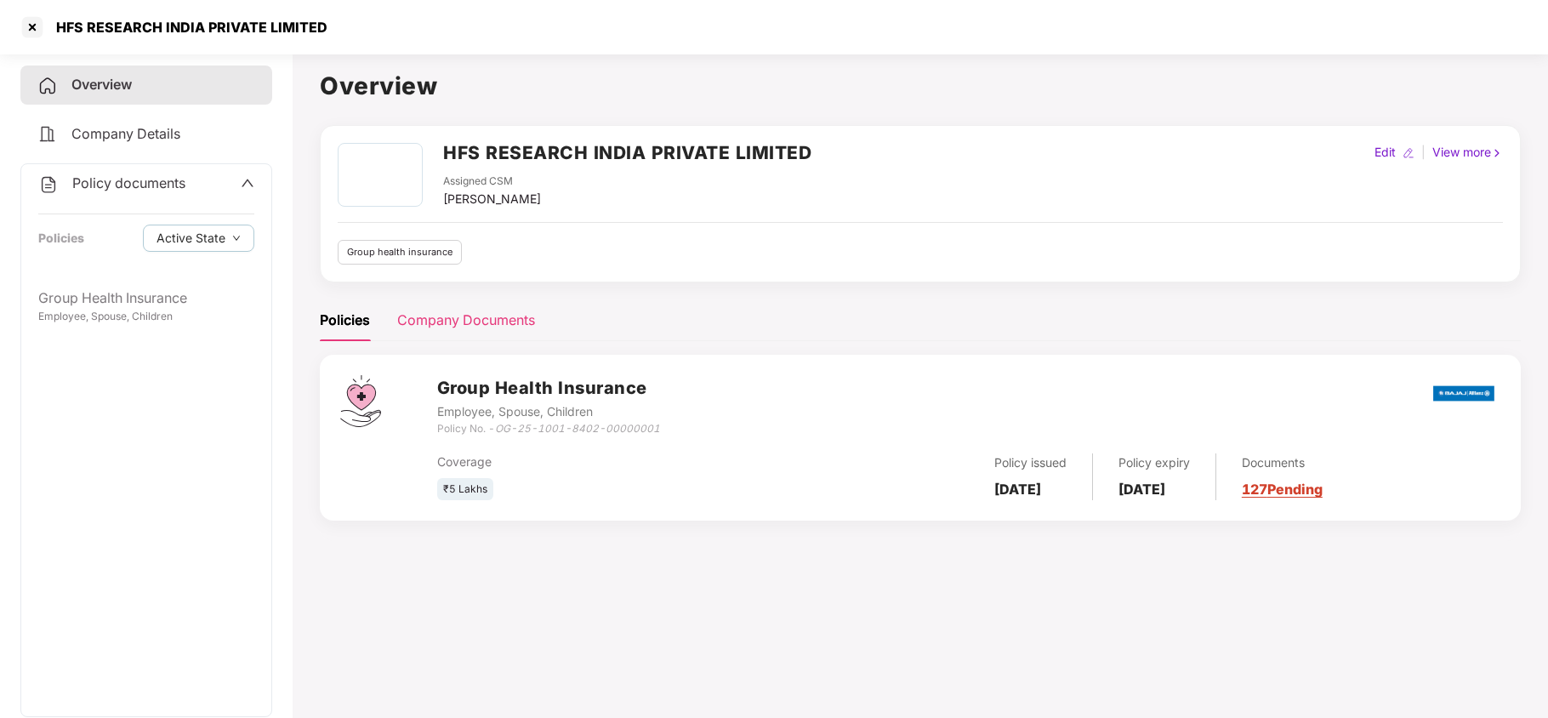
click at [470, 331] on div "Company Documents" at bounding box center [466, 320] width 138 height 42
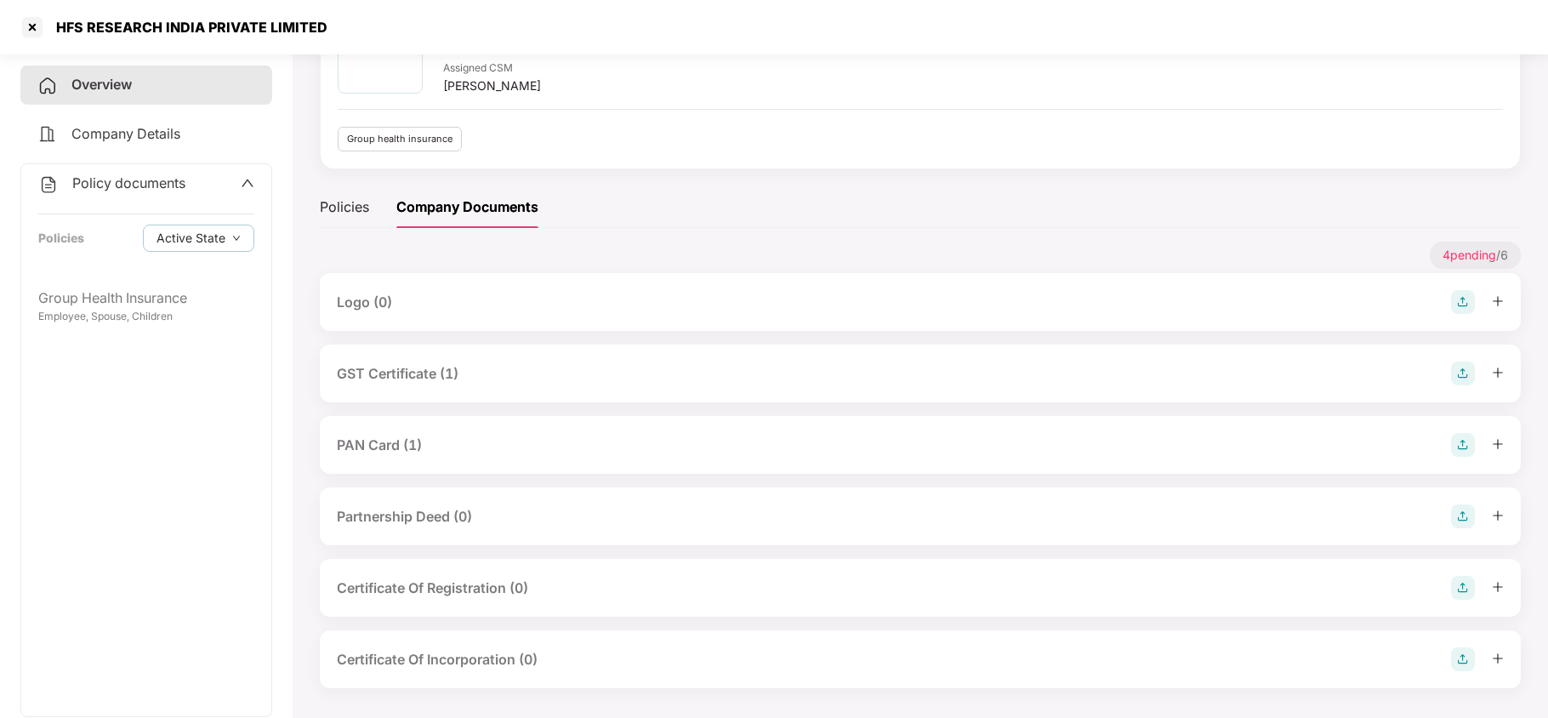
click at [491, 384] on div "GST Certificate (1)" at bounding box center [920, 373] width 1167 height 24
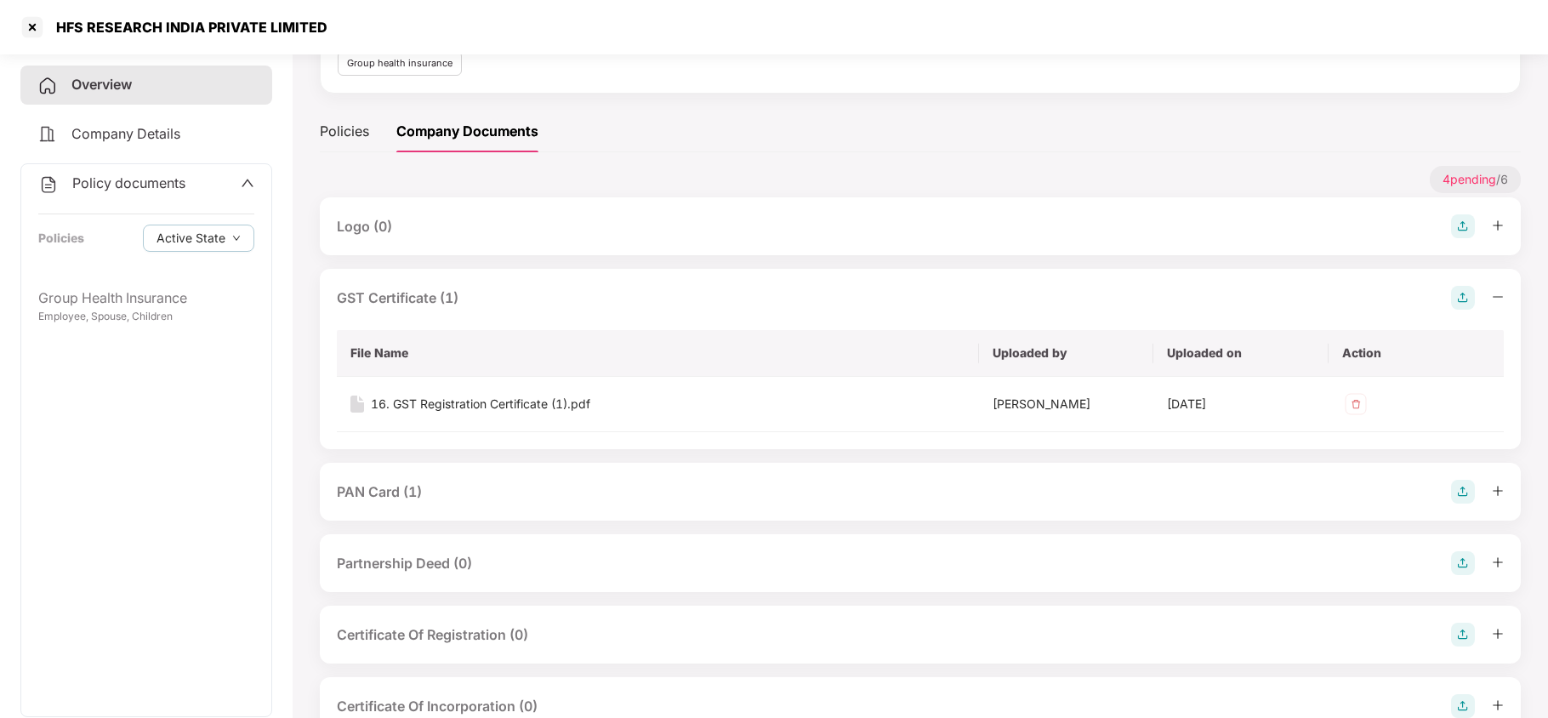
scroll to position [226, 0]
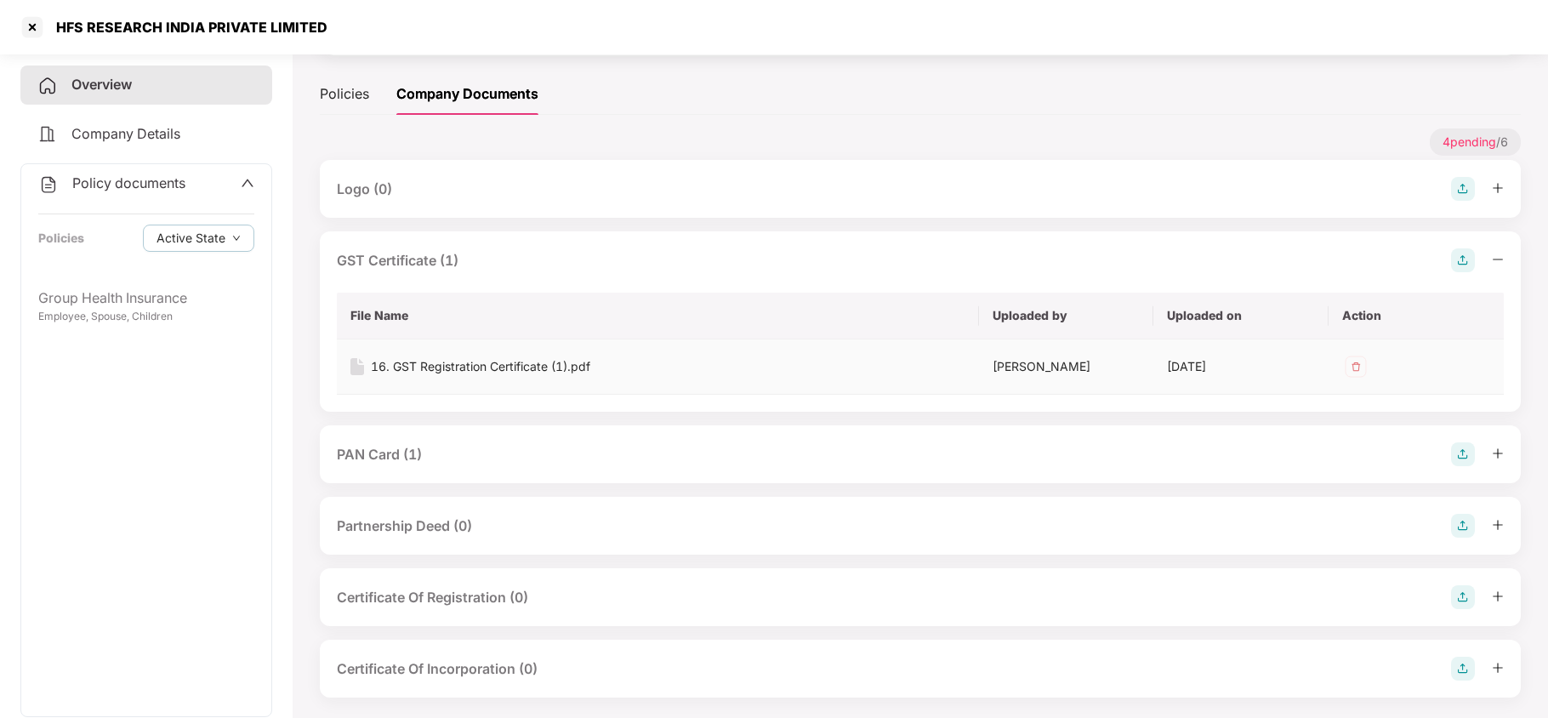
click at [552, 369] on div "16. GST Registration Certificate (1).pdf" at bounding box center [480, 366] width 219 height 19
click at [464, 449] on div "PAN Card (1)" at bounding box center [920, 454] width 1167 height 24
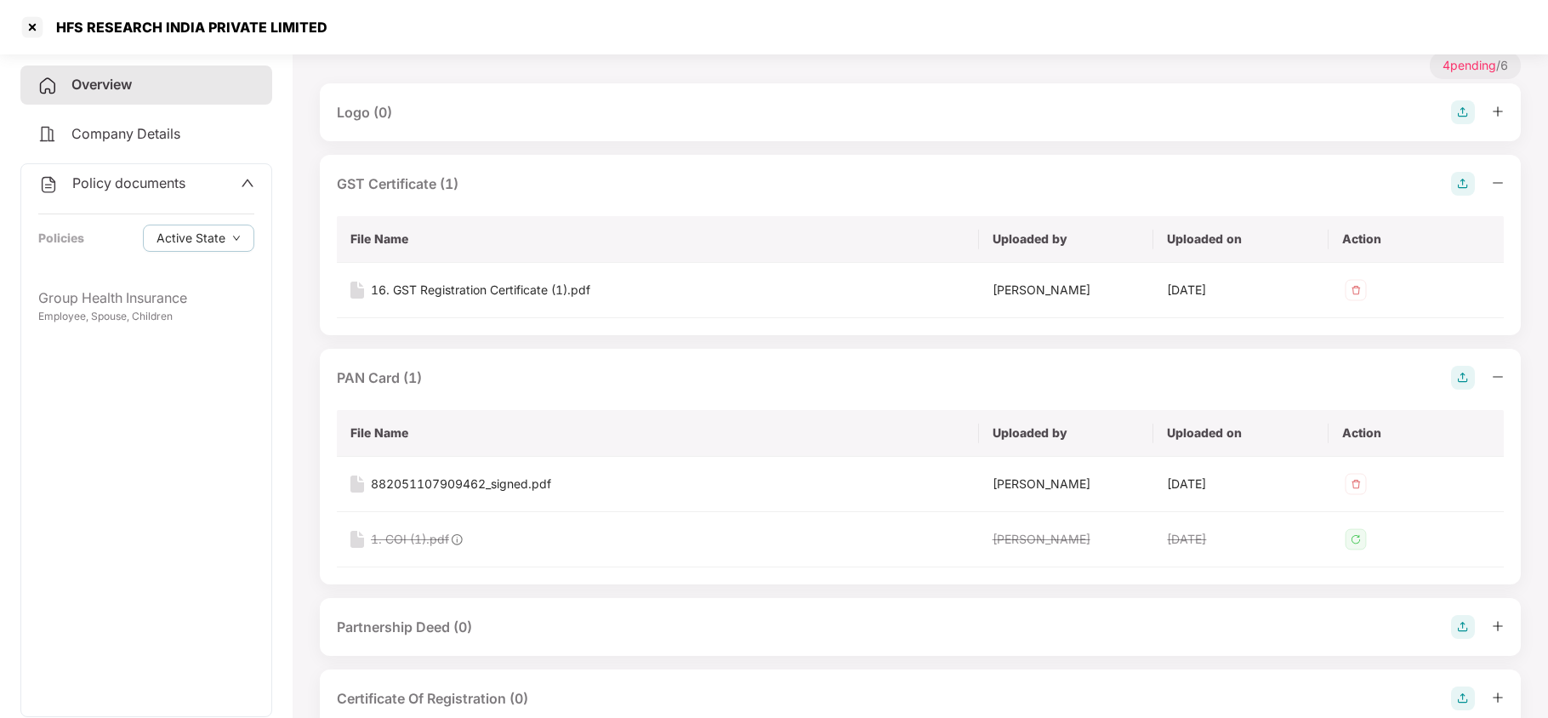
scroll to position [340, 0]
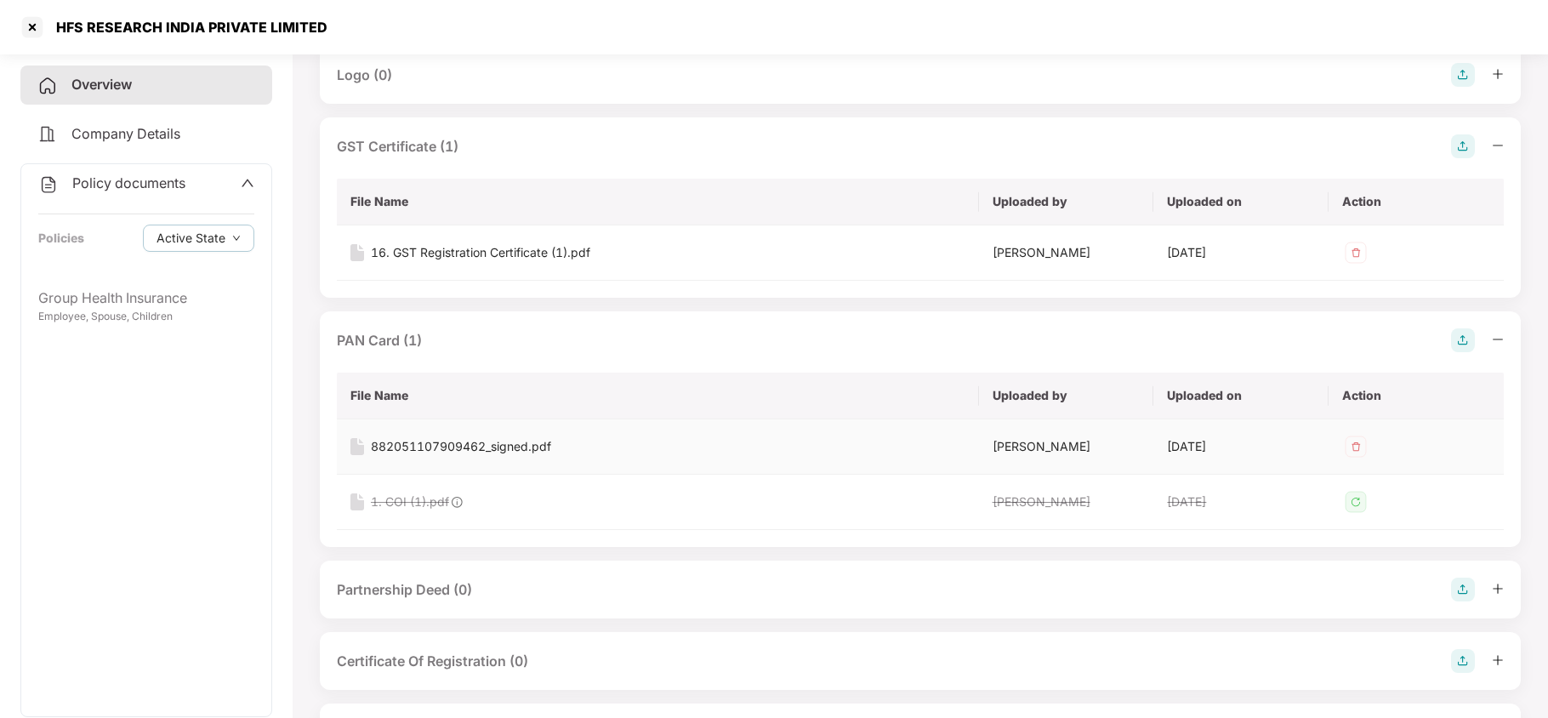
click at [503, 444] on div "882051107909462_signed.pdf" at bounding box center [461, 446] width 180 height 19
click at [153, 122] on div "Company Details" at bounding box center [146, 134] width 252 height 39
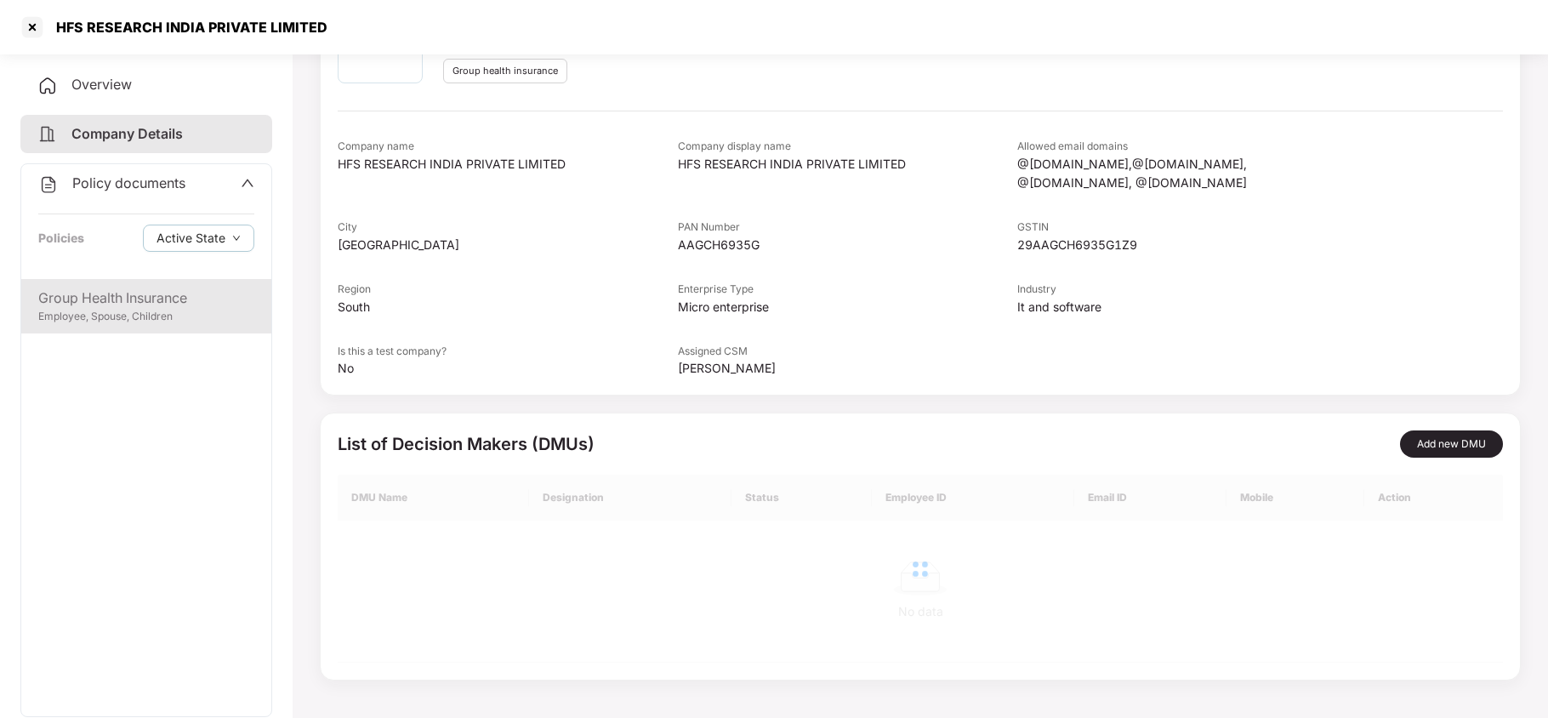
scroll to position [46, 0]
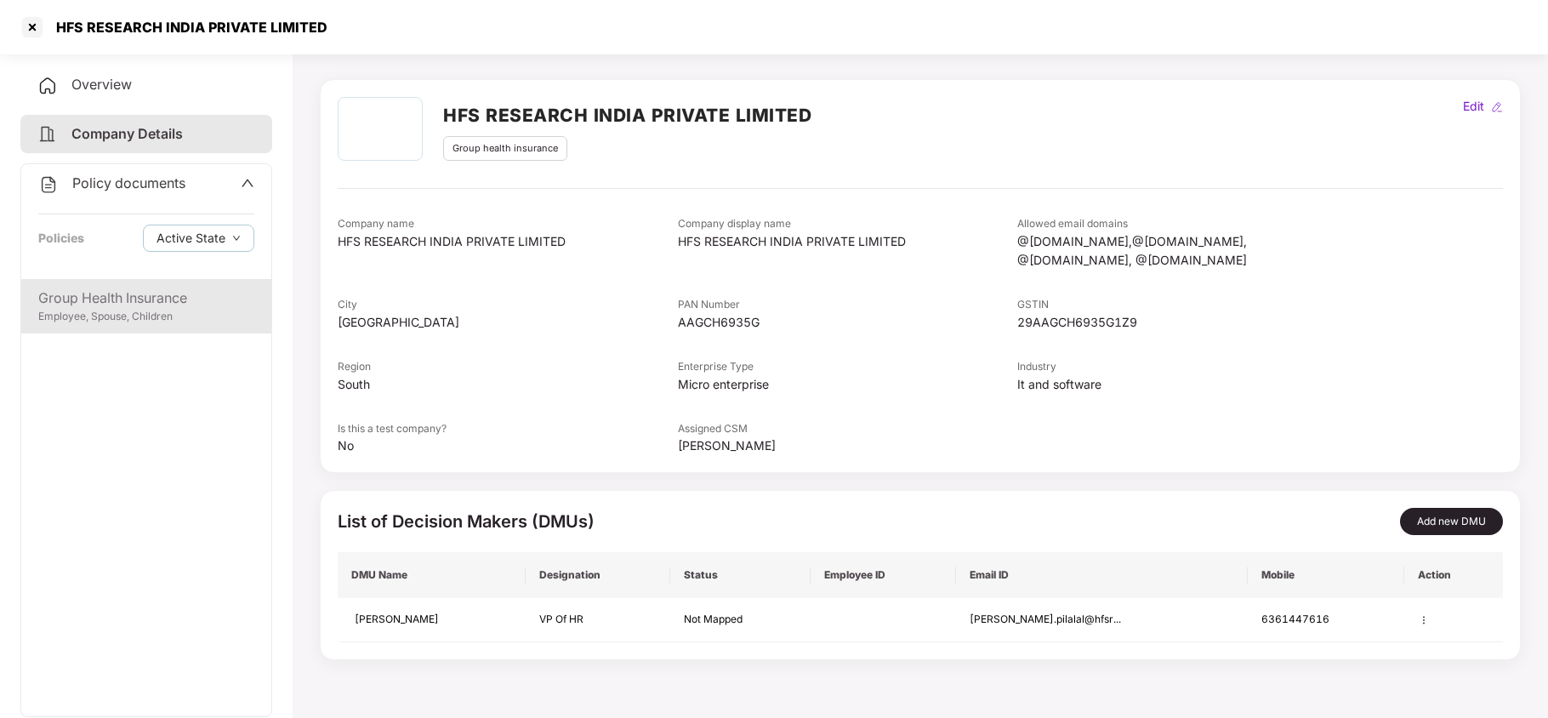
click at [171, 310] on div "Employee, Spouse, Children" at bounding box center [146, 317] width 216 height 16
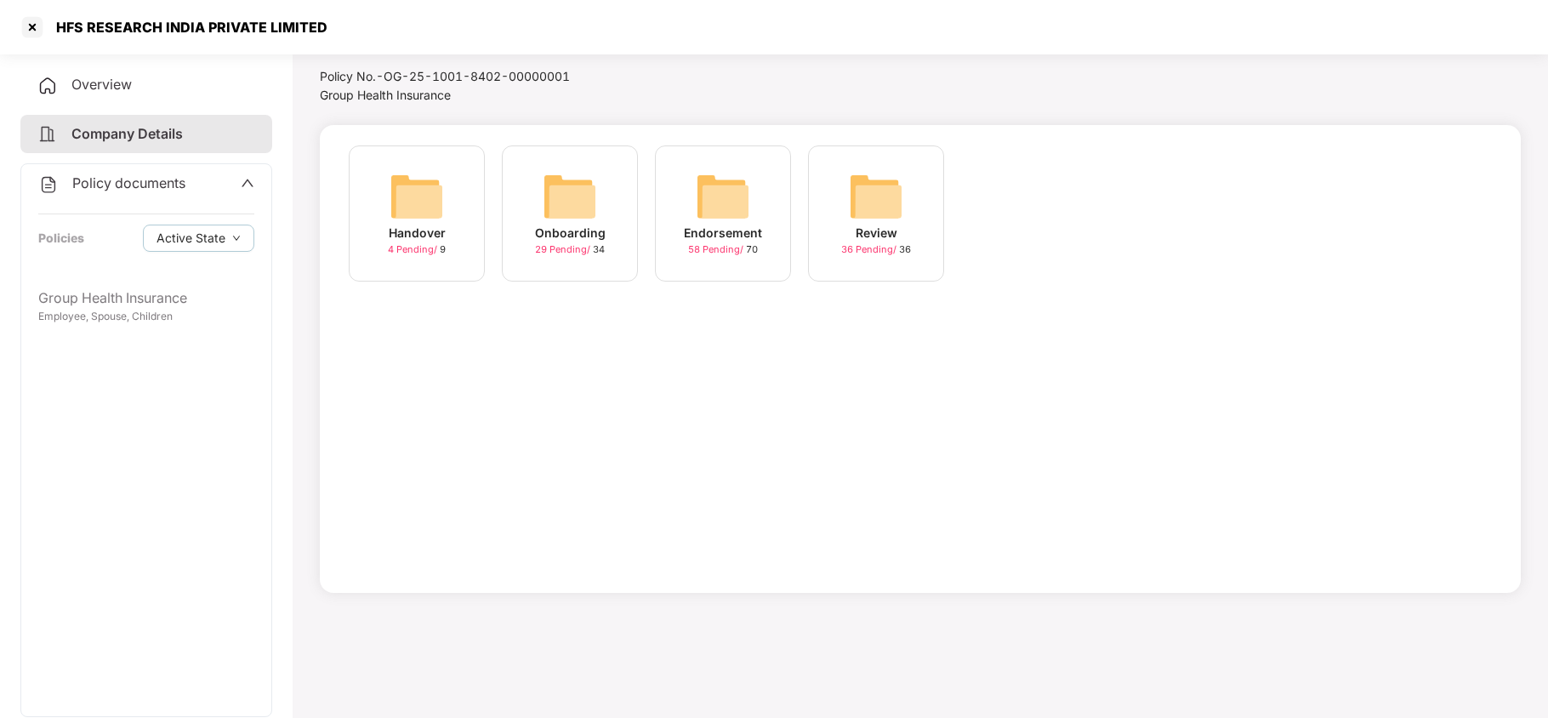
click at [677, 187] on div "Endorsement 58 Pending / 70" at bounding box center [723, 213] width 136 height 136
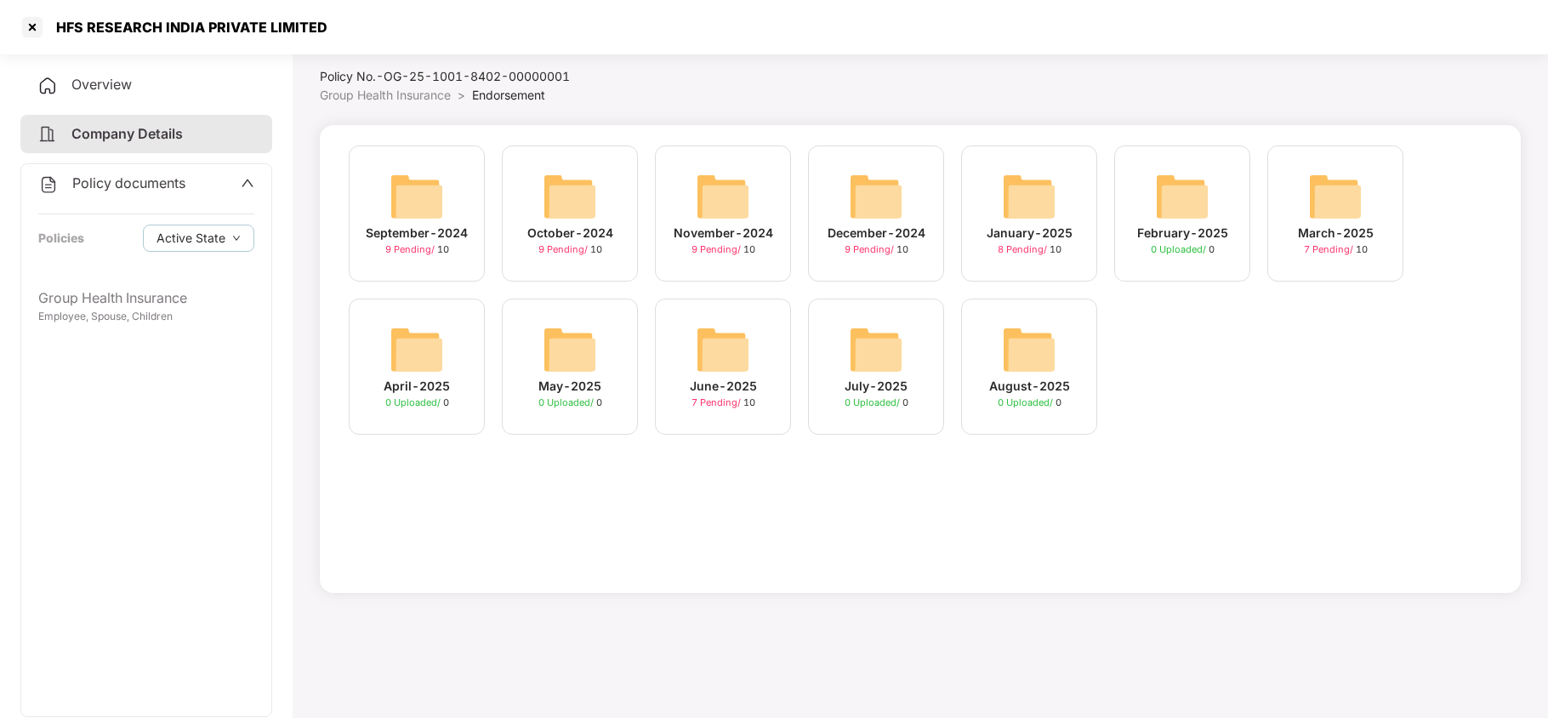
click at [1042, 368] on img at bounding box center [1029, 349] width 54 height 54
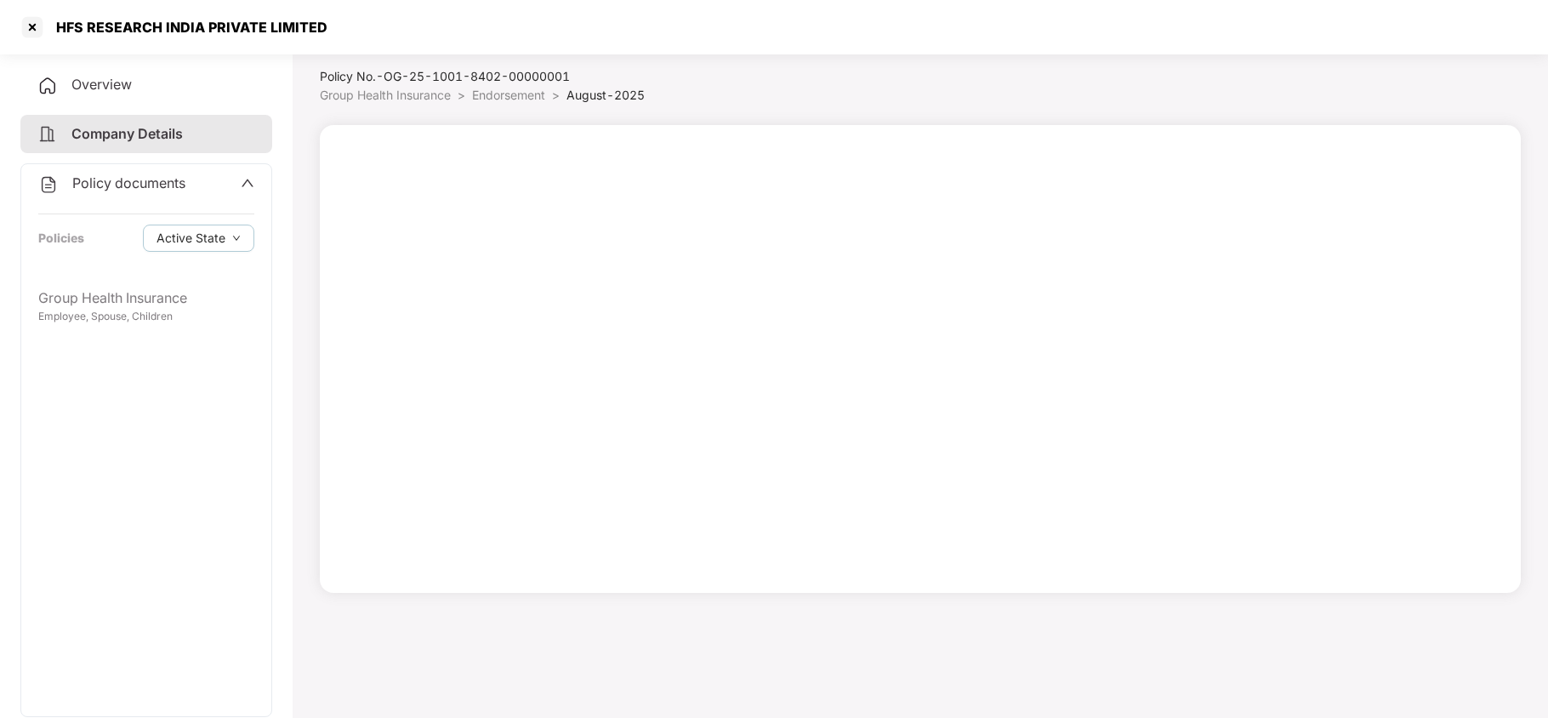
click at [514, 89] on span "Endorsement" at bounding box center [508, 95] width 73 height 14
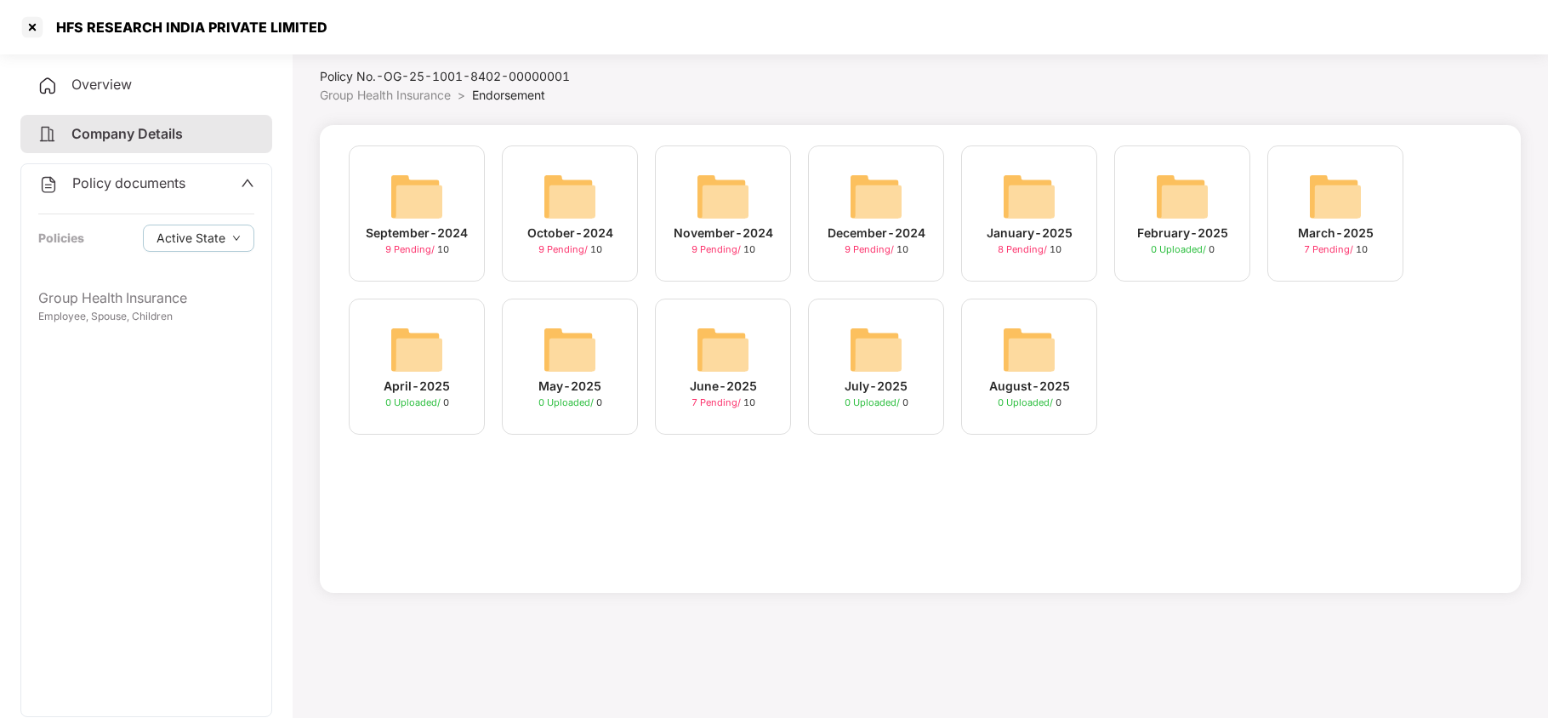
click at [860, 310] on div "July-2025 0 Uploaded / 0" at bounding box center [876, 366] width 136 height 136
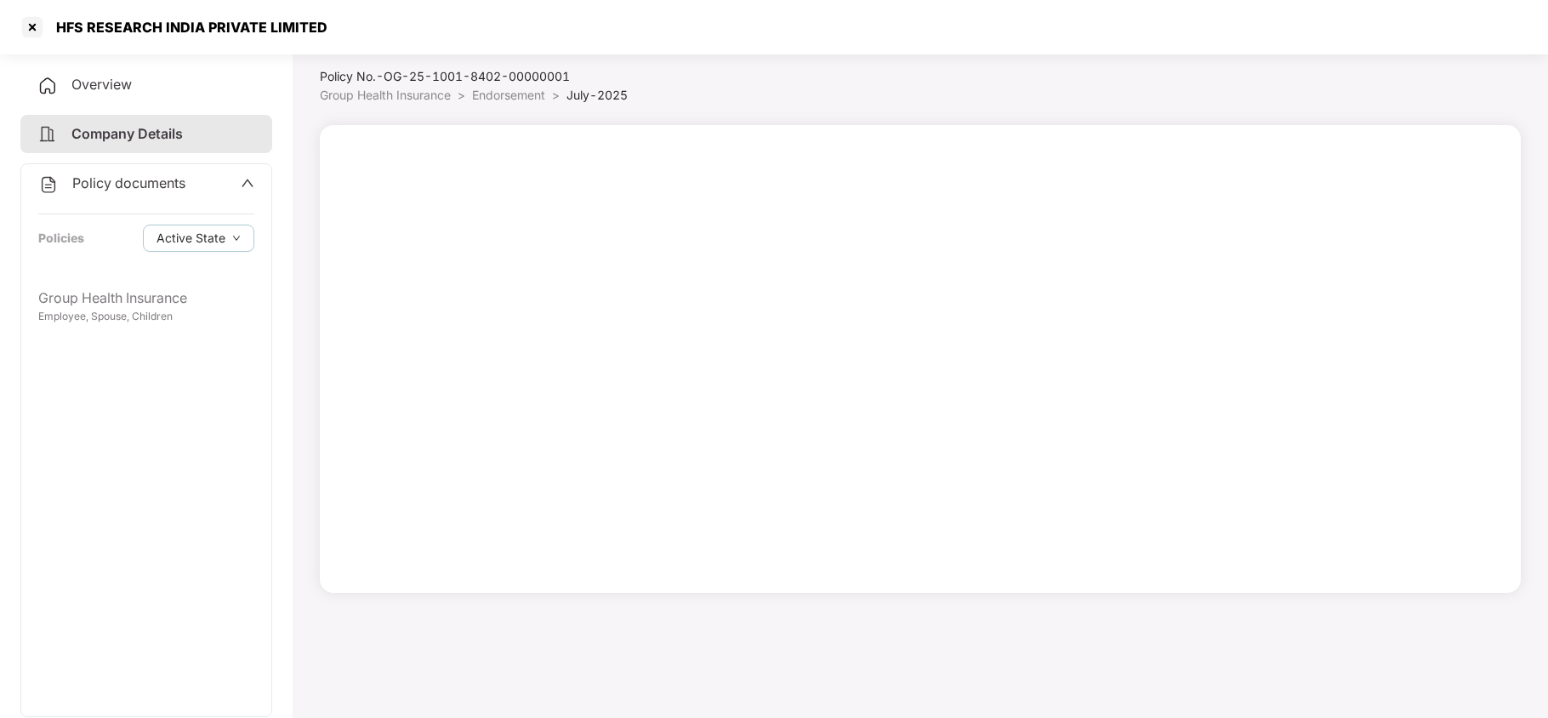
click at [514, 102] on li "Endorsement >" at bounding box center [519, 95] width 94 height 19
click at [510, 88] on span "Endorsement" at bounding box center [508, 95] width 73 height 14
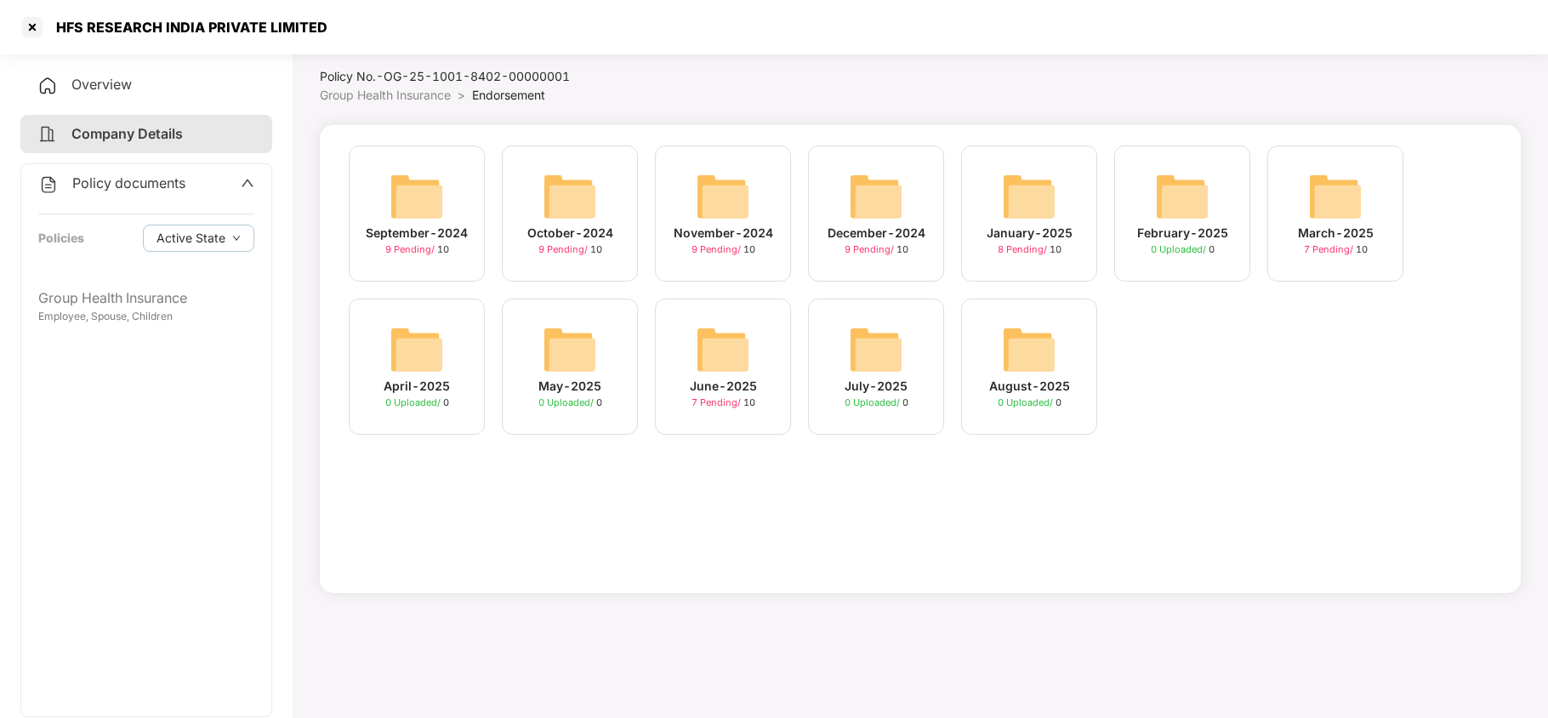
click at [729, 348] on img at bounding box center [723, 349] width 54 height 54
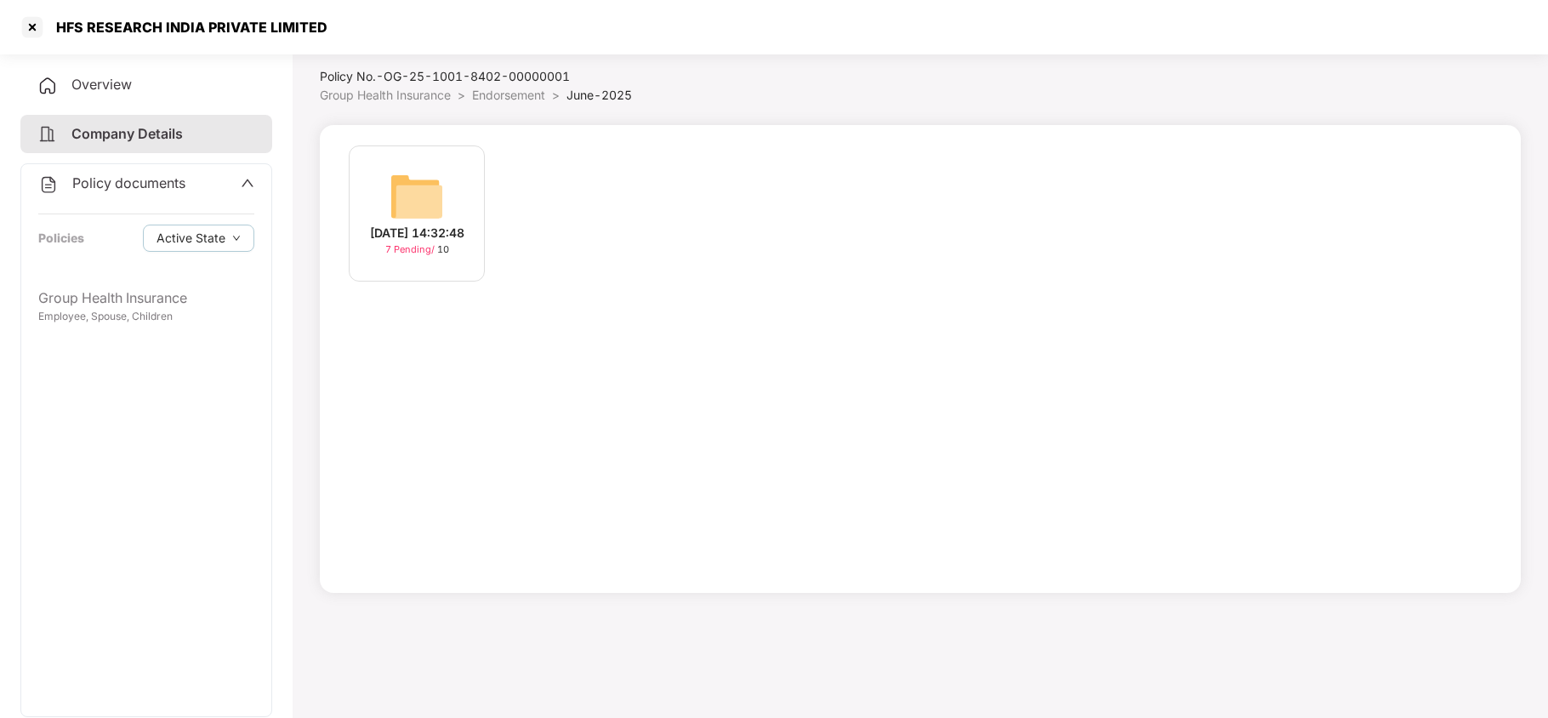
click at [410, 175] on img at bounding box center [416, 196] width 54 height 54
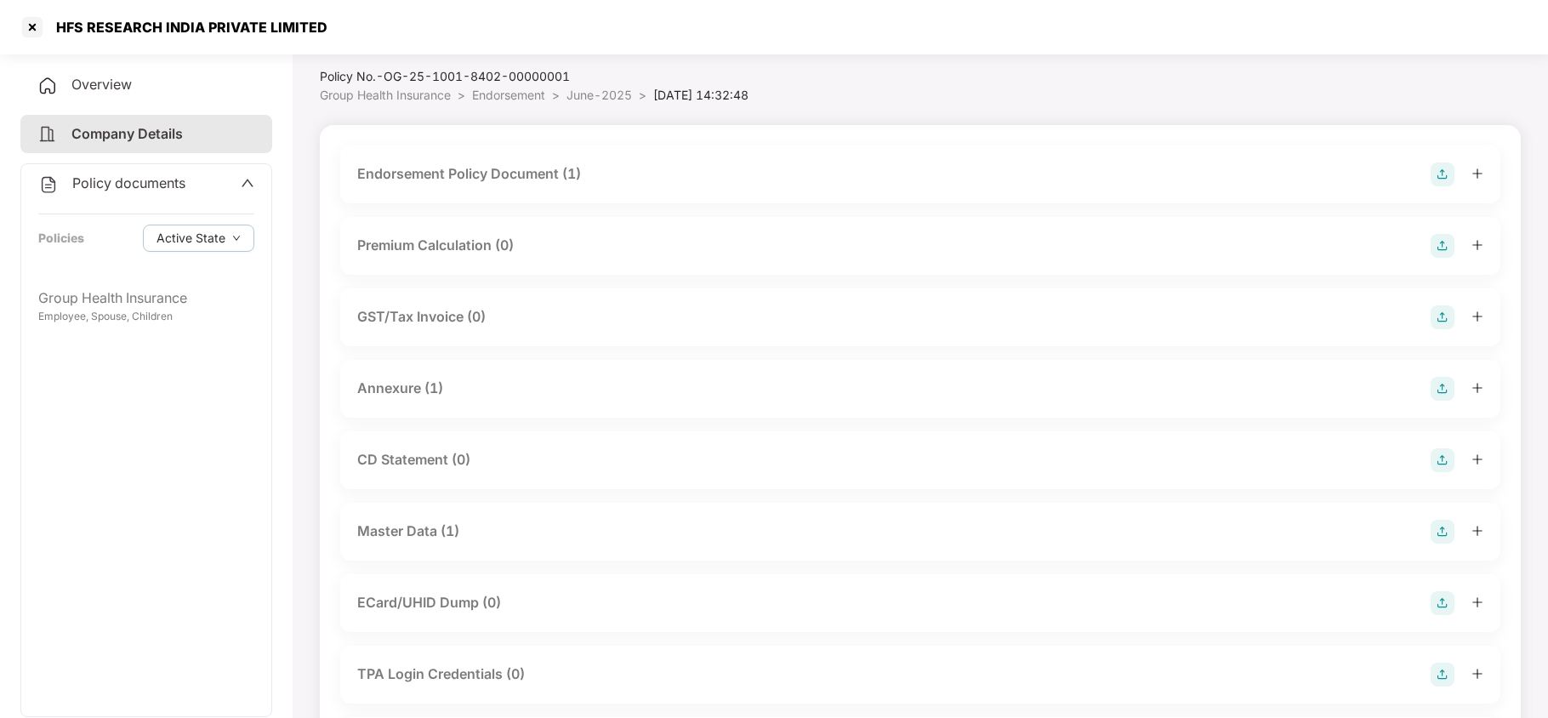
scroll to position [229, 0]
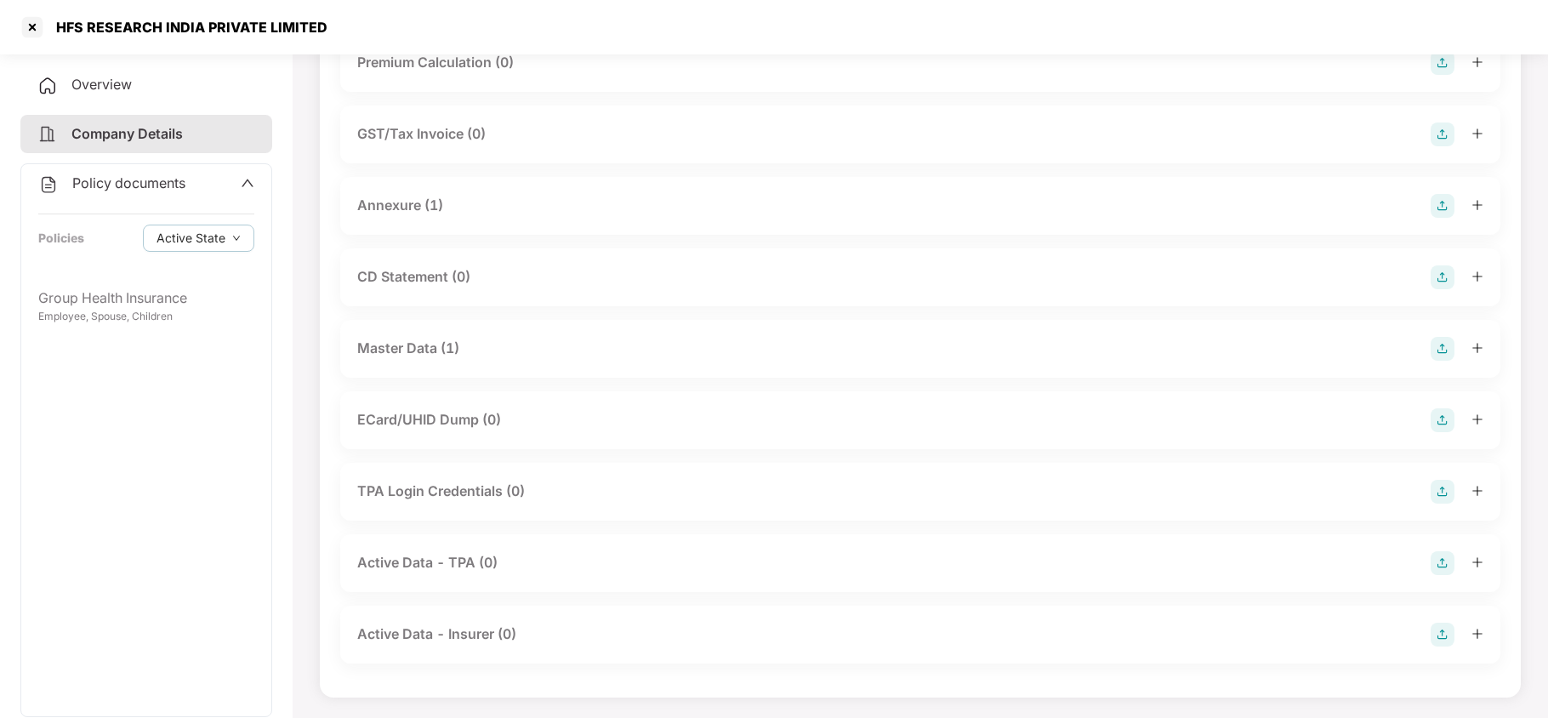
click at [463, 347] on div "Master Data (1)" at bounding box center [920, 349] width 1126 height 24
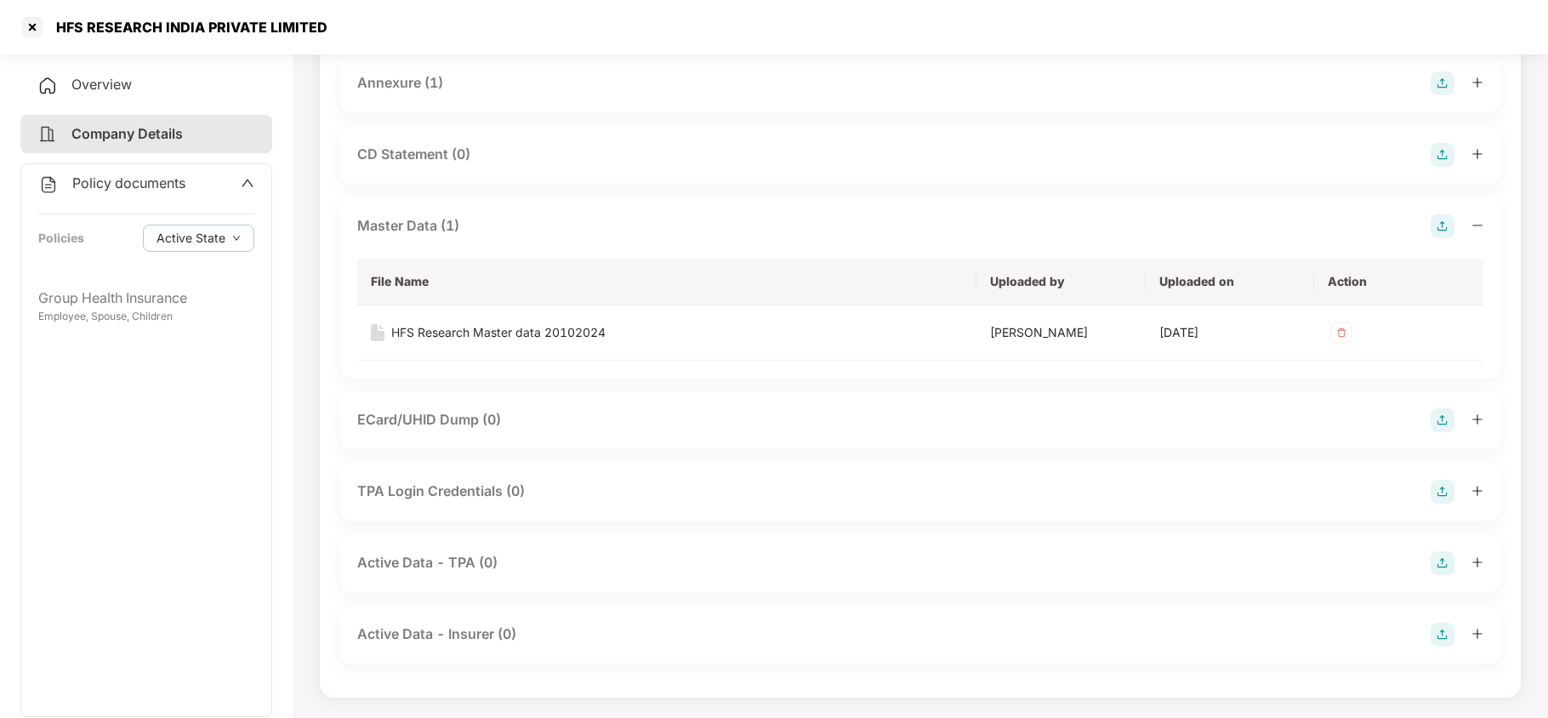
scroll to position [366, 0]
click at [579, 323] on div "HFS Research Master data 20102024" at bounding box center [498, 332] width 214 height 19
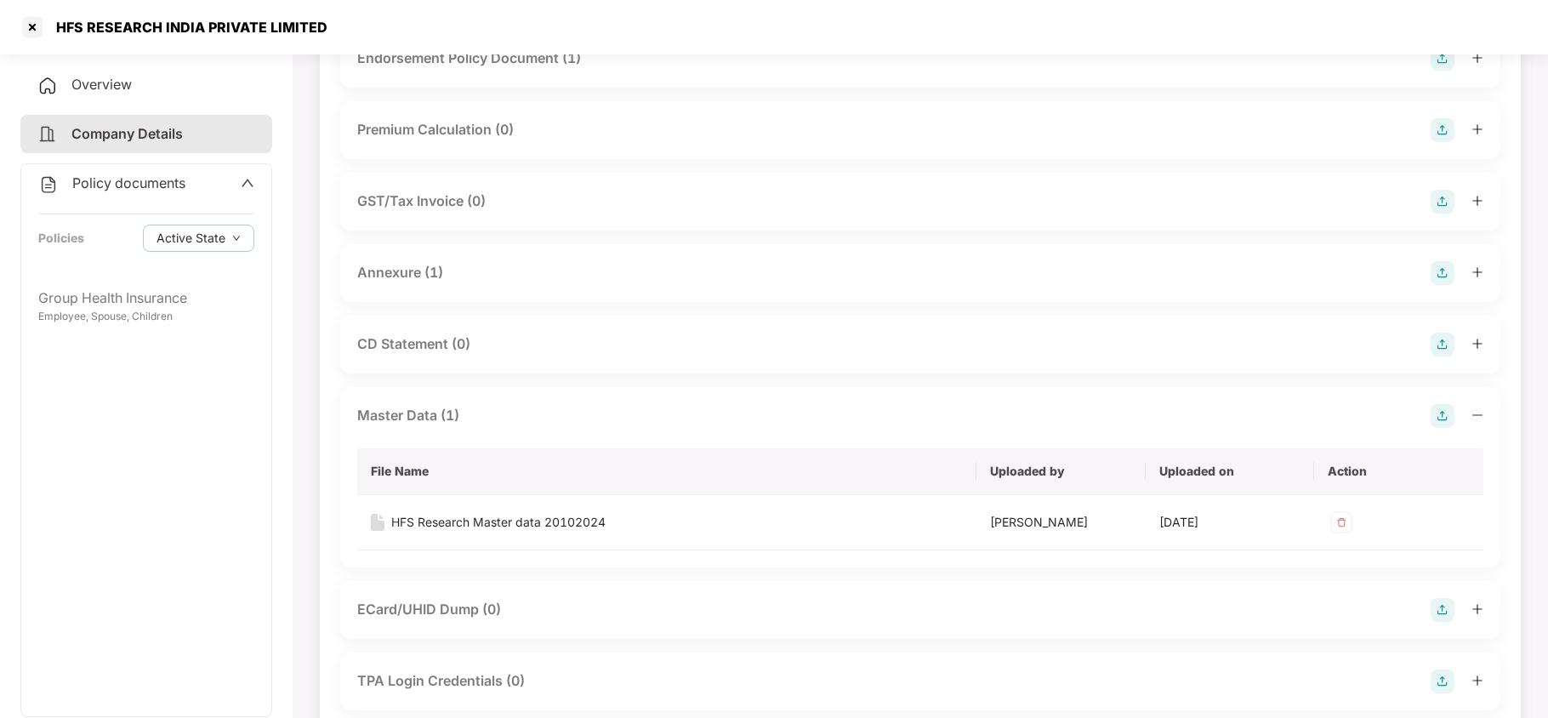
scroll to position [139, 0]
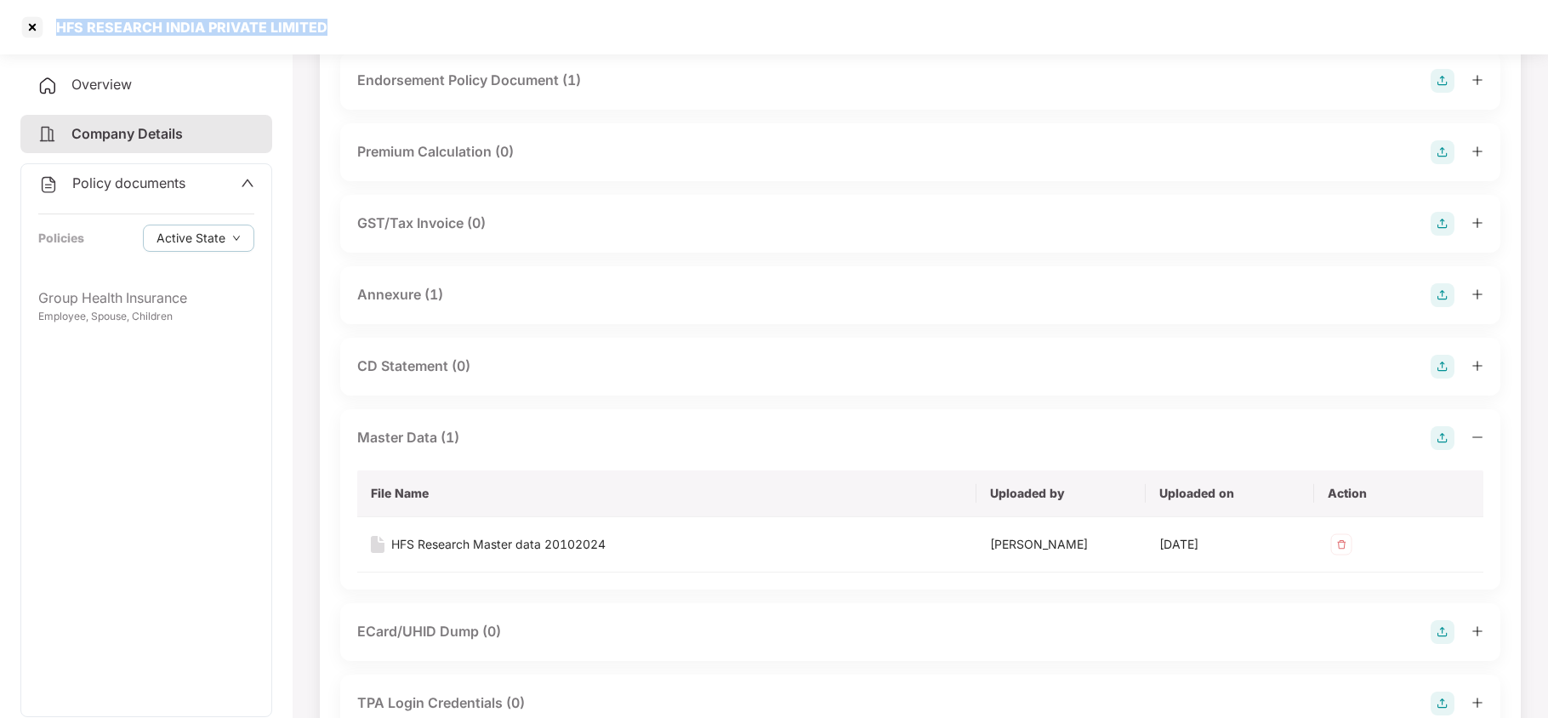
copy div "HFS RESEARCH INDIA PRIVATE LIMITED"
drag, startPoint x: 328, startPoint y: 31, endPoint x: 77, endPoint y: 3, distance: 253.2
click at [51, 48] on div "HFS RESEARCH INDIA PRIVATE LIMITED" at bounding box center [774, 27] width 1548 height 54
click at [35, 24] on div at bounding box center [32, 27] width 27 height 27
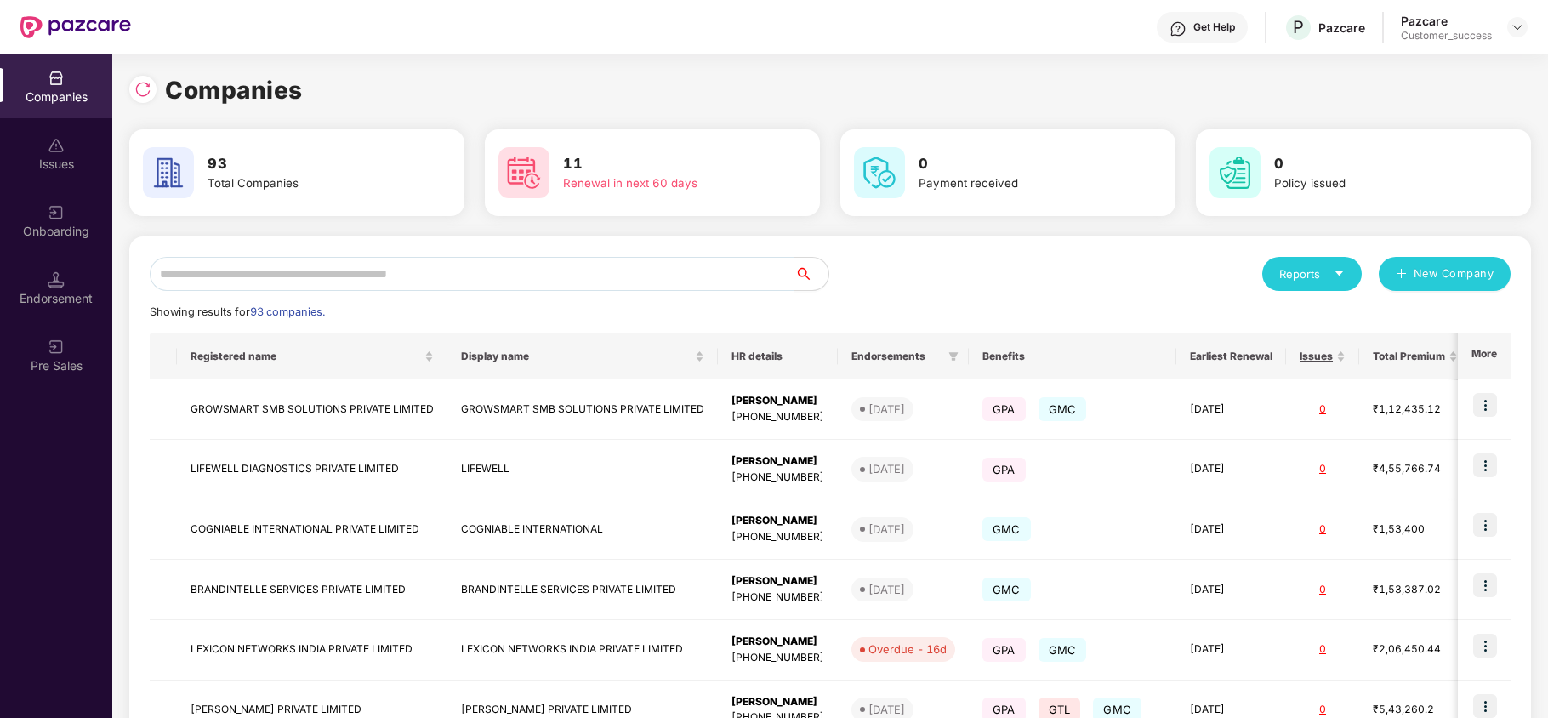
scroll to position [0, 0]
click at [323, 263] on input "text" at bounding box center [472, 274] width 645 height 34
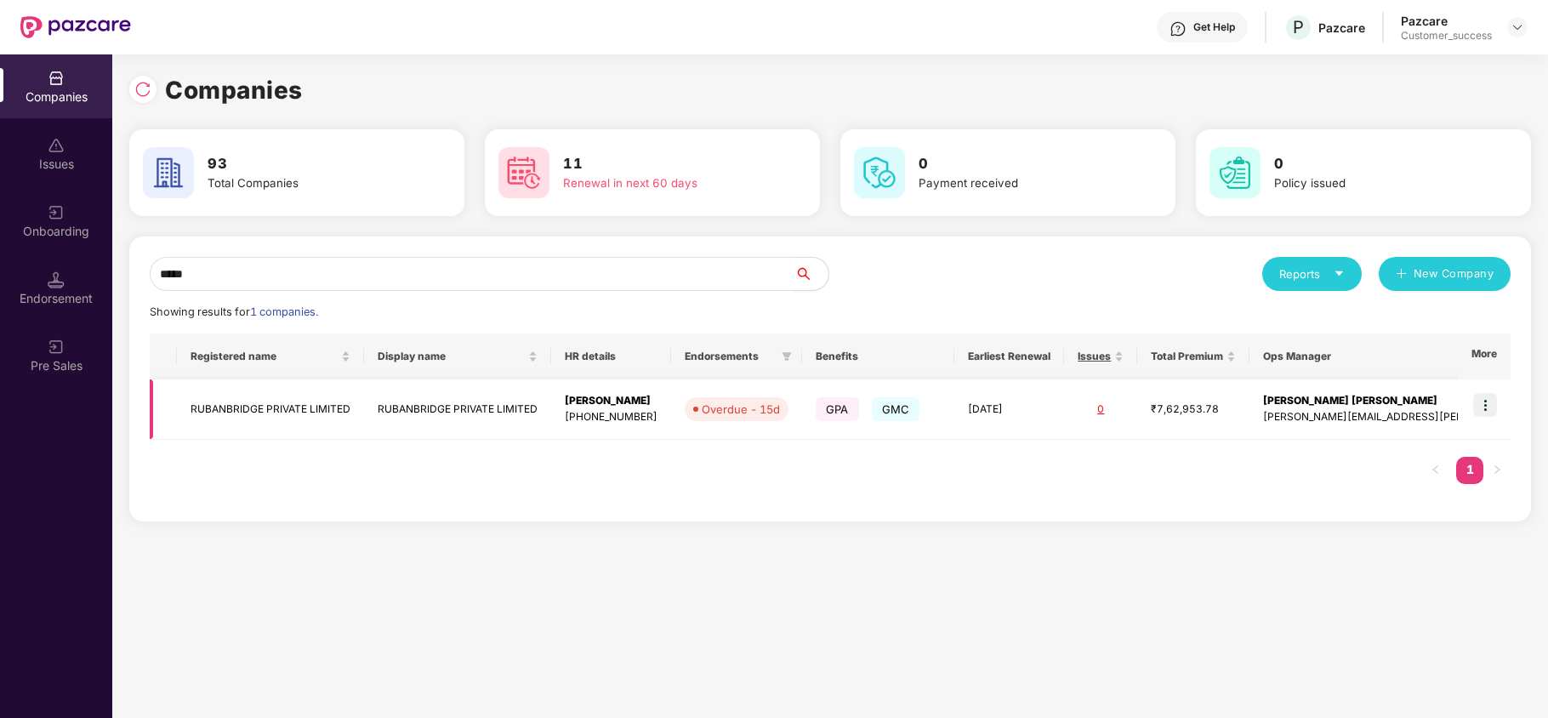
type input "*****"
click at [297, 403] on td "RUBANBRIDGE PRIVATE LIMITED" at bounding box center [270, 409] width 187 height 60
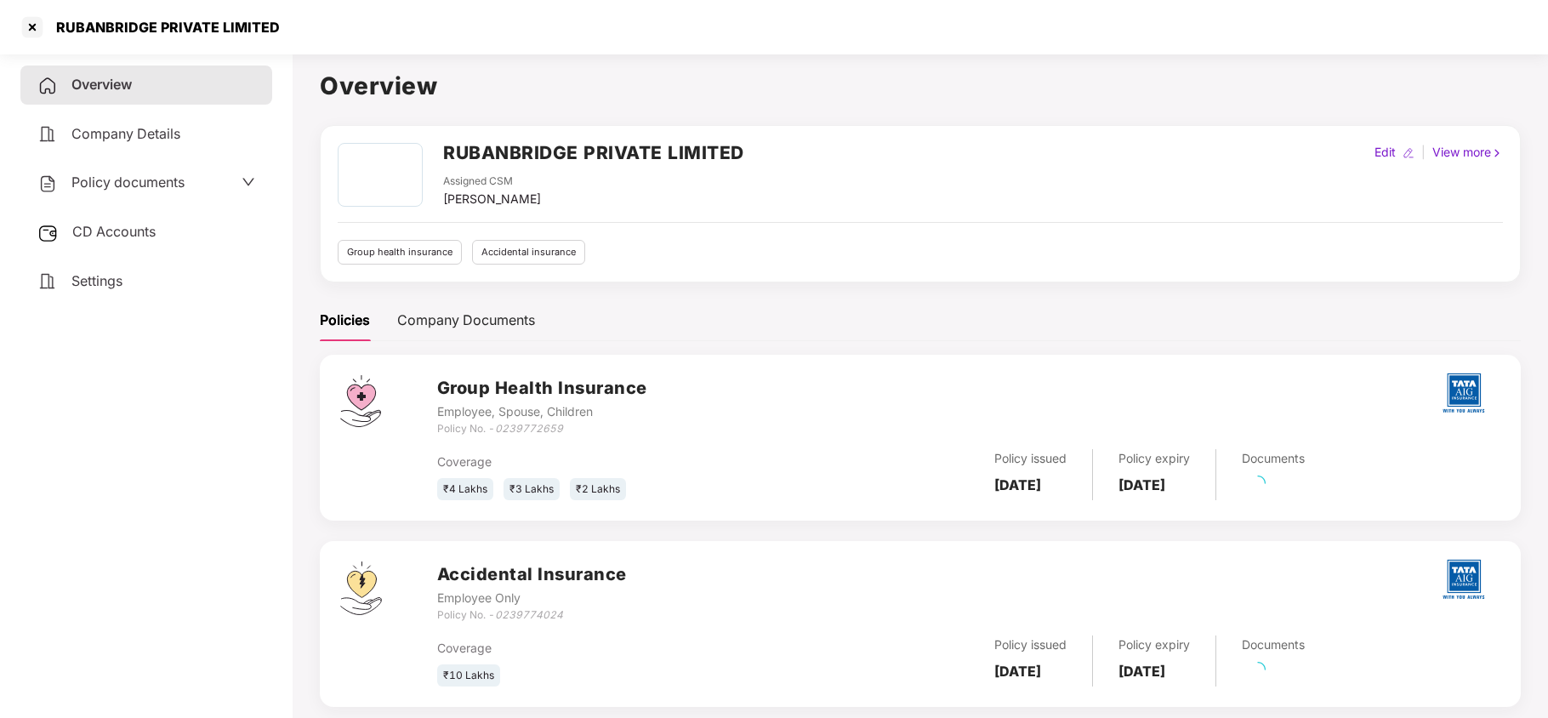
click at [102, 191] on div "Policy documents" at bounding box center [110, 183] width 147 height 22
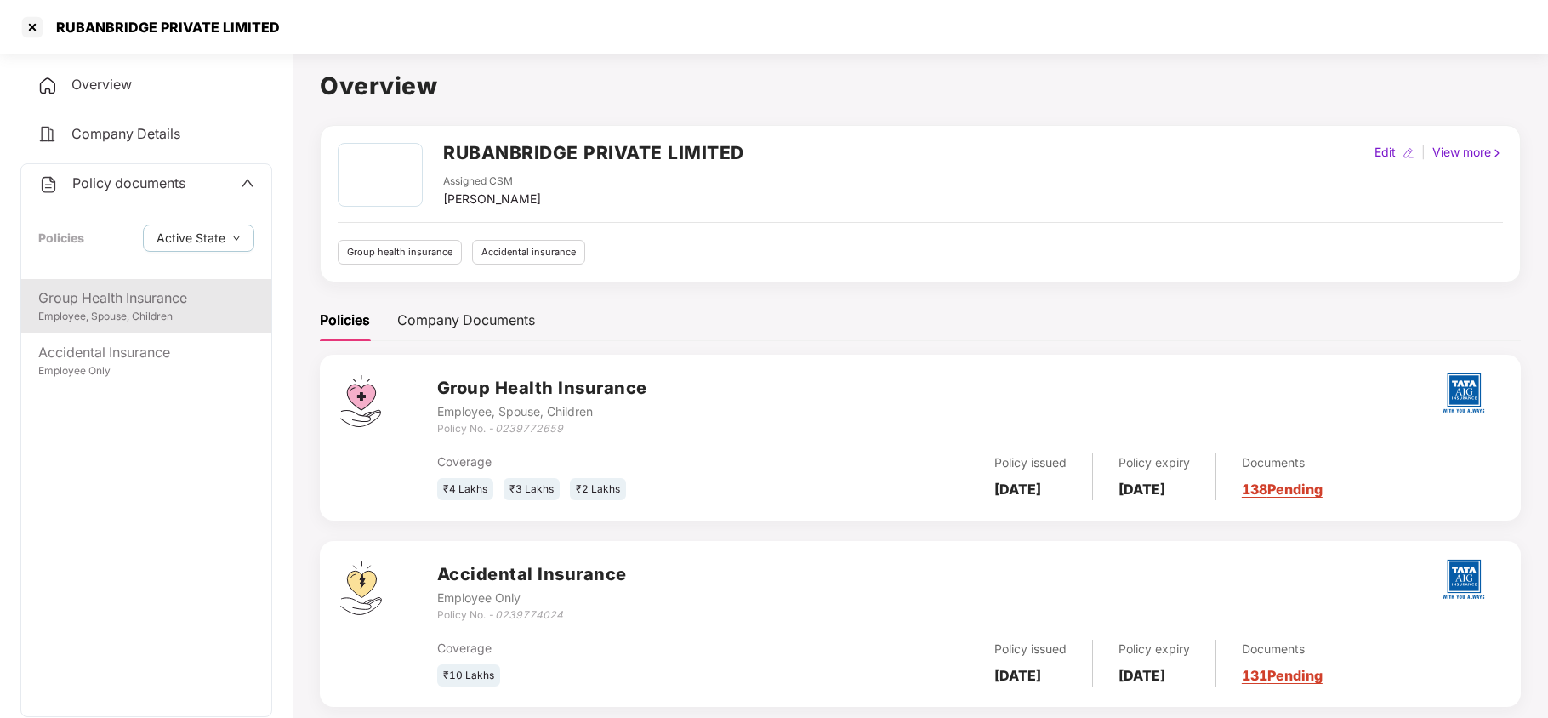
click at [143, 320] on div "Employee, Spouse, Children" at bounding box center [146, 317] width 216 height 16
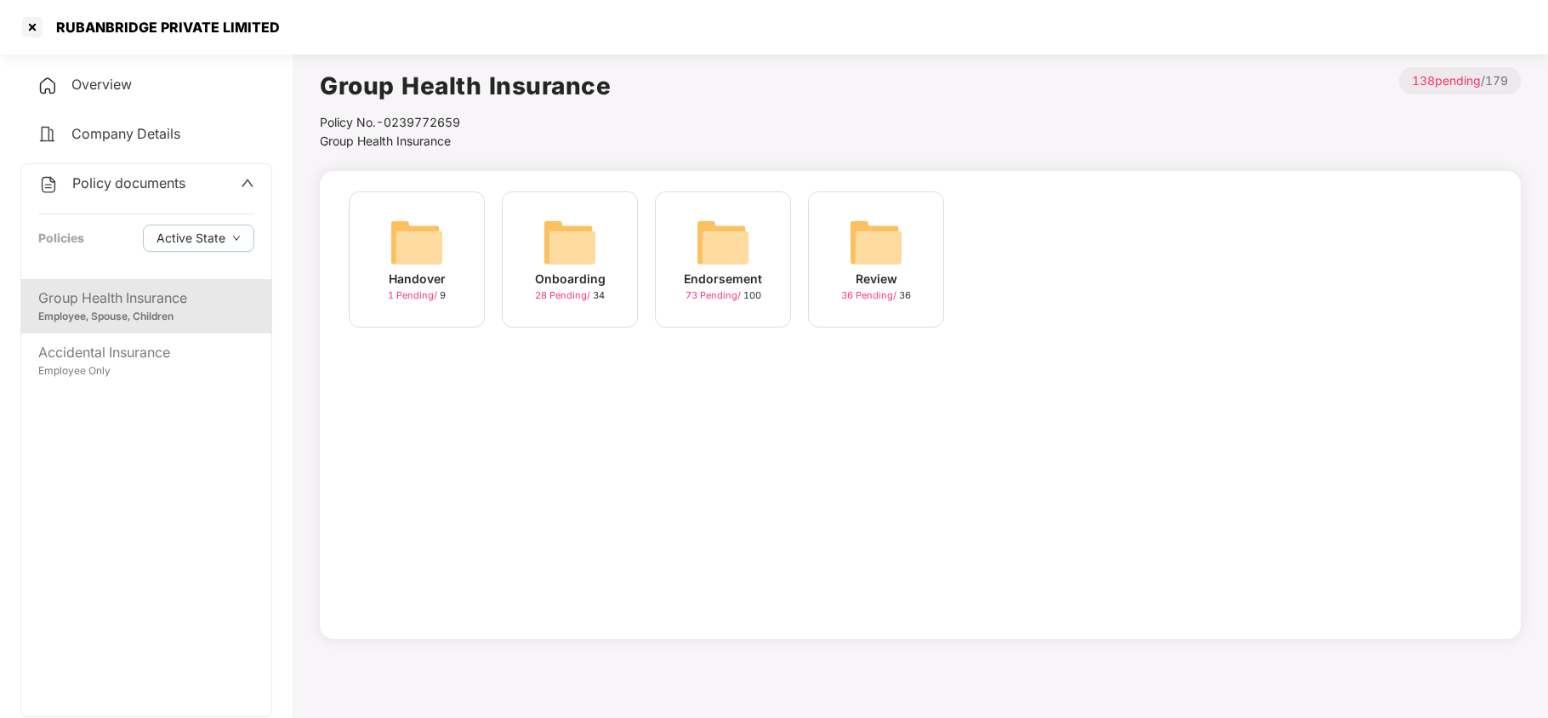
click at [551, 224] on img at bounding box center [569, 242] width 54 height 54
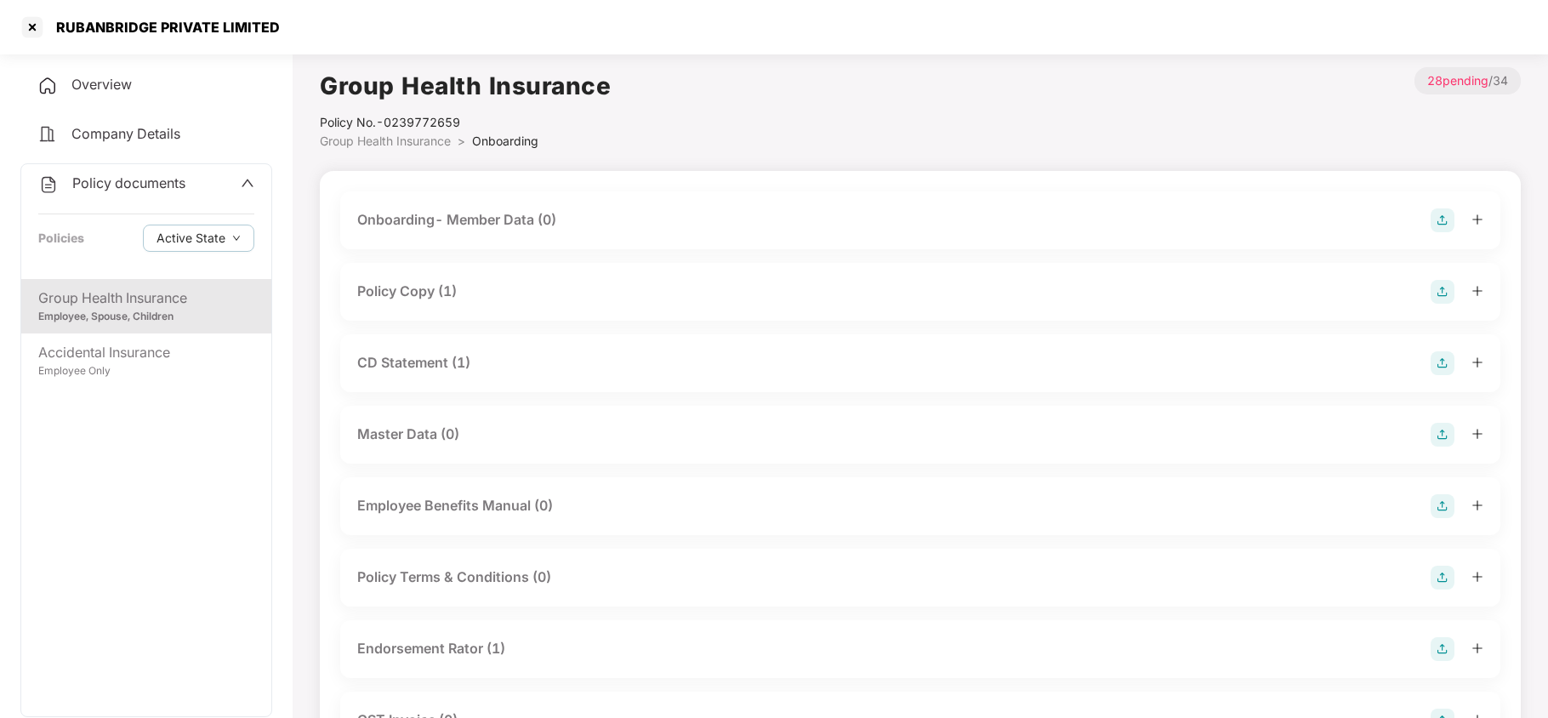
click at [474, 294] on div "Policy Copy (1)" at bounding box center [920, 292] width 1126 height 24
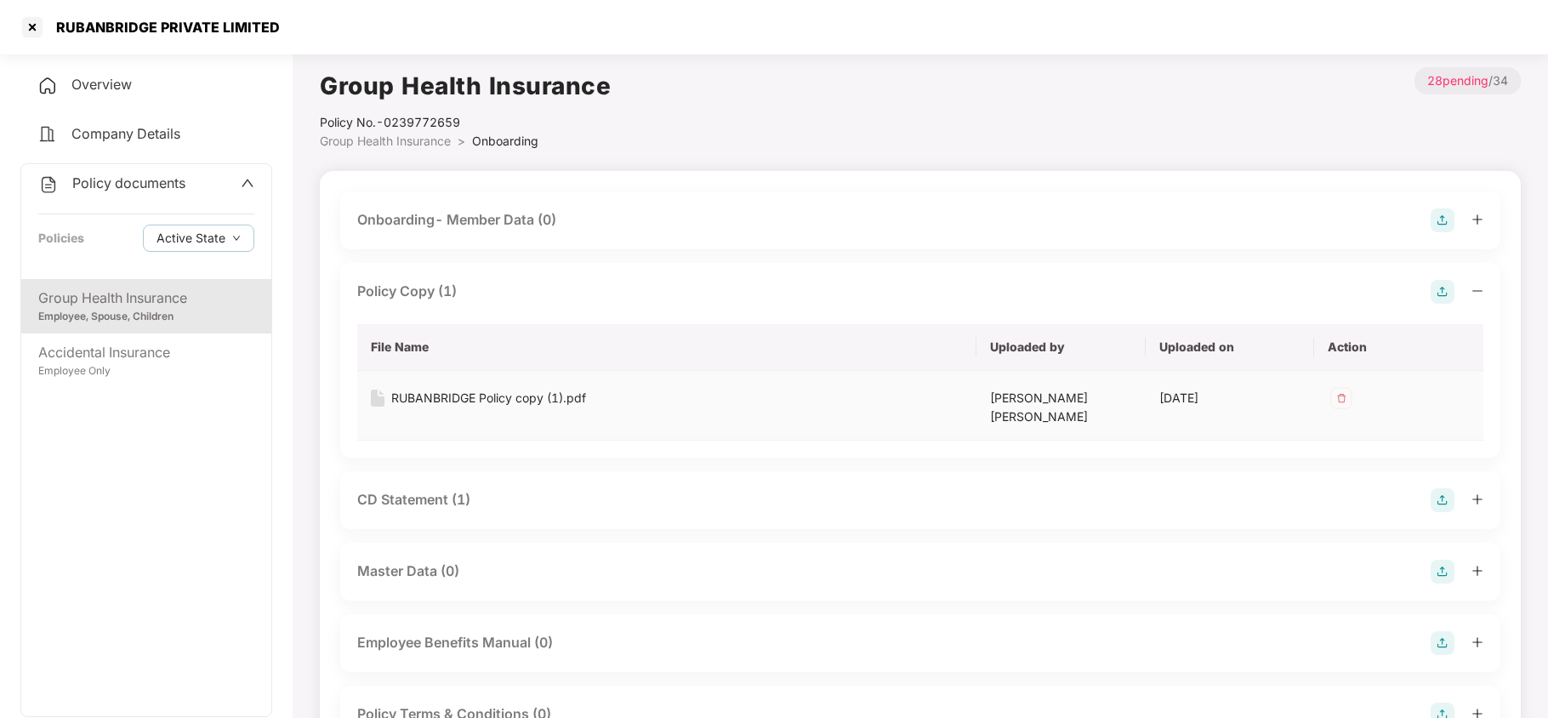
click at [534, 399] on div "RUBANBRIDGE Policy copy (1).pdf" at bounding box center [488, 398] width 195 height 19
click at [144, 354] on div "Accidental Insurance" at bounding box center [146, 352] width 216 height 21
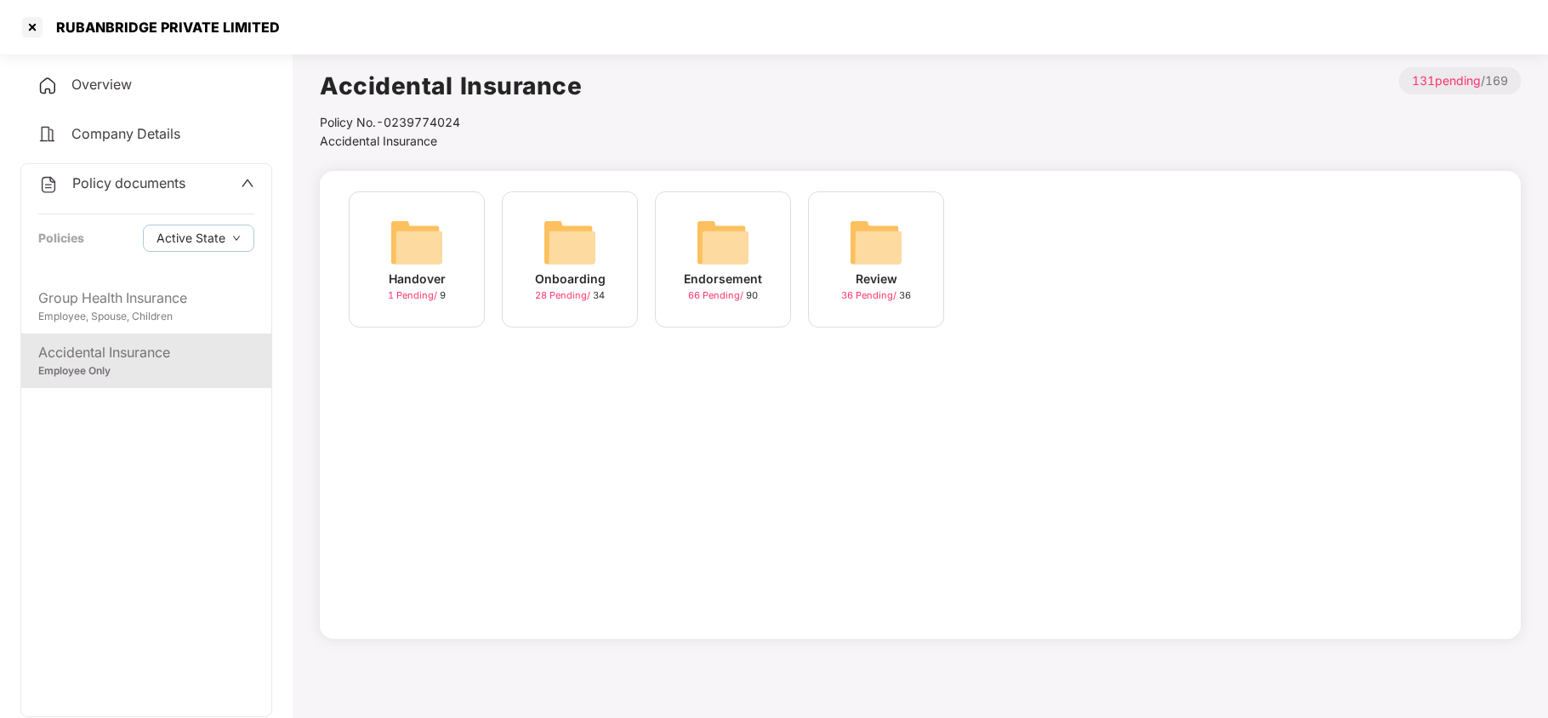
click at [544, 225] on img at bounding box center [569, 242] width 54 height 54
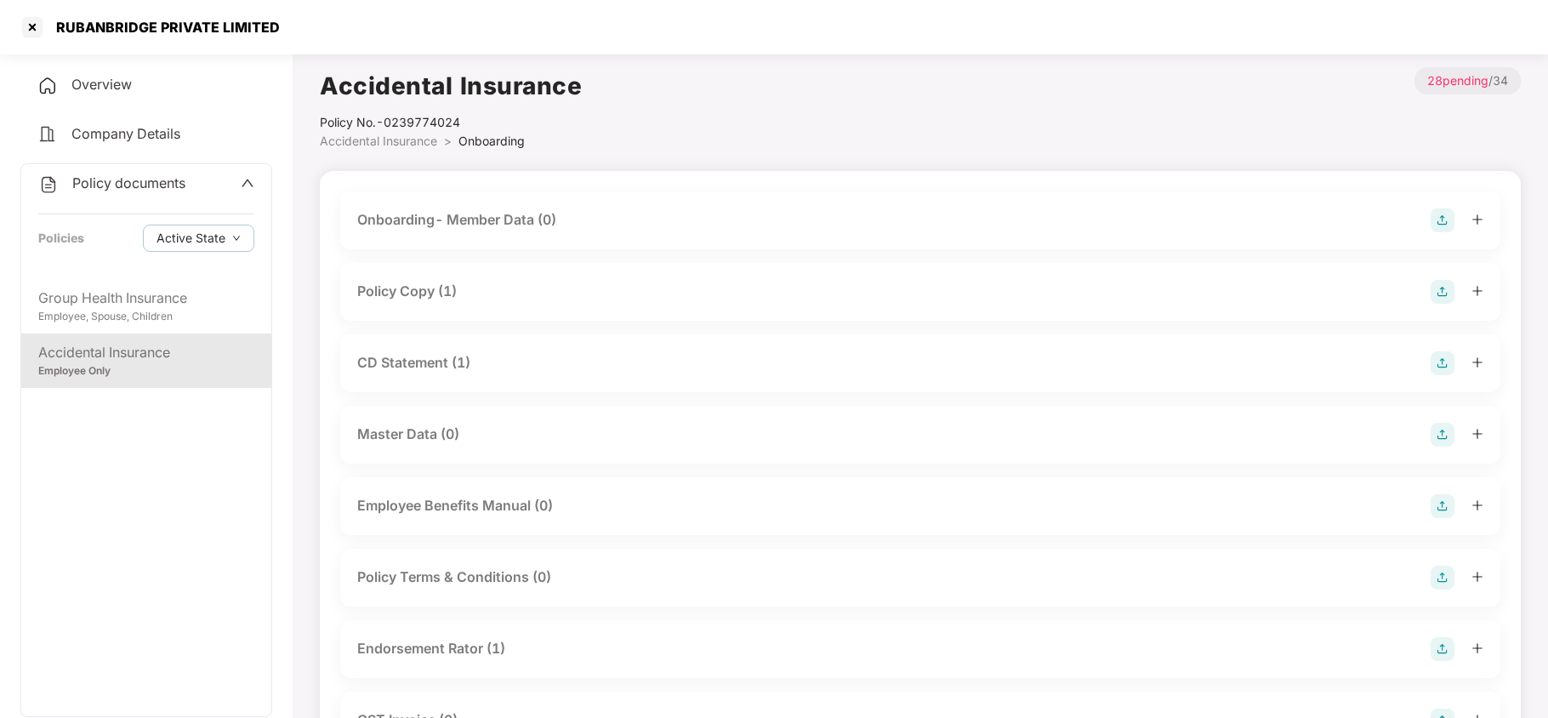
click at [466, 293] on div "Policy Copy (1)" at bounding box center [920, 292] width 1126 height 24
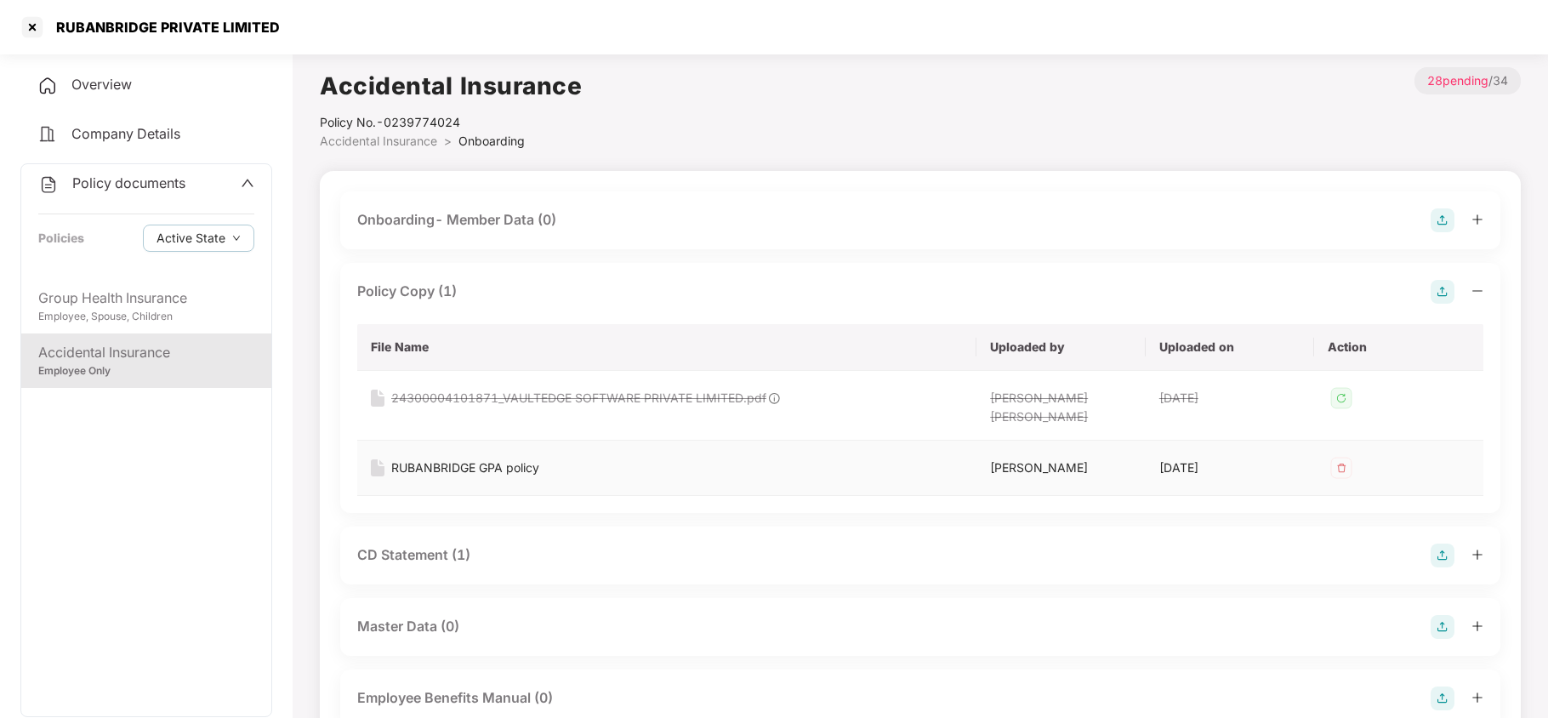
click at [504, 458] on div "RUBANBRIDGE GPA policy" at bounding box center [465, 467] width 148 height 19
click at [134, 138] on span "Company Details" at bounding box center [125, 133] width 109 height 17
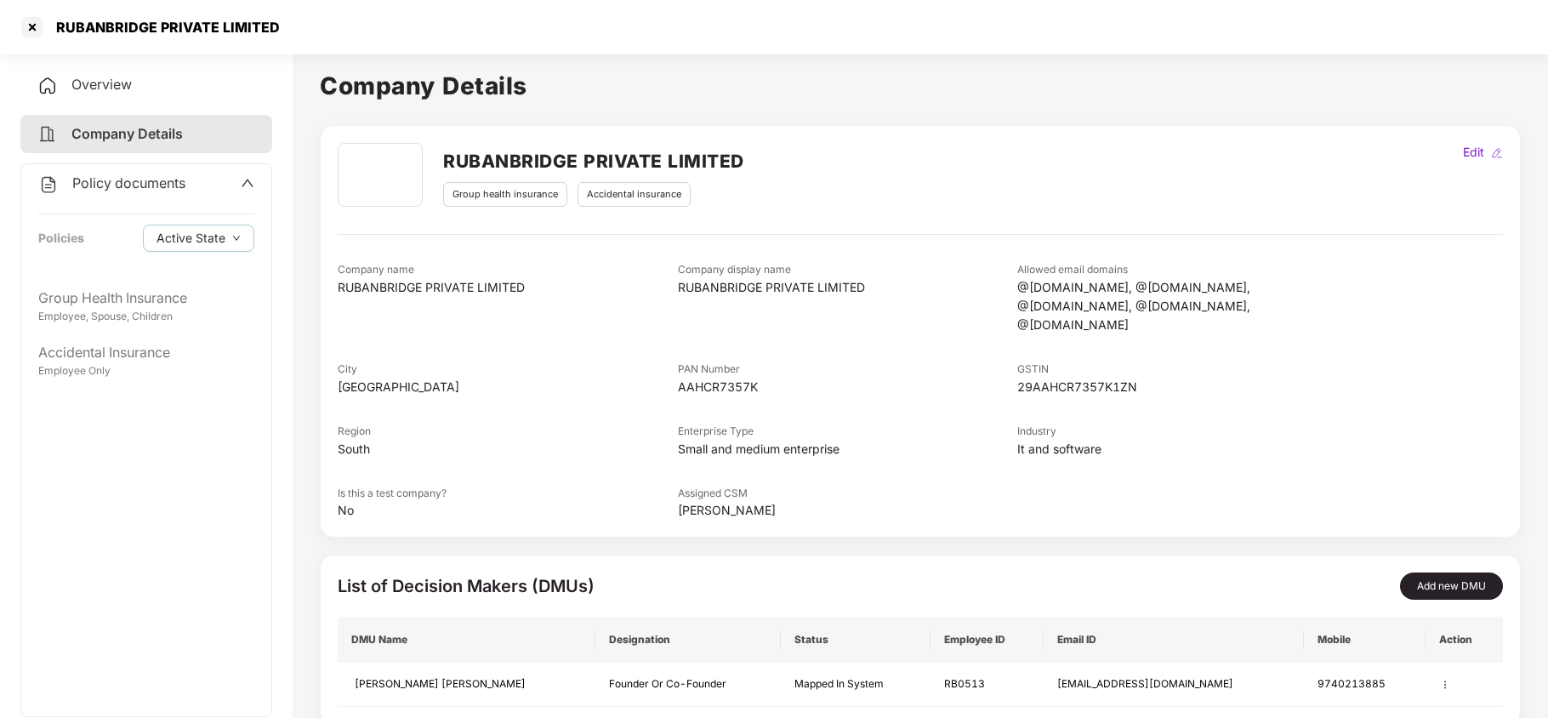
click at [122, 73] on div "Overview" at bounding box center [146, 84] width 252 height 39
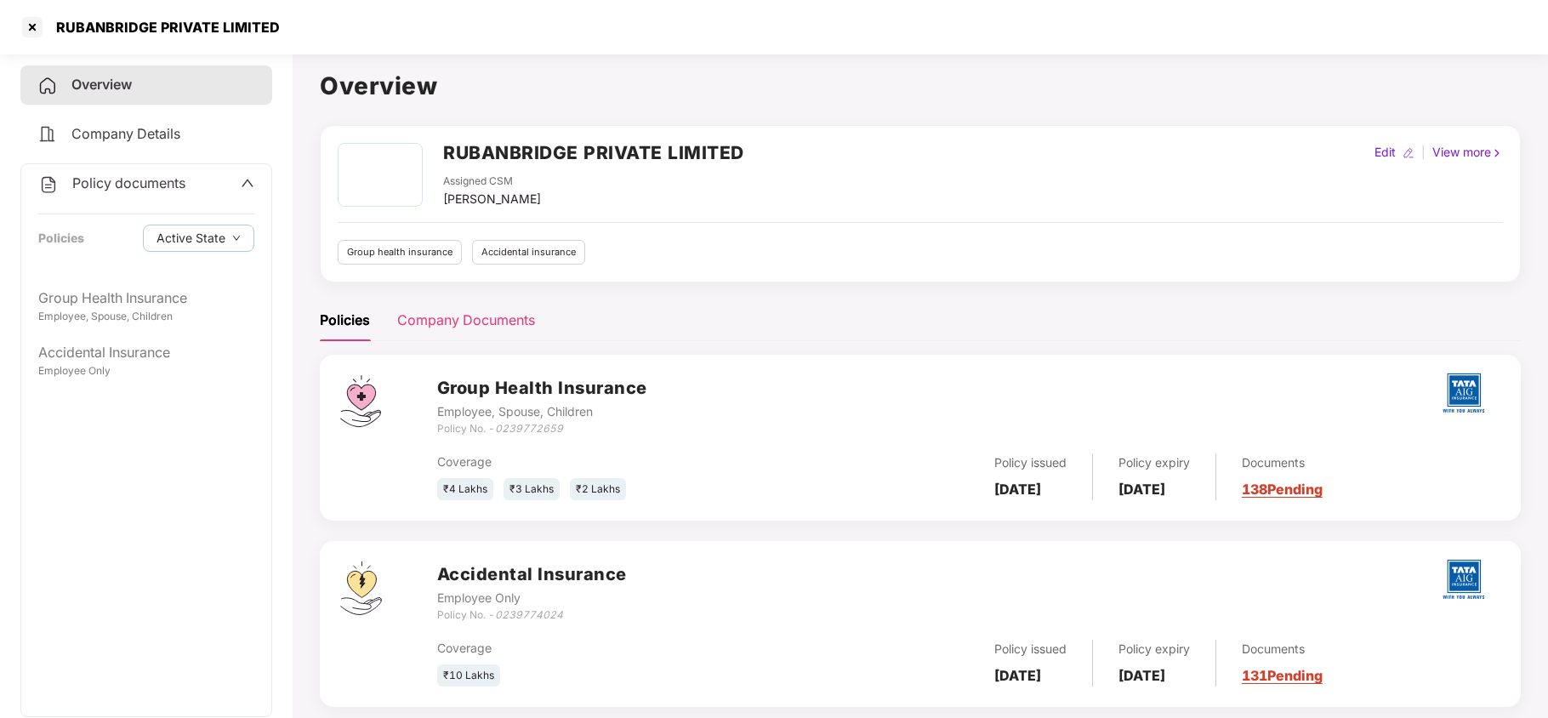
click at [464, 327] on div "Company Documents" at bounding box center [466, 320] width 138 height 21
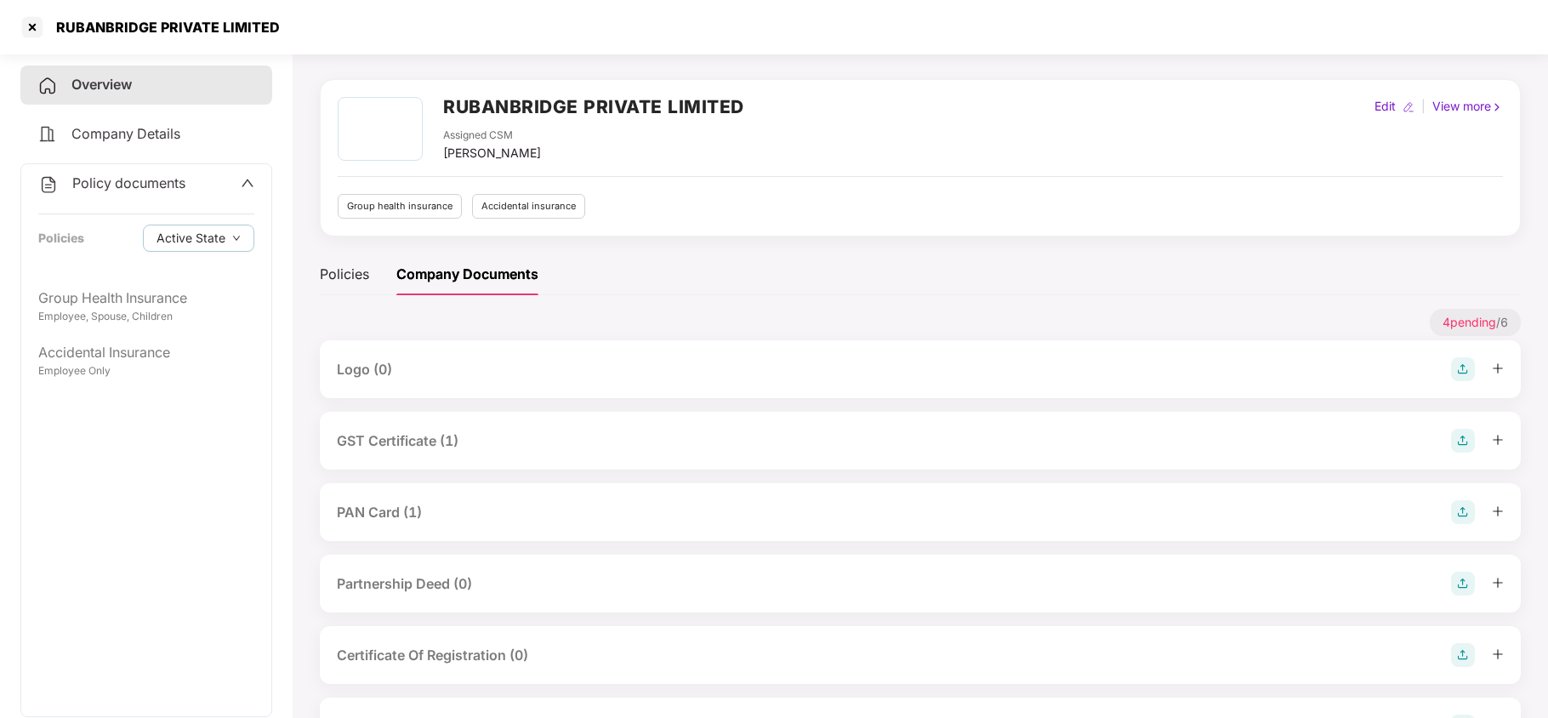
click at [416, 439] on div "GST Certificate (1)" at bounding box center [398, 440] width 122 height 21
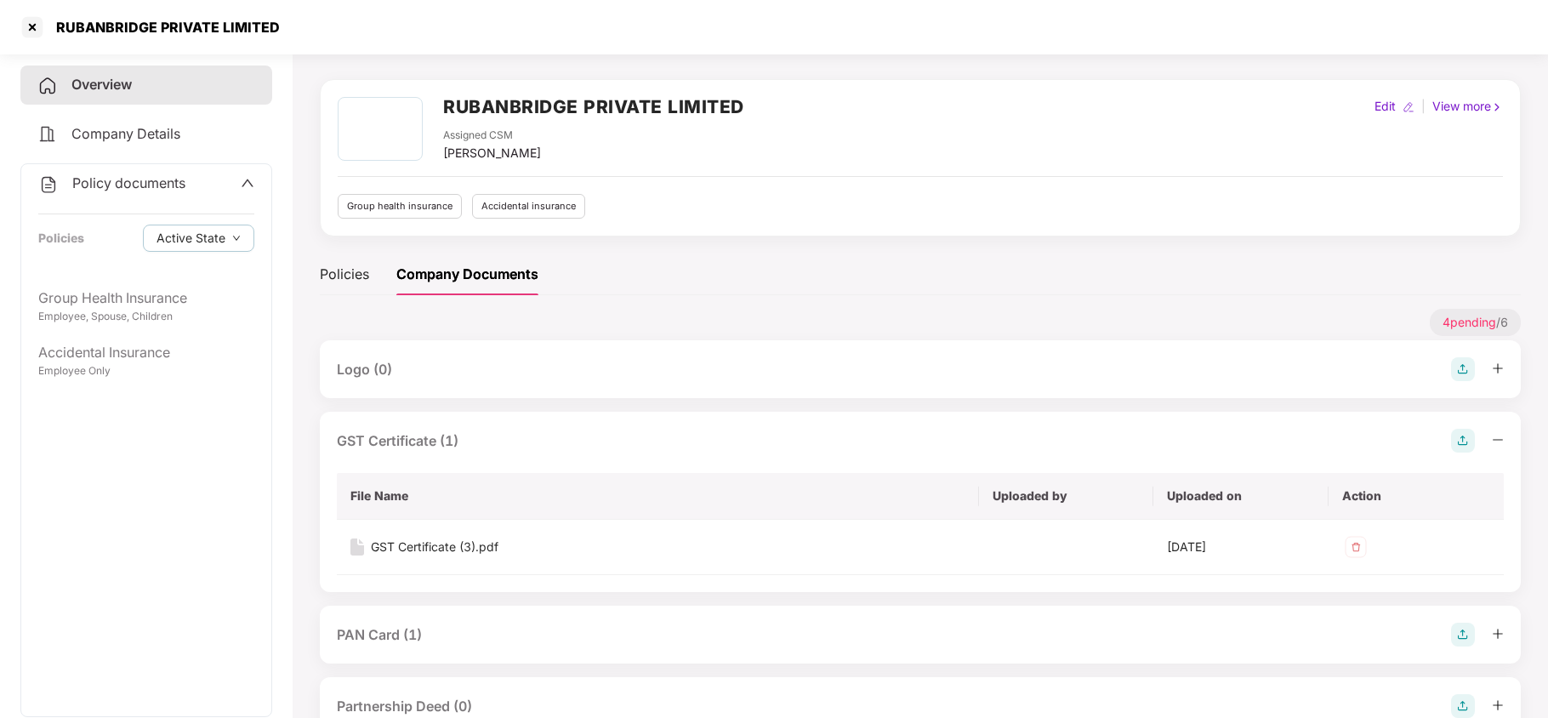
scroll to position [160, 0]
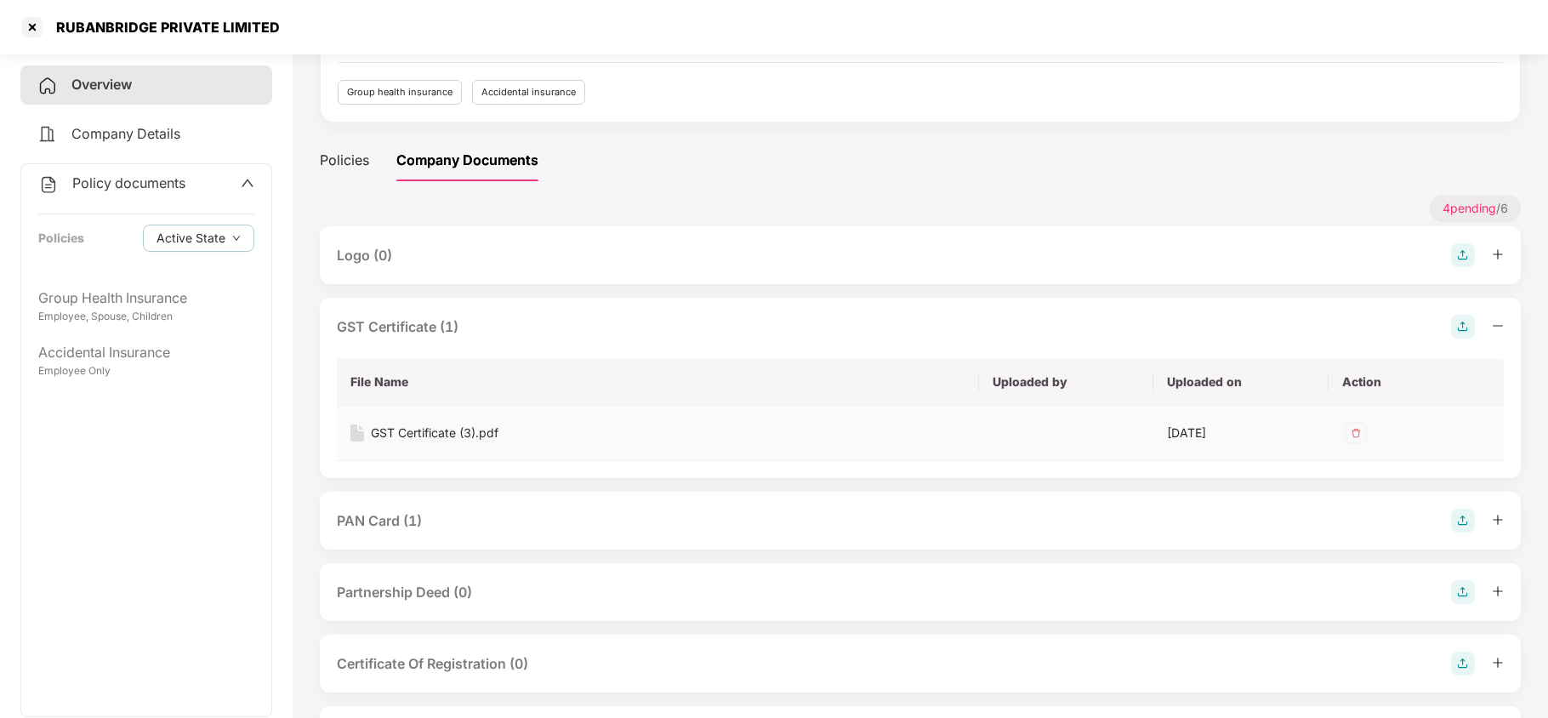
click at [449, 433] on div "GST Certificate (3).pdf" at bounding box center [435, 432] width 128 height 19
click at [416, 522] on div "PAN Card (1)" at bounding box center [379, 520] width 85 height 21
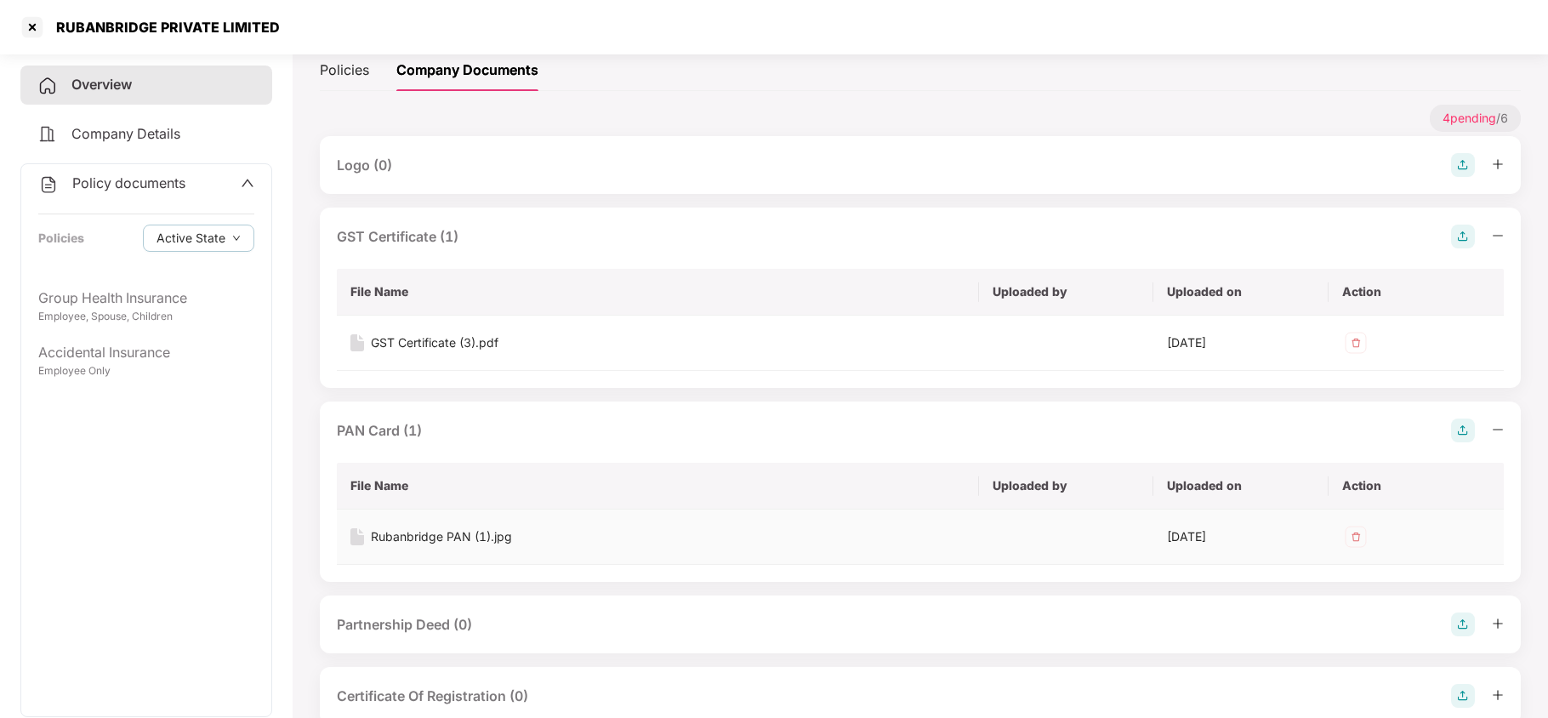
scroll to position [273, 0]
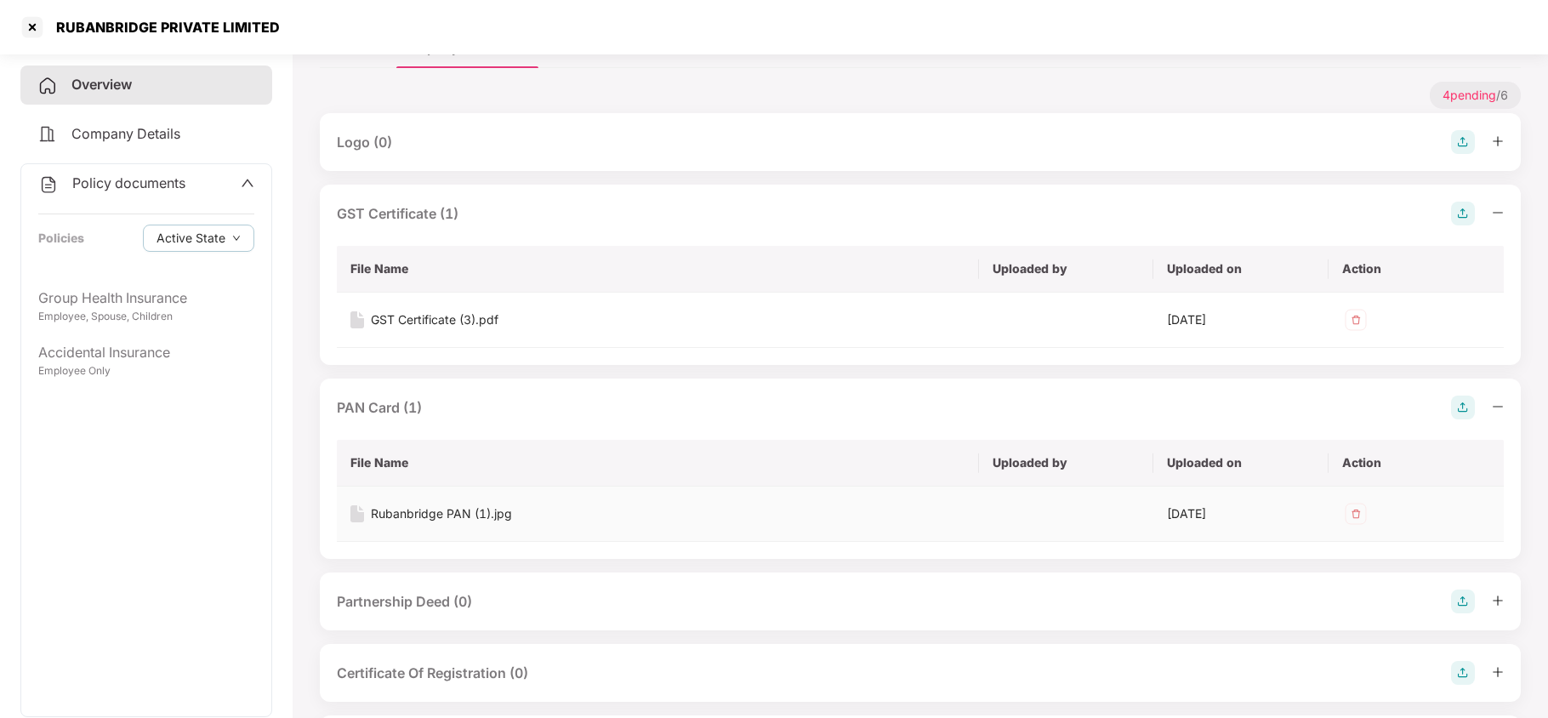
click at [436, 508] on div "Rubanbridge PAN (1).jpg" at bounding box center [441, 513] width 141 height 19
click at [240, 32] on div "RUBANBRIDGE PRIVATE LIMITED" at bounding box center [163, 27] width 234 height 17
copy div "RUBANBRIDGE PRIVATE LIMITED"
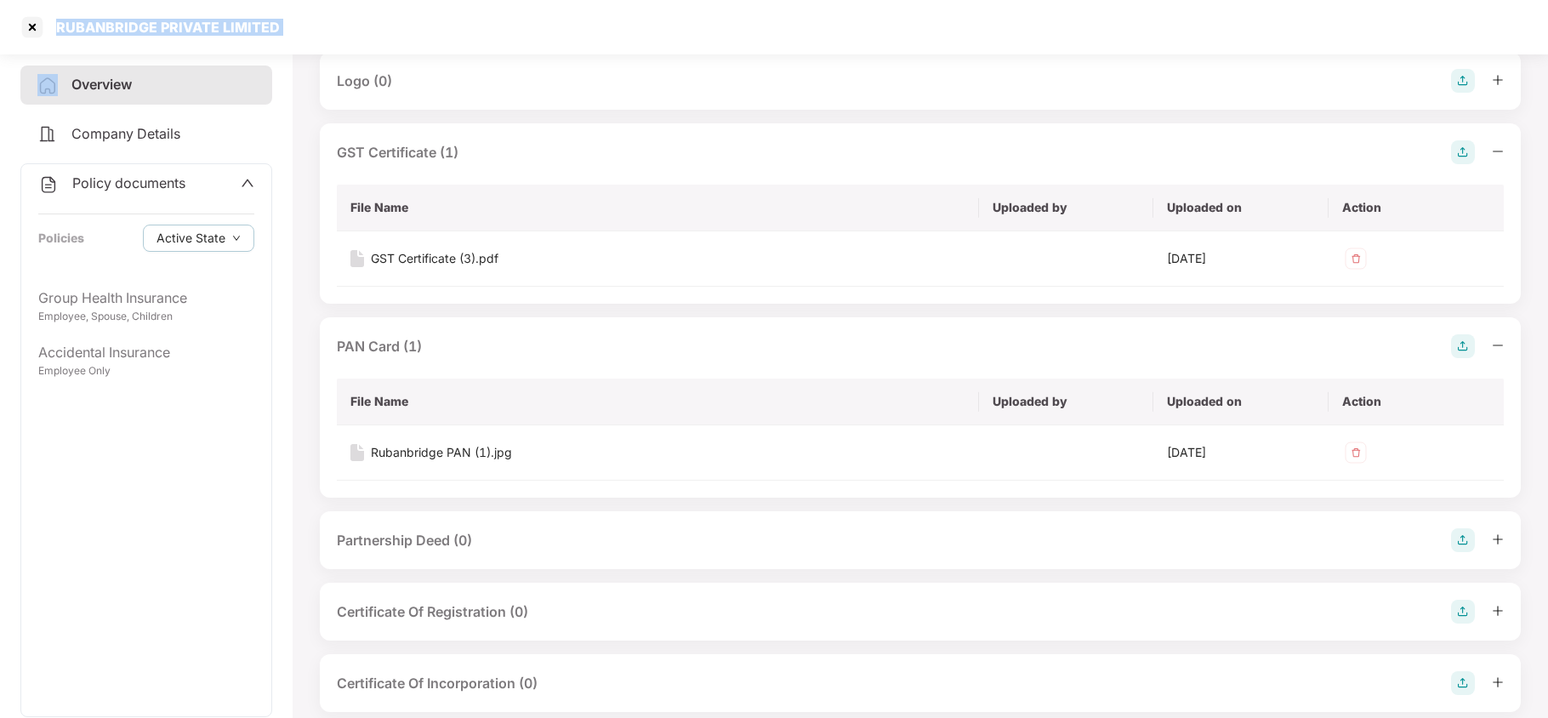
scroll to position [365, 0]
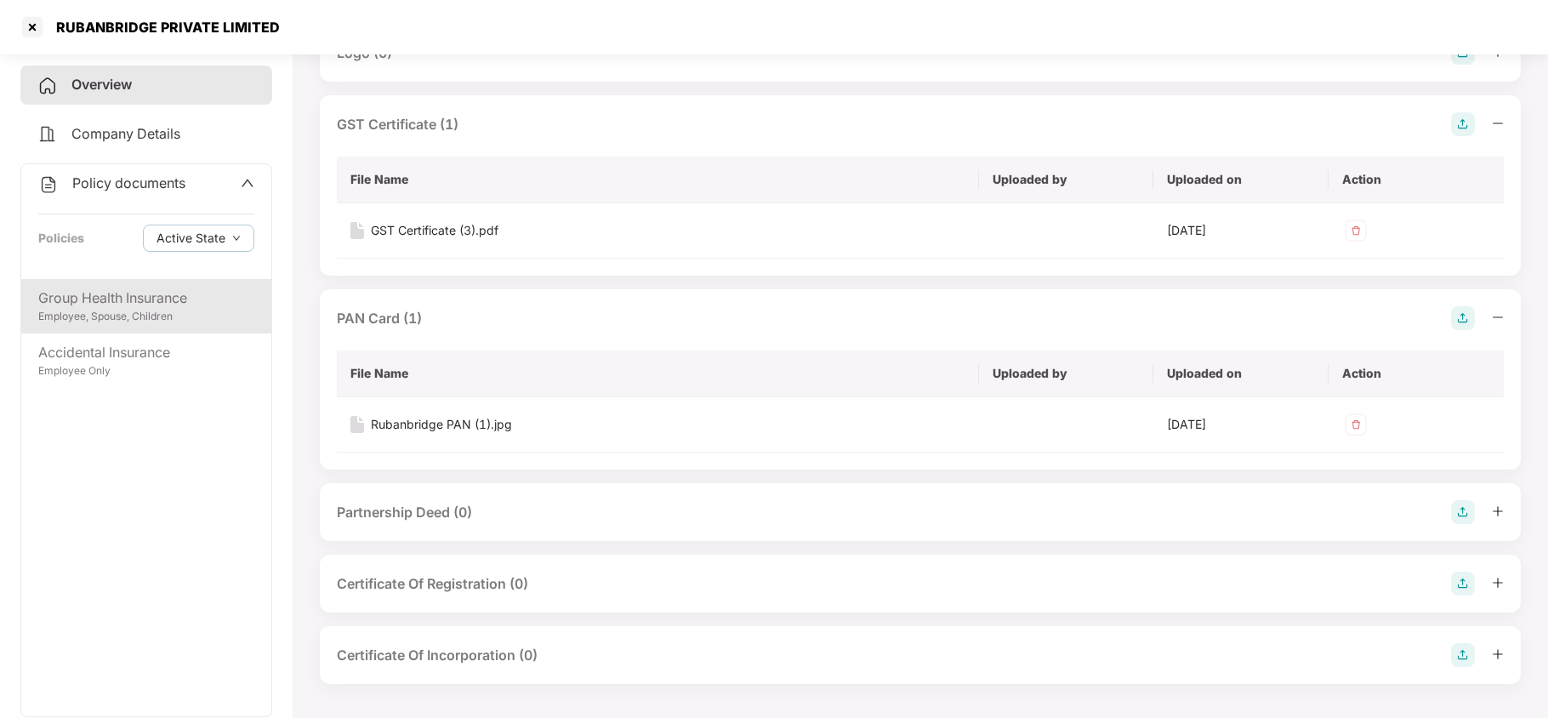
click at [116, 290] on div "Group Health Insurance" at bounding box center [146, 297] width 216 height 21
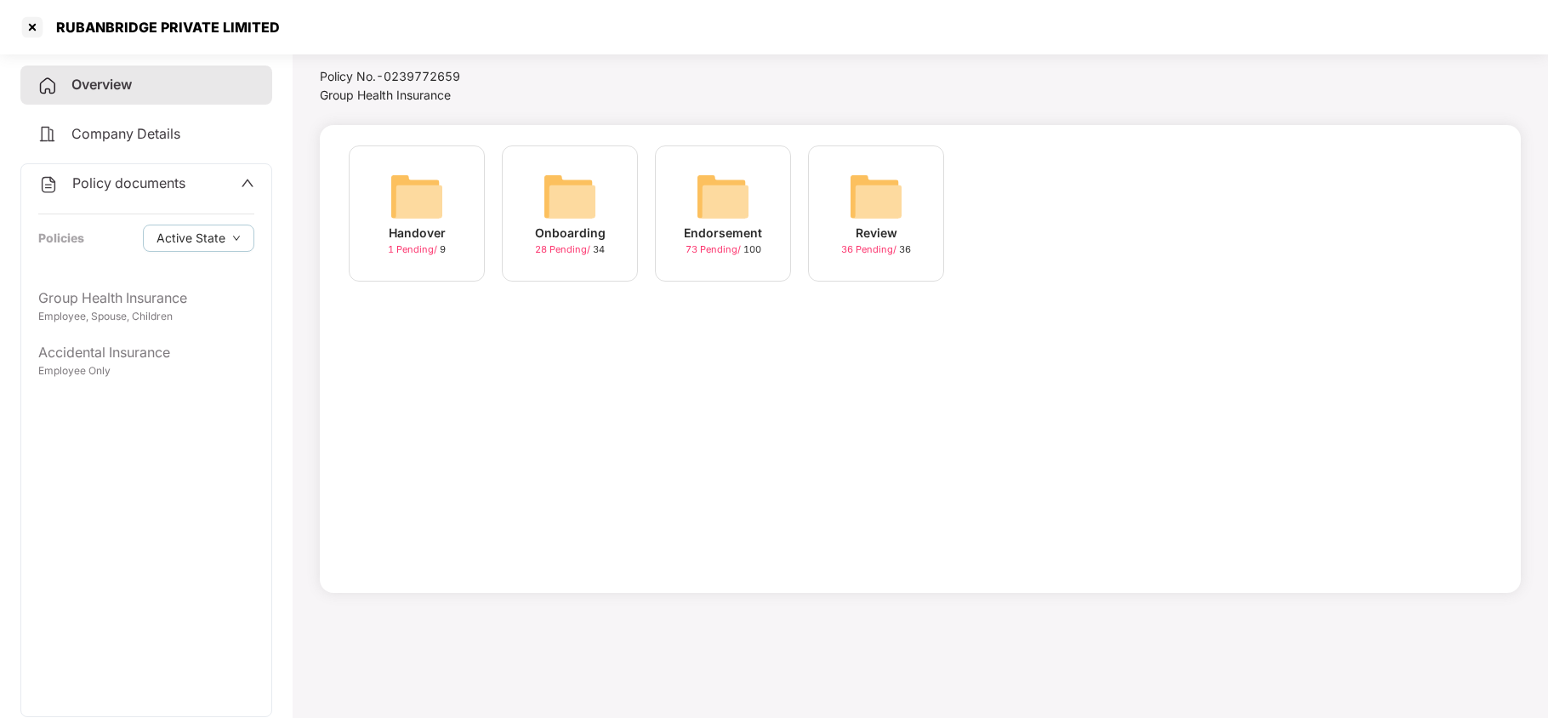
click at [697, 202] on img at bounding box center [723, 196] width 54 height 54
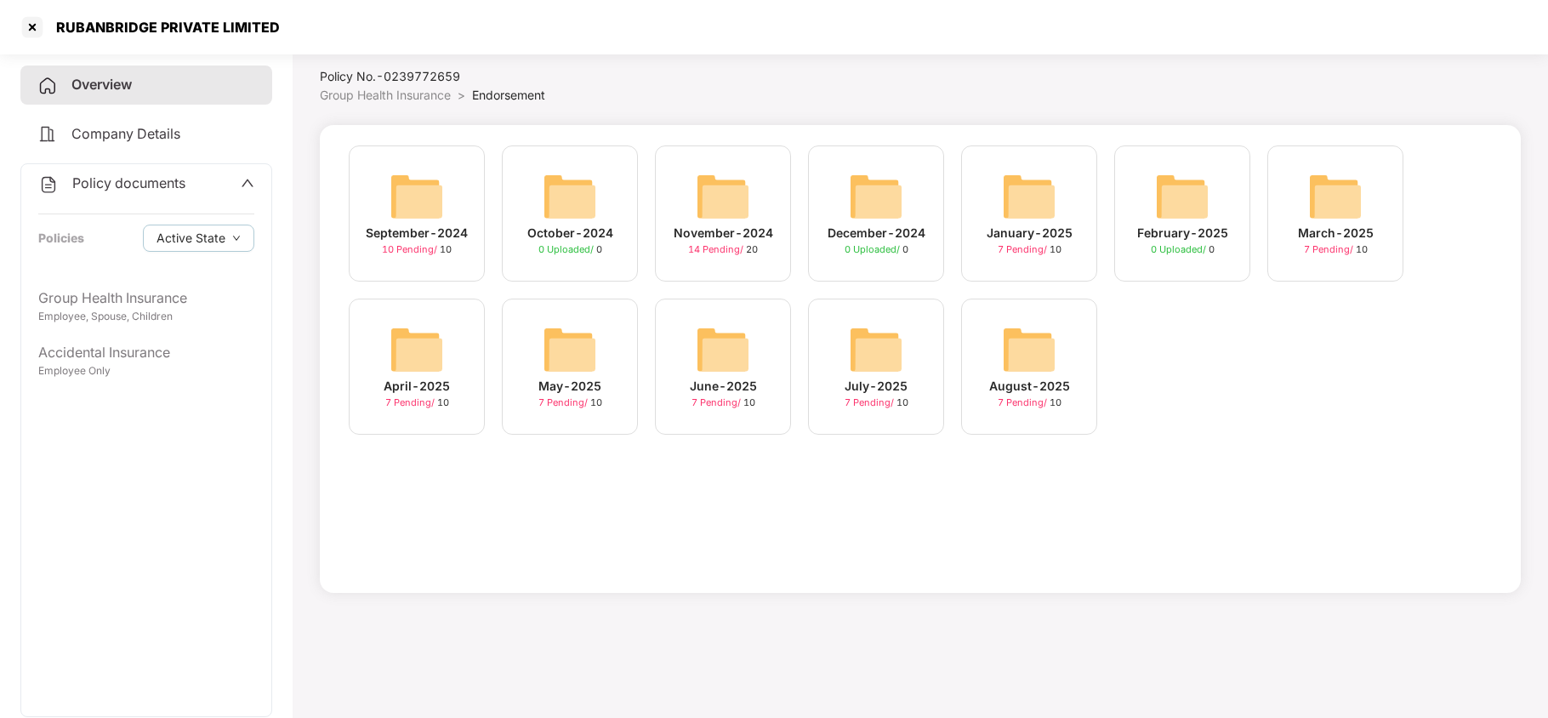
click at [985, 318] on div "August-2025 7 Pending / 10" at bounding box center [1029, 366] width 136 height 136
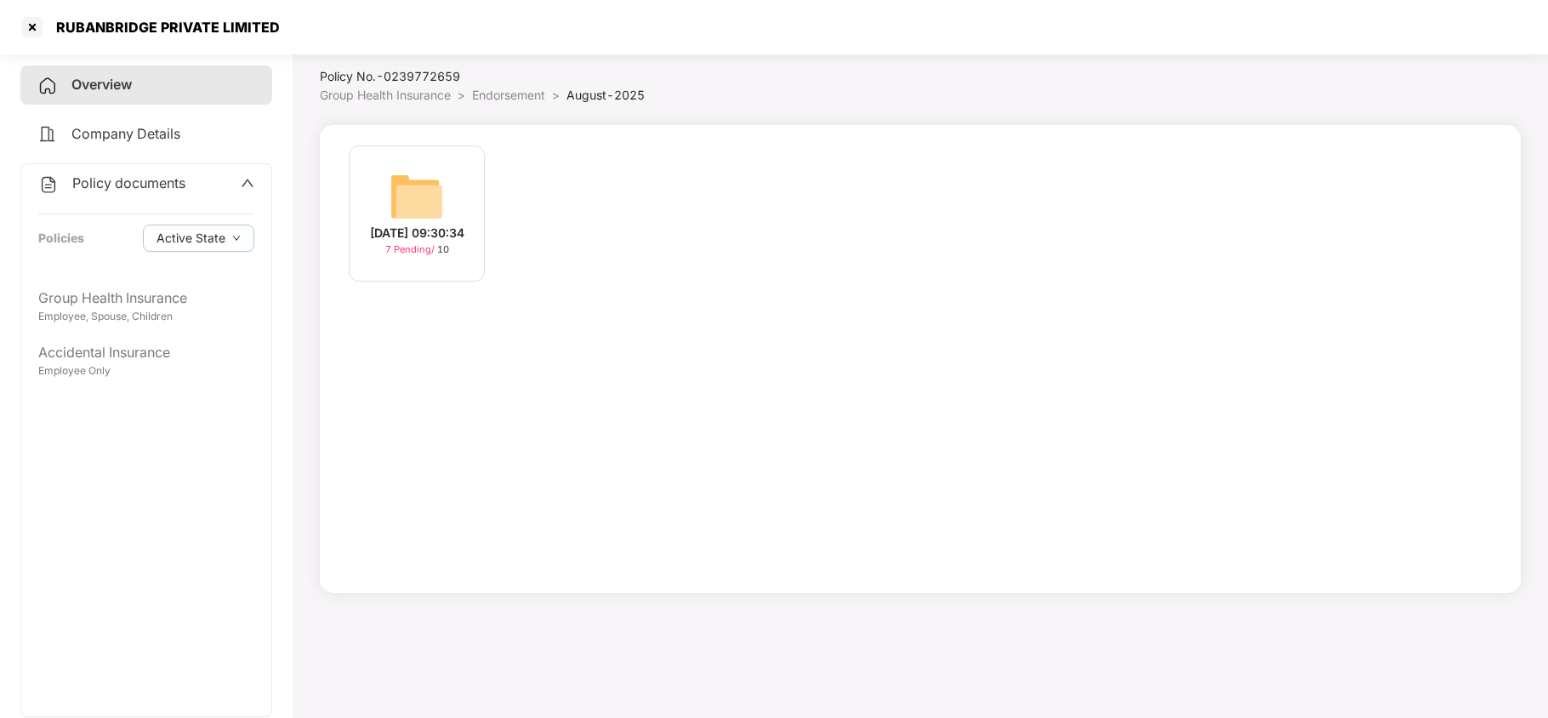
click at [418, 187] on img at bounding box center [416, 196] width 54 height 54
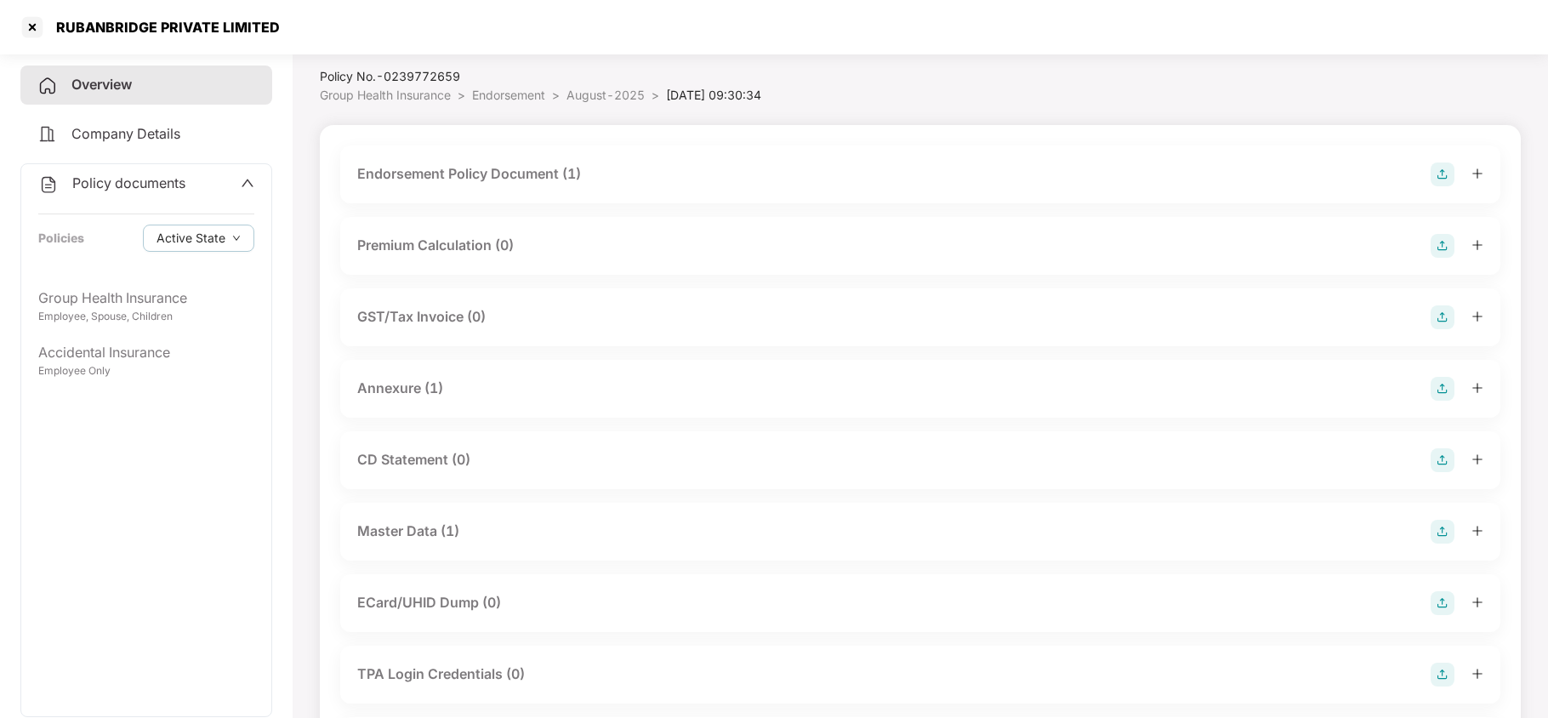
scroll to position [229, 0]
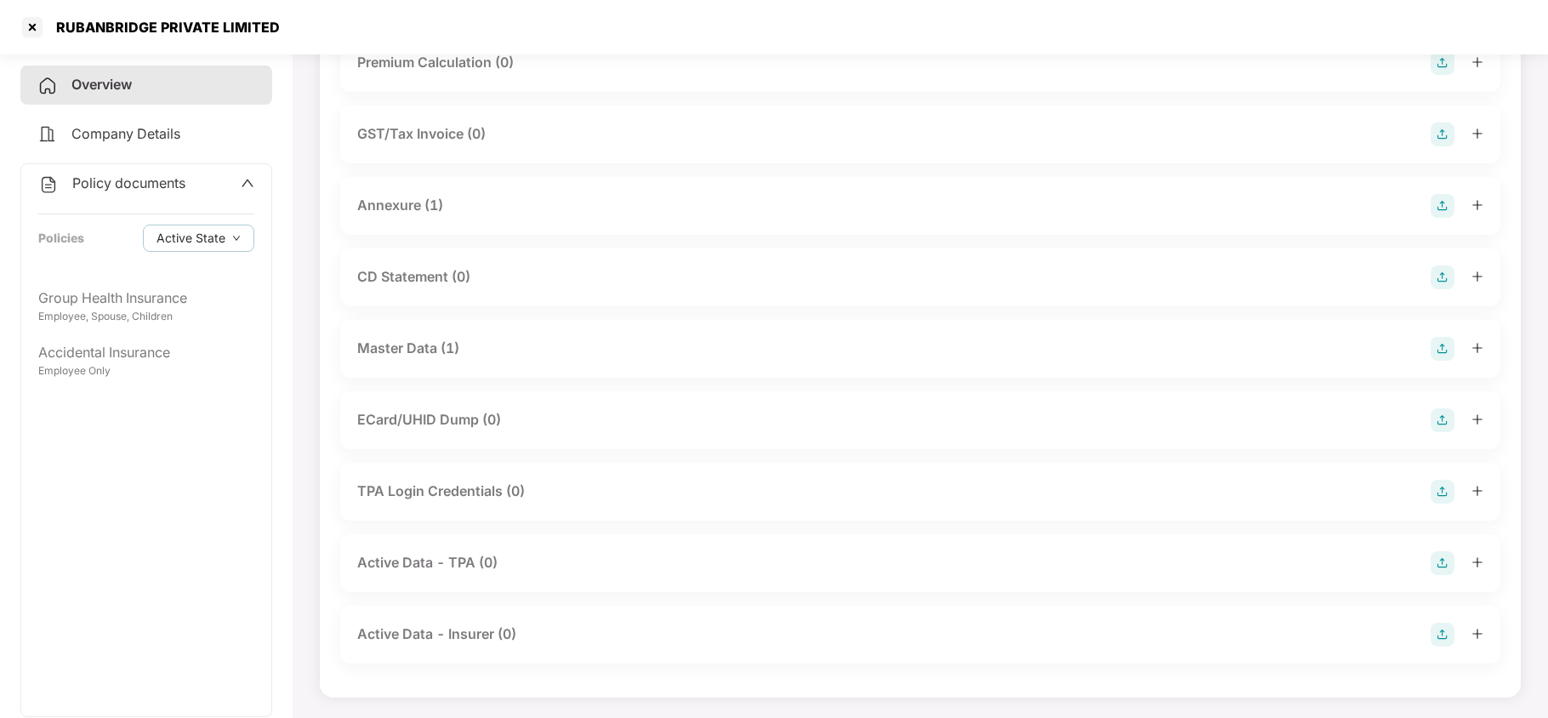
drag, startPoint x: 494, startPoint y: 349, endPoint x: 517, endPoint y: 389, distance: 46.8
click at [493, 349] on div "Master Data (1)" at bounding box center [920, 349] width 1126 height 24
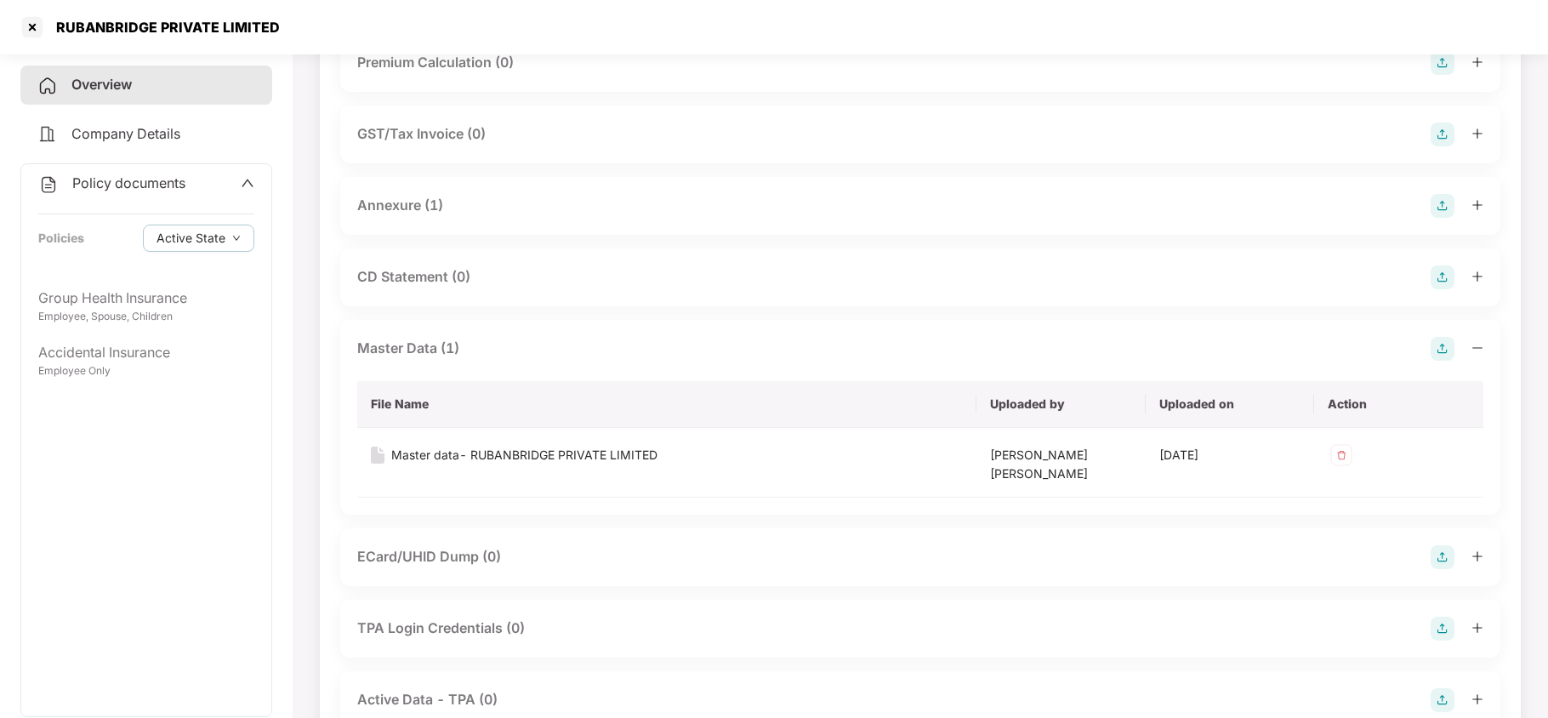
scroll to position [365, 0]
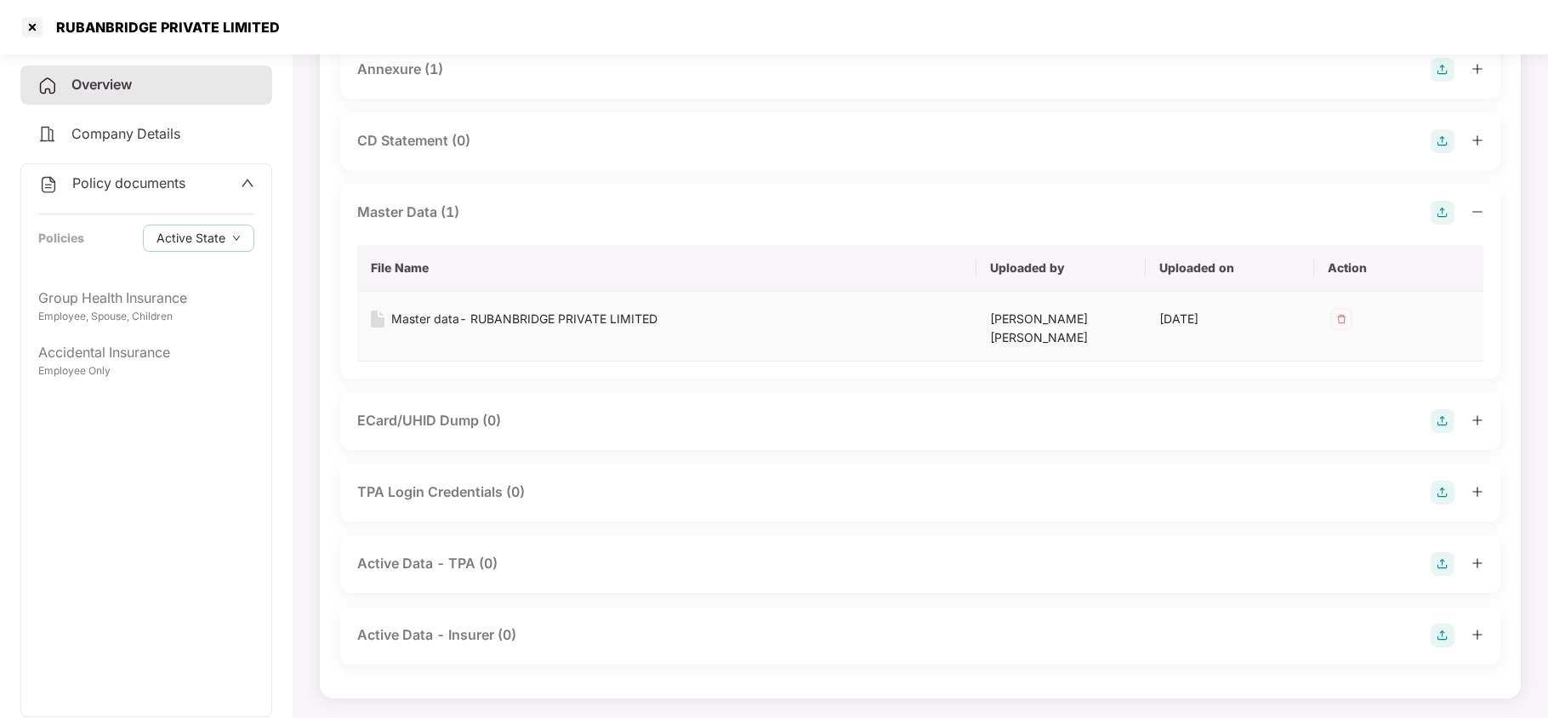
click at [623, 313] on div "Master data- RUBANBRIDGE PRIVATE LIMITED" at bounding box center [524, 319] width 266 height 19
copy div "RUBANBRIDGE PRIVATE LIMITED"
drag, startPoint x: 58, startPoint y: 28, endPoint x: 293, endPoint y: 32, distance: 234.7
click at [291, 32] on div "RUBANBRIDGE PRIVATE LIMITED" at bounding box center [774, 27] width 1548 height 54
click at [114, 134] on span "Company Details" at bounding box center [125, 133] width 109 height 17
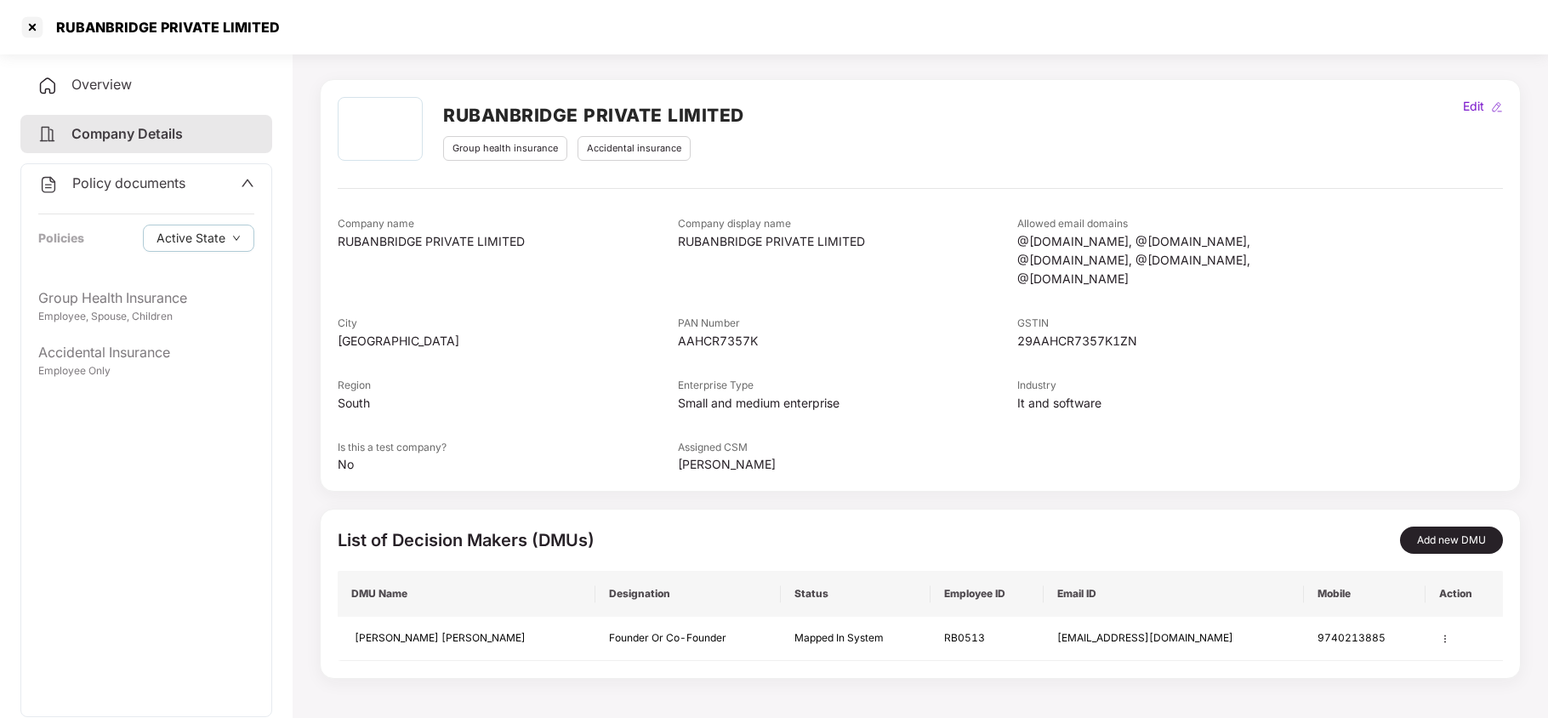
scroll to position [0, 0]
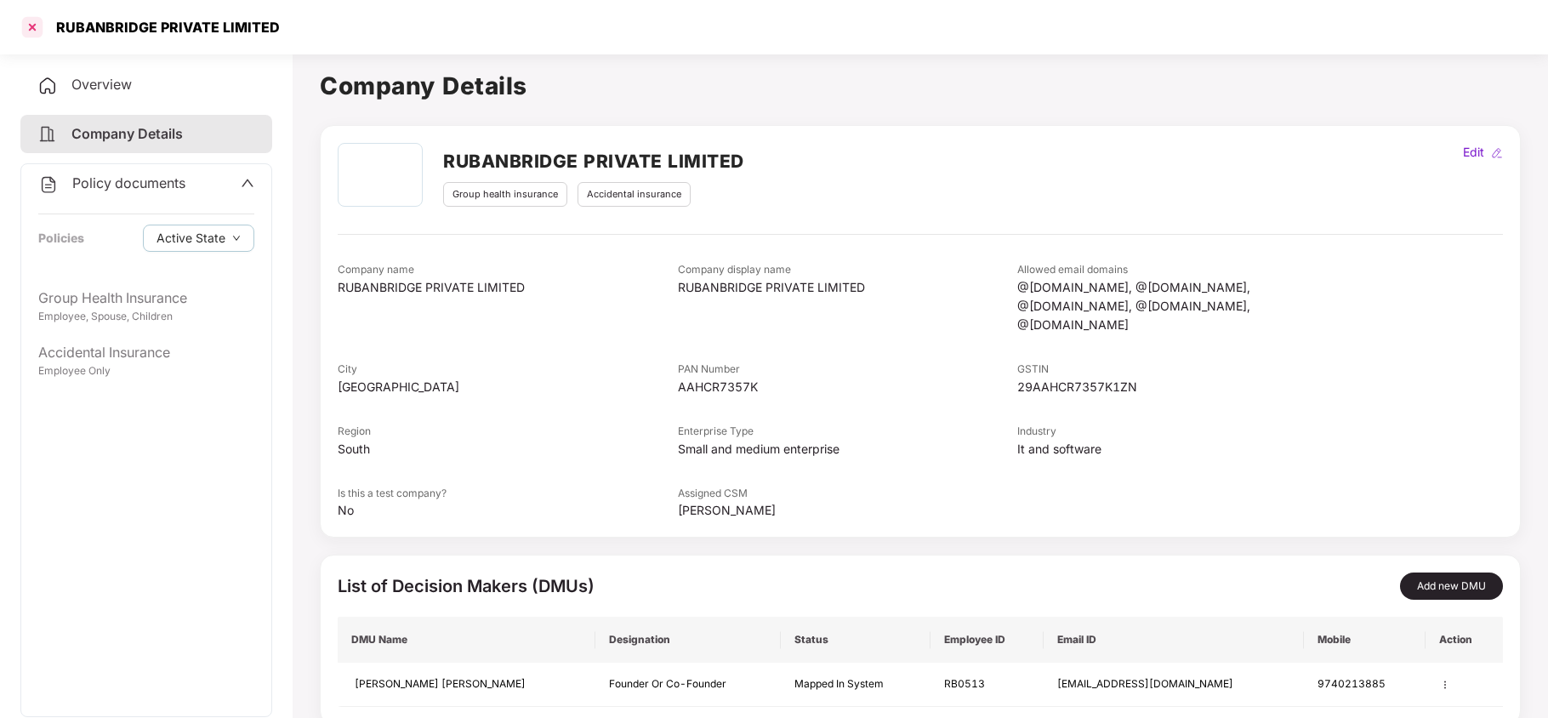
click at [34, 19] on div at bounding box center [32, 27] width 27 height 27
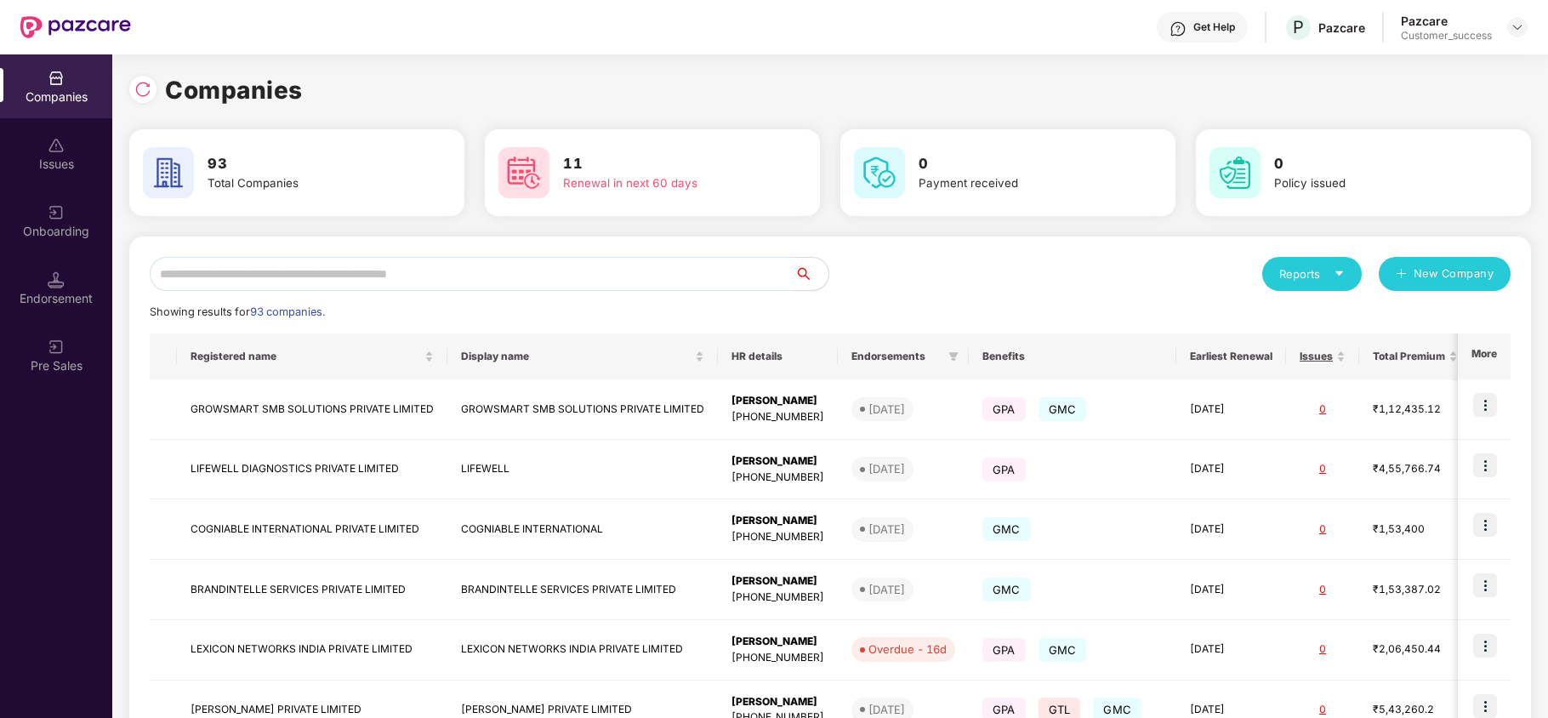
click at [350, 286] on input "text" at bounding box center [472, 274] width 645 height 34
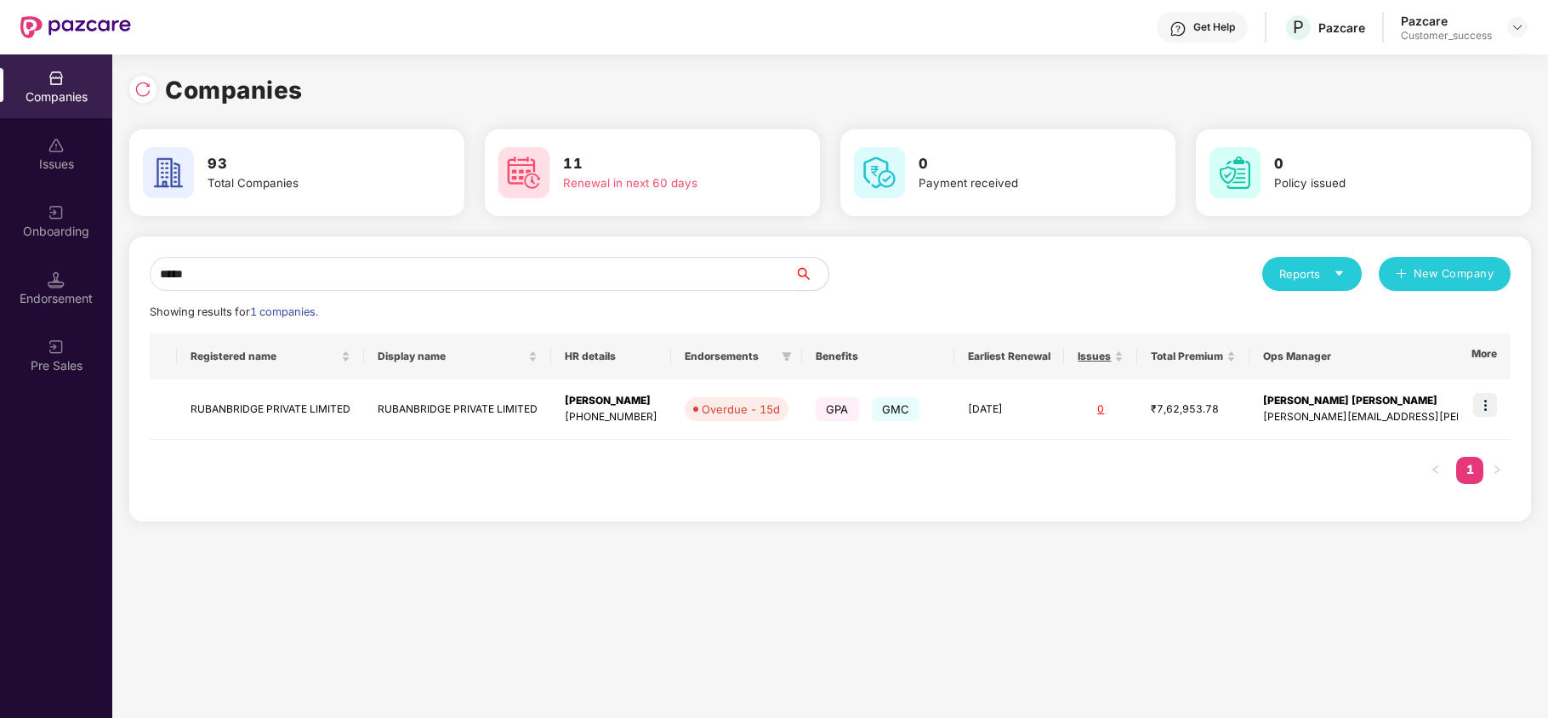
type input "*****"
